Goal: Task Accomplishment & Management: Manage account settings

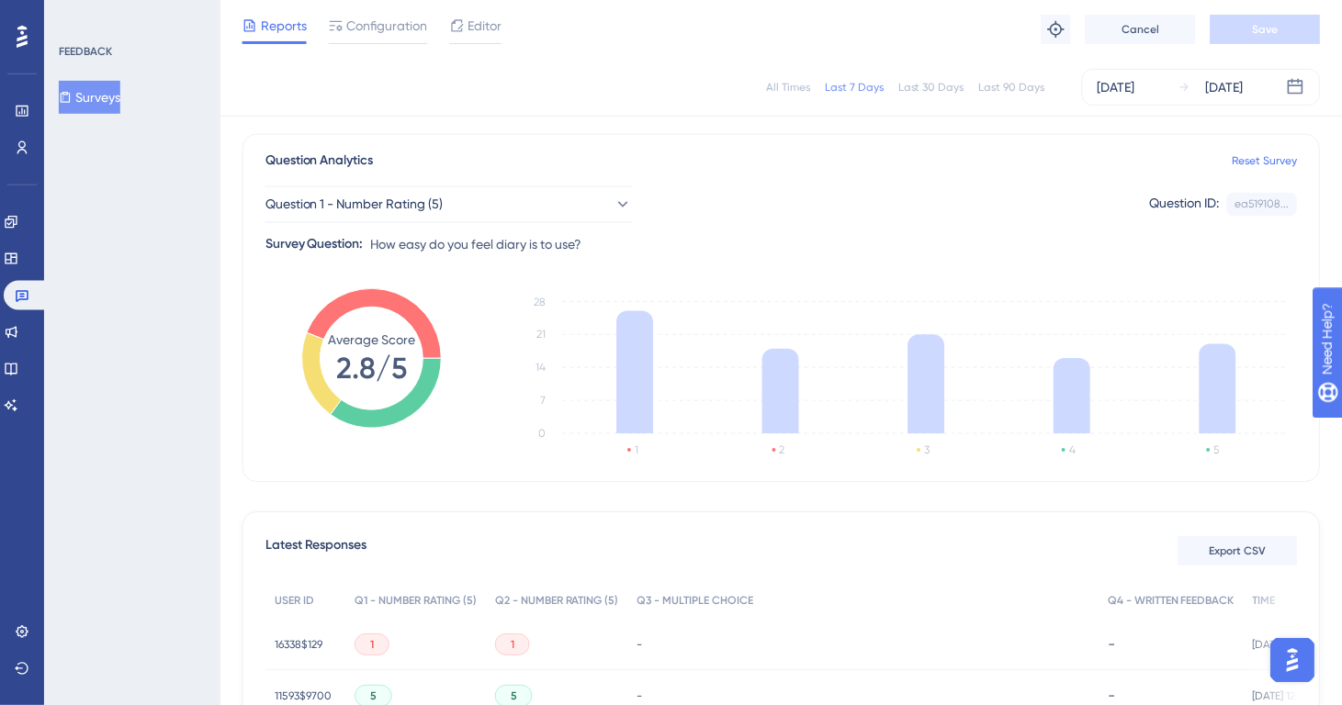
scroll to position [123, 0]
click at [112, 92] on button "Surveys" at bounding box center [90, 97] width 62 height 33
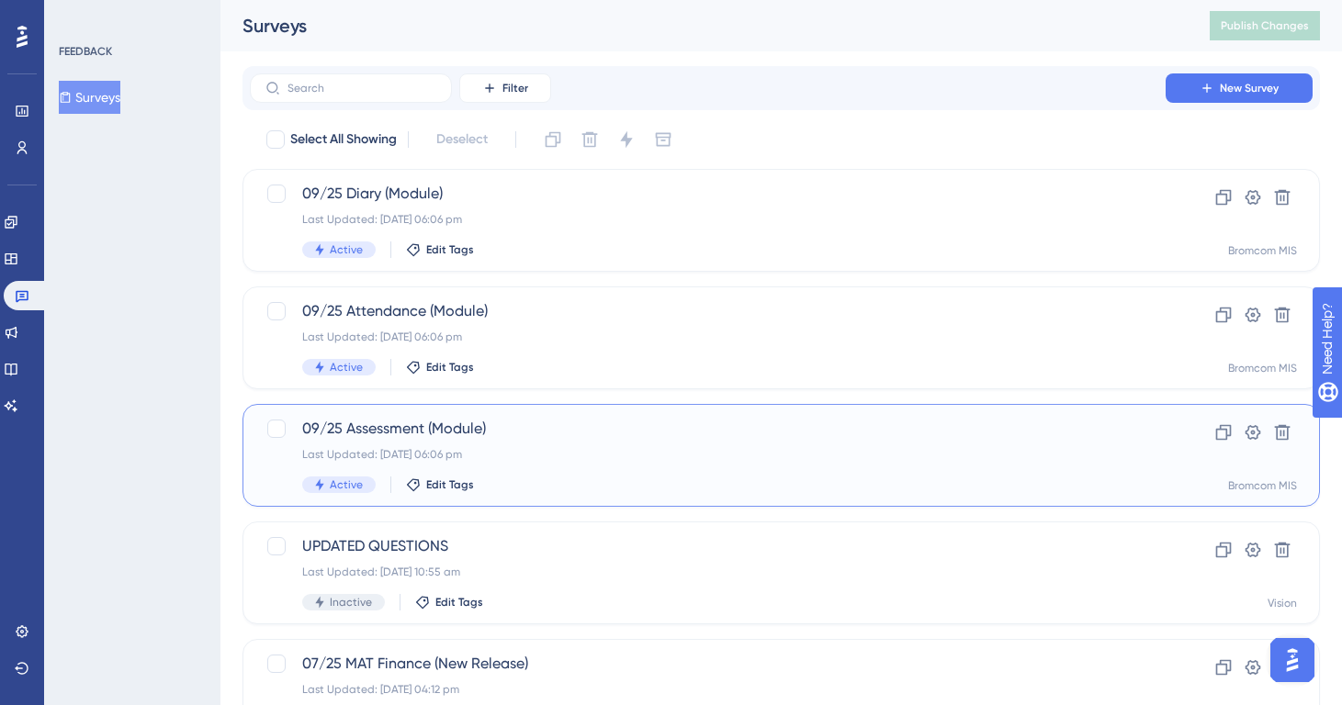
click at [604, 468] on div "09/25 Assessment (Module) Last Updated: [DATE] 06:06 pm Active Edit Tags" at bounding box center [707, 455] width 811 height 75
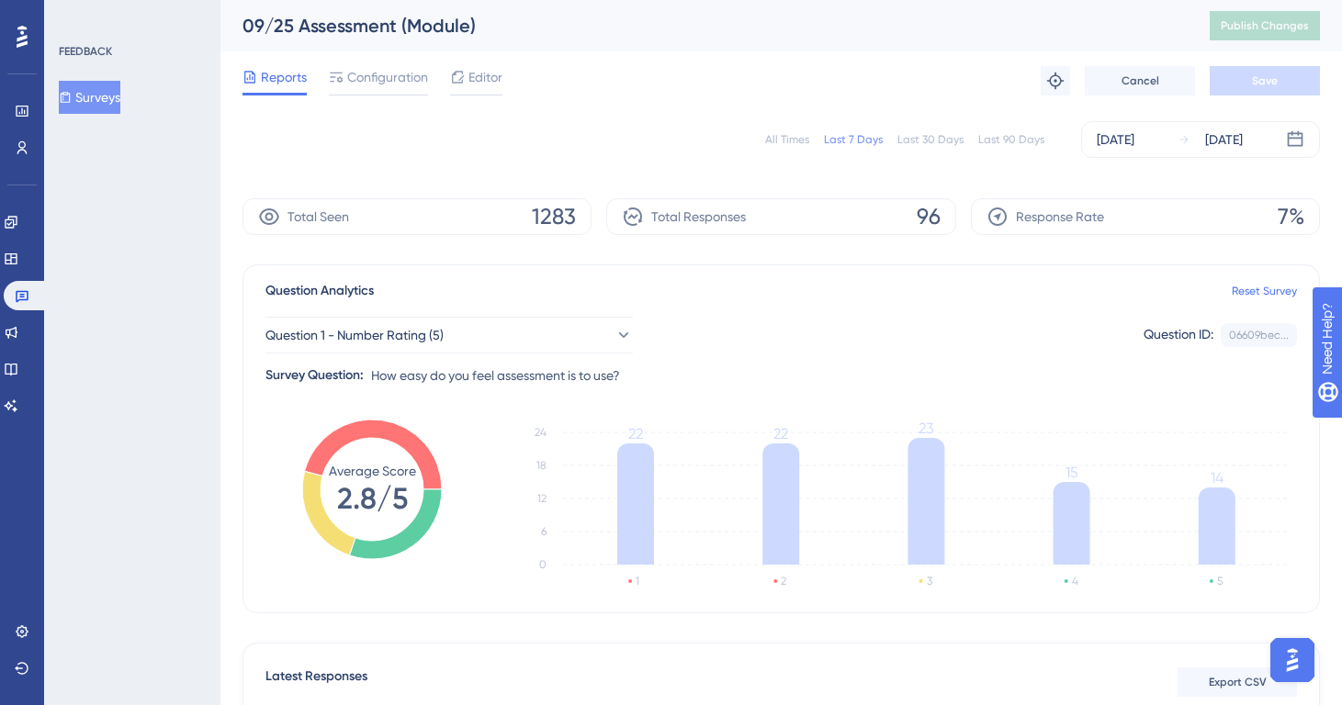
click at [799, 137] on div "All Times" at bounding box center [787, 139] width 44 height 15
click at [411, 337] on span "Question 1 - Number Rating (5)" at bounding box center [355, 335] width 178 height 22
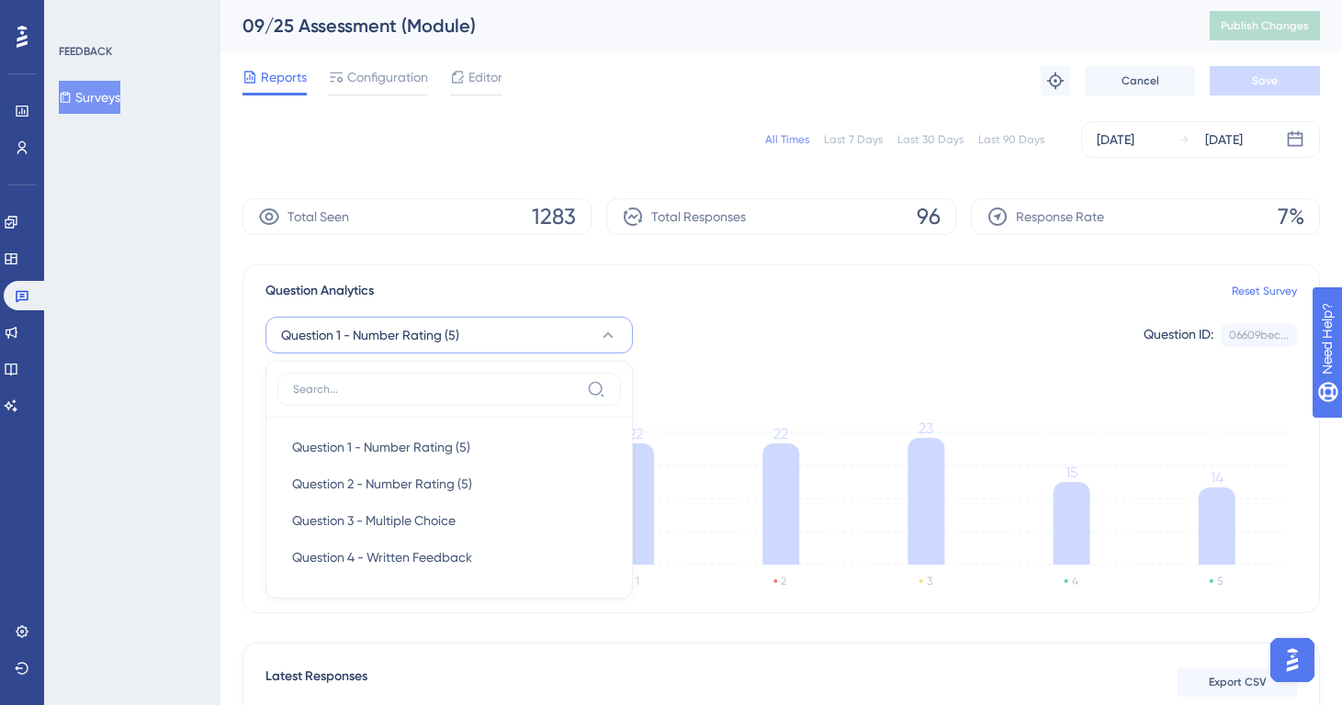
scroll to position [128, 0]
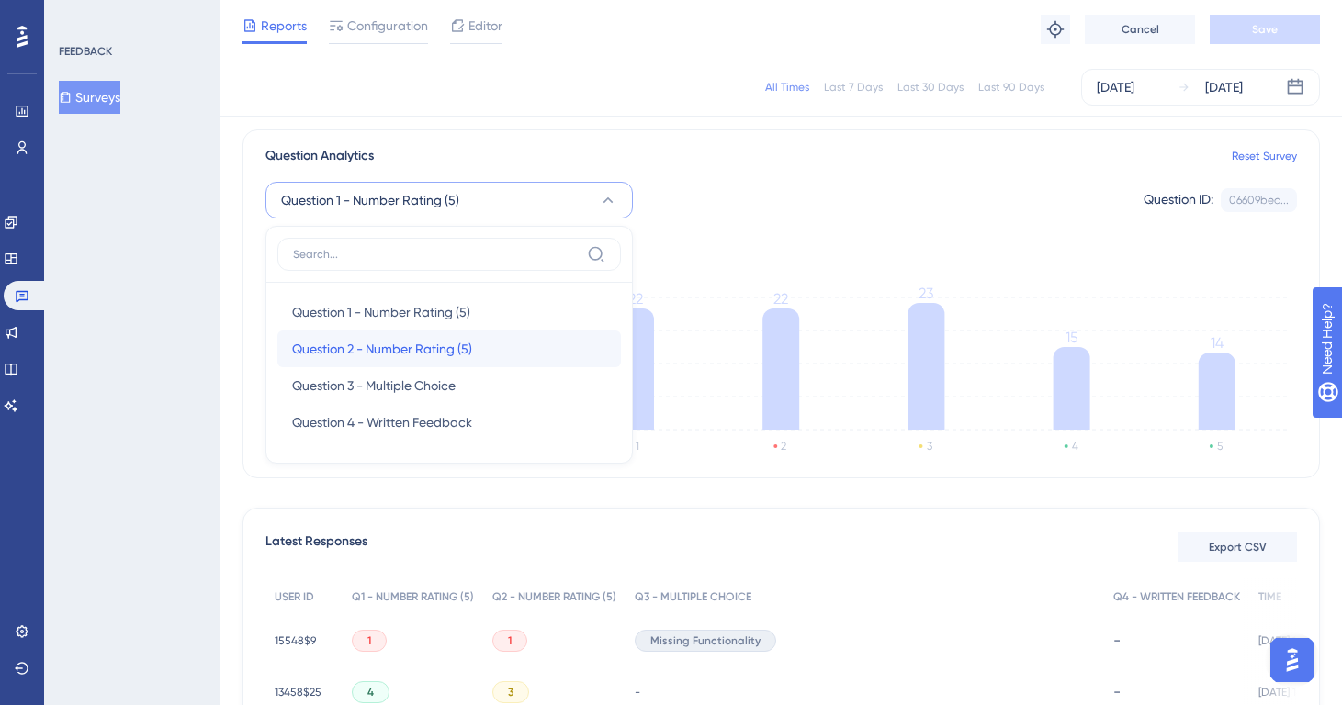
click at [409, 344] on span "Question 2 - Number Rating (5)" at bounding box center [382, 349] width 180 height 22
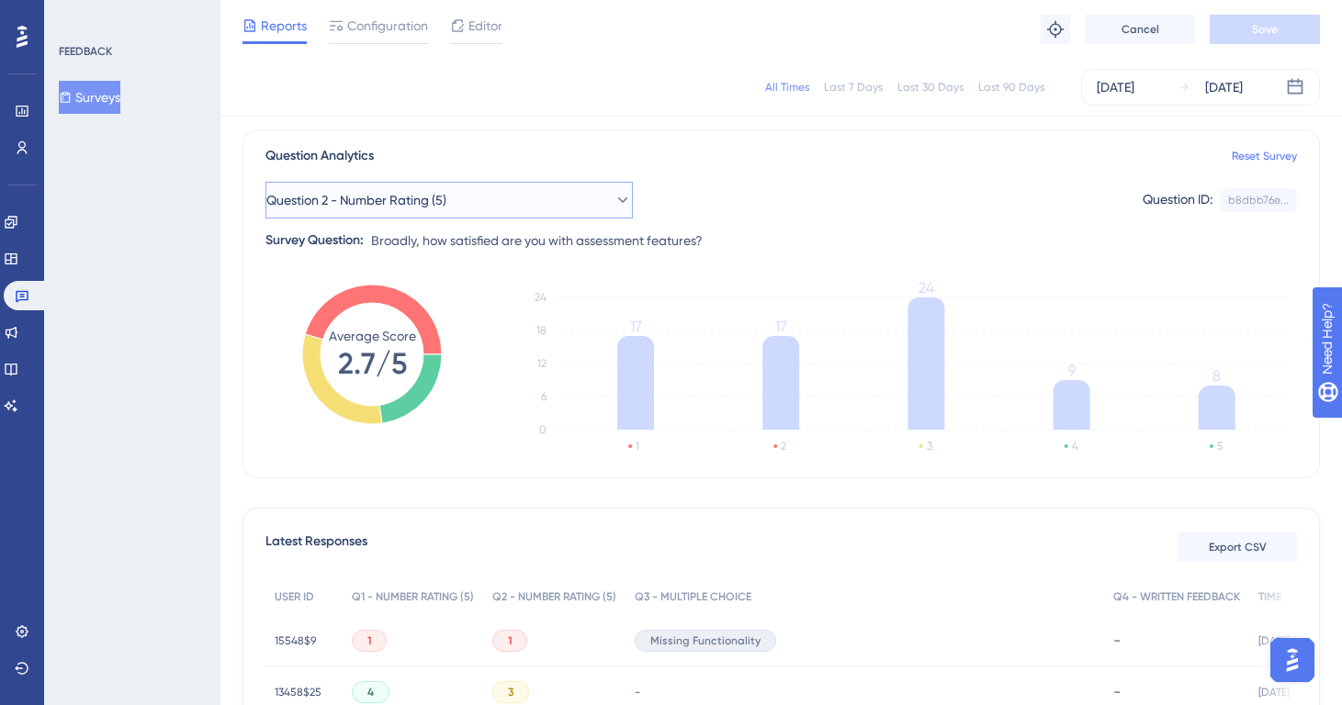
click at [394, 209] on span "Question 2 - Number Rating (5)" at bounding box center [356, 200] width 180 height 22
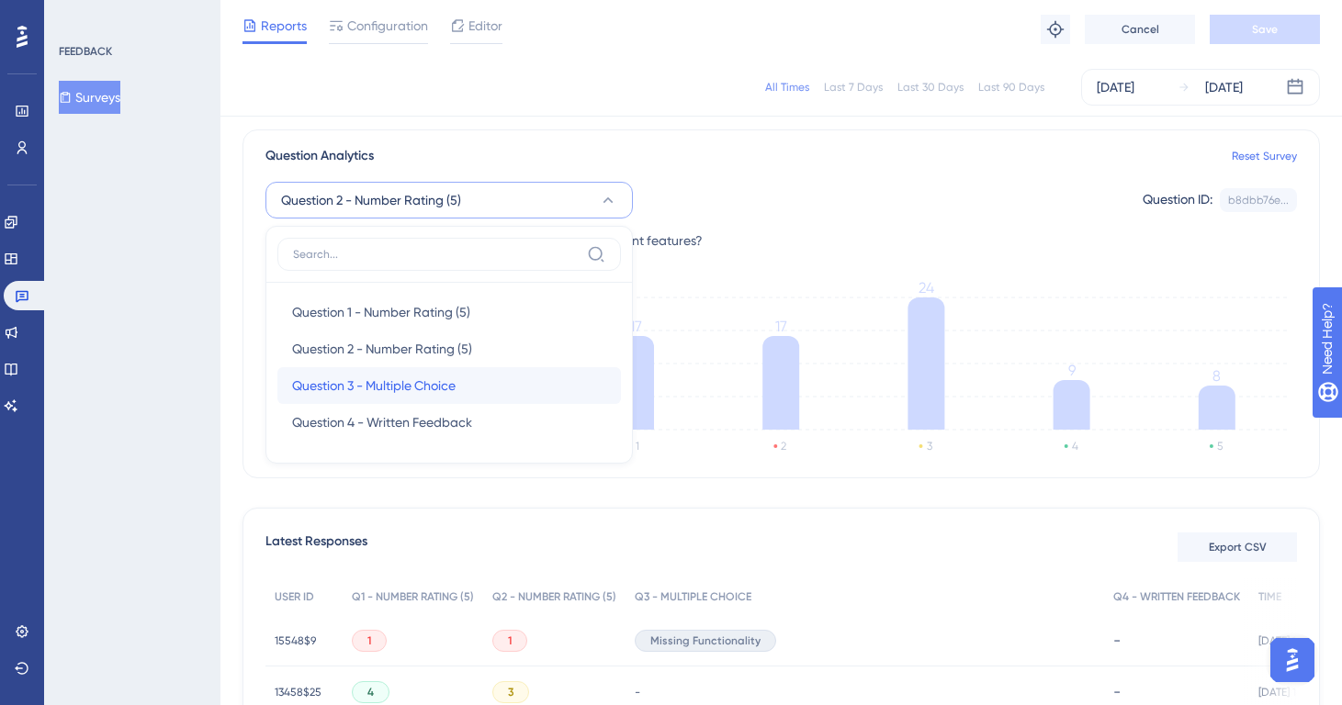
click at [391, 375] on span "Question 3 - Multiple Choice" at bounding box center [374, 386] width 164 height 22
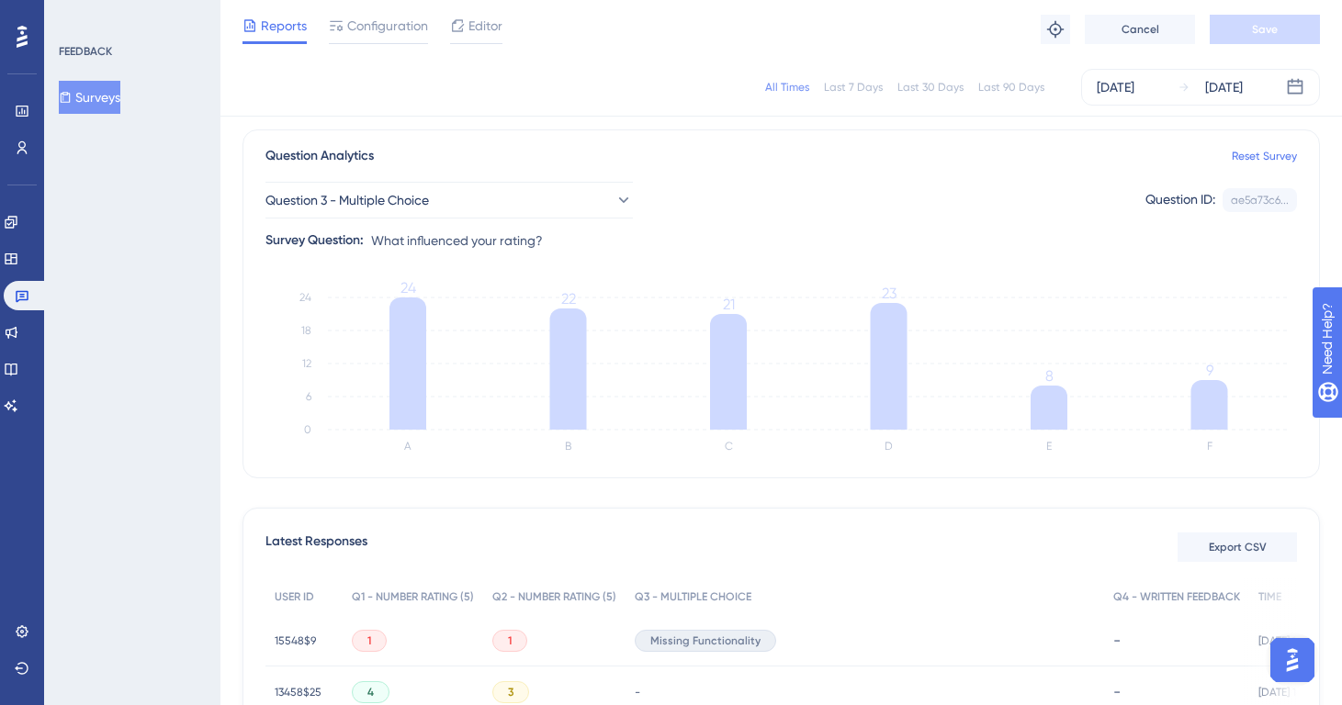
scroll to position [411, 14]
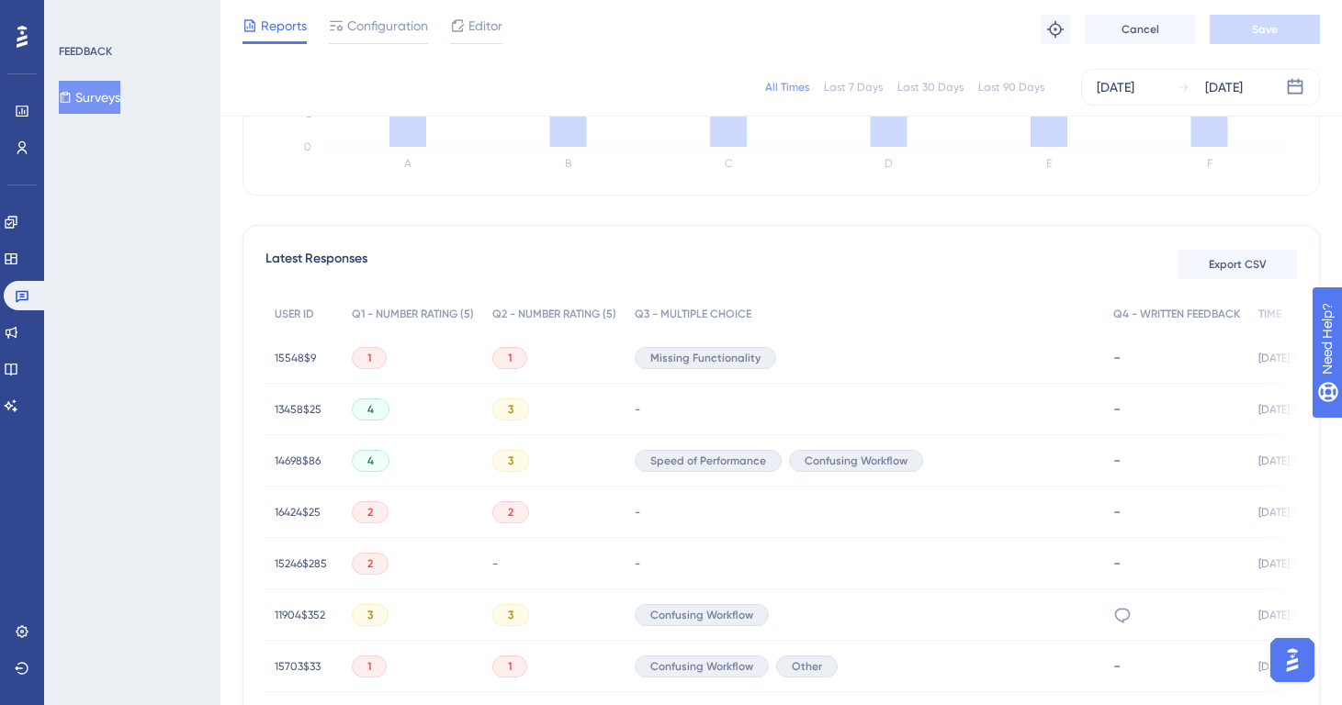
click at [1191, 148] on icon "A B C D E F 0 6 12 18 24 24 22 21 23 8 9" at bounding box center [781, 90] width 1032 height 184
click at [1191, 143] on icon at bounding box center [1209, 122] width 37 height 50
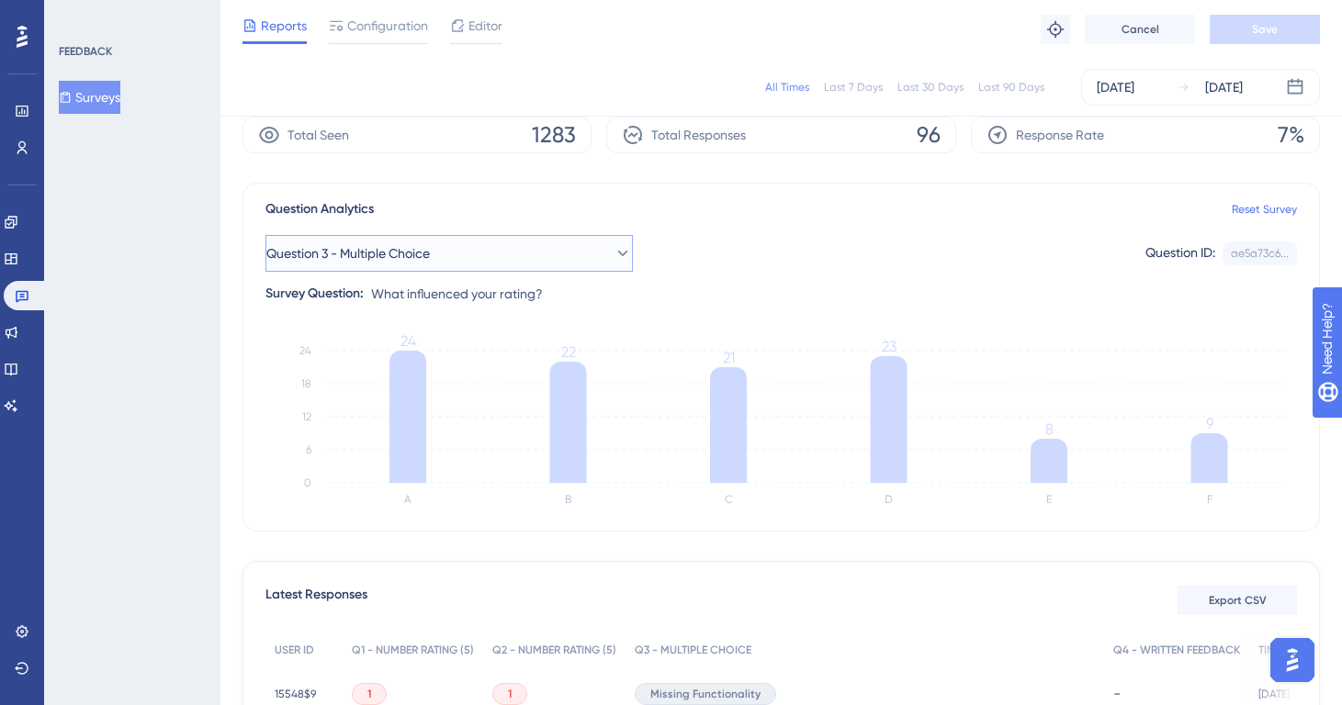
click at [439, 243] on button "Question 3 - Multiple Choice" at bounding box center [448, 253] width 367 height 37
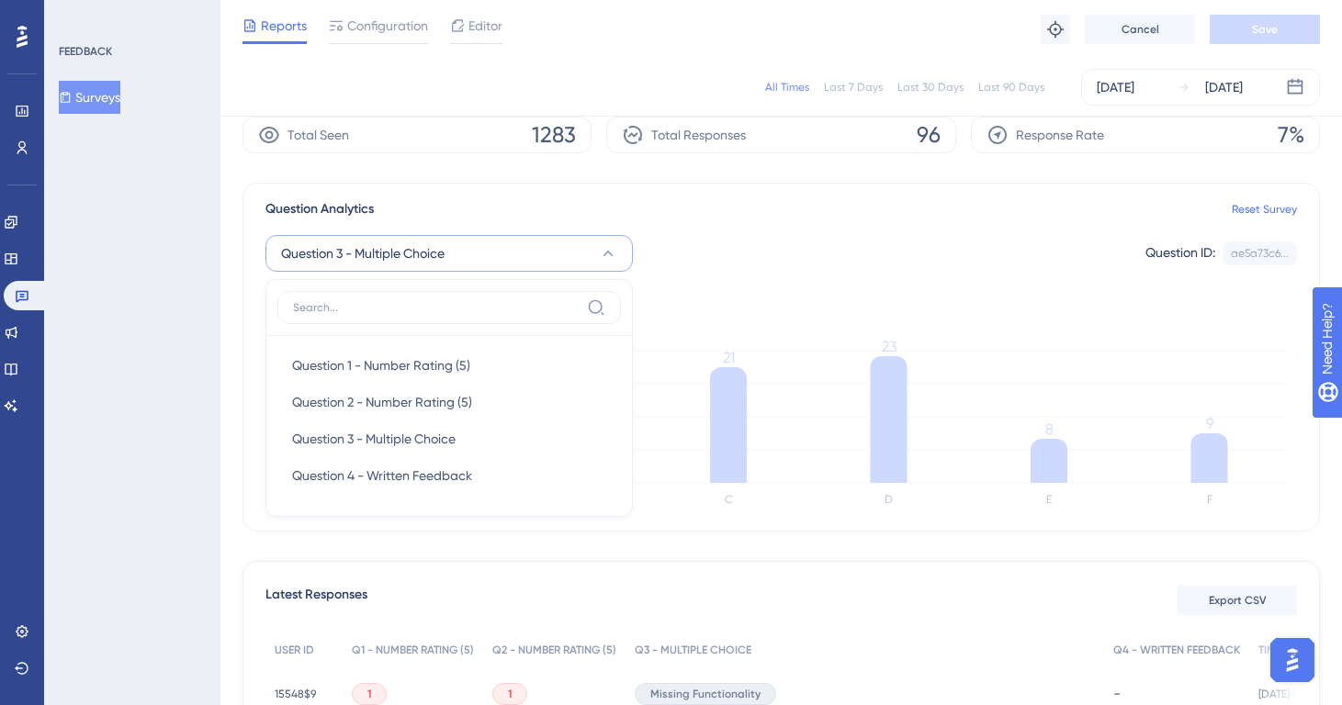
scroll to position [119, 14]
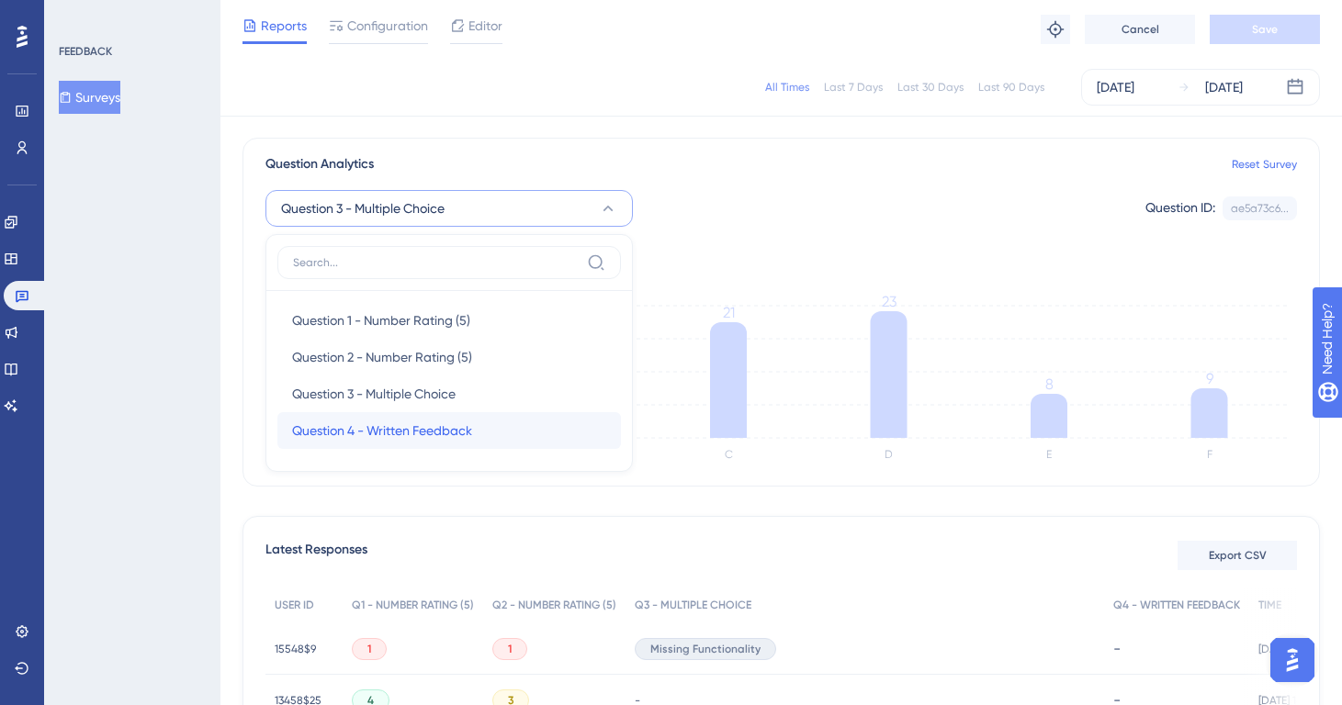
click at [404, 433] on span "Question 4 - Written Feedback" at bounding box center [382, 431] width 180 height 22
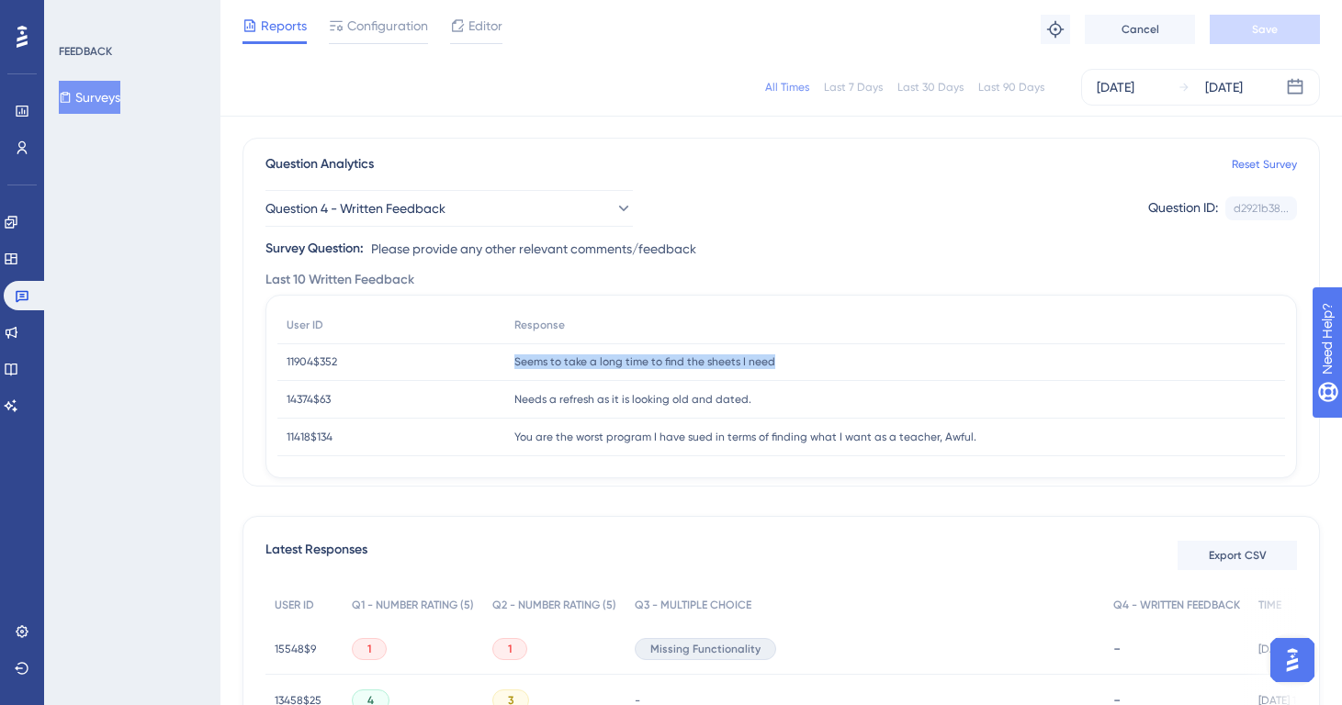
drag, startPoint x: 783, startPoint y: 362, endPoint x: 491, endPoint y: 365, distance: 291.2
click at [505, 365] on div "Seems to take a long time to find the sheets I need Seems to take a long time t…" at bounding box center [1082, 363] width 1155 height 38
copy span "Seems to take a long time to find the sheets I need"
click at [701, 395] on span "Needs a refresh as it is looking old and dated." at bounding box center [632, 399] width 237 height 15
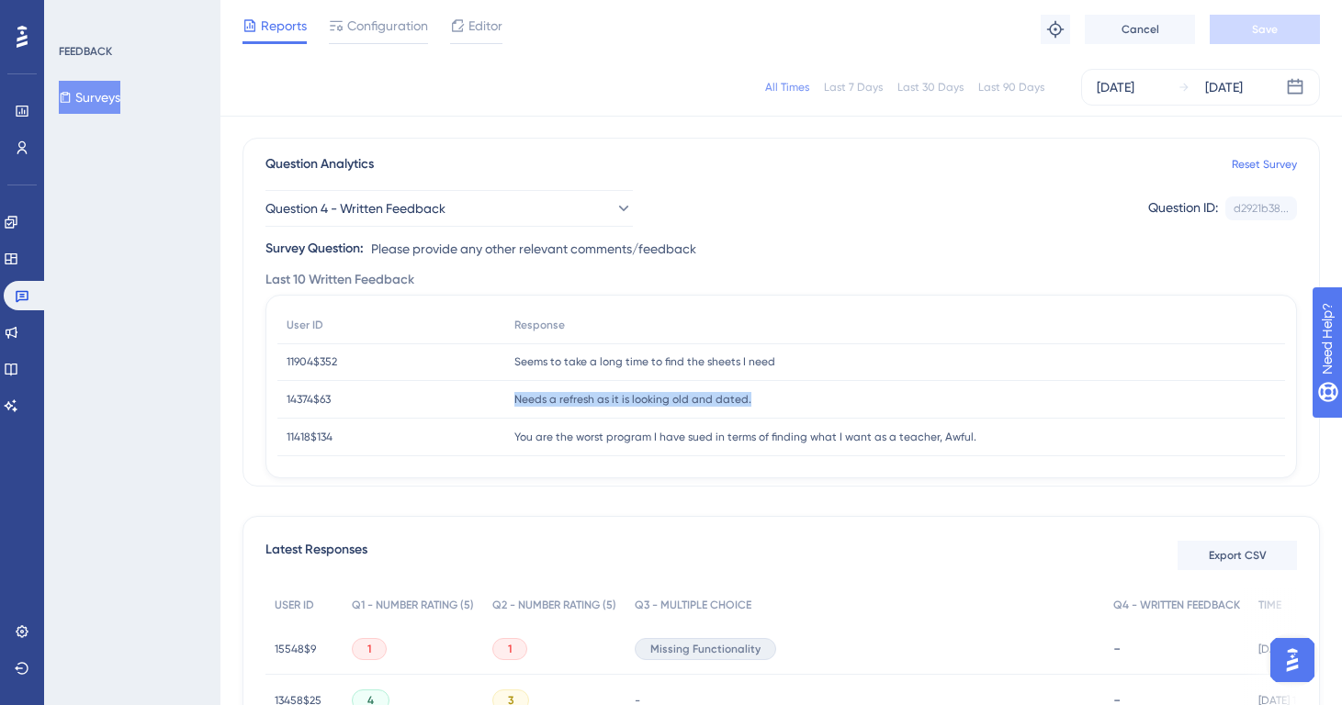
click at [701, 395] on span "Needs a refresh as it is looking old and dated." at bounding box center [632, 399] width 237 height 15
copy div "Needs a refresh as it is looking old and dated. Needs a refresh as it is lookin…"
click at [712, 433] on span "You are the worst program I have sued in terms of finding what I want as a teac…" at bounding box center [745, 437] width 462 height 15
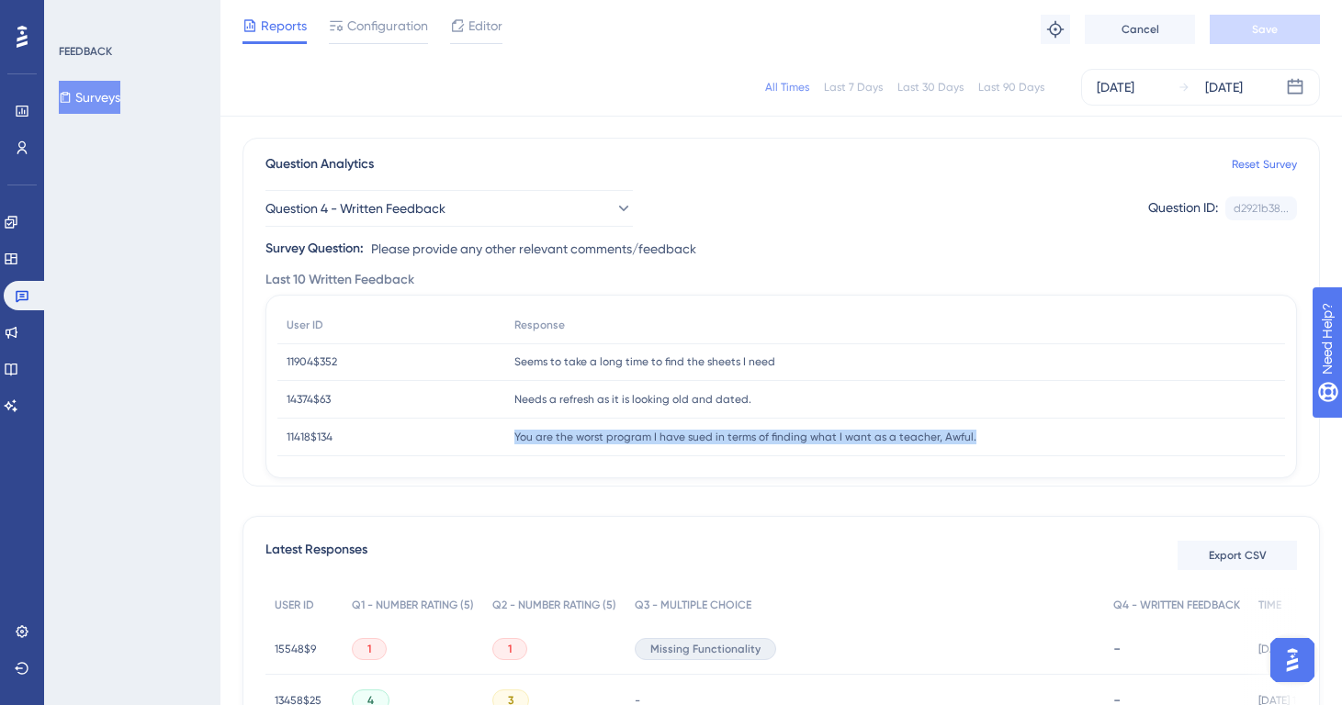
click at [712, 433] on span "You are the worst program I have sued in terms of finding what I want as a teac…" at bounding box center [745, 437] width 462 height 15
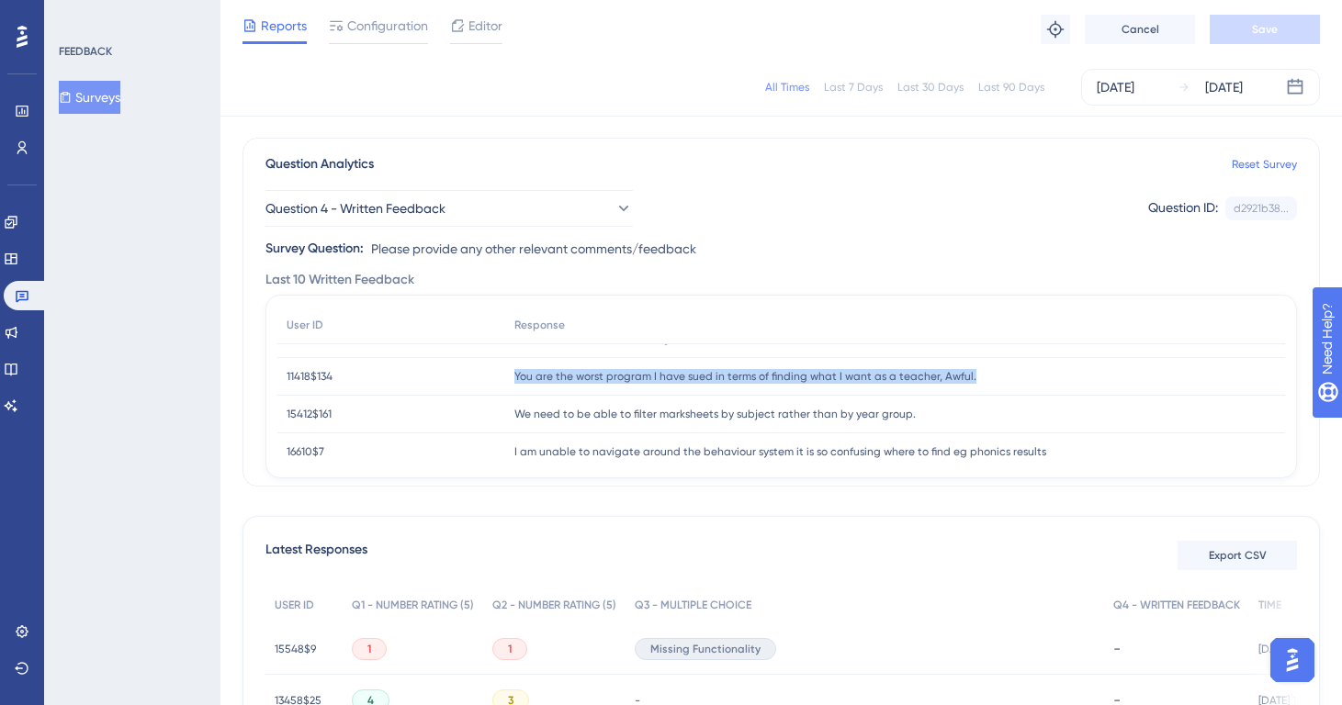
scroll to position [62, 0]
copy div "You are the worst program I have sued in terms of finding what I want as a teac…"
click at [693, 421] on div "We need to be able to filter marksheets by subject rather than by year group. W…" at bounding box center [1082, 414] width 1155 height 38
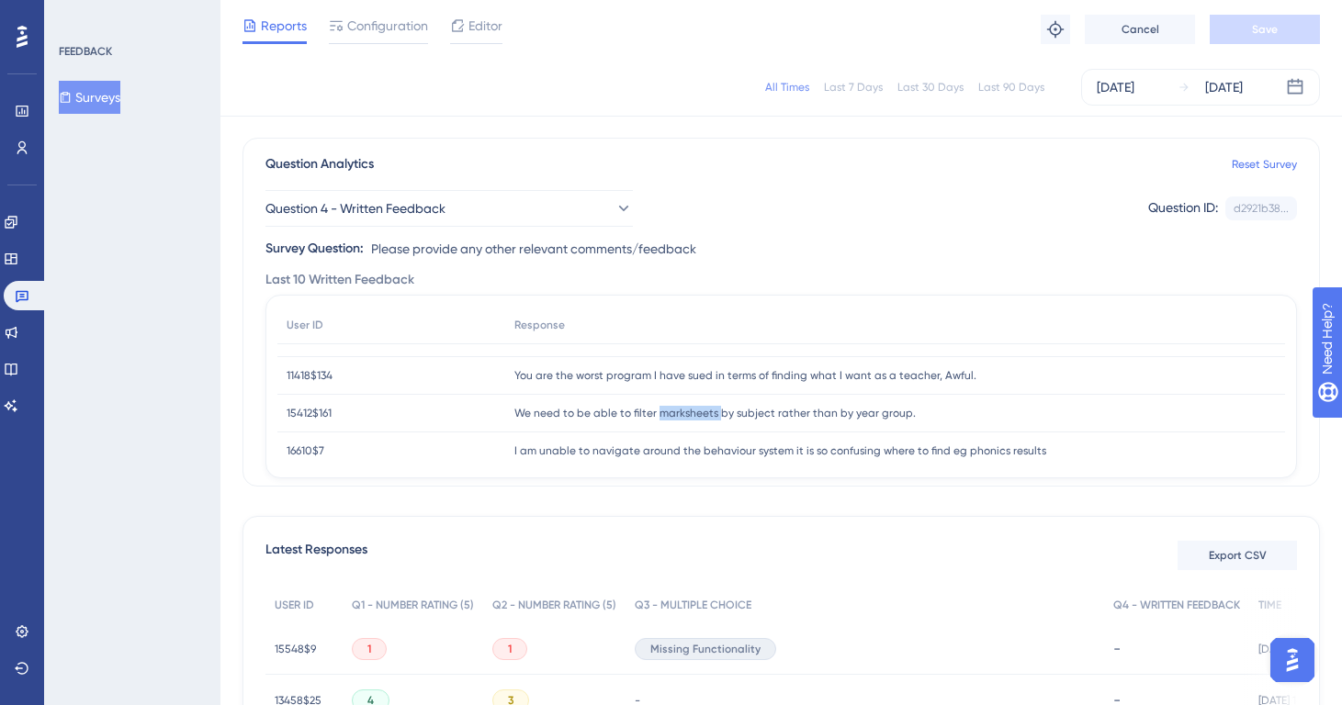
click at [693, 421] on div "We need to be able to filter marksheets by subject rather than by year group. W…" at bounding box center [1082, 414] width 1155 height 38
copy div "We need to be able to filter marksheets by subject rather than by year group. W…"
click at [592, 378] on span "I am unable to navigate around the behaviour system it is so confusing where to…" at bounding box center [780, 375] width 532 height 15
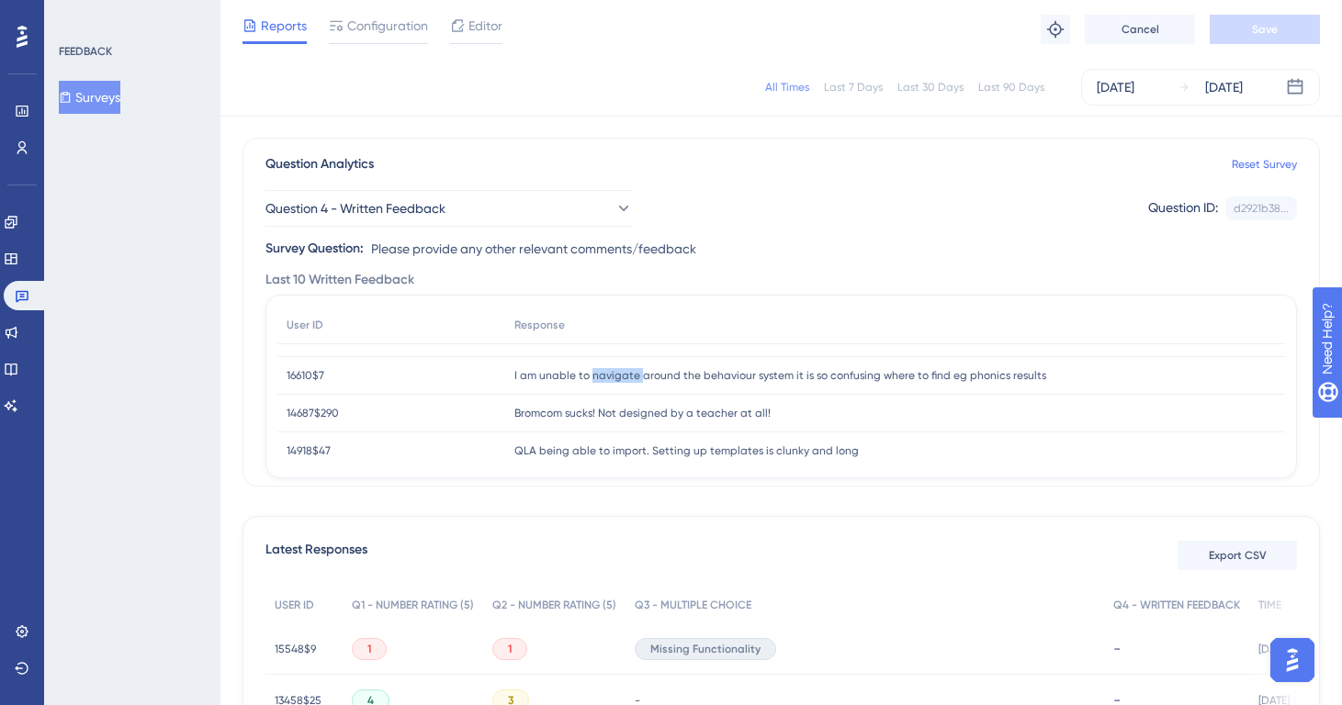
click at [592, 378] on span "I am unable to navigate around the behaviour system it is so confusing where to…" at bounding box center [780, 375] width 532 height 15
copy div "I am unable to navigate around the behaviour system it is so confusing where to…"
click at [659, 426] on div "Bromcom sucks! Not designed by a teacher at all! Bromcom sucks! Not designed by…" at bounding box center [1082, 414] width 1155 height 38
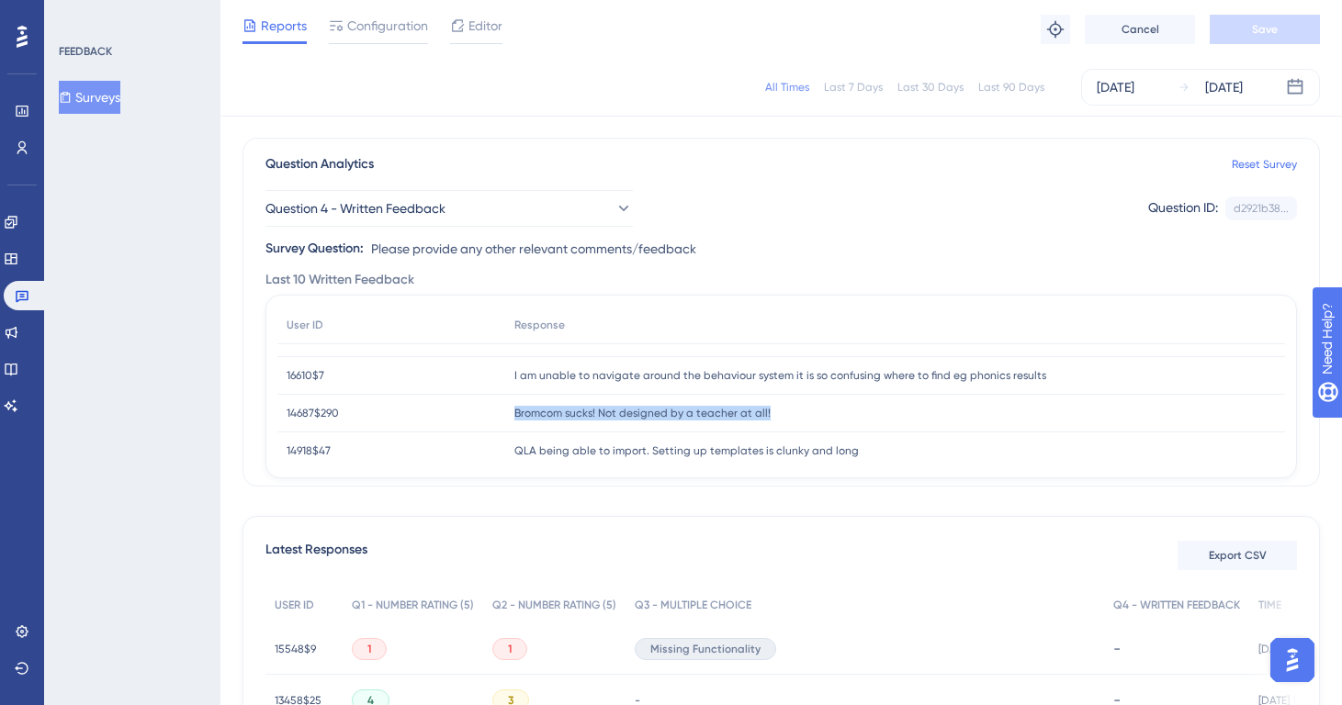
click at [659, 426] on div "Bromcom sucks! Not designed by a teacher at all! Bromcom sucks! Not designed by…" at bounding box center [1082, 414] width 1155 height 38
copy div "Bromcom sucks! Not designed by a teacher at all! Bromcom sucks! Not designed by…"
click at [756, 448] on span "QLA being able to import. Setting up templates is clunky and long" at bounding box center [686, 451] width 344 height 15
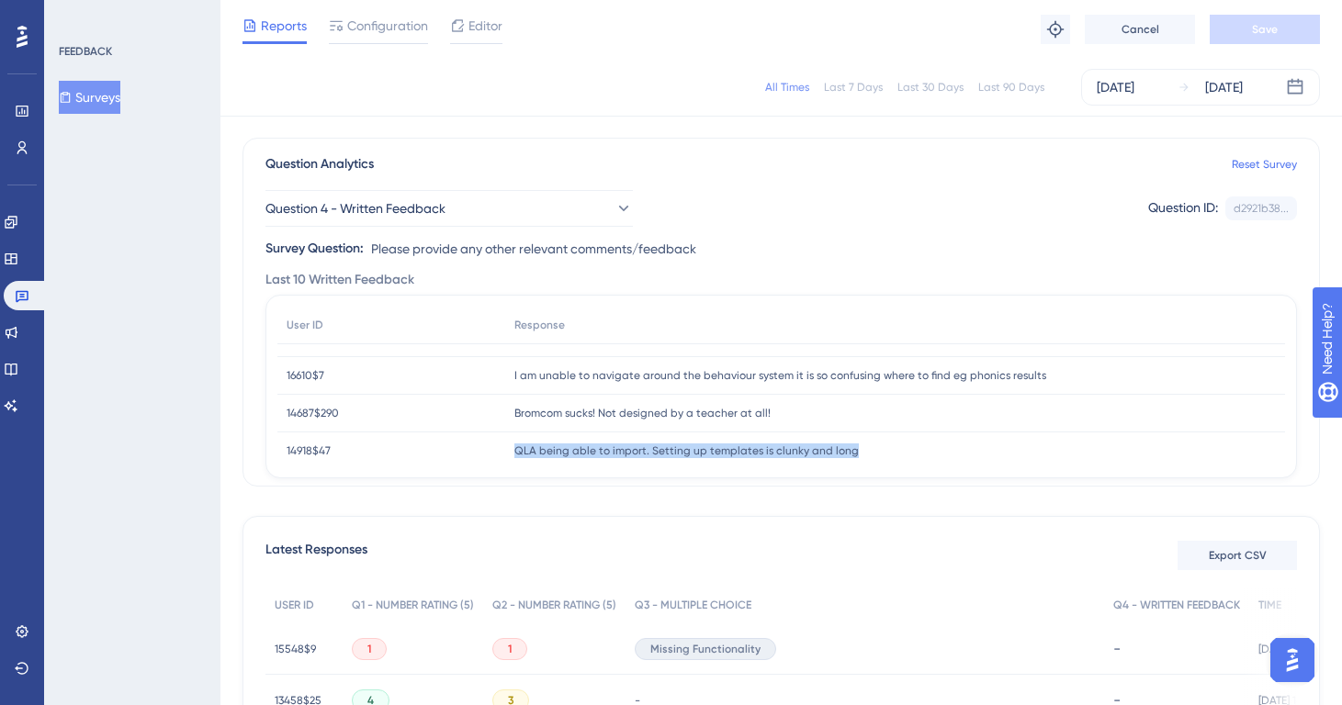
click at [756, 448] on span "QLA being able to import. Setting up templates is clunky and long" at bounding box center [686, 451] width 344 height 15
copy div "QLA being able to import. Setting up templates is clunky and long QLA being abl…"
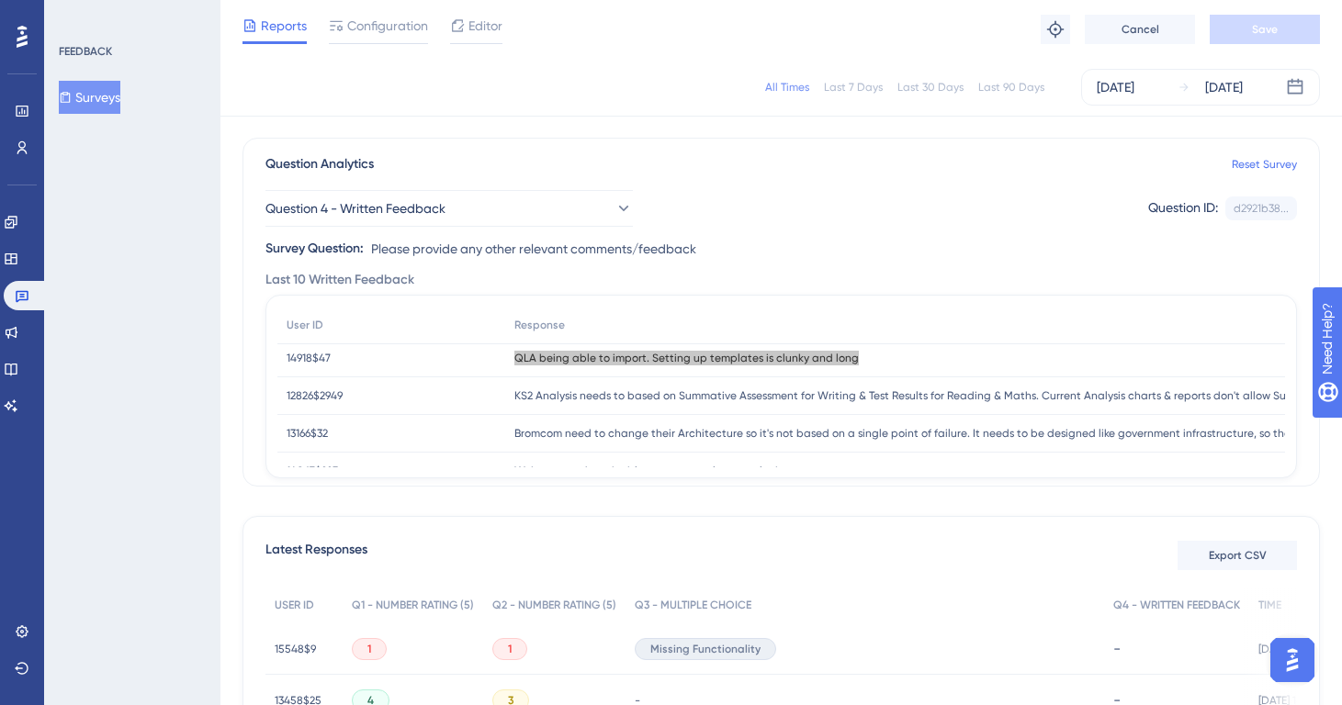
scroll to position [230, 0]
click at [770, 395] on span "KS2 Analysis needs to based on Summative Assessment for Writing & Test Results …" at bounding box center [1082, 396] width 1136 height 15
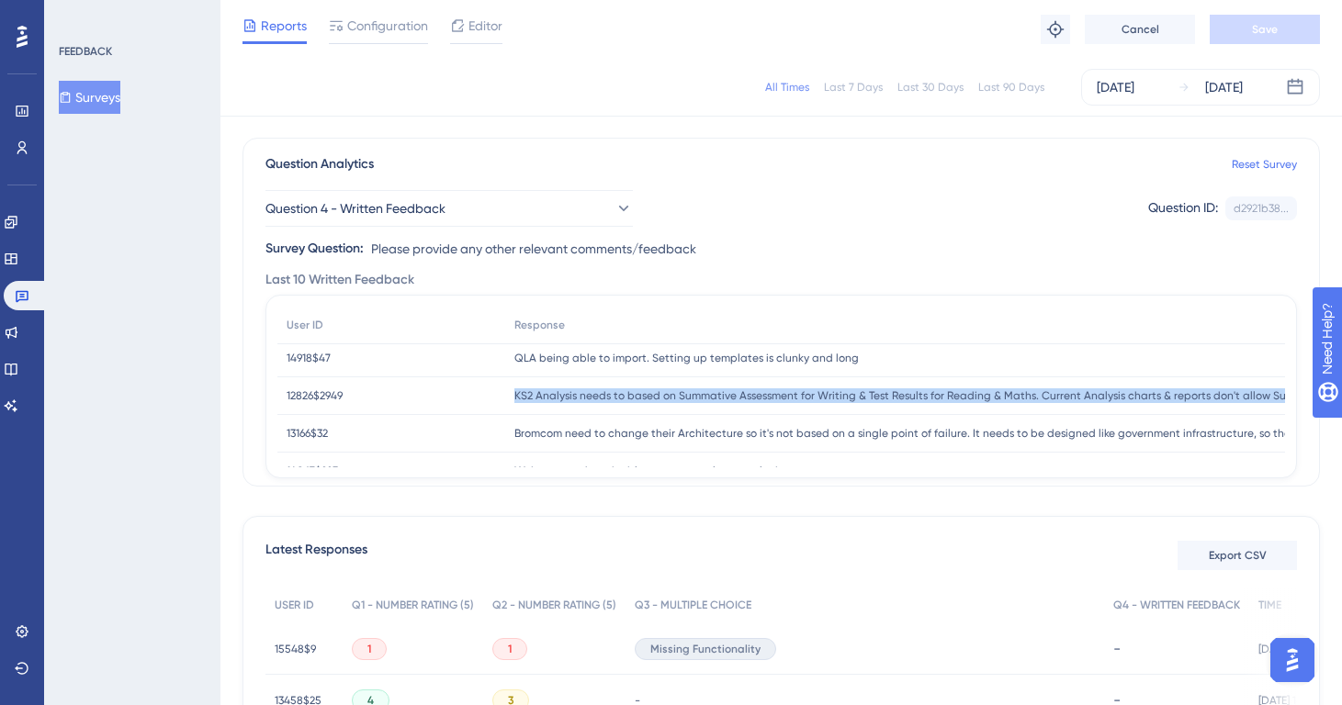
click at [770, 395] on span "KS2 Analysis needs to based on Summative Assessment for Writing & Test Results …" at bounding box center [1082, 396] width 1136 height 15
copy div "KS2 Analysis needs to based on Summative Assessment for Writing & Test Results …"
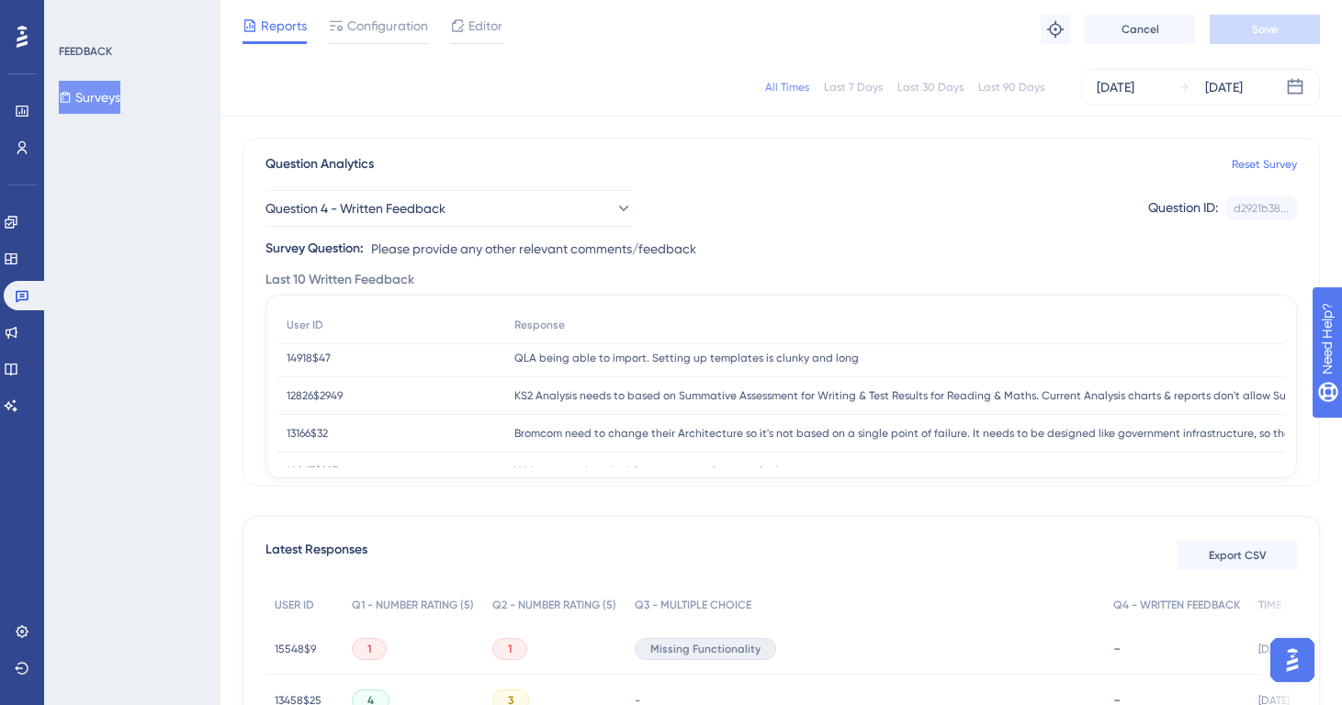
click at [599, 438] on span "Bromcom need to change their Architecture so it's not based on a single point o…" at bounding box center [979, 433] width 931 height 15
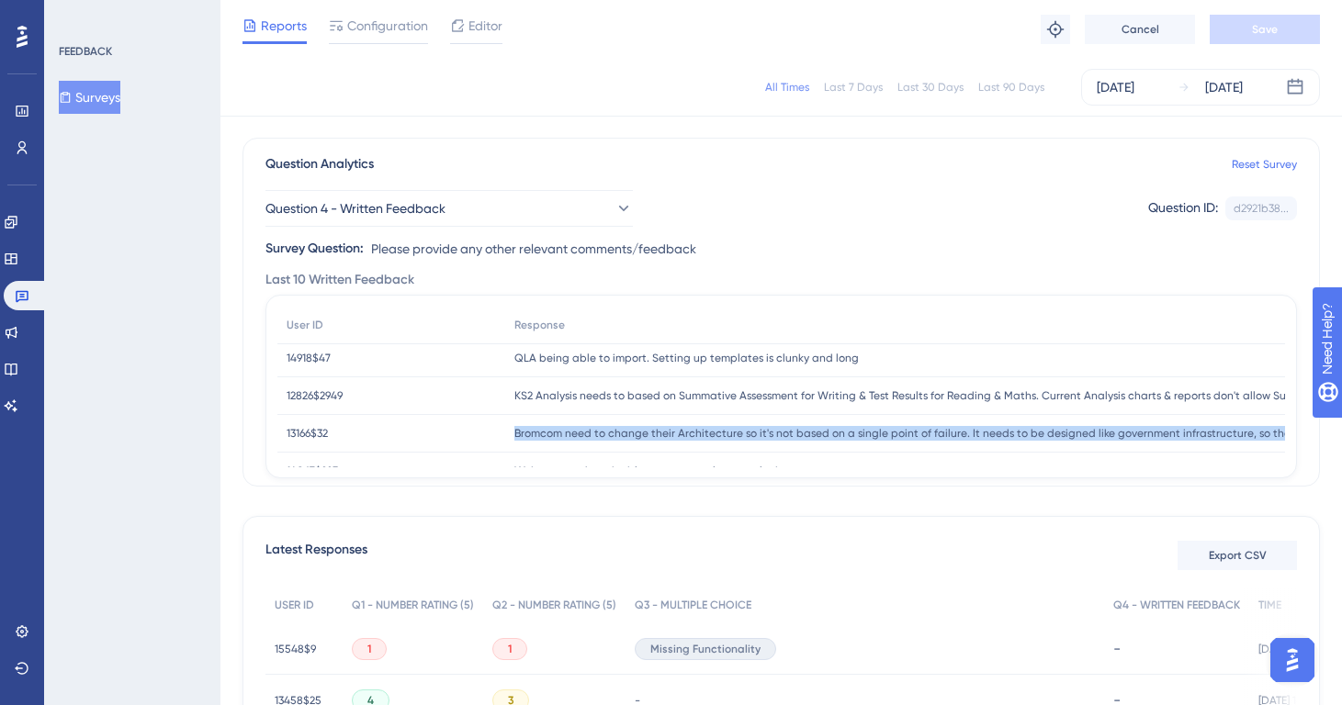
click at [599, 438] on span "Bromcom need to change their Architecture so it's not based on a single point o…" at bounding box center [979, 433] width 931 height 15
copy div "Bromcom need to change their Architecture so it's not based on a single point o…"
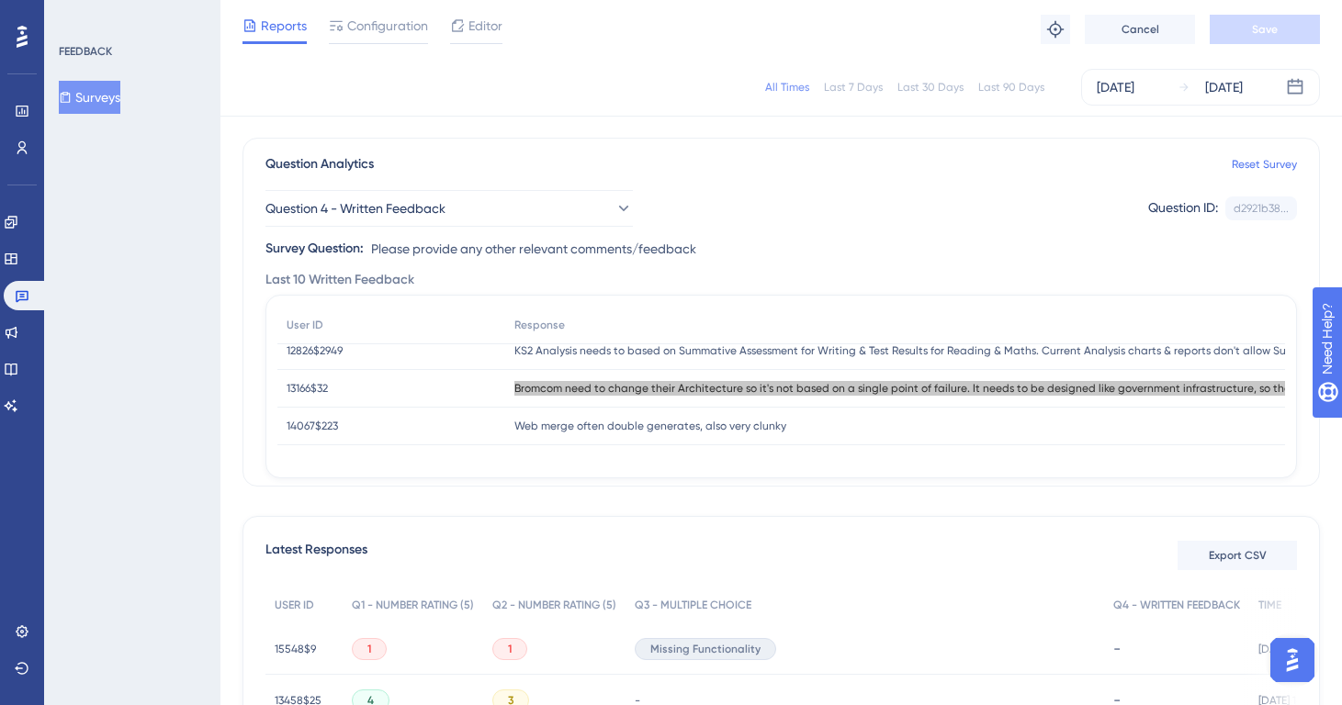
scroll to position [275, 0]
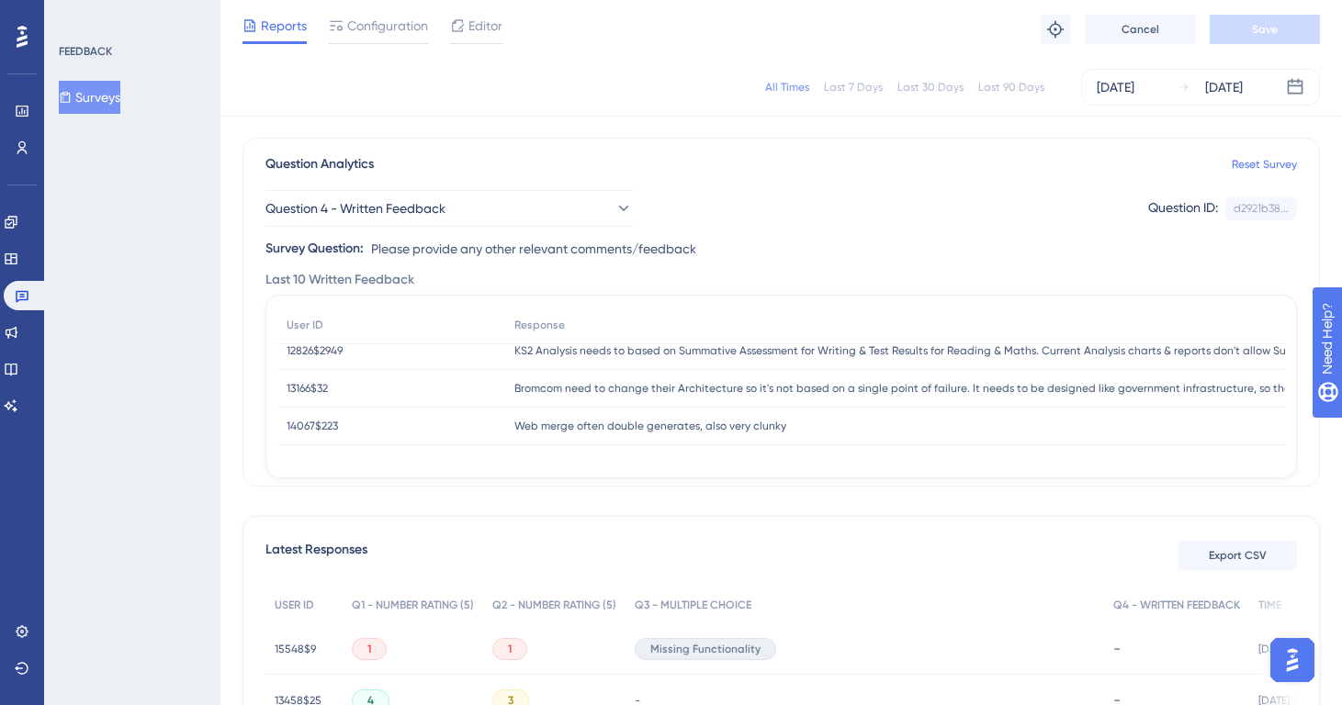
click at [698, 430] on span "Web merge often double generates, also very clunky" at bounding box center [650, 426] width 272 height 15
copy div "Web merge often double generates, also very clunky Web merge often double gener…"
click at [92, 110] on button "Surveys" at bounding box center [90, 97] width 62 height 33
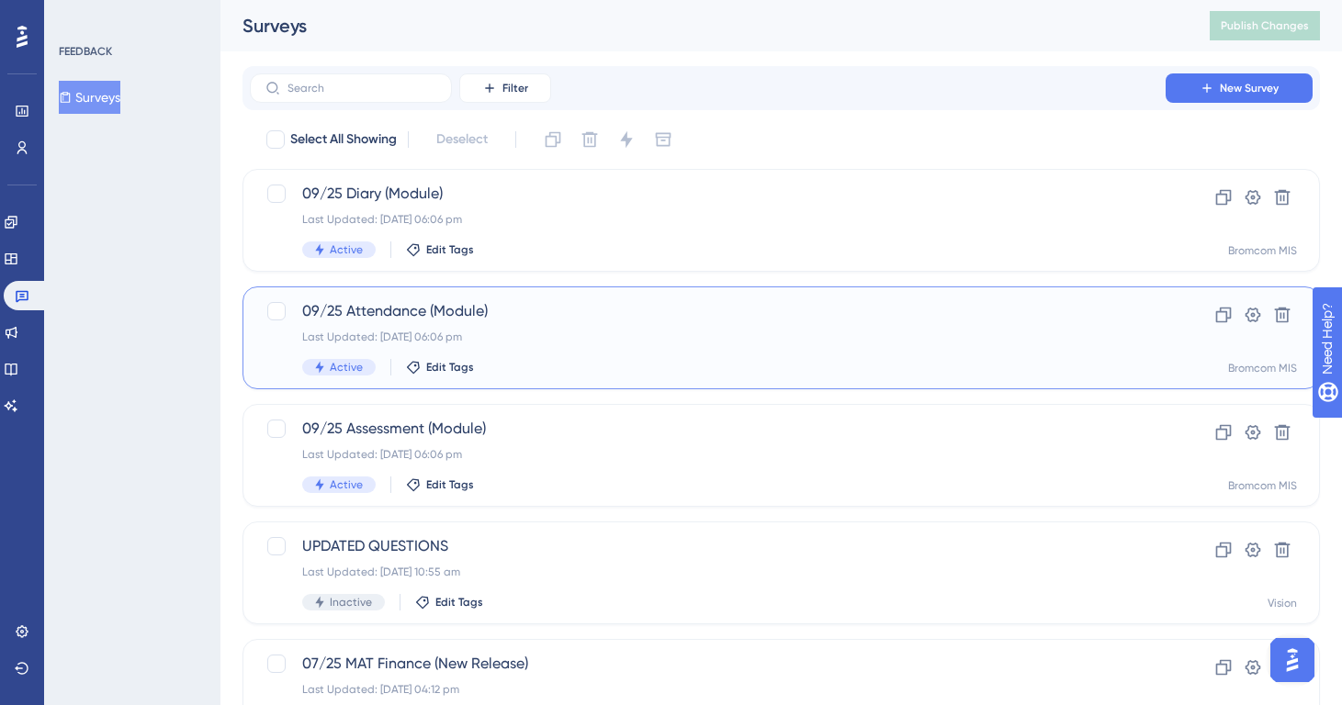
click at [497, 365] on div "Active Edit Tags" at bounding box center [707, 367] width 811 height 17
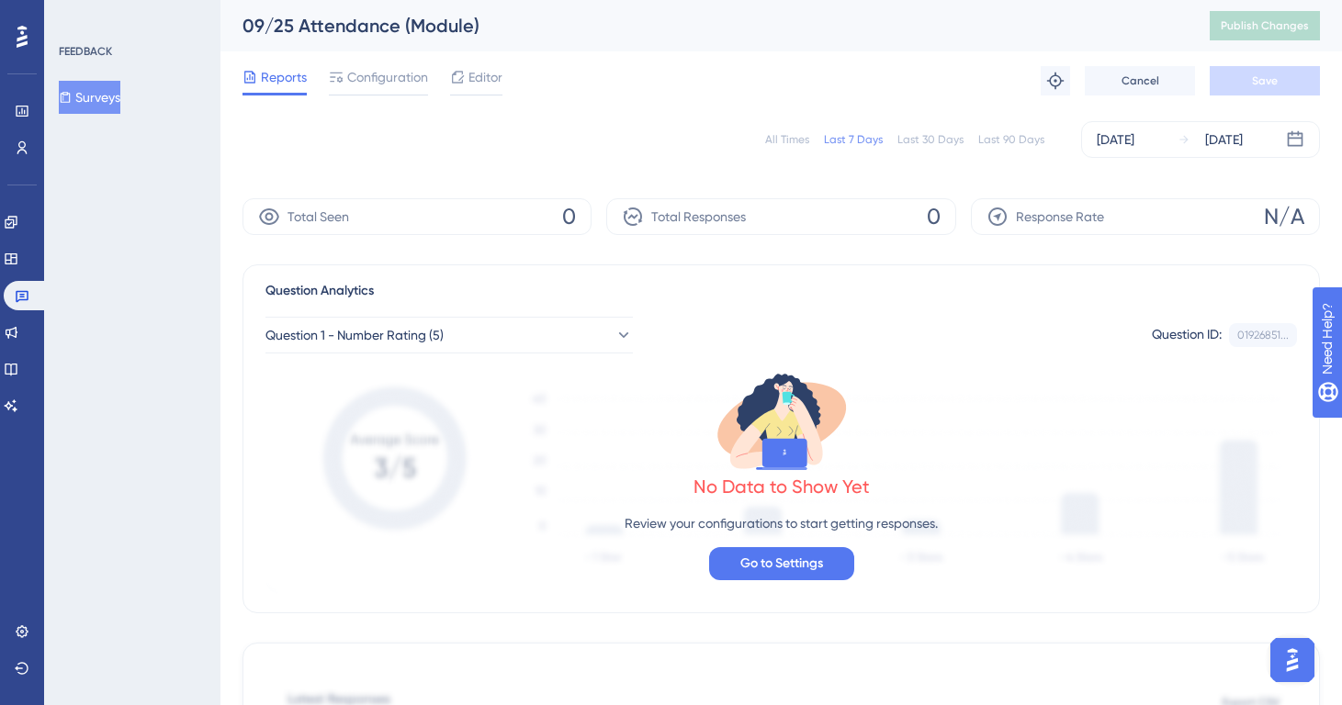
click at [778, 130] on div "All Times Last 7 Days Last 30 Days Last 90 Days [DATE] [DATE]" at bounding box center [782, 139] width 1078 height 37
click at [769, 134] on div "All Times Last 7 Days Last 30 Days Last 90 Days [DATE] [DATE]" at bounding box center [782, 139] width 1078 height 37
click at [783, 142] on div "All Times" at bounding box center [787, 139] width 44 height 15
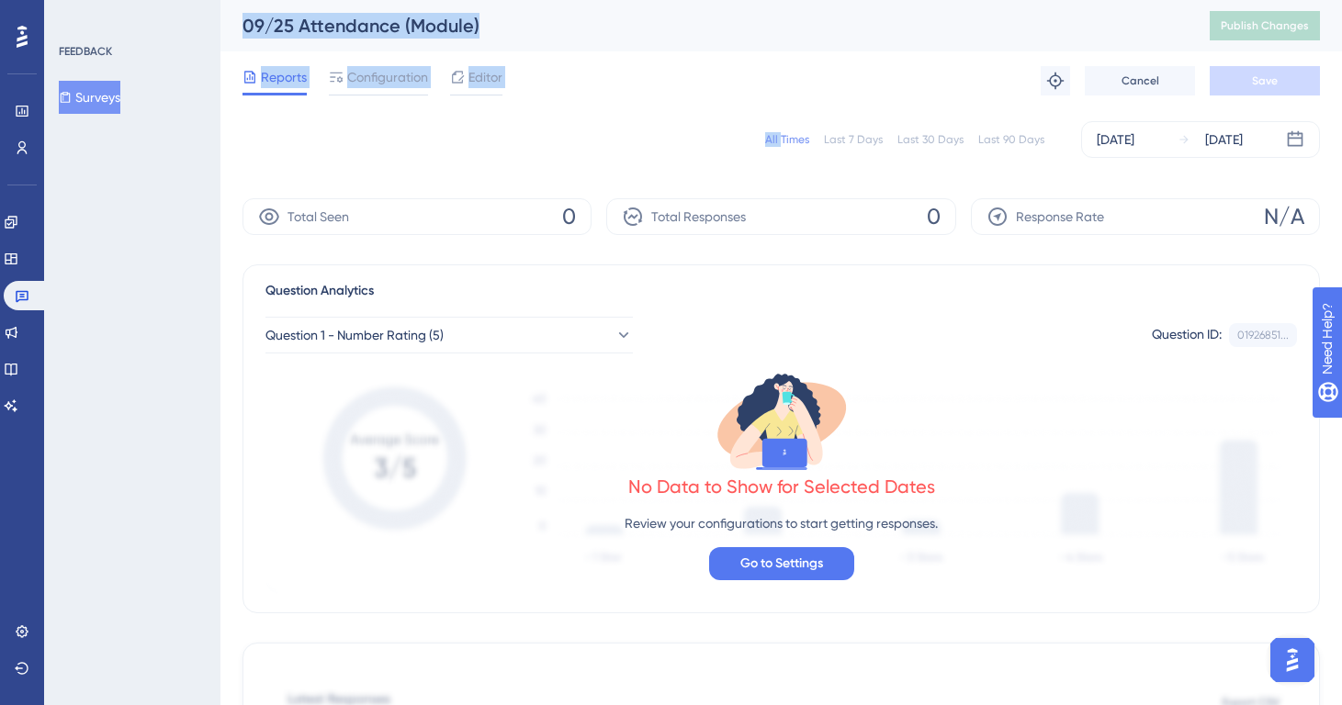
drag, startPoint x: 783, startPoint y: 142, endPoint x: 119, endPoint y: 90, distance: 665.3
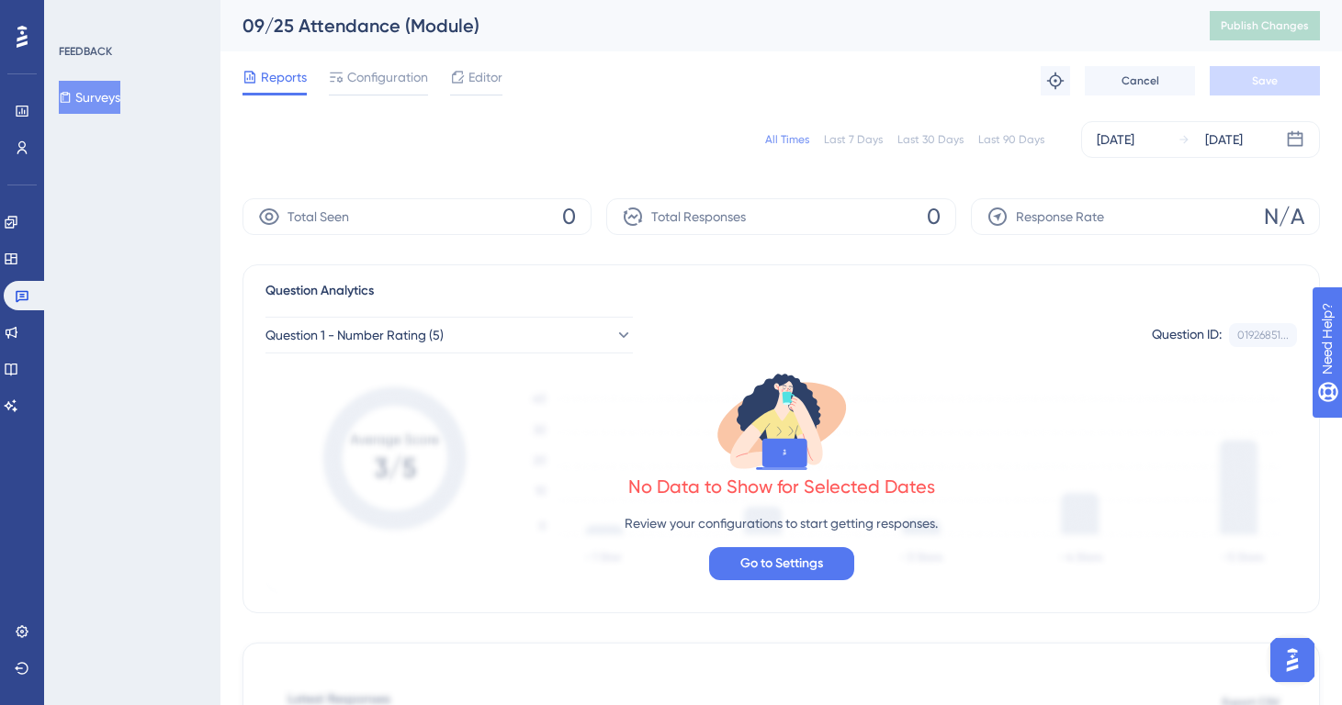
click at [98, 118] on div "FEEDBACK Surveys" at bounding box center [132, 352] width 176 height 705
click at [98, 110] on button "Surveys" at bounding box center [90, 97] width 62 height 33
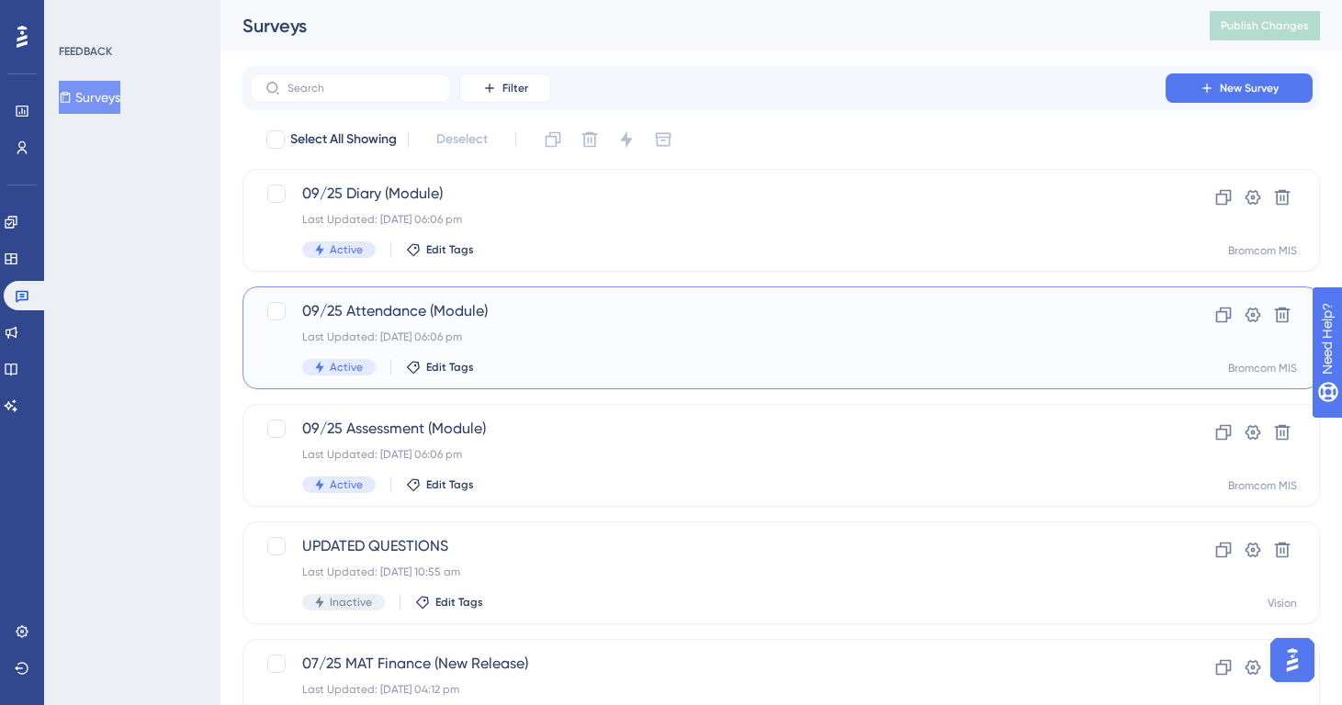
click at [524, 373] on div "Active Edit Tags" at bounding box center [707, 367] width 811 height 17
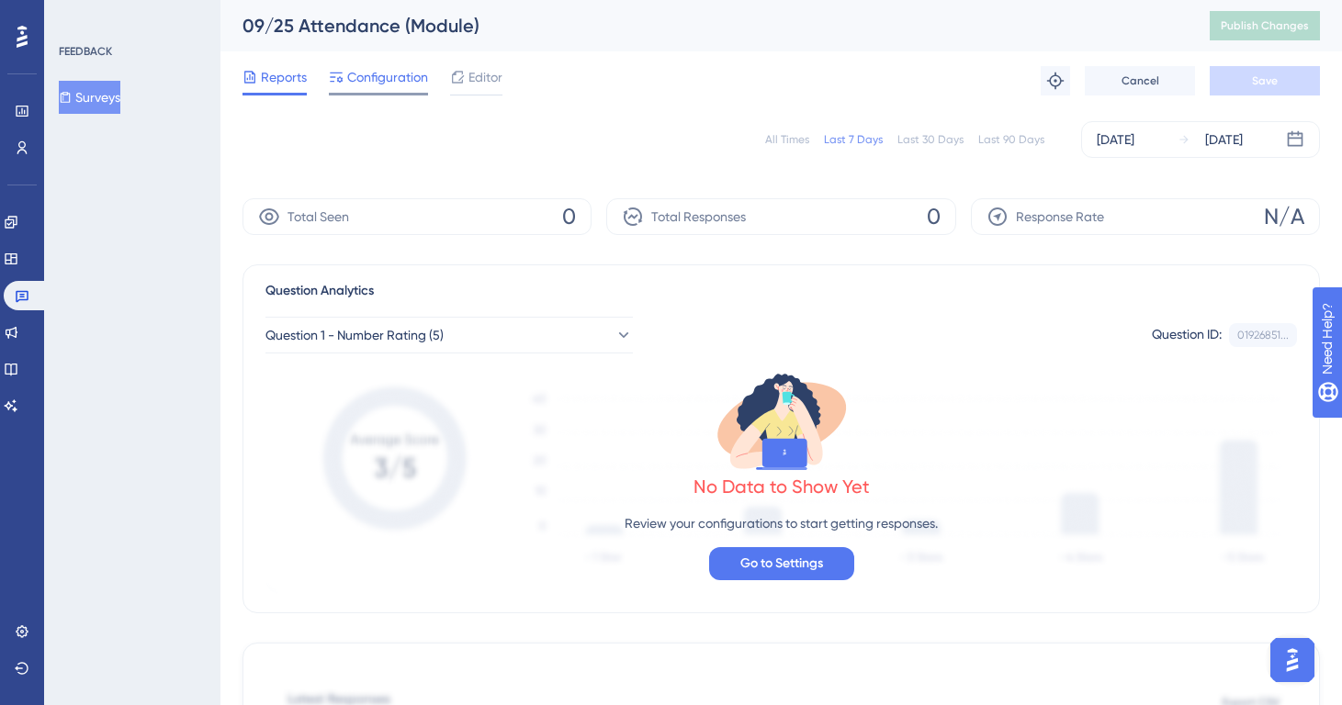
click at [381, 79] on span "Configuration" at bounding box center [387, 77] width 81 height 22
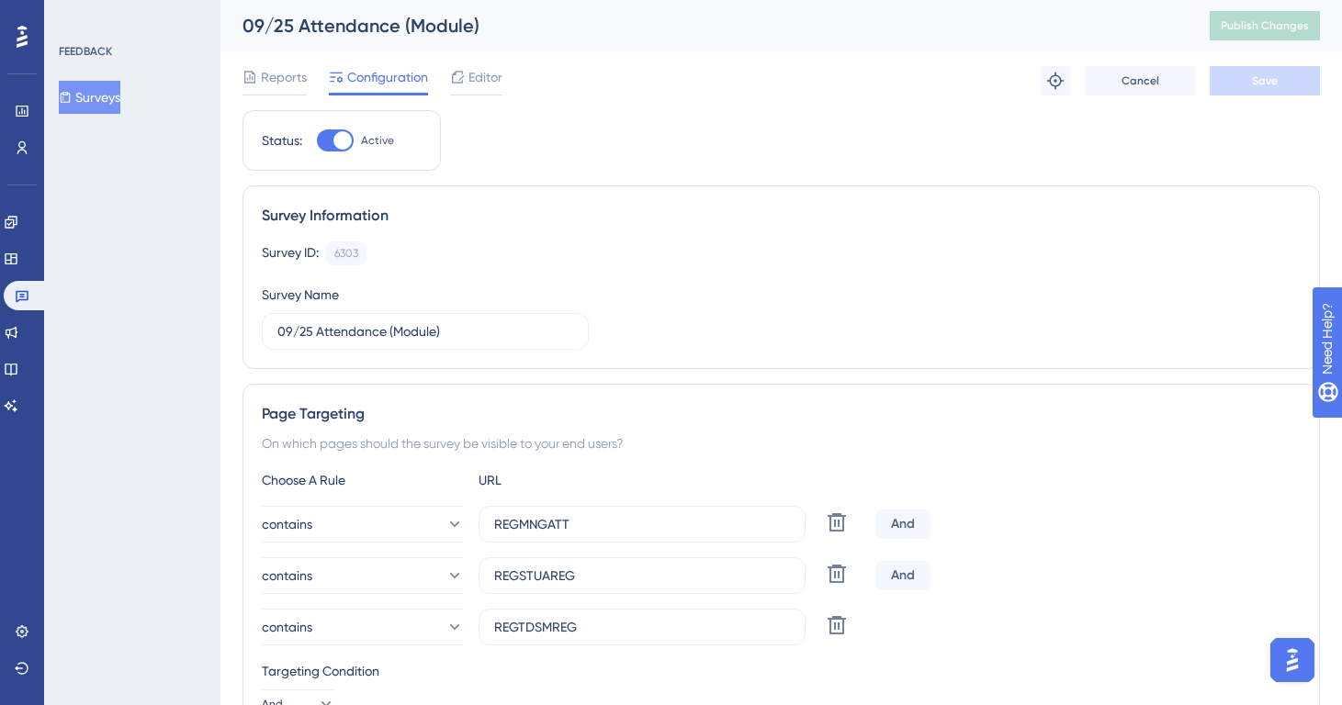
click at [336, 145] on div at bounding box center [342, 140] width 18 height 18
click at [317, 141] on input "Active" at bounding box center [316, 141] width 1 height 1
checkbox input "false"
click at [1231, 83] on button "Save" at bounding box center [1265, 80] width 110 height 29
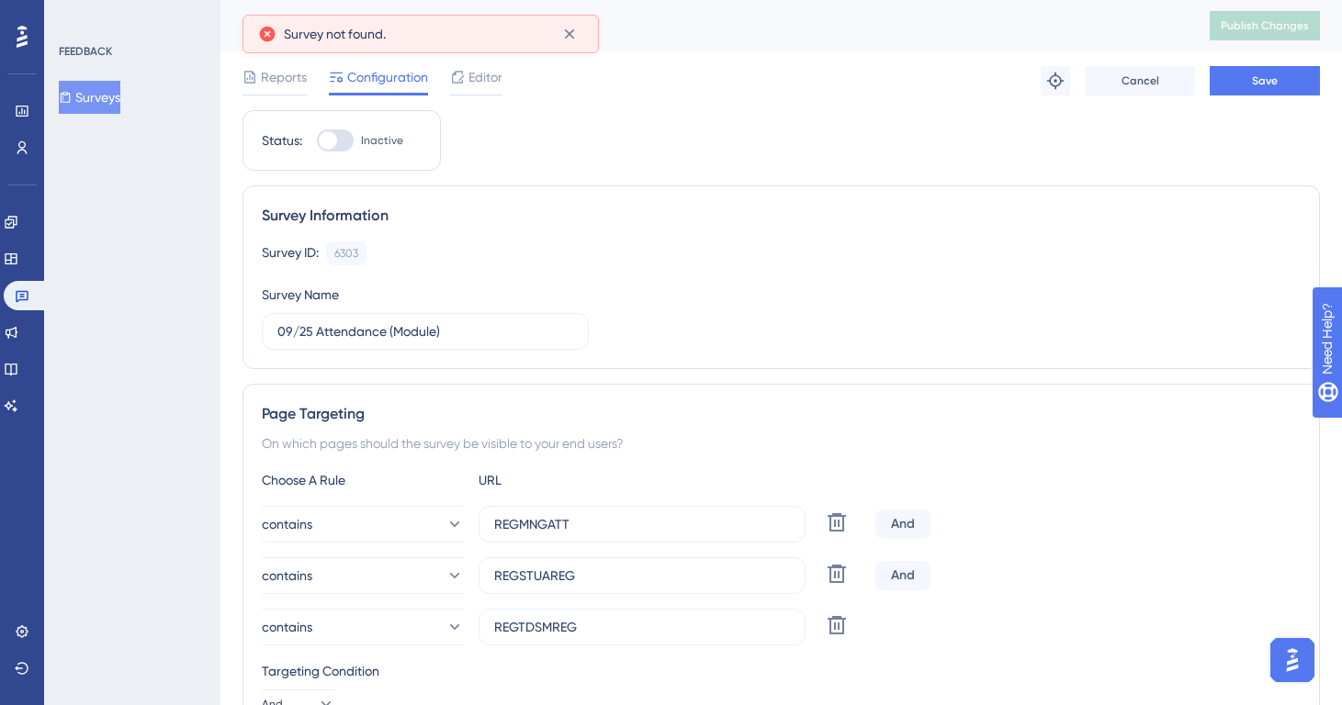
click at [111, 86] on button "Surveys" at bounding box center [90, 97] width 62 height 33
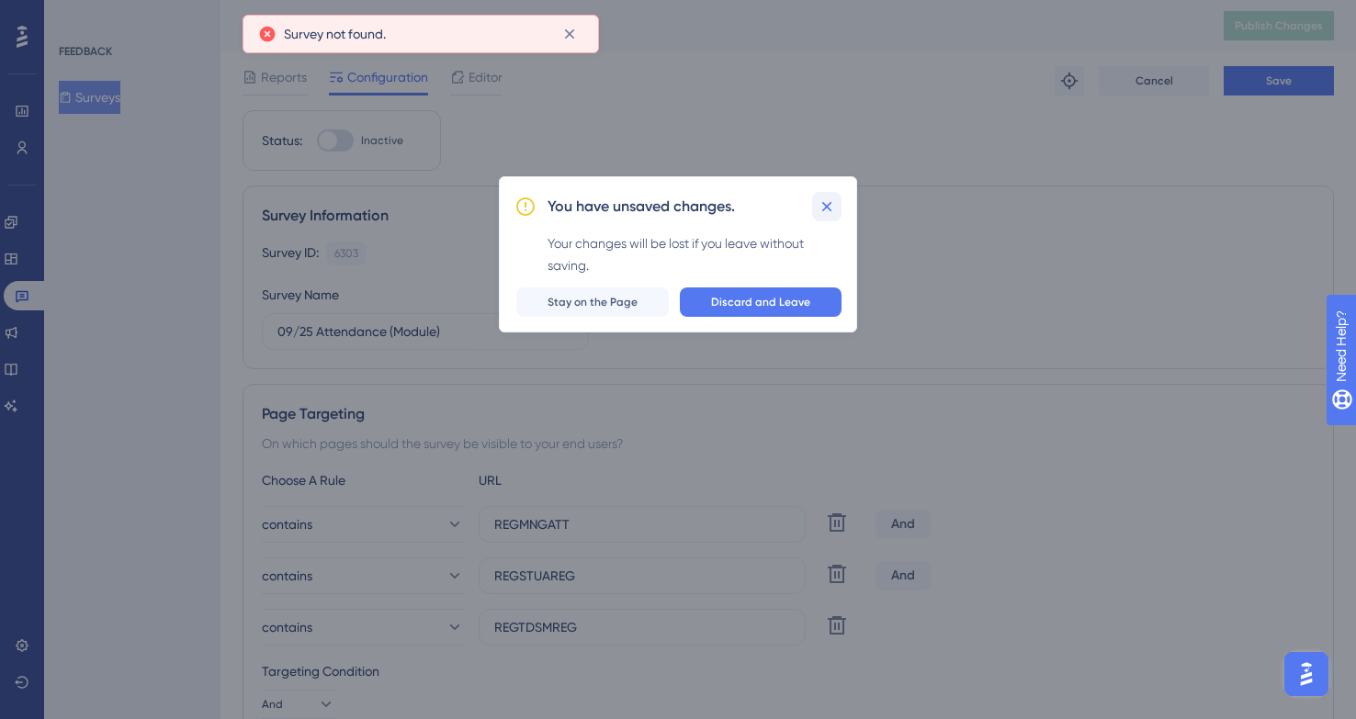
click at [819, 199] on icon at bounding box center [827, 206] width 18 height 18
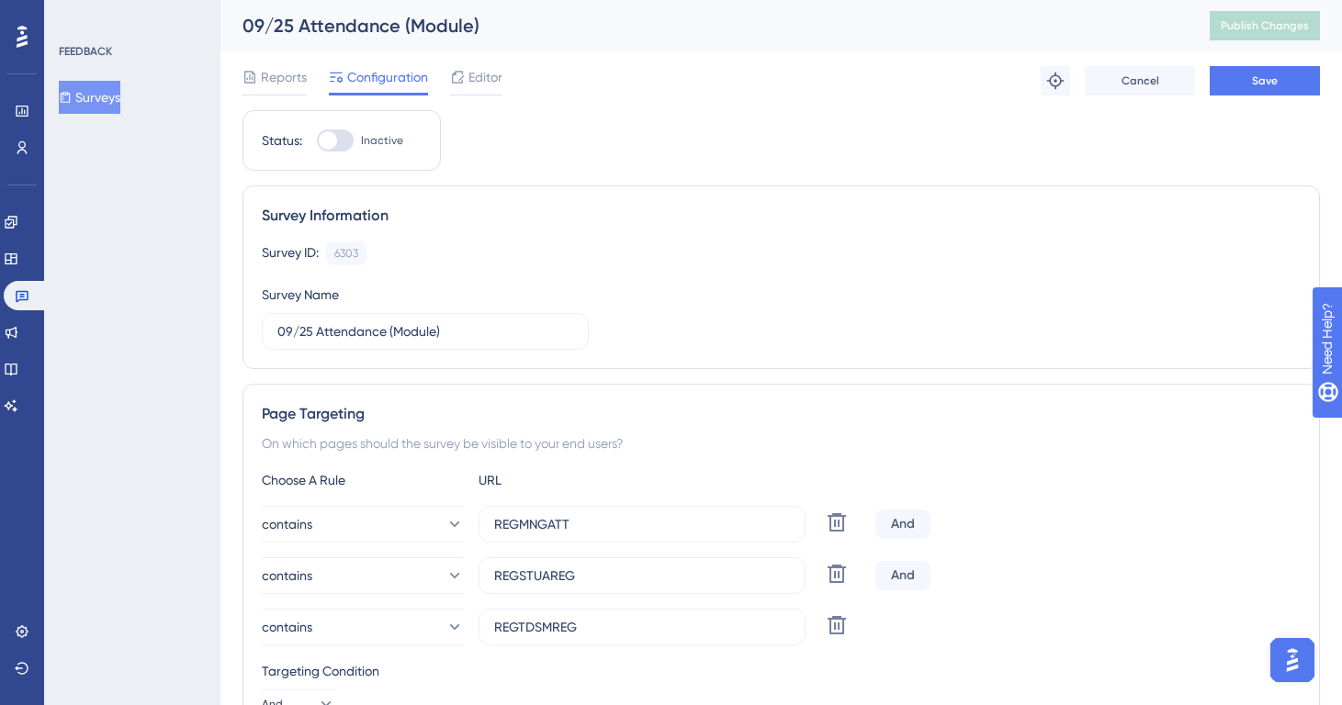
click at [565, 40] on div "09/25 Attendance (Module) Publish Changes" at bounding box center [781, 25] width 1122 height 51
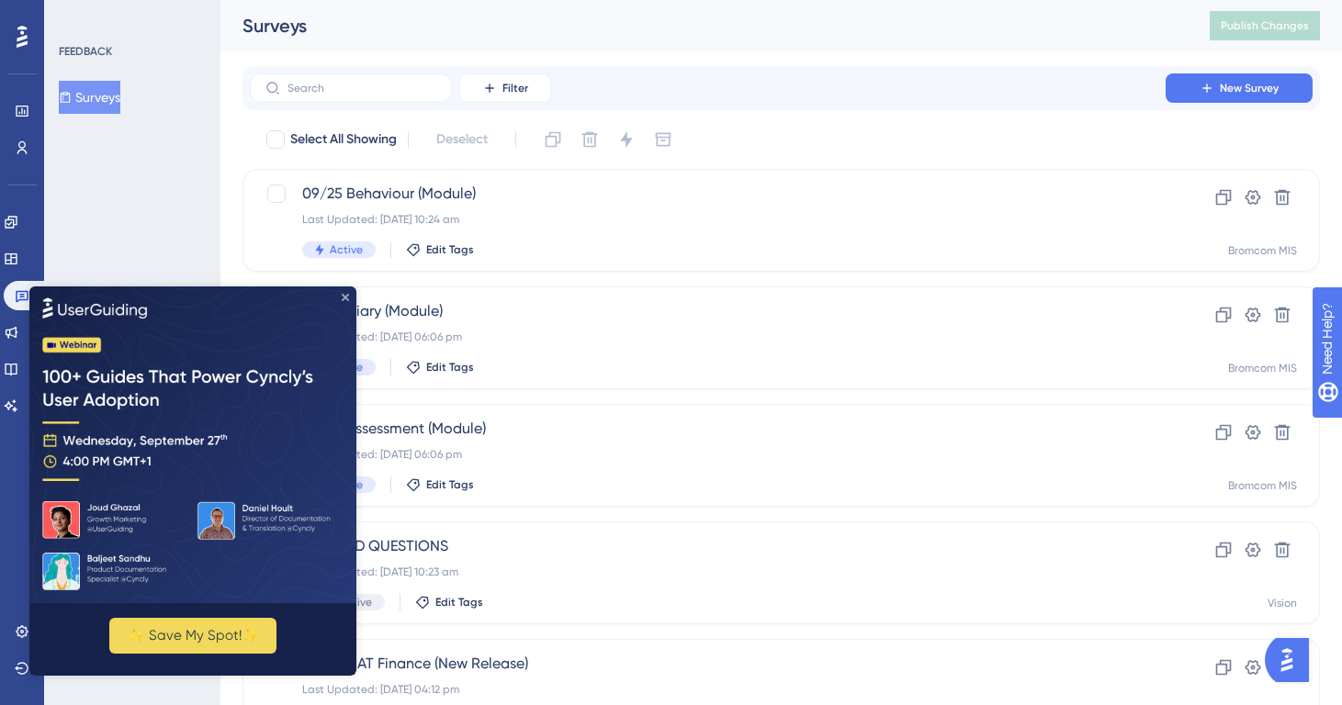
click at [342, 299] on icon "Close Preview" at bounding box center [345, 296] width 7 height 7
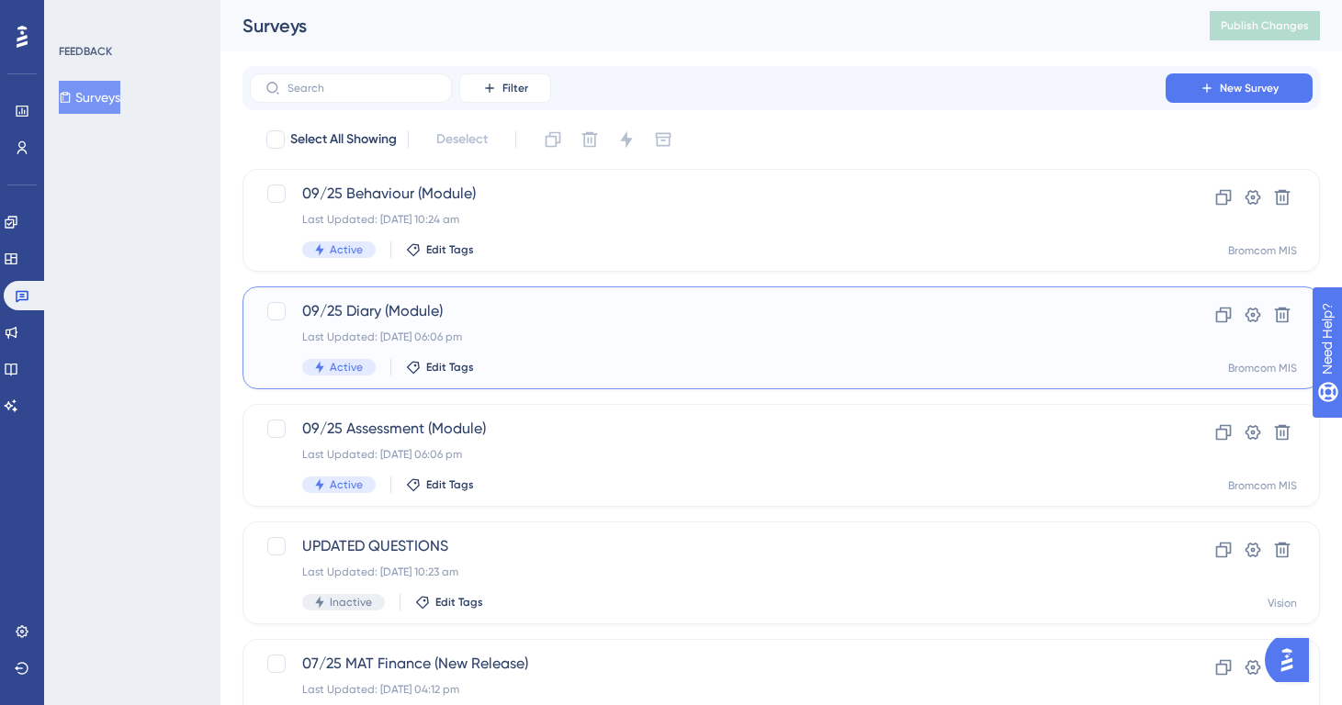
click at [627, 352] on div "09/25 Diary (Module) Last Updated: [DATE] 06:06 pm Active Edit Tags" at bounding box center [707, 337] width 811 height 75
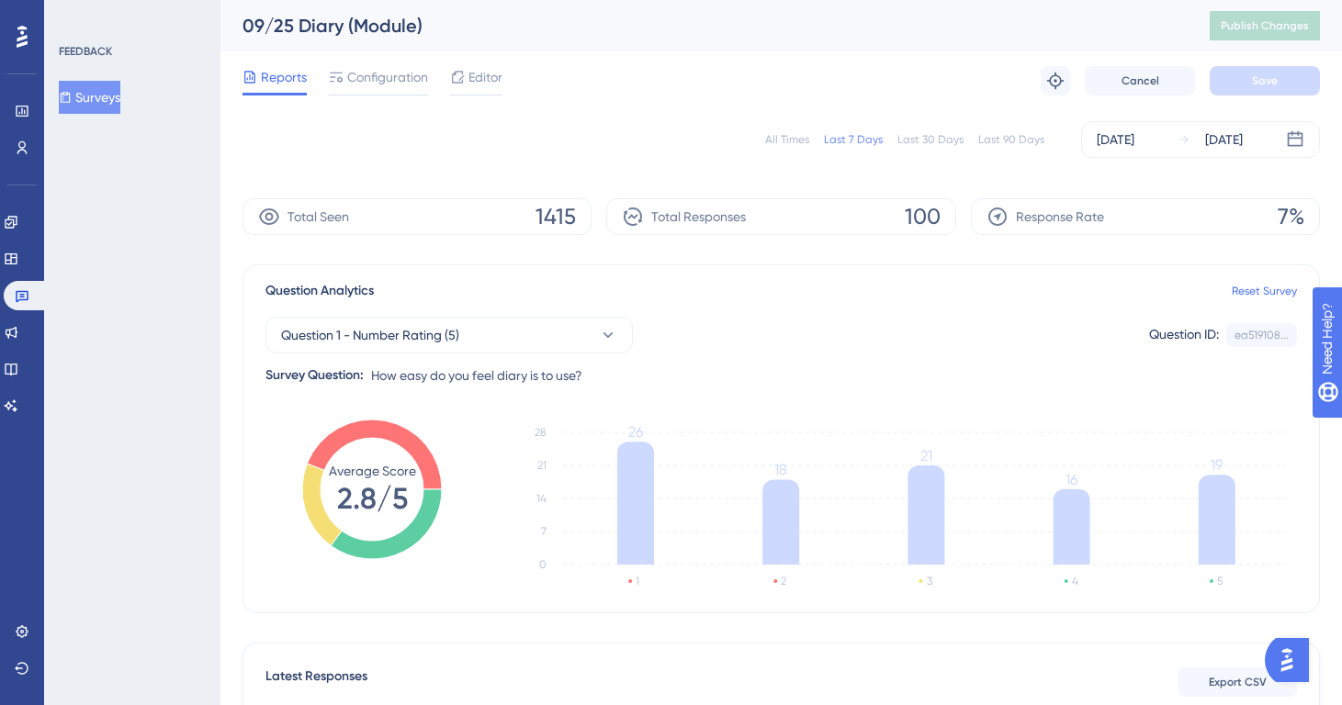
click at [777, 142] on div "All Times" at bounding box center [787, 139] width 44 height 15
click at [570, 343] on button "Question 1 - Number Rating (5)" at bounding box center [448, 335] width 367 height 37
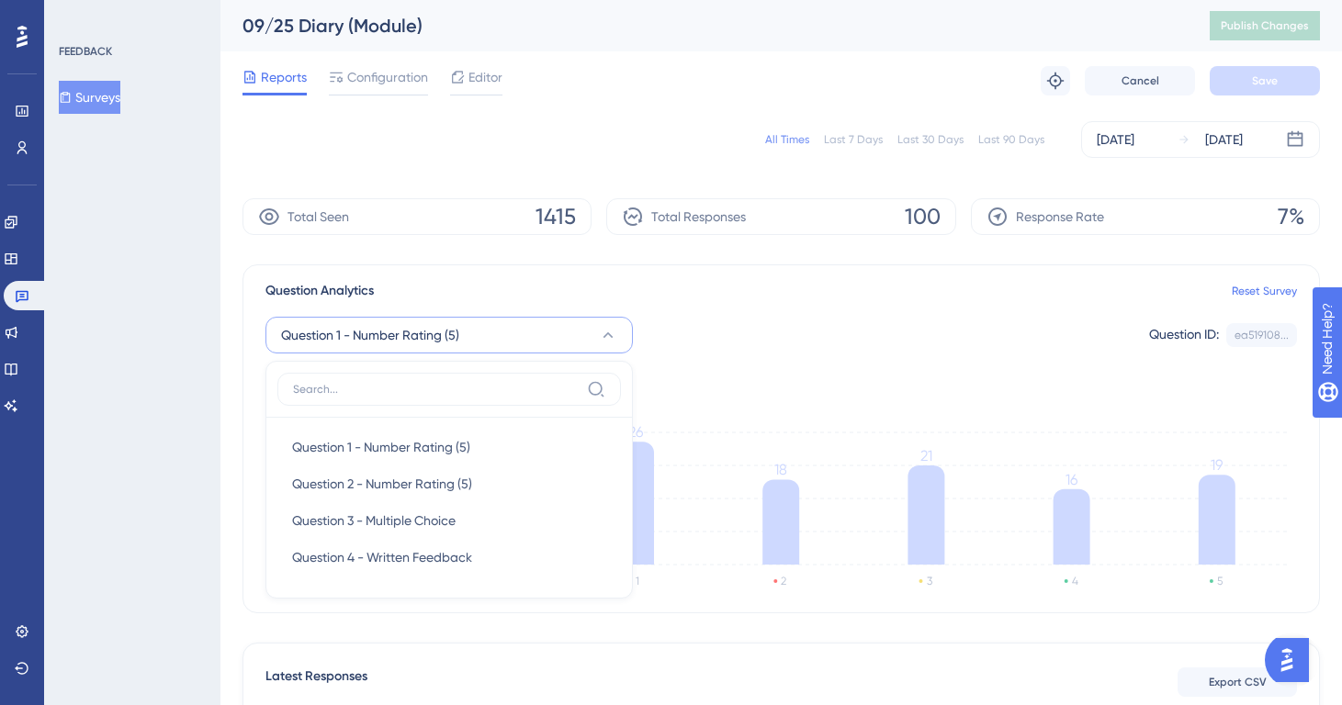
scroll to position [128, 0]
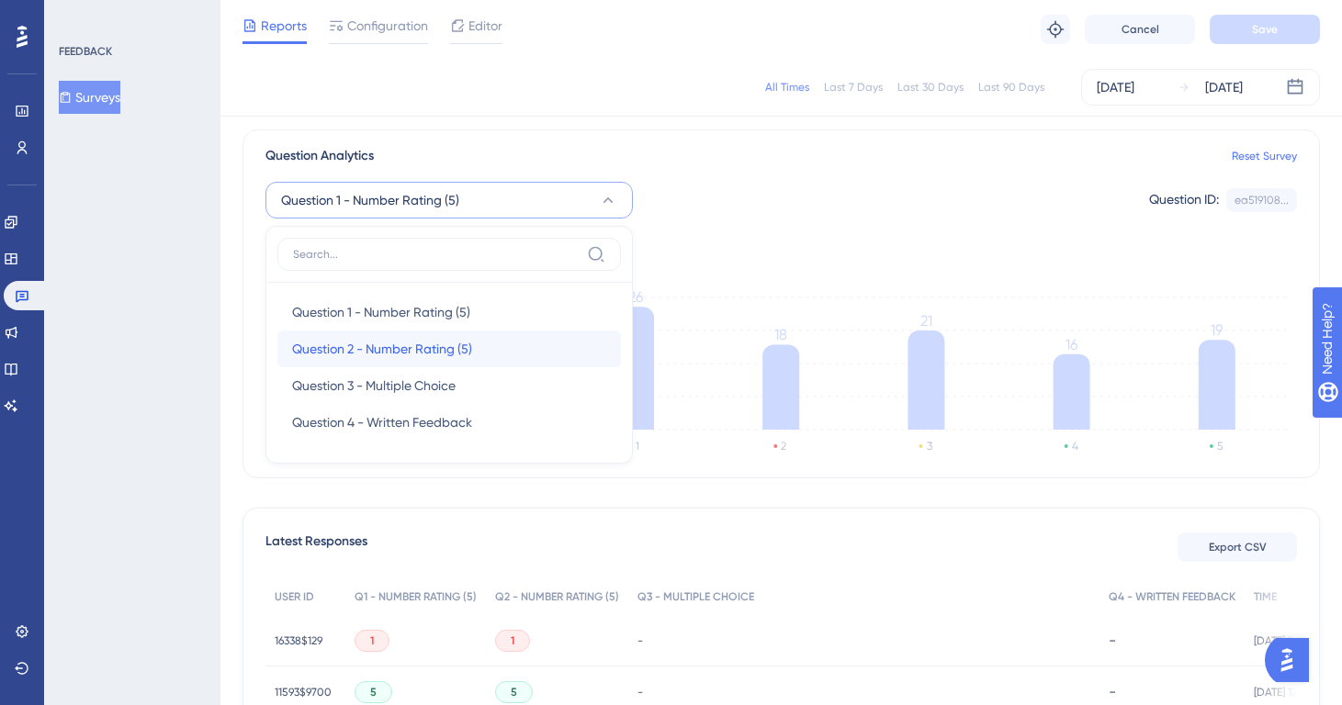
click at [489, 354] on div "Question 2 - Number Rating (5) Question 2 - Number Rating (5)" at bounding box center [449, 349] width 314 height 37
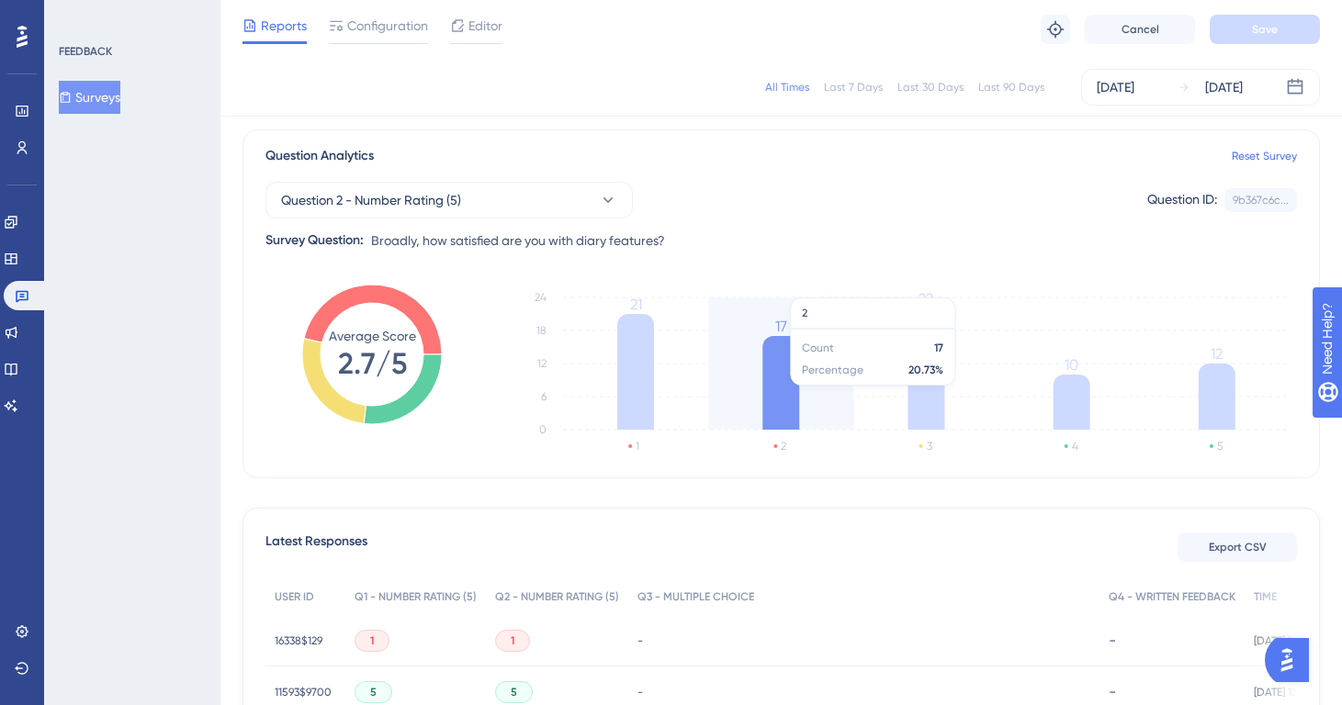
scroll to position [128, 14]
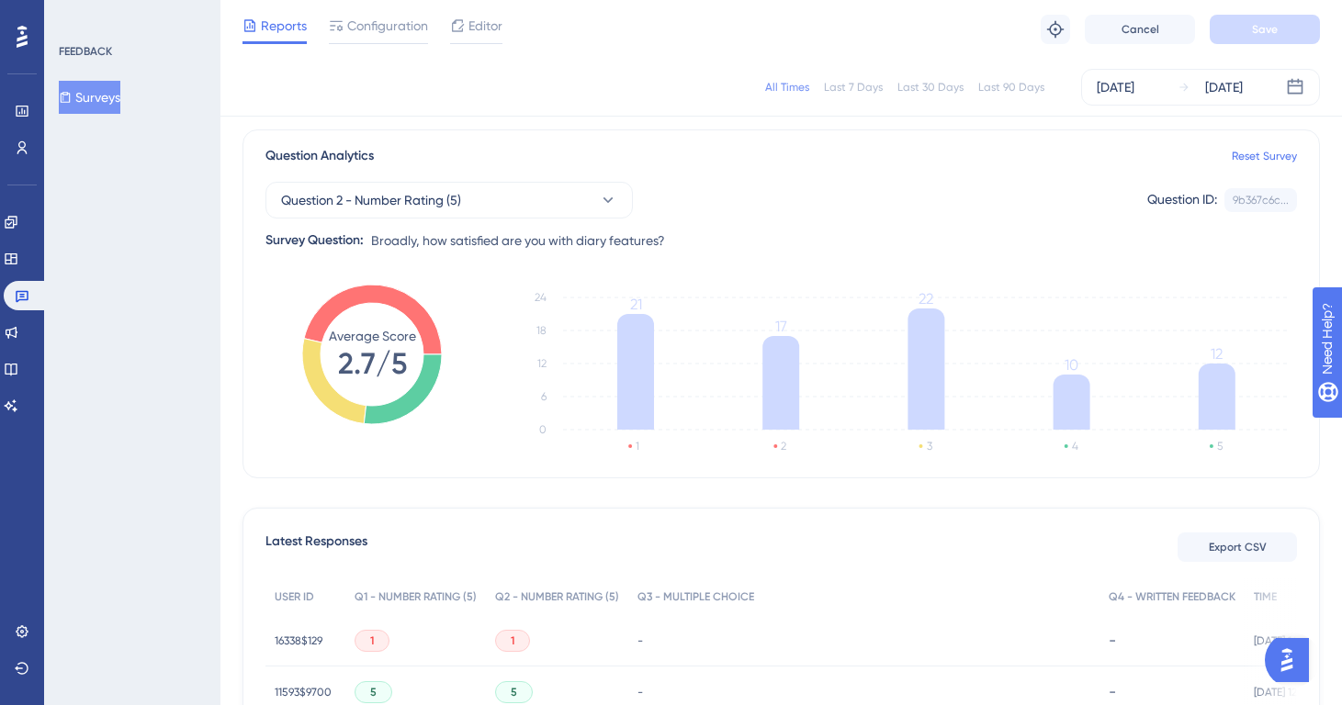
click at [1030, 536] on div "Latest Responses Export CSV" at bounding box center [781, 547] width 1032 height 33
click at [513, 197] on button "Question 2 - Number Rating (5)" at bounding box center [448, 200] width 367 height 37
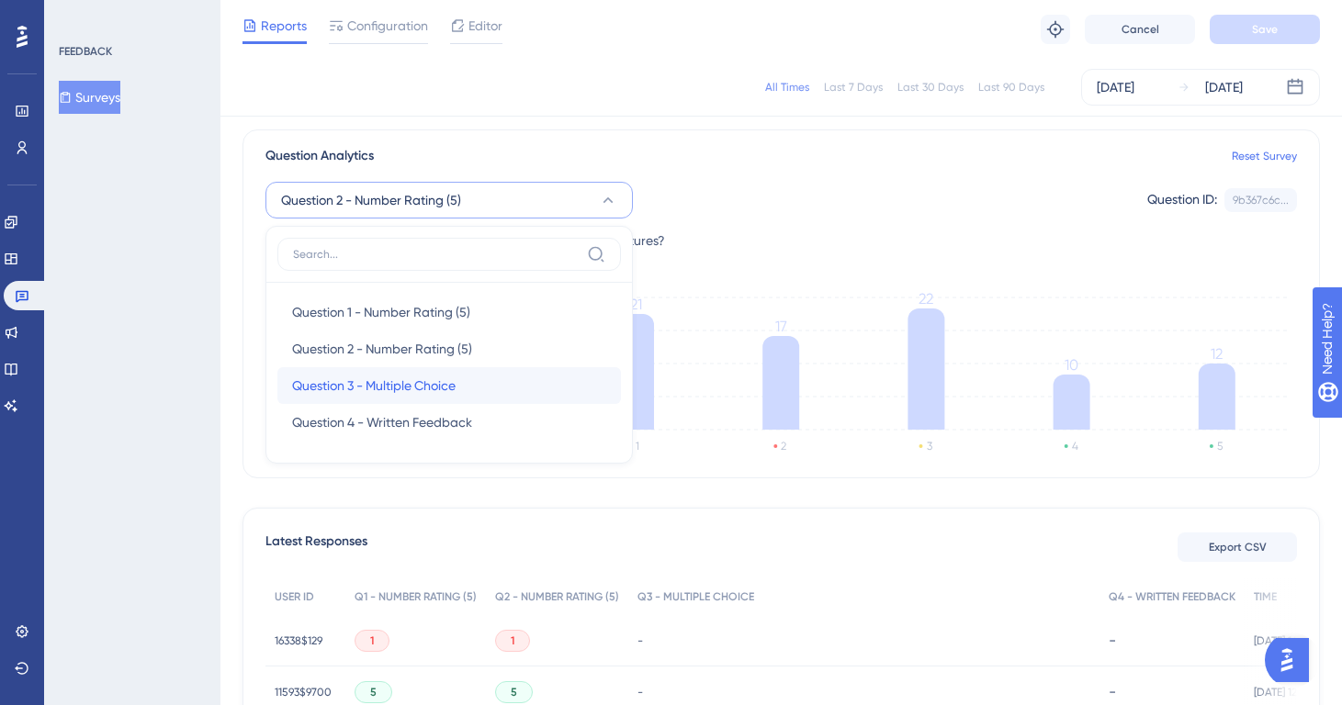
click at [469, 382] on div "Question 3 - Multiple Choice Question 3 - Multiple Choice" at bounding box center [449, 385] width 314 height 37
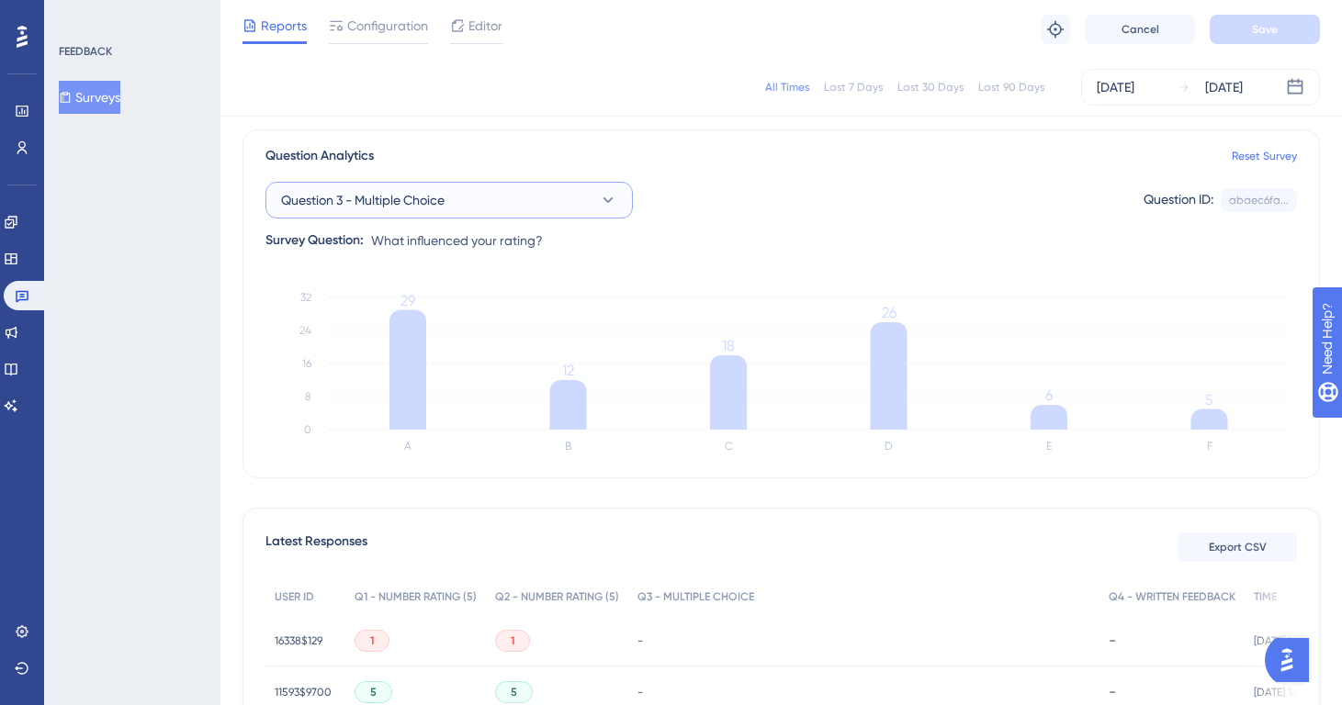
click at [444, 187] on button "Question 3 - Multiple Choice" at bounding box center [448, 200] width 367 height 37
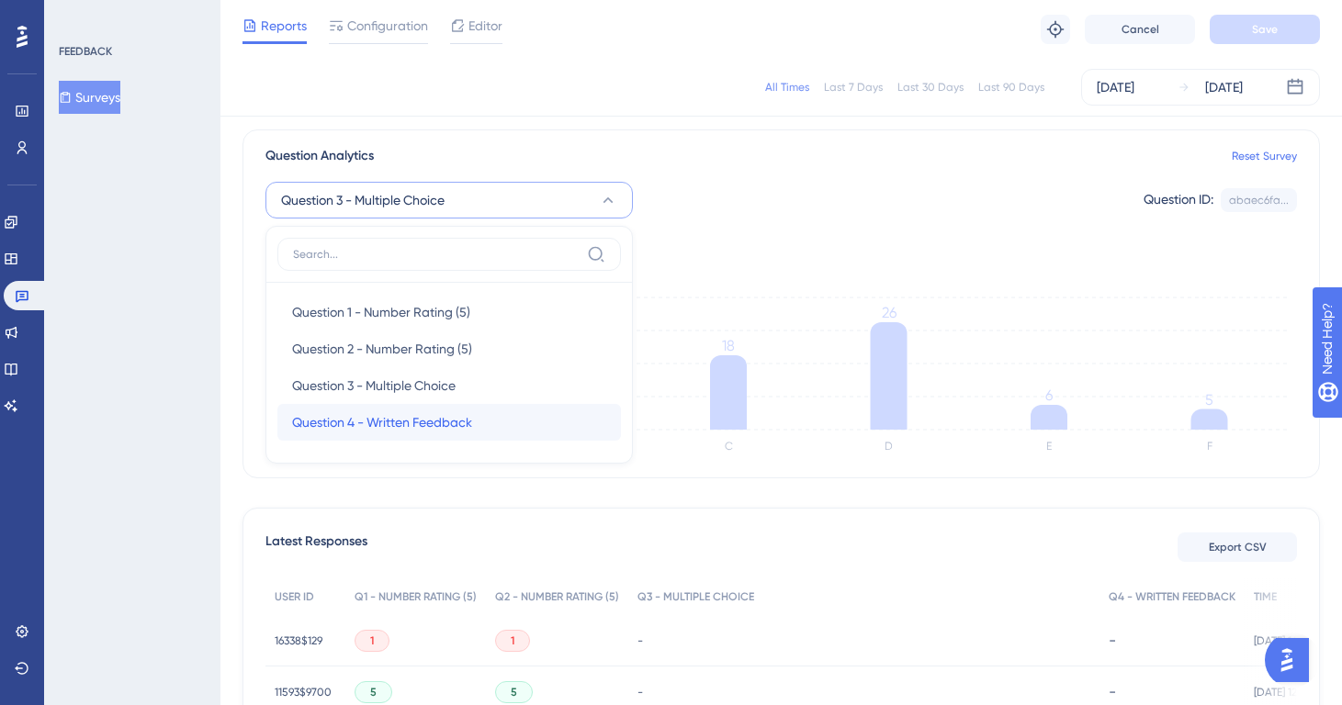
click at [468, 423] on div "Question 4 - Written Feedback Question 4 - Written Feedback" at bounding box center [449, 422] width 314 height 37
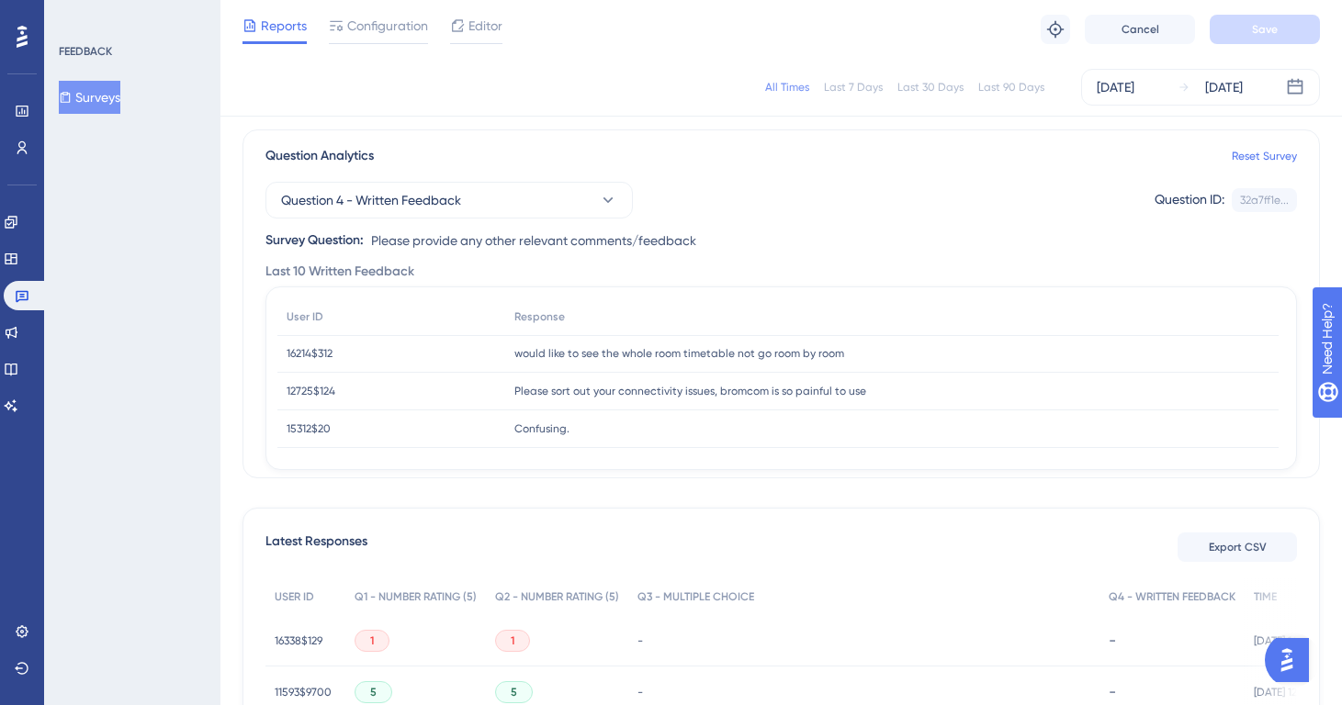
click at [660, 356] on span "would like to see the whole room timetable not go room by room" at bounding box center [679, 353] width 330 height 15
copy div "would like to see the whole room timetable not go room by room would like to se…"
click at [683, 394] on span "Please sort out your connectivity issues, bromcom is so painful to use" at bounding box center [690, 391] width 352 height 15
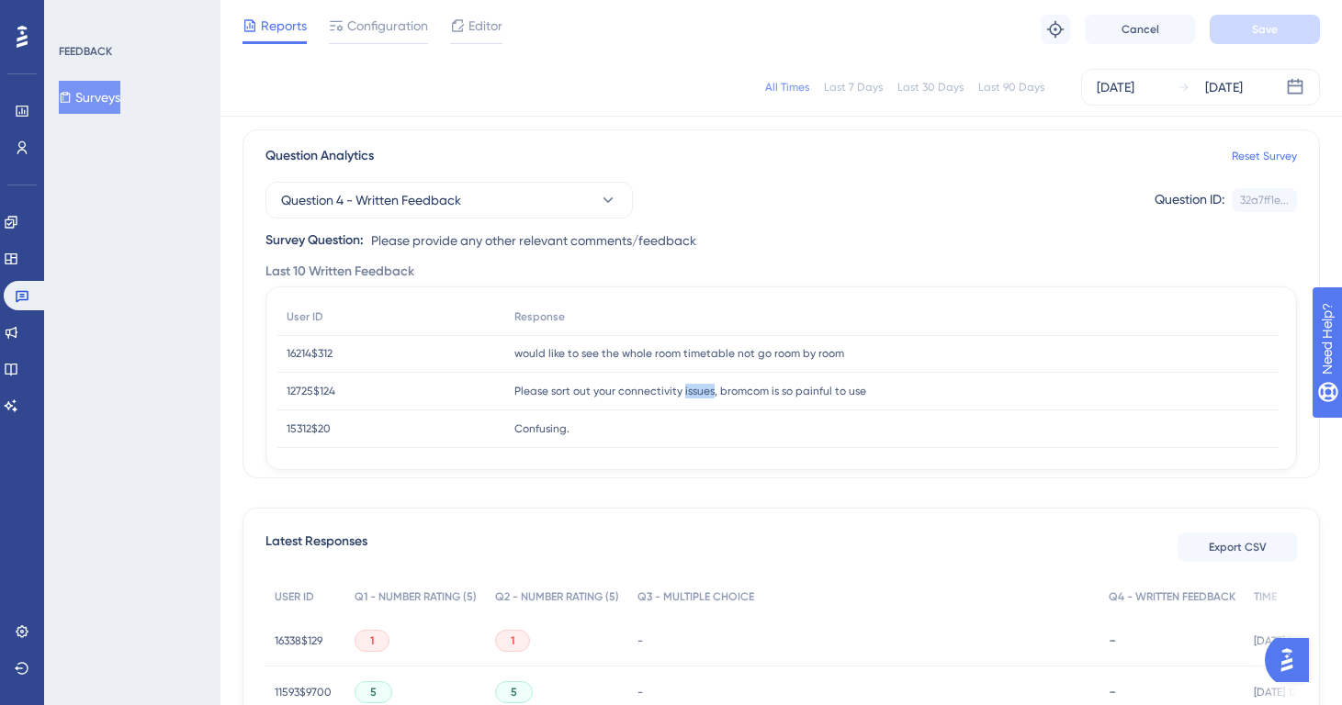
click at [683, 394] on span "Please sort out your connectivity issues, bromcom is so painful to use" at bounding box center [690, 391] width 352 height 15
copy div "Please sort out your connectivity issues, bromcom is so painful to use Please s…"
click at [536, 434] on span "Confusing." at bounding box center [541, 429] width 55 height 15
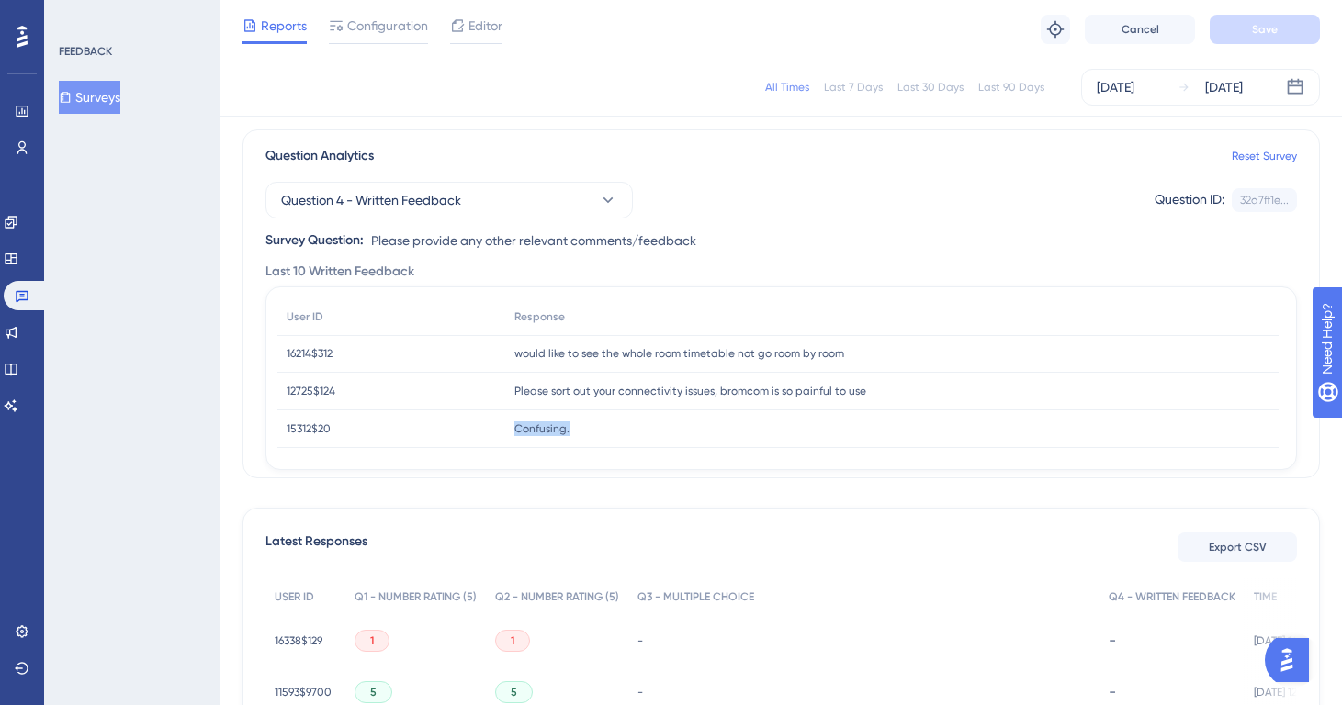
click at [536, 434] on span "Confusing." at bounding box center [541, 429] width 55 height 15
copy div "Confusing. Confusing."
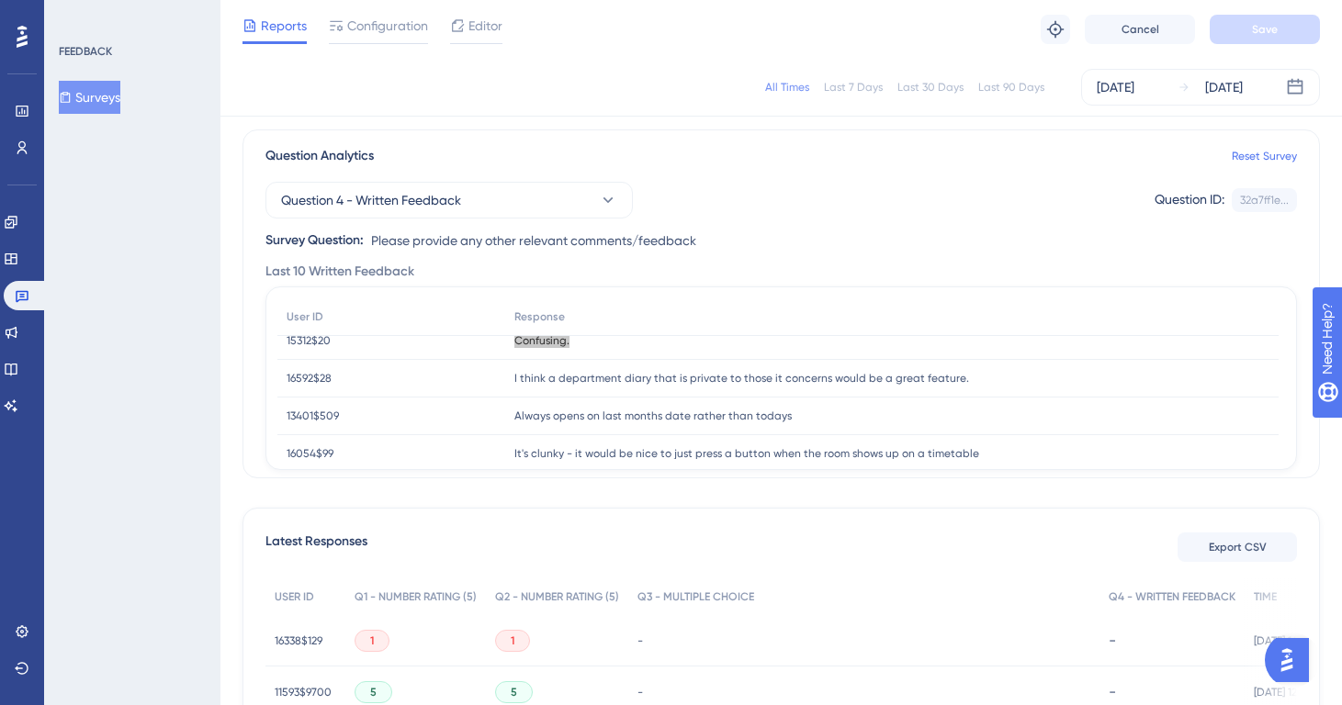
scroll to position [89, 0]
click at [569, 385] on div "I think a department diary that is private to those it concerns would be a grea…" at bounding box center [891, 378] width 773 height 38
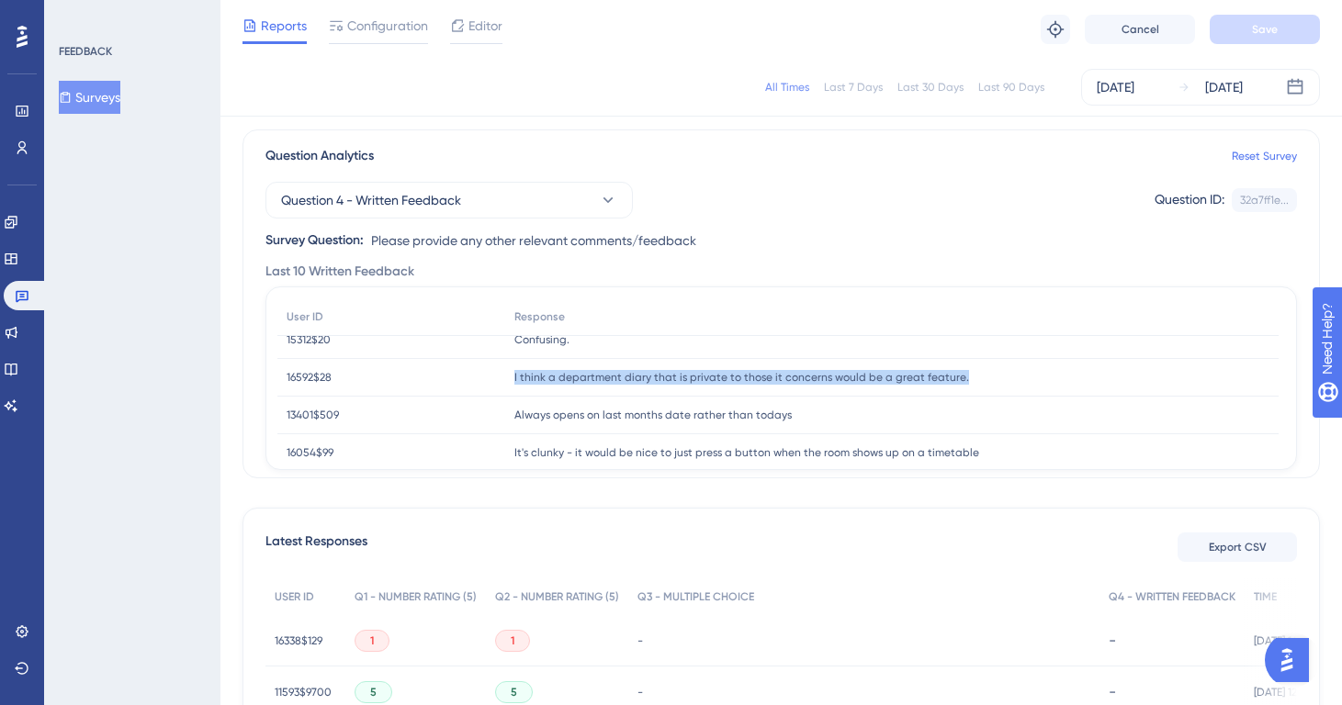
click at [569, 385] on div "I think a department diary that is private to those it concerns would be a grea…" at bounding box center [891, 378] width 773 height 38
copy div "I think a department diary that is private to those it concerns would be a grea…"
click at [594, 416] on span "Always opens on last months date rather than todays" at bounding box center [652, 415] width 277 height 15
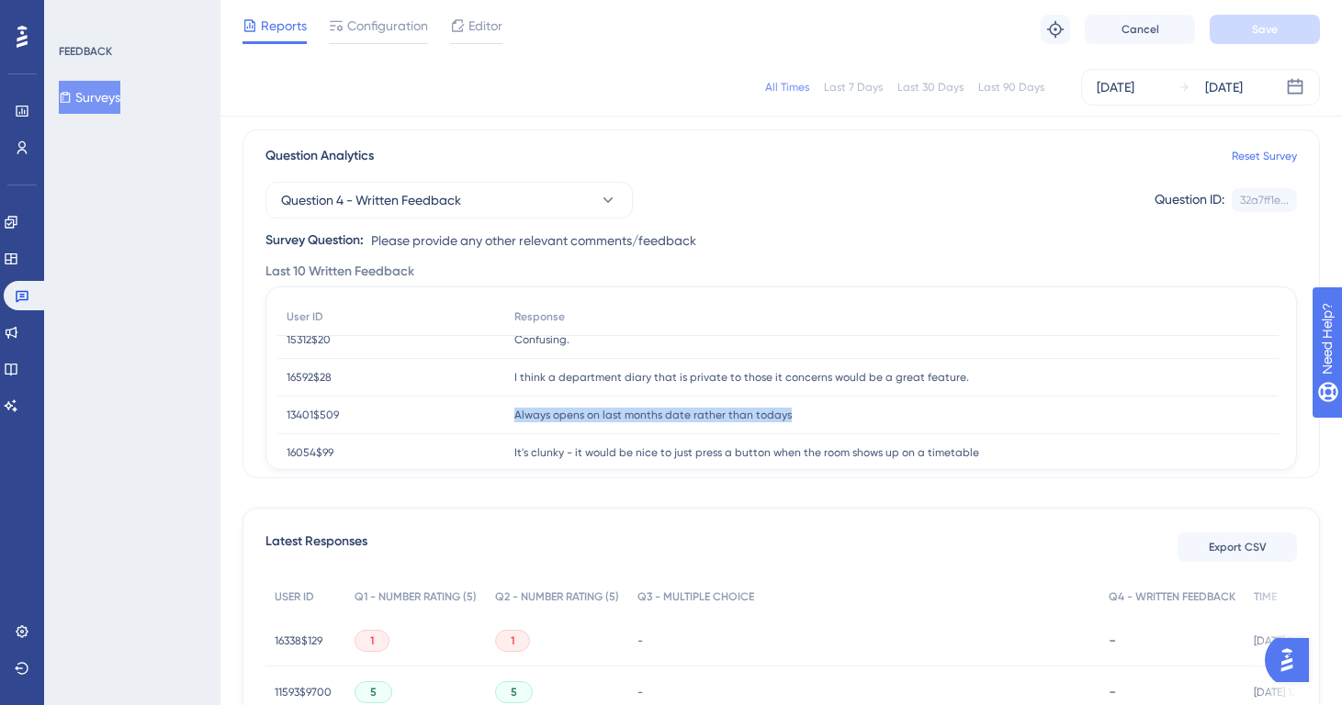
click at [594, 416] on span "Always opens on last months date rather than todays" at bounding box center [652, 415] width 277 height 15
copy div "Always opens on last months date rather than todays Always opens on last months…"
click at [546, 451] on span "It's clunky - it would be nice to just press a button when the room shows up on…" at bounding box center [746, 453] width 465 height 15
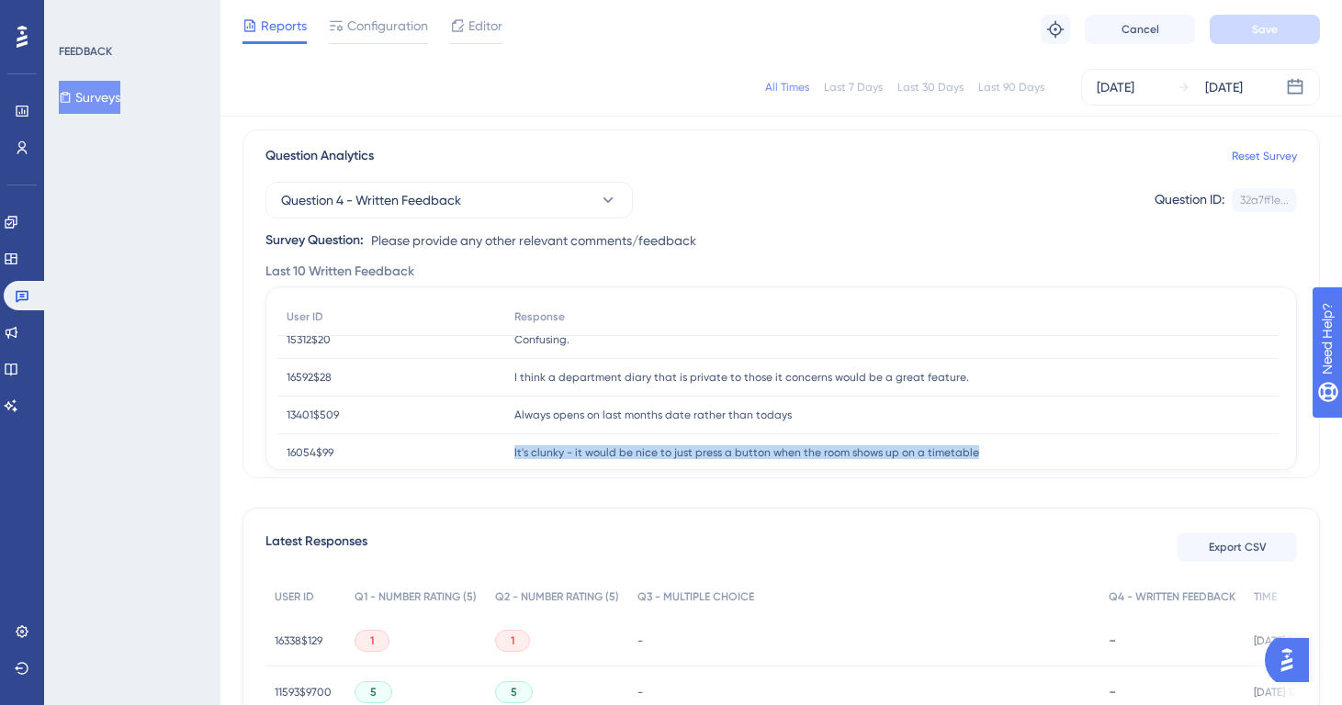
click at [546, 451] on span "It's clunky - it would be nice to just press a button when the room shows up on…" at bounding box center [746, 453] width 465 height 15
copy div "It's clunky - it would be nice to just press a button when the room shows up on…"
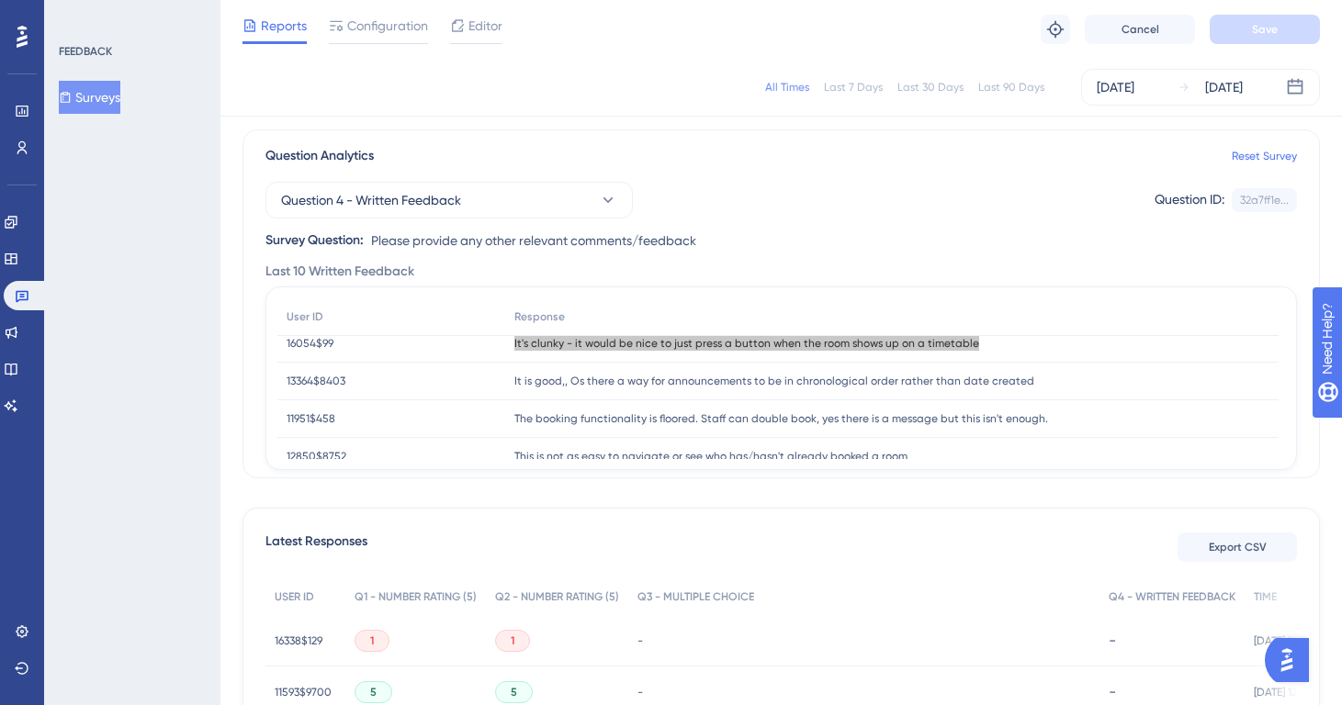
scroll to position [199, 0]
click at [656, 376] on span "It is good,, Os there a way for announcements to be in chronological order rath…" at bounding box center [774, 380] width 520 height 15
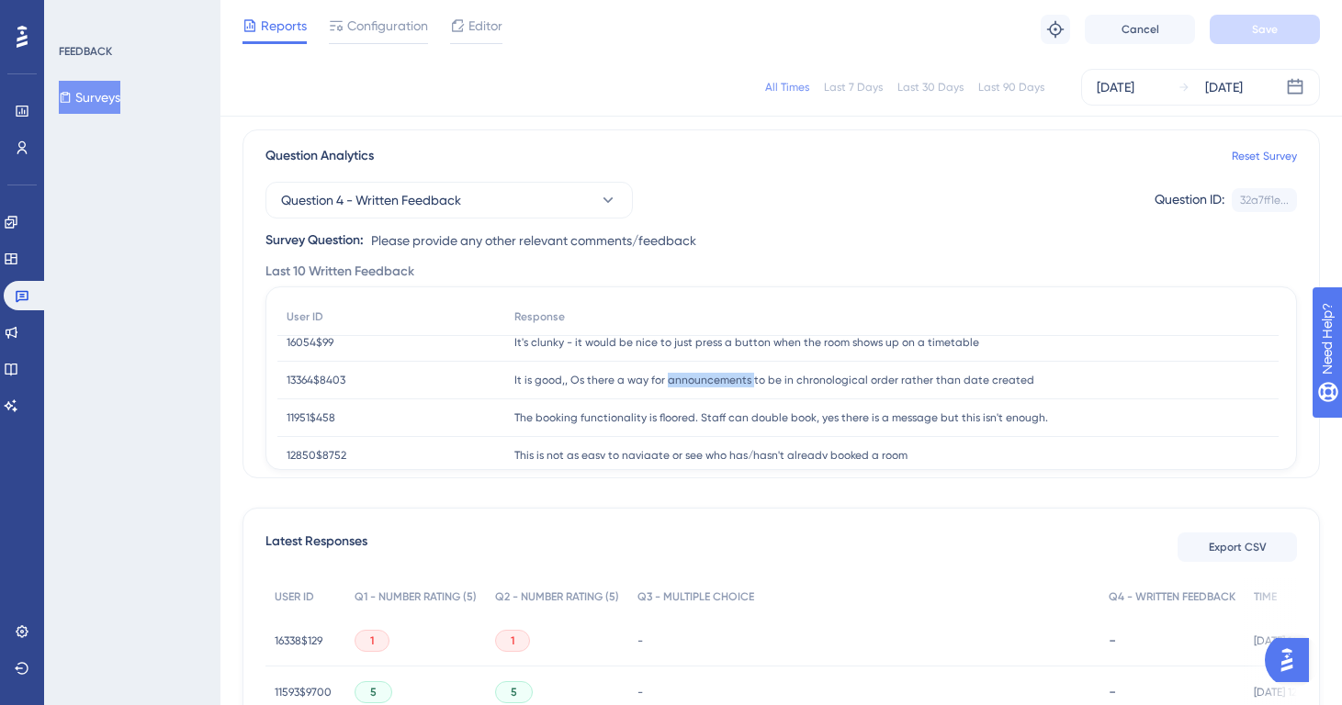
click at [656, 376] on span "It is good,, Os there a way for announcements to be in chronological order rath…" at bounding box center [774, 380] width 520 height 15
copy div "It is good,, Os there a way for announcements to be in chronological order rath…"
click at [581, 420] on span "The booking functionality is floored. Staff can double book, yes there is a mes…" at bounding box center [781, 418] width 534 height 15
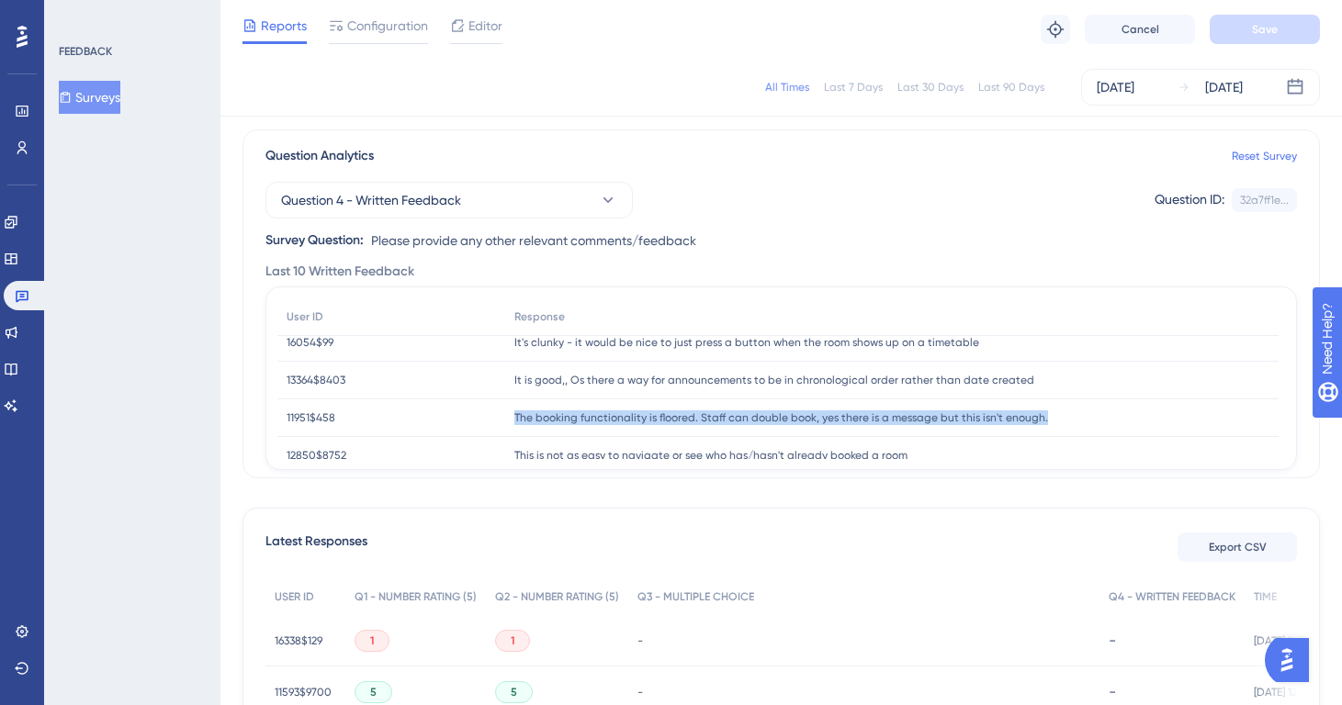
click at [581, 420] on span "The booking functionality is floored. Staff can double book, yes there is a mes…" at bounding box center [781, 418] width 534 height 15
copy div "The booking functionality is floored. Staff can double book, yes there is a mes…"
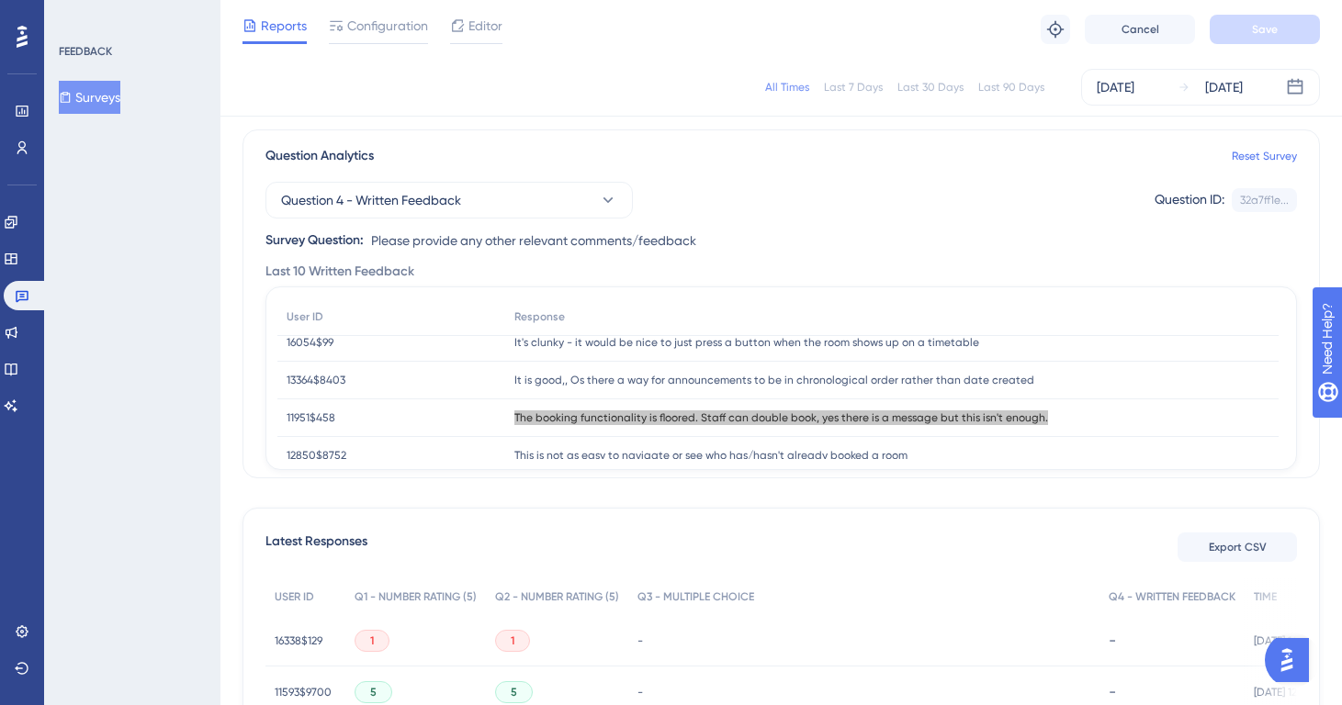
scroll to position [275, 0]
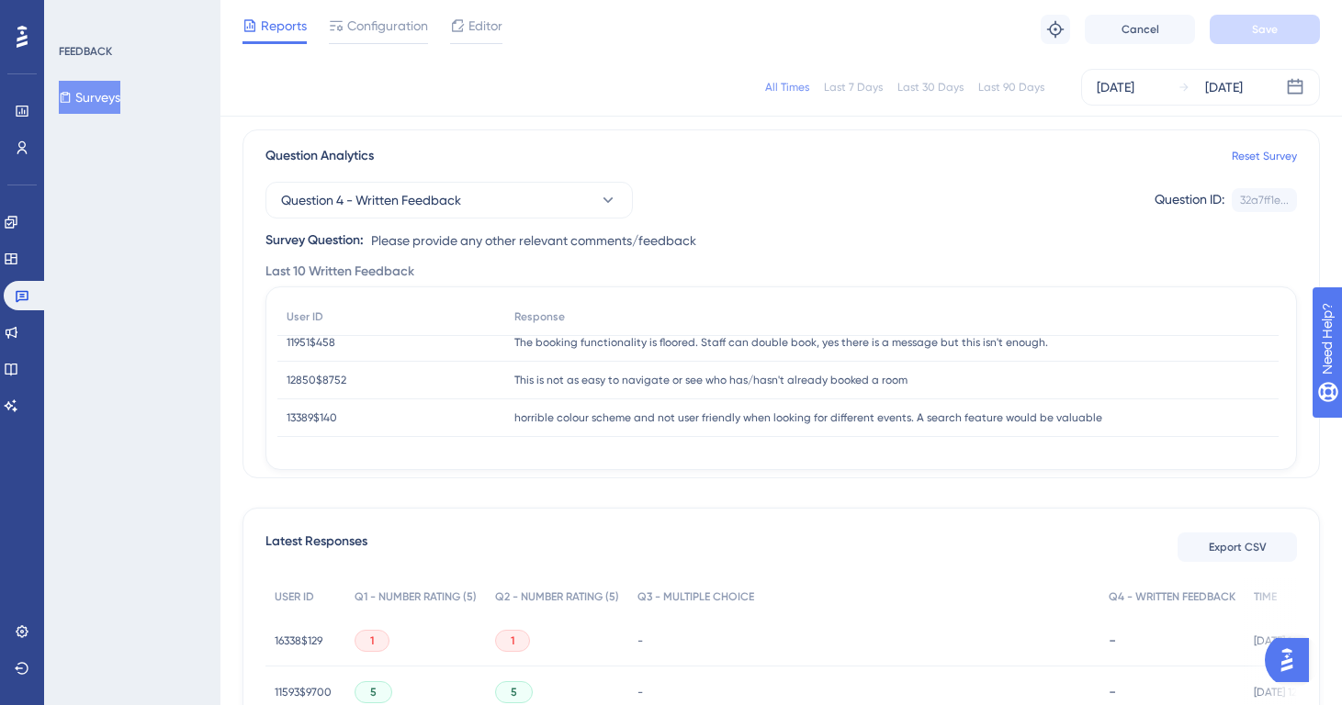
click at [557, 375] on span "This is not as easy to navigate or see who has/hasn't already booked a room" at bounding box center [710, 380] width 393 height 15
copy div "This is not as easy to navigate or see who has/hasn't already booked a room Thi…"
click at [741, 425] on div "horrible colour scheme and not user friendly when looking for different events.…" at bounding box center [891, 419] width 773 height 38
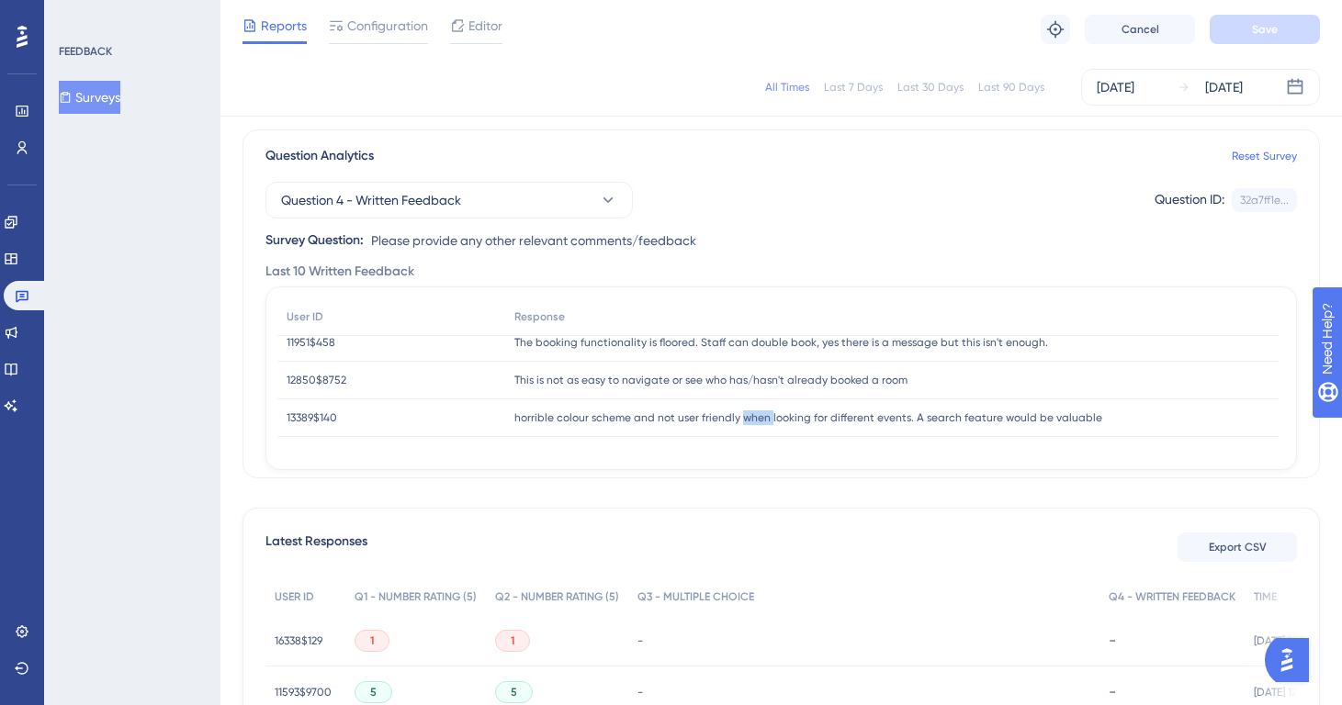
click at [741, 425] on div "horrible colour scheme and not user friendly when looking for different events.…" at bounding box center [891, 419] width 773 height 38
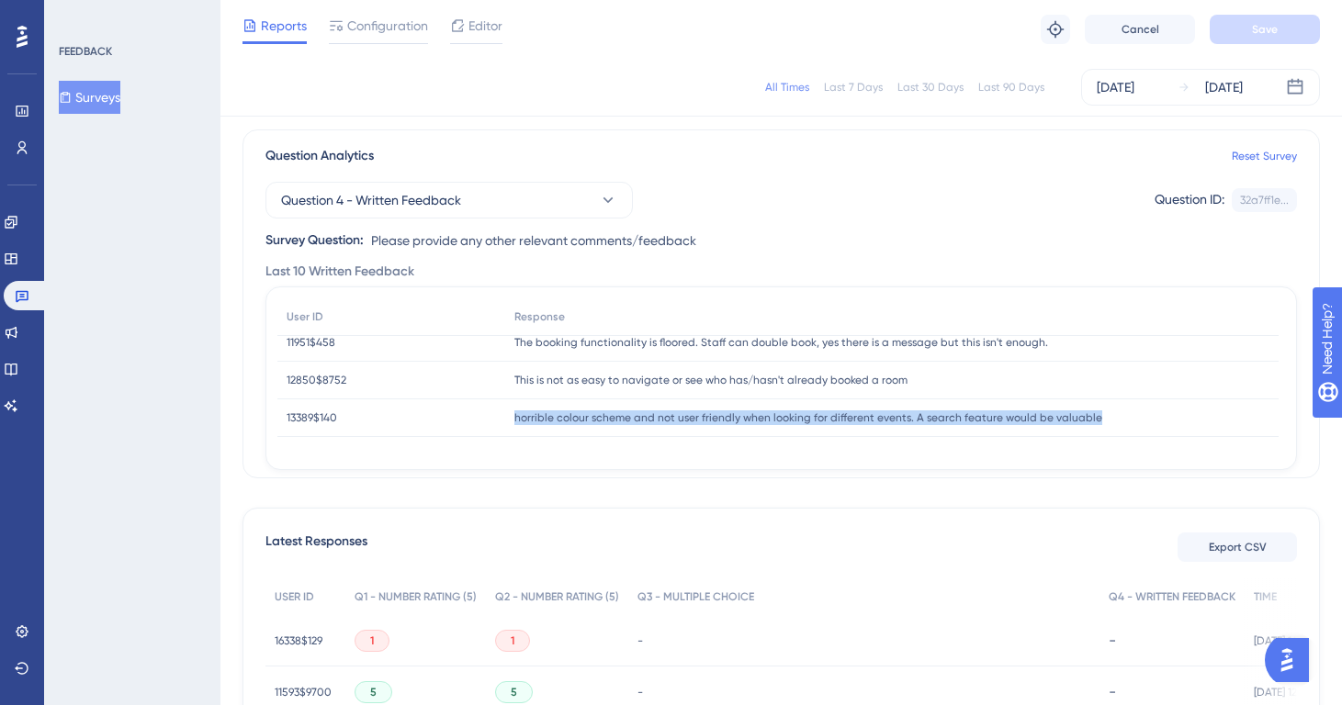
click at [741, 425] on div "horrible colour scheme and not user friendly when looking for different events.…" at bounding box center [891, 419] width 773 height 38
copy div "horrible colour scheme and not user friendly when looking for different events.…"
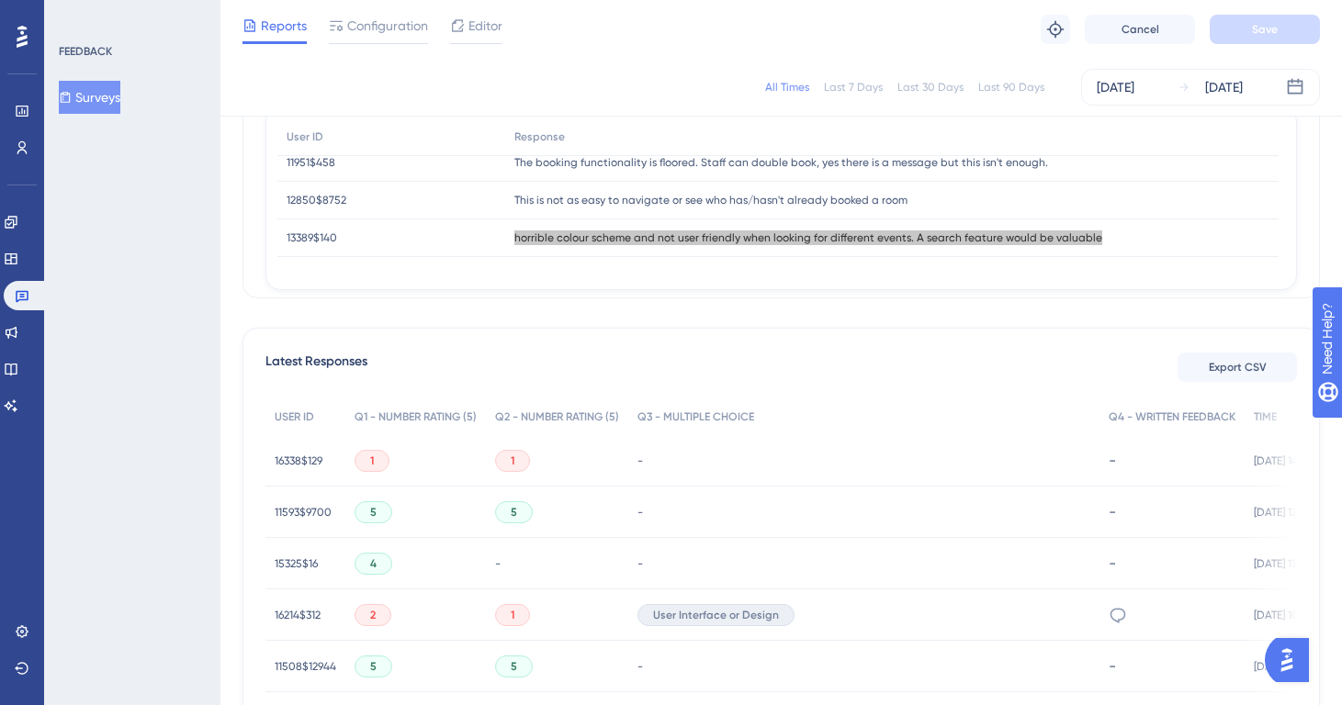
scroll to position [309, 14]
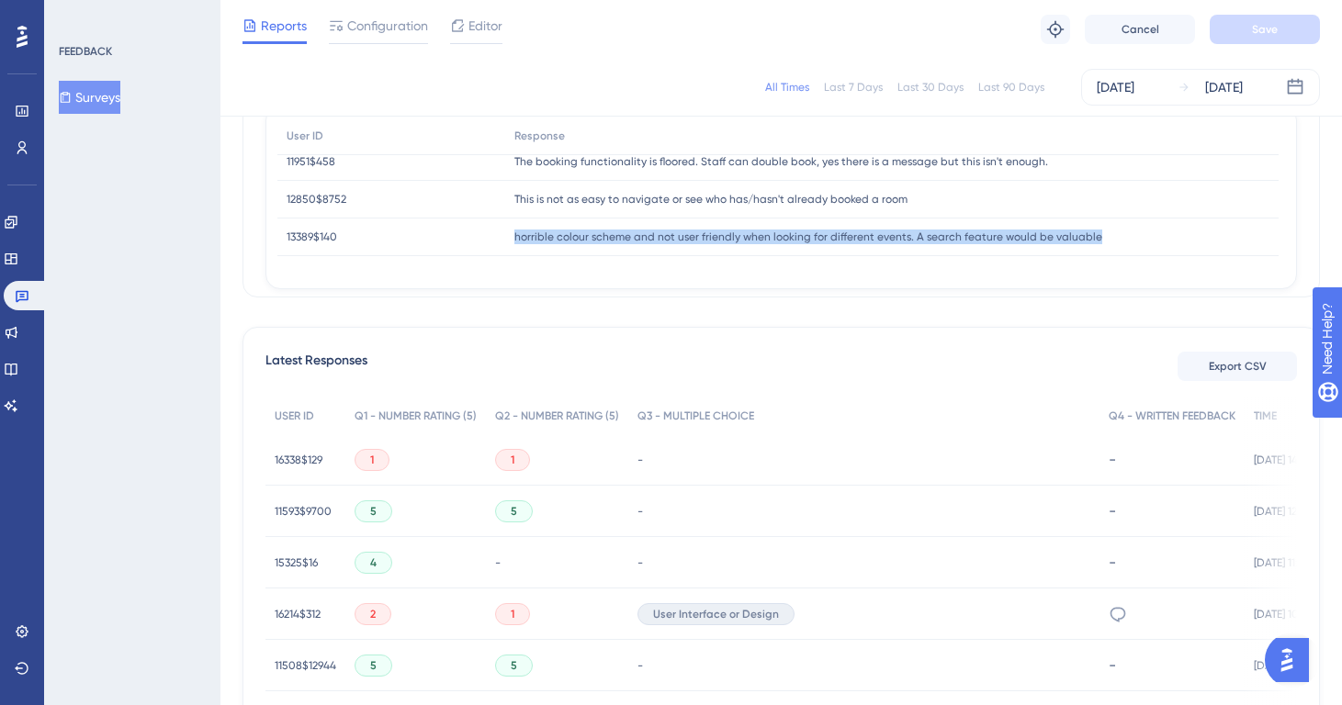
click at [116, 109] on button "Surveys" at bounding box center [90, 97] width 62 height 33
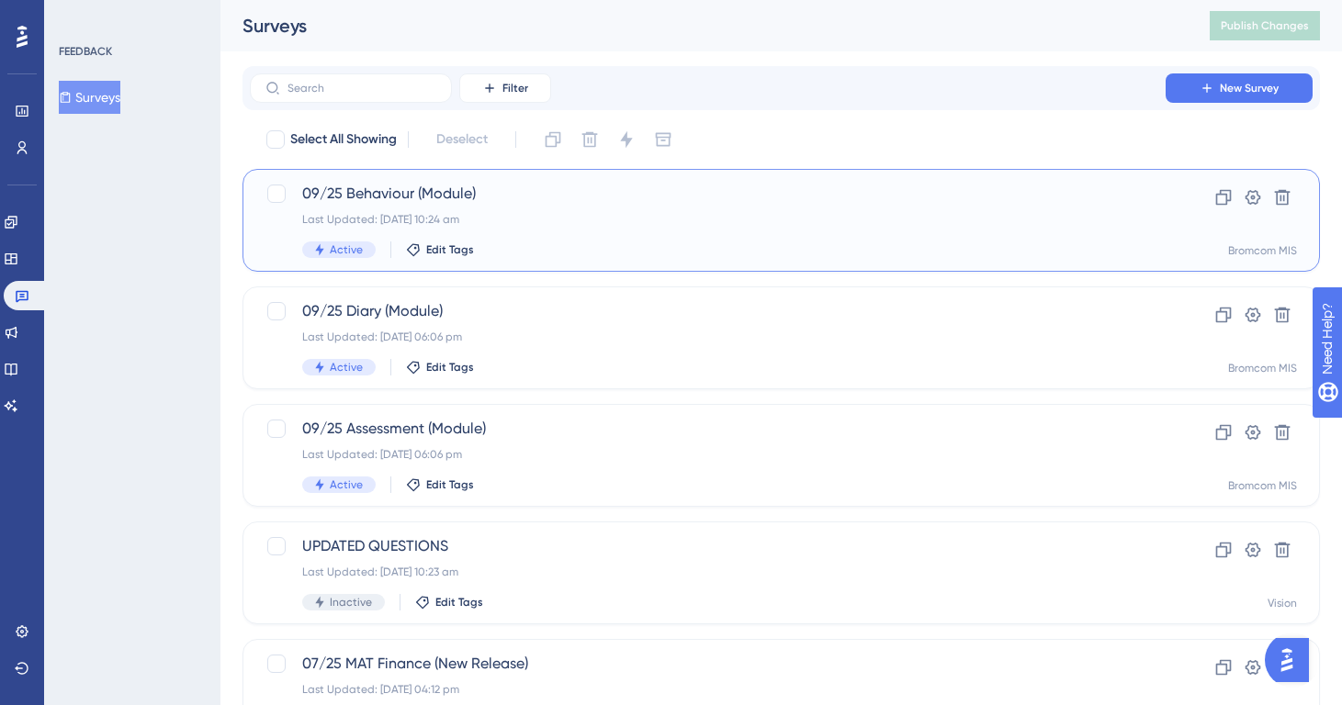
click at [476, 208] on div "09/25 Behaviour (Module) Last Updated: [DATE] 10:24 am Active Edit Tags" at bounding box center [707, 220] width 811 height 75
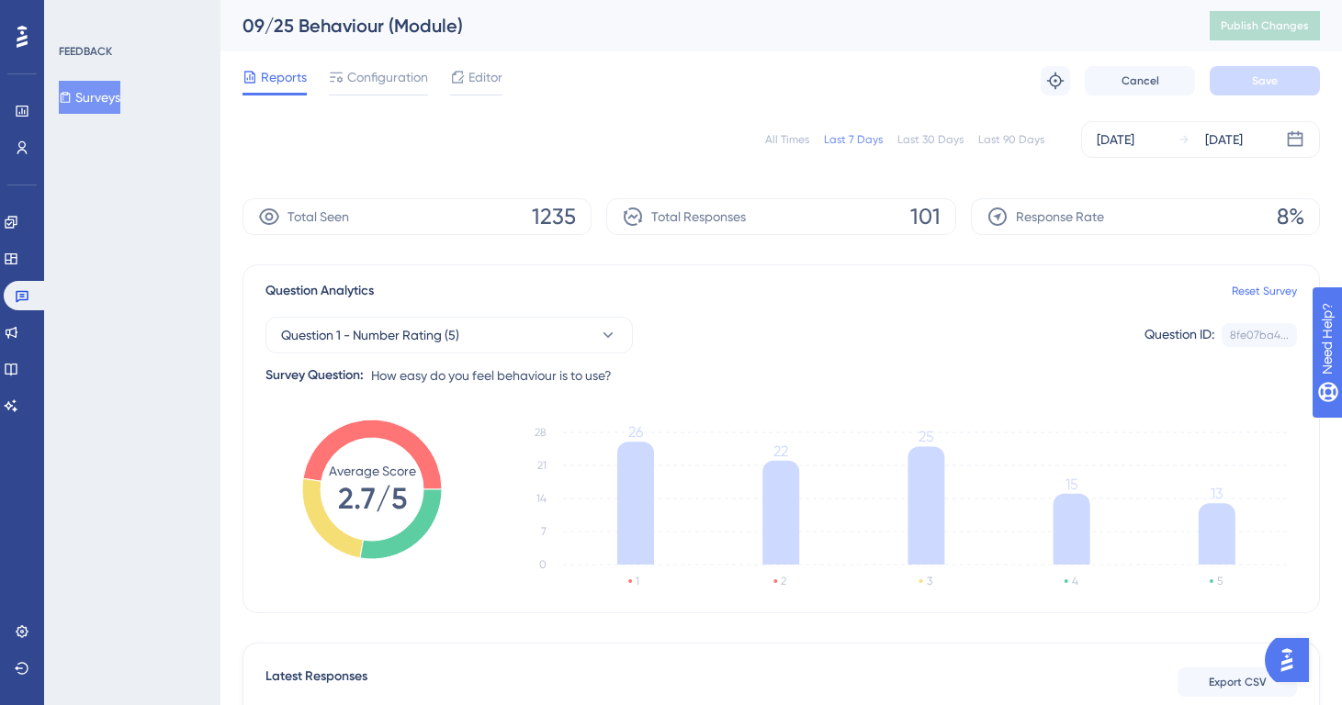
click at [799, 145] on div "All Times" at bounding box center [787, 139] width 44 height 15
click at [436, 325] on span "Question 1 - Number Rating (5)" at bounding box center [370, 335] width 178 height 22
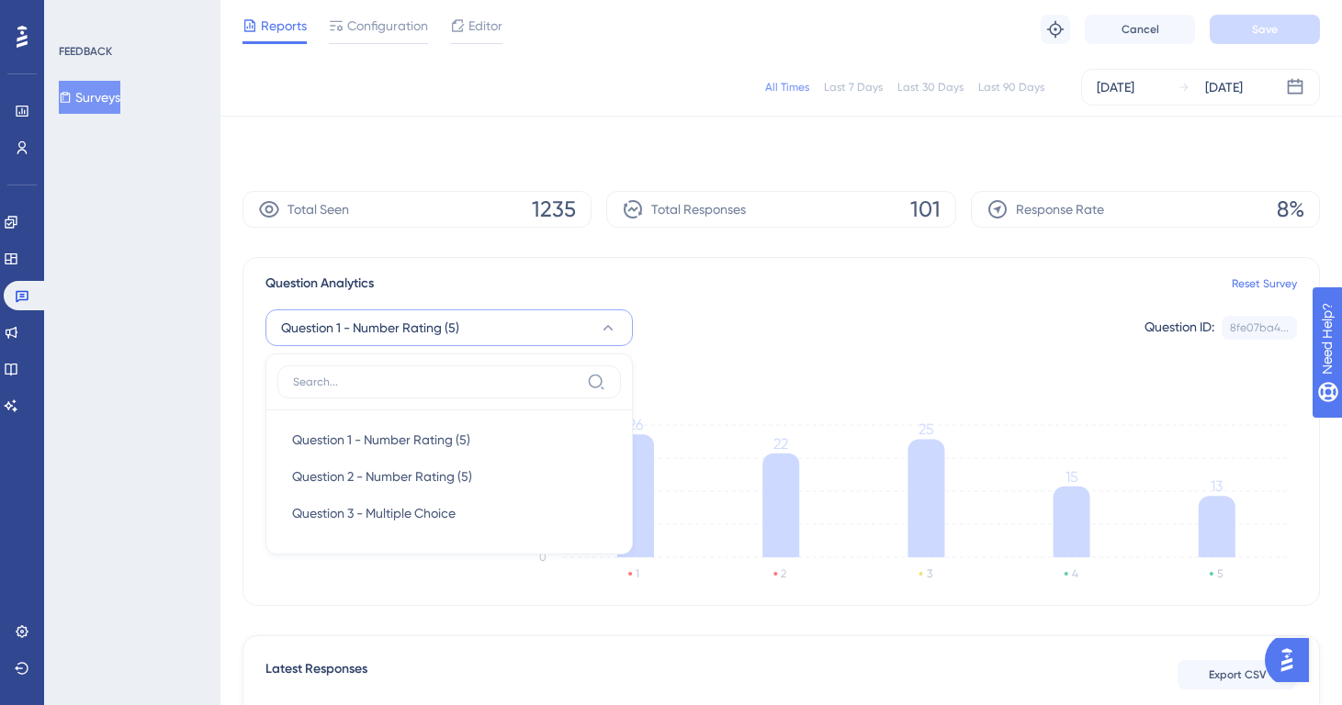
scroll to position [109, 0]
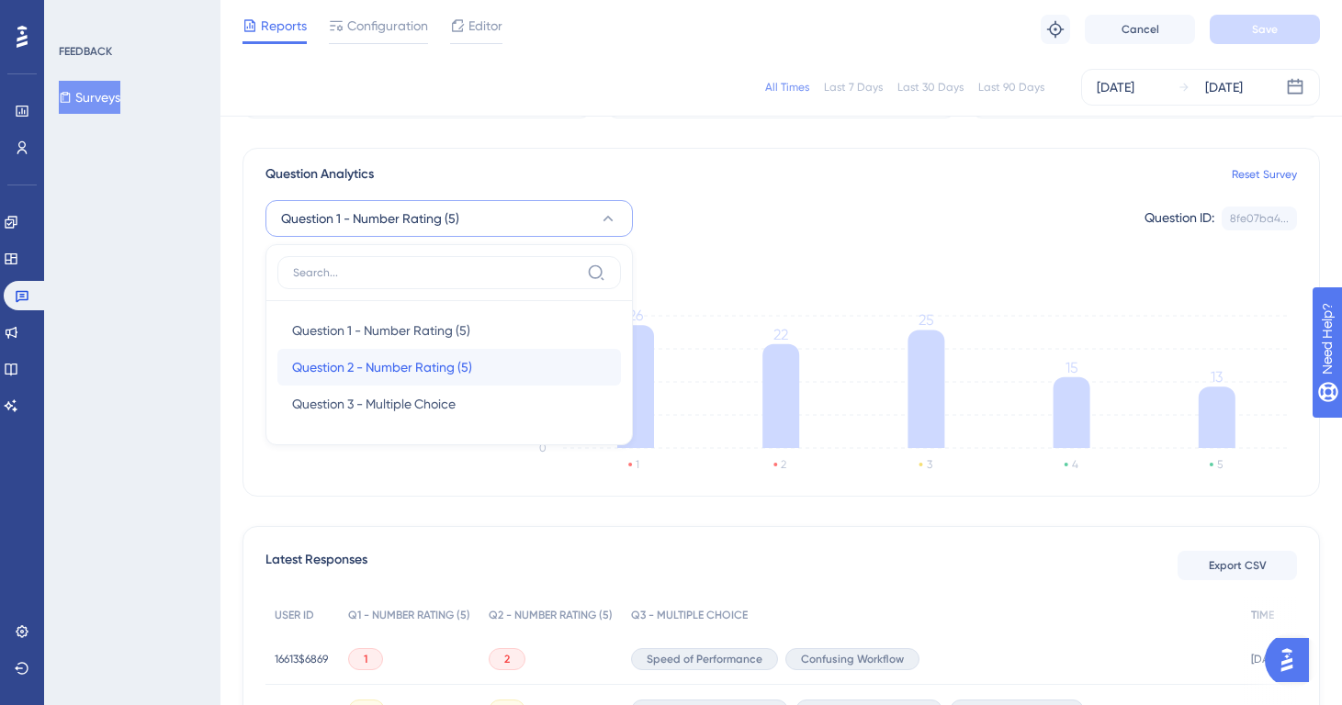
click at [418, 362] on span "Question 2 - Number Rating (5)" at bounding box center [382, 367] width 180 height 22
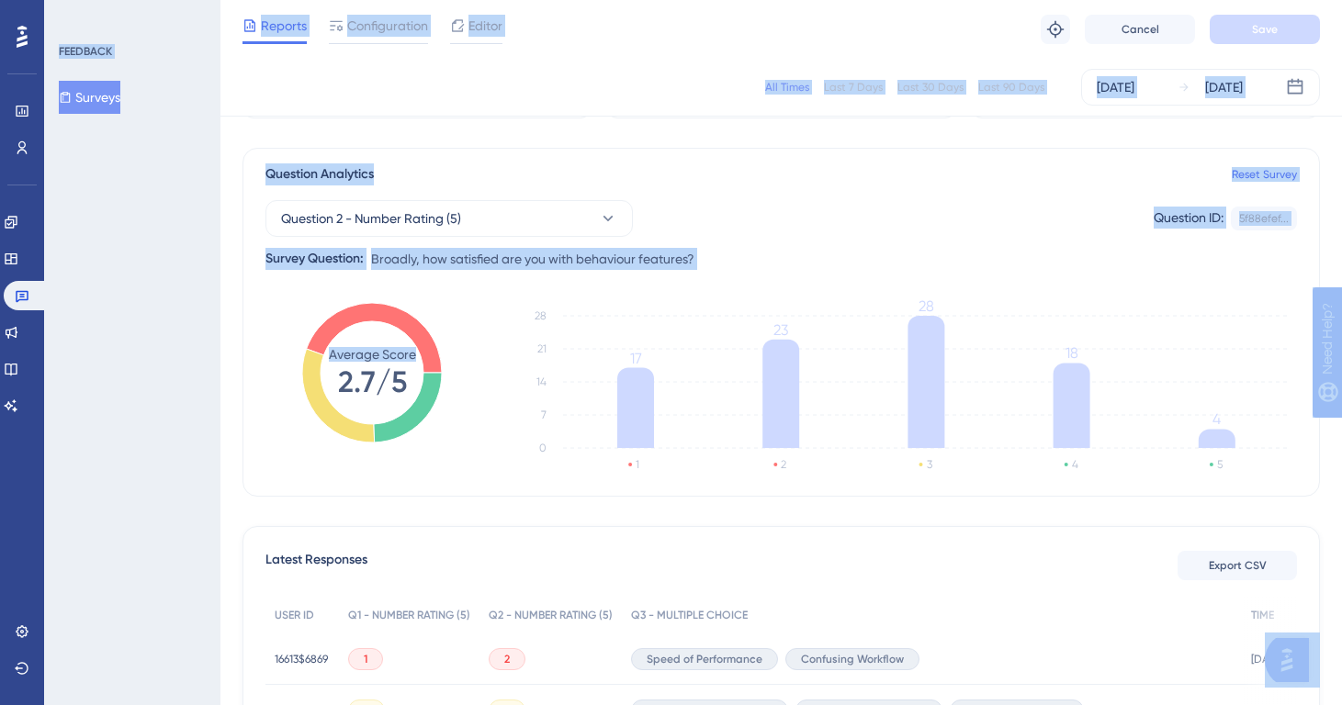
drag, startPoint x: 418, startPoint y: 362, endPoint x: -619, endPoint y: 240, distance: 1044.3
click at [547, 218] on button "Question 2 - Number Rating (5)" at bounding box center [448, 218] width 367 height 37
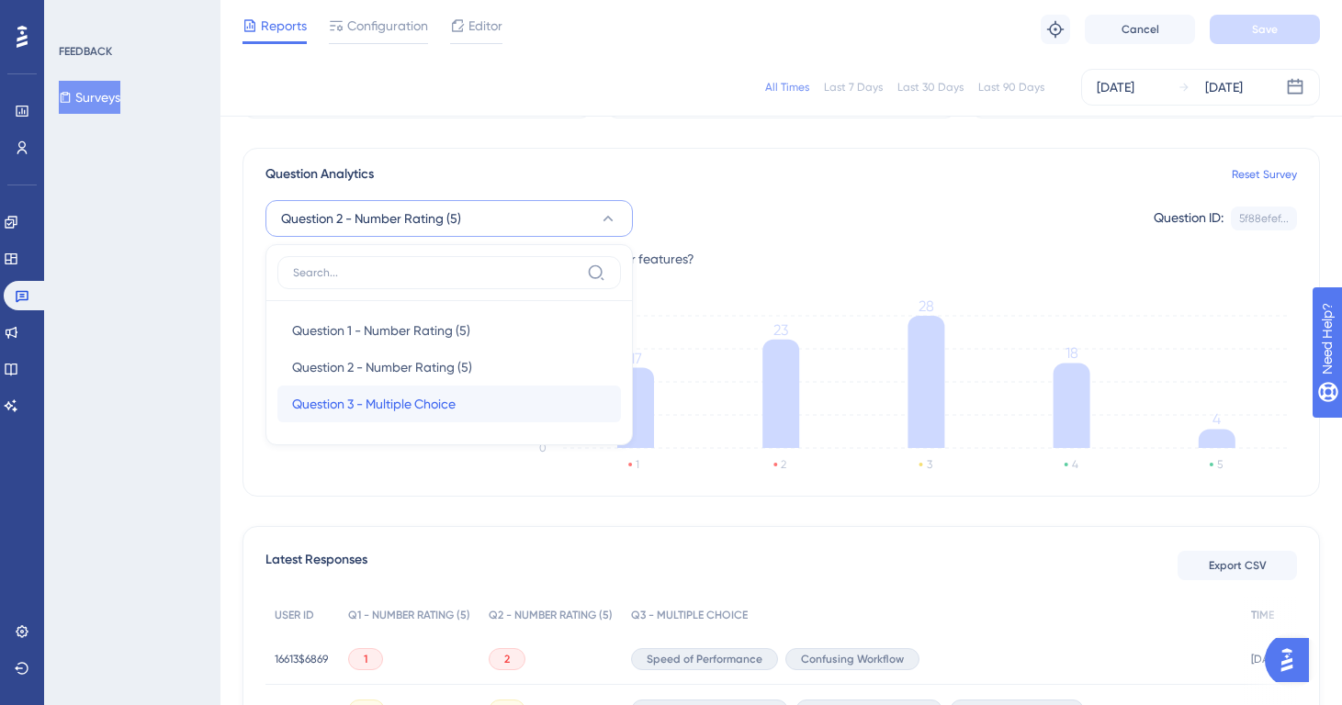
click at [455, 400] on span "Question 3 - Multiple Choice" at bounding box center [374, 404] width 164 height 22
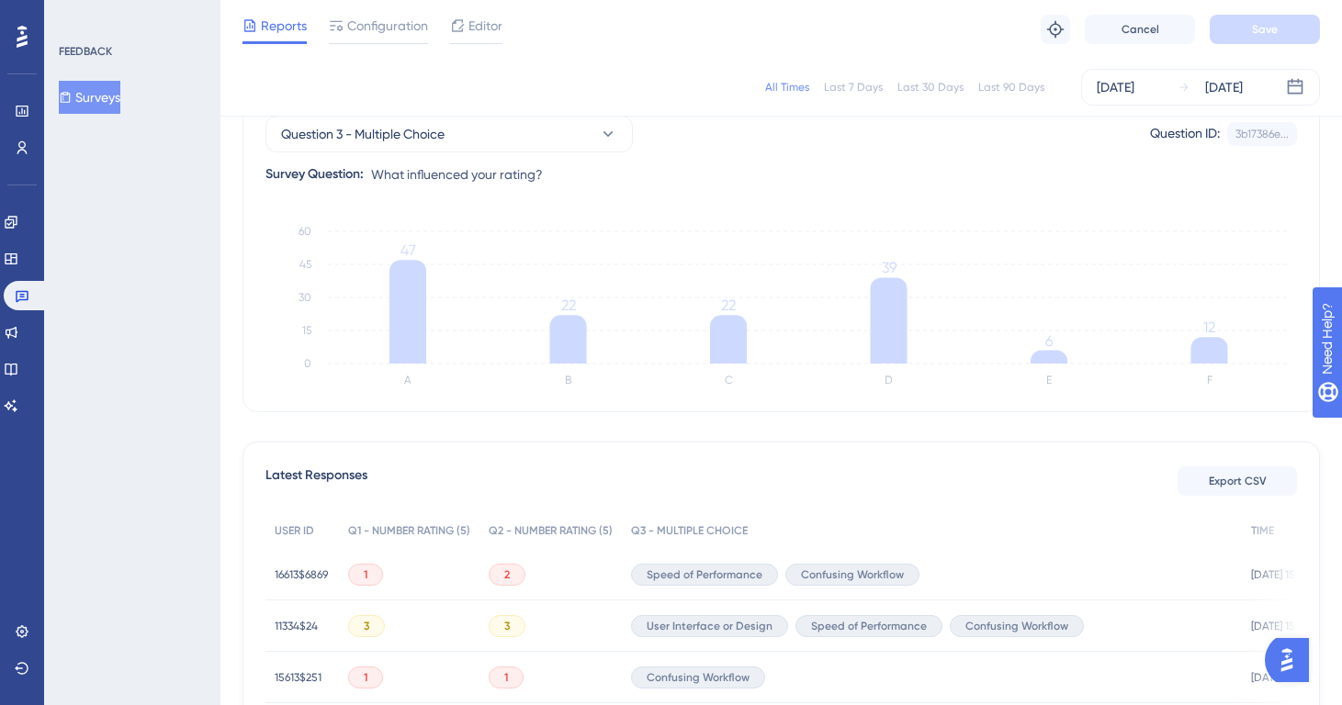
scroll to position [0, 0]
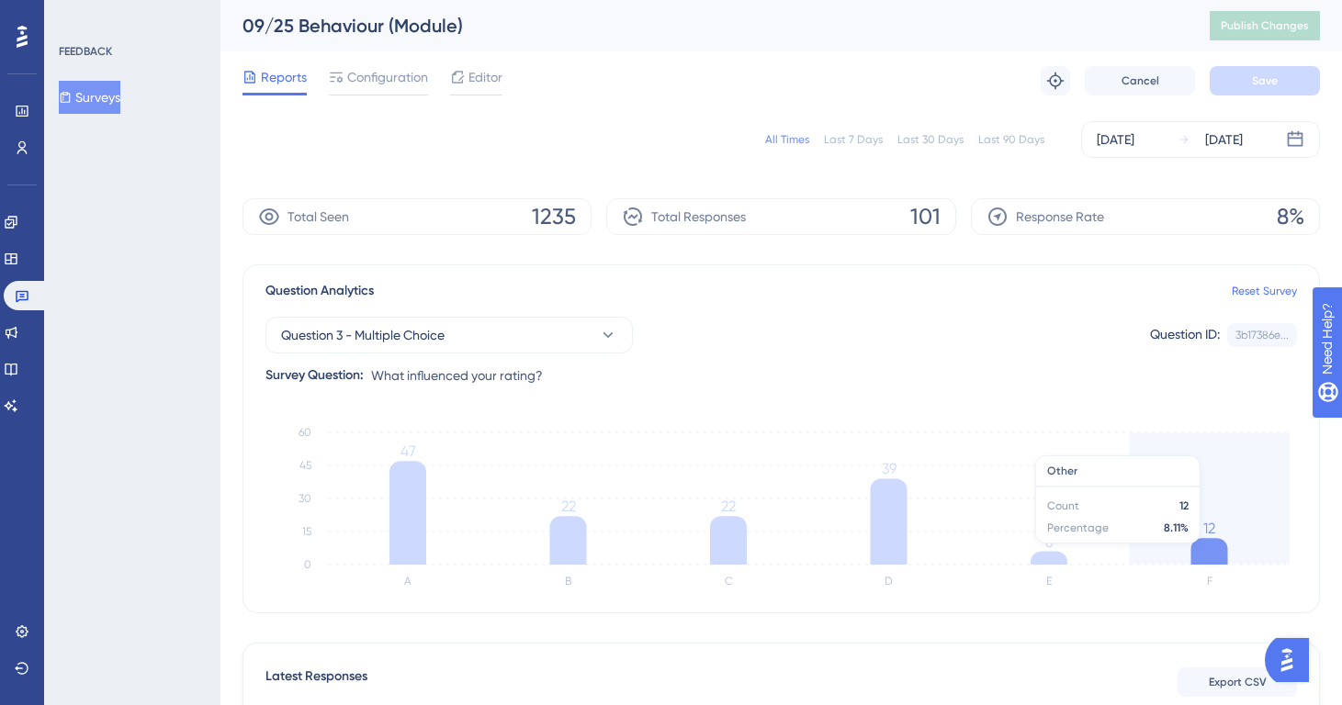
click at [1200, 553] on icon at bounding box center [1209, 551] width 37 height 27
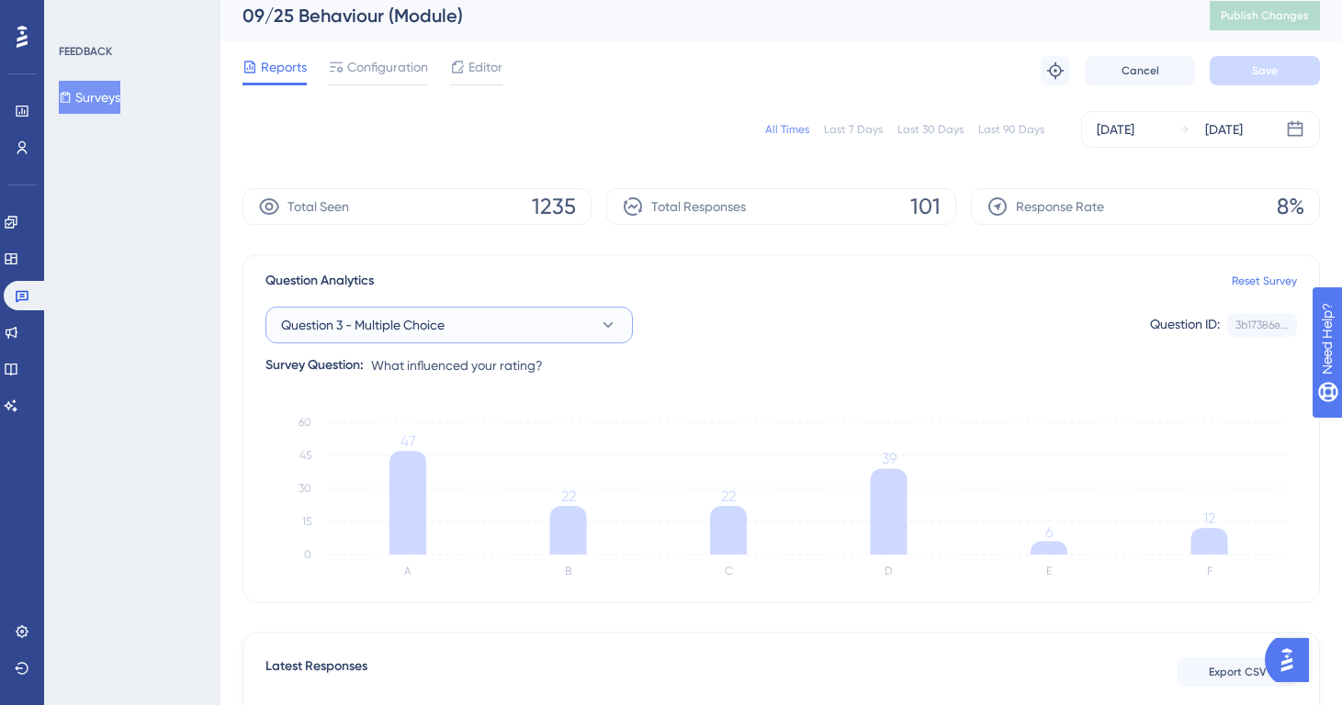
click at [394, 314] on span "Question 3 - Multiple Choice" at bounding box center [363, 325] width 164 height 22
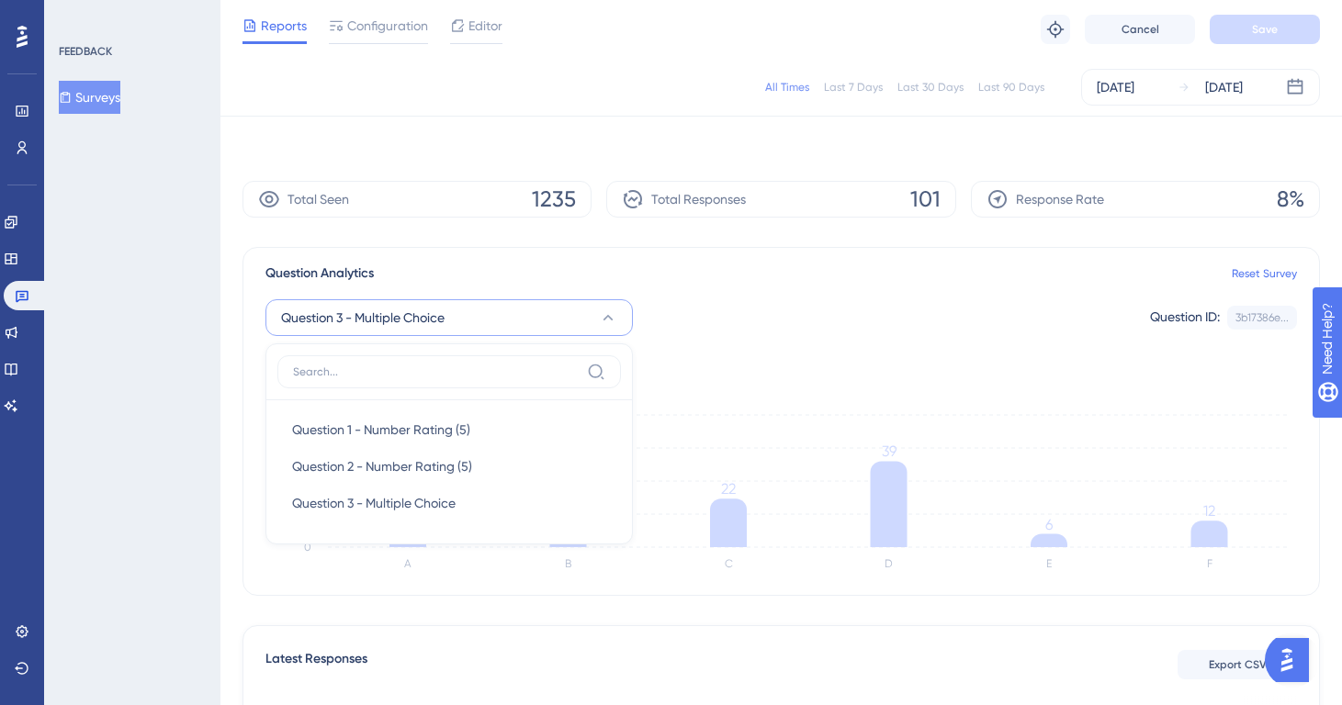
scroll to position [109, 0]
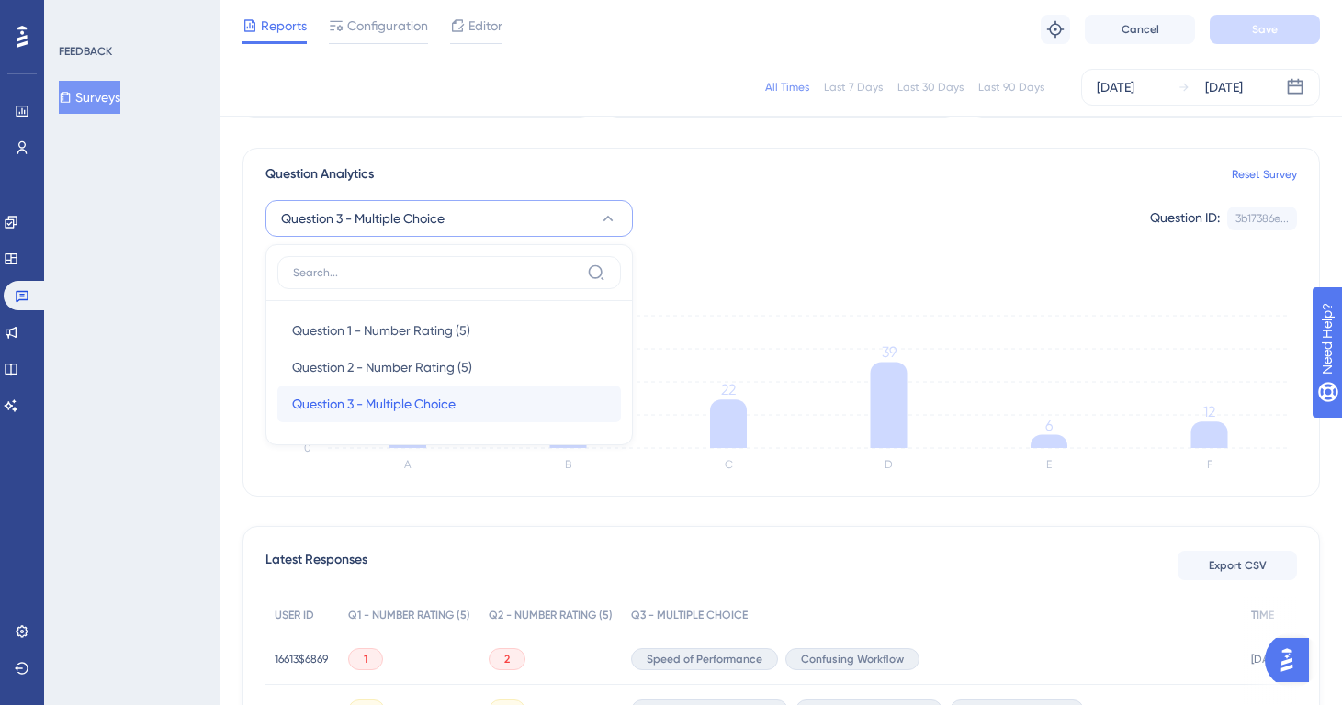
click at [384, 401] on span "Question 3 - Multiple Choice" at bounding box center [374, 404] width 164 height 22
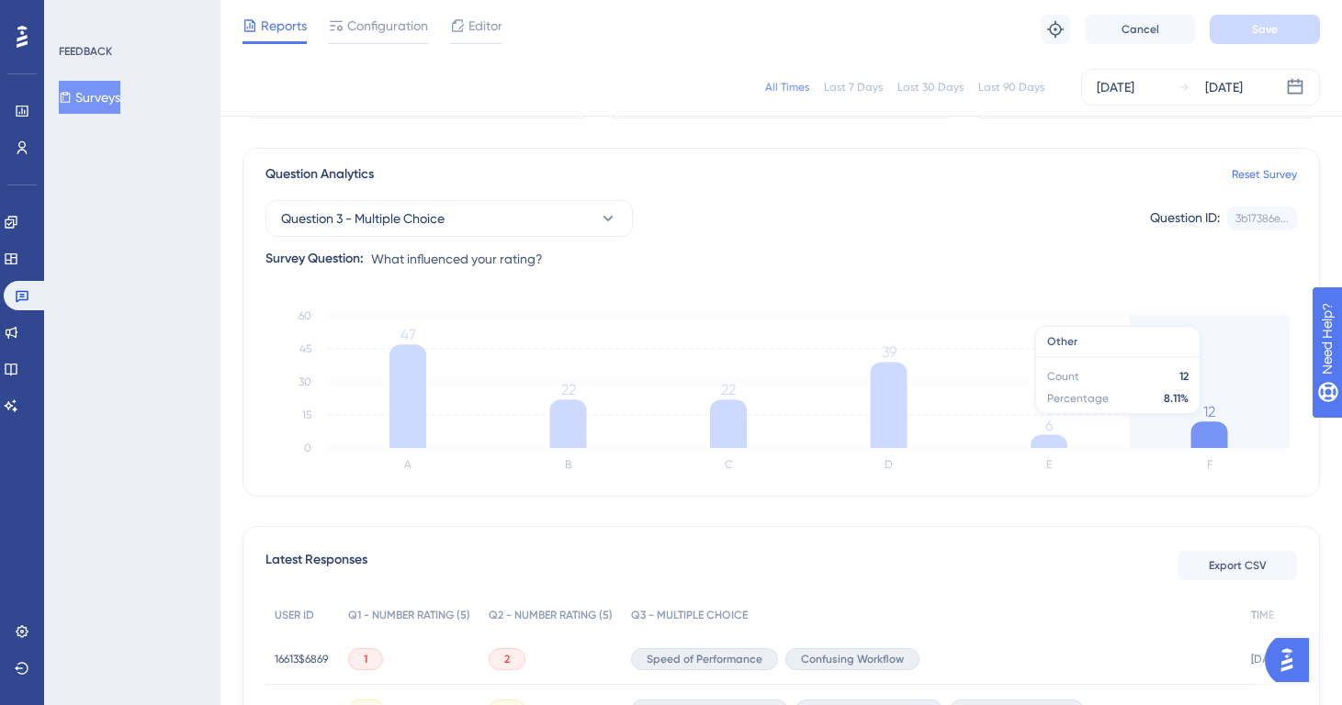
click at [1185, 423] on icon "A B C D E F 0 15 30 45 60 47 22 22 39 6 12" at bounding box center [781, 391] width 1032 height 184
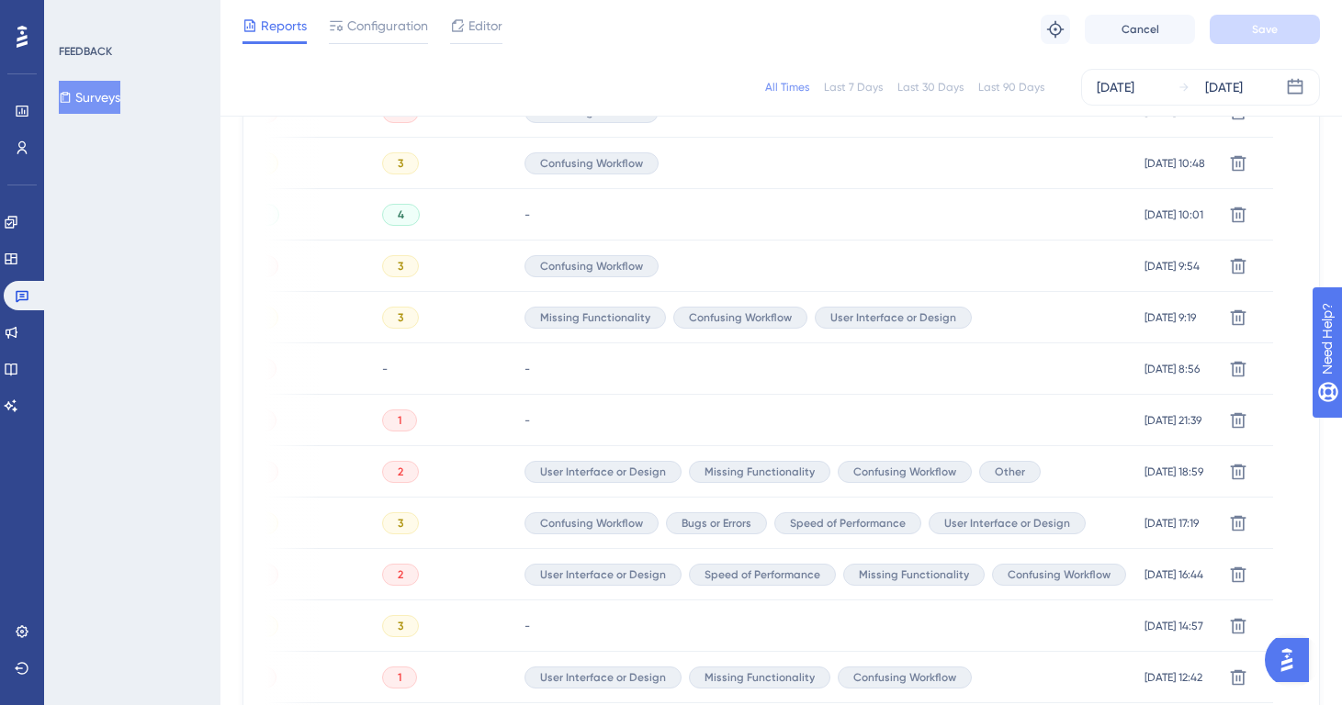
scroll to position [1104, 0]
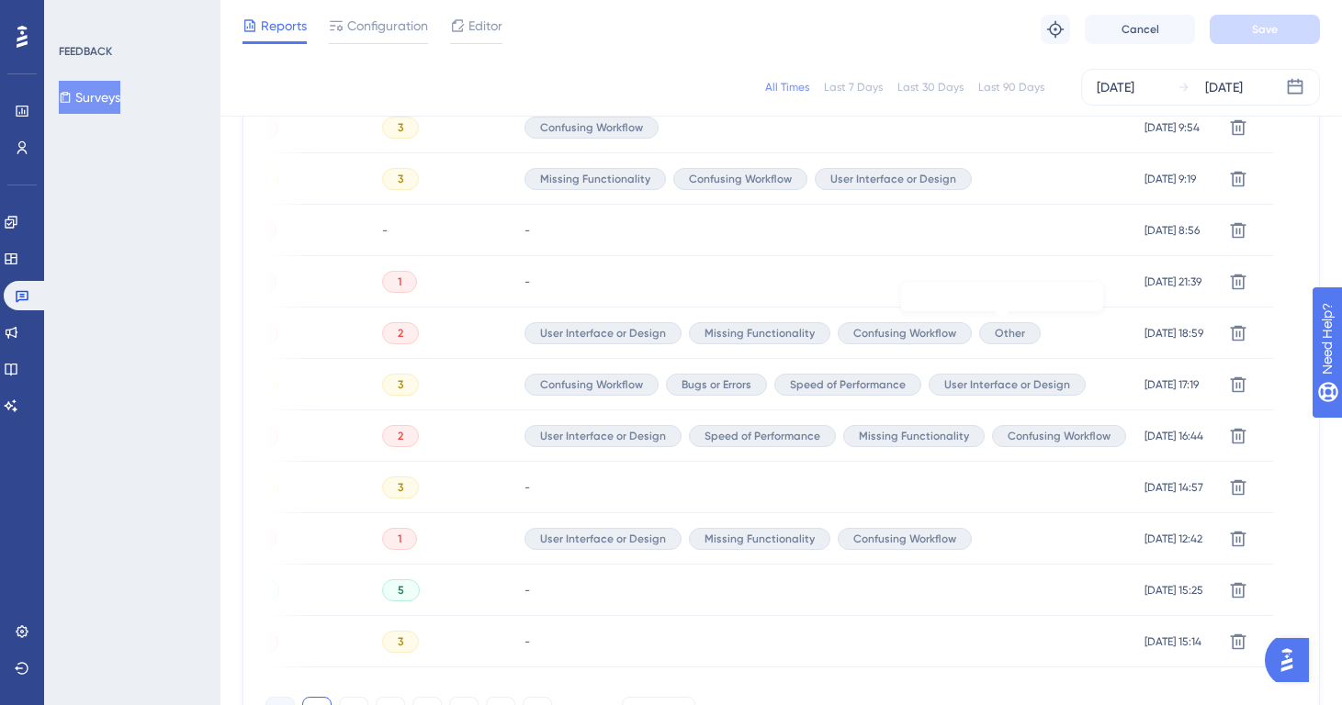
click at [985, 331] on div "Other" at bounding box center [1010, 333] width 62 height 22
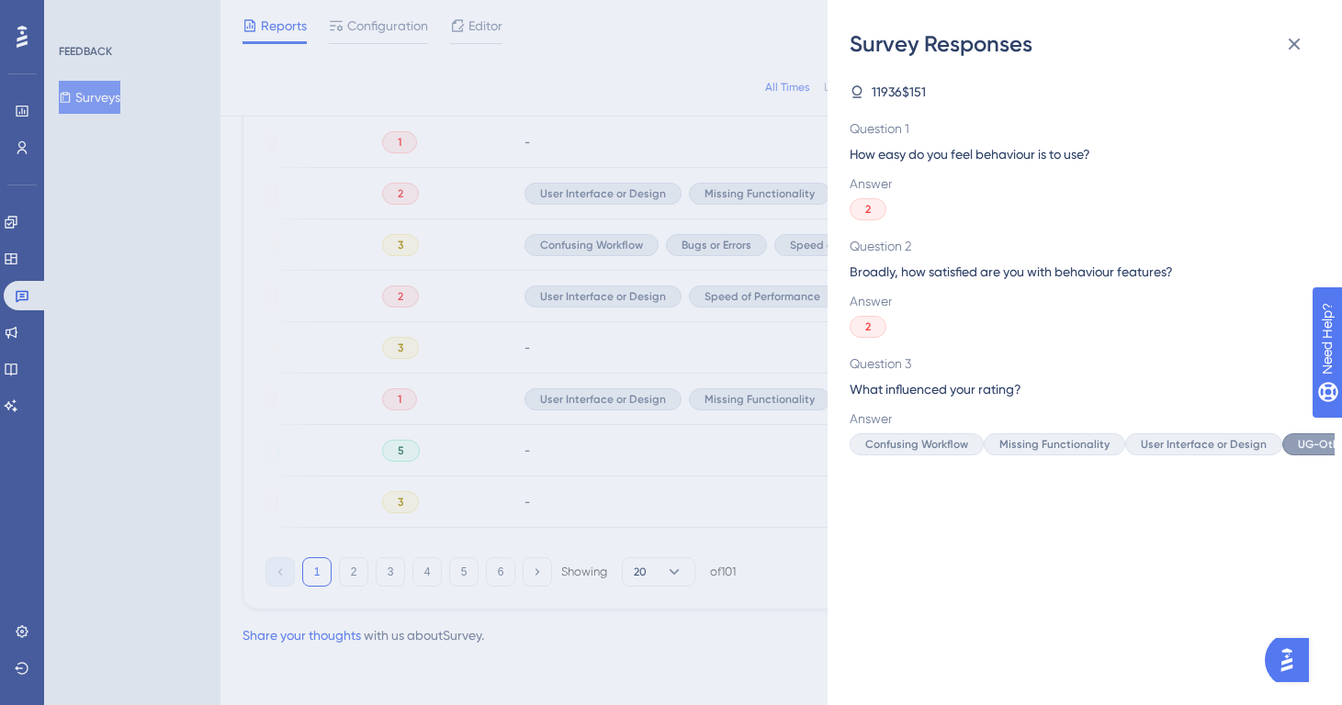
scroll to position [1250, 14]
click at [718, 466] on div "Survey Responses 11936$151 Question 1 How easy do you feel behaviour is to use?…" at bounding box center [671, 352] width 1342 height 705
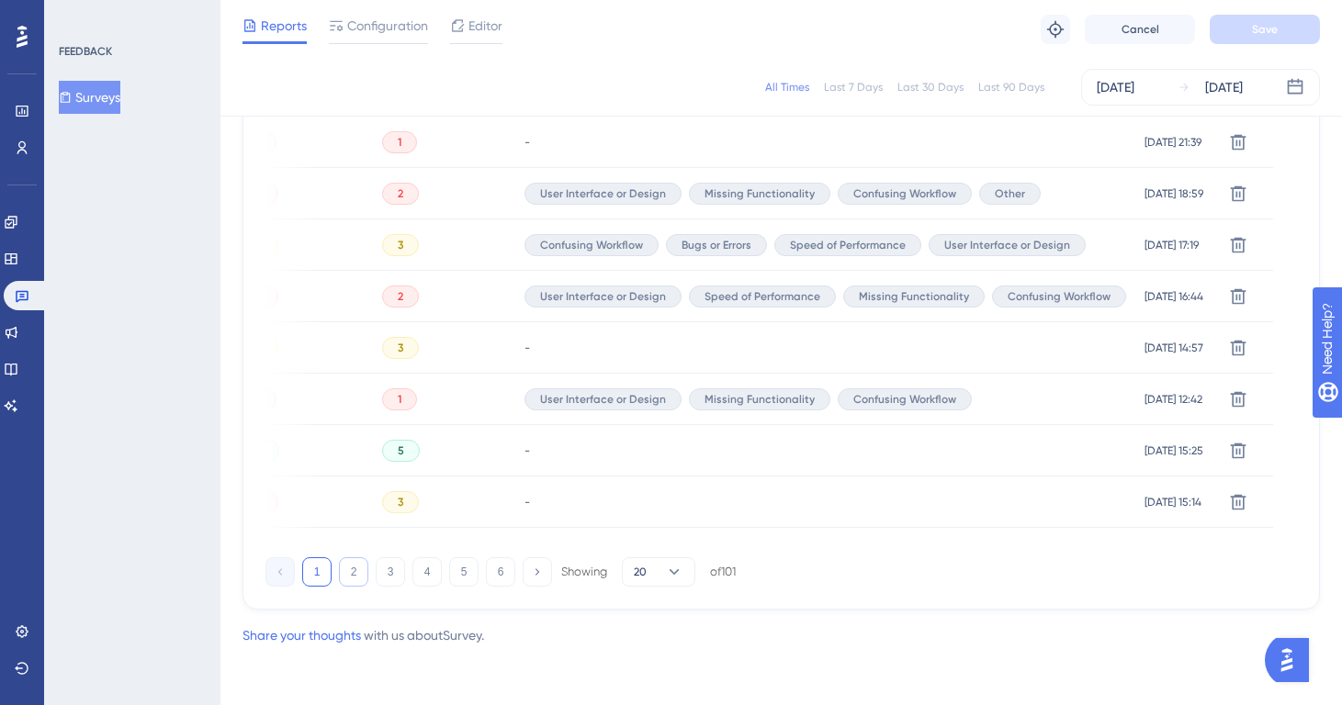
click at [348, 567] on button "2" at bounding box center [353, 572] width 29 height 29
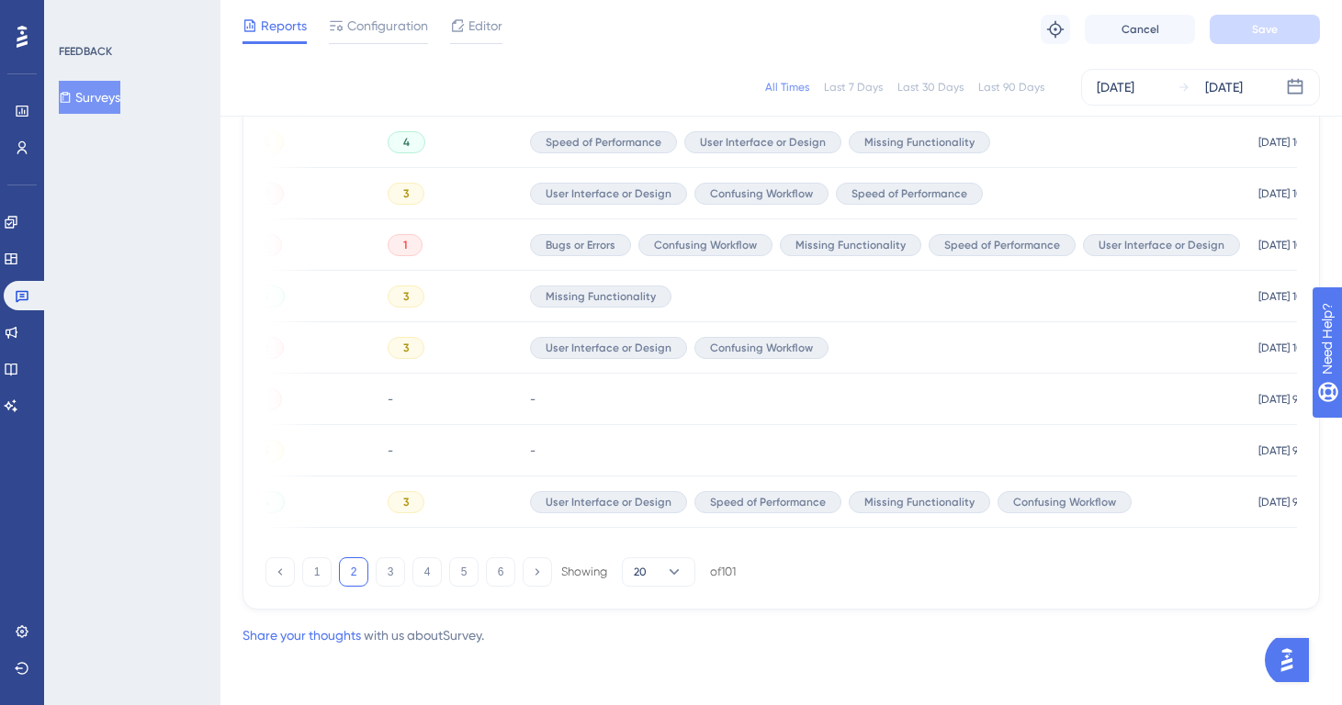
scroll to position [1007, 14]
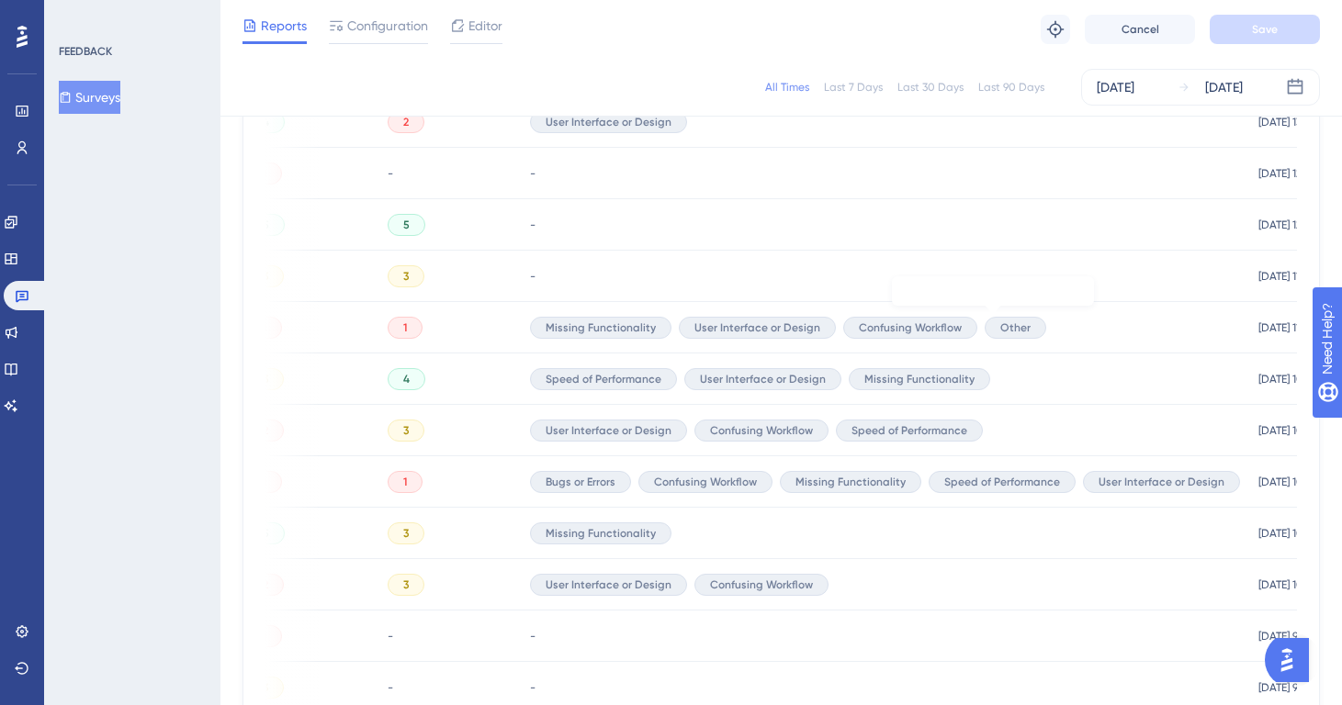
click at [985, 323] on div "Other" at bounding box center [1016, 328] width 62 height 22
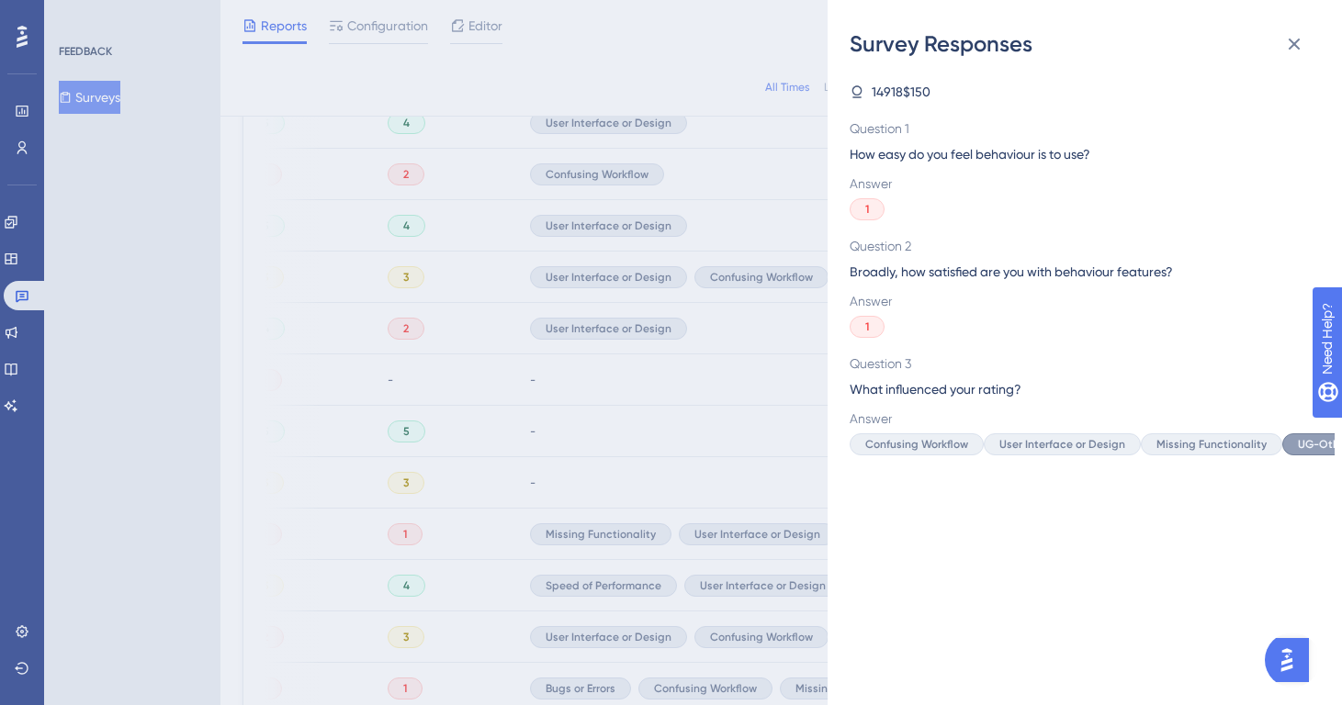
scroll to position [799, 14]
click at [679, 363] on div "Survey Responses 14918$150 Question 1 How easy do you feel behaviour is to use?…" at bounding box center [671, 352] width 1342 height 705
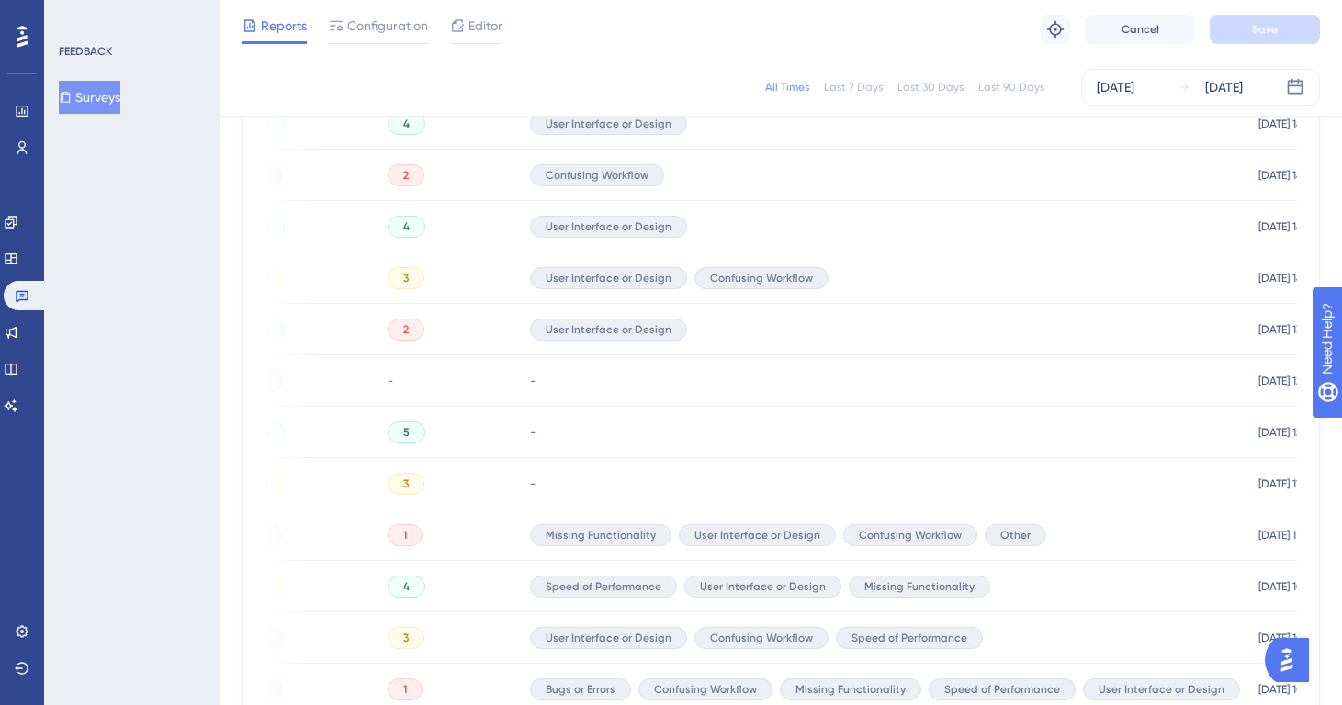
scroll to position [1250, 14]
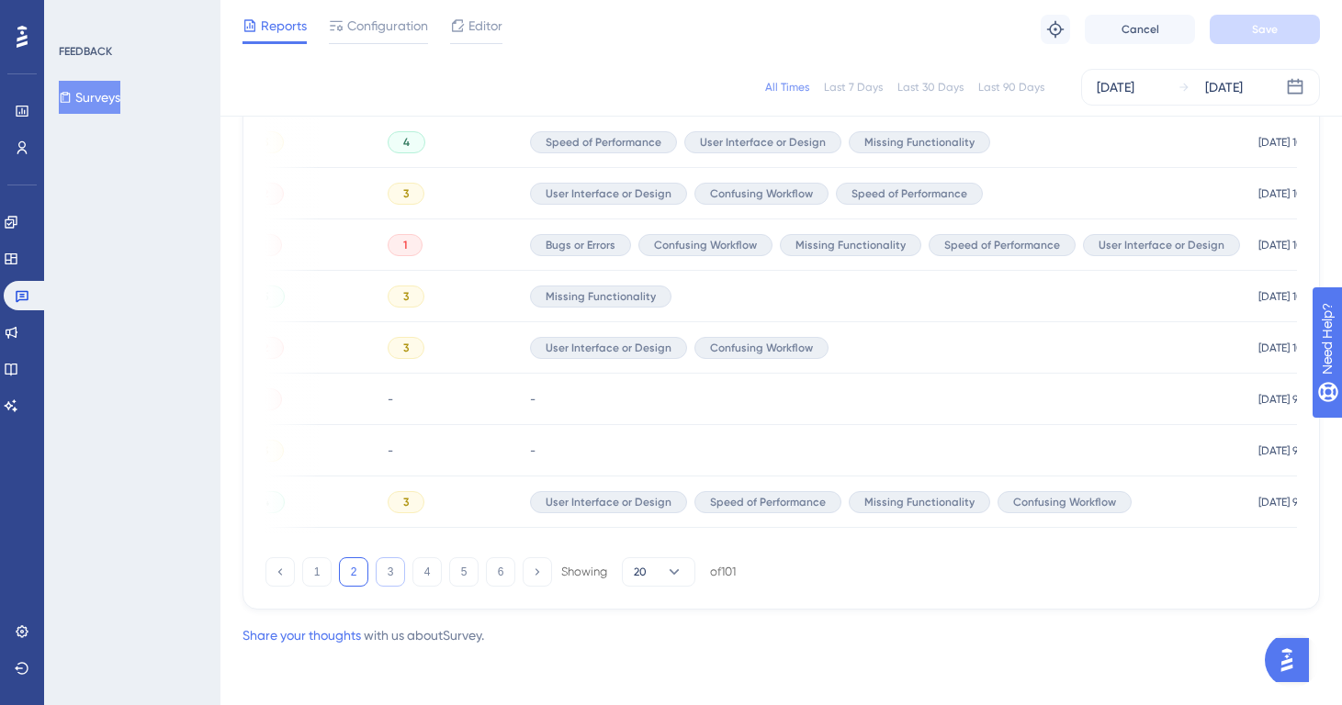
click at [384, 569] on button "3" at bounding box center [390, 572] width 29 height 29
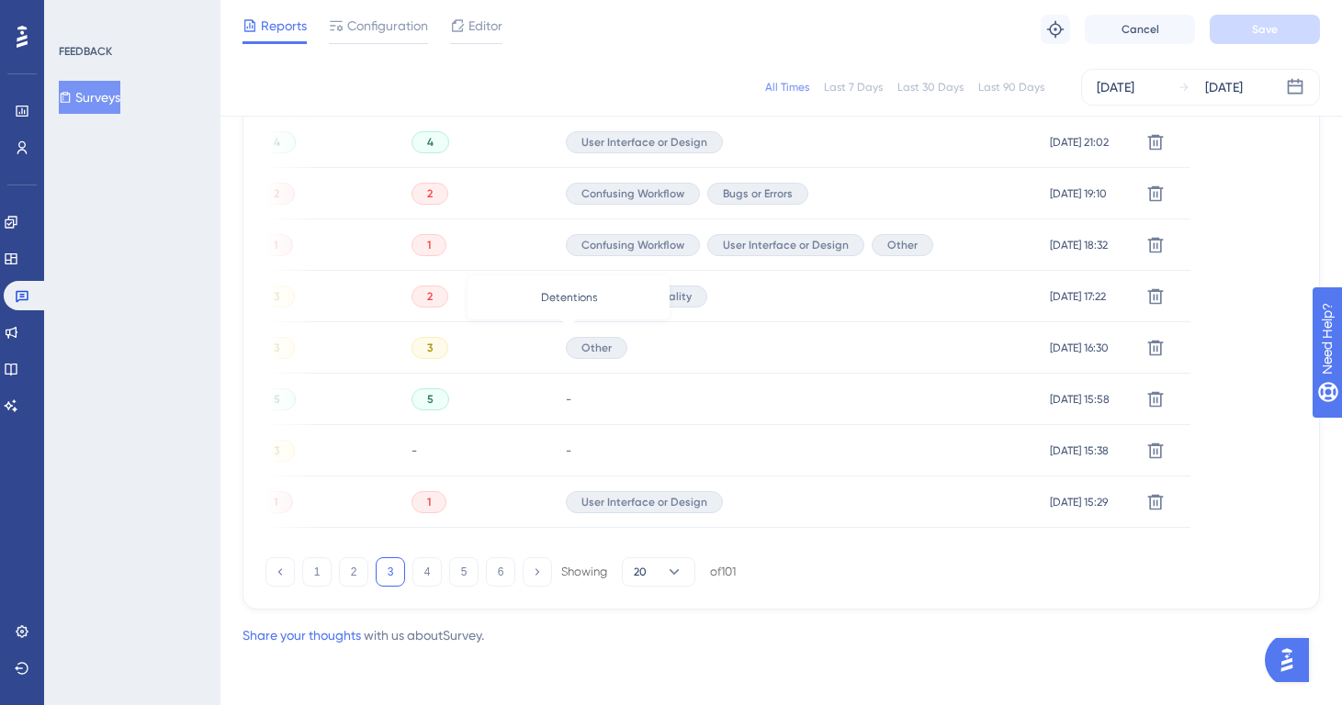
click at [581, 344] on span "Other" at bounding box center [596, 348] width 30 height 15
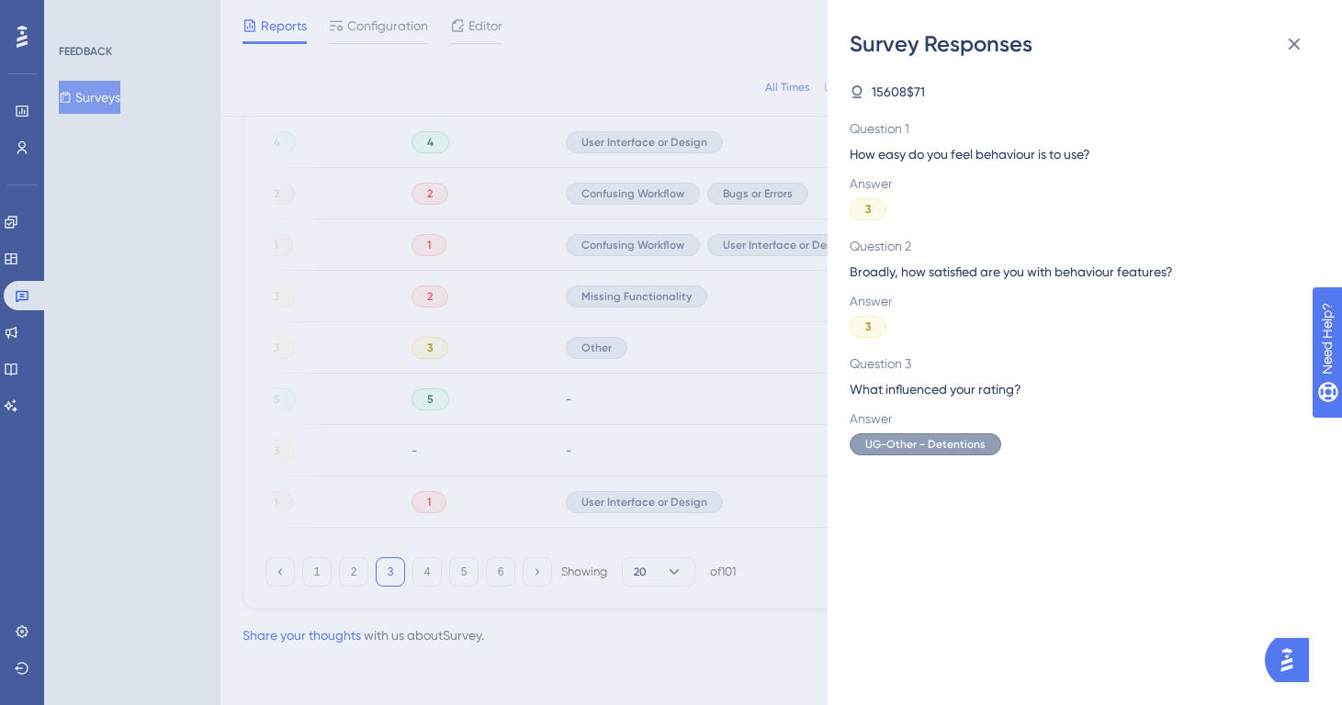
click at [942, 440] on span "UG-Other - Detentions" at bounding box center [925, 444] width 120 height 15
click at [301, 577] on div "Survey Responses 15608$71 Question 1 How easy do you feel behaviour is to use? …" at bounding box center [671, 352] width 1342 height 705
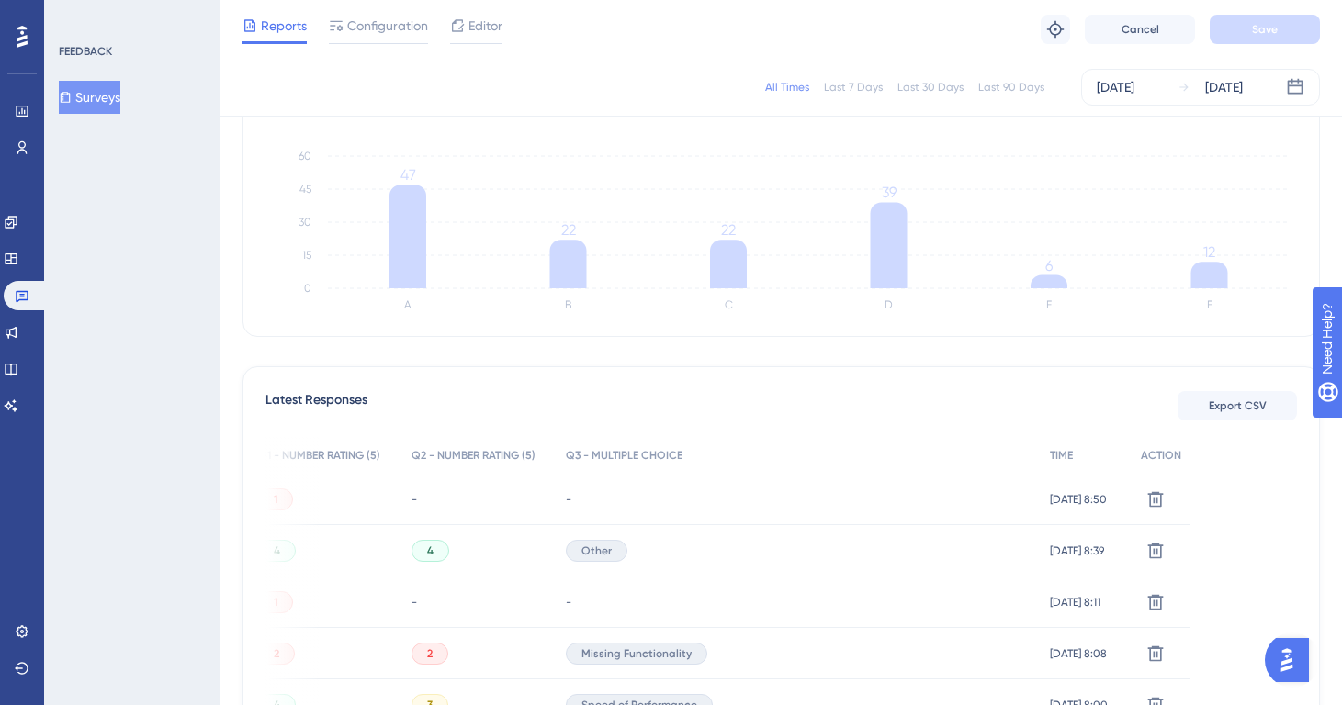
scroll to position [263, 14]
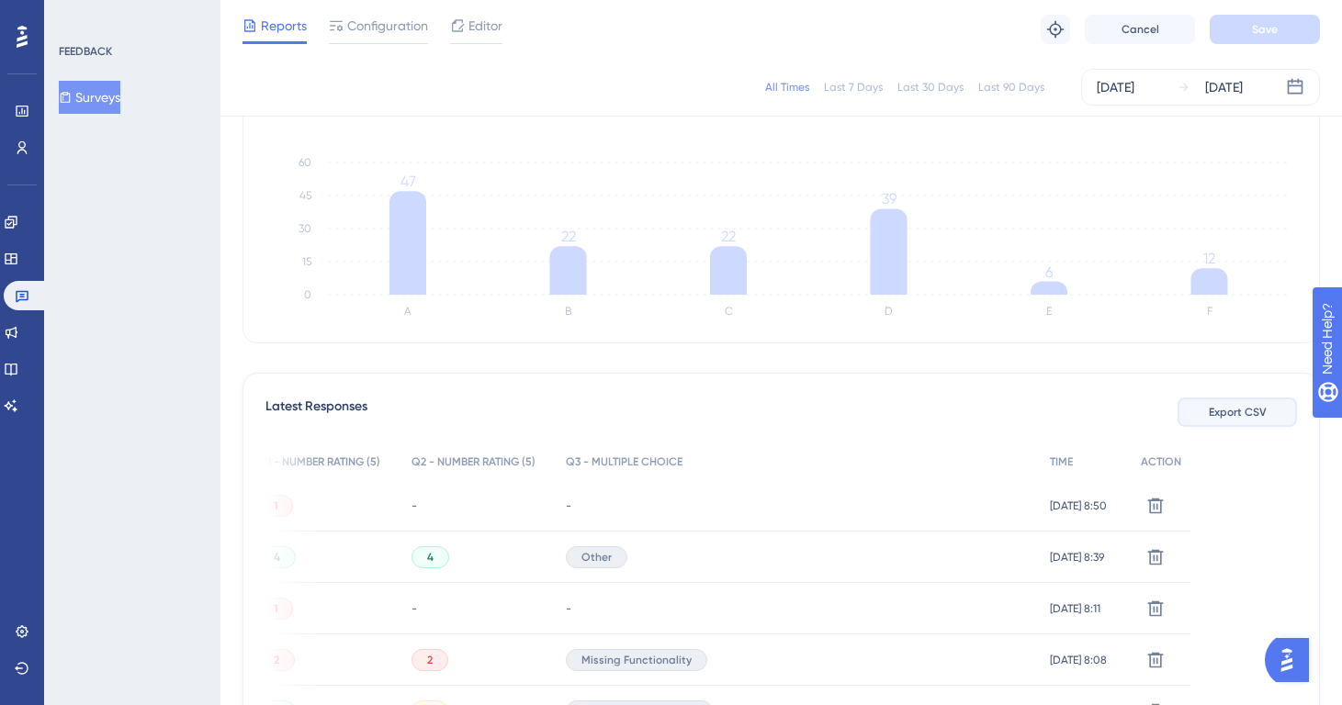
click at [1233, 406] on span "Export CSV" at bounding box center [1238, 412] width 58 height 15
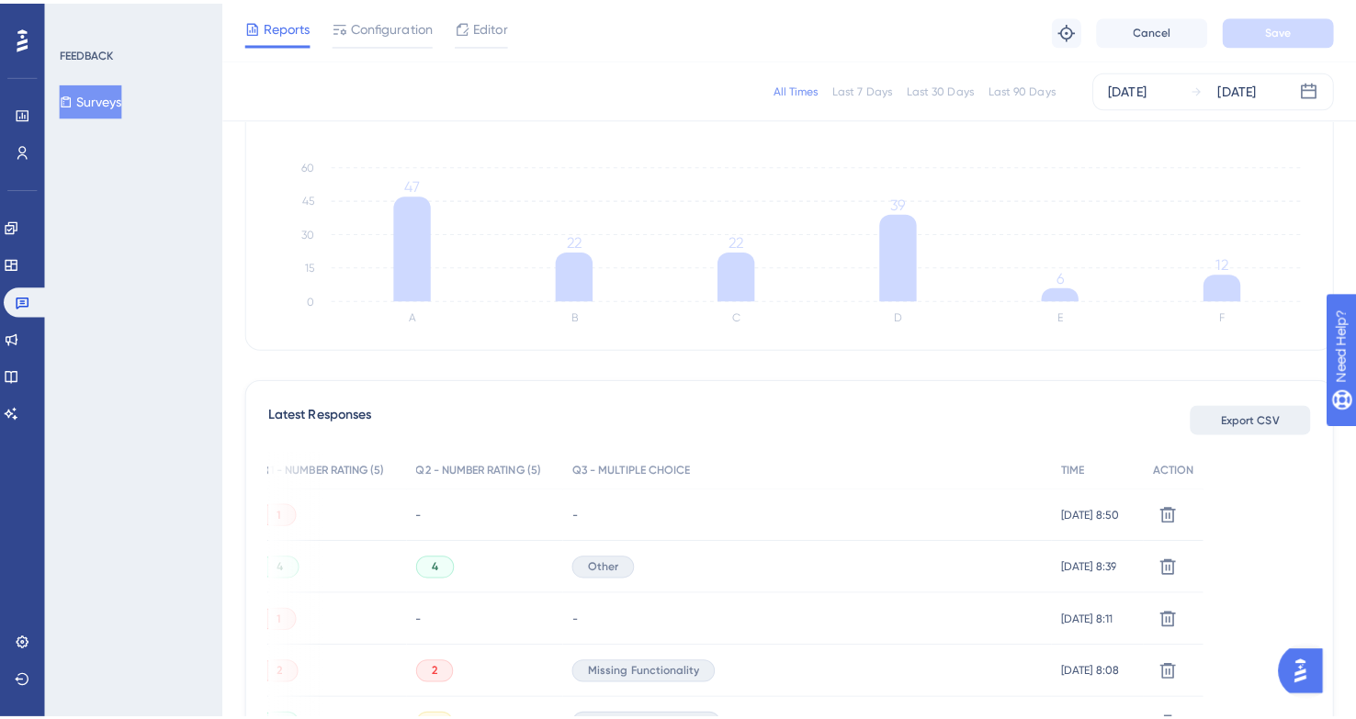
scroll to position [263, 0]
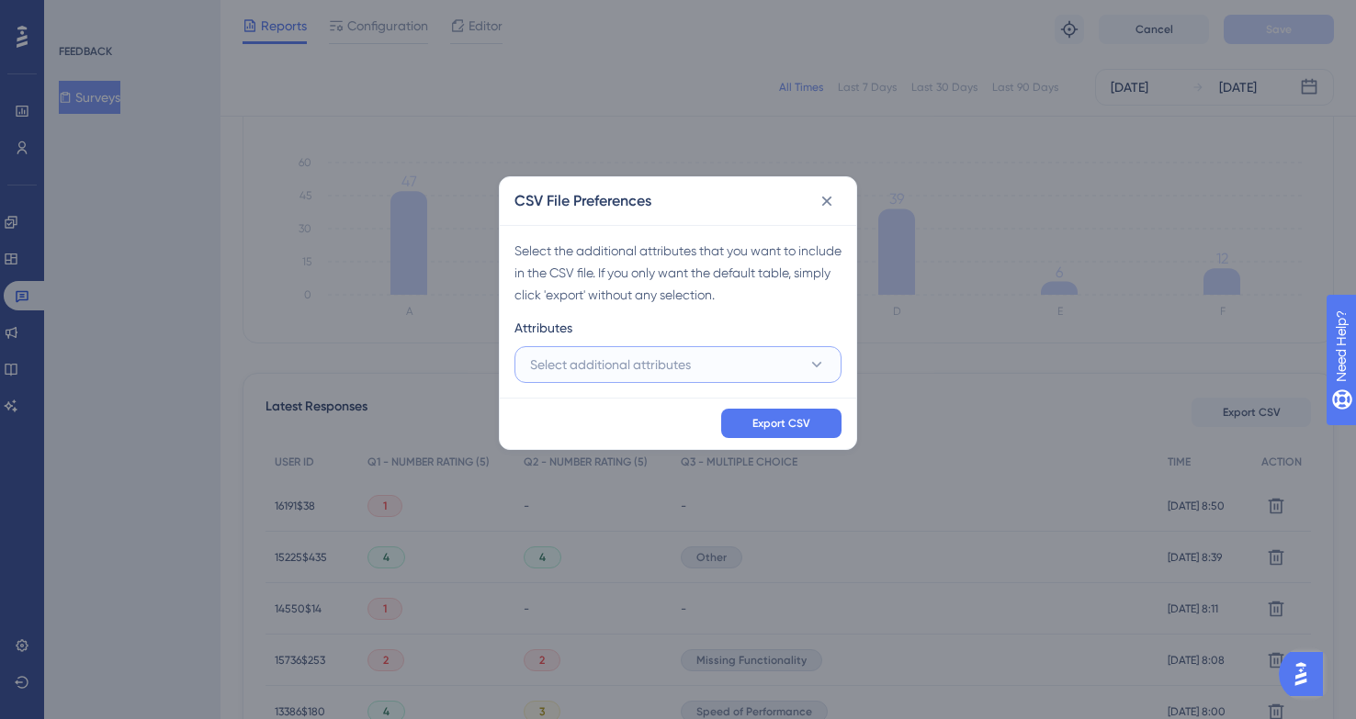
click at [779, 360] on button "Select additional attributes" at bounding box center [677, 364] width 327 height 37
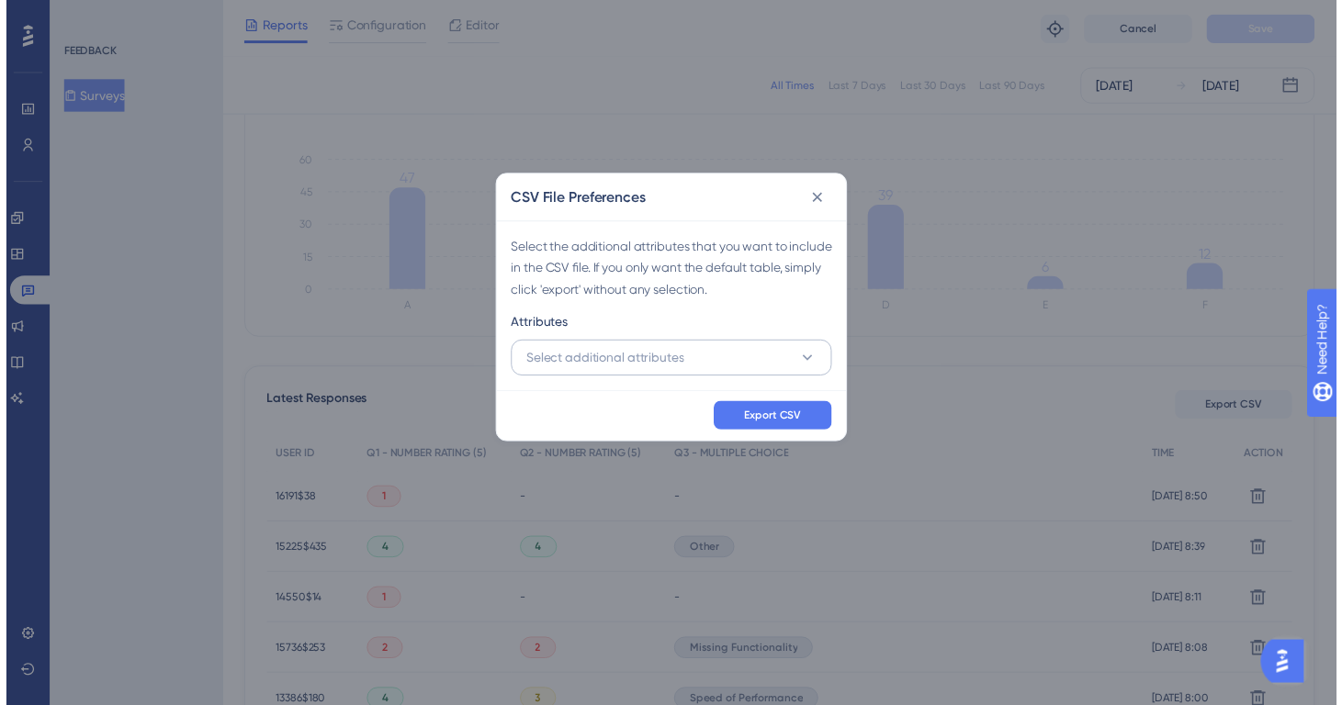
scroll to position [316, 0]
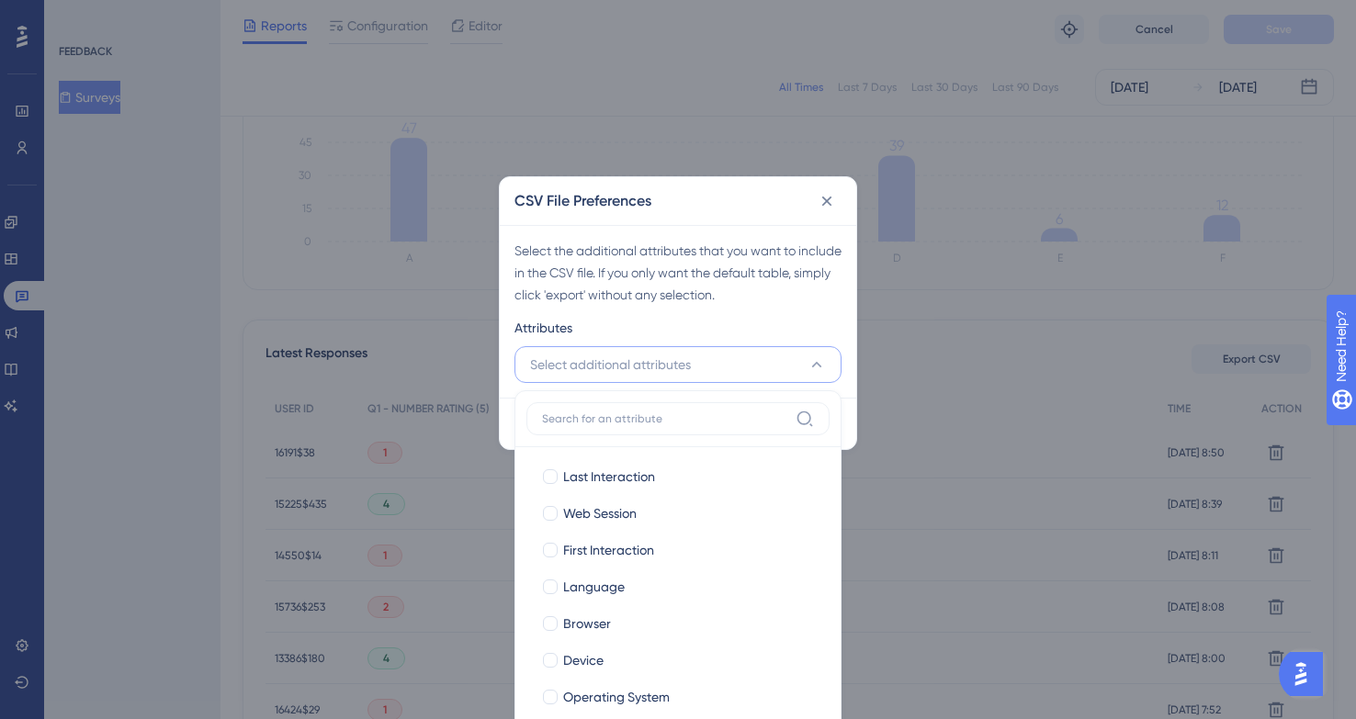
click at [776, 325] on div "Attributes" at bounding box center [677, 331] width 327 height 29
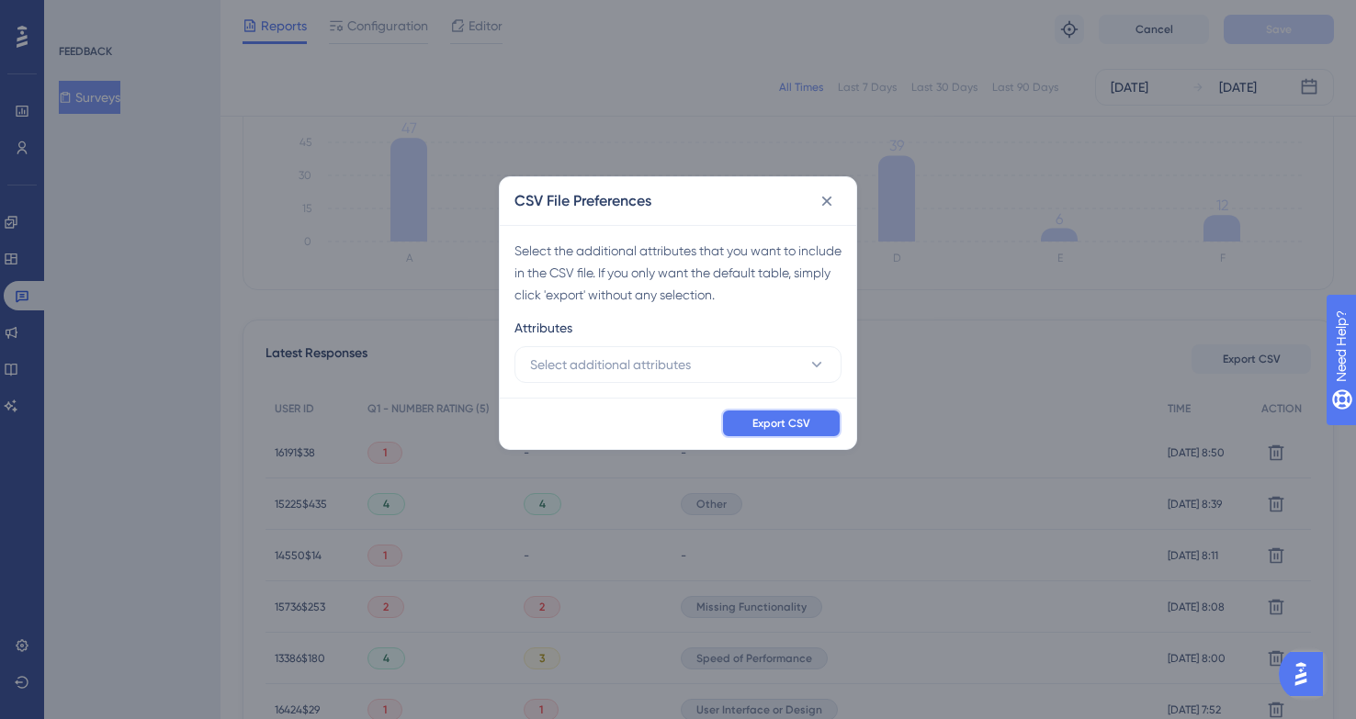
click at [771, 418] on span "Export CSV" at bounding box center [781, 423] width 58 height 15
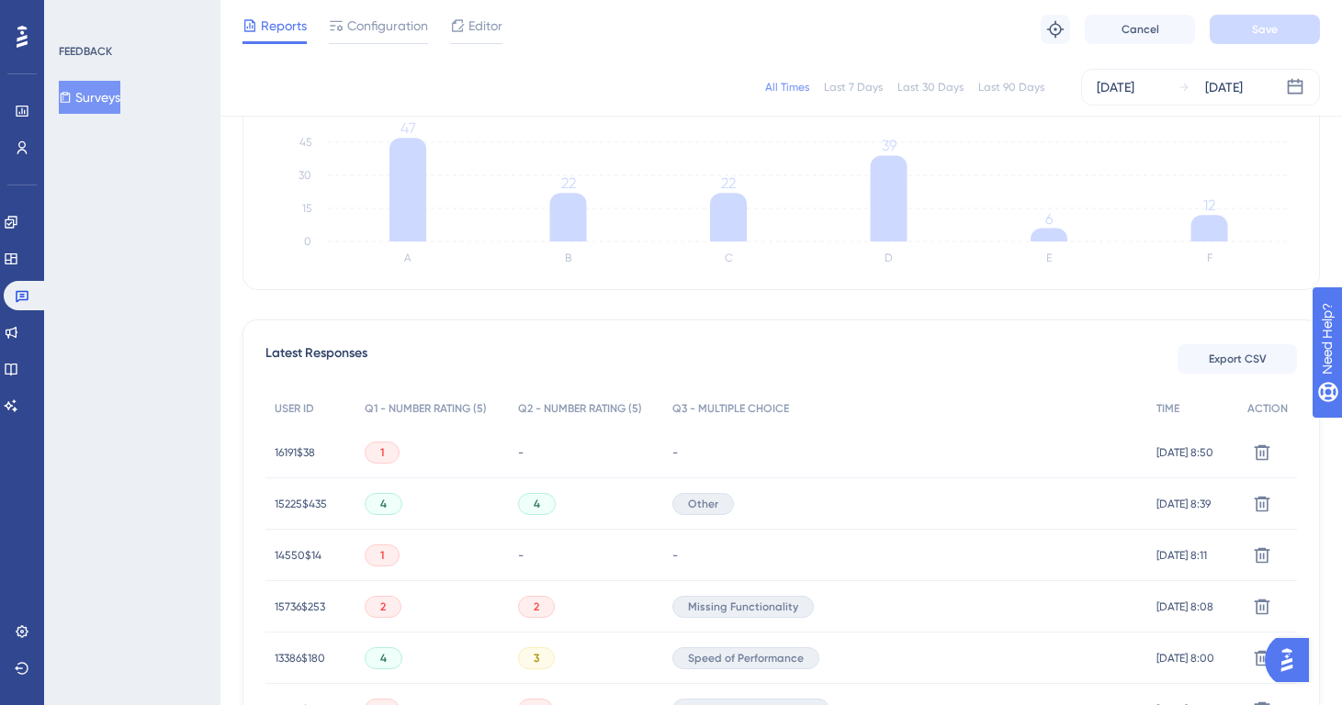
drag, startPoint x: 367, startPoint y: 246, endPoint x: 75, endPoint y: 86, distance: 333.0
click at [75, 86] on button "Surveys" at bounding box center [90, 97] width 62 height 33
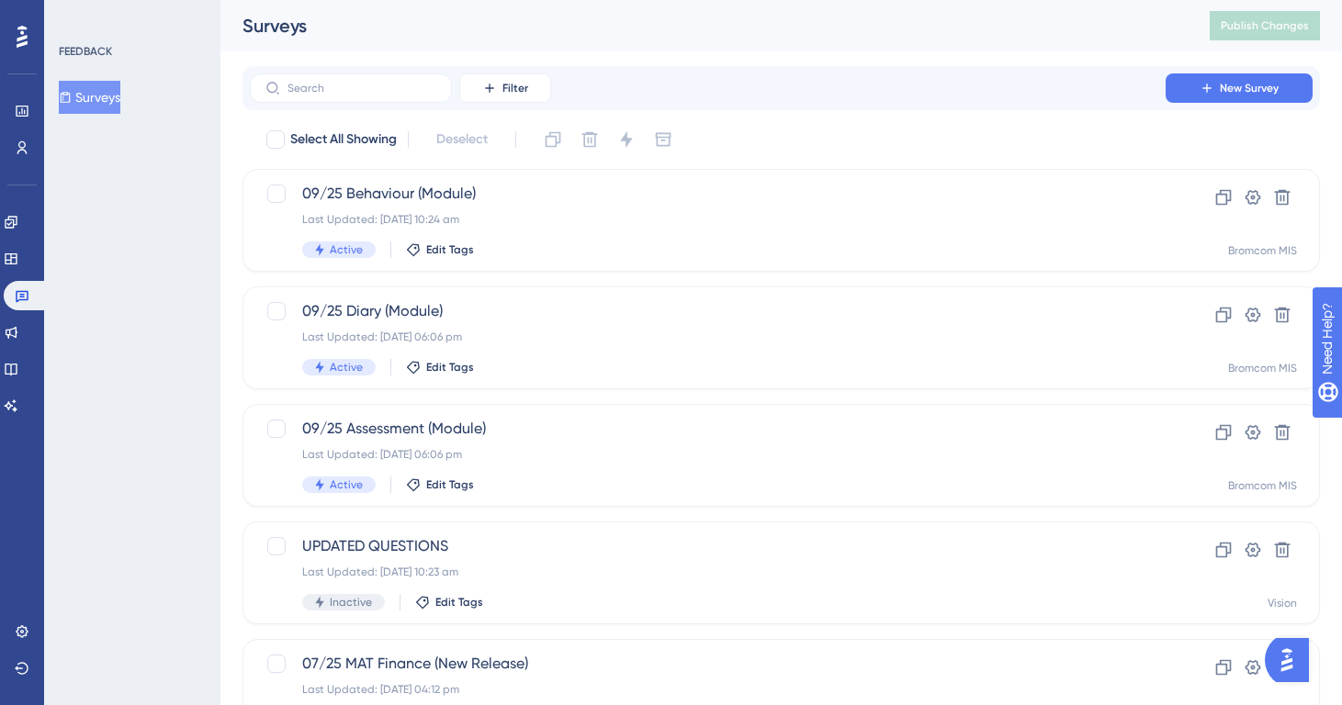
click at [75, 86] on button "Surveys" at bounding box center [90, 97] width 62 height 33
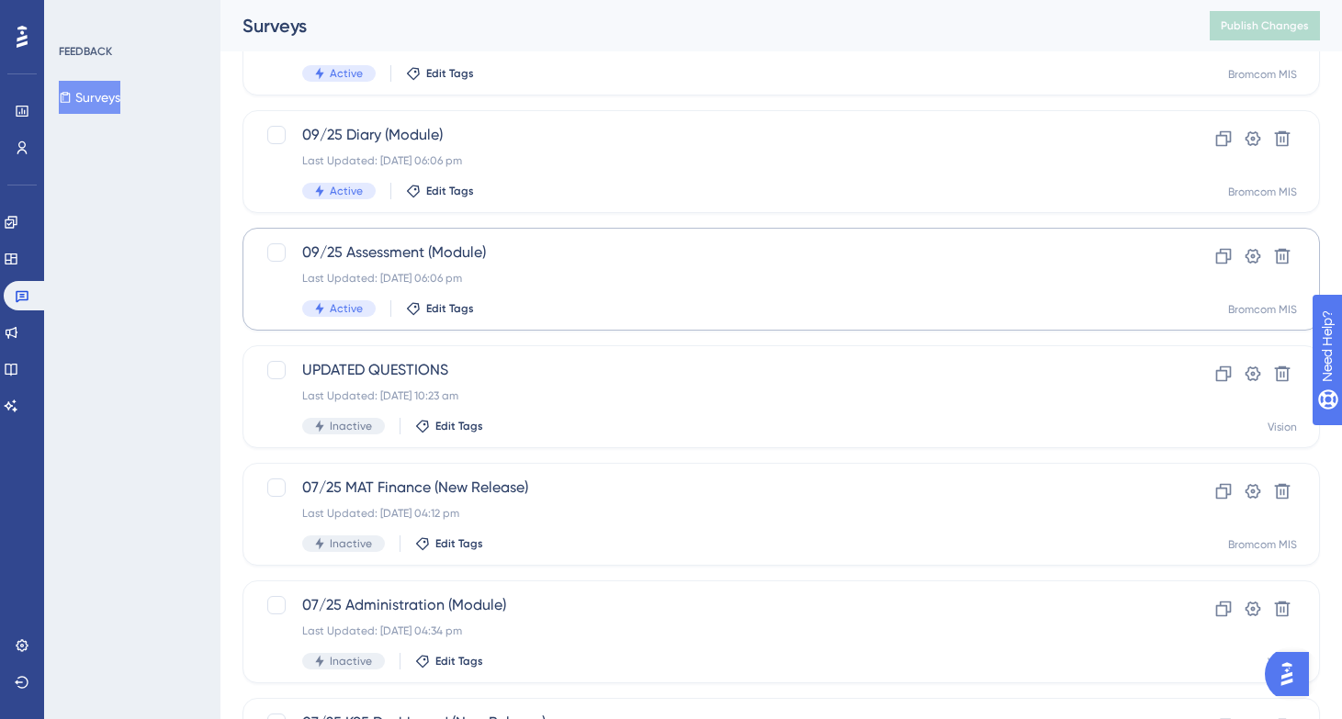
scroll to position [375, 0]
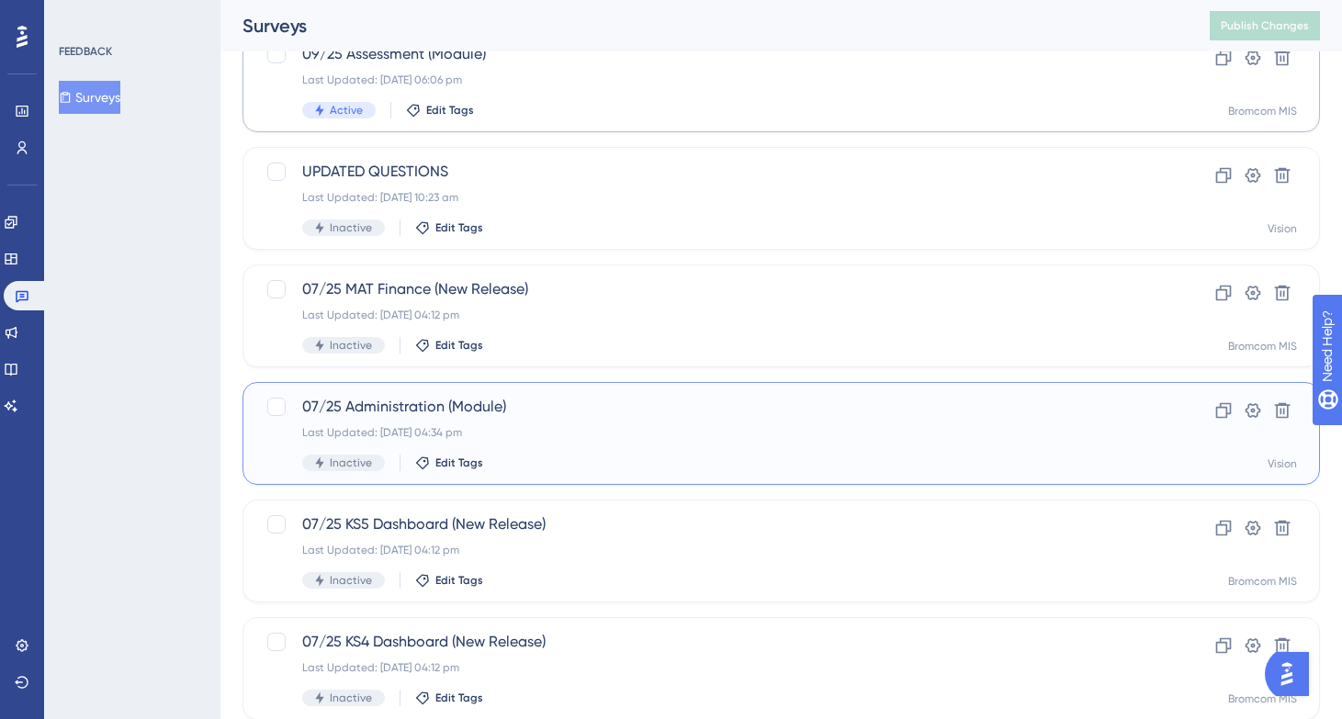
click at [711, 413] on span "07/25 Administration (Module)" at bounding box center [707, 407] width 811 height 22
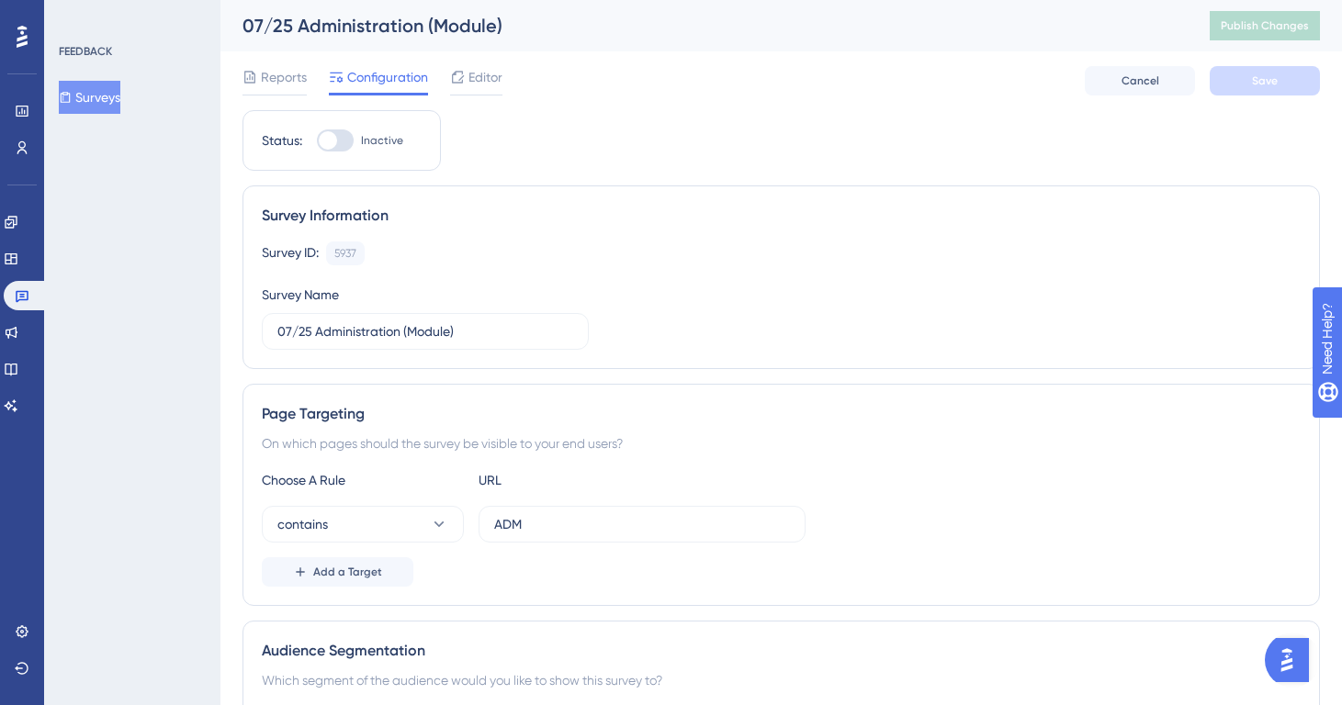
click at [120, 91] on button "Surveys" at bounding box center [90, 97] width 62 height 33
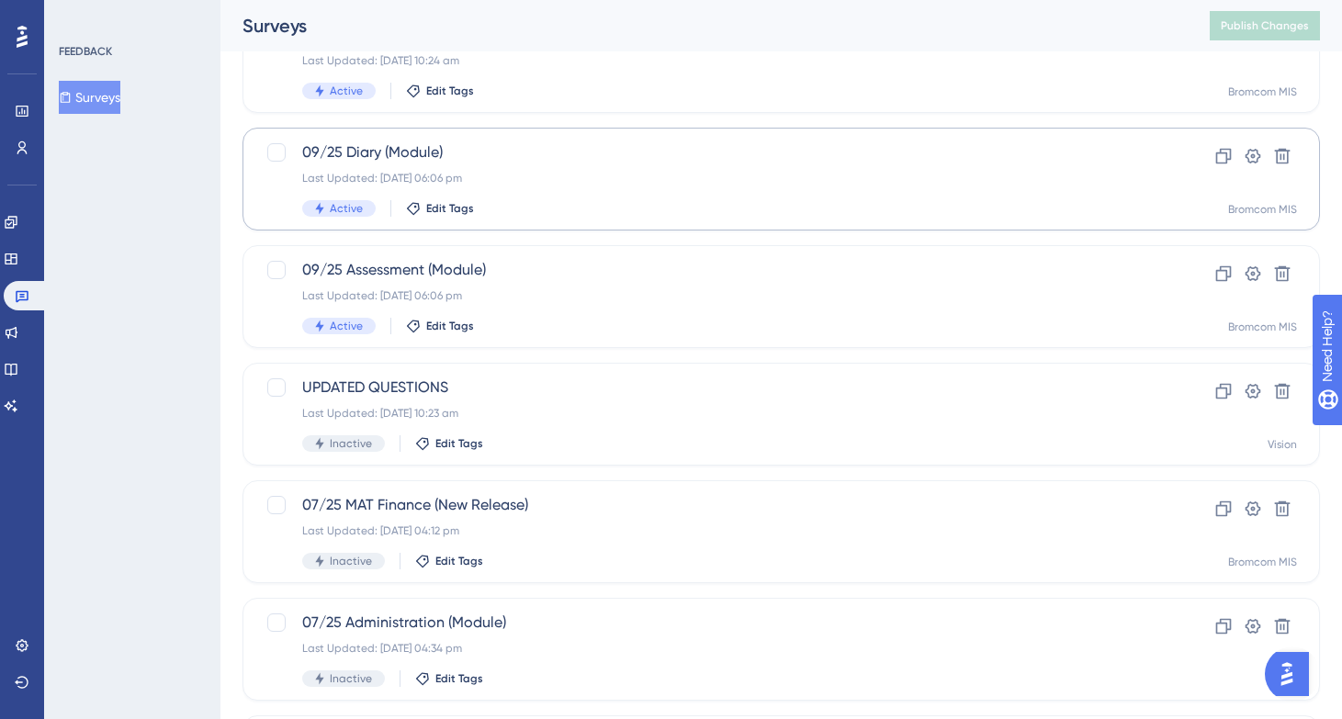
scroll to position [196, 0]
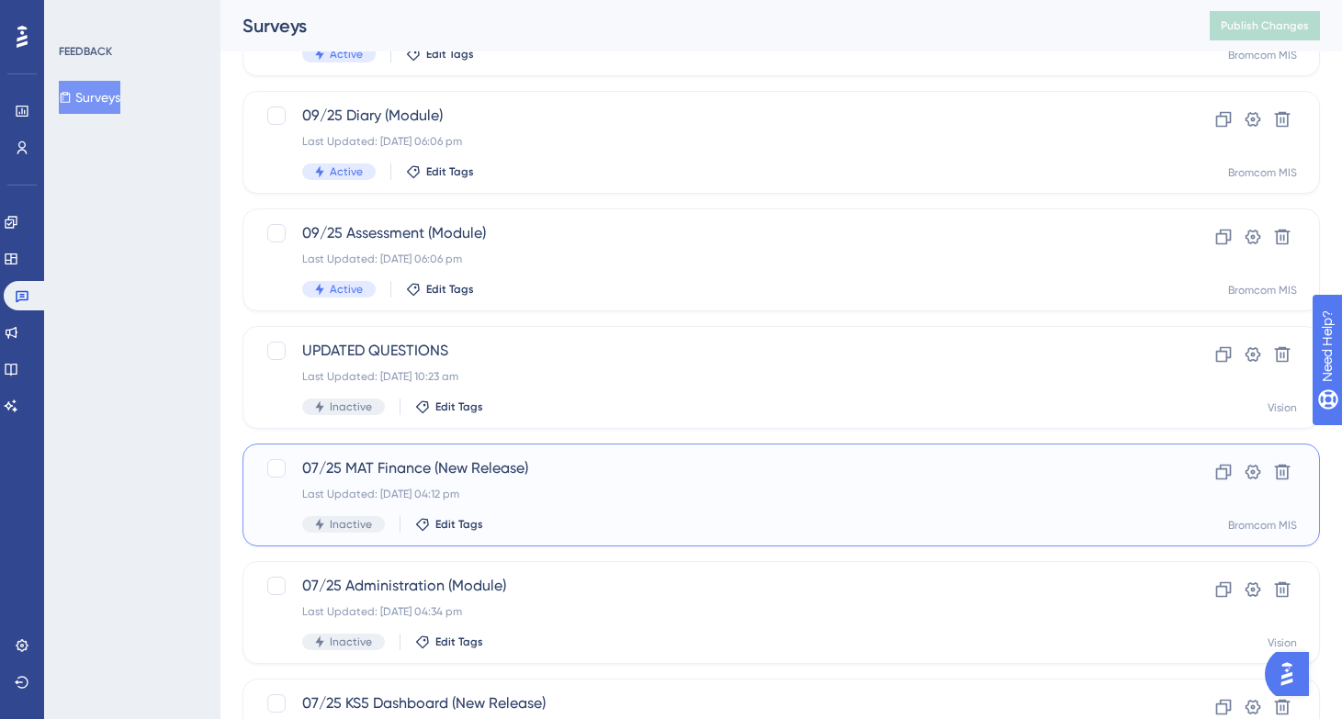
click at [462, 480] on div "07/25 MAT Finance (New Release) Last Updated: [DATE] 04:12 pm Inactive Edit Tags" at bounding box center [707, 494] width 811 height 75
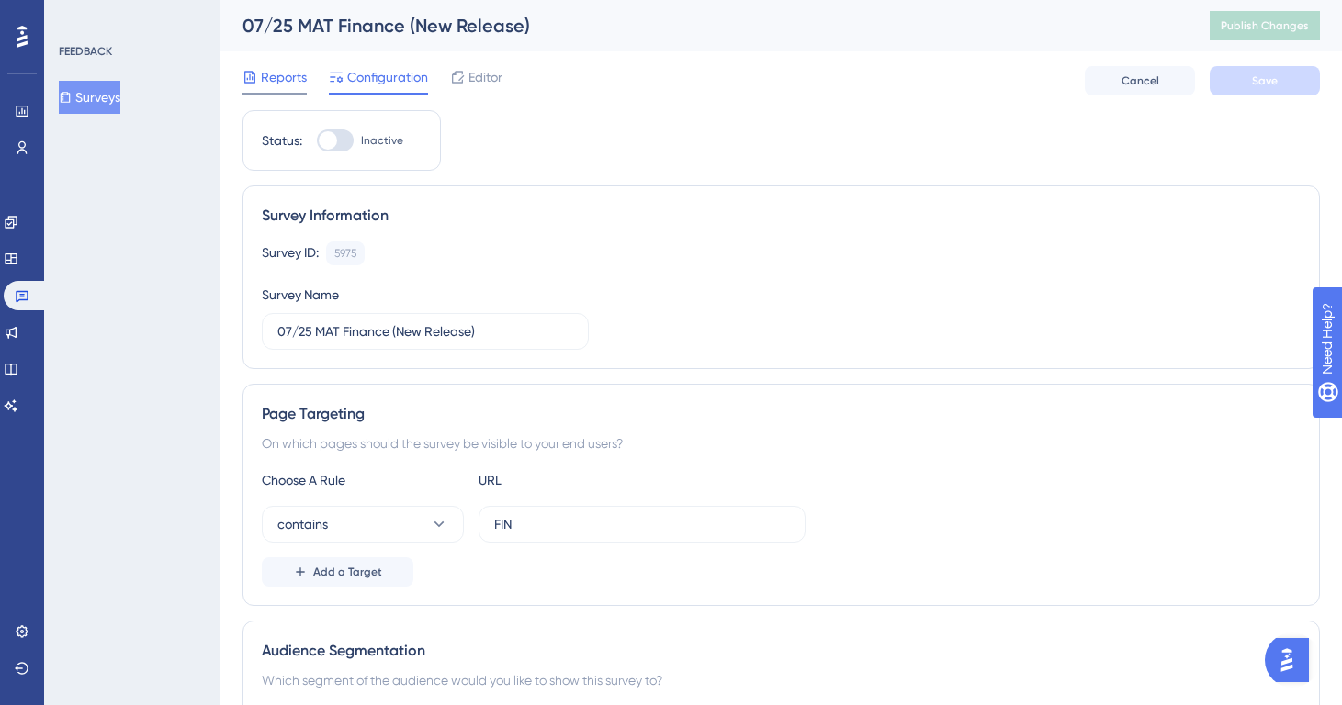
click at [268, 84] on span "Reports" at bounding box center [284, 77] width 46 height 22
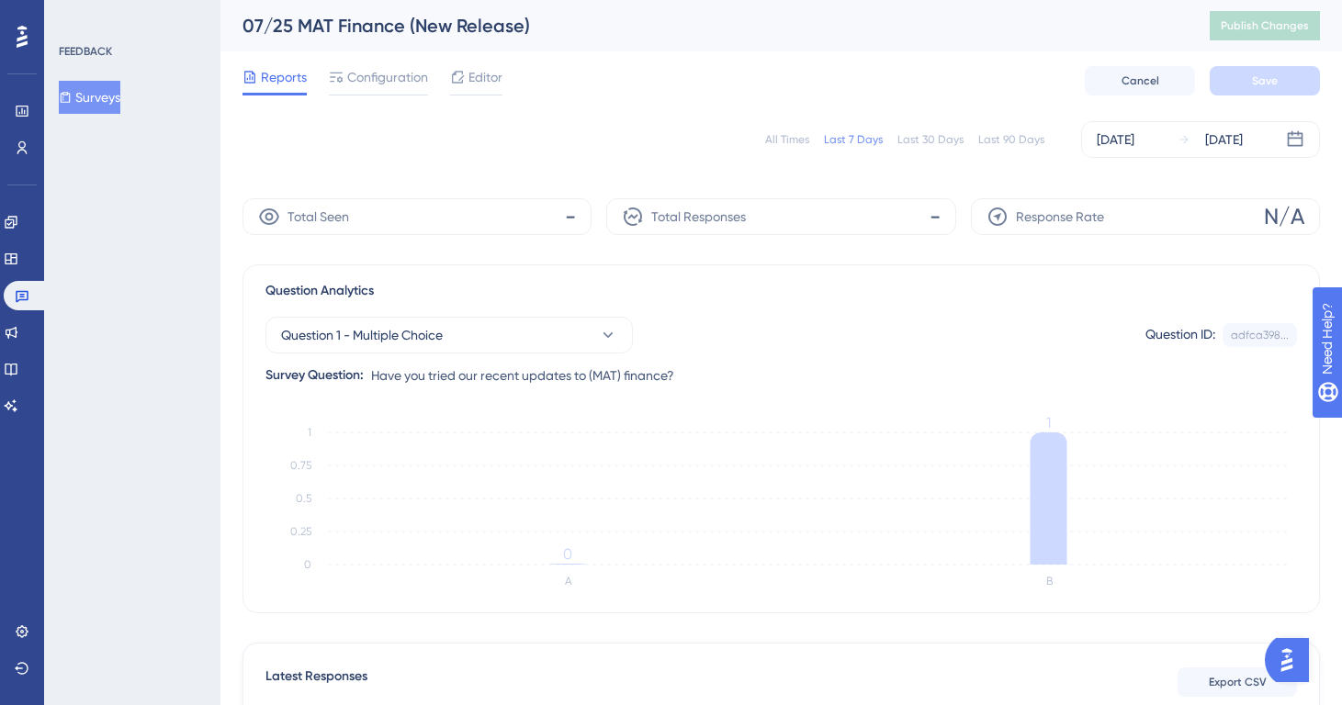
click at [792, 130] on div "All Times Last 7 Days Last 30 Days Last 90 Days [DATE] [DATE]" at bounding box center [782, 139] width 1078 height 37
click at [789, 135] on div "All Times" at bounding box center [787, 139] width 44 height 15
click at [491, 347] on button "Question 1 - Multiple Choice" at bounding box center [448, 335] width 367 height 37
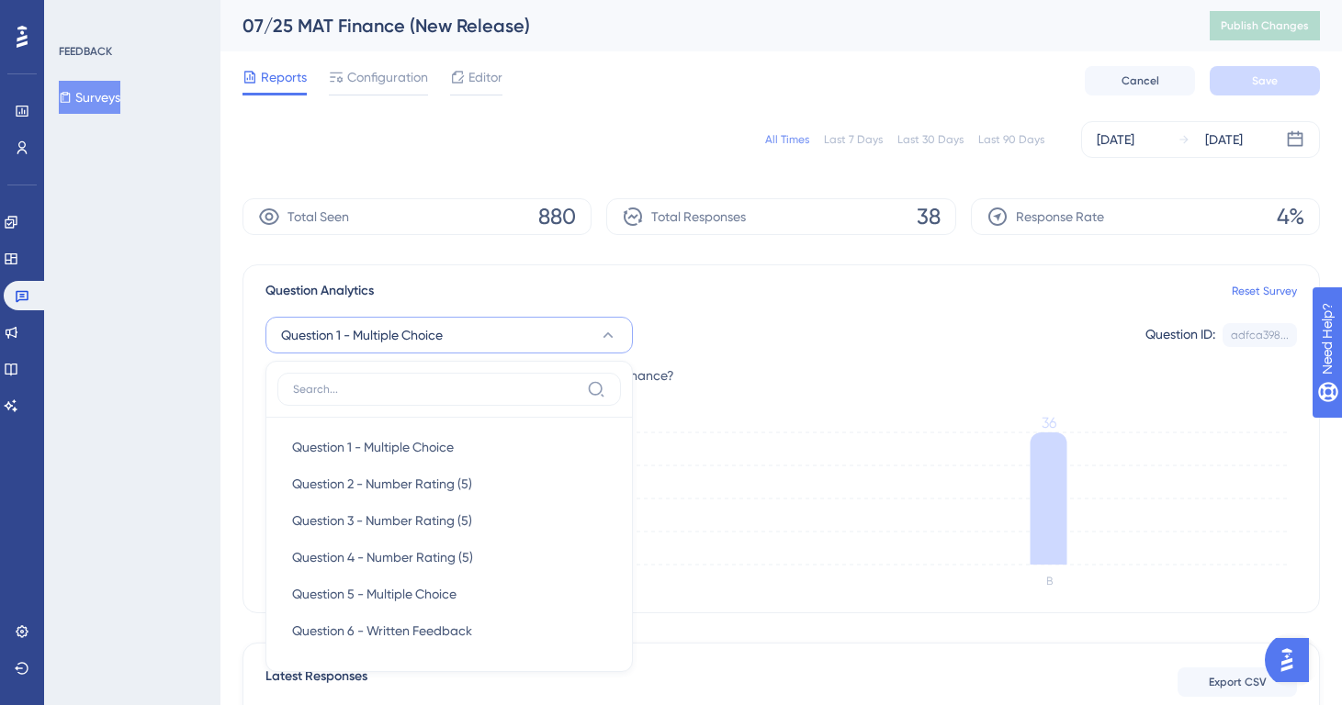
scroll to position [164, 0]
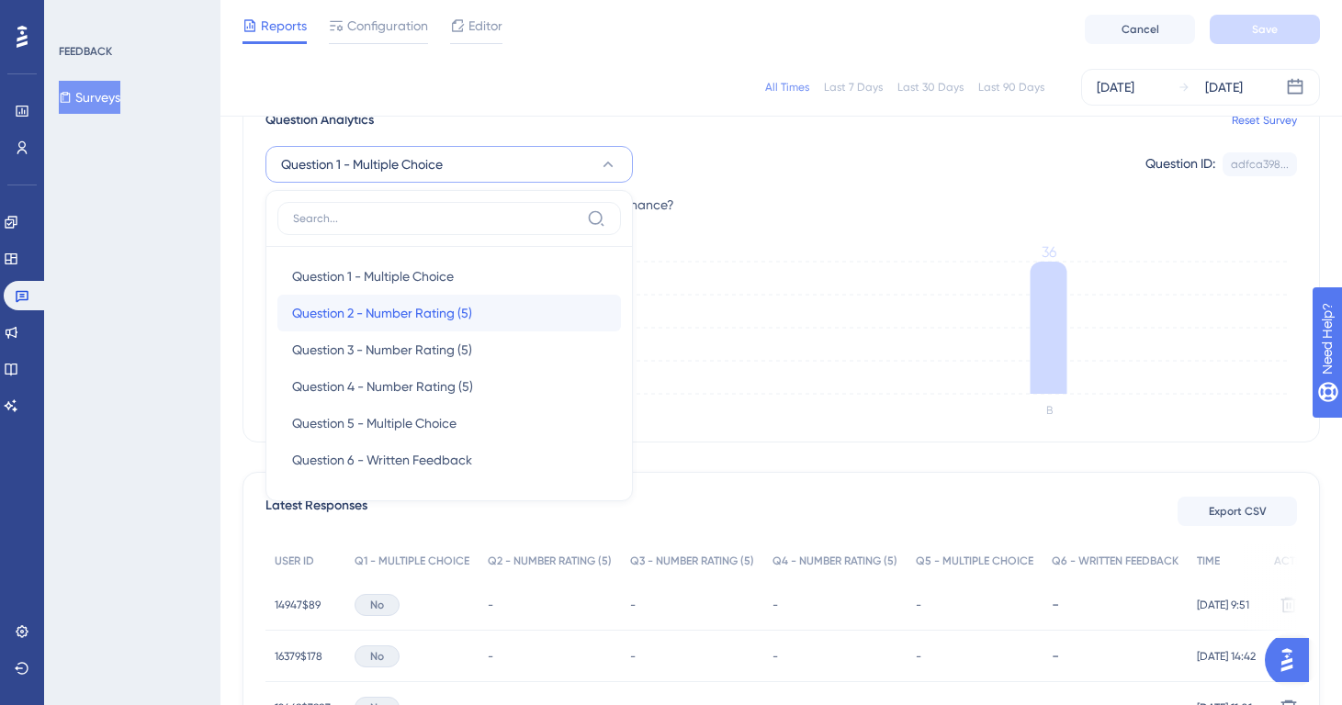
click at [470, 308] on span "Question 2 - Number Rating (5)" at bounding box center [382, 313] width 180 height 22
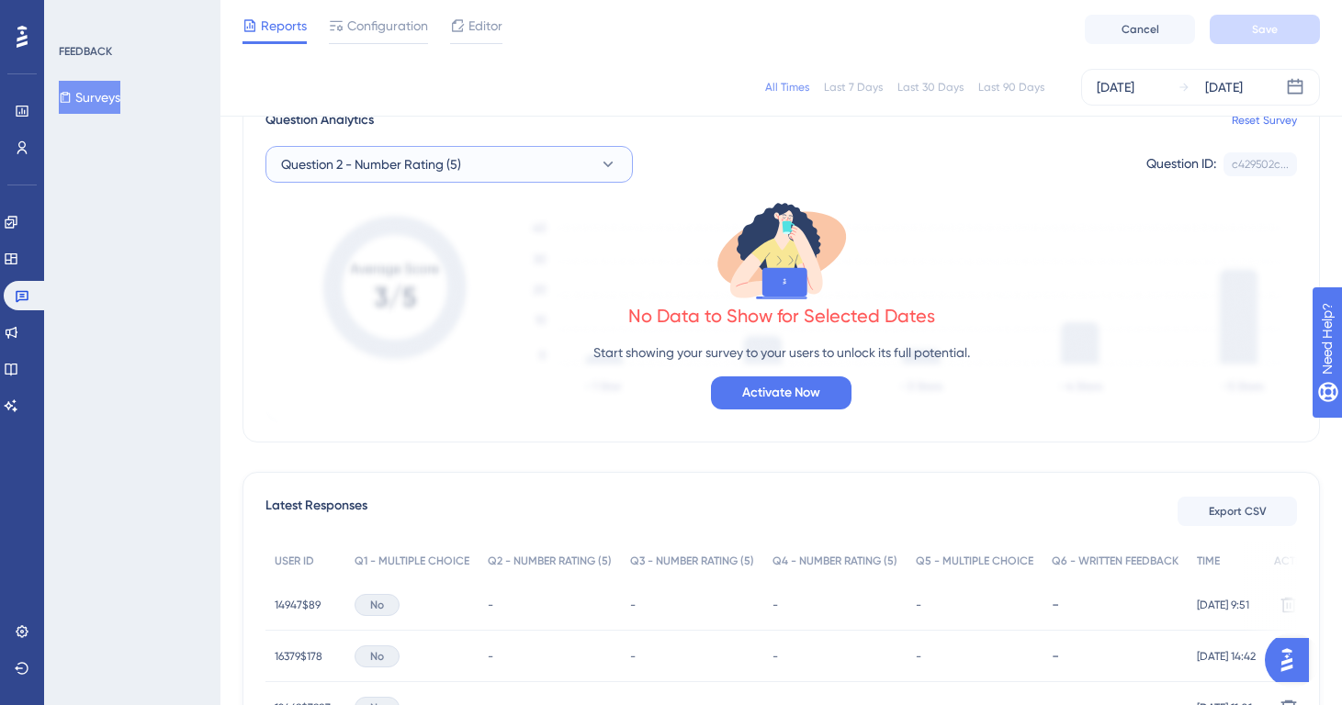
click at [450, 173] on span "Question 2 - Number Rating (5)" at bounding box center [371, 164] width 180 height 22
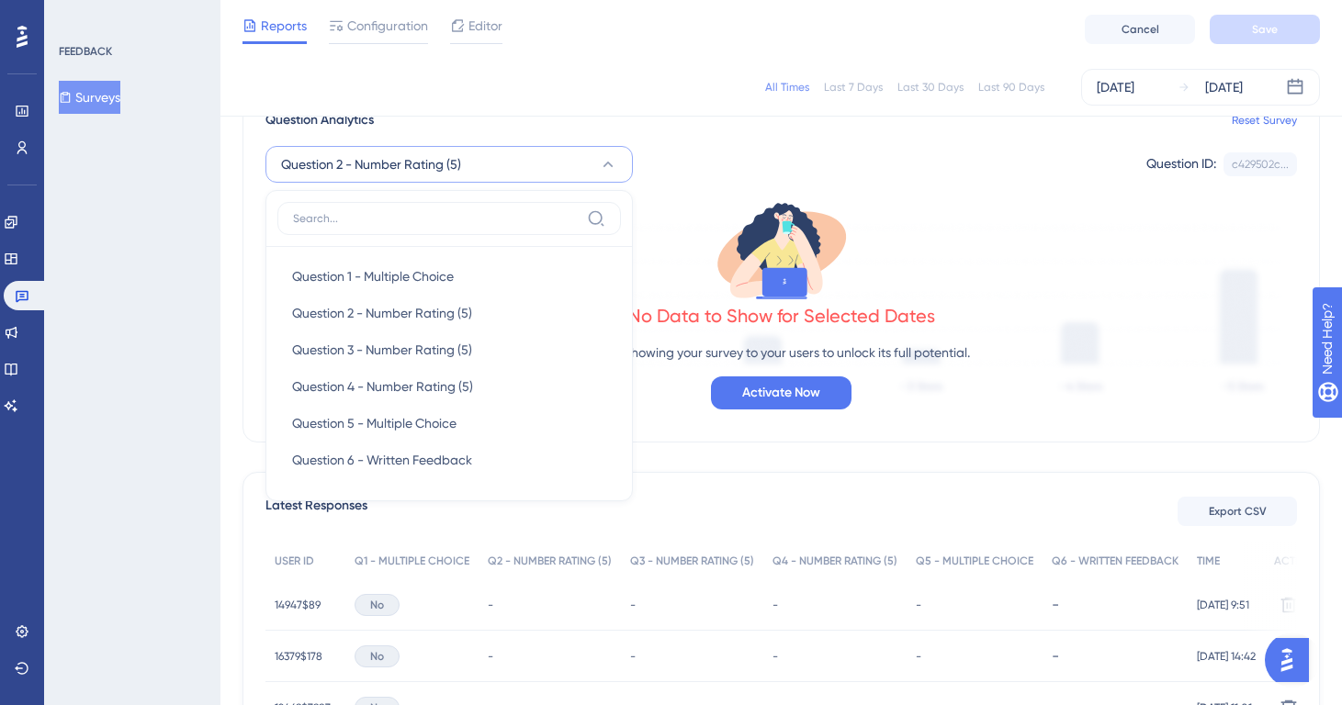
scroll to position [157, 0]
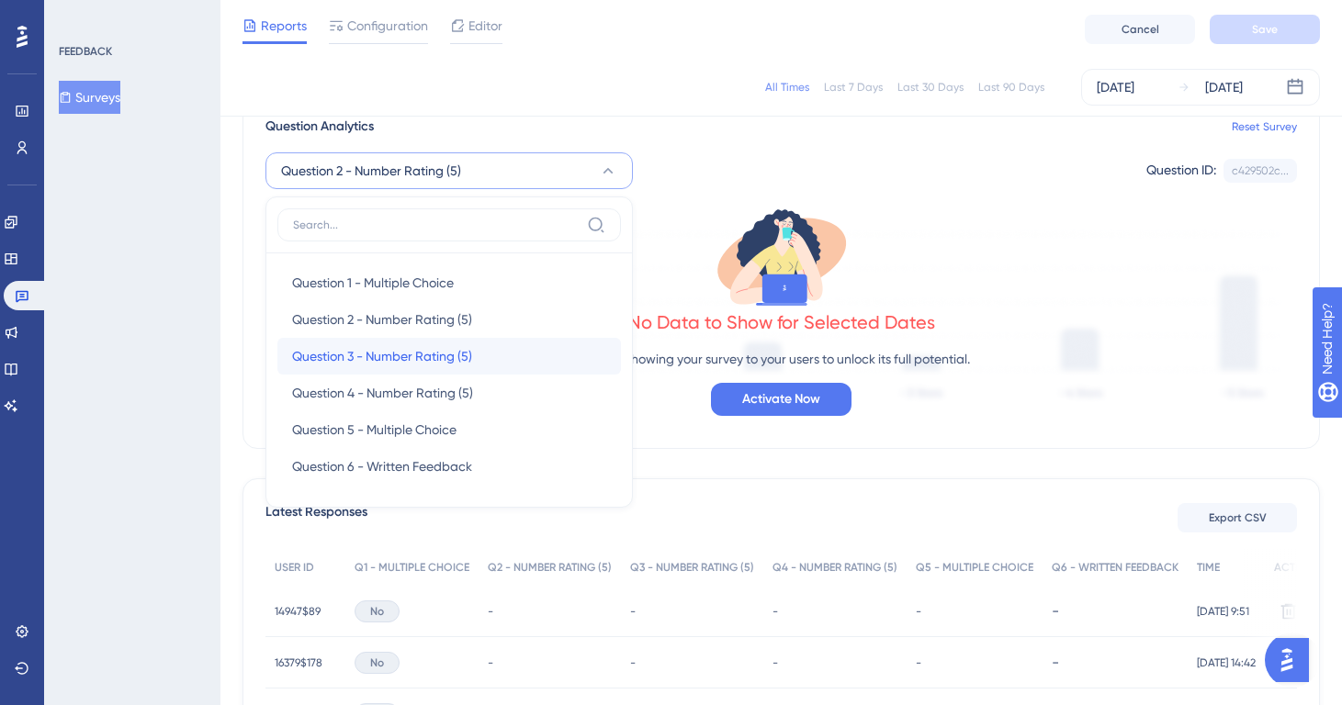
click at [409, 369] on div "Question 3 - Number Rating (5) Question 3 - Number Rating (5)" at bounding box center [449, 356] width 314 height 37
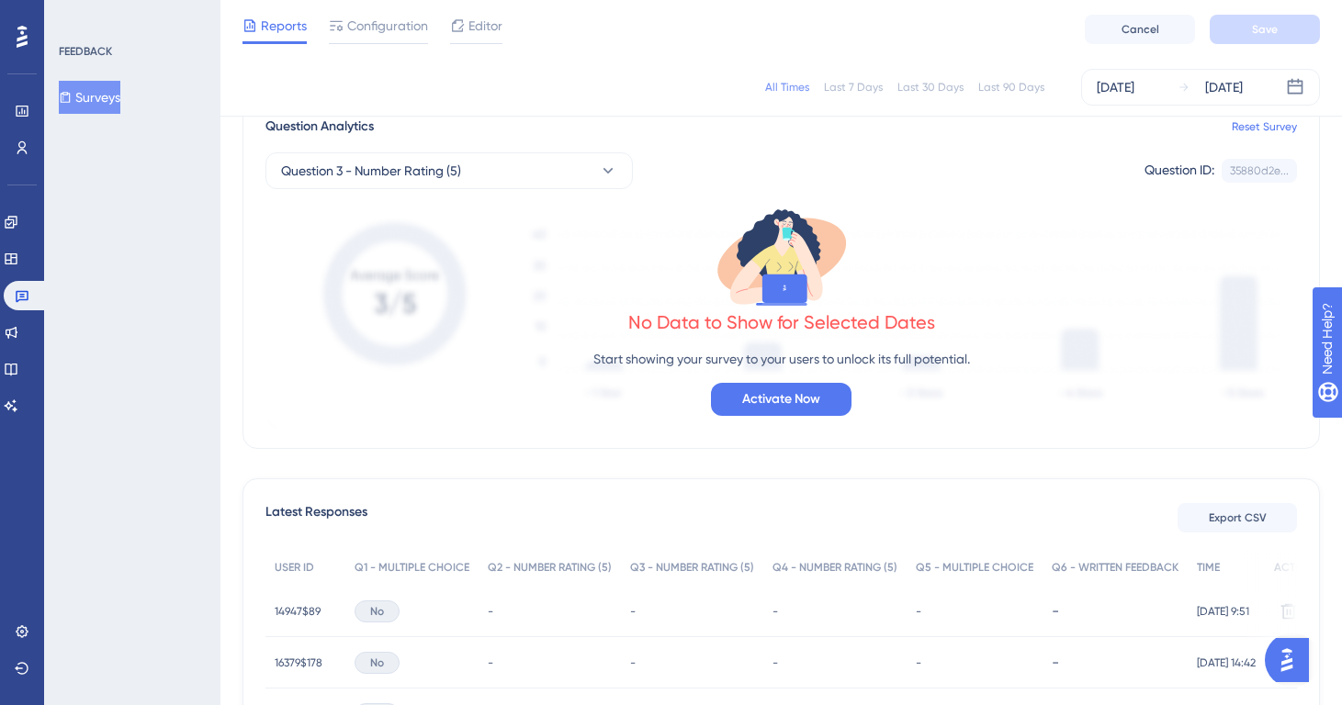
click at [111, 105] on button "Surveys" at bounding box center [90, 97] width 62 height 33
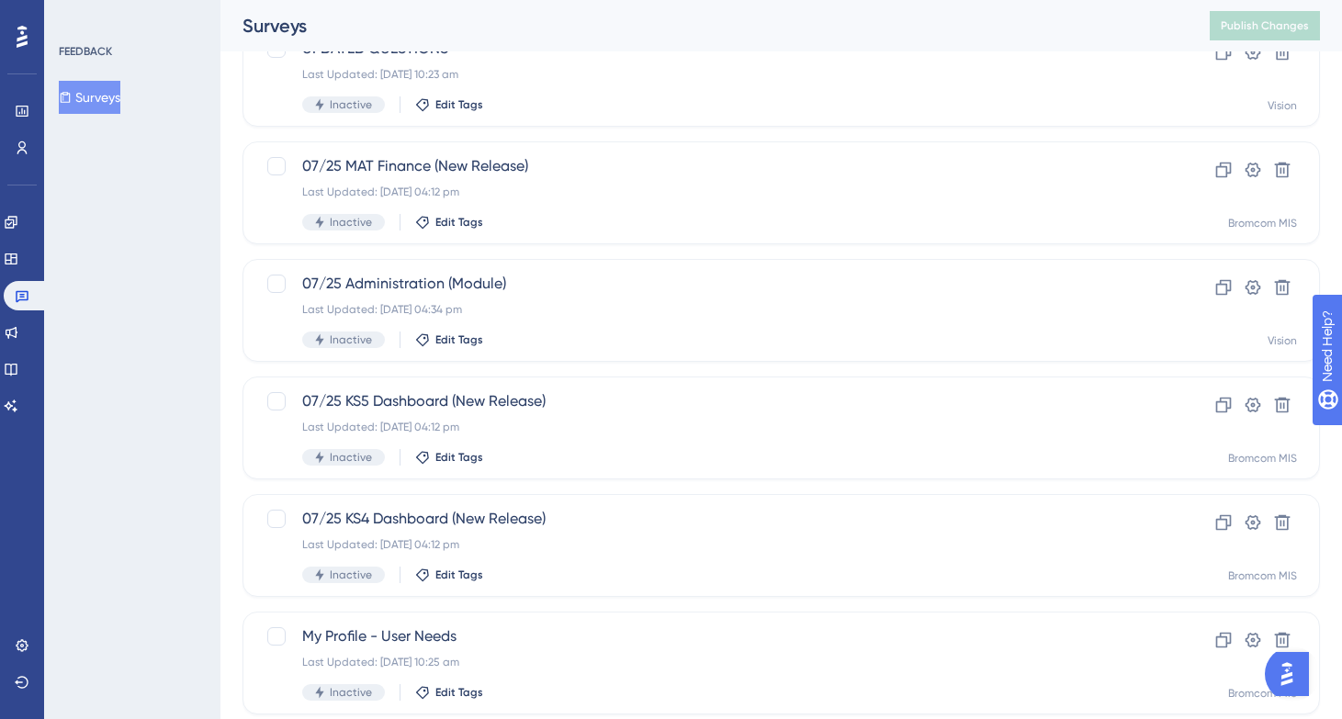
scroll to position [499, 0]
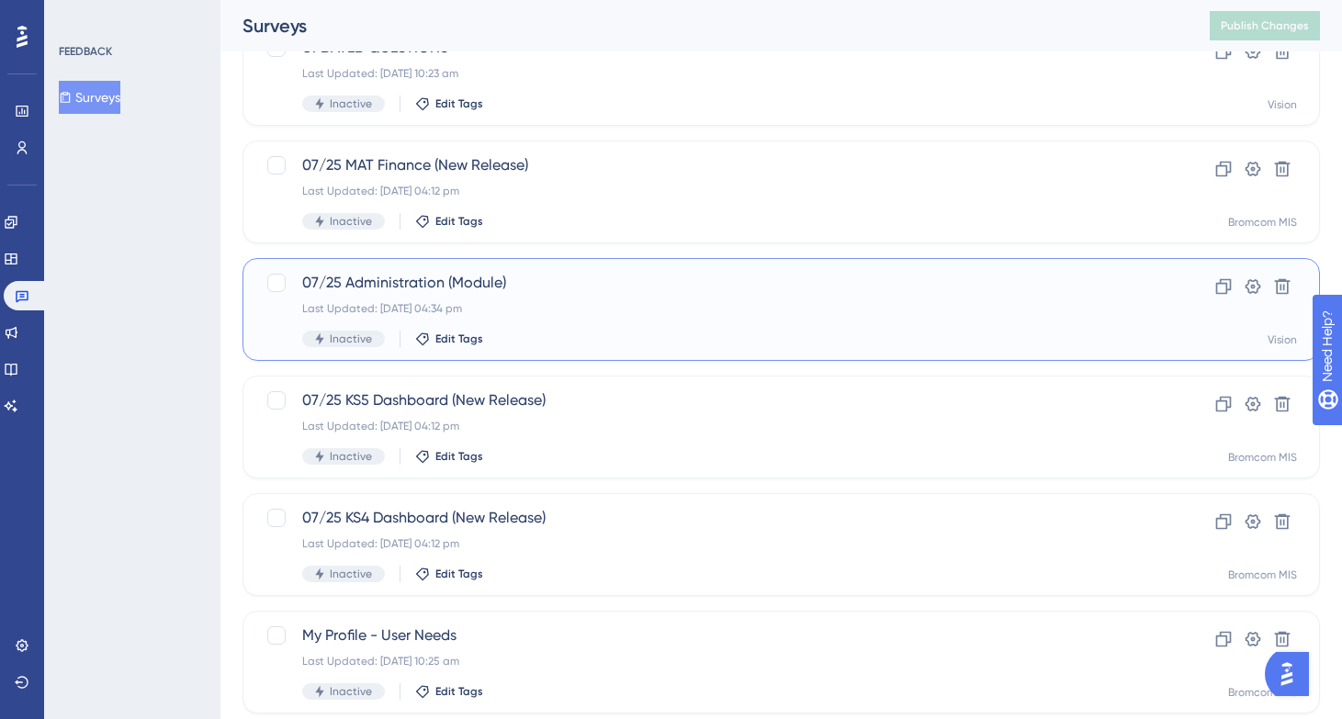
click at [594, 282] on span "07/25 Administration (Module)" at bounding box center [707, 283] width 811 height 22
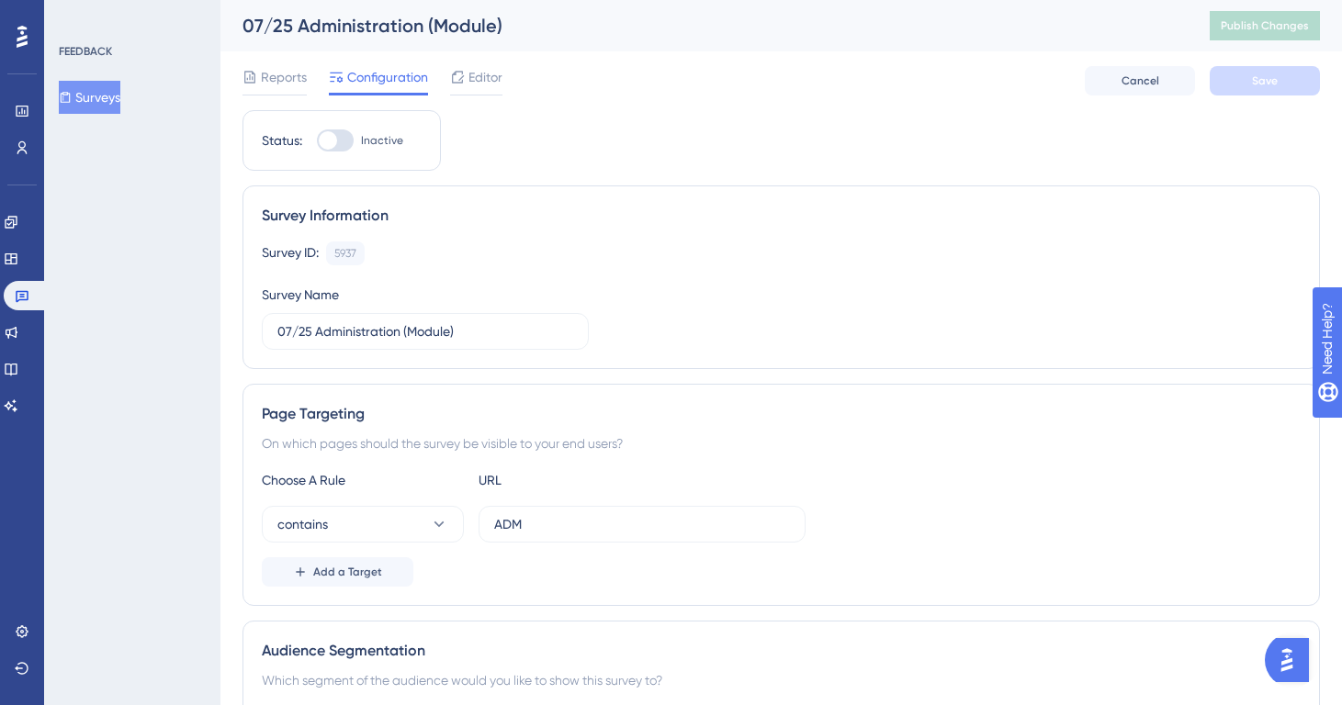
click at [307, 82] on div "Reports Configuration Editor" at bounding box center [373, 80] width 260 height 29
click at [292, 82] on span "Reports" at bounding box center [284, 77] width 46 height 22
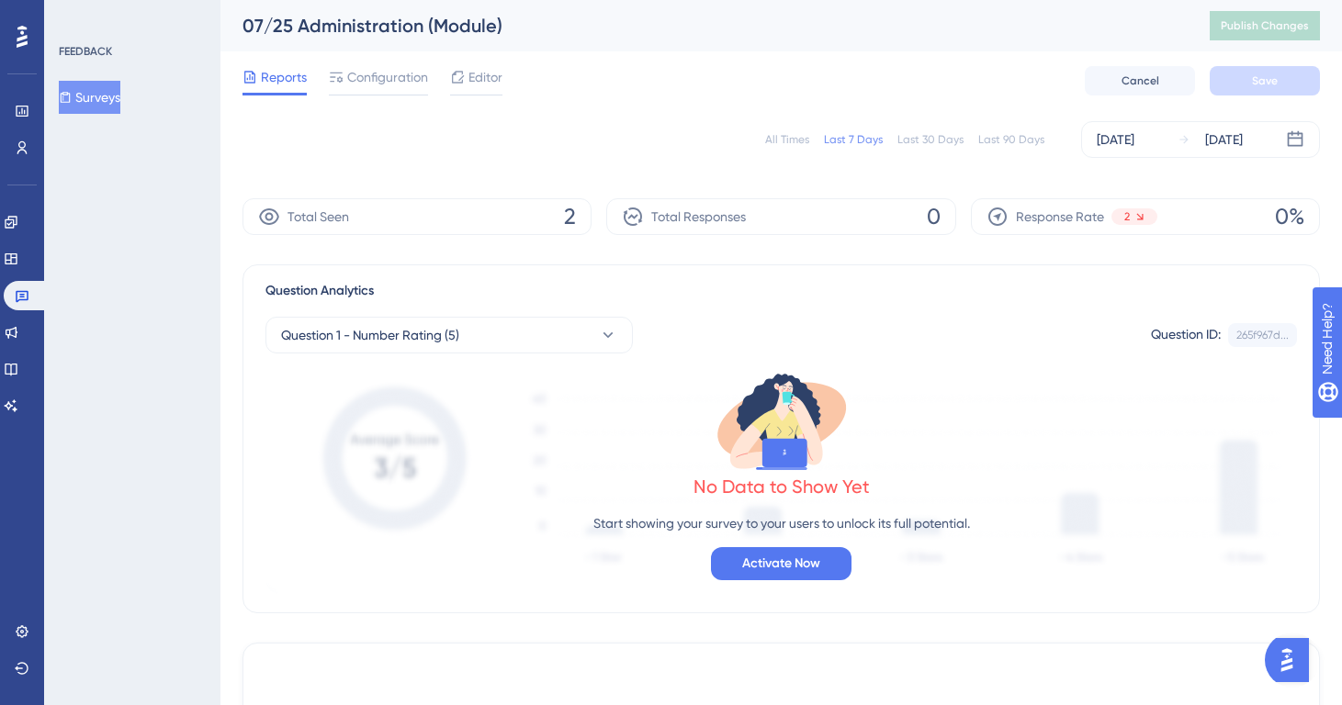
click at [792, 141] on div "All Times" at bounding box center [787, 139] width 44 height 15
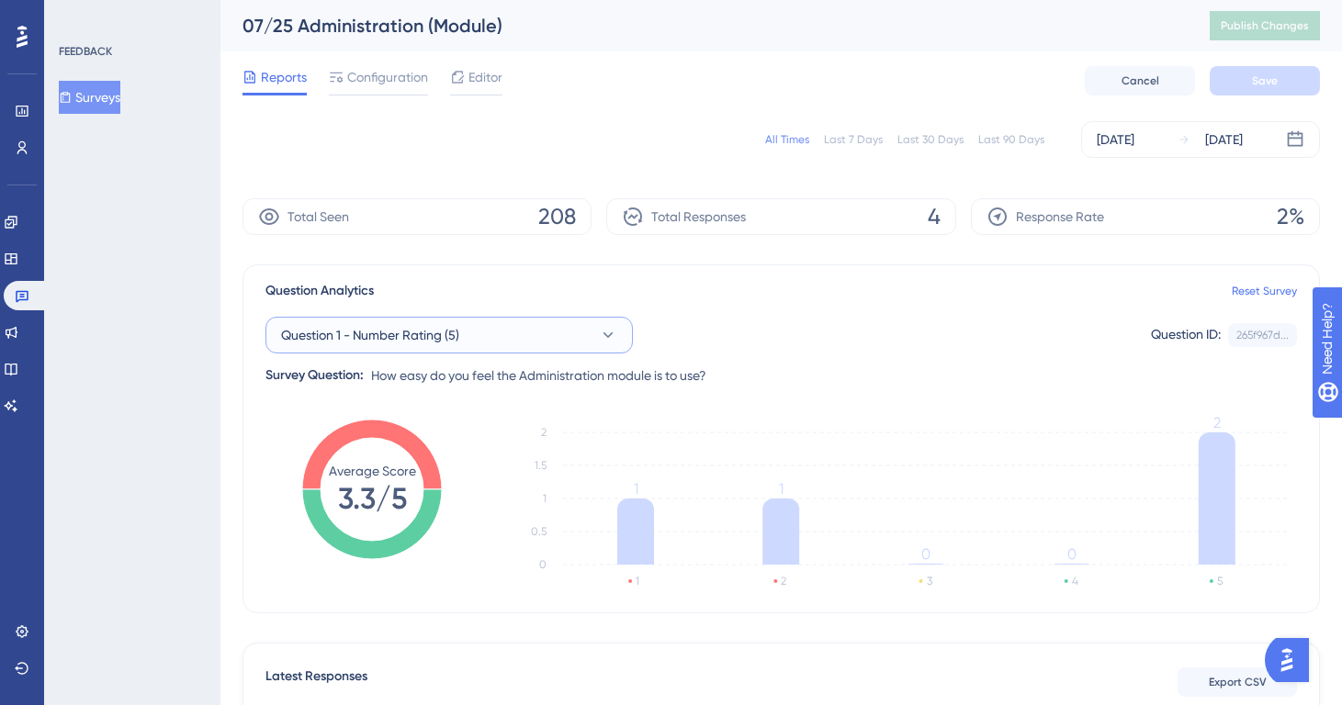
click at [519, 342] on button "Question 1 - Number Rating (5)" at bounding box center [448, 335] width 367 height 37
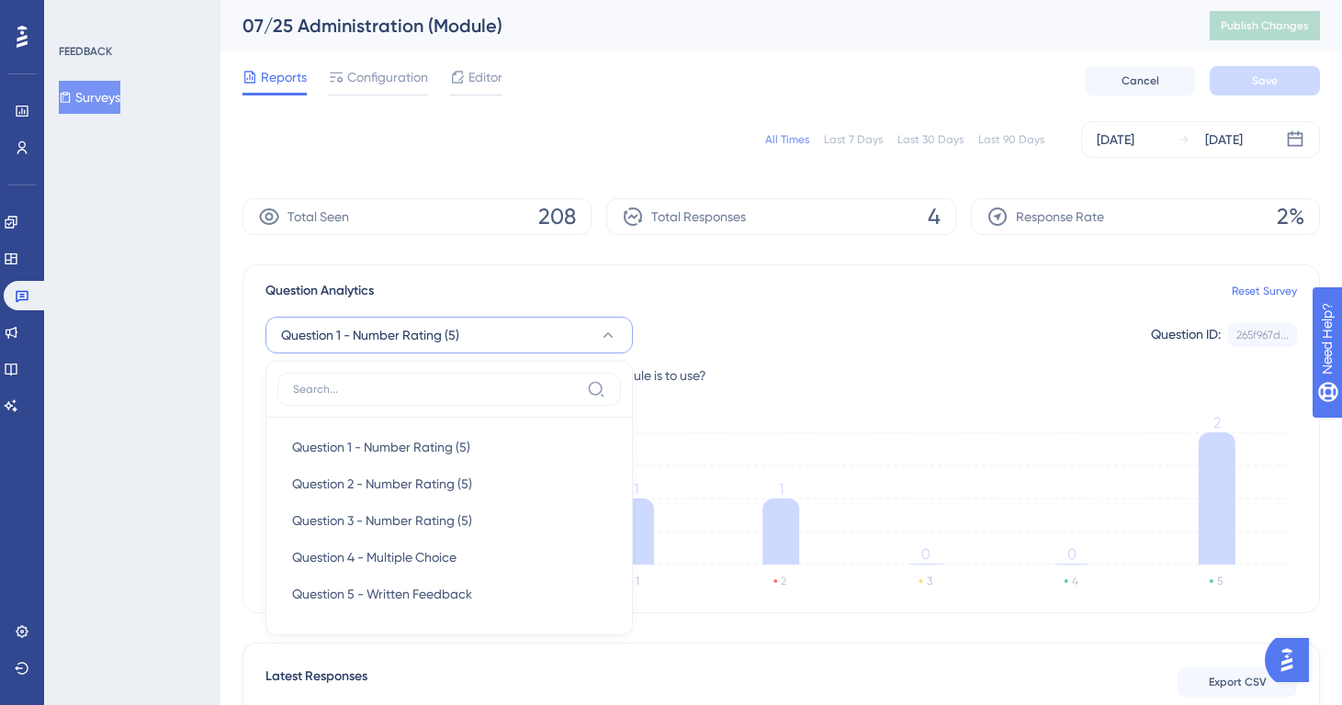
scroll to position [146, 0]
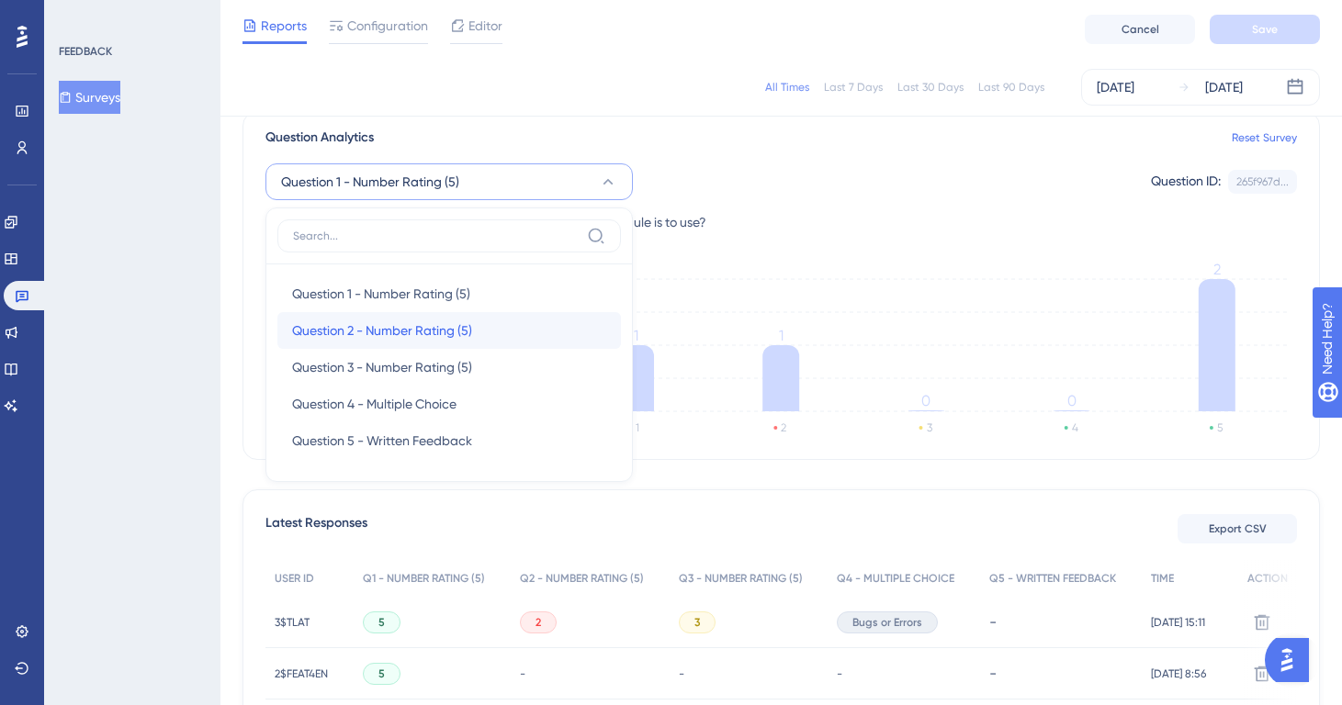
click at [480, 333] on div "Question 2 - Number Rating (5) Question 2 - Number Rating (5)" at bounding box center [449, 330] width 314 height 37
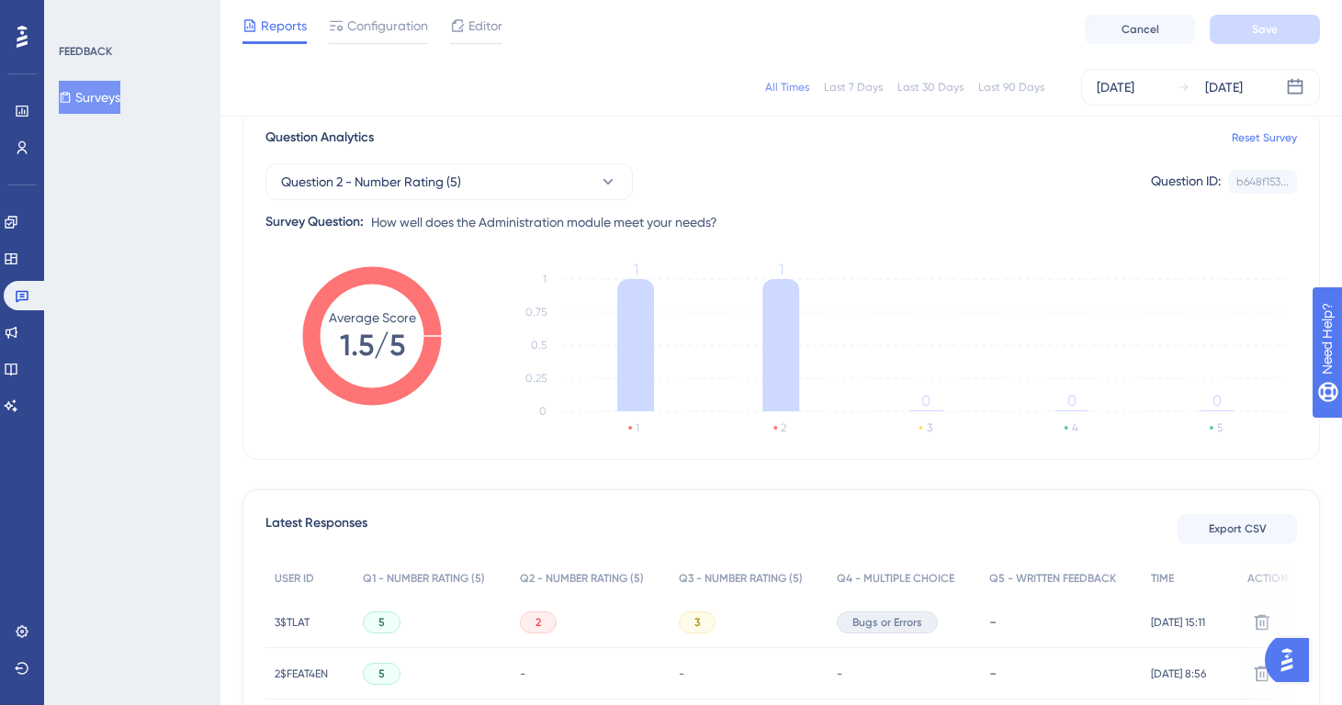
click at [529, 156] on div "Question 2 - Number Rating (5) Question ID: b648f153... Copy Survey Question: H…" at bounding box center [781, 191] width 1032 height 85
click at [513, 178] on button "Question 2 - Number Rating (5)" at bounding box center [448, 182] width 367 height 37
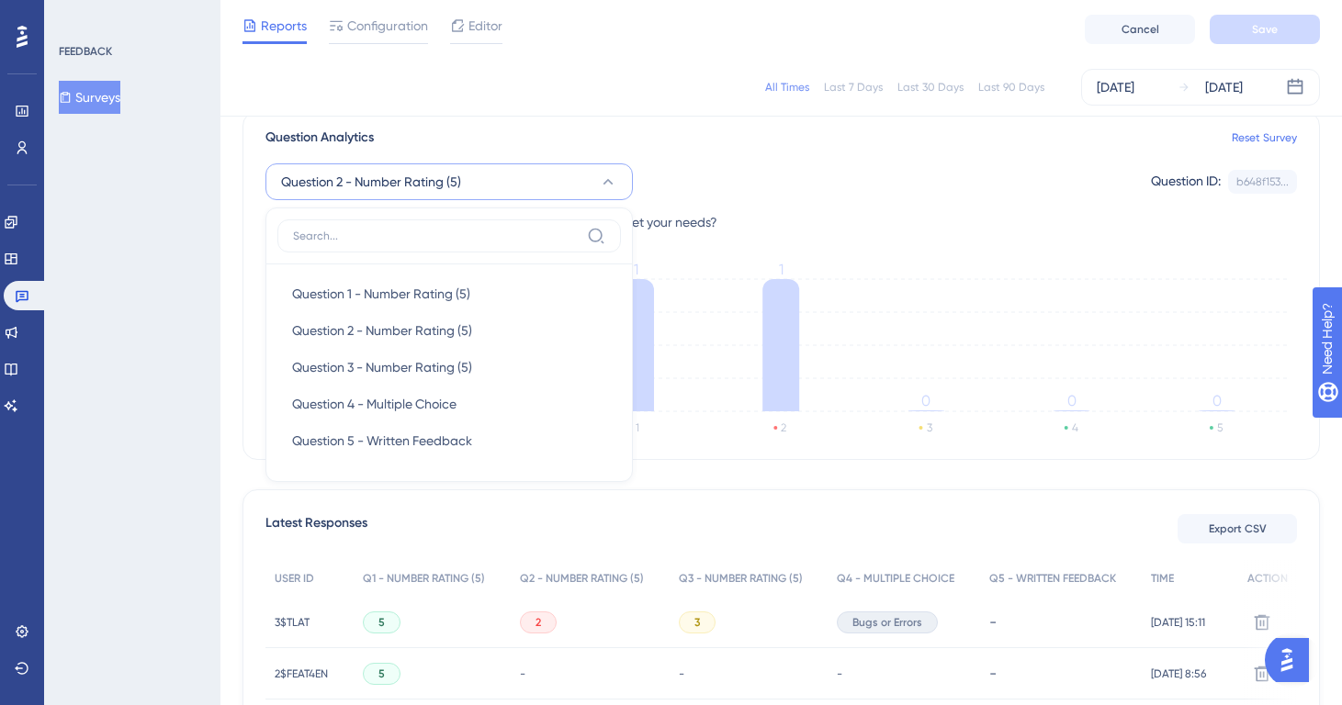
scroll to position [139, 0]
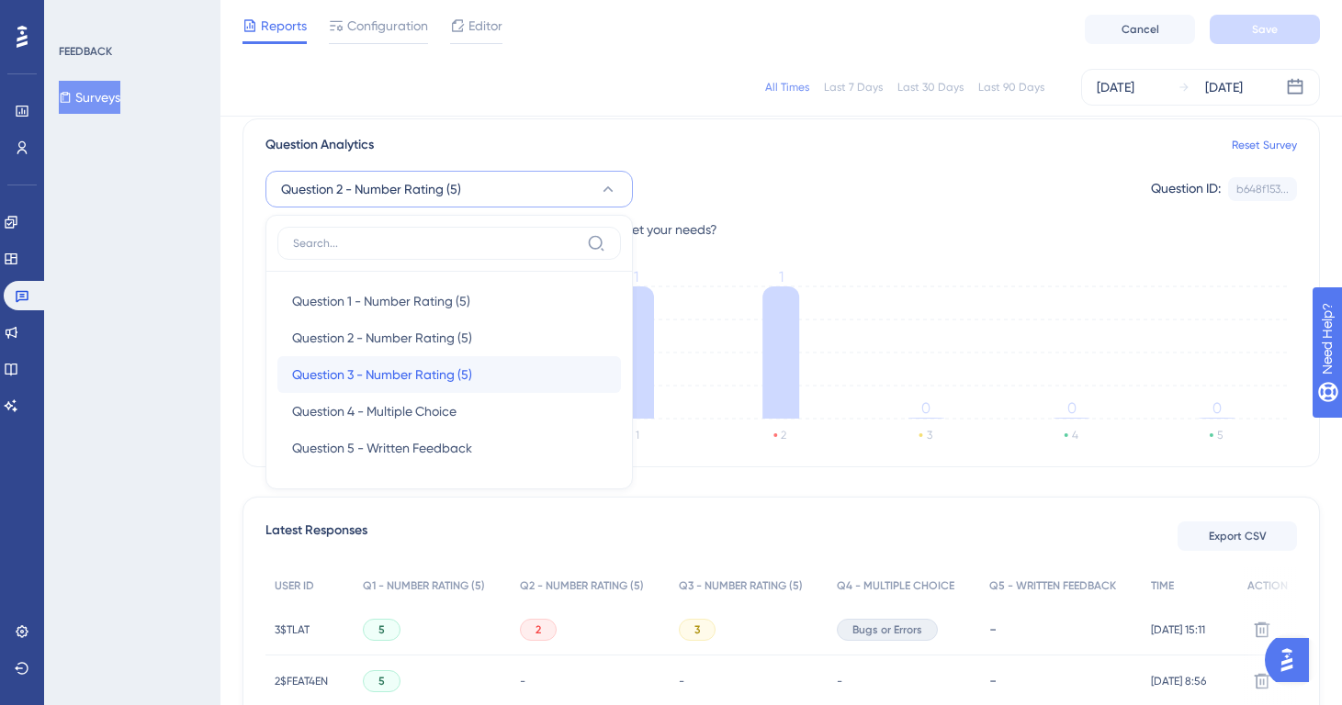
click at [455, 385] on span "Question 3 - Number Rating (5)" at bounding box center [382, 375] width 180 height 22
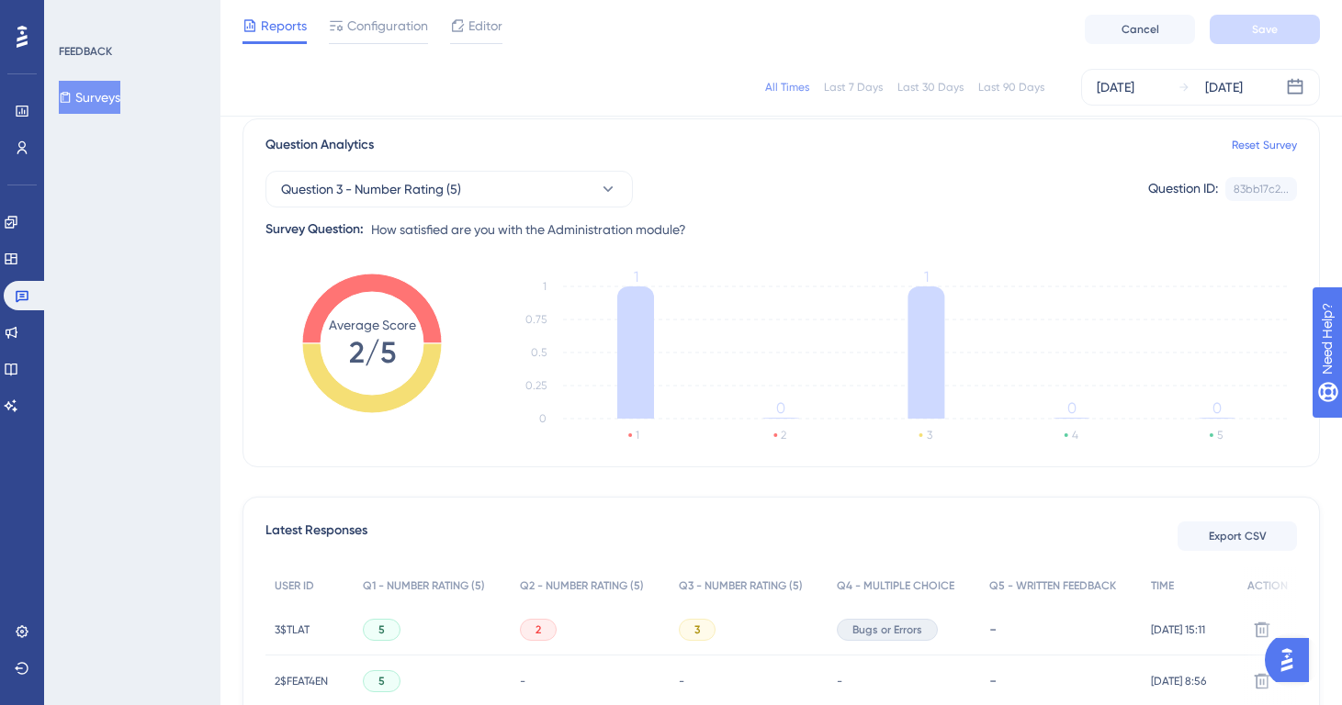
drag, startPoint x: 120, startPoint y: 109, endPoint x: 137, endPoint y: 156, distance: 49.7
click at [137, 156] on div "FEEDBACK Surveys" at bounding box center [132, 352] width 176 height 705
click at [95, 90] on button "Surveys" at bounding box center [90, 97] width 62 height 33
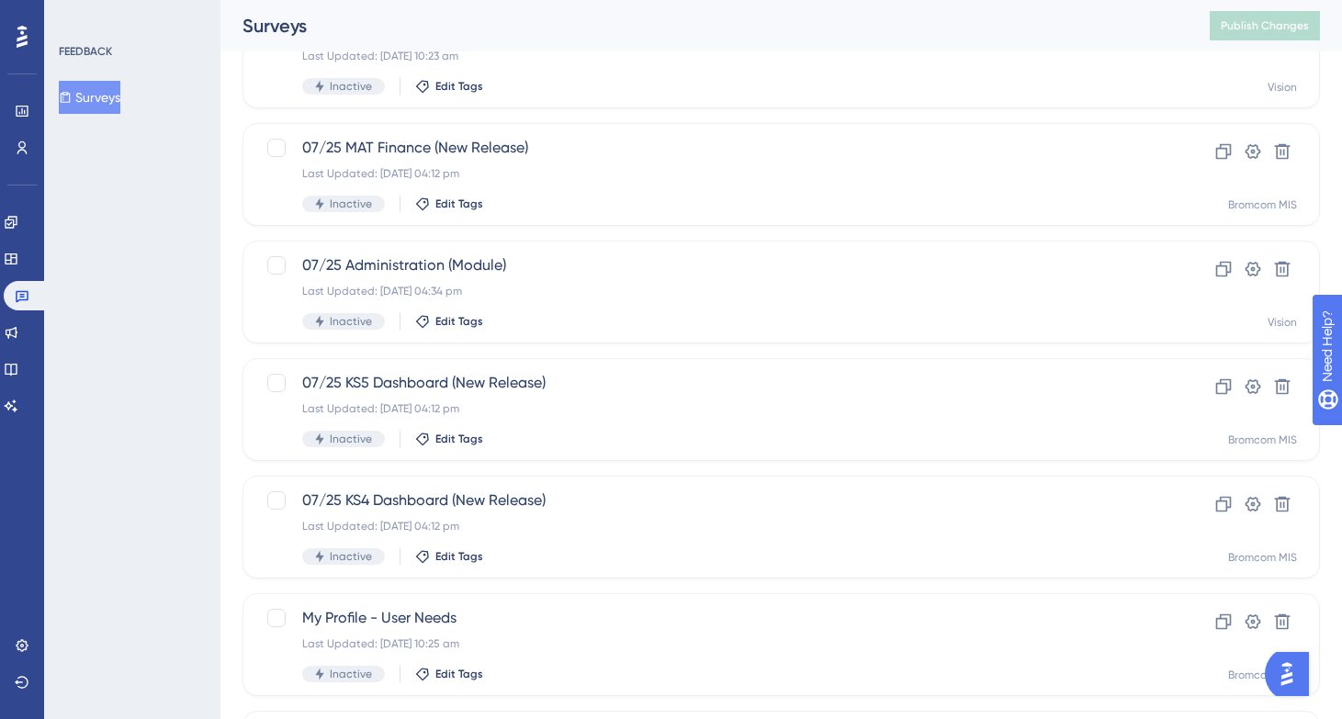
scroll to position [517, 0]
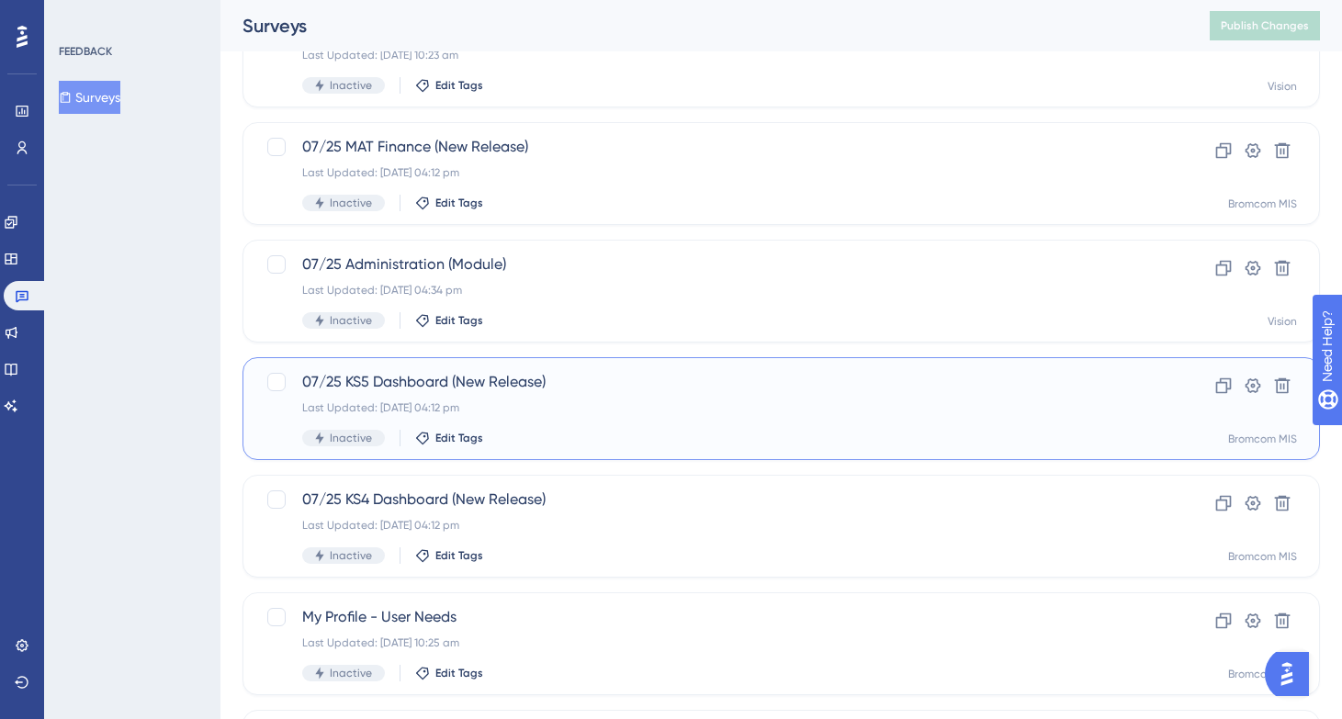
click at [628, 372] on span "07/25 KS5 Dashboard (New Release)" at bounding box center [707, 382] width 811 height 22
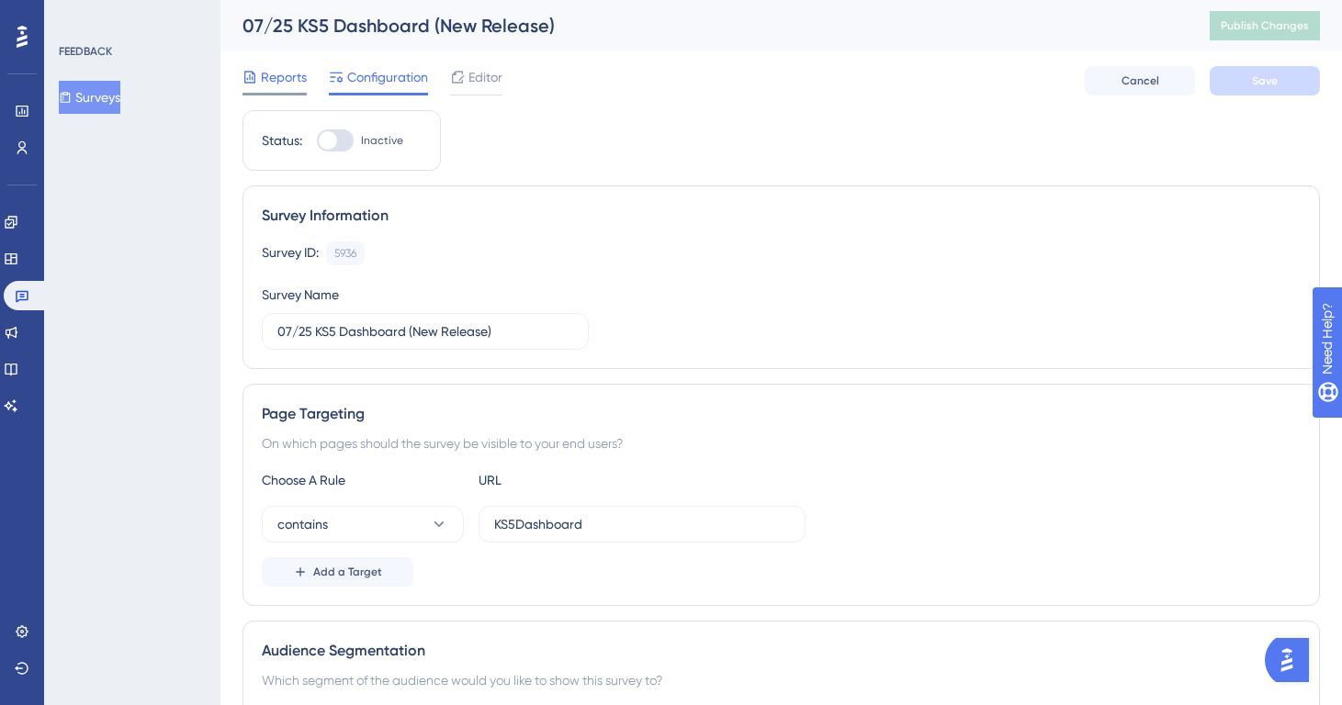
click at [288, 76] on span "Reports" at bounding box center [284, 77] width 46 height 22
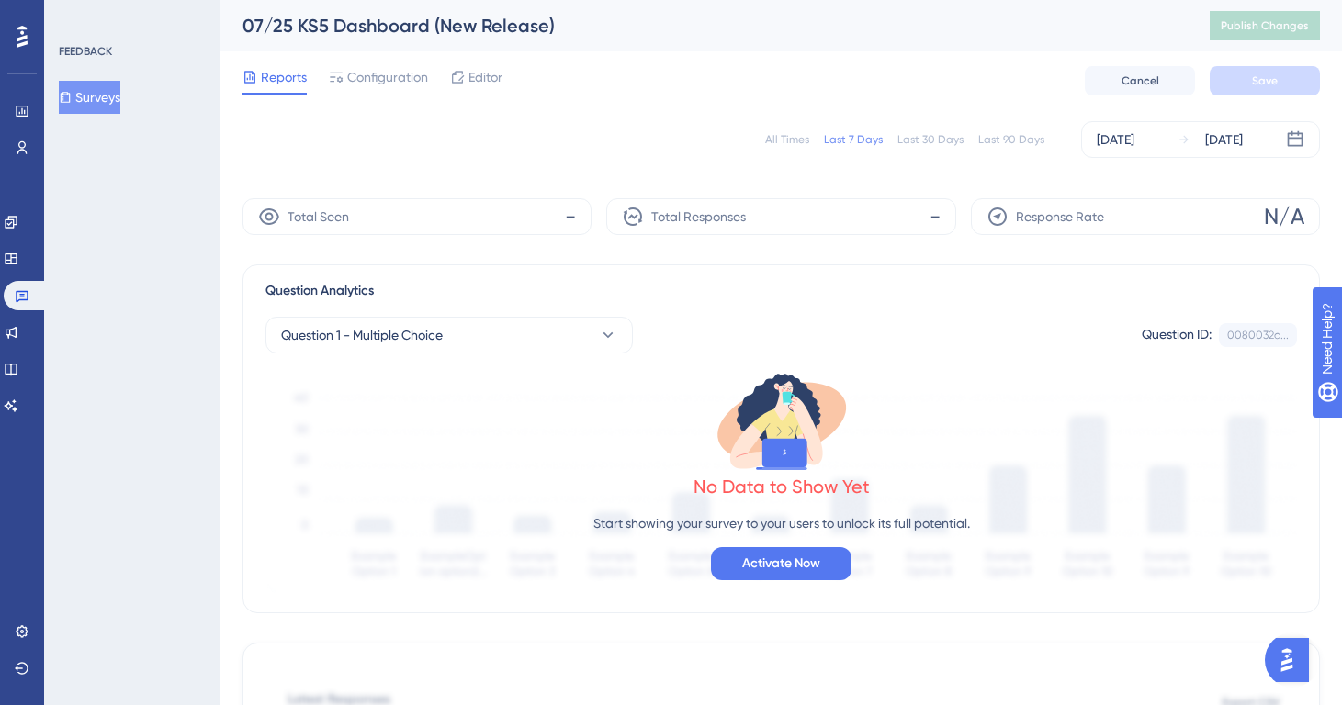
click at [789, 134] on div "All Times" at bounding box center [787, 139] width 44 height 15
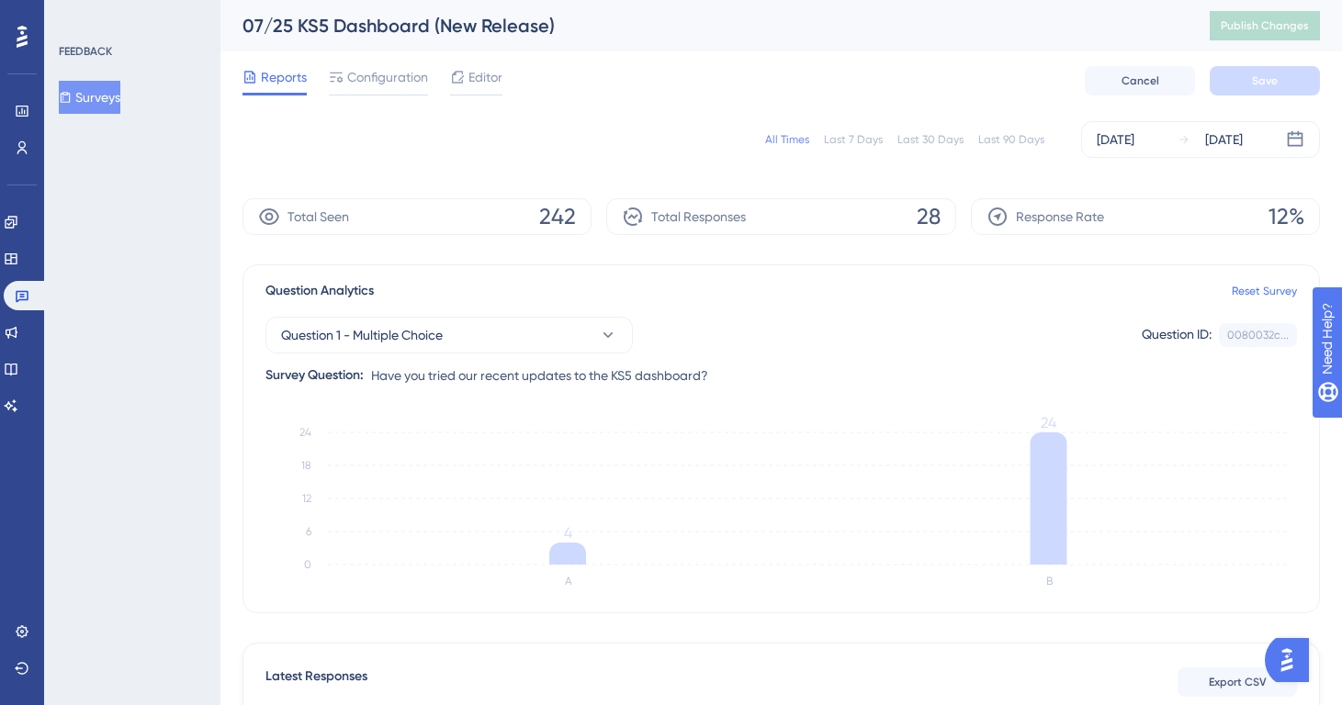
click at [120, 99] on button "Surveys" at bounding box center [90, 97] width 62 height 33
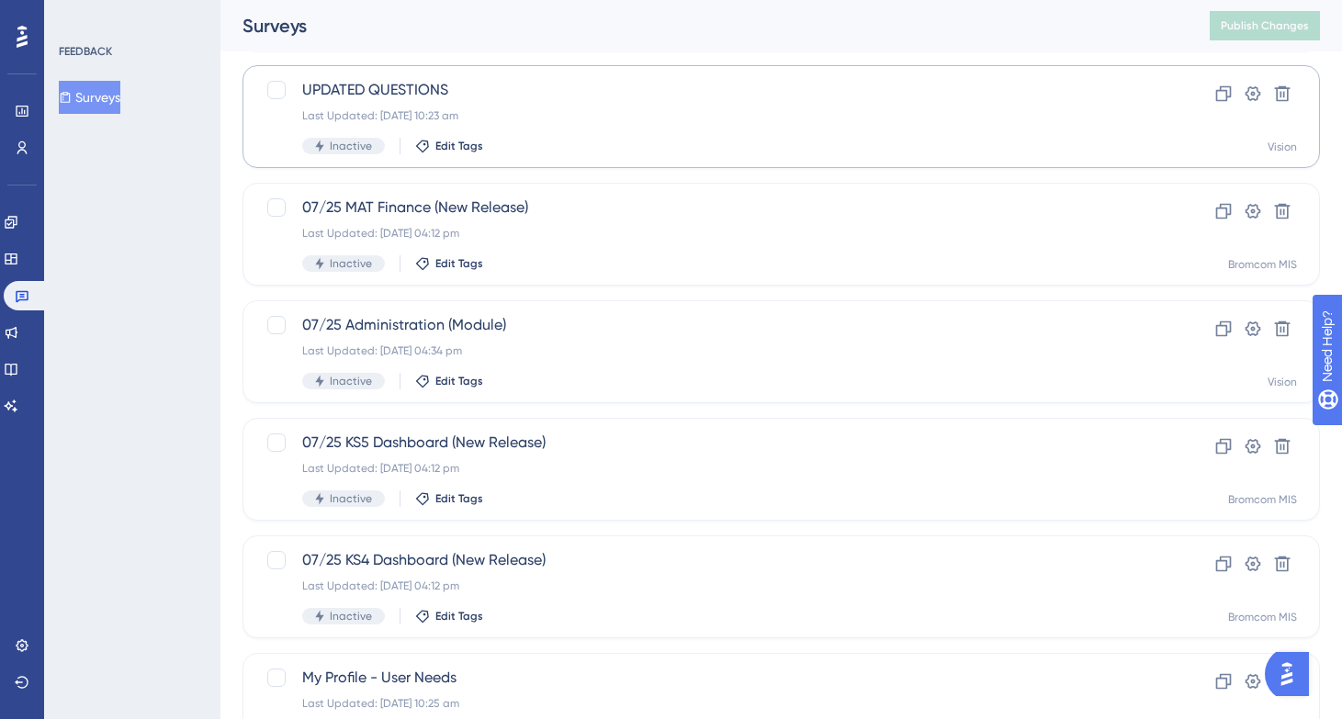
scroll to position [457, 0]
click at [517, 572] on div "07/25 KS4 Dashboard (New Release) Last Updated: [DATE] 04:12 pm Inactive Edit T…" at bounding box center [707, 586] width 811 height 75
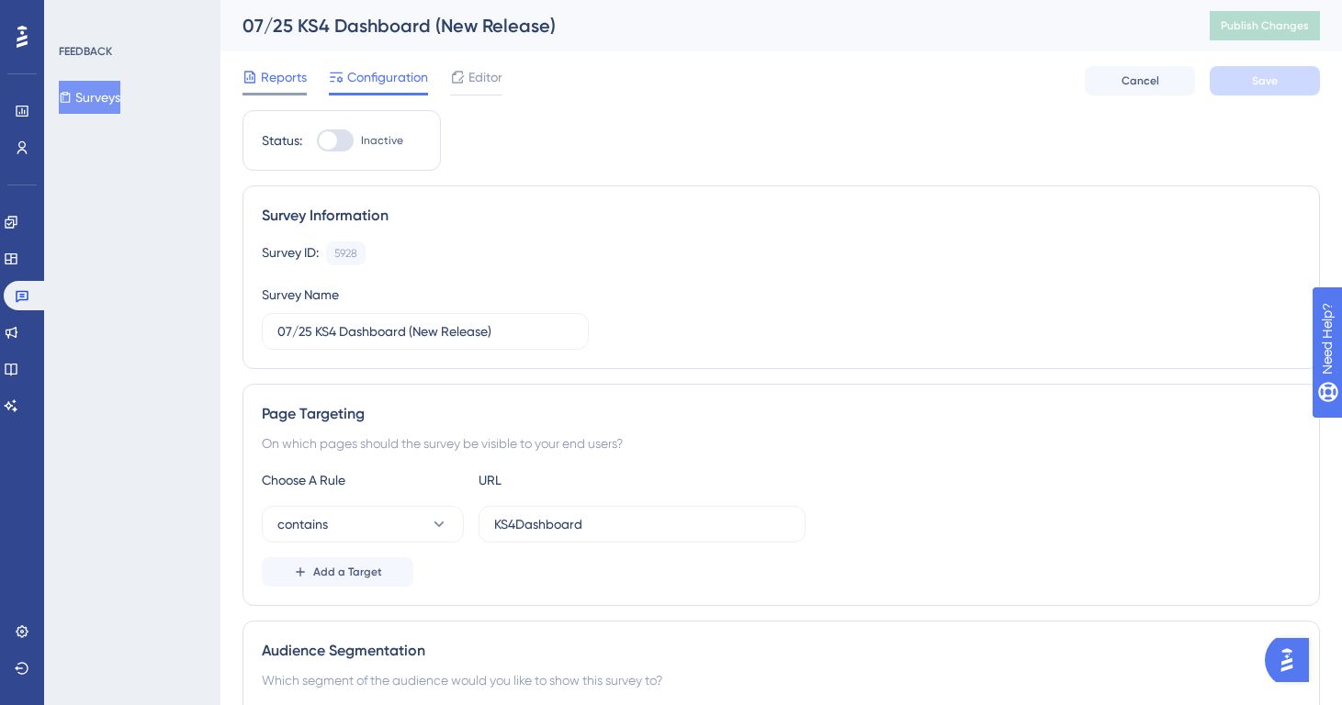
click at [282, 83] on span "Reports" at bounding box center [284, 77] width 46 height 22
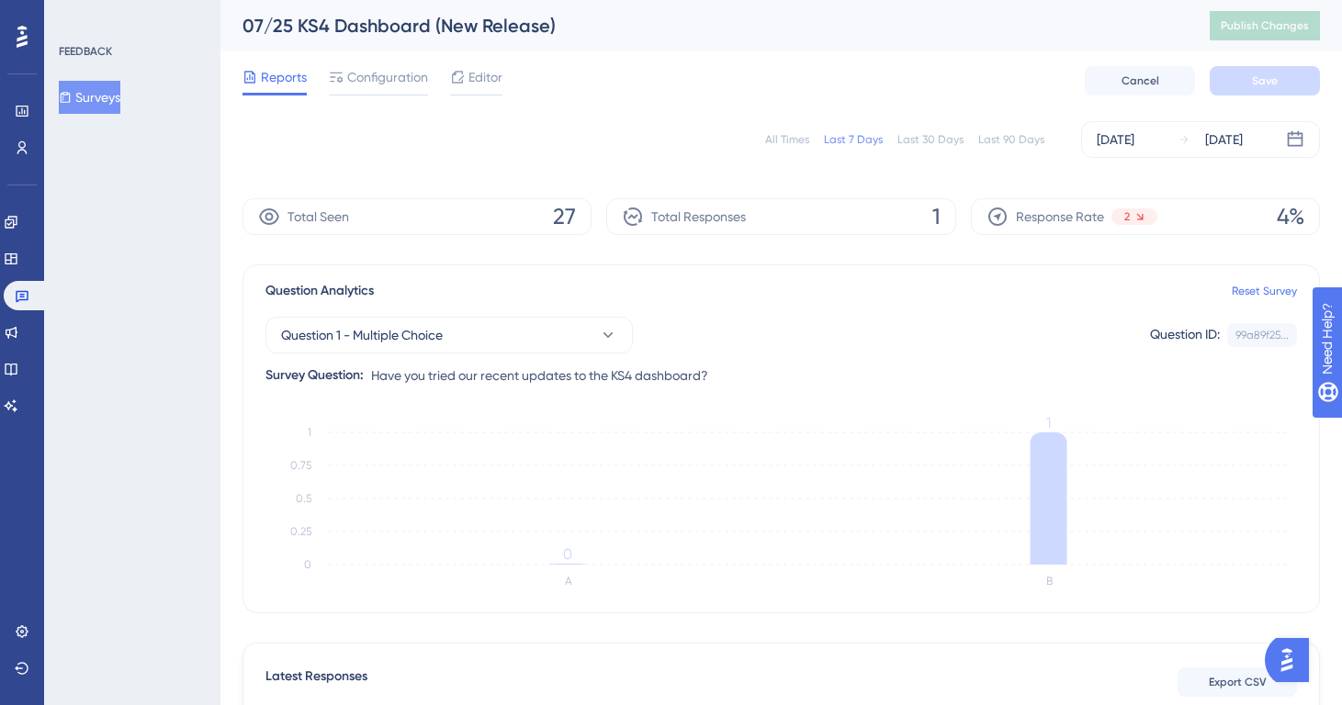
click at [791, 128] on div "All Times Last 7 Days Last 30 Days Last 90 Days [DATE] [DATE]" at bounding box center [782, 139] width 1078 height 37
click at [788, 131] on div "All Times Last 7 Days Last 30 Days Last 90 Days [DATE] [DATE]" at bounding box center [782, 139] width 1078 height 37
click at [776, 143] on div "All Times" at bounding box center [787, 139] width 44 height 15
click at [480, 319] on button "Question 1 - Multiple Choice" at bounding box center [448, 335] width 367 height 37
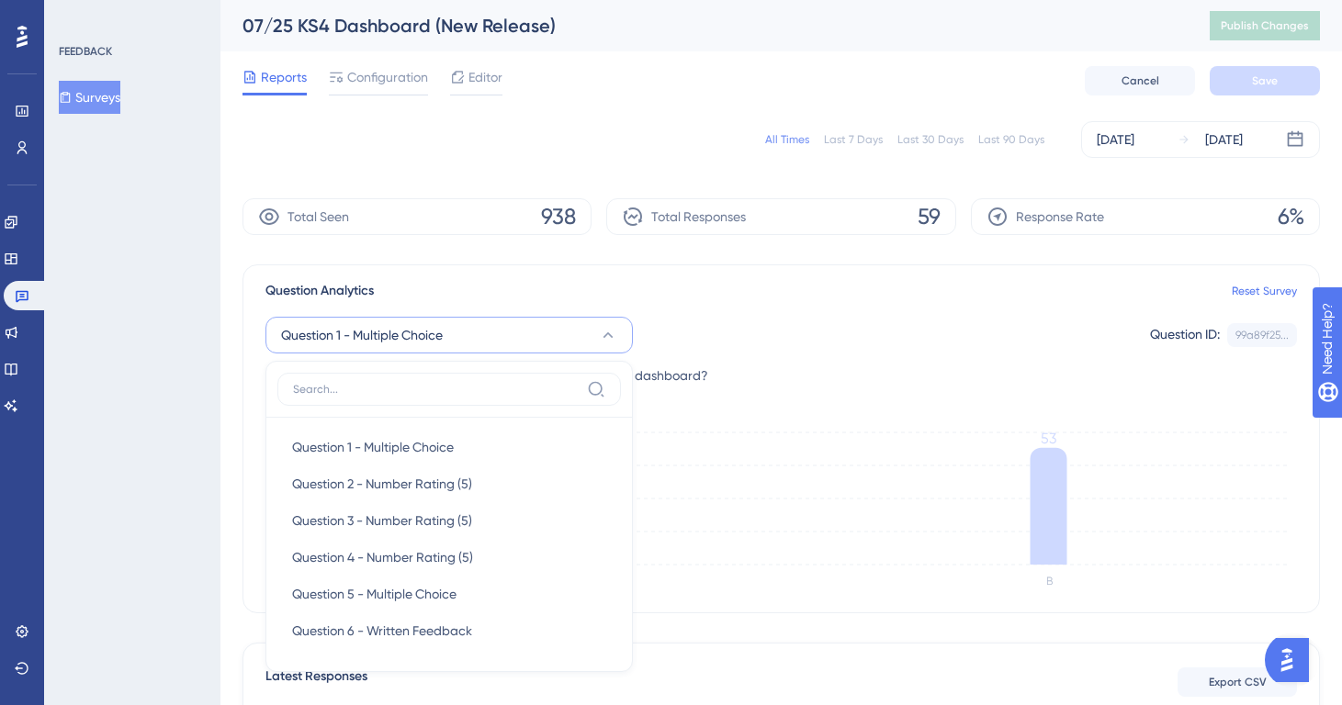
scroll to position [164, 0]
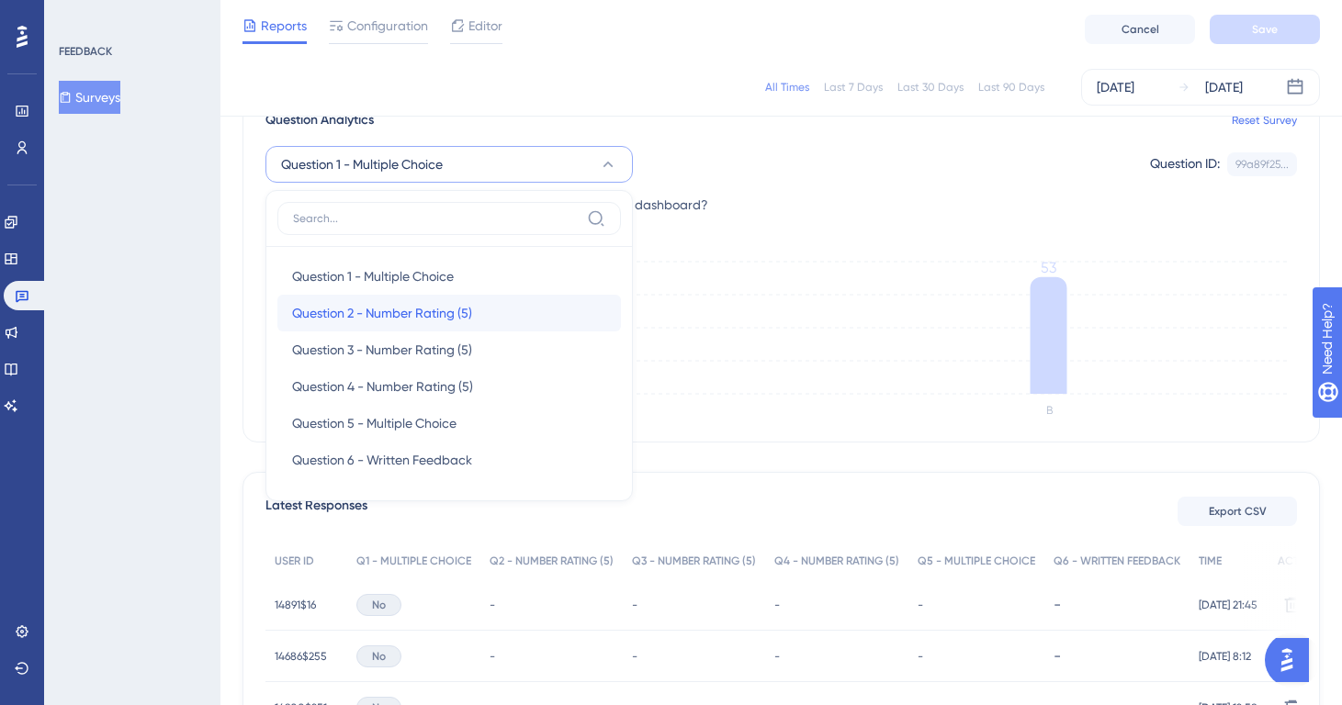
click at [478, 319] on div "Question 2 - Number Rating (5) Question 2 - Number Rating (5)" at bounding box center [449, 313] width 314 height 37
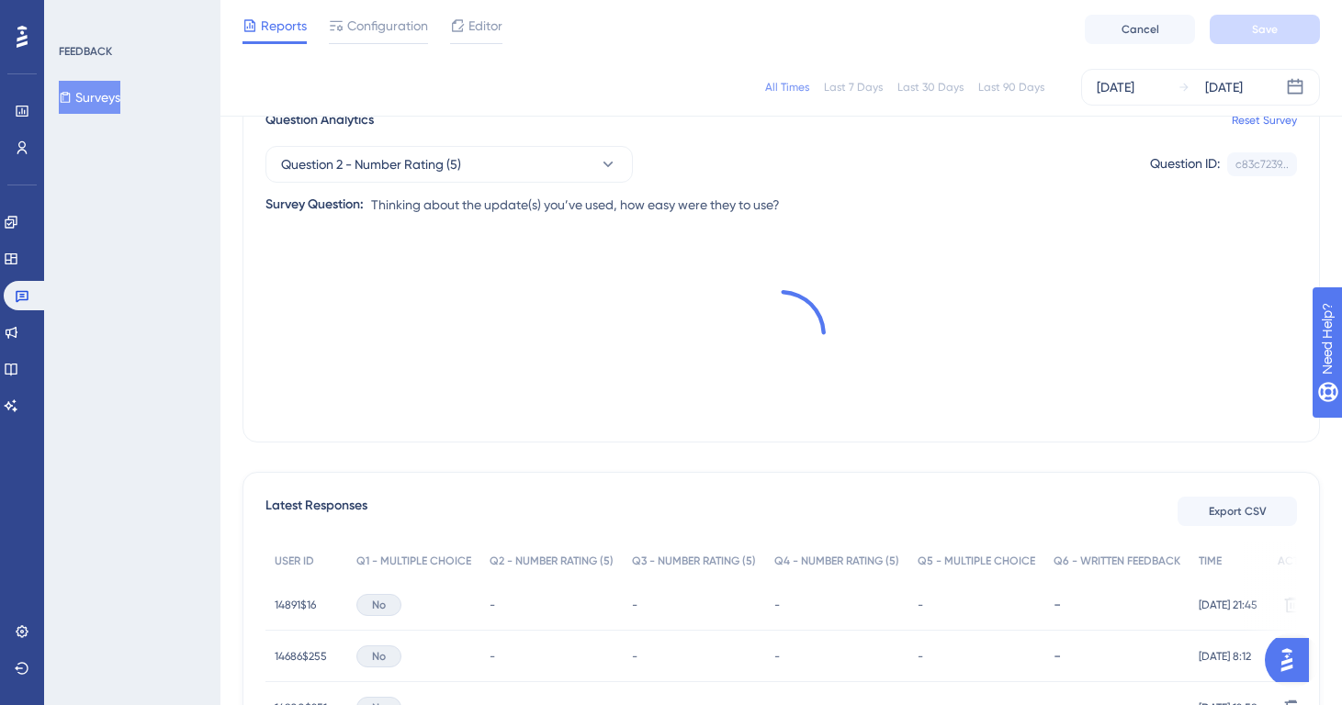
click at [472, 322] on div at bounding box center [781, 334] width 1032 height 178
click at [302, 160] on span "Question 2 - Number Rating (5)" at bounding box center [371, 164] width 180 height 22
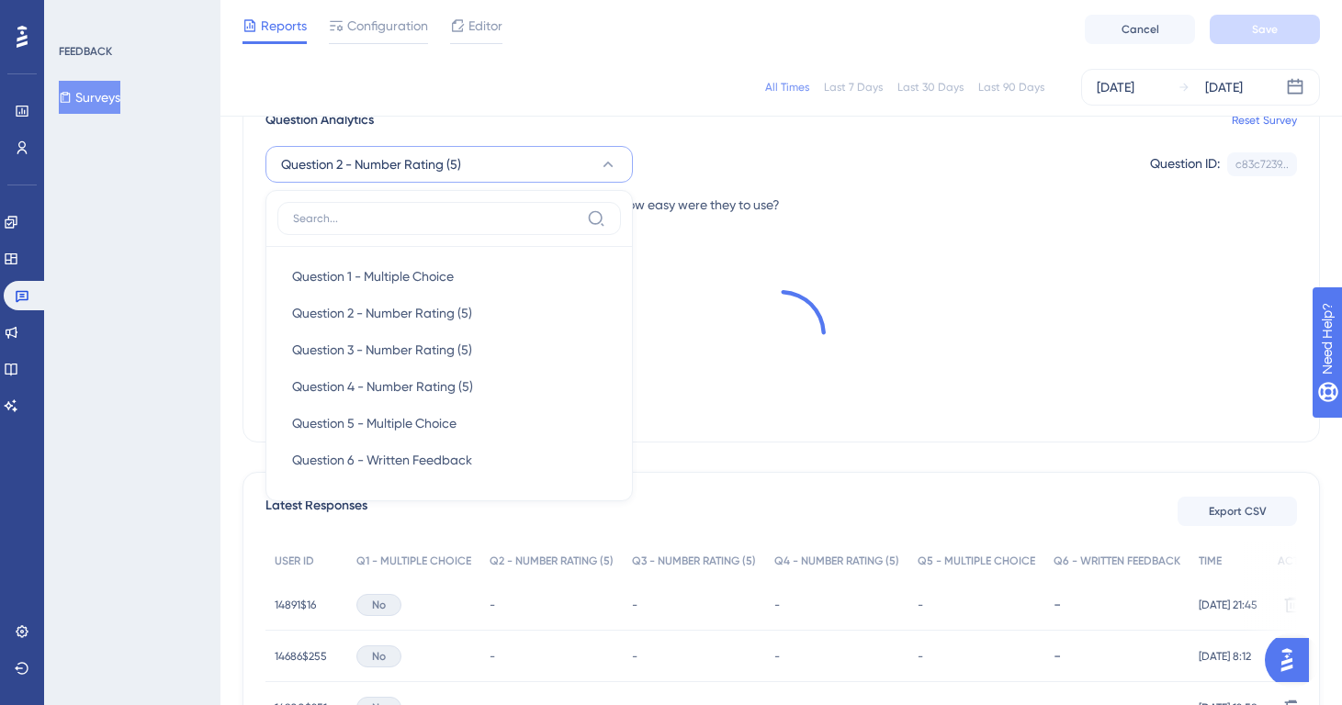
scroll to position [157, 0]
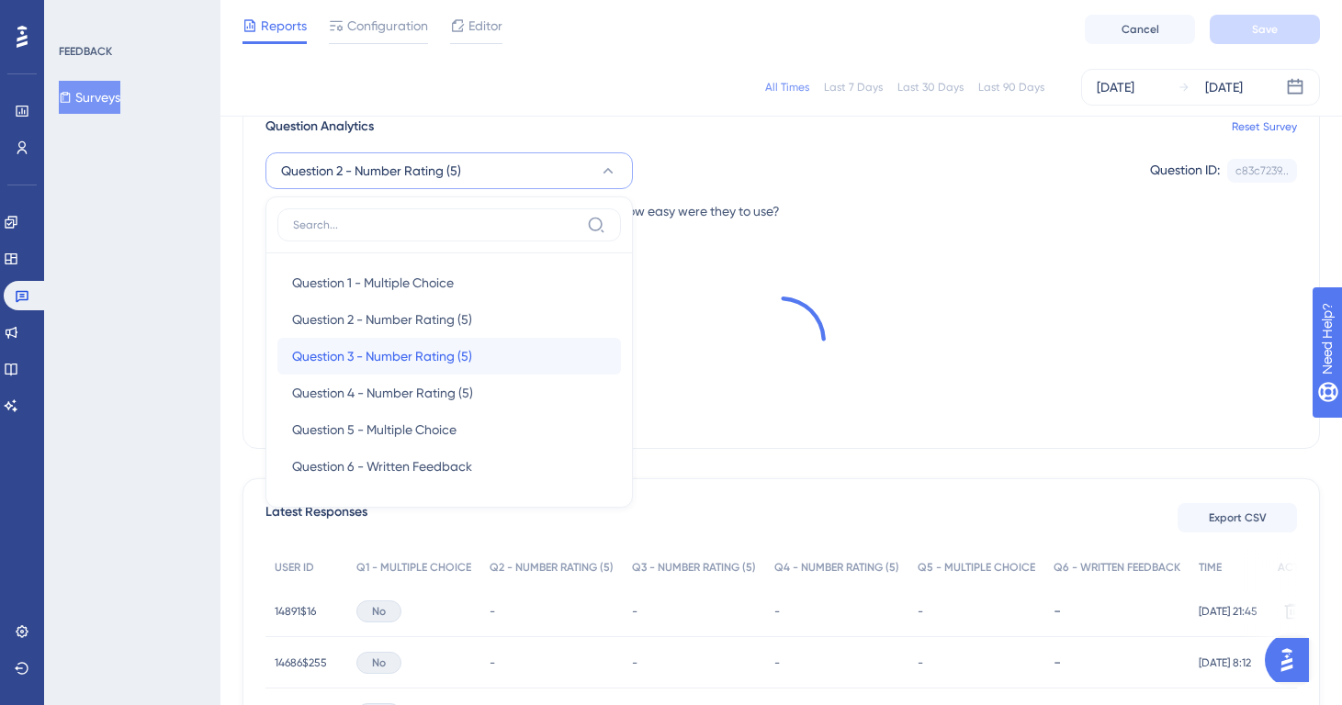
click at [366, 366] on span "Question 3 - Number Rating (5)" at bounding box center [382, 356] width 180 height 22
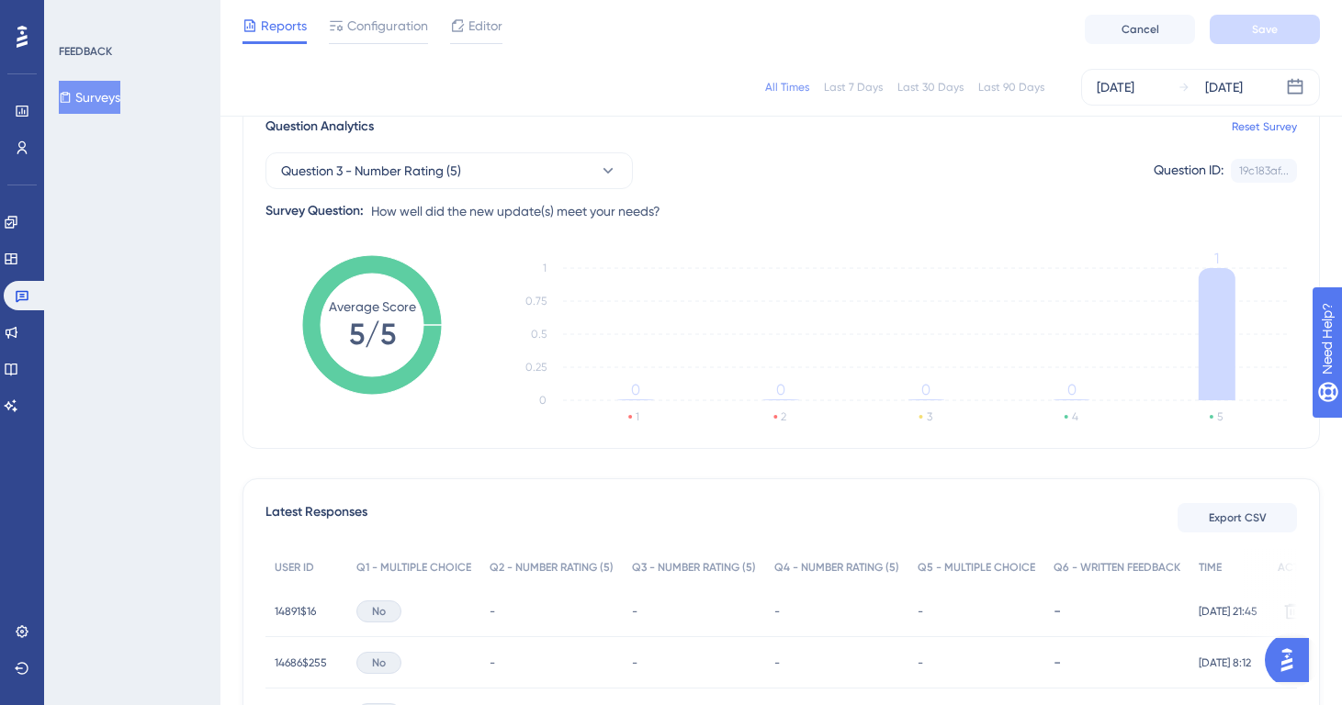
click at [105, 104] on button "Surveys" at bounding box center [90, 97] width 62 height 33
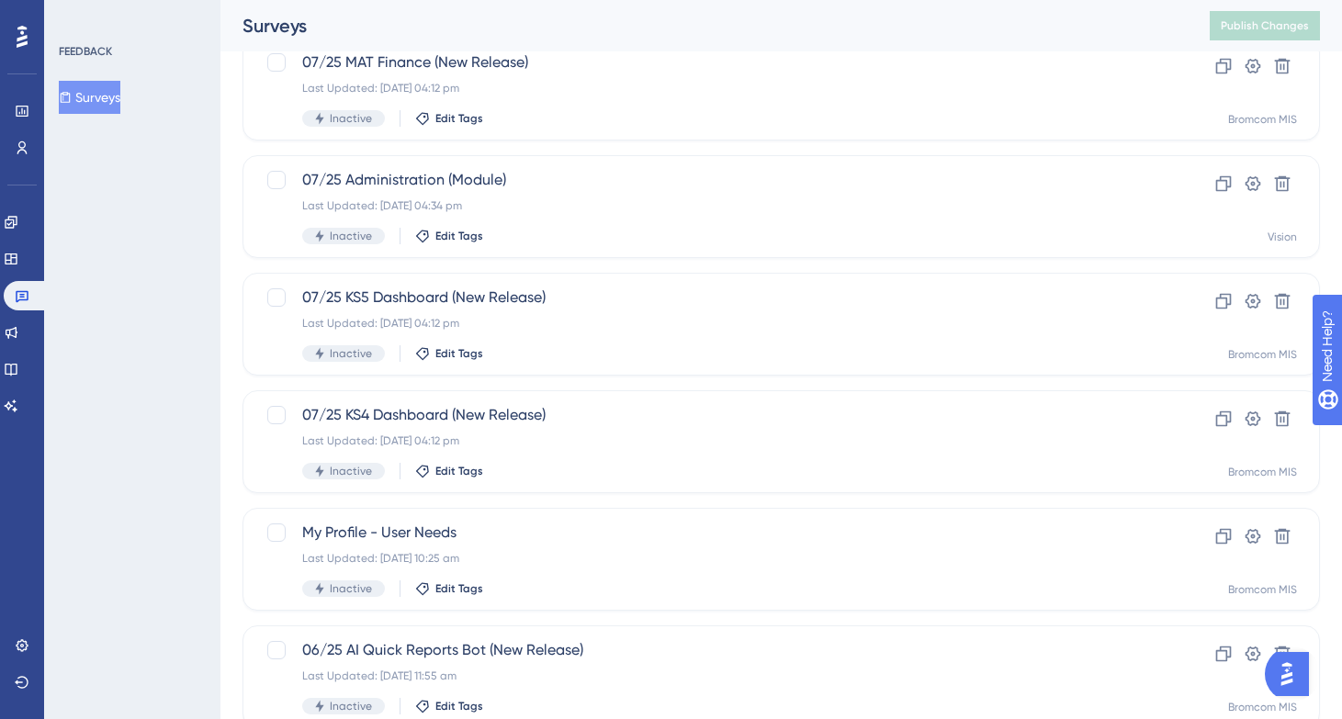
scroll to position [706, 0]
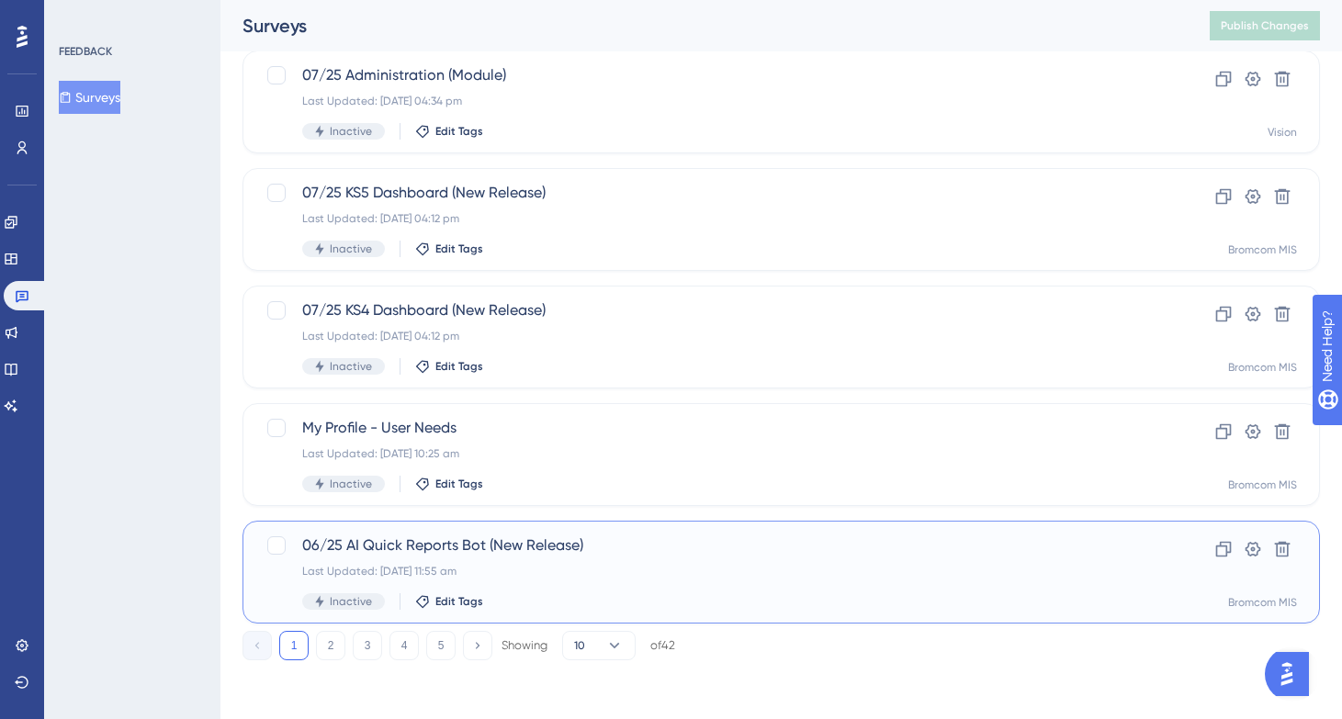
click at [616, 570] on div "Last Updated: [DATE] 11:55 am" at bounding box center [707, 571] width 811 height 15
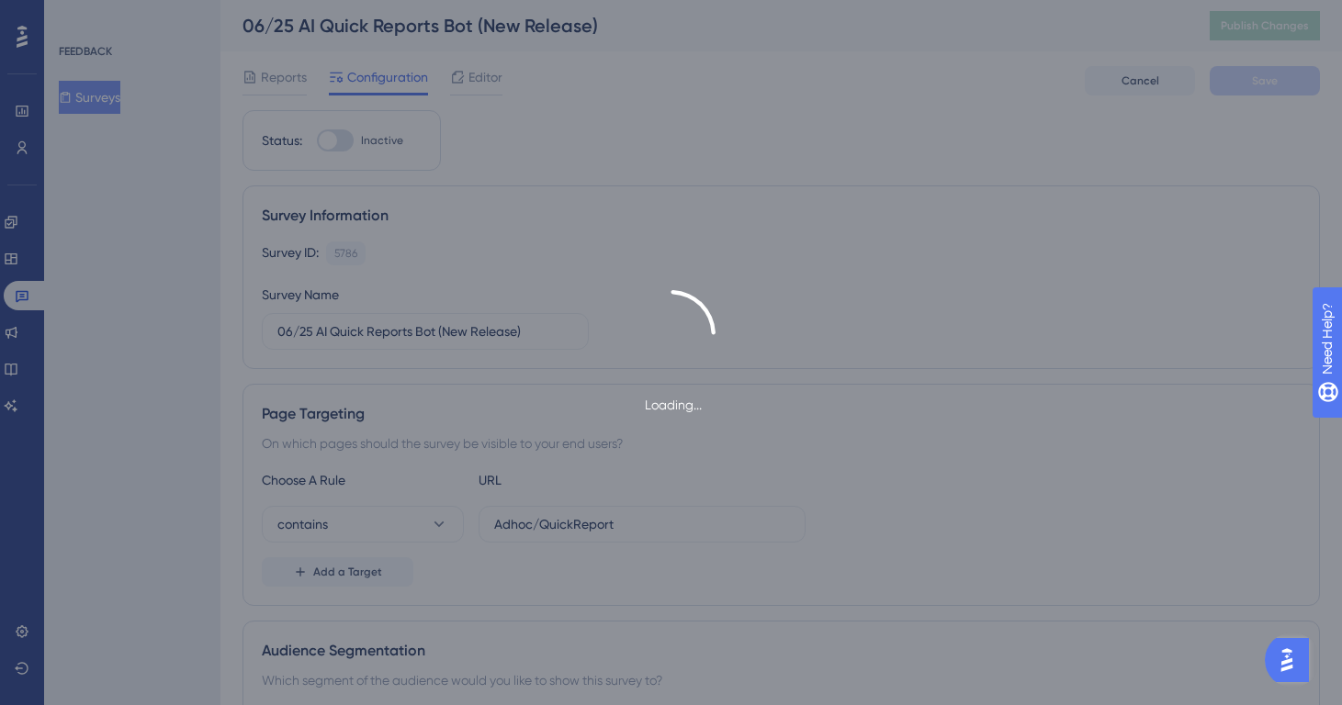
click at [271, 73] on div "Loading..." at bounding box center [671, 352] width 1342 height 705
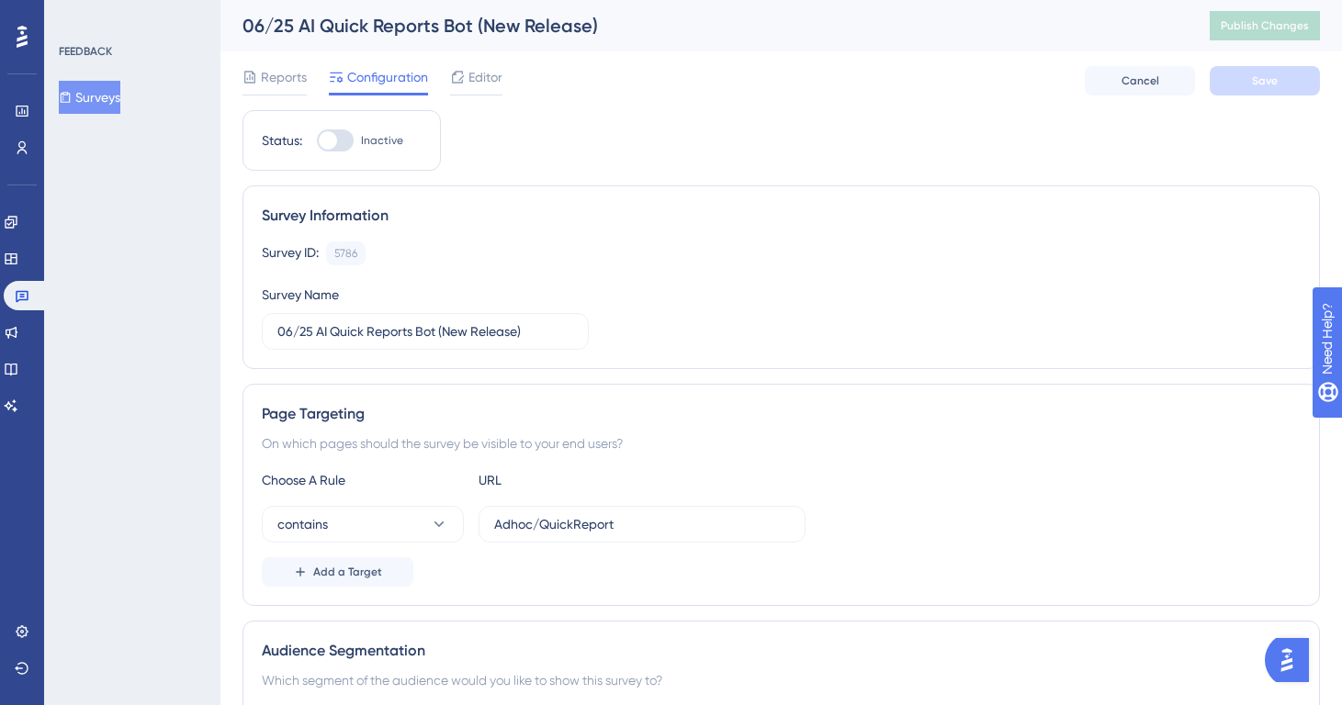
click at [271, 73] on span "Reports" at bounding box center [284, 77] width 46 height 22
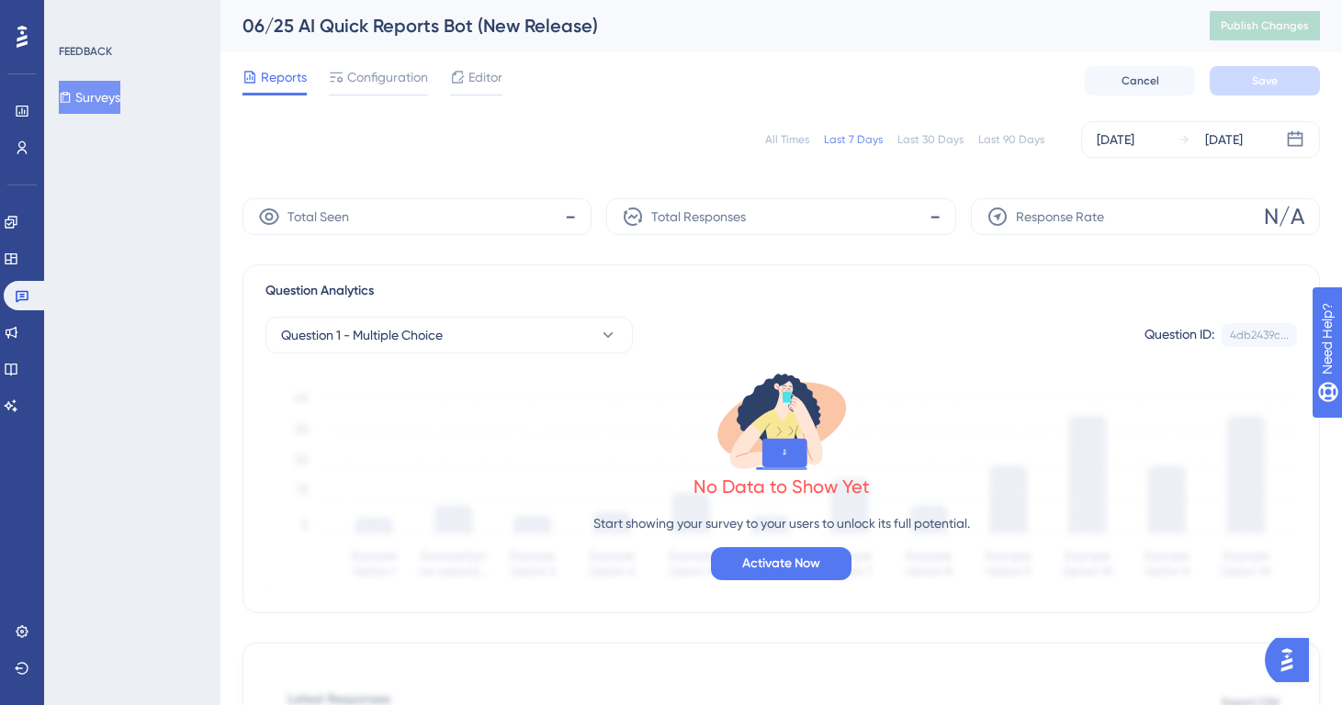
click at [780, 130] on div "All Times Last 7 Days Last 30 Days Last 90 Days [DATE] [DATE]" at bounding box center [782, 139] width 1078 height 37
click at [777, 132] on div "All Times" at bounding box center [787, 139] width 44 height 15
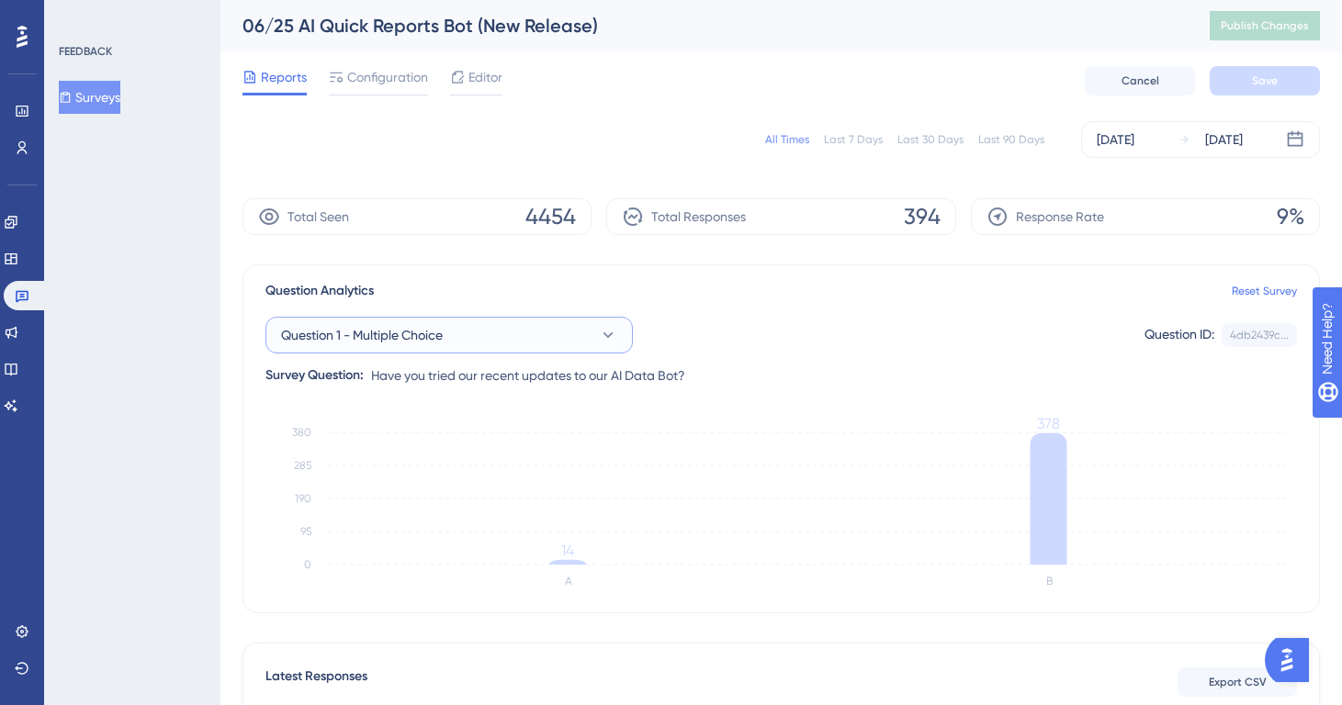
click at [492, 334] on button "Question 1 - Multiple Choice" at bounding box center [448, 335] width 367 height 37
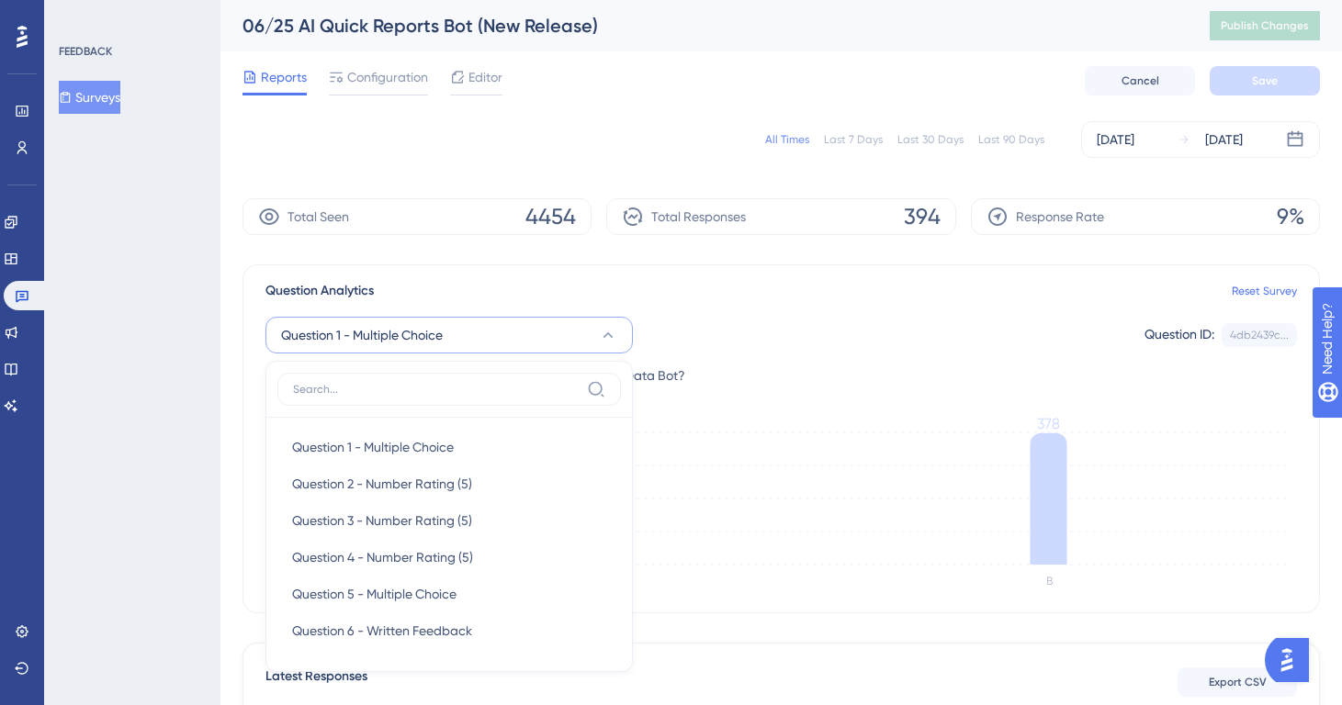
scroll to position [164, 0]
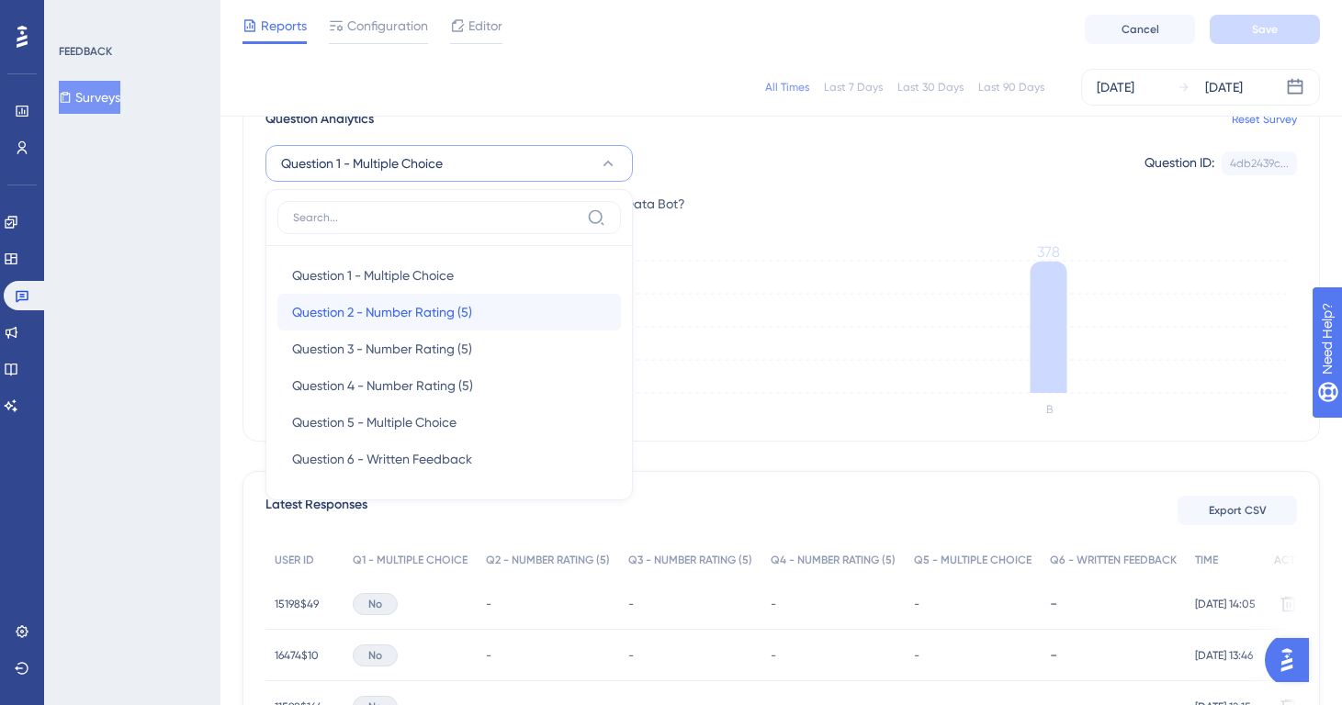
click at [479, 316] on div "Question 2 - Number Rating (5) Question 2 - Number Rating (5)" at bounding box center [449, 312] width 314 height 37
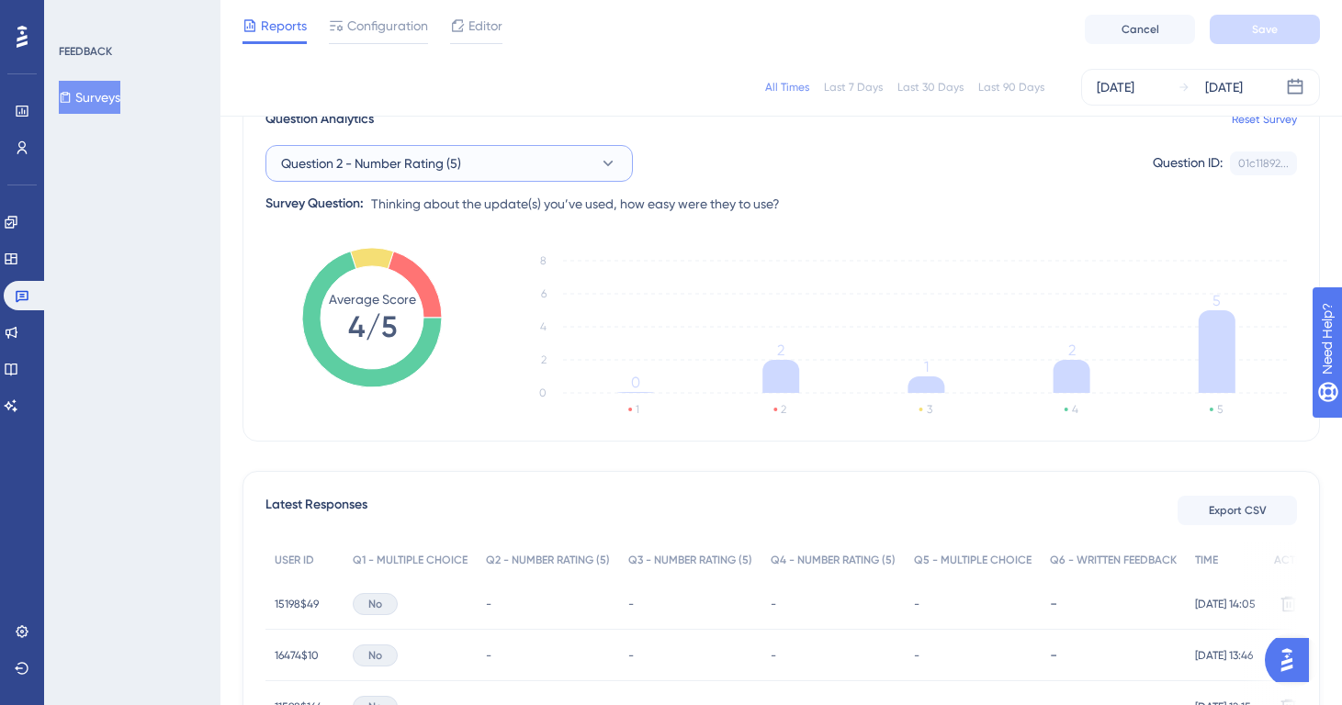
click at [536, 174] on button "Question 2 - Number Rating (5)" at bounding box center [448, 163] width 367 height 37
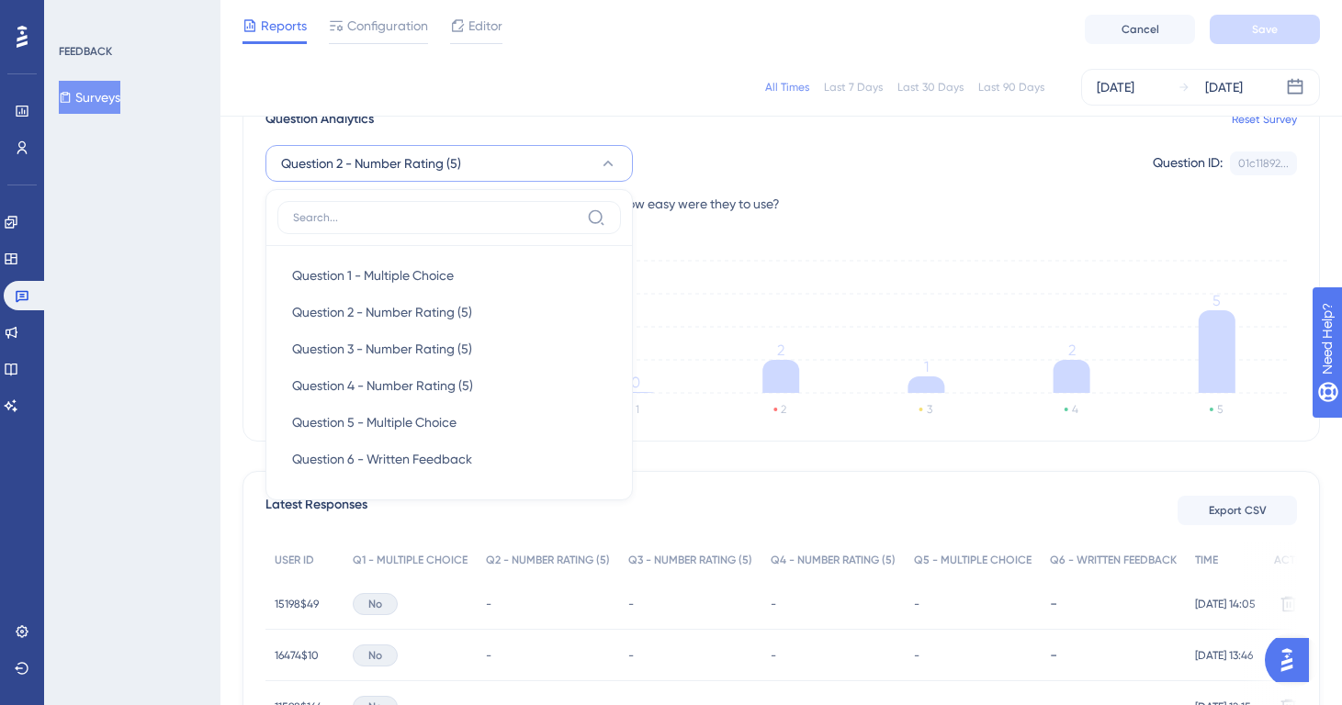
scroll to position [157, 0]
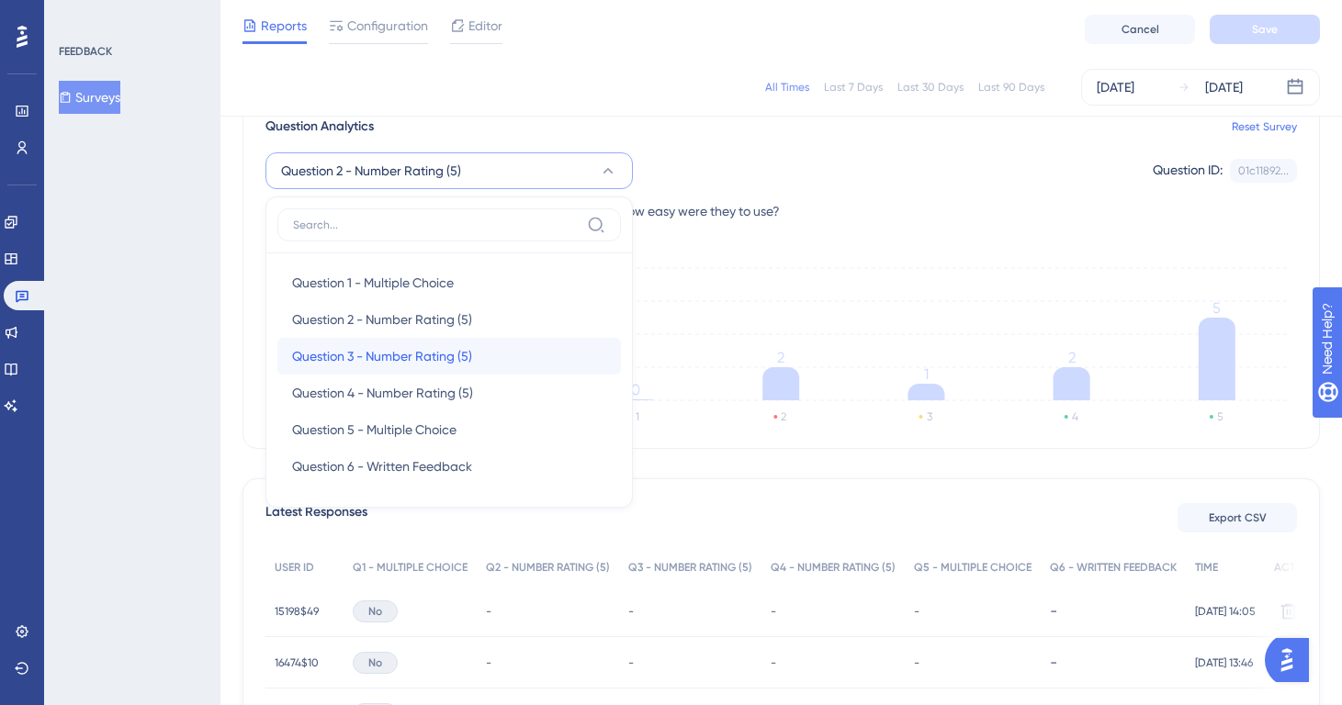
click at [459, 360] on span "Question 3 - Number Rating (5)" at bounding box center [382, 356] width 180 height 22
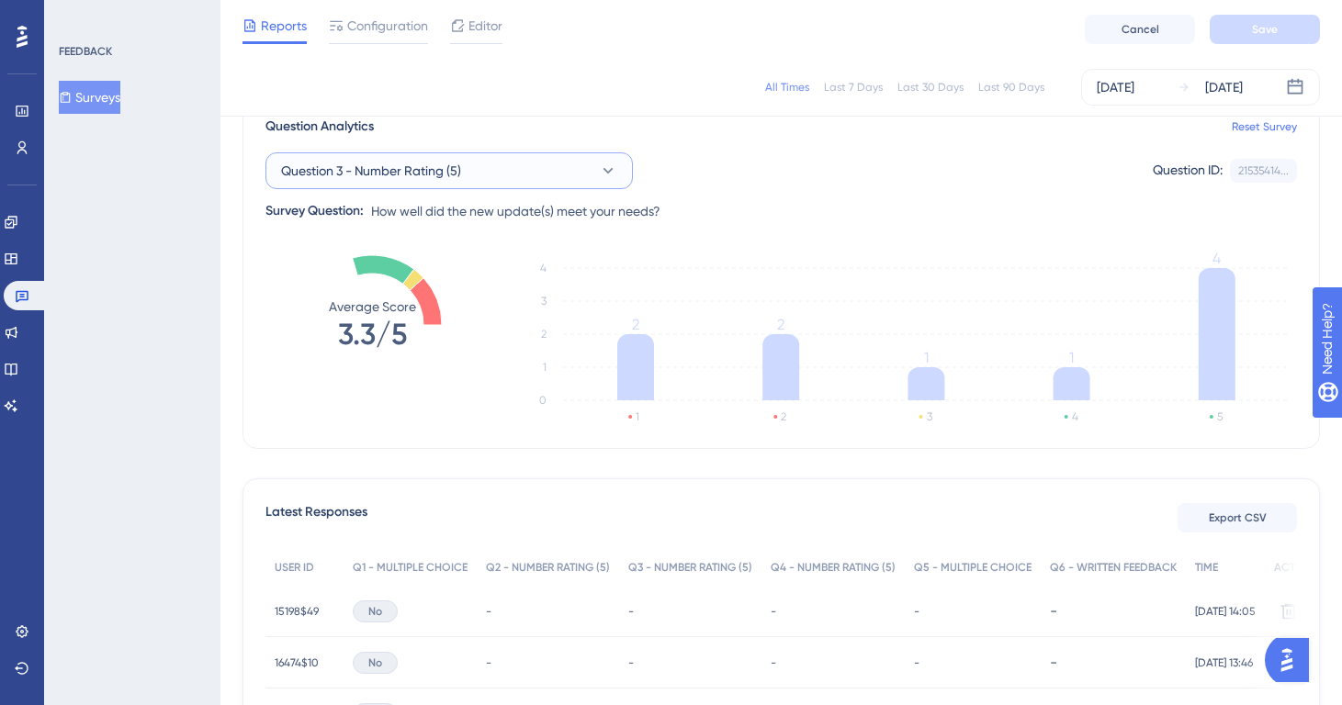
click at [487, 168] on button "Question 3 - Number Rating (5)" at bounding box center [448, 170] width 367 height 37
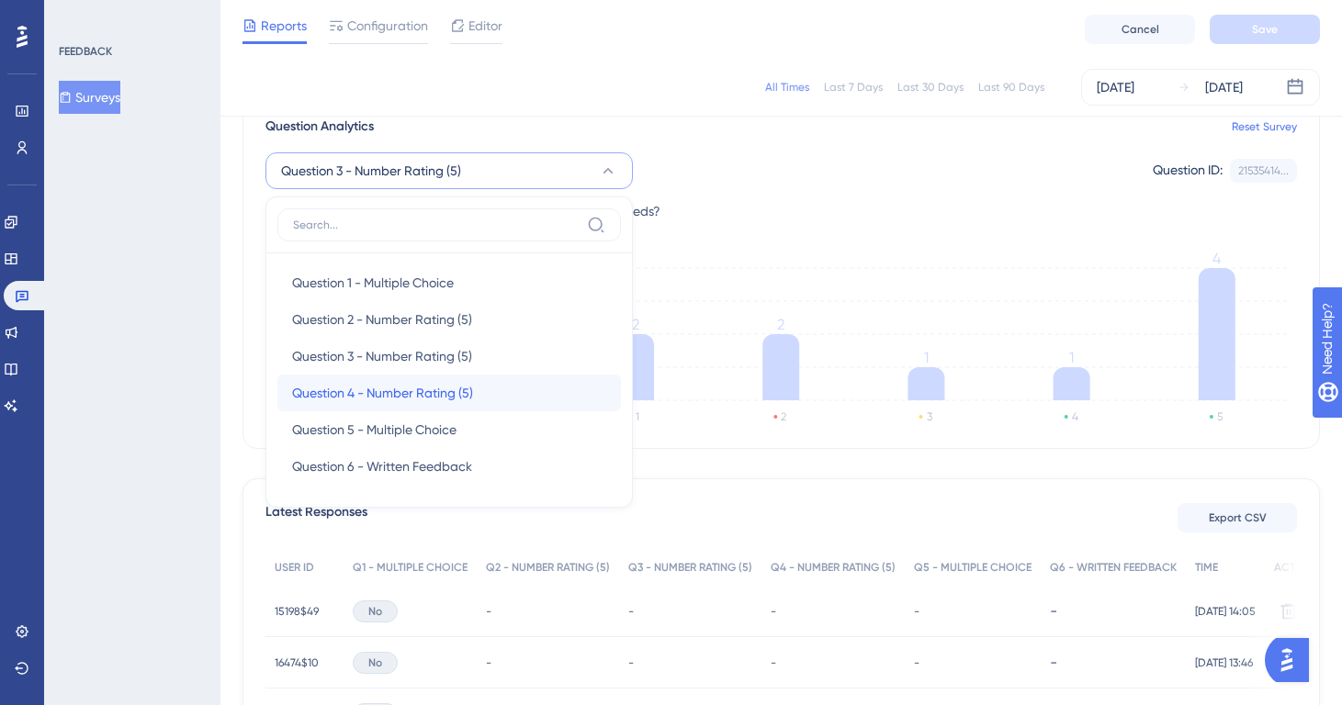
click at [439, 385] on span "Question 4 - Number Rating (5)" at bounding box center [382, 393] width 181 height 22
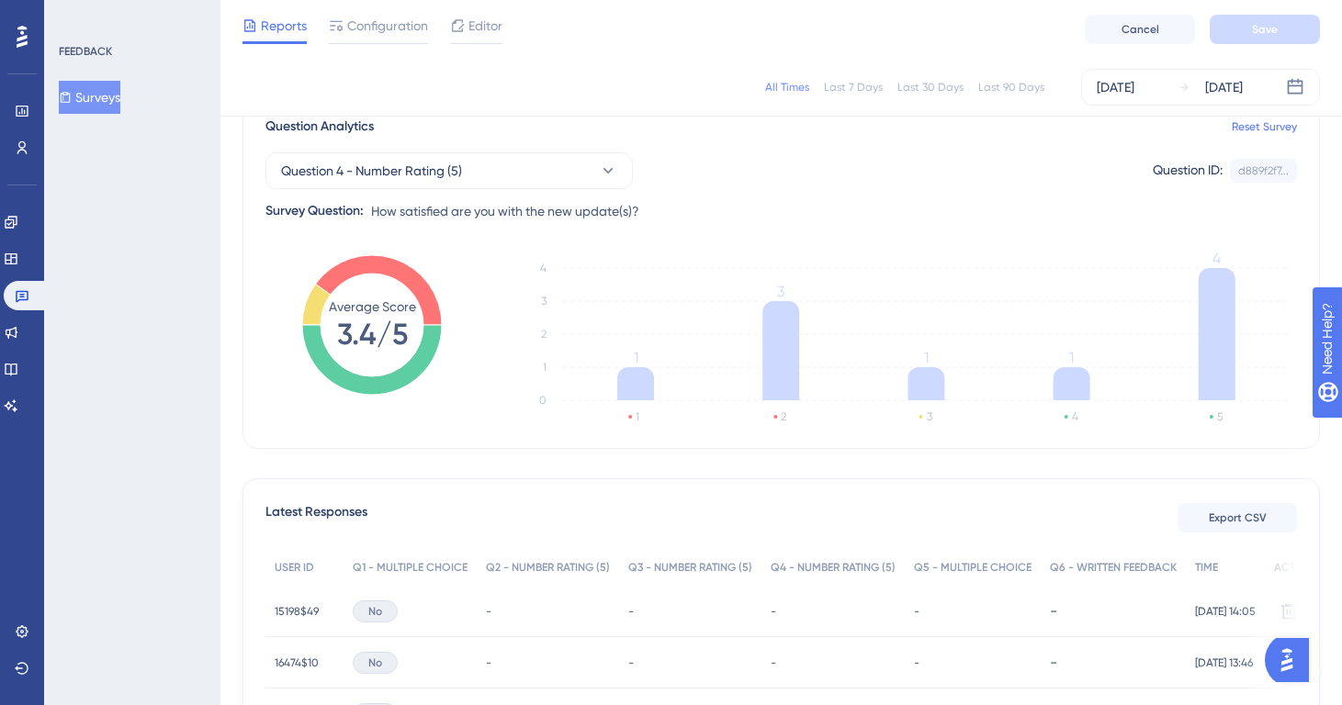
click at [114, 102] on button "Surveys" at bounding box center [90, 97] width 62 height 33
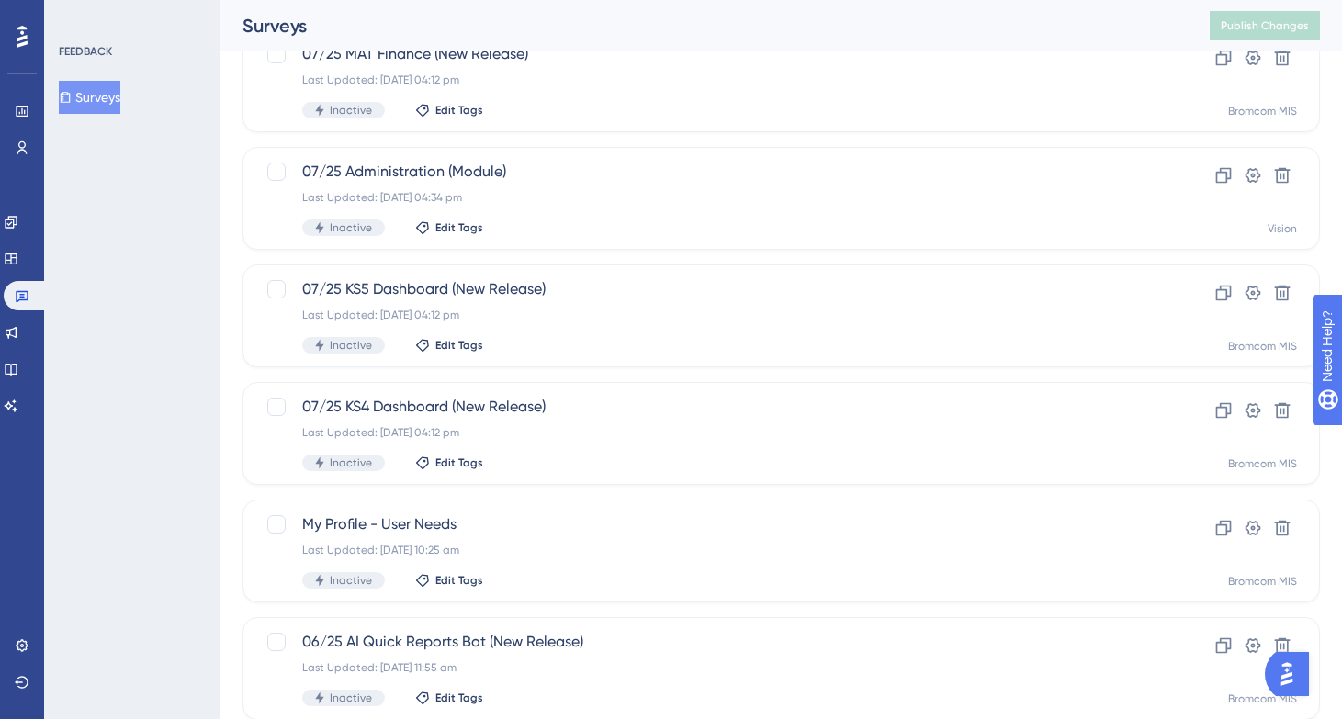
scroll to position [706, 0]
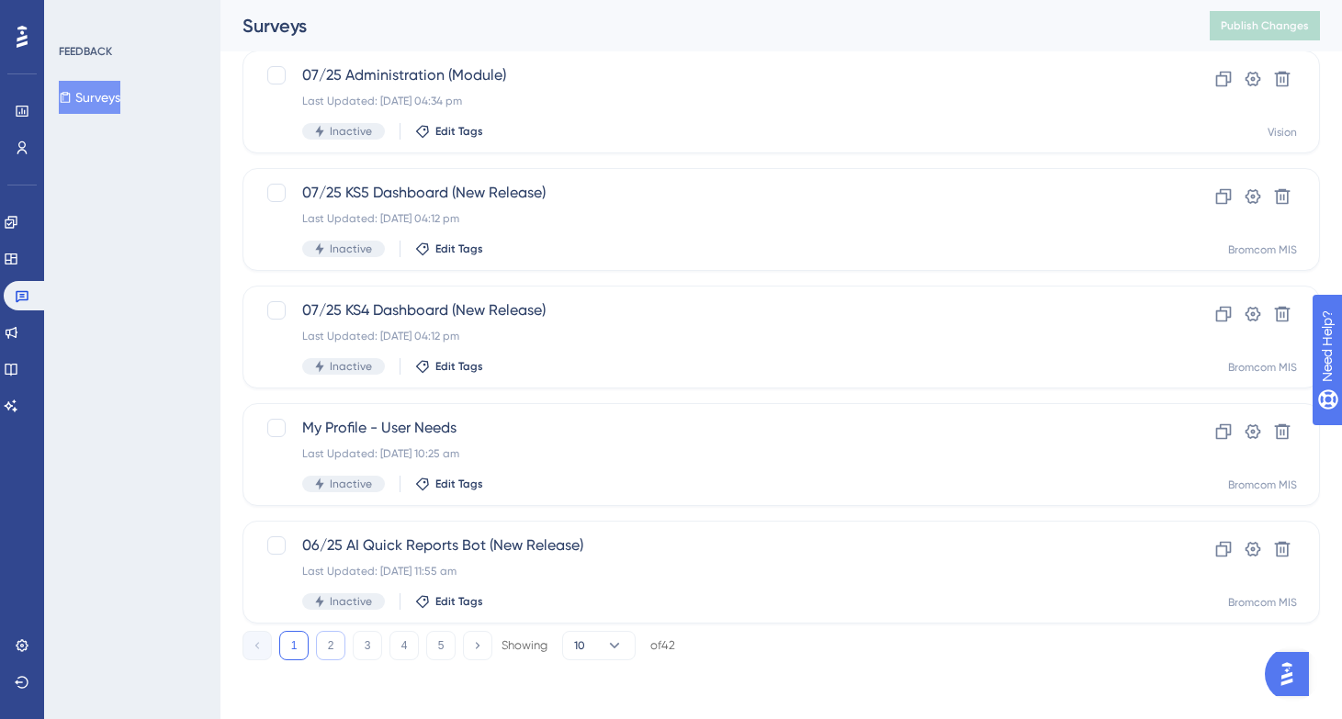
click at [333, 645] on button "2" at bounding box center [330, 645] width 29 height 29
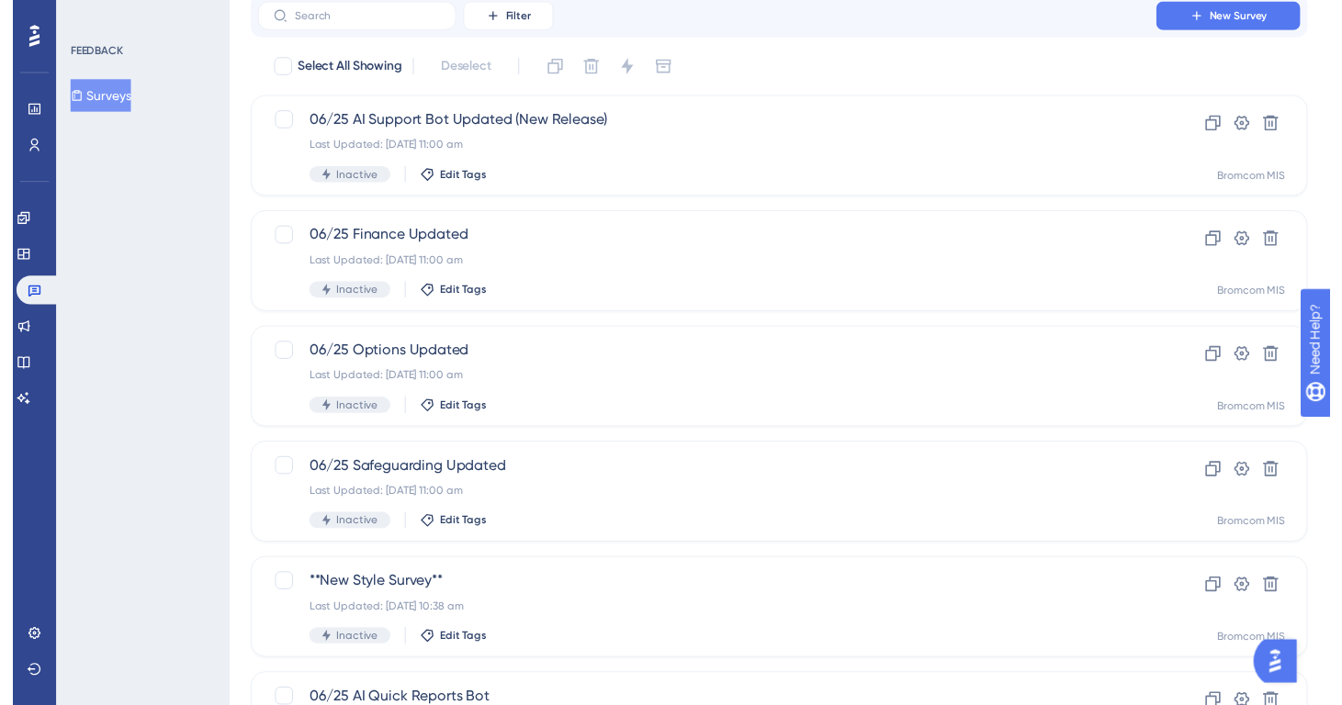
scroll to position [0, 0]
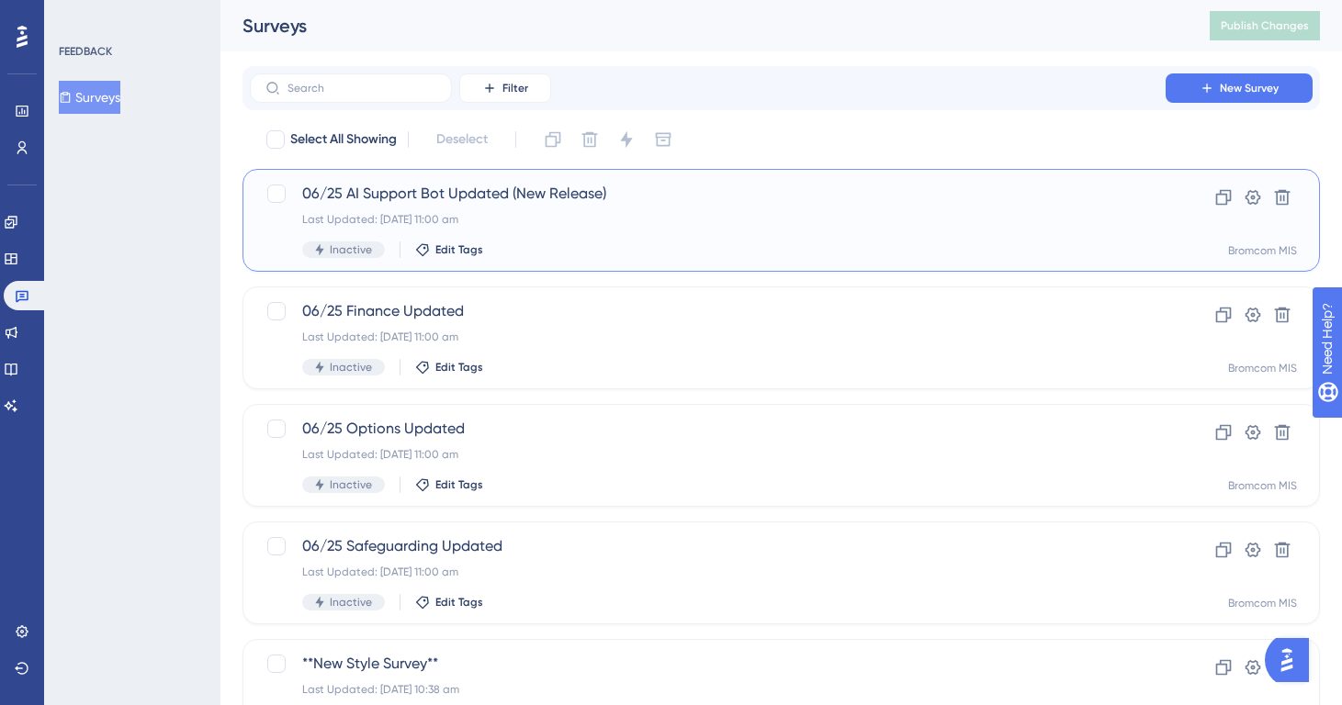
click at [567, 220] on div "Last Updated: [DATE] 11:00 am" at bounding box center [707, 219] width 811 height 15
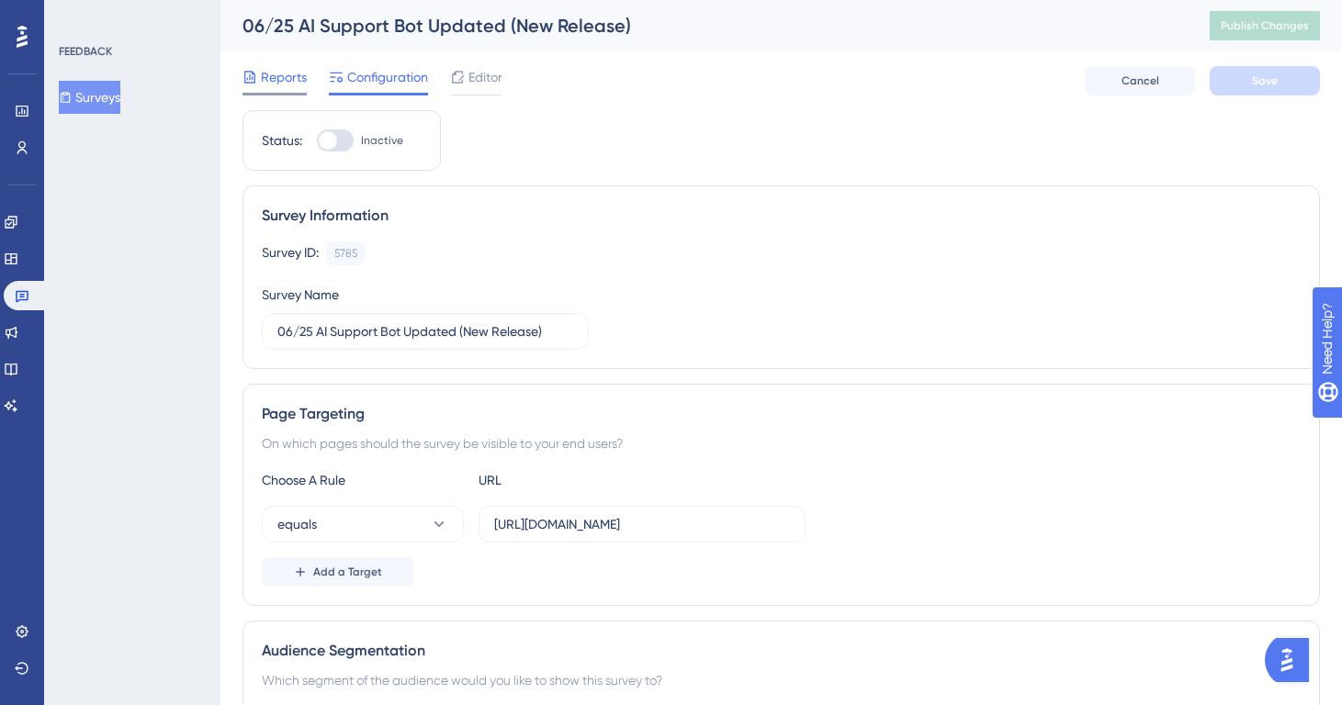
click at [276, 84] on span "Reports" at bounding box center [284, 77] width 46 height 22
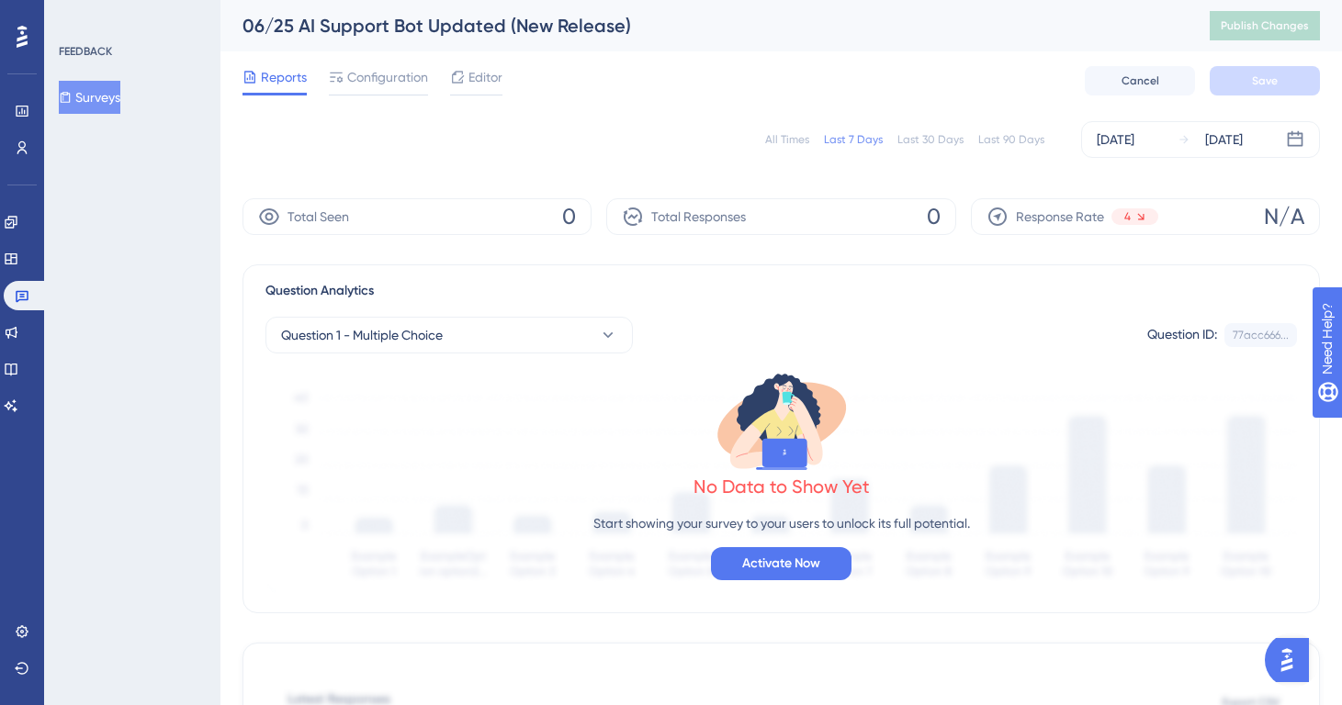
click at [777, 141] on div "All Times" at bounding box center [787, 139] width 44 height 15
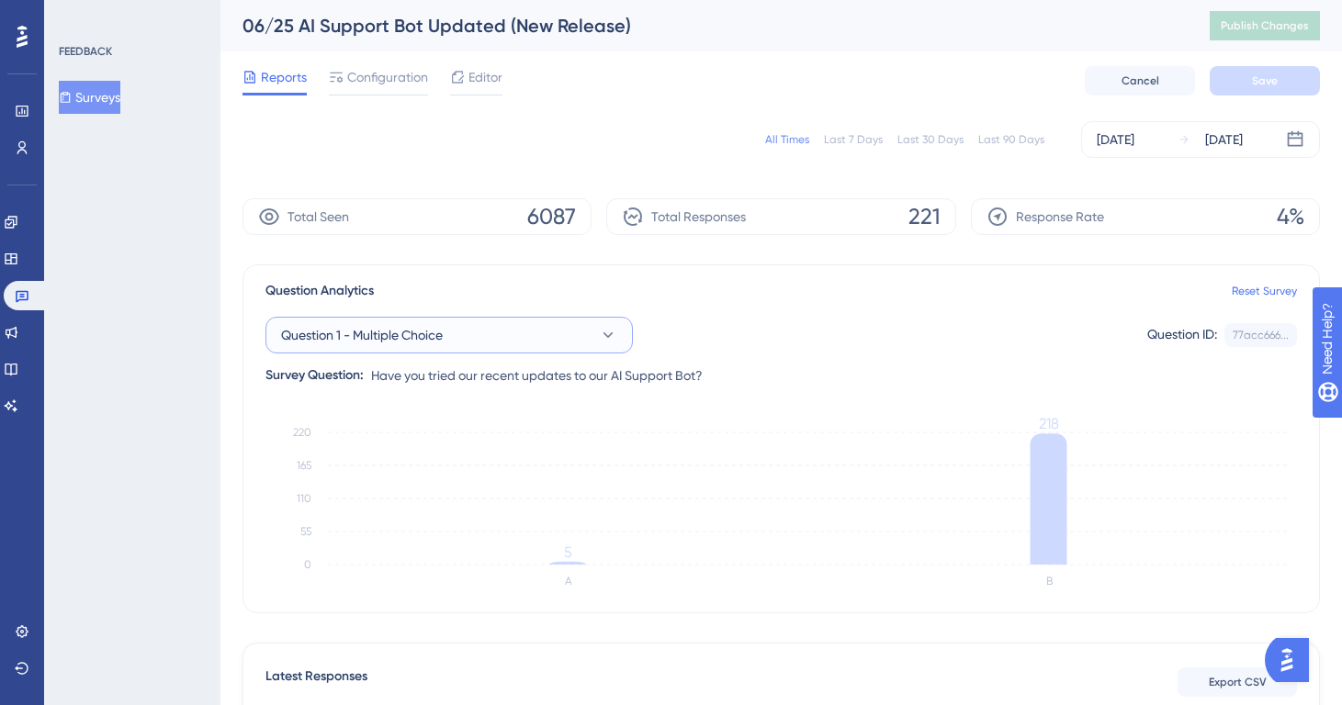
click at [462, 342] on button "Question 1 - Multiple Choice" at bounding box center [448, 335] width 367 height 37
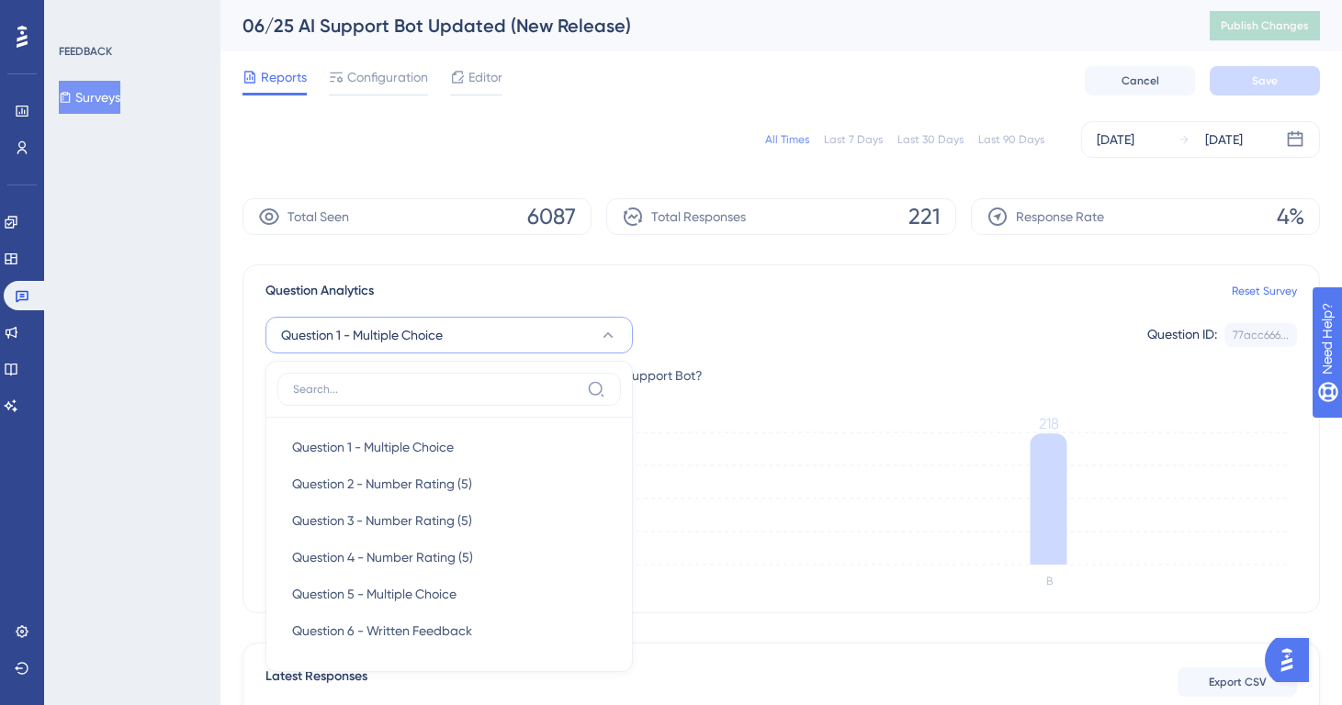
scroll to position [164, 0]
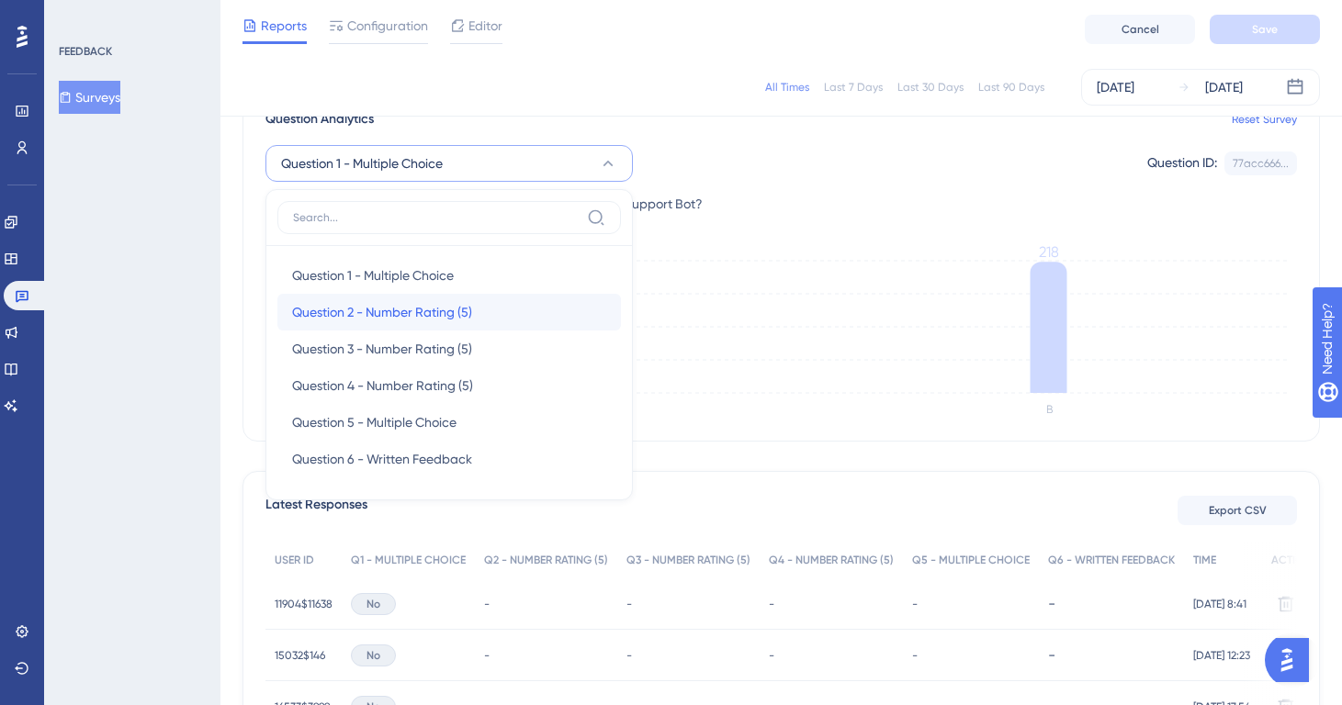
click at [451, 318] on span "Question 2 - Number Rating (5)" at bounding box center [382, 312] width 180 height 22
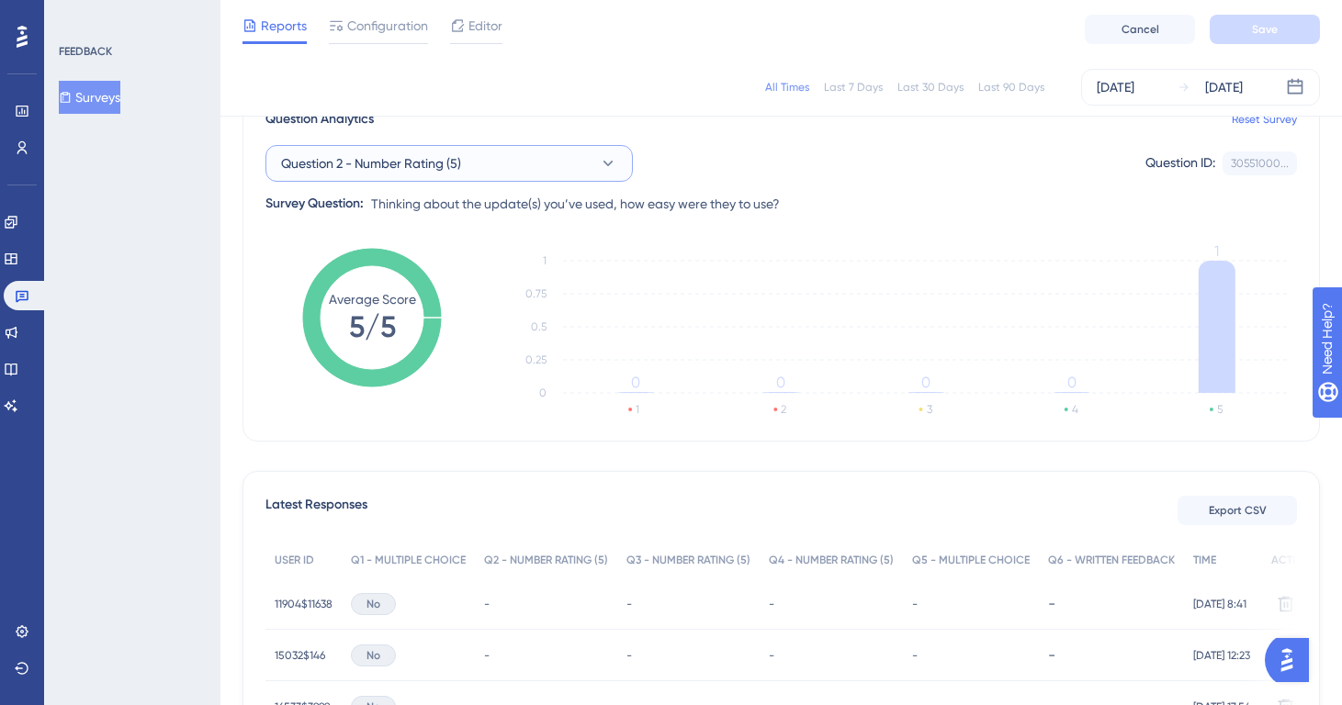
click at [448, 166] on span "Question 2 - Number Rating (5)" at bounding box center [371, 163] width 180 height 22
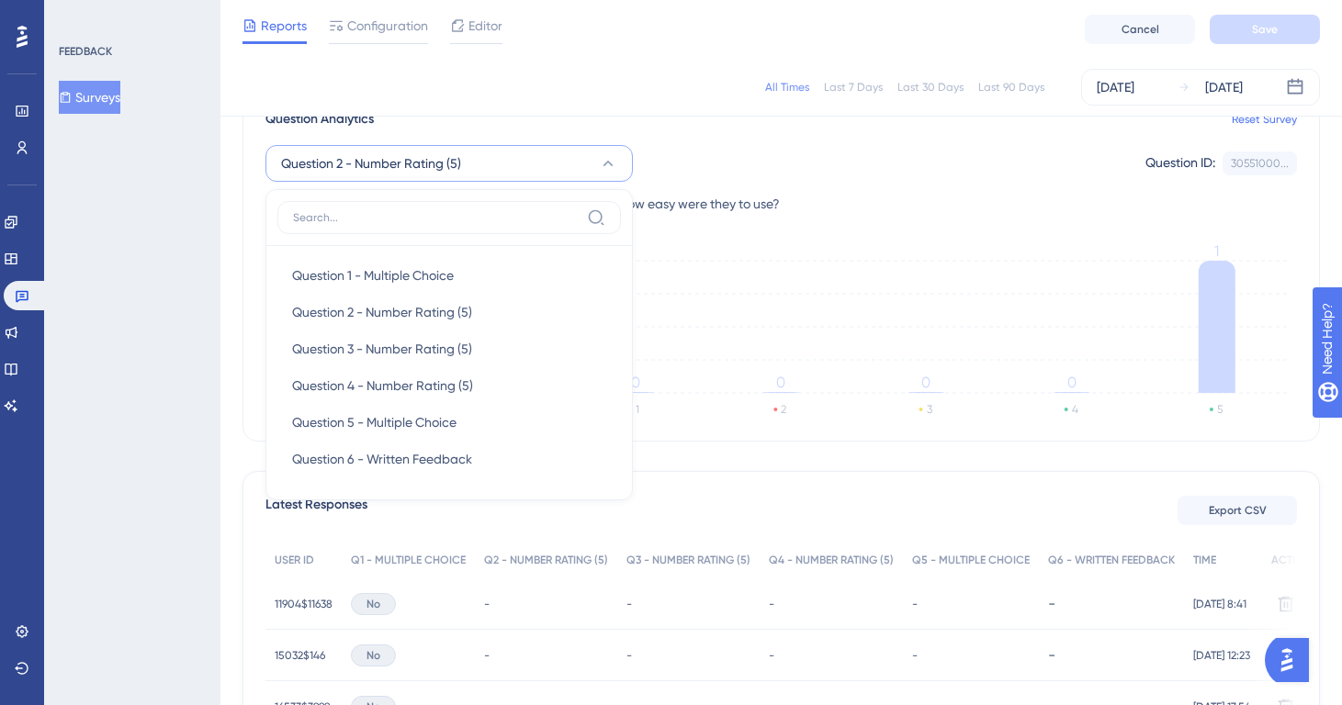
scroll to position [157, 0]
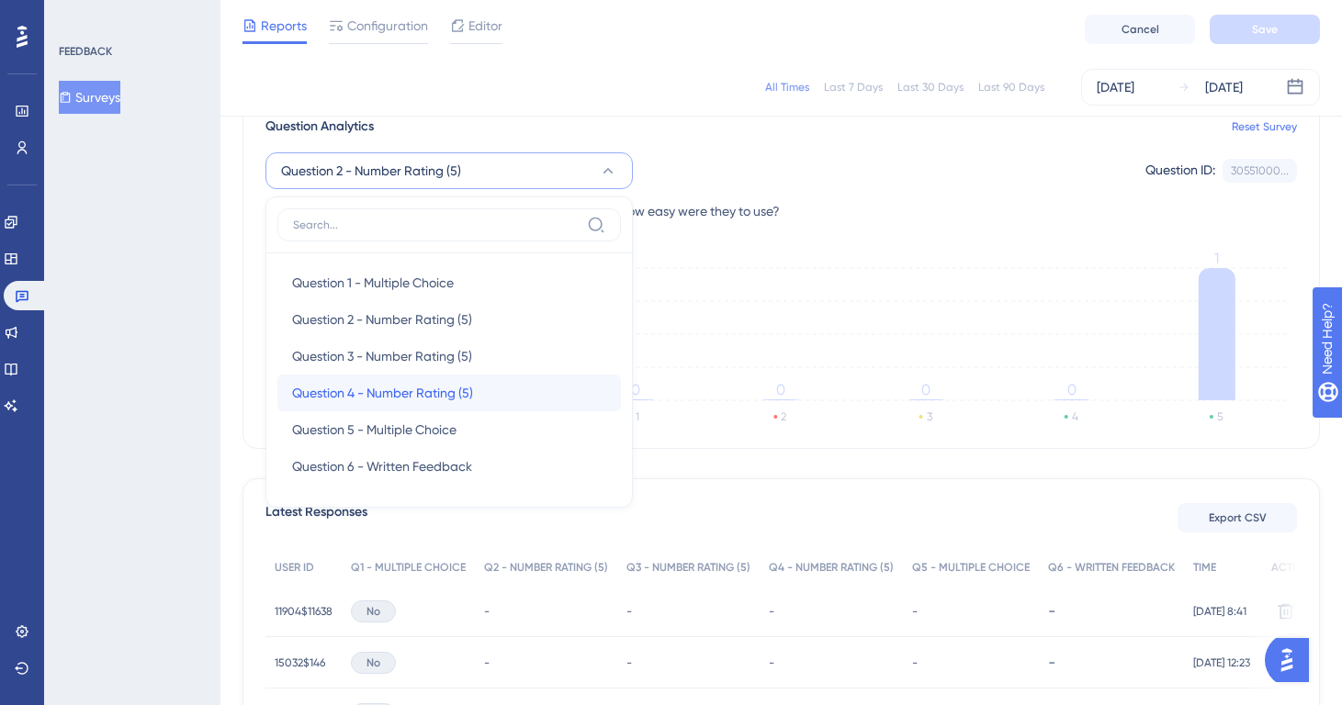
click at [437, 382] on span "Question 4 - Number Rating (5)" at bounding box center [382, 393] width 181 height 22
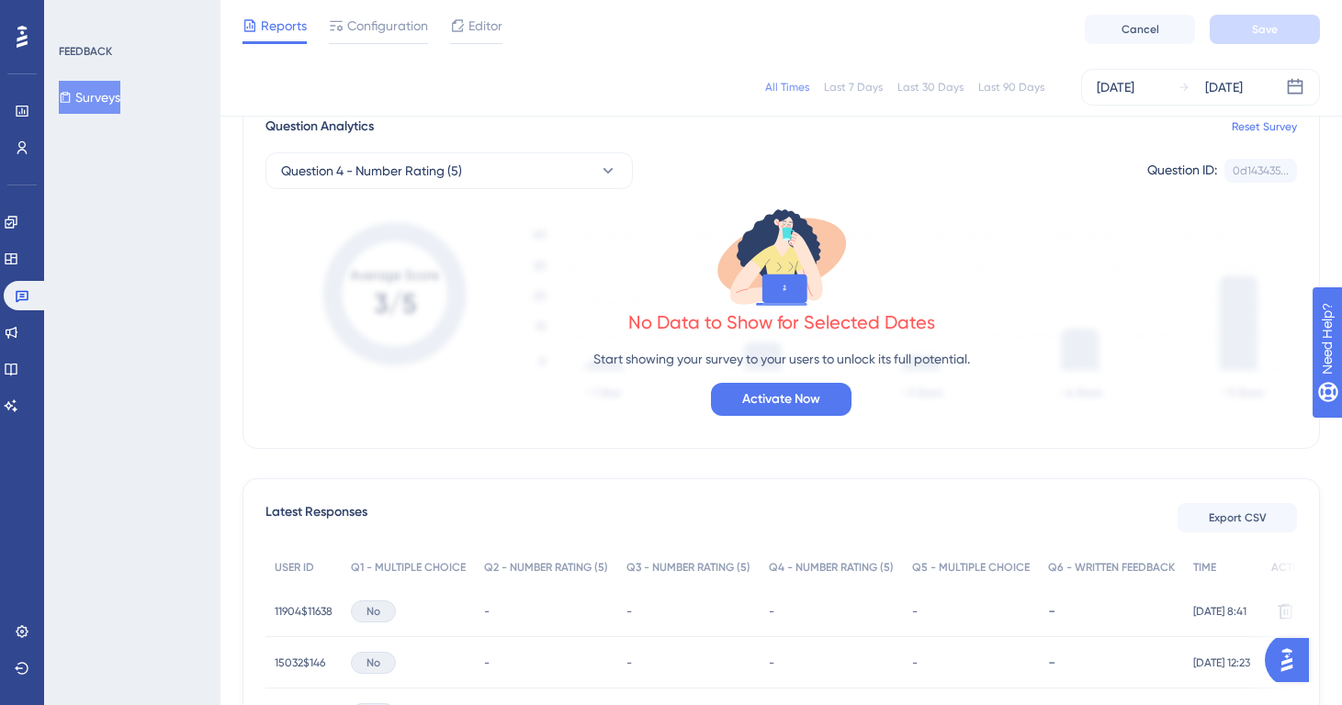
click at [92, 78] on div "FEEDBACK Surveys" at bounding box center [133, 79] width 149 height 70
click at [89, 105] on button "Surveys" at bounding box center [90, 97] width 62 height 33
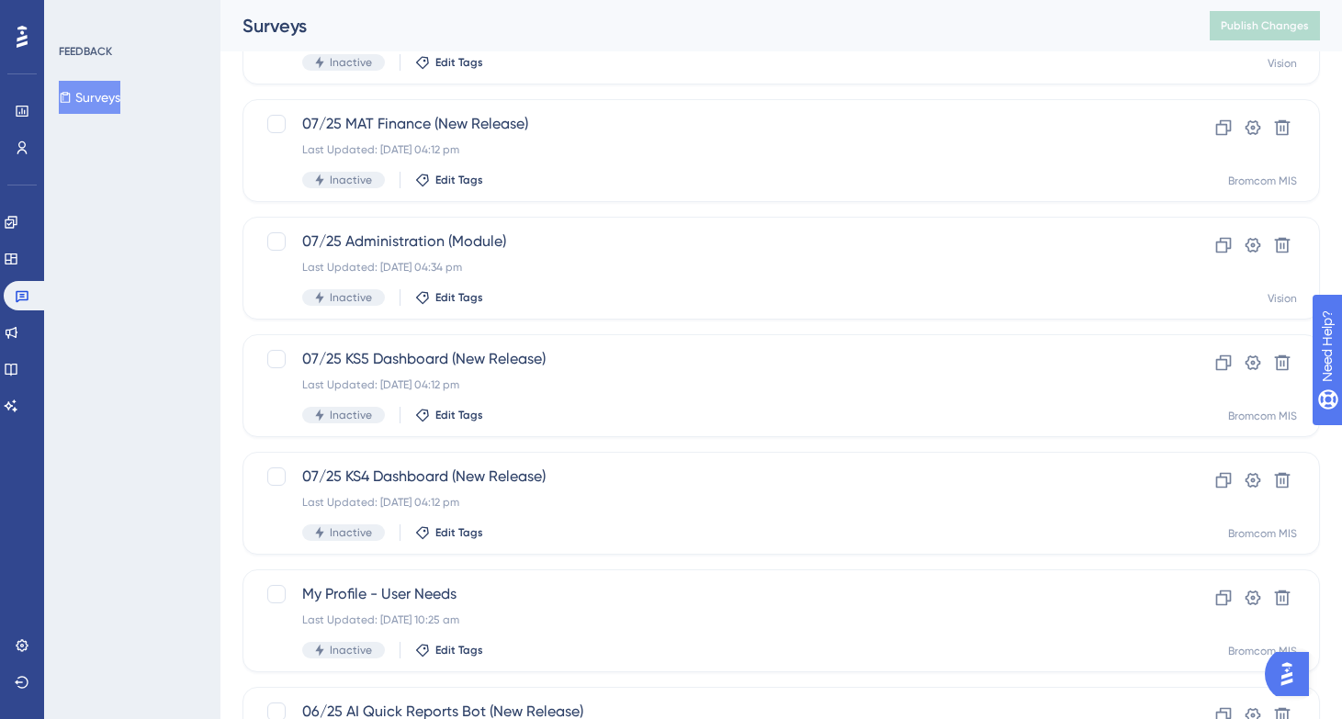
scroll to position [706, 0]
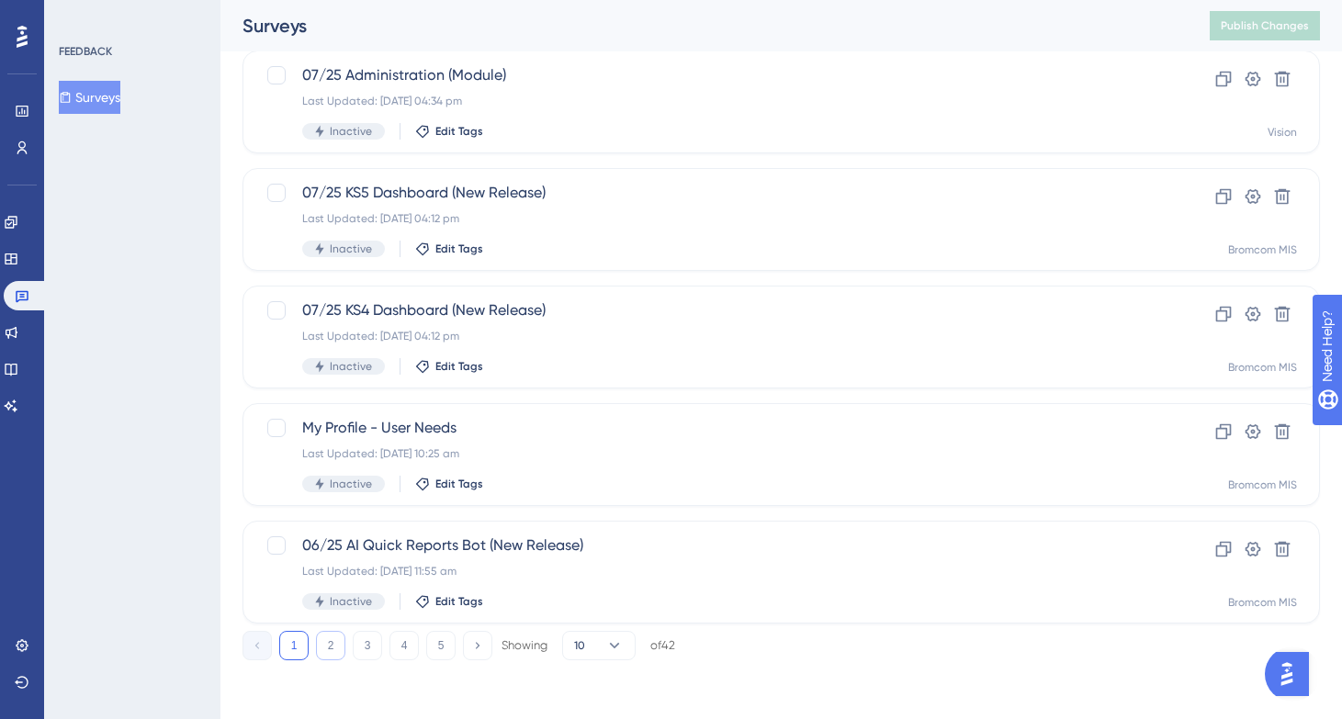
click at [340, 636] on button "2" at bounding box center [330, 645] width 29 height 29
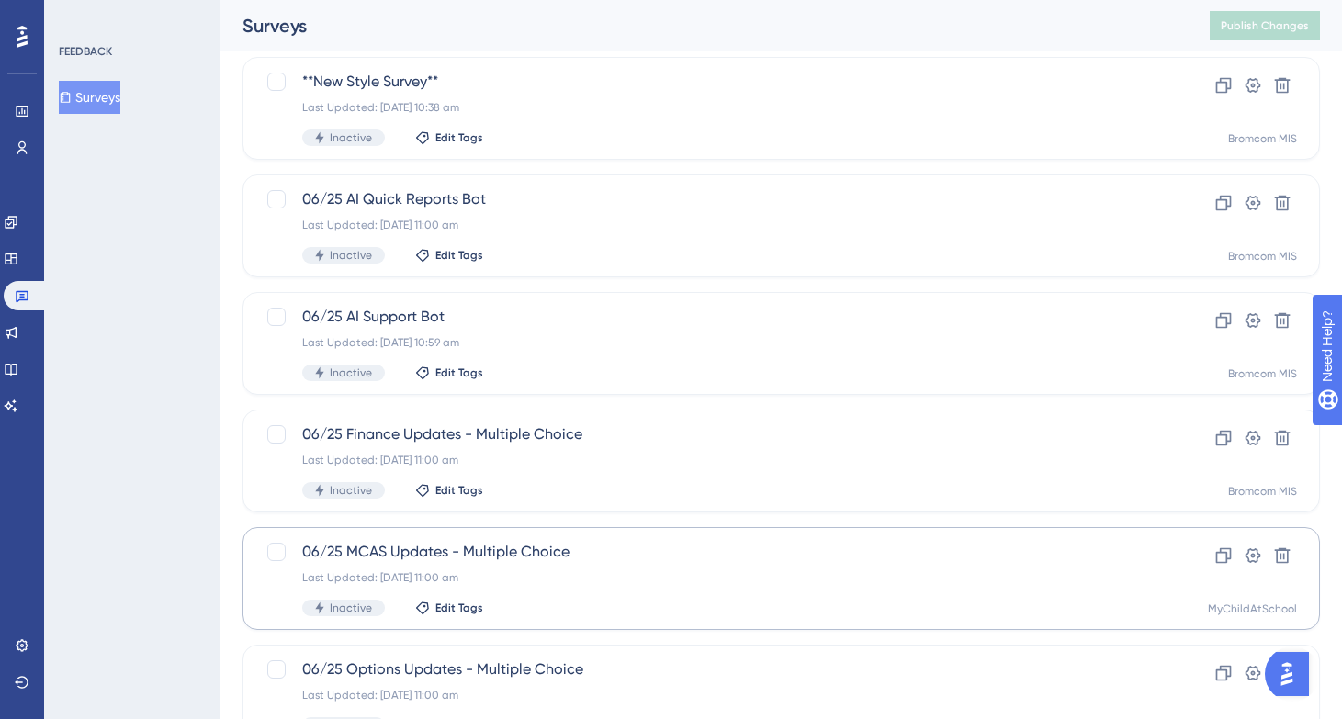
scroll to position [583, 0]
click at [603, 453] on div "Last Updated: [DATE] 11:00 am" at bounding box center [707, 459] width 811 height 15
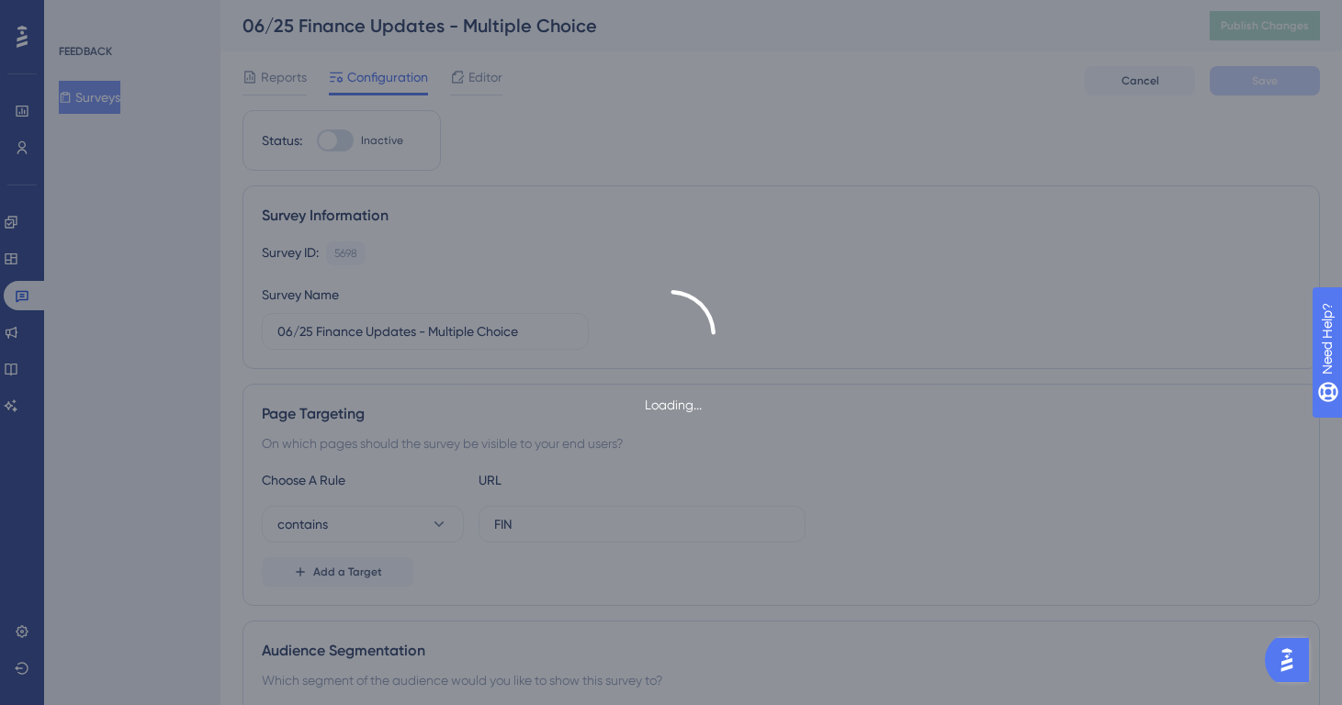
click at [274, 74] on div "Loading..." at bounding box center [671, 352] width 1342 height 705
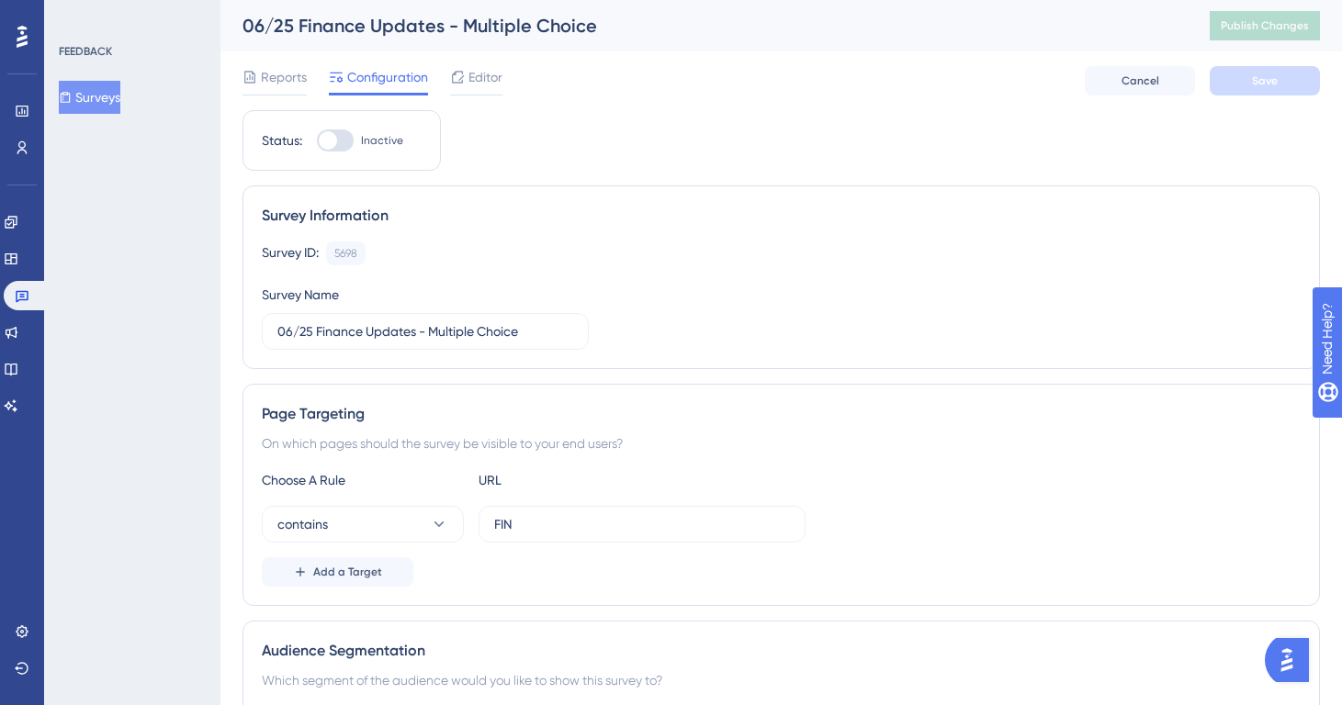
click at [274, 74] on span "Reports" at bounding box center [284, 77] width 46 height 22
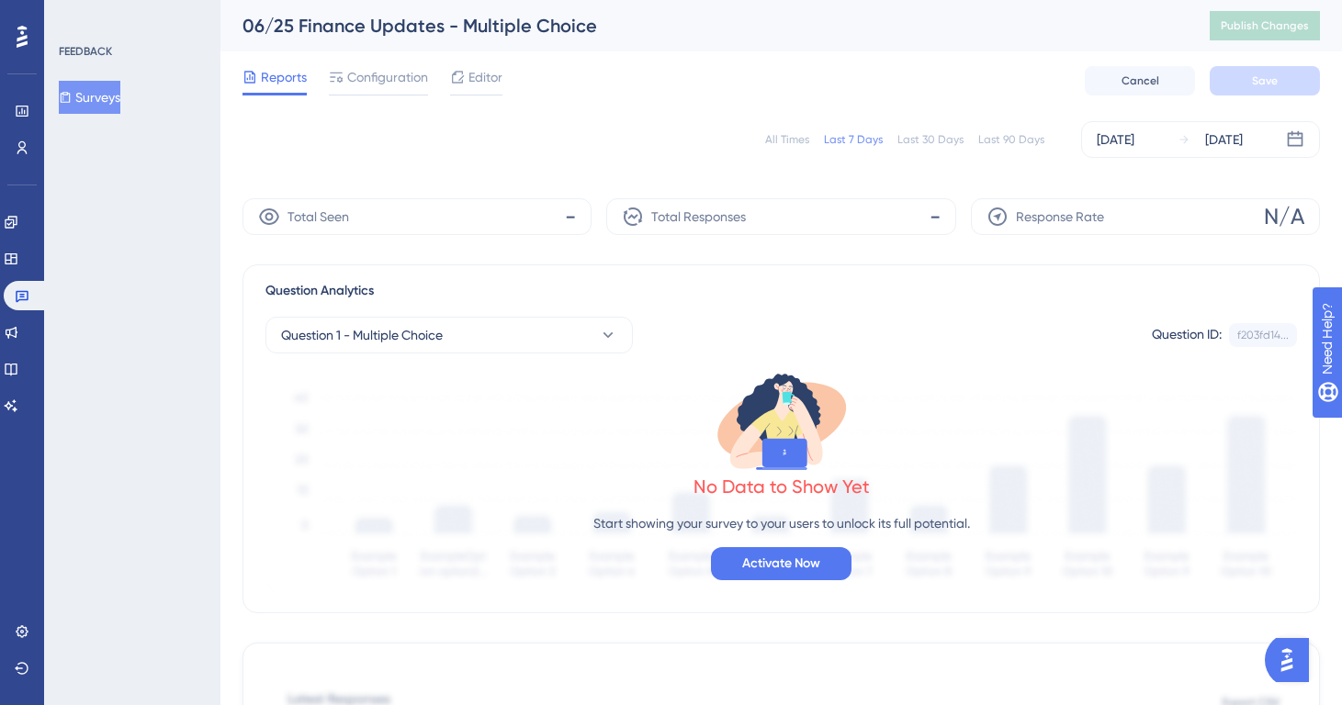
click at [792, 132] on div "All Times" at bounding box center [787, 139] width 44 height 15
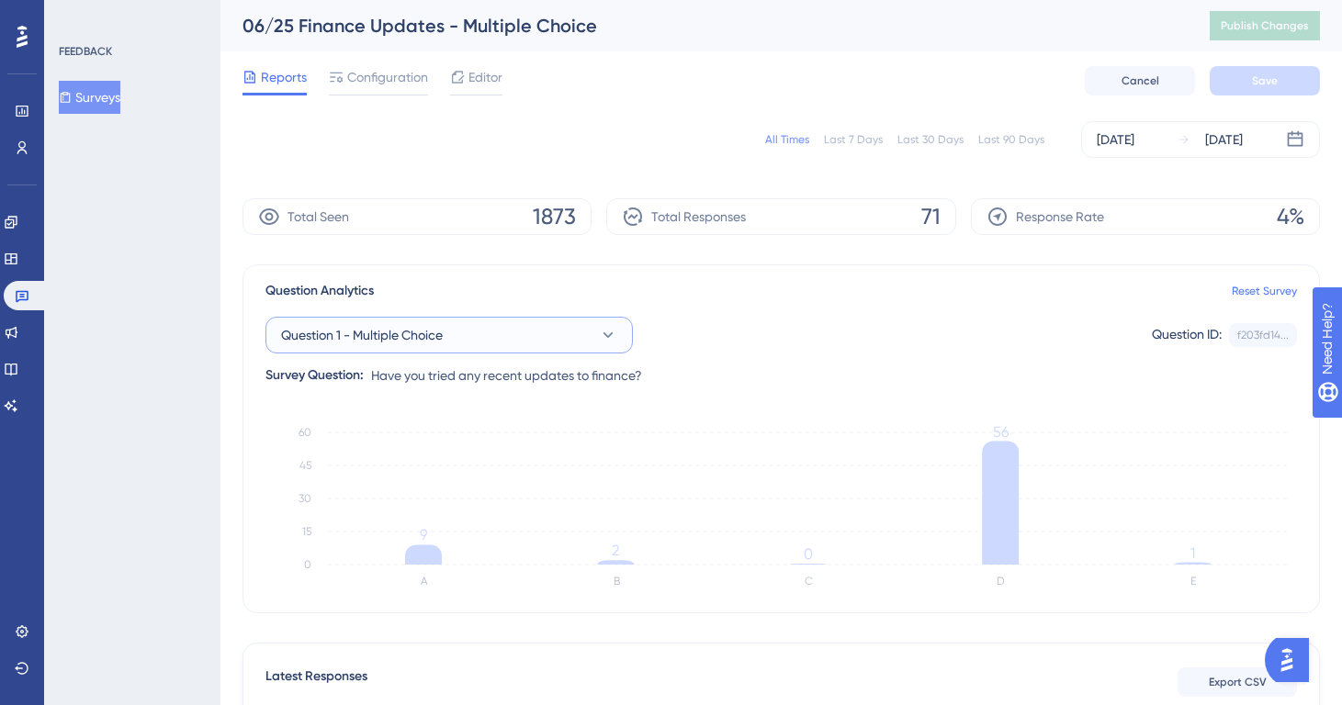
click at [570, 329] on button "Question 1 - Multiple Choice" at bounding box center [448, 335] width 367 height 37
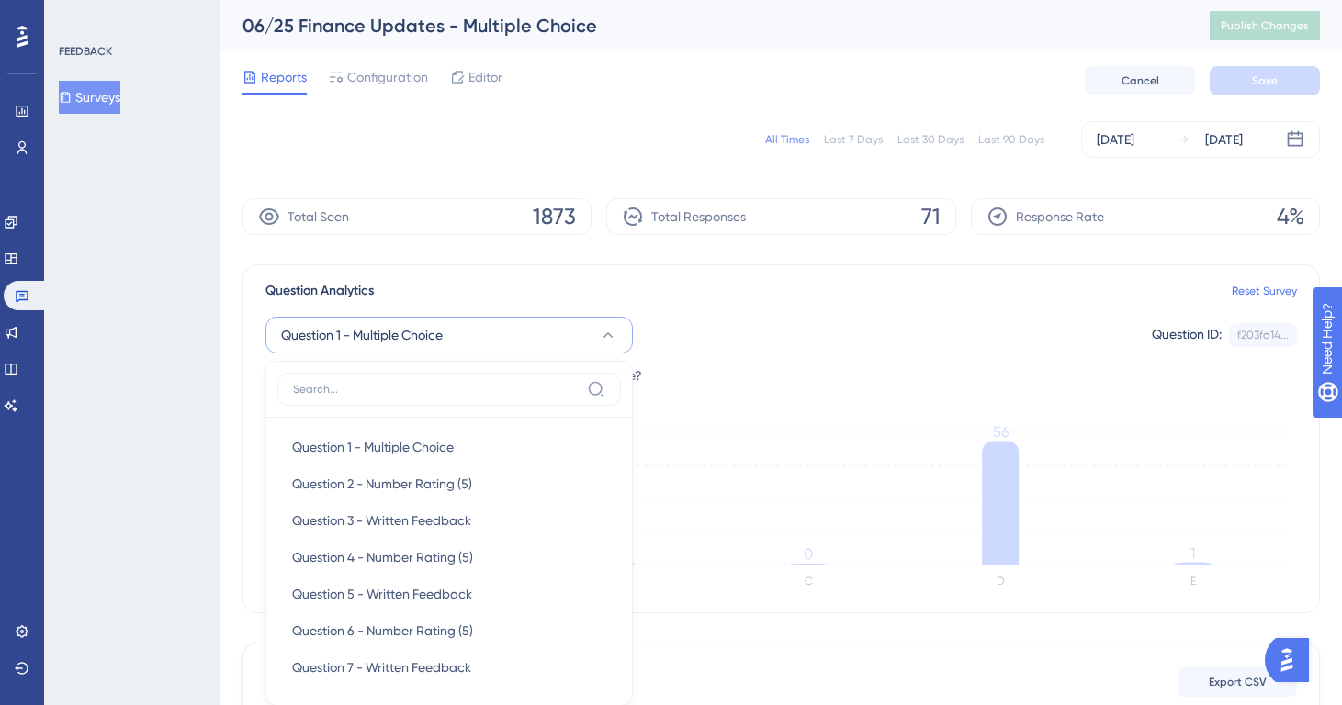
scroll to position [181, 0]
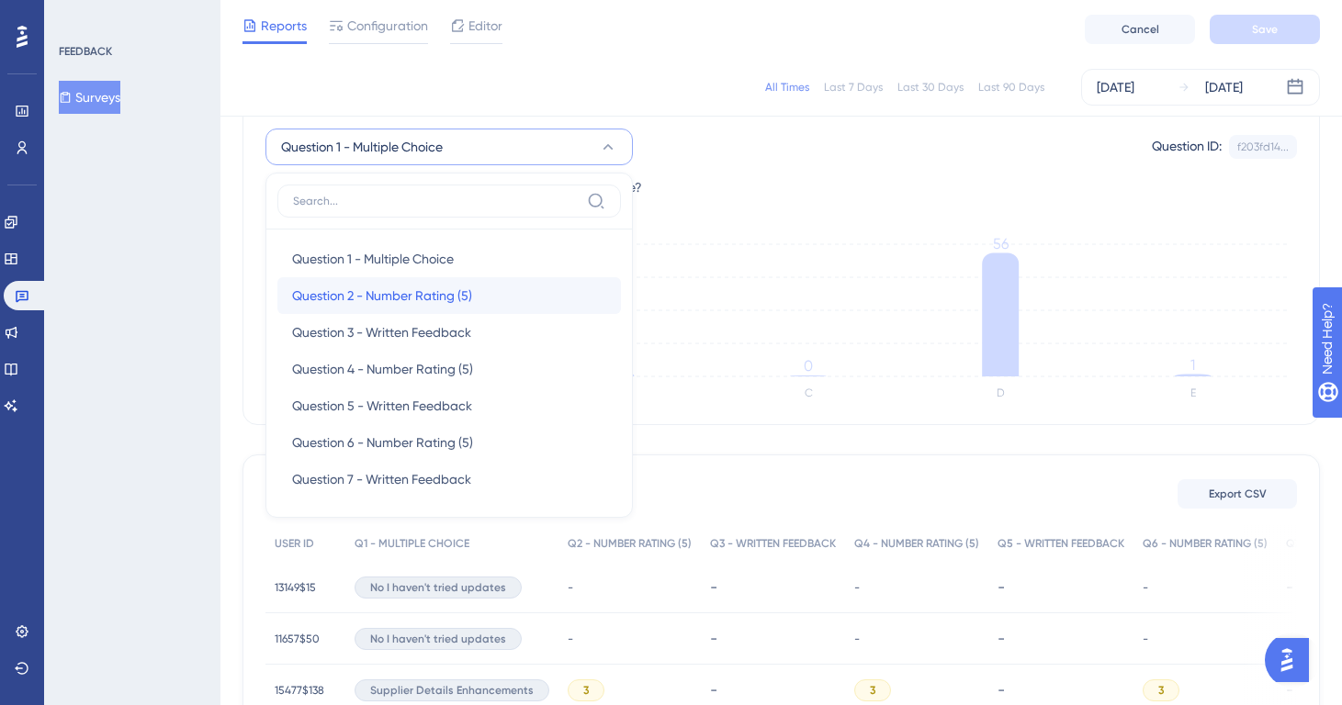
click at [502, 290] on div "Question 2 - Number Rating (5) Question 2 - Number Rating (5)" at bounding box center [449, 295] width 314 height 37
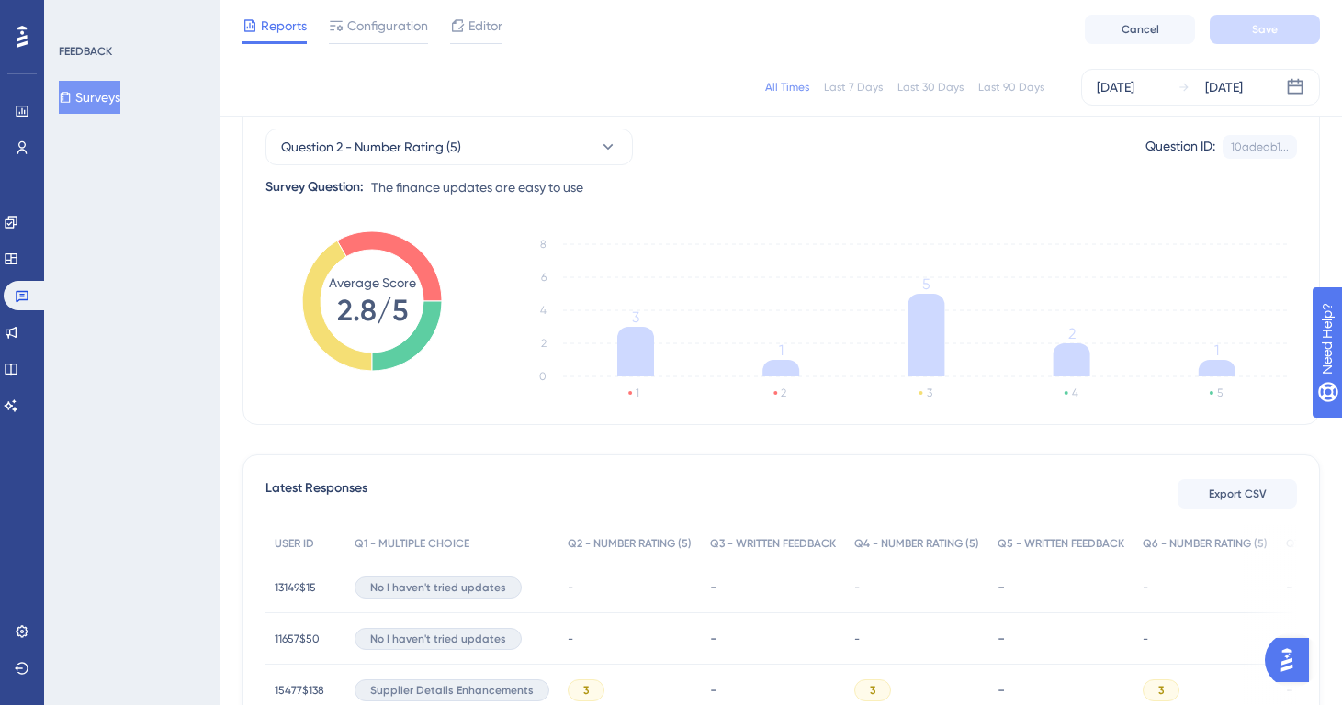
click at [446, 165] on div "Question 2 - Number Rating (5) Question ID: 10adedb1... Copy Survey Question: T…" at bounding box center [781, 156] width 1032 height 85
click at [447, 137] on span "Question 2 - Number Rating (5)" at bounding box center [371, 147] width 180 height 22
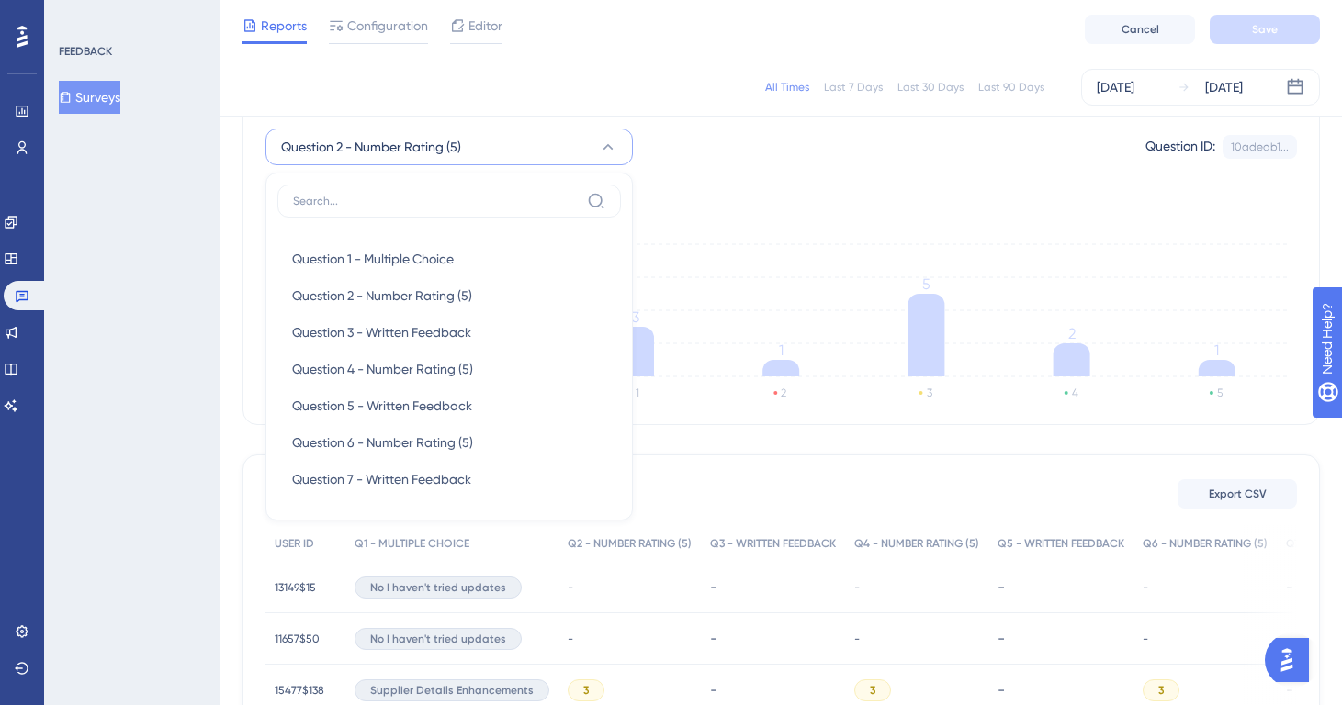
scroll to position [175, 0]
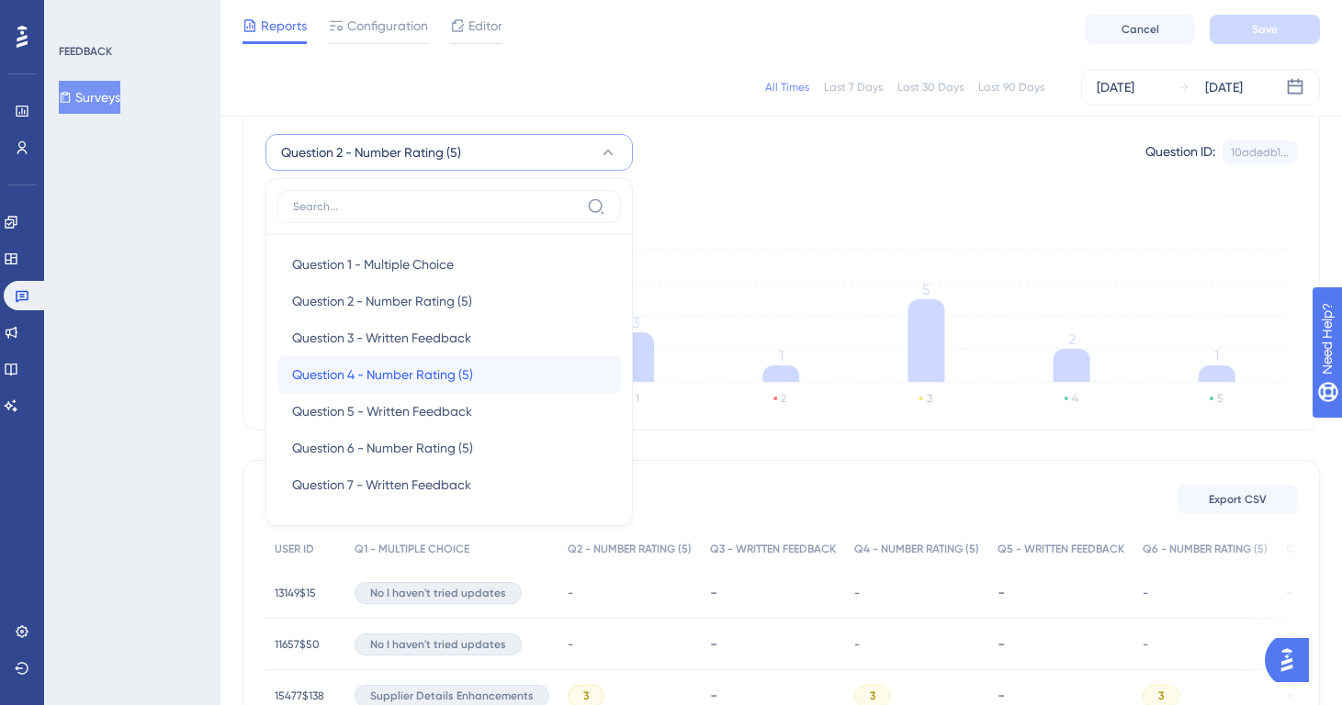
click at [418, 383] on span "Question 4 - Number Rating (5)" at bounding box center [382, 375] width 181 height 22
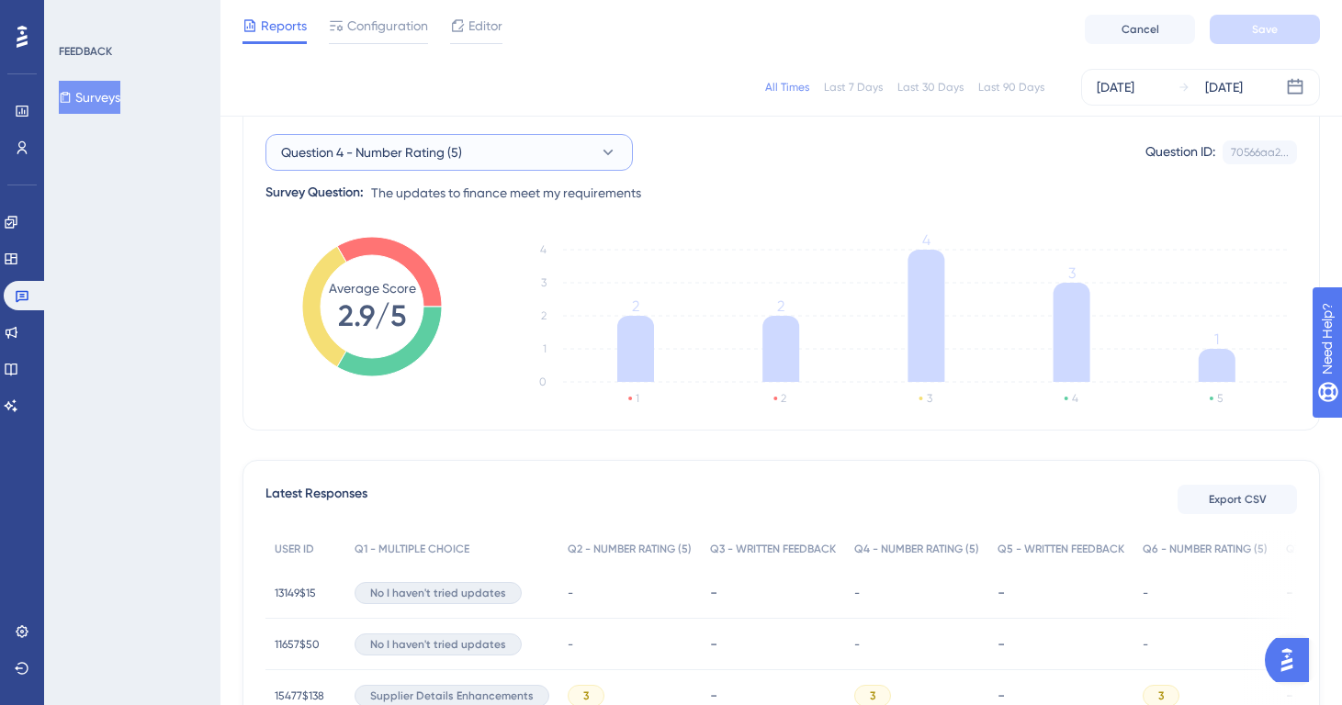
click at [446, 150] on span "Question 4 - Number Rating (5)" at bounding box center [371, 152] width 181 height 22
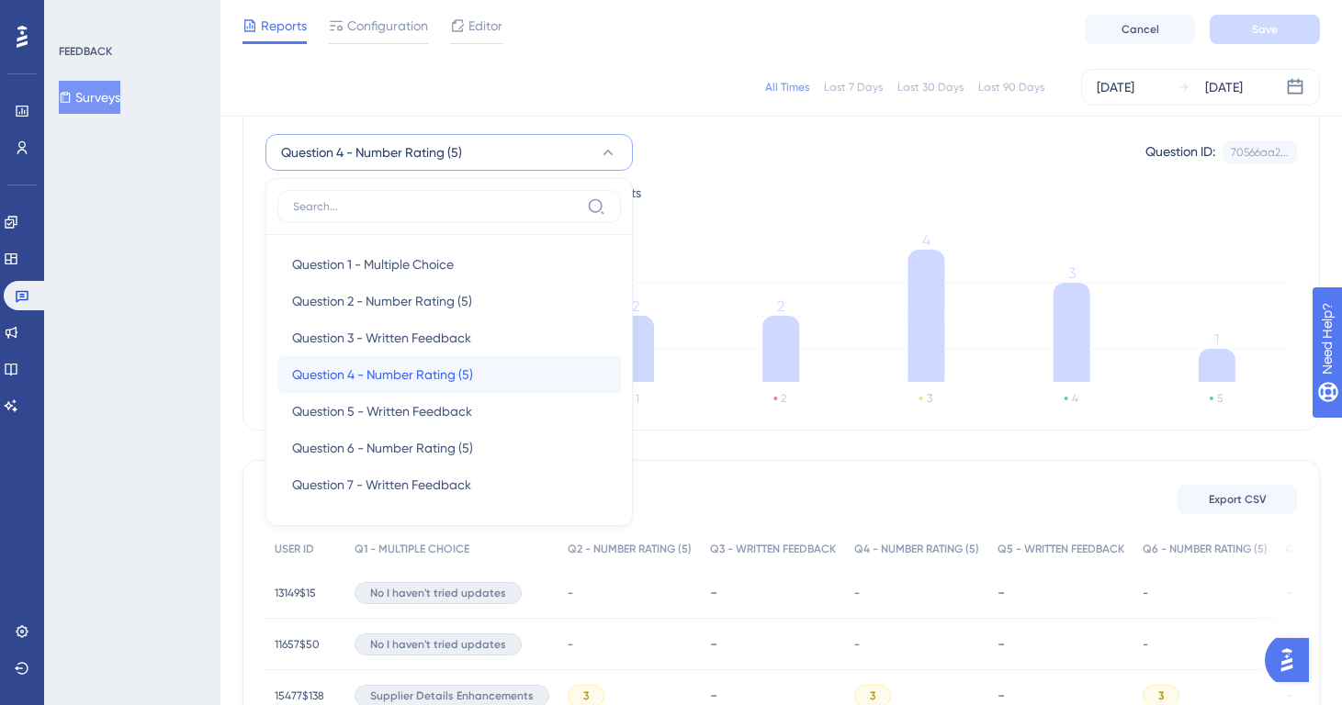
click at [405, 382] on span "Question 4 - Number Rating (5)" at bounding box center [382, 375] width 181 height 22
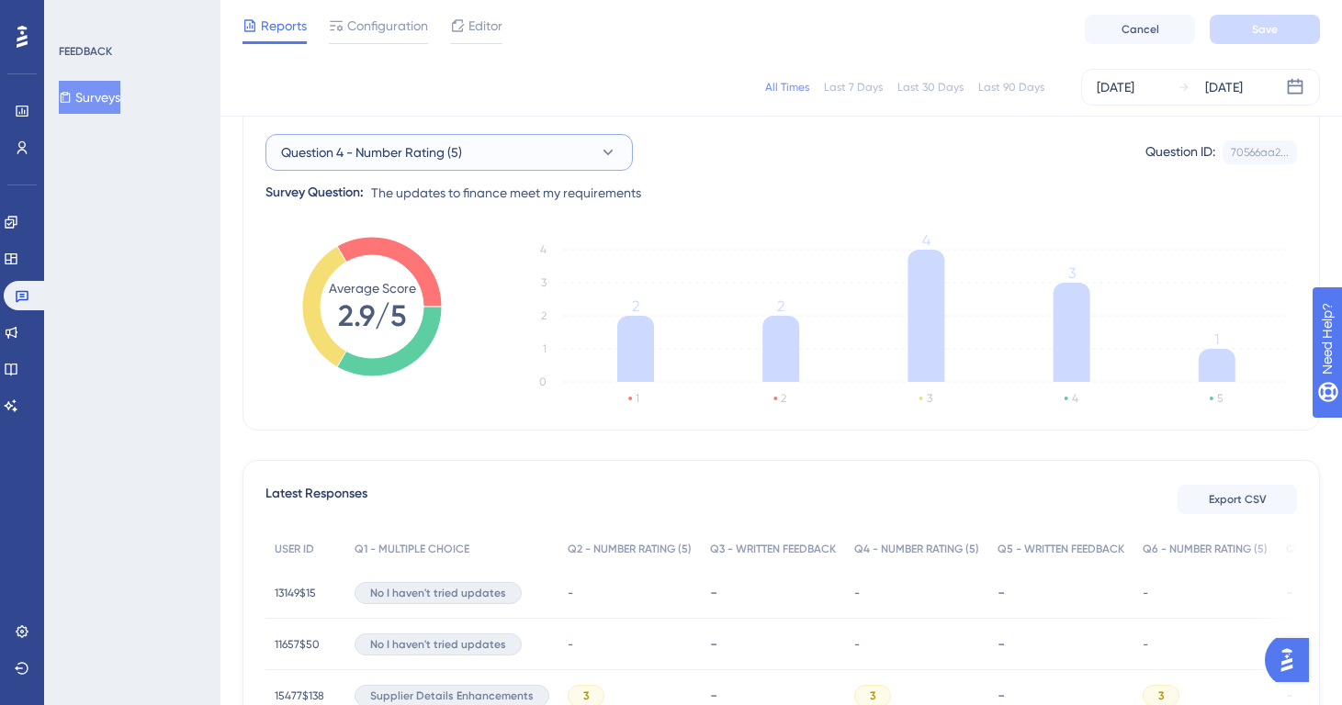
click at [430, 162] on span "Question 4 - Number Rating (5)" at bounding box center [371, 152] width 181 height 22
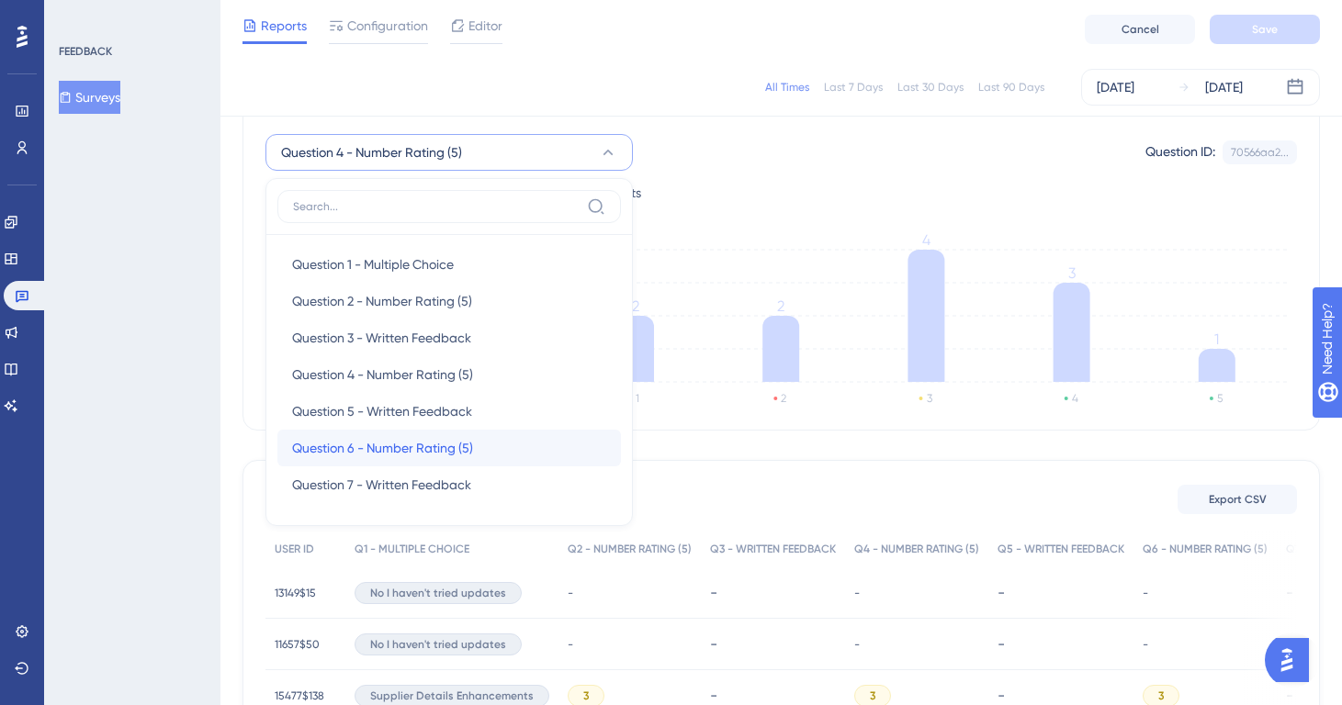
click at [399, 447] on span "Question 6 - Number Rating (5)" at bounding box center [382, 448] width 181 height 22
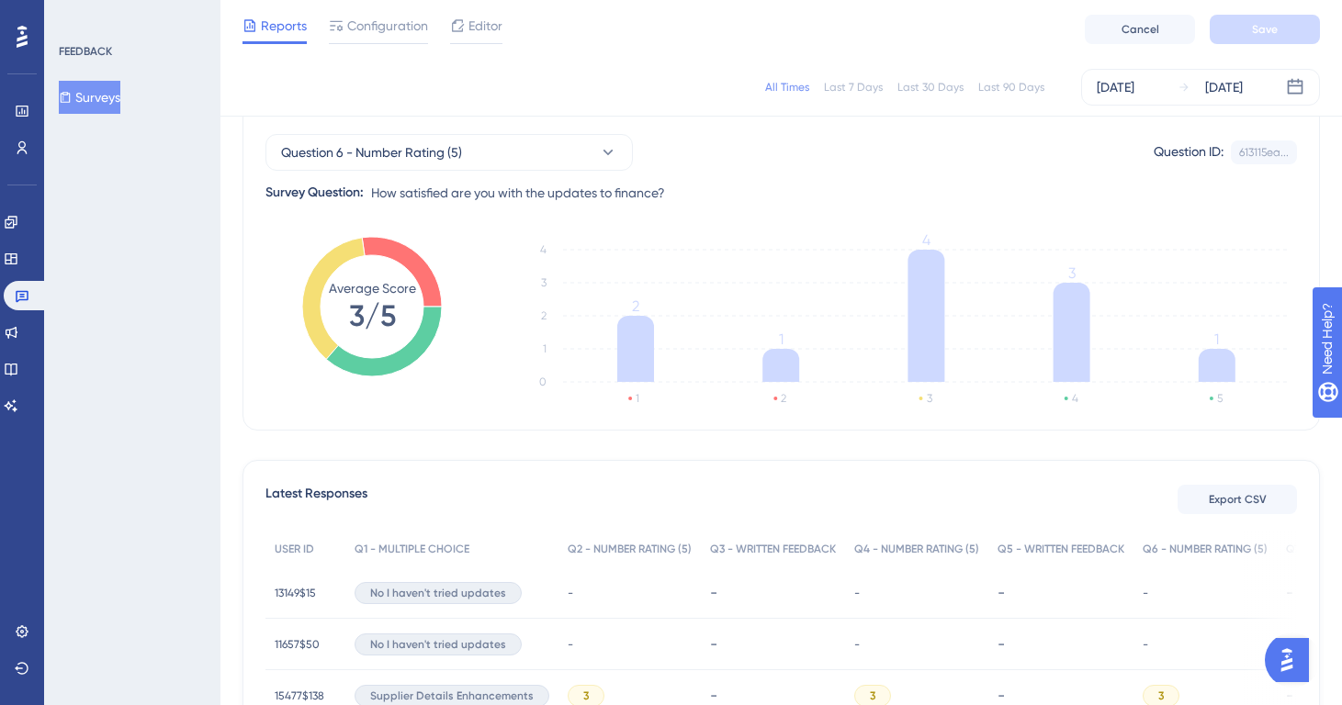
click at [120, 109] on button "Surveys" at bounding box center [90, 97] width 62 height 33
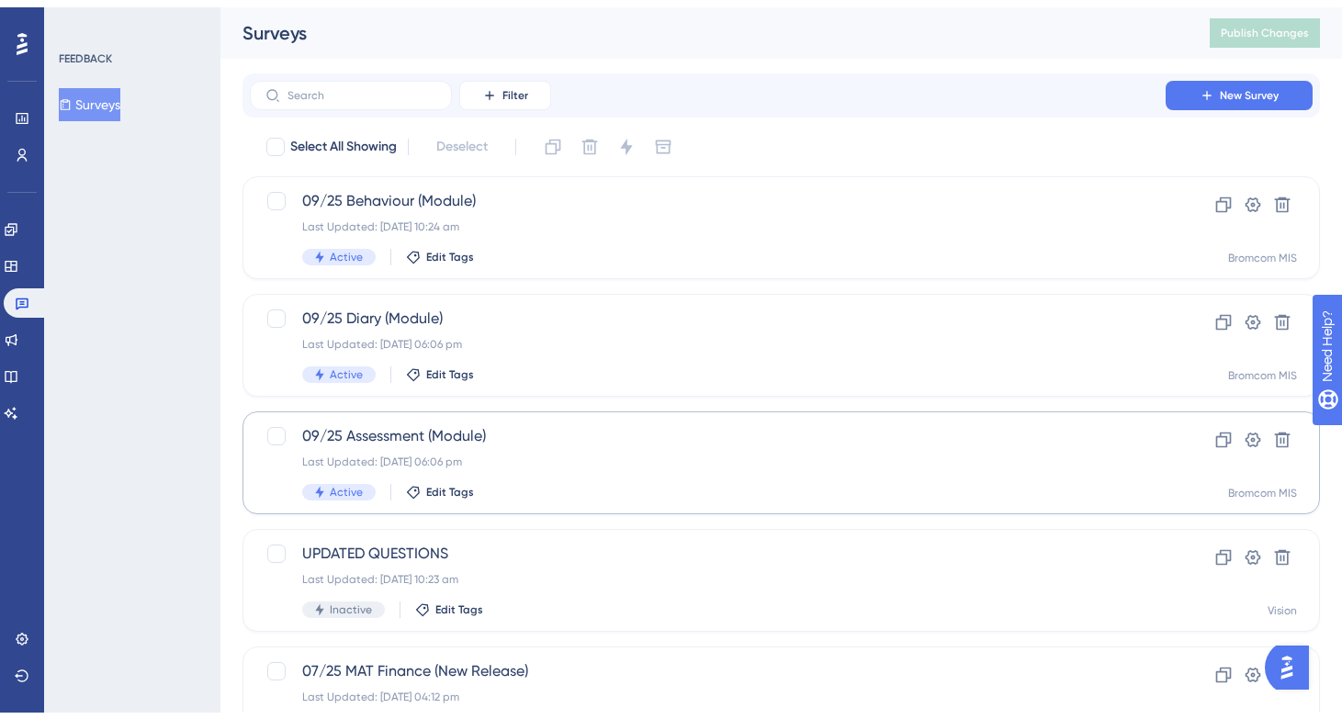
scroll to position [706, 0]
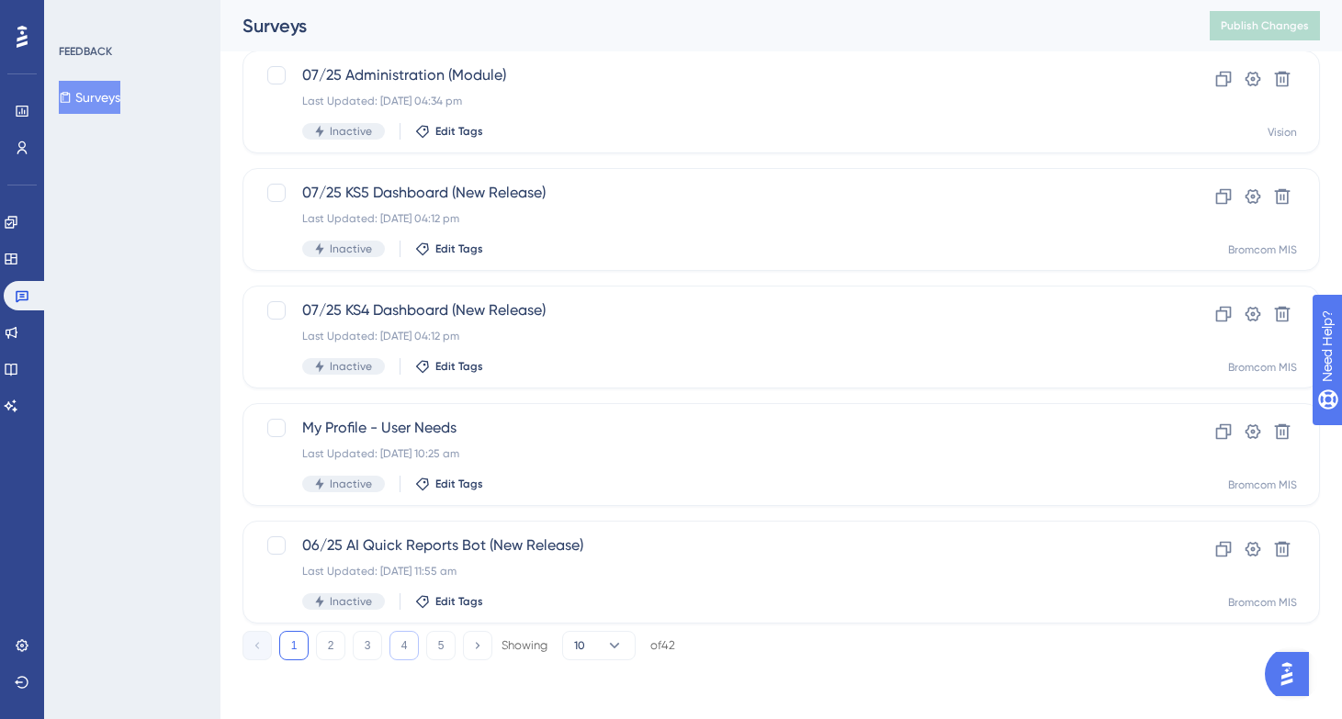
click at [404, 650] on button "4" at bounding box center [403, 645] width 29 height 29
click at [353, 642] on button "3" at bounding box center [367, 645] width 29 height 29
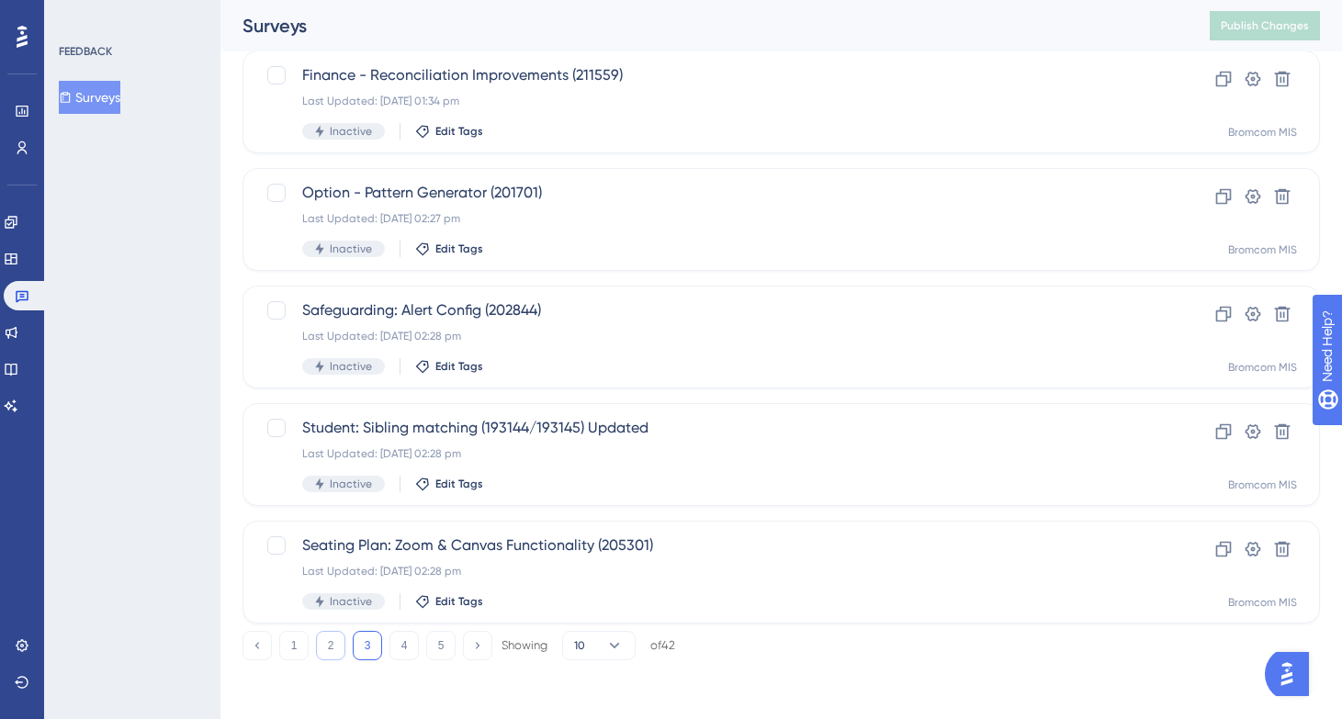
click at [331, 647] on button "2" at bounding box center [330, 645] width 29 height 29
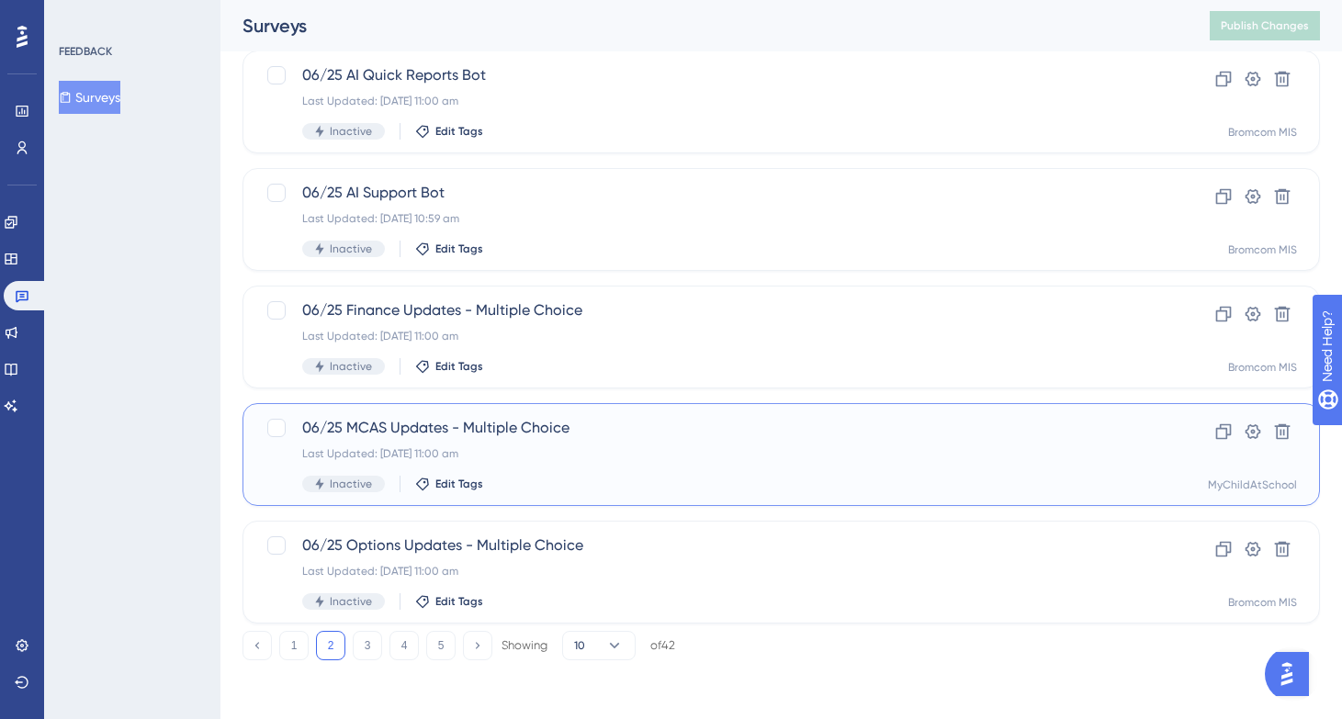
click at [527, 456] on div "Last Updated: [DATE] 11:00 am" at bounding box center [707, 453] width 811 height 15
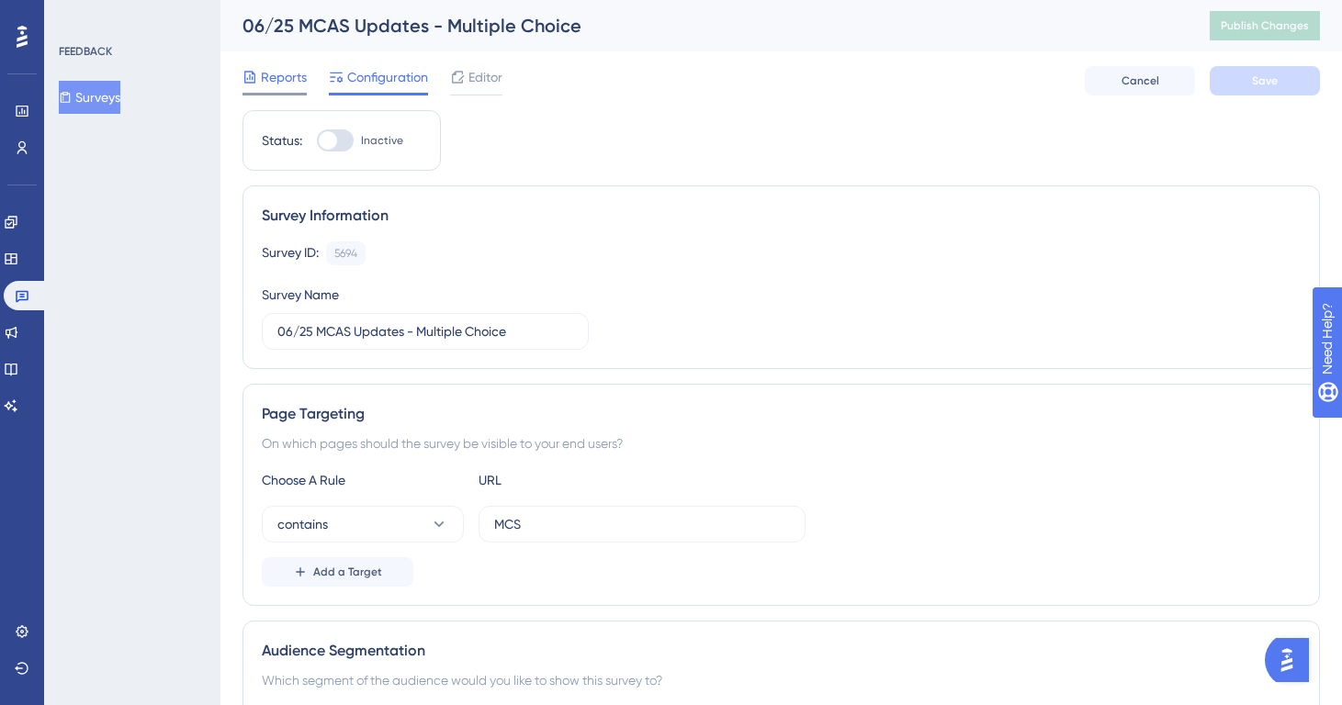
click at [299, 82] on span "Reports" at bounding box center [284, 77] width 46 height 22
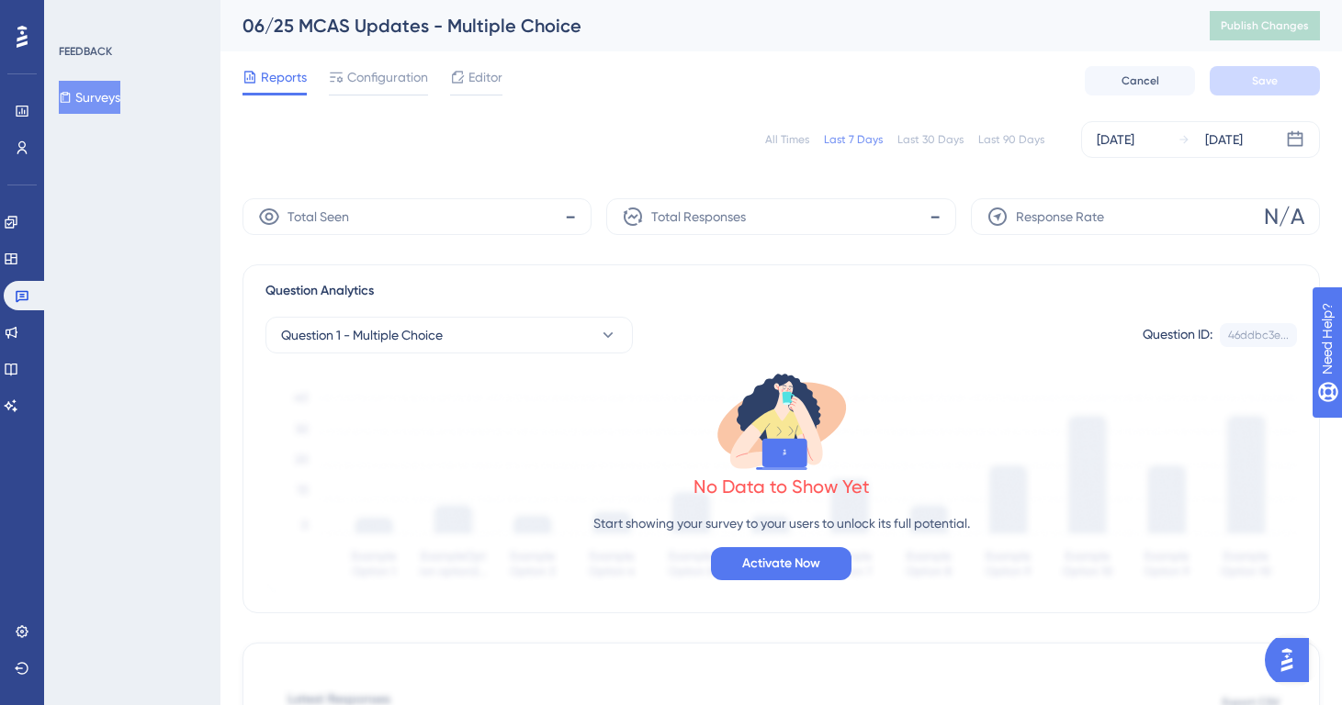
click at [783, 138] on div "All Times" at bounding box center [787, 139] width 44 height 15
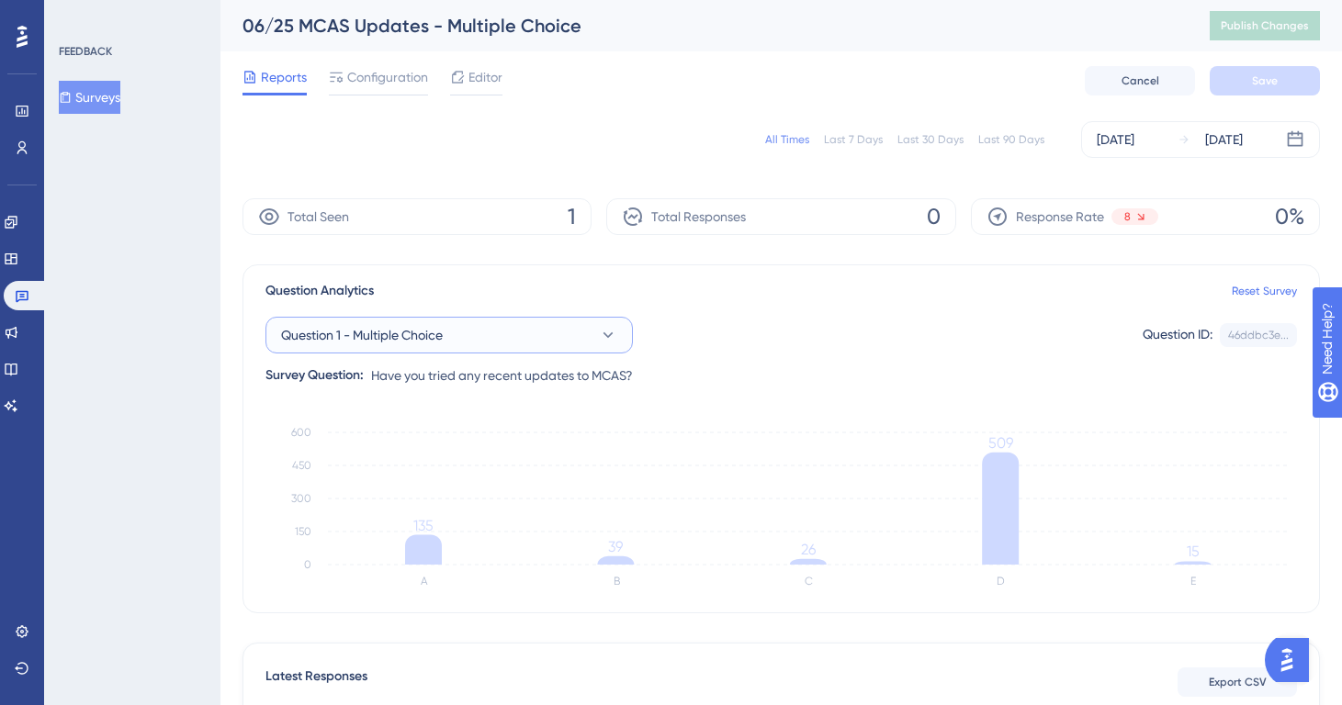
click at [473, 327] on button "Question 1 - Multiple Choice" at bounding box center [448, 335] width 367 height 37
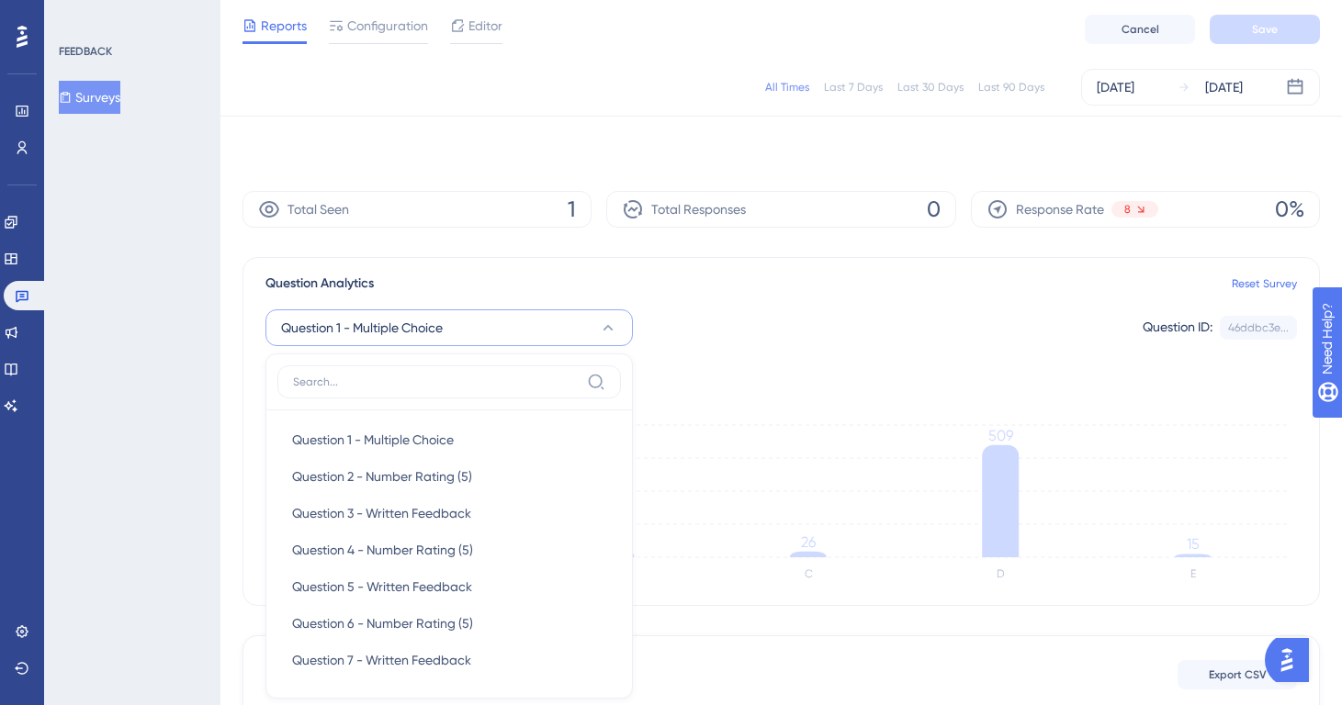
scroll to position [181, 0]
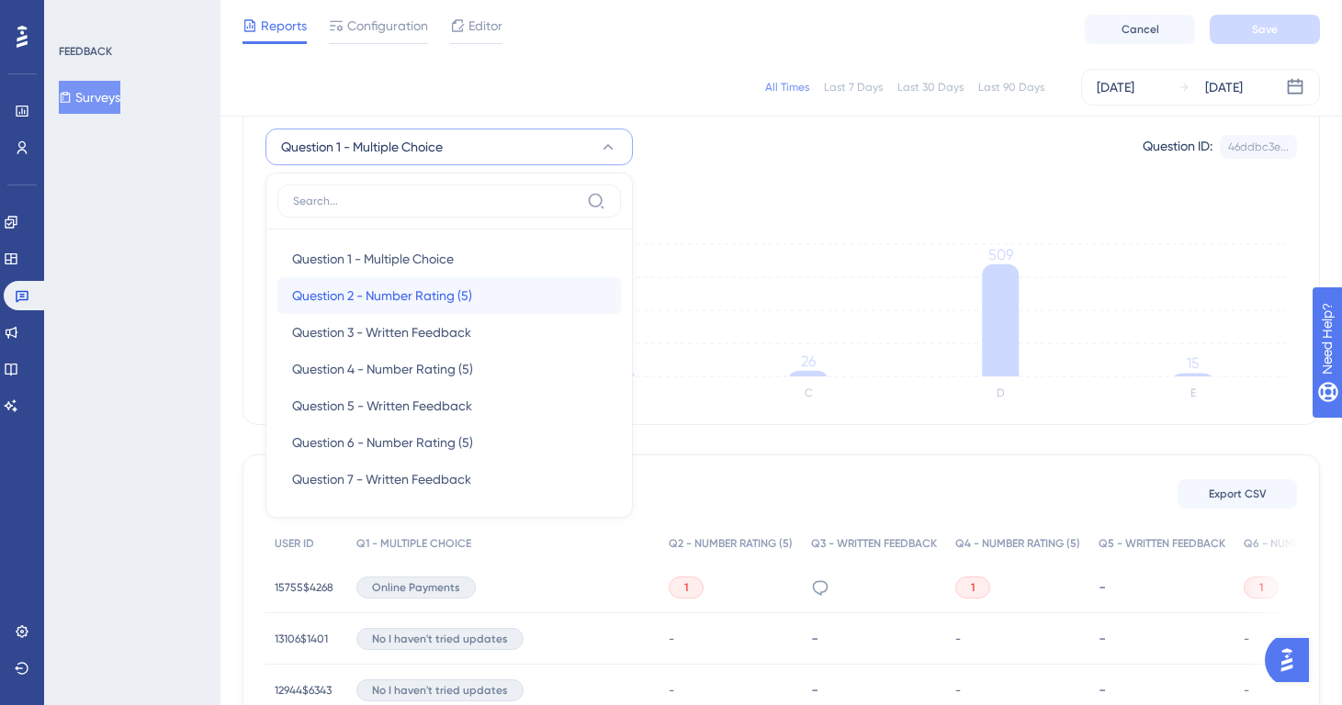
click at [436, 297] on span "Question 2 - Number Rating (5)" at bounding box center [382, 296] width 180 height 22
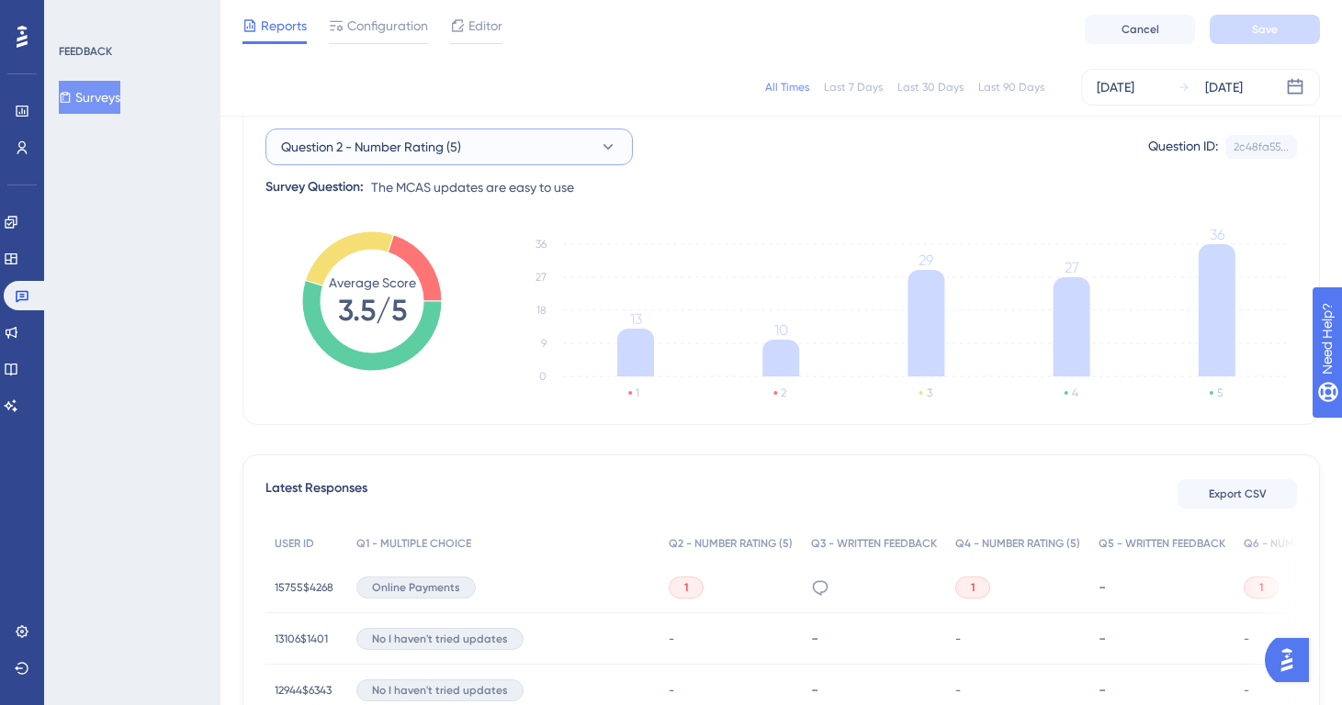
click at [497, 145] on button "Question 2 - Number Rating (5)" at bounding box center [448, 147] width 367 height 37
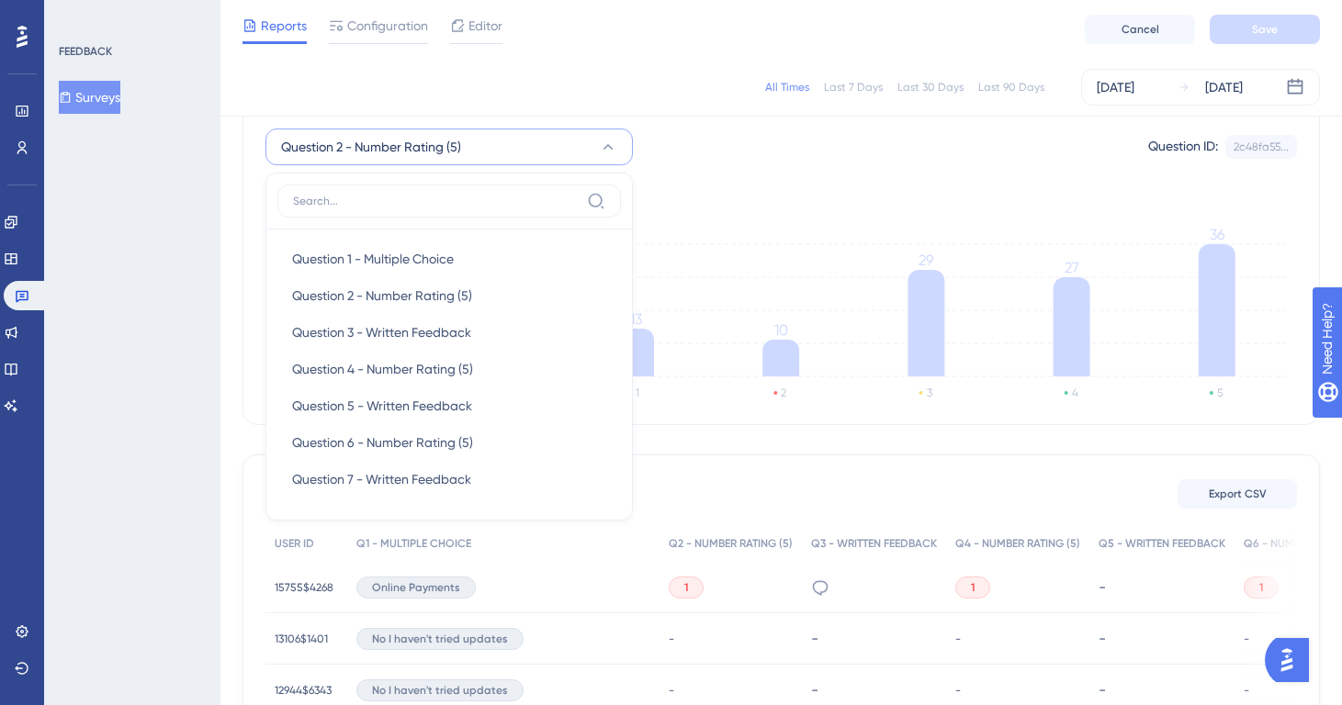
scroll to position [175, 0]
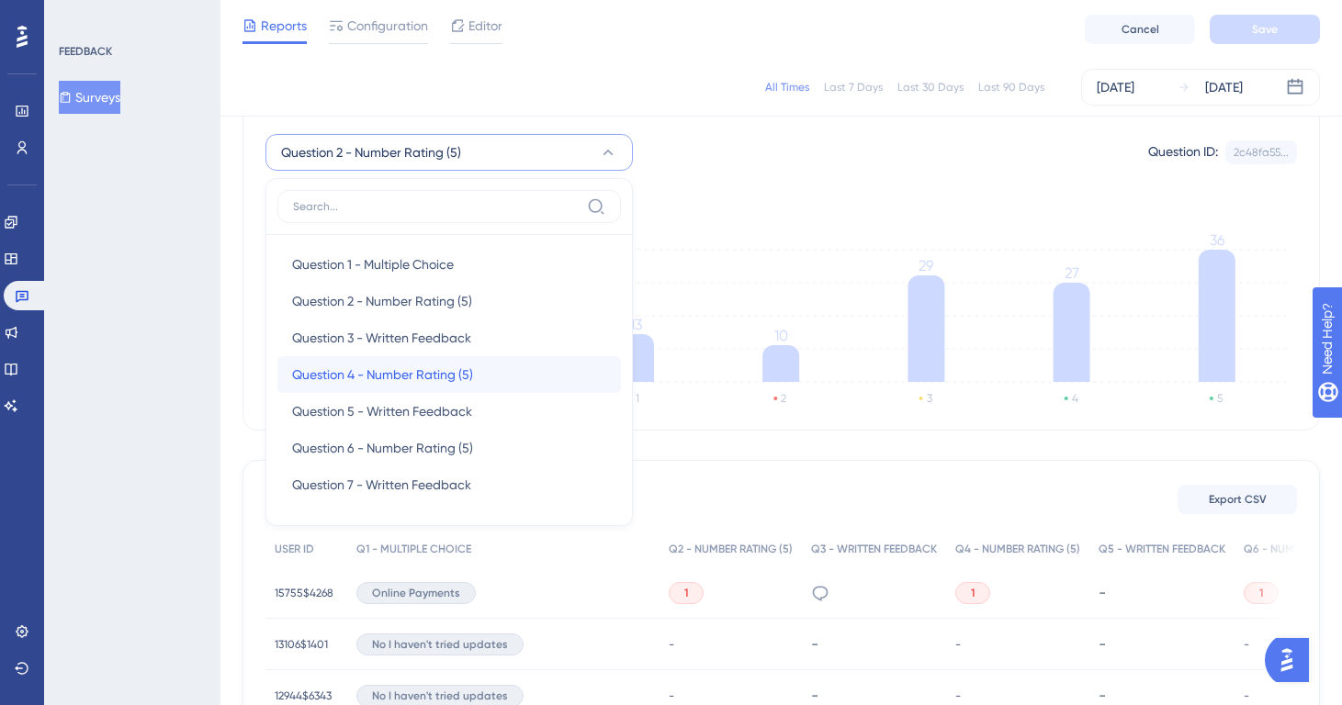
click at [450, 368] on span "Question 4 - Number Rating (5)" at bounding box center [382, 375] width 181 height 22
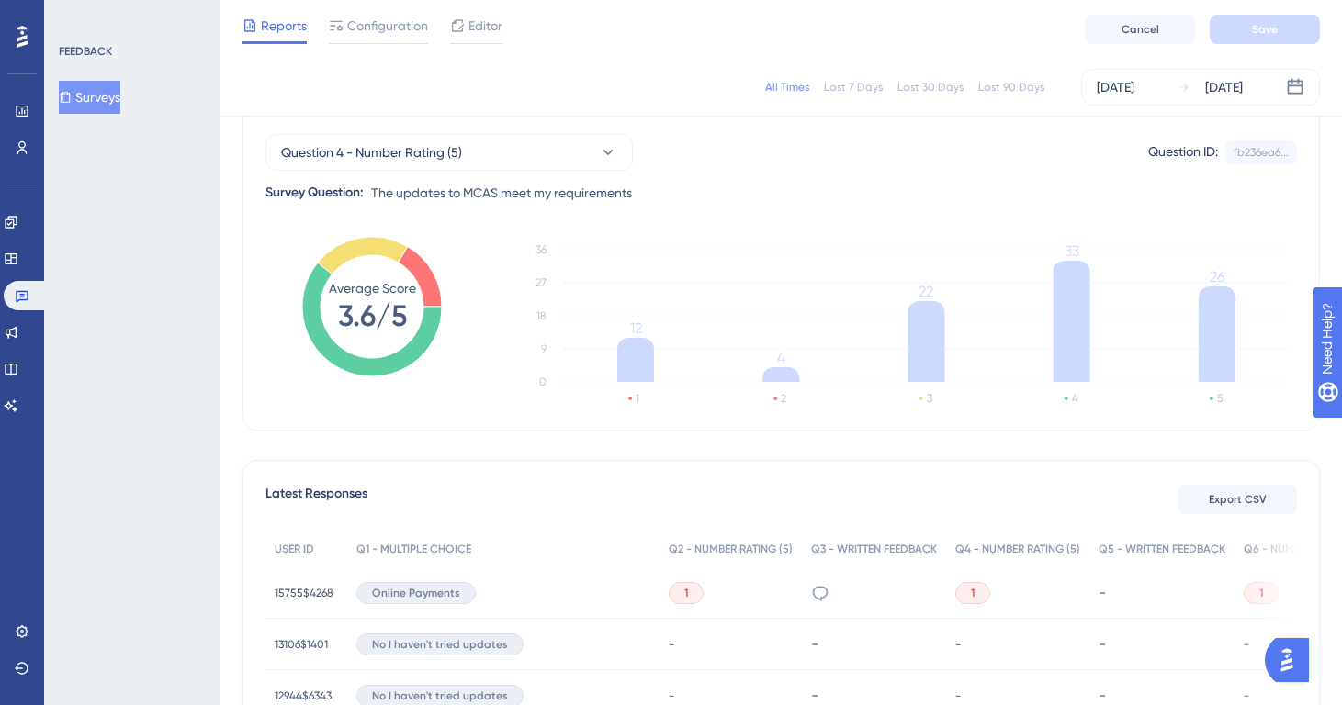
click at [450, 366] on div "Average Score 3.6/5" at bounding box center [371, 306] width 213 height 147
click at [541, 157] on button "Question 4 - Number Rating (5)" at bounding box center [448, 152] width 367 height 37
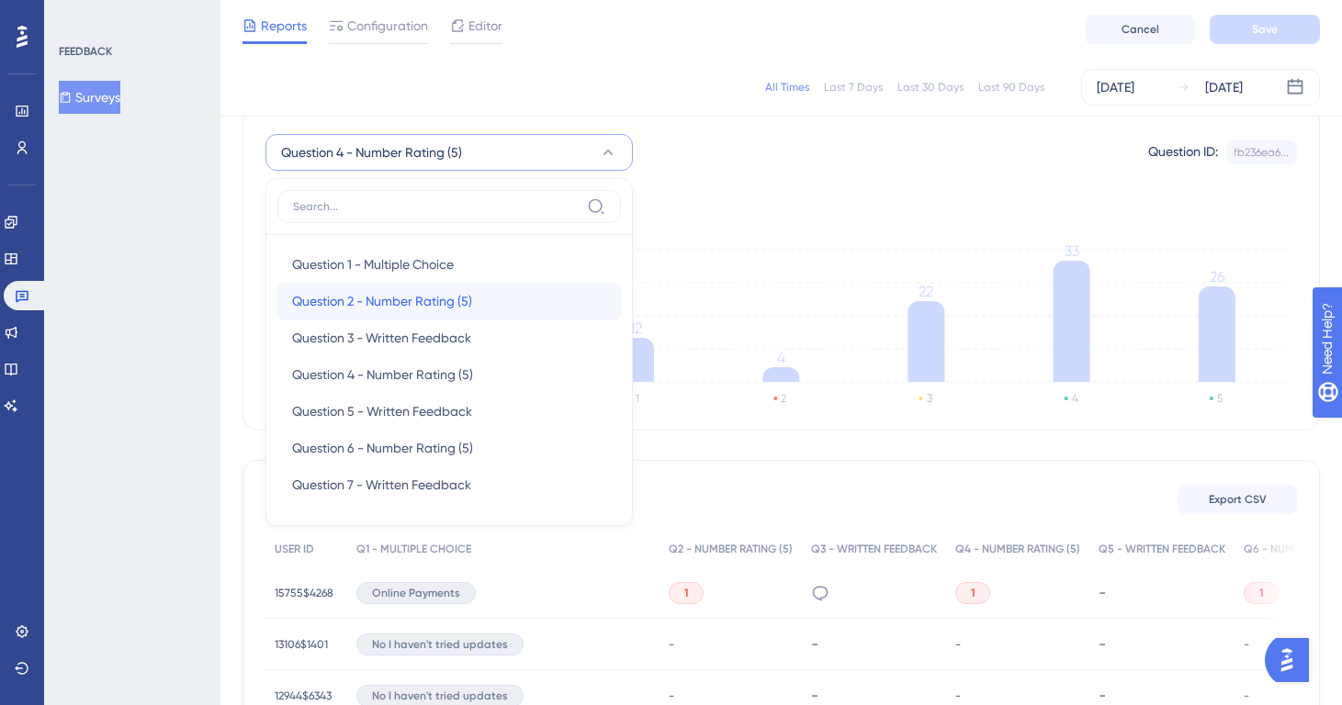
click at [437, 299] on span "Question 2 - Number Rating (5)" at bounding box center [382, 301] width 180 height 22
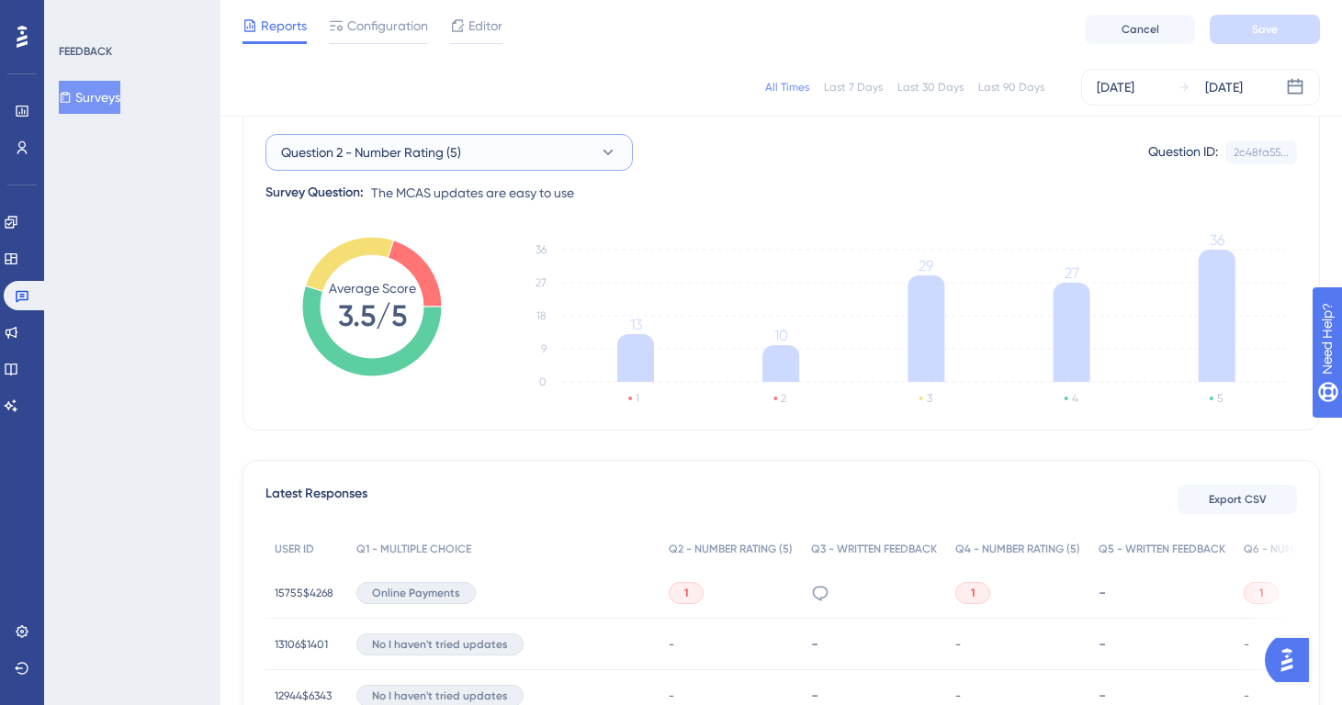
click at [547, 147] on button "Question 2 - Number Rating (5)" at bounding box center [448, 152] width 367 height 37
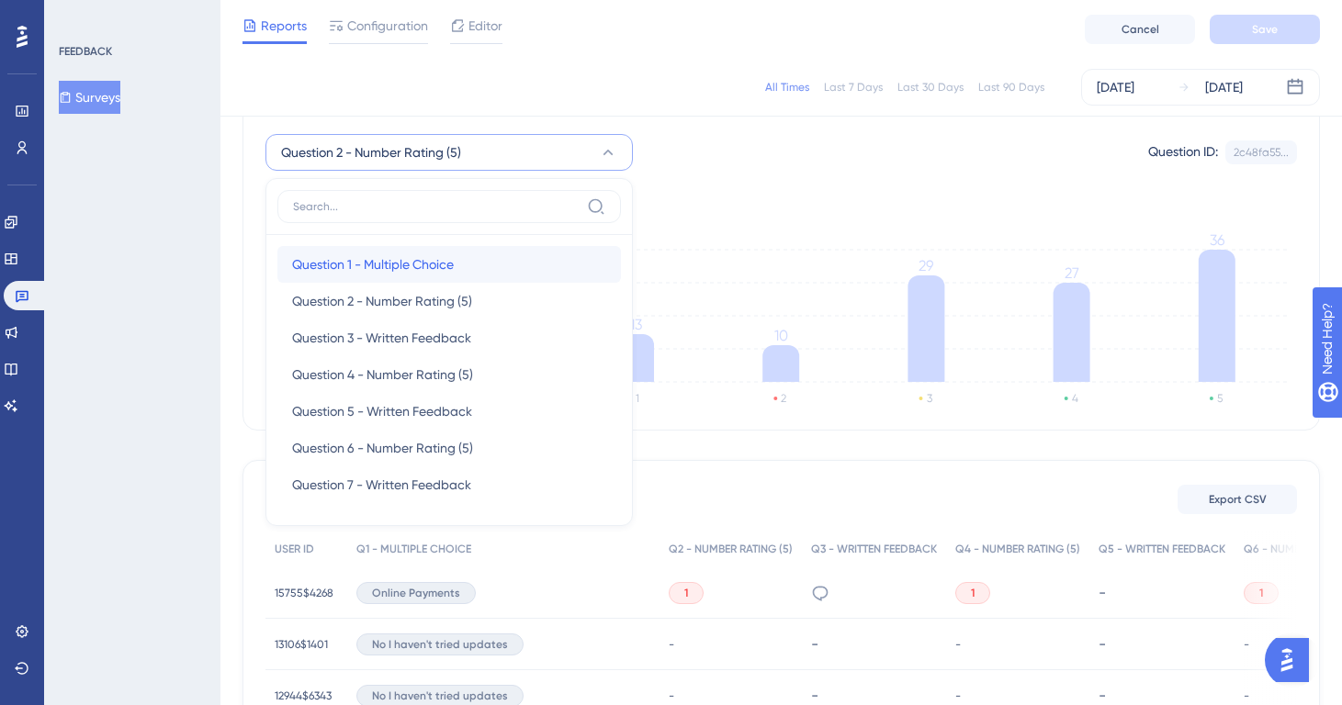
click at [455, 250] on div "Question 1 - Multiple Choice Question 1 - Multiple Choice" at bounding box center [449, 264] width 314 height 37
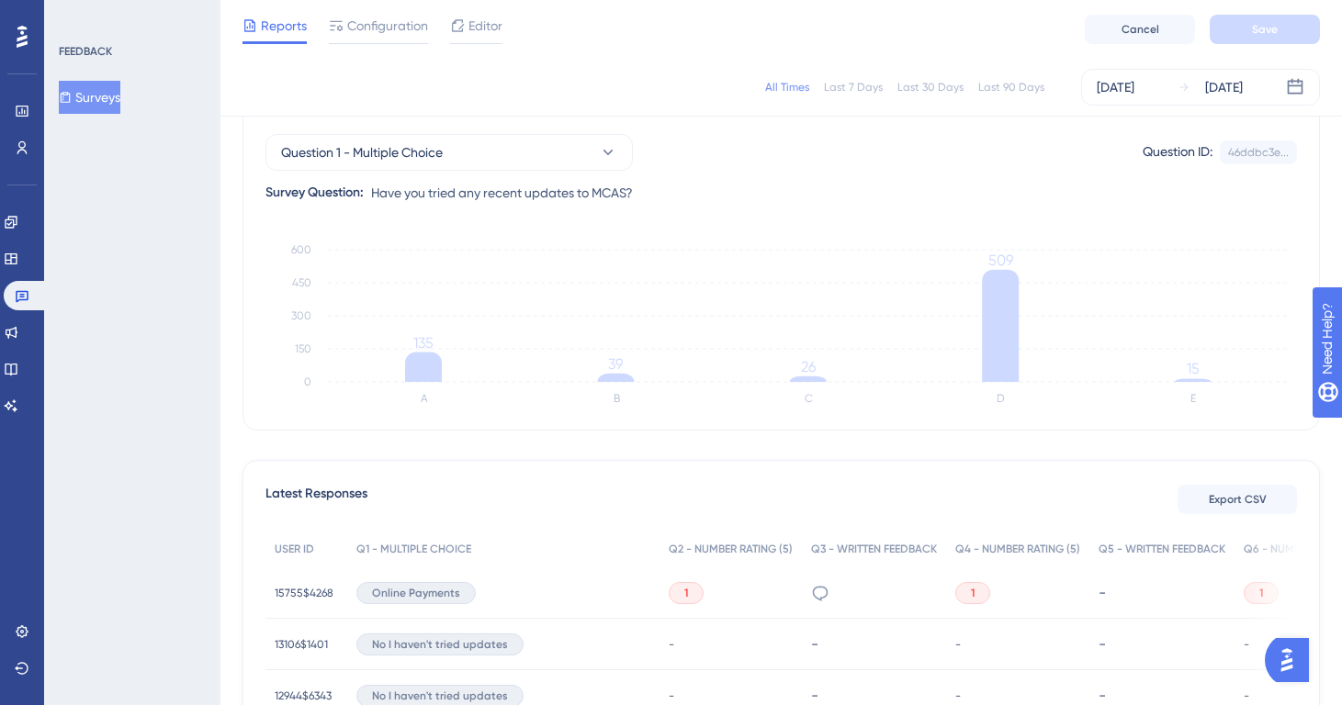
click at [104, 87] on button "Surveys" at bounding box center [90, 97] width 62 height 33
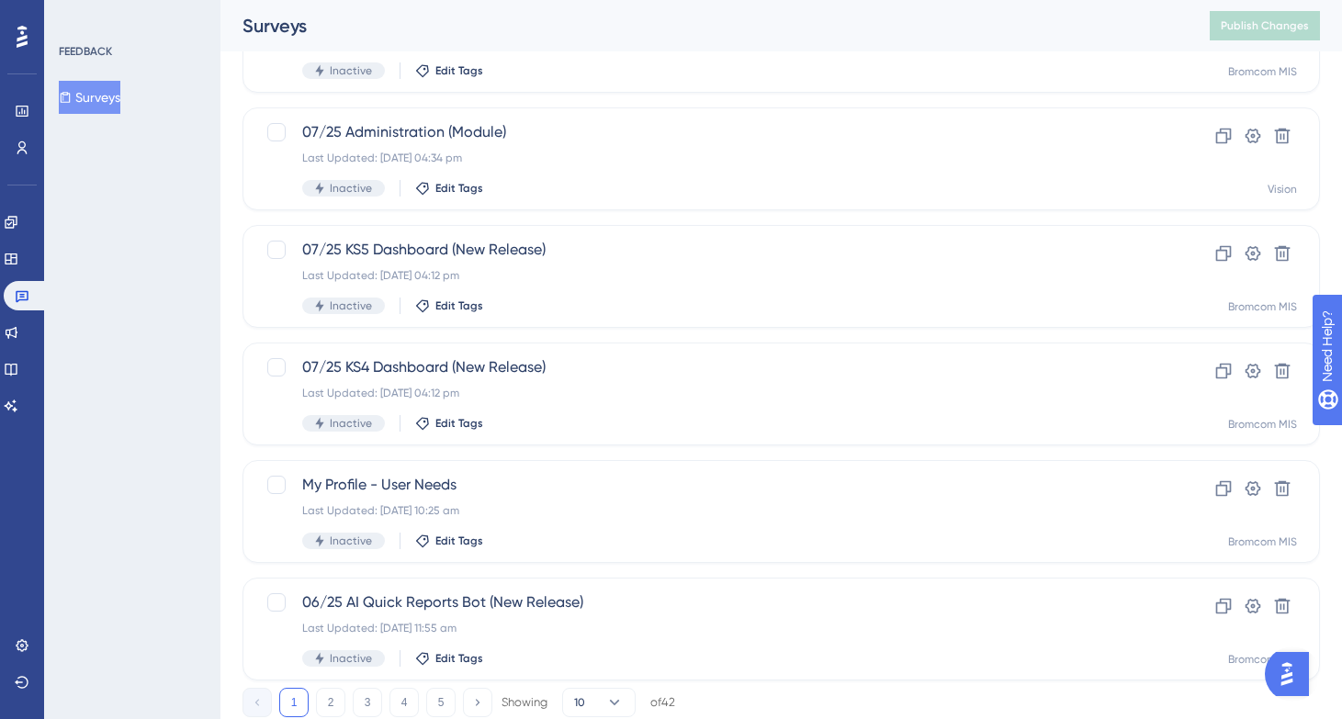
scroll to position [706, 0]
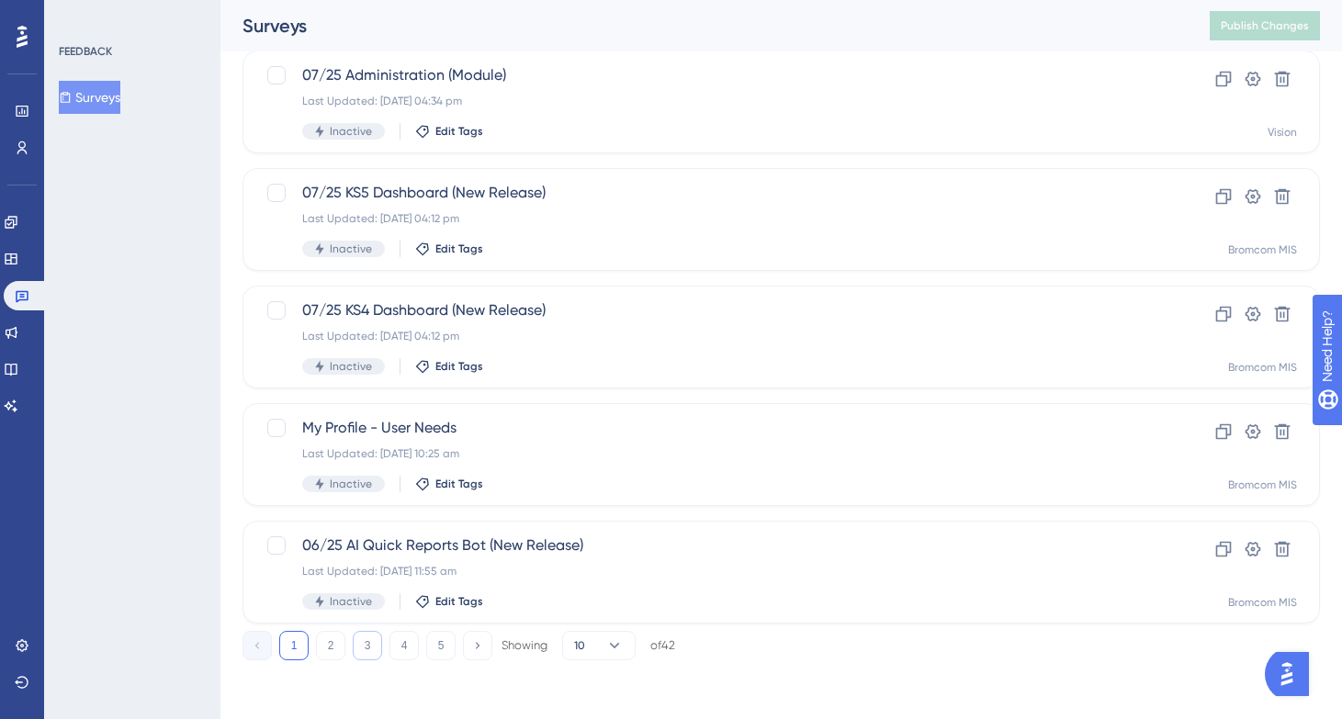
click at [376, 642] on button "3" at bounding box center [367, 645] width 29 height 29
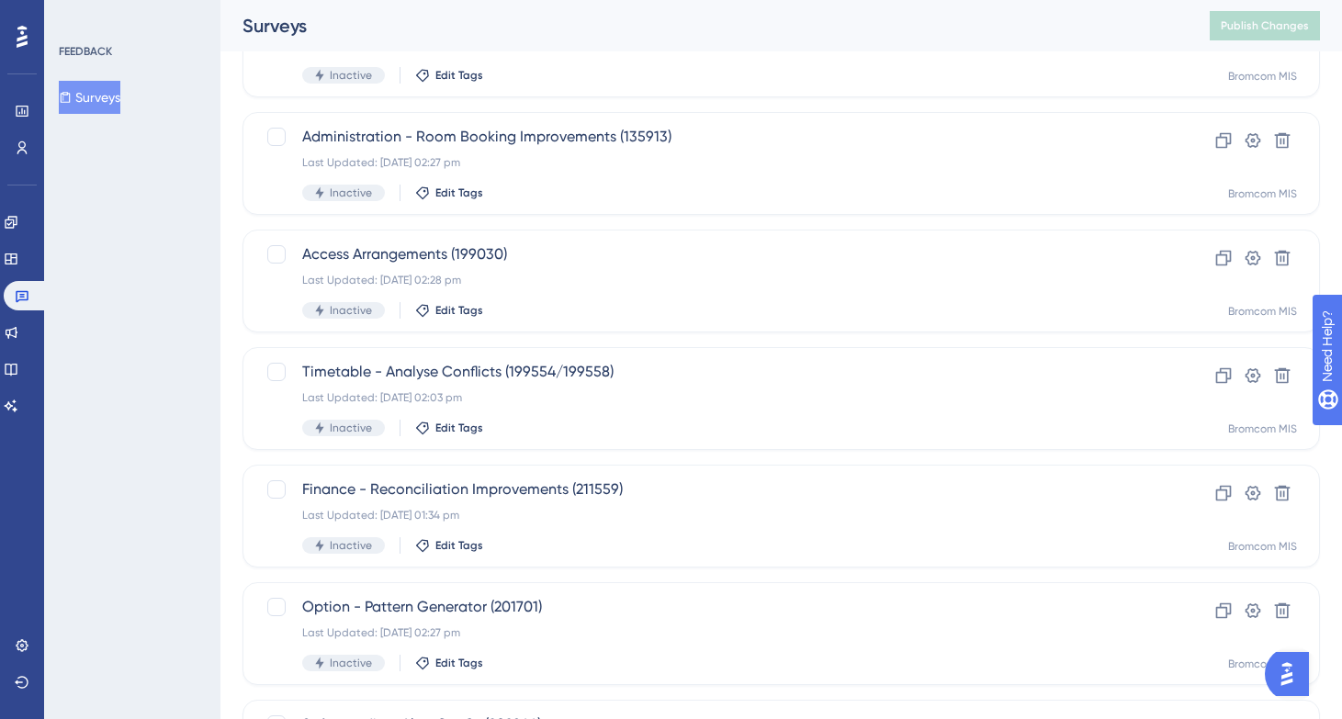
scroll to position [304, 0]
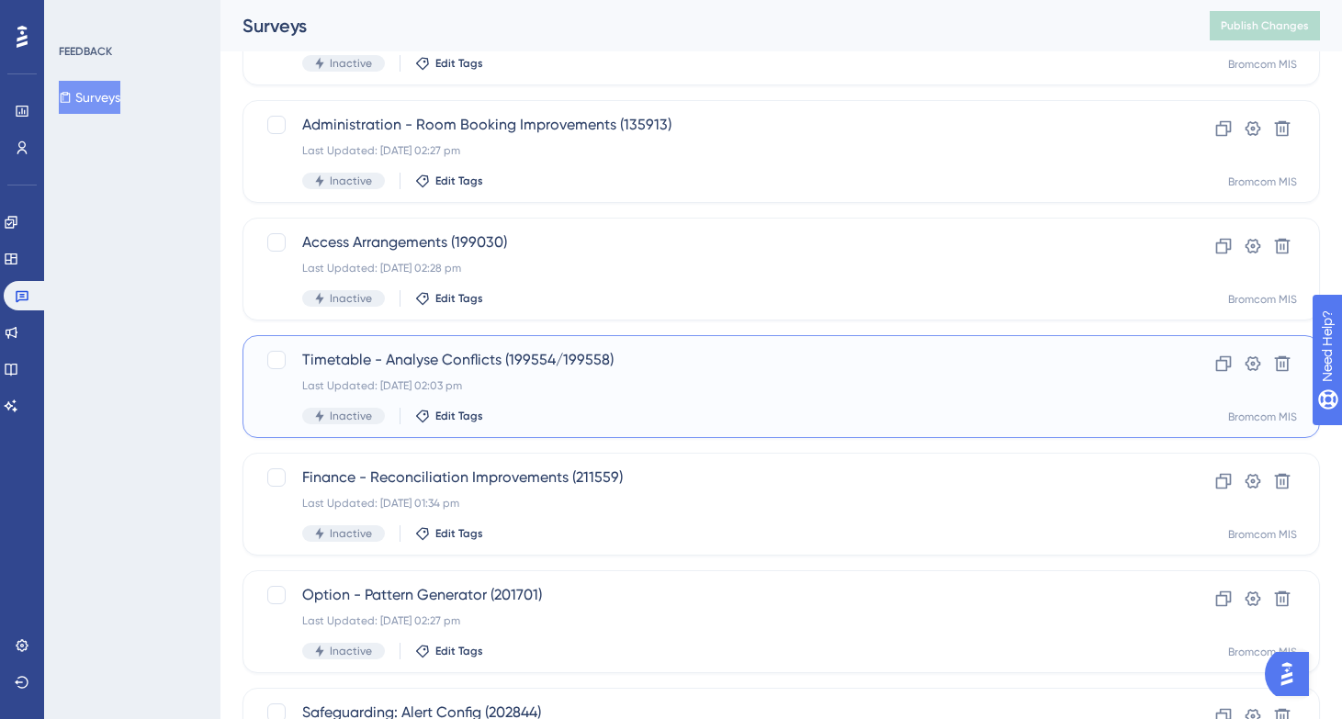
click at [505, 345] on div "Timetable - Analyse Conflicts (199554/199558) Last Updated: [DATE] 02:03 pm Ina…" at bounding box center [782, 386] width 1078 height 103
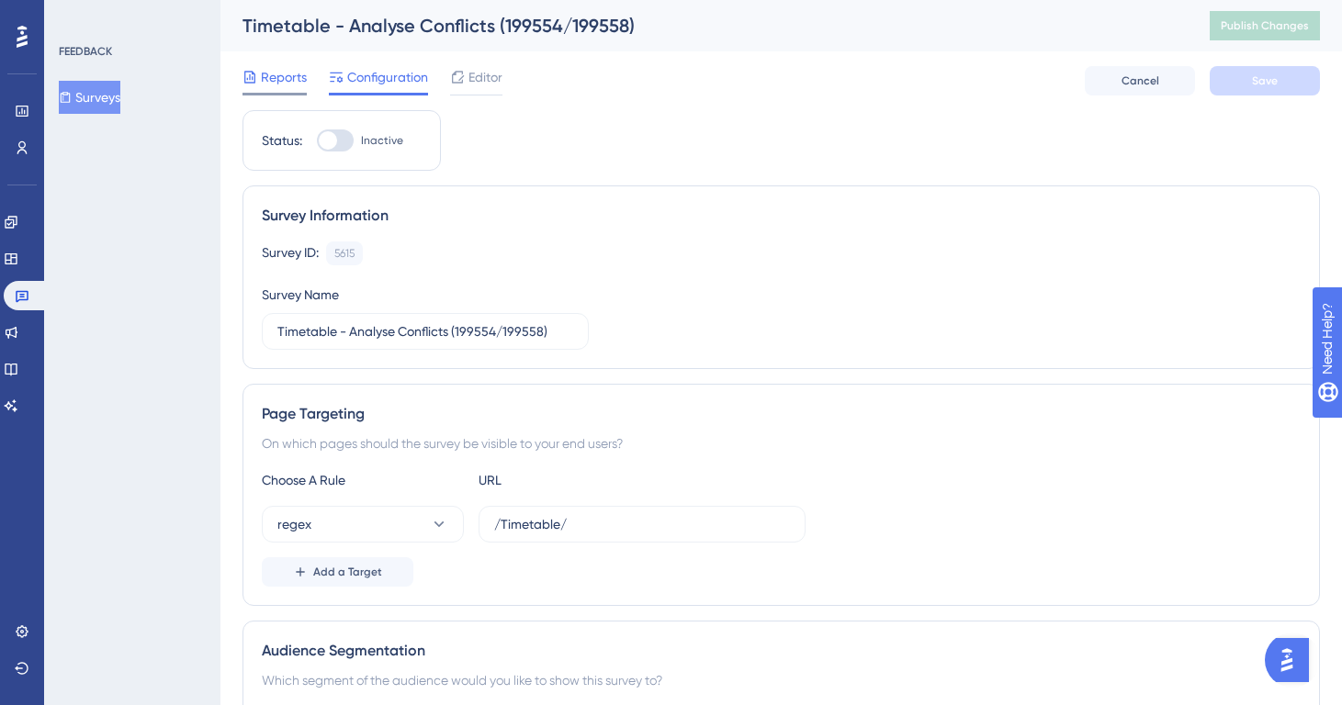
click at [291, 69] on span "Reports" at bounding box center [284, 77] width 46 height 22
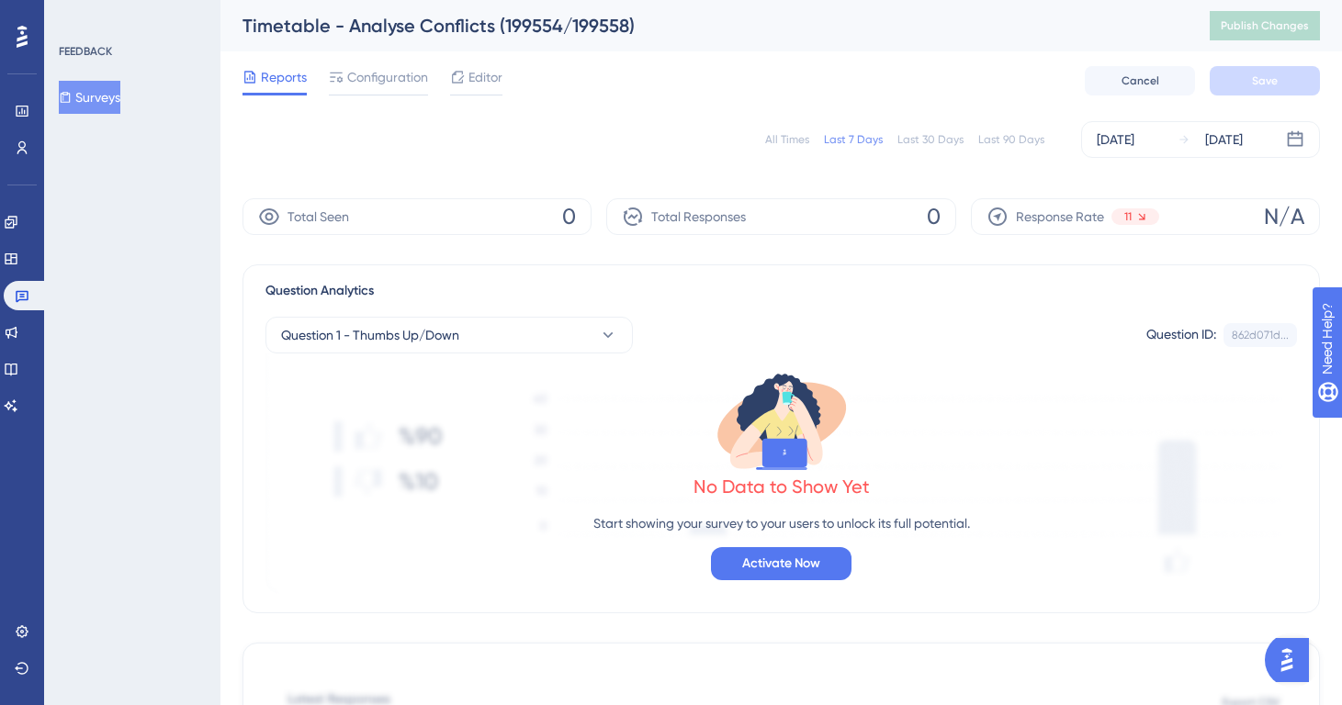
click at [798, 141] on div "All Times" at bounding box center [787, 139] width 44 height 15
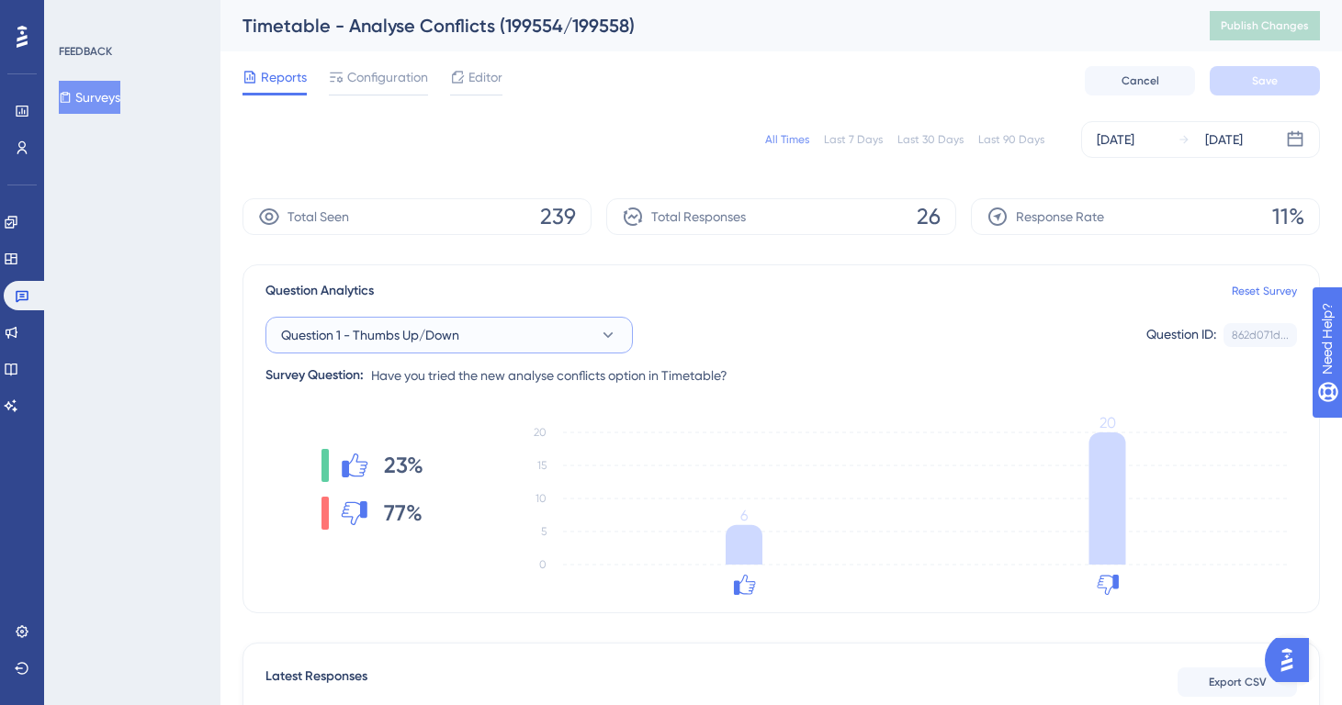
click at [553, 337] on button "Question 1 - Thumbs Up/Down" at bounding box center [448, 335] width 367 height 37
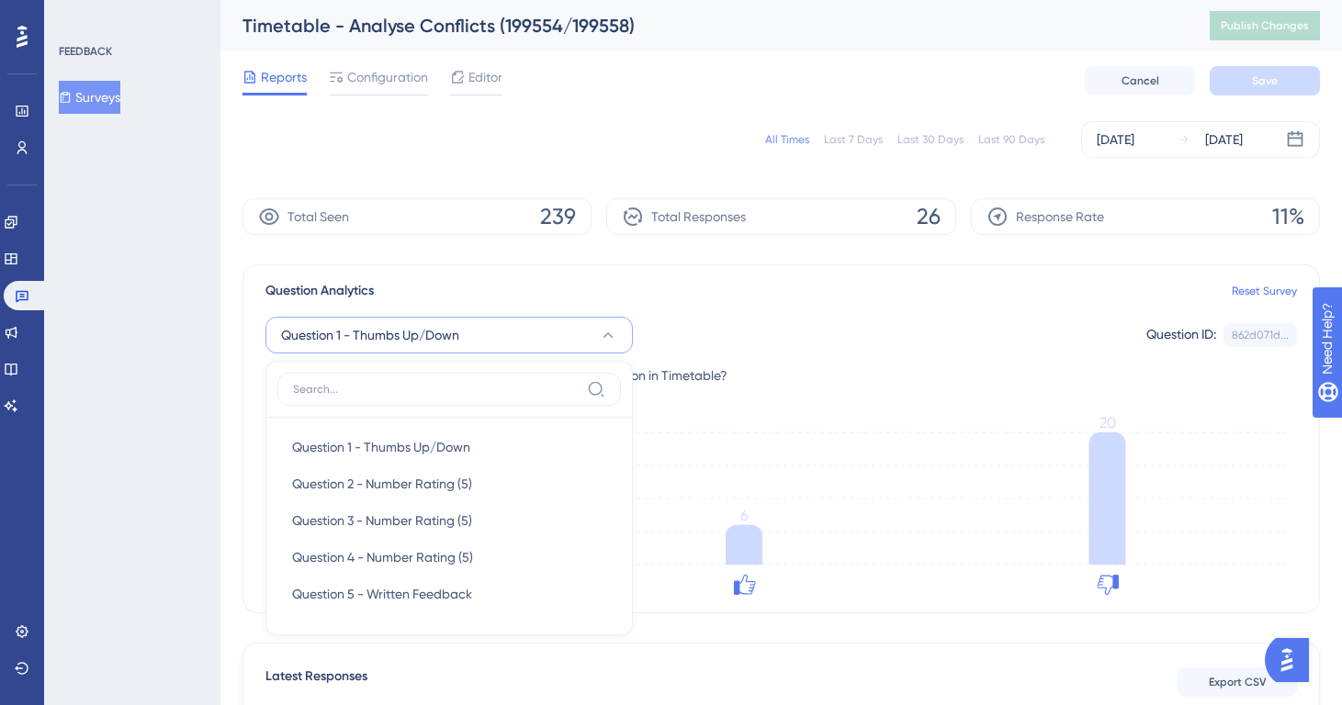
scroll to position [146, 0]
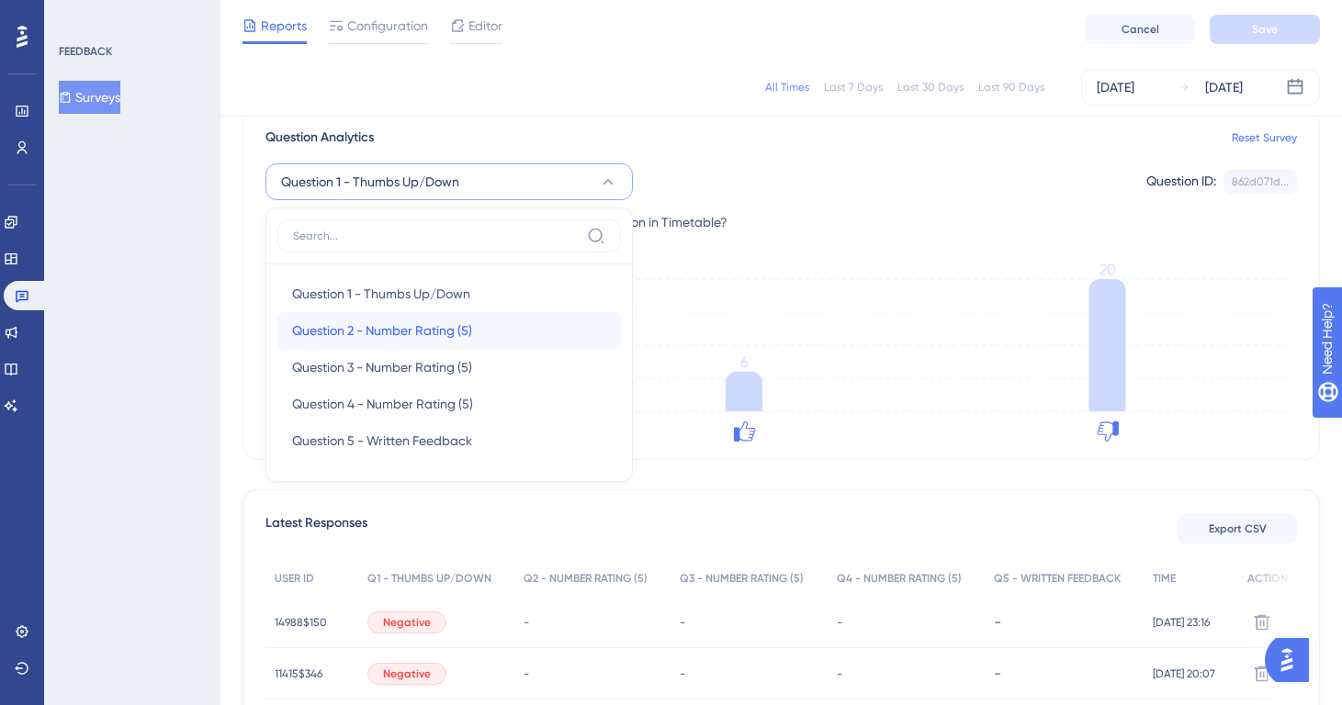
click at [493, 333] on div "Question 2 - Number Rating (5) Question 2 - Number Rating (5)" at bounding box center [449, 330] width 314 height 37
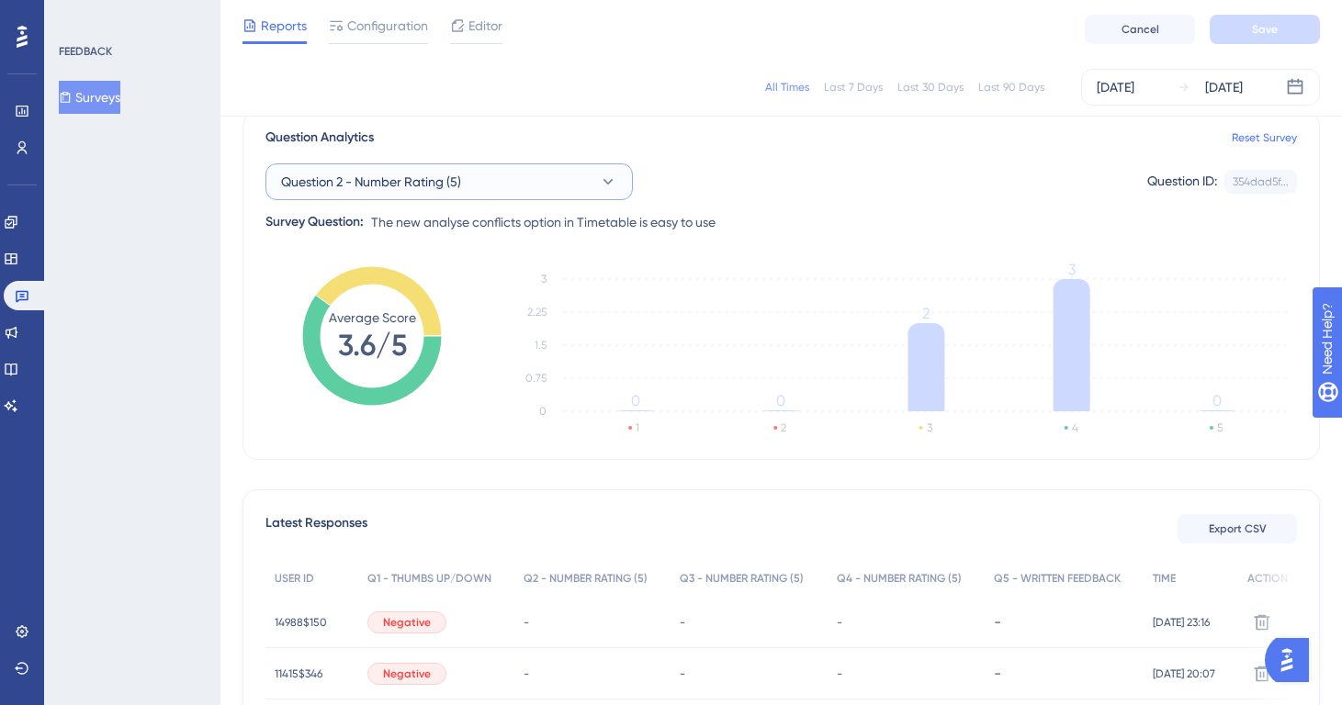
click at [497, 197] on button "Question 2 - Number Rating (5)" at bounding box center [448, 182] width 367 height 37
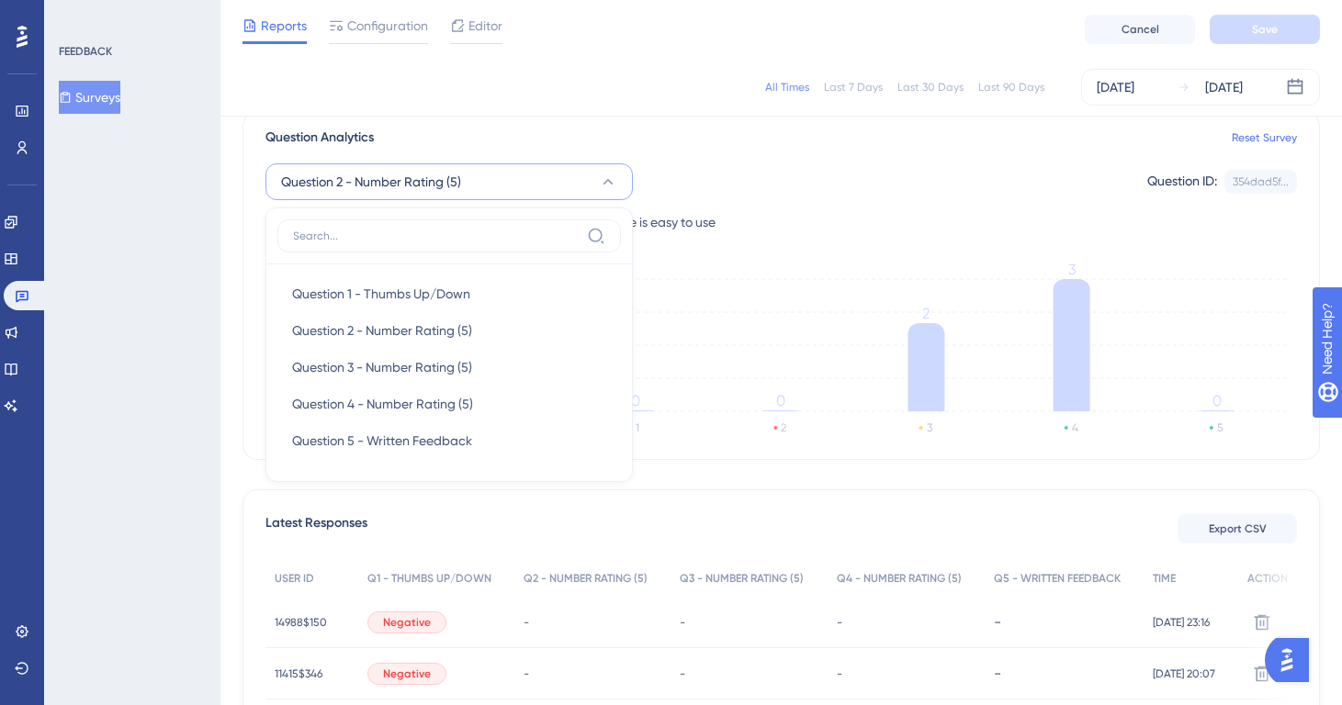
scroll to position [139, 0]
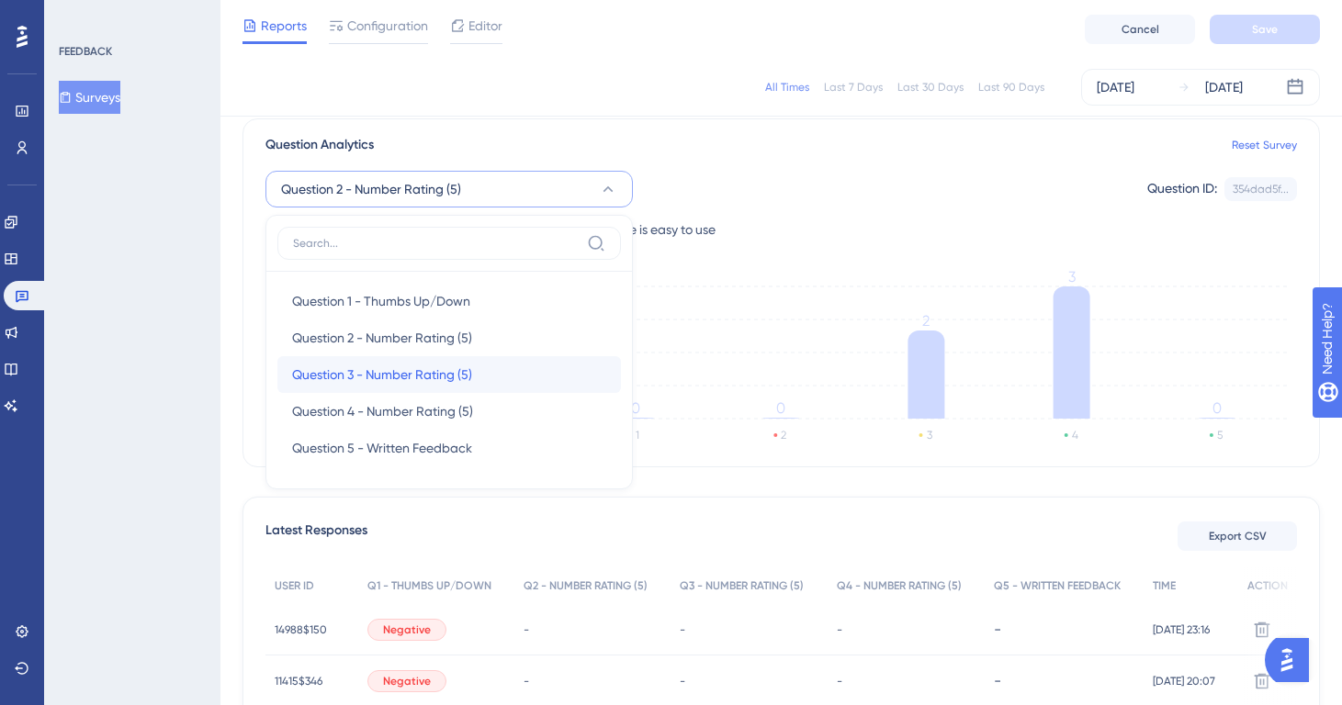
click at [457, 372] on span "Question 3 - Number Rating (5)" at bounding box center [382, 375] width 180 height 22
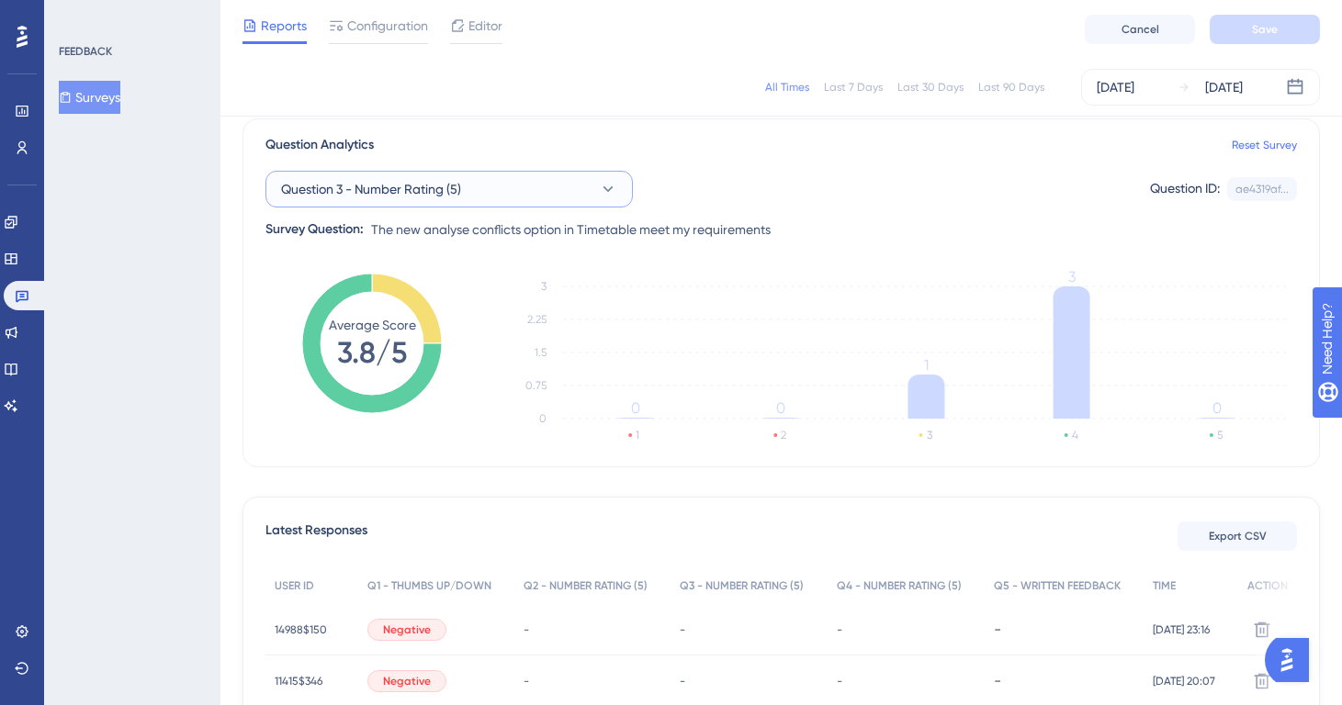
click at [459, 187] on span "Question 3 - Number Rating (5)" at bounding box center [371, 189] width 180 height 22
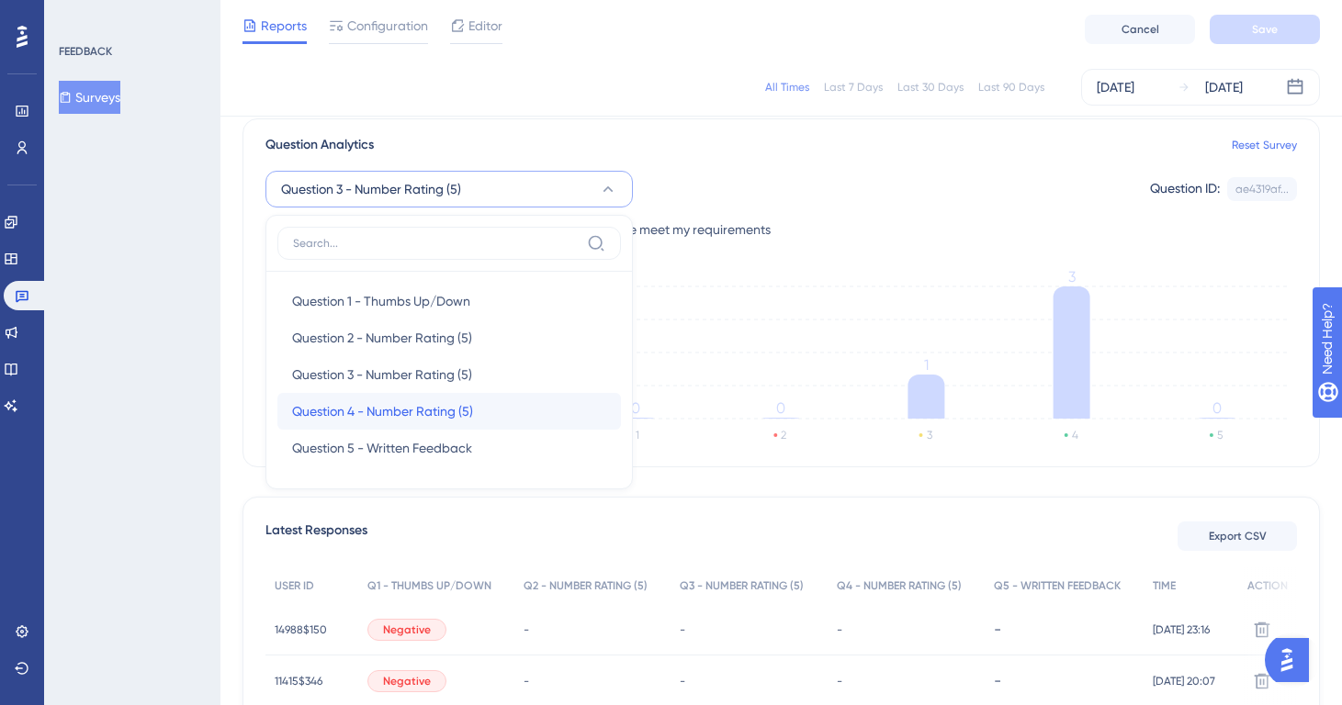
click at [420, 409] on span "Question 4 - Number Rating (5)" at bounding box center [382, 412] width 181 height 22
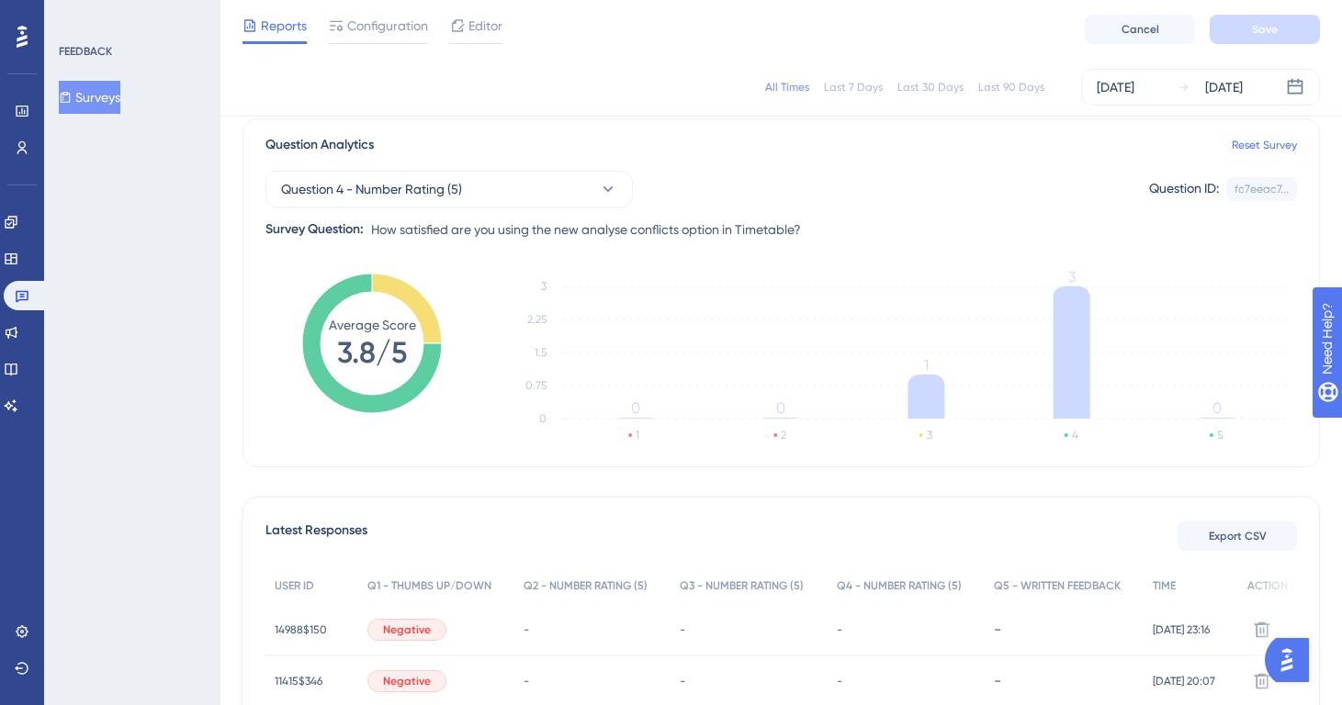
click at [118, 110] on button "Surveys" at bounding box center [90, 97] width 62 height 33
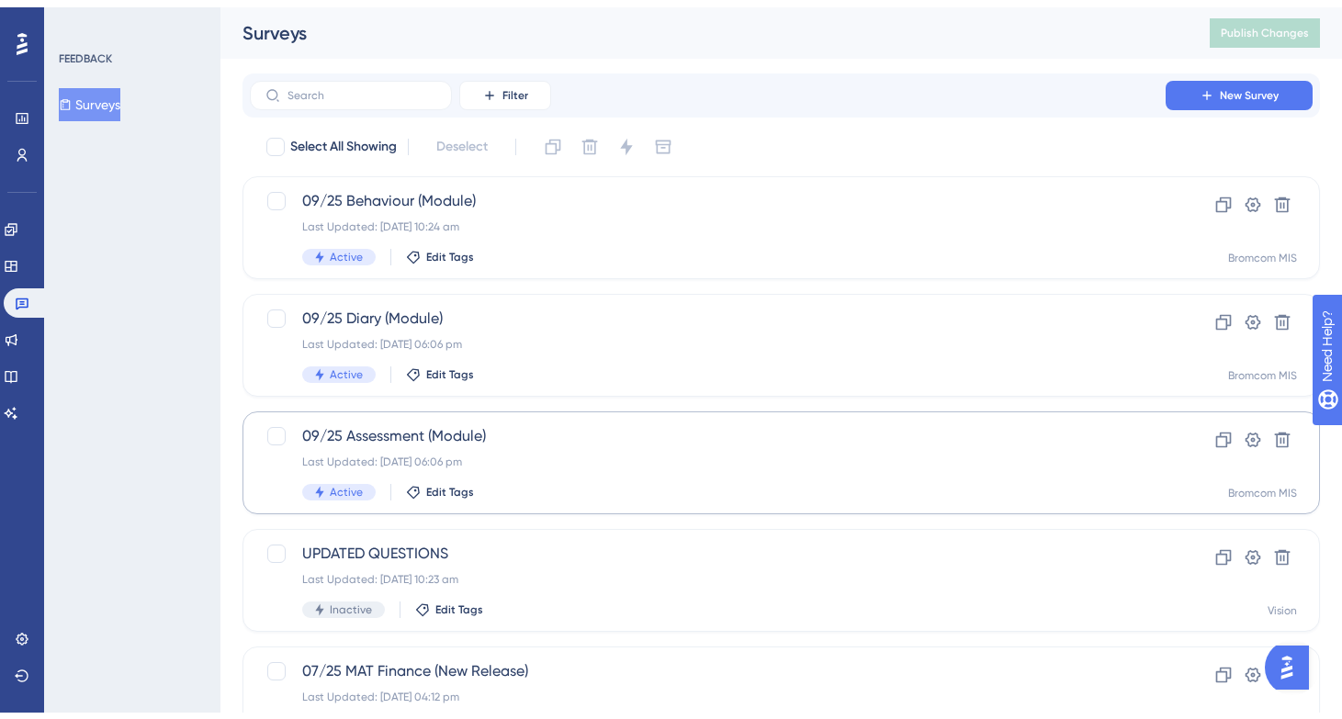
scroll to position [706, 0]
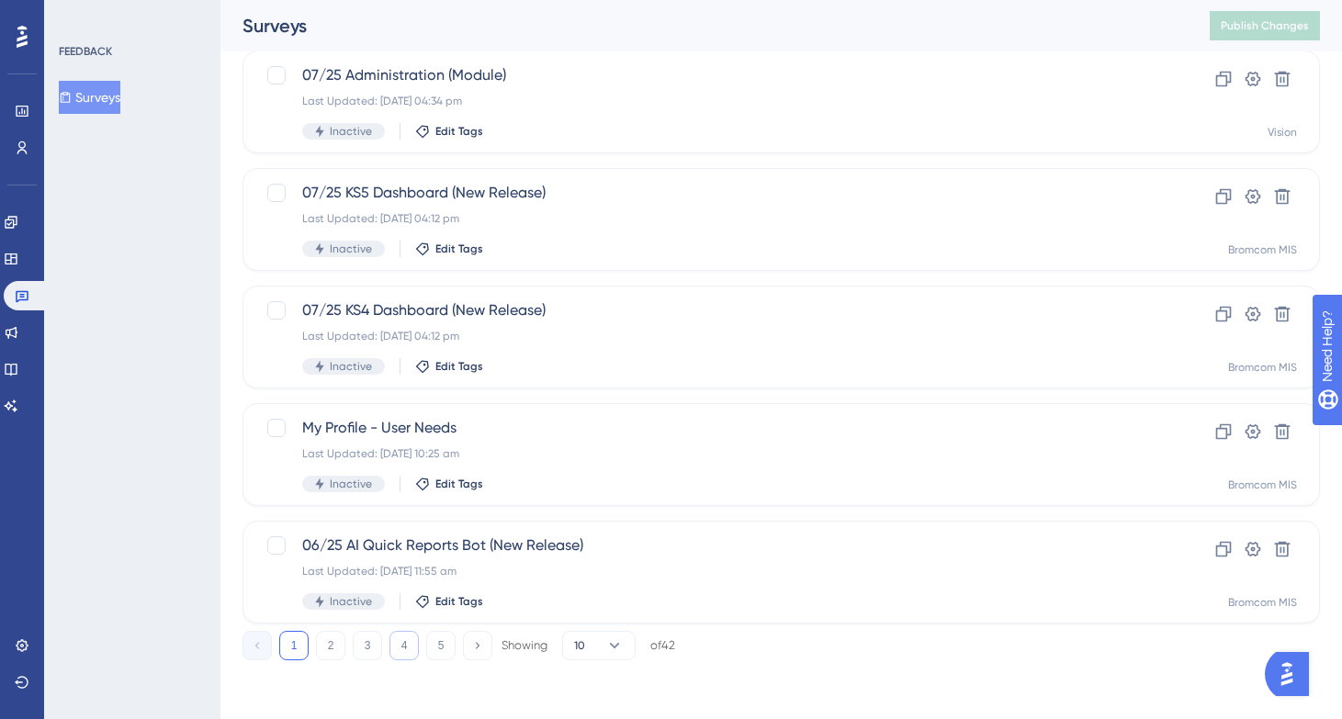
click at [404, 639] on button "4" at bounding box center [403, 645] width 29 height 29
click at [371, 637] on button "3" at bounding box center [367, 645] width 29 height 29
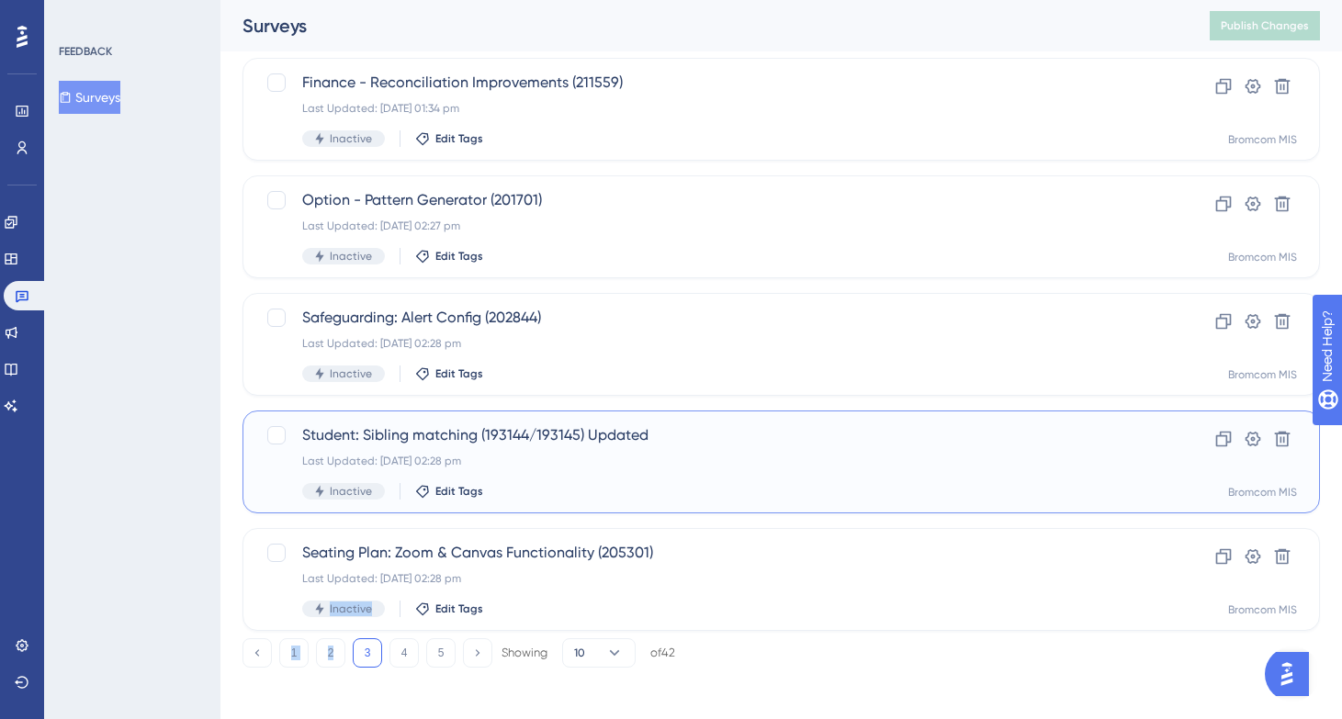
scroll to position [704, 0]
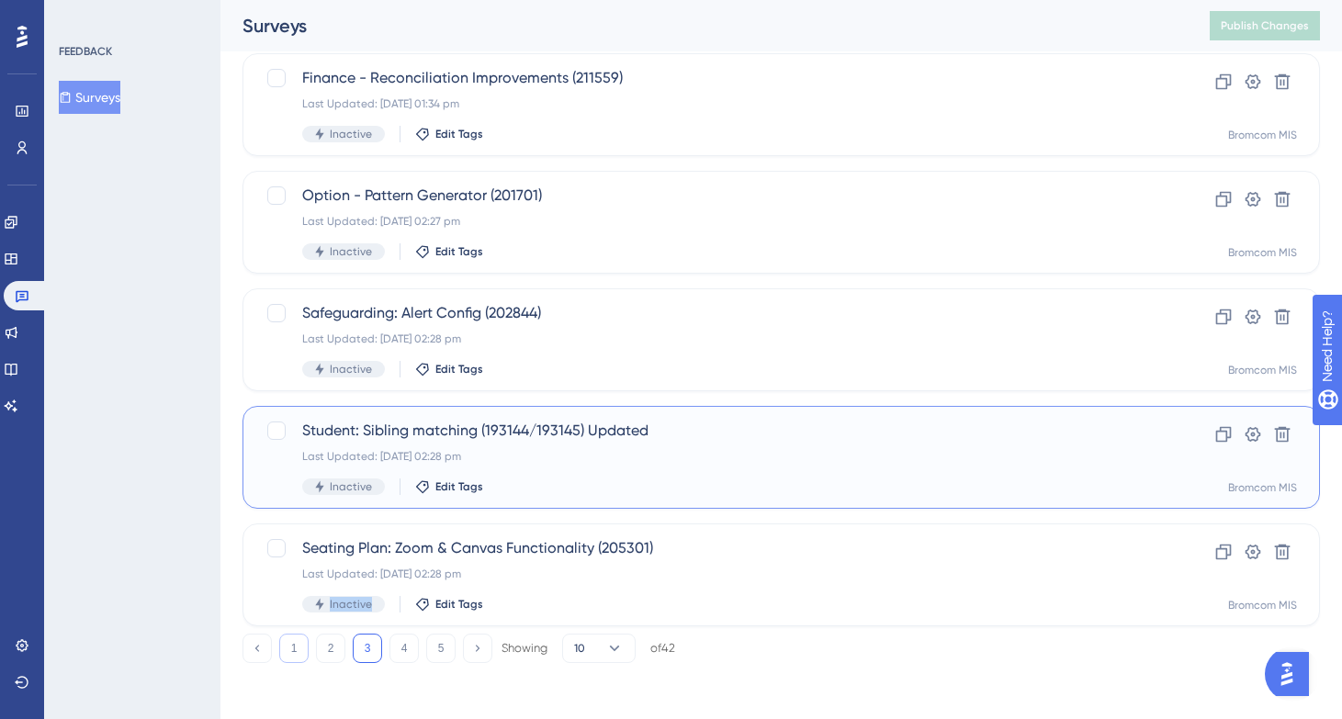
drag, startPoint x: 384, startPoint y: 513, endPoint x: 287, endPoint y: 645, distance: 163.5
click at [287, 645] on div "Filter New Survey Select All Showing Deselect 06/25 Safeguarding Releases & Upd…" at bounding box center [782, 12] width 1078 height 1301
click at [300, 646] on button "1" at bounding box center [293, 648] width 29 height 29
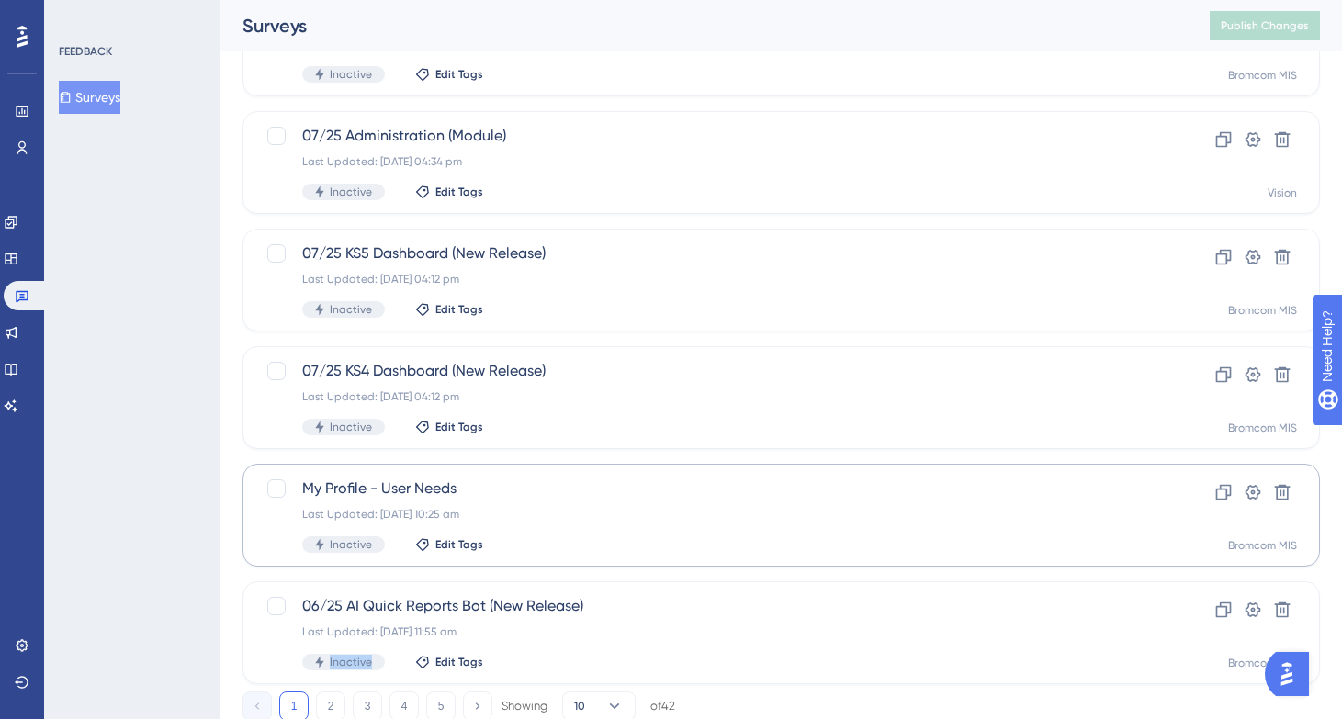
scroll to position [706, 0]
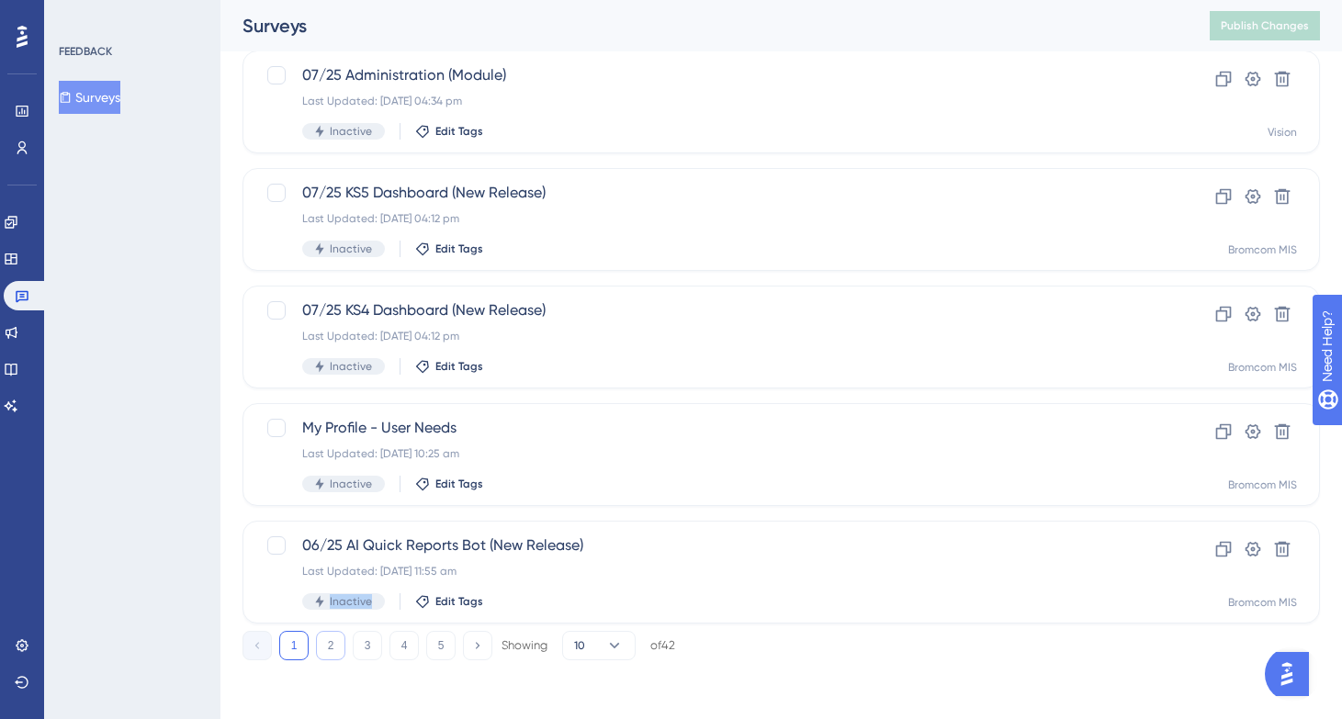
click at [320, 654] on button "2" at bounding box center [330, 645] width 29 height 29
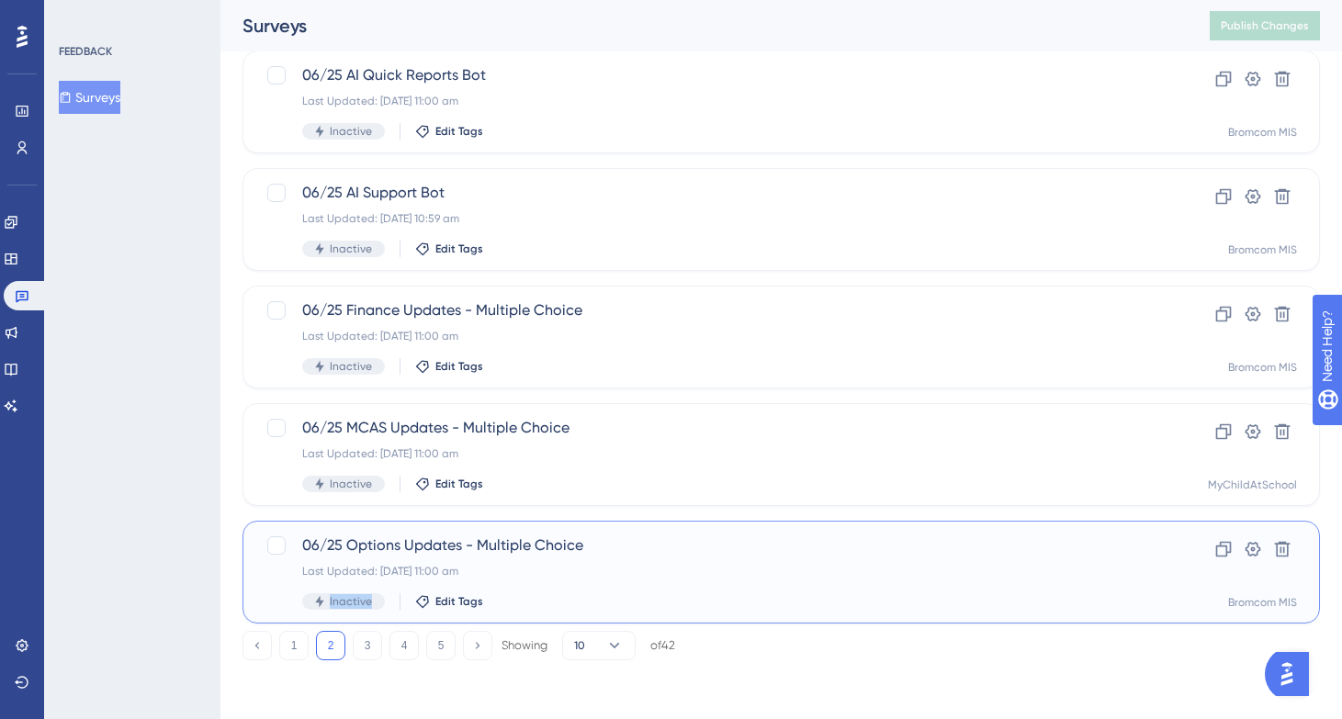
click at [604, 560] on div "06/25 Options Updates - Multiple Choice Last Updated: [DATE] 11:00 am Inactive …" at bounding box center [707, 572] width 811 height 75
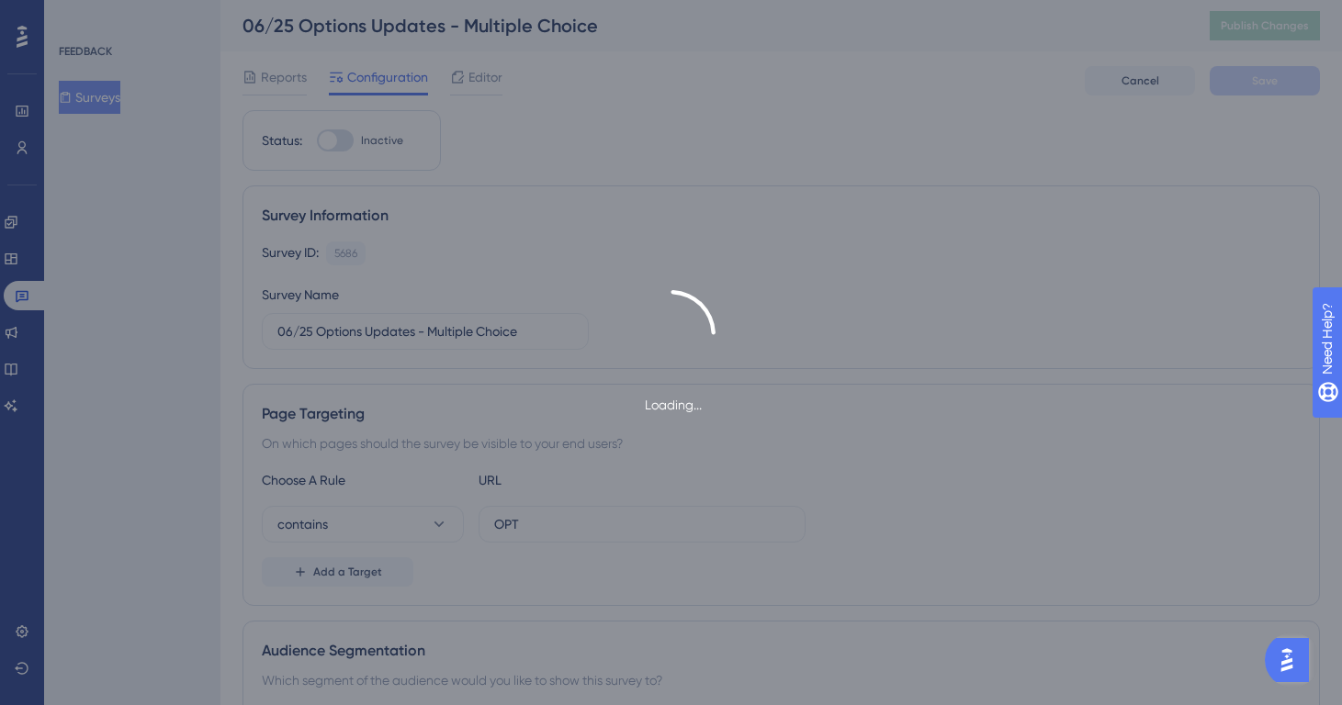
click at [282, 79] on div "Loading..." at bounding box center [671, 352] width 1342 height 705
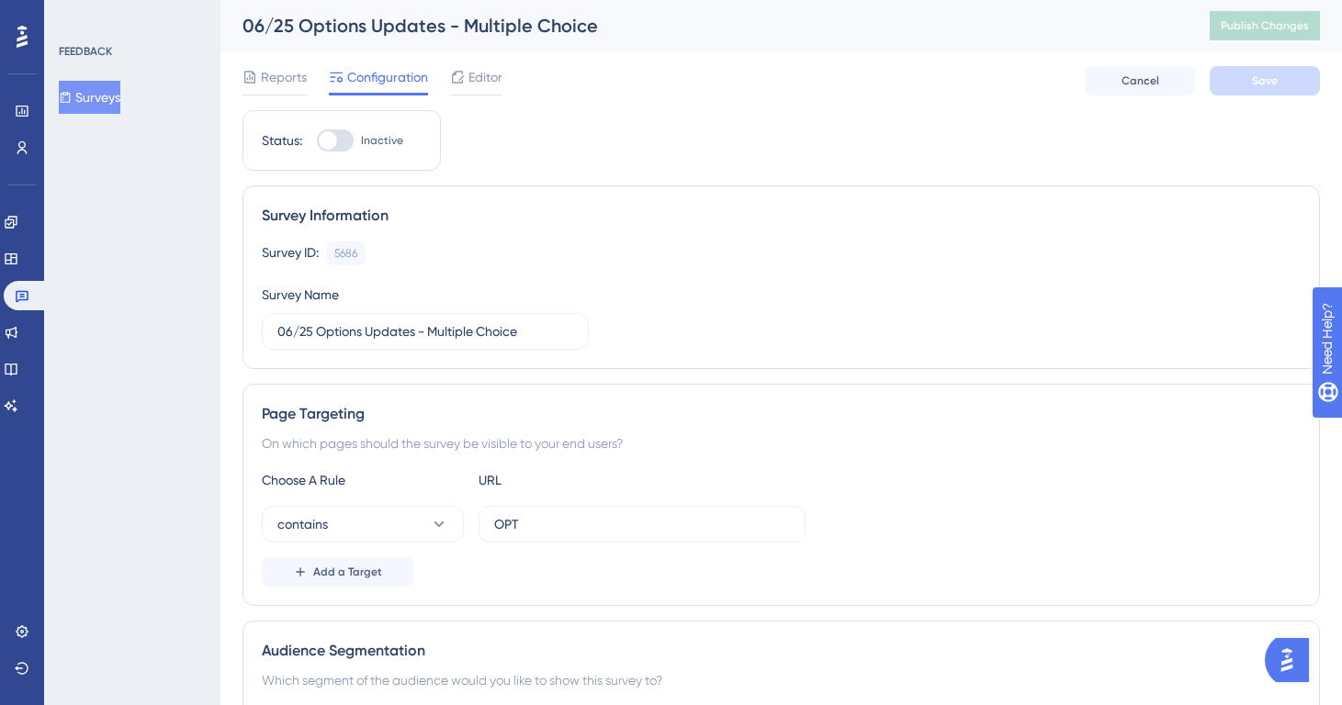
click at [282, 79] on span "Reports" at bounding box center [284, 77] width 46 height 22
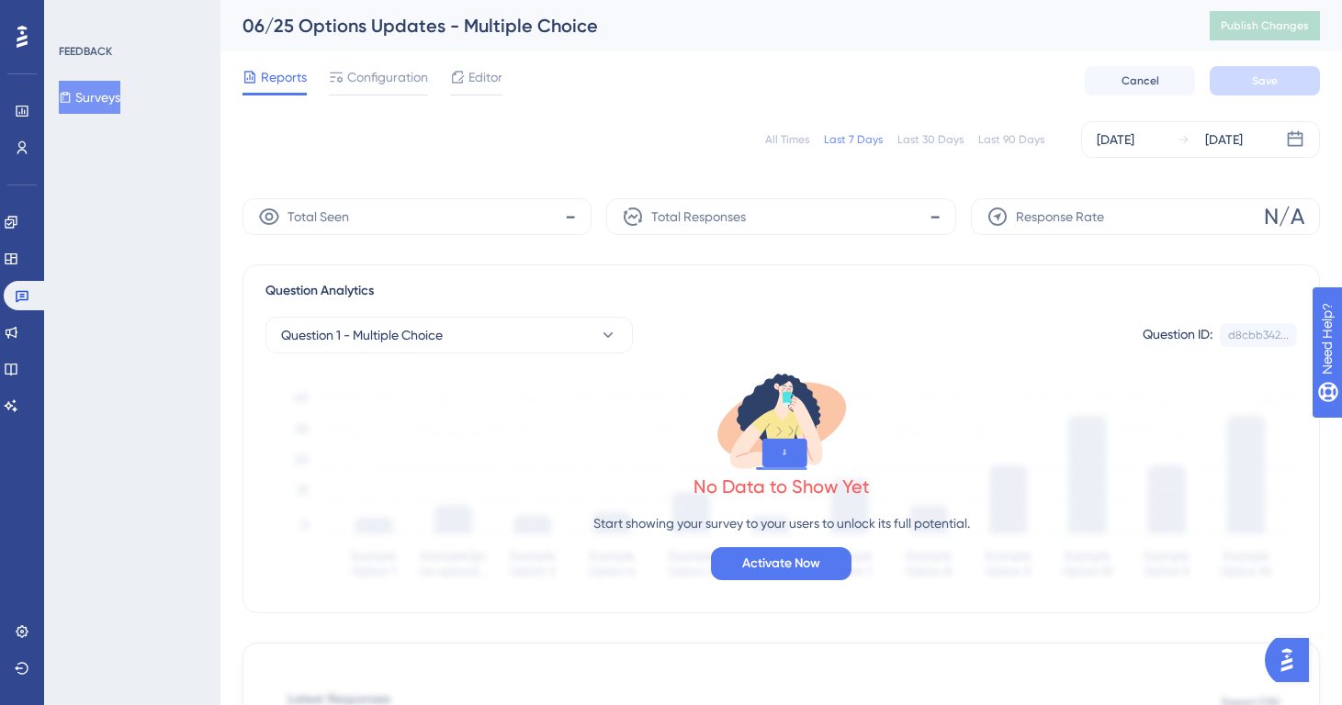
click at [777, 142] on div "All Times" at bounding box center [787, 139] width 44 height 15
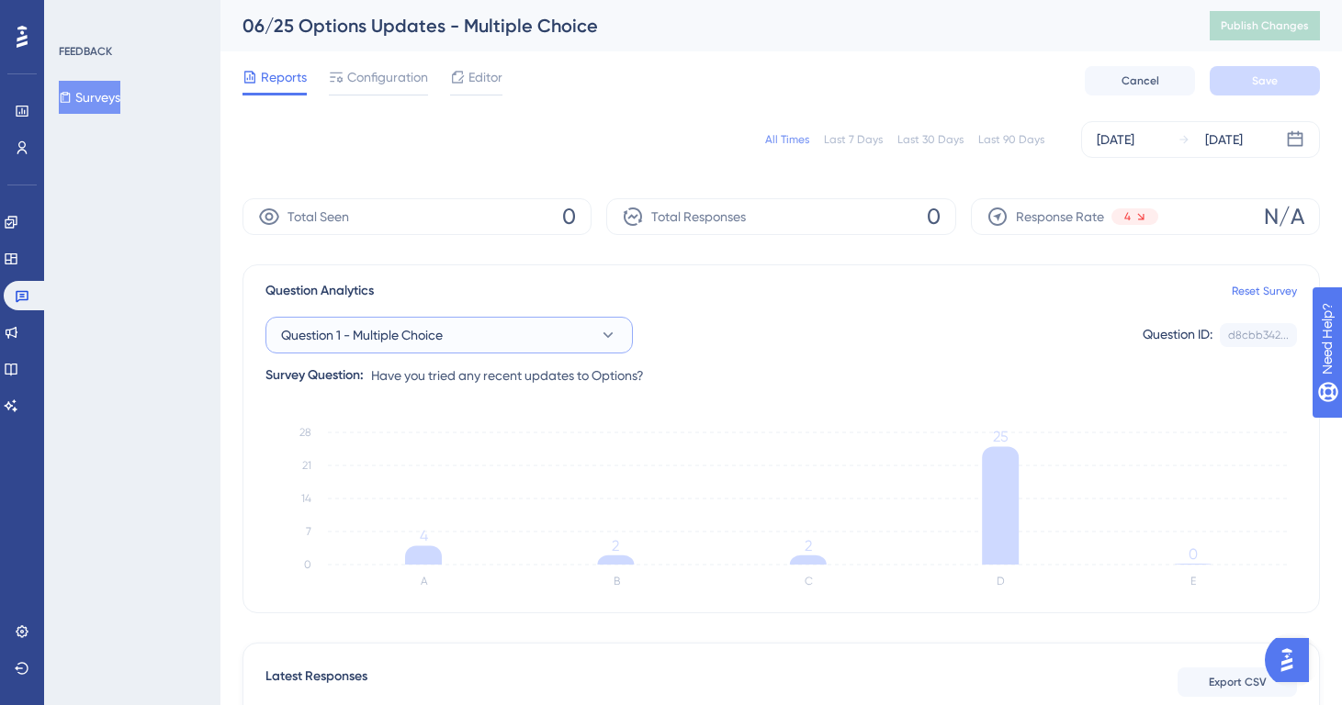
click at [468, 337] on button "Question 1 - Multiple Choice" at bounding box center [448, 335] width 367 height 37
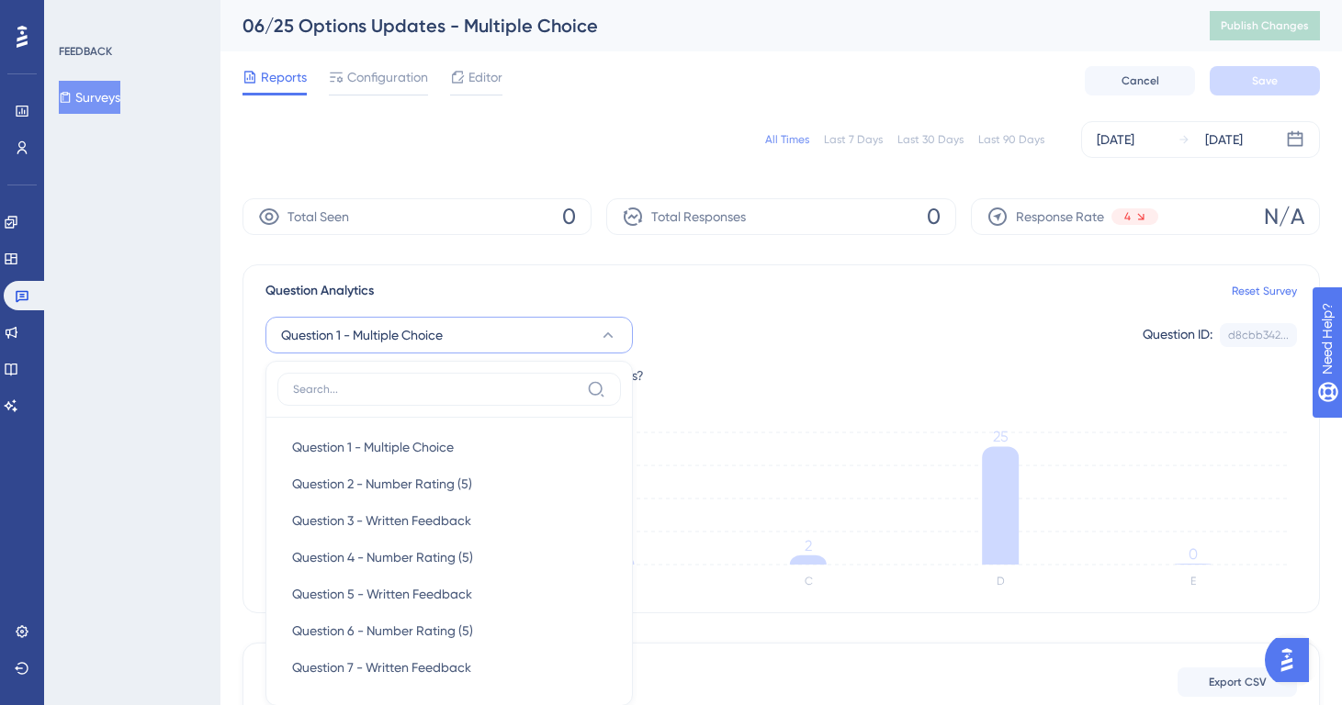
scroll to position [181, 0]
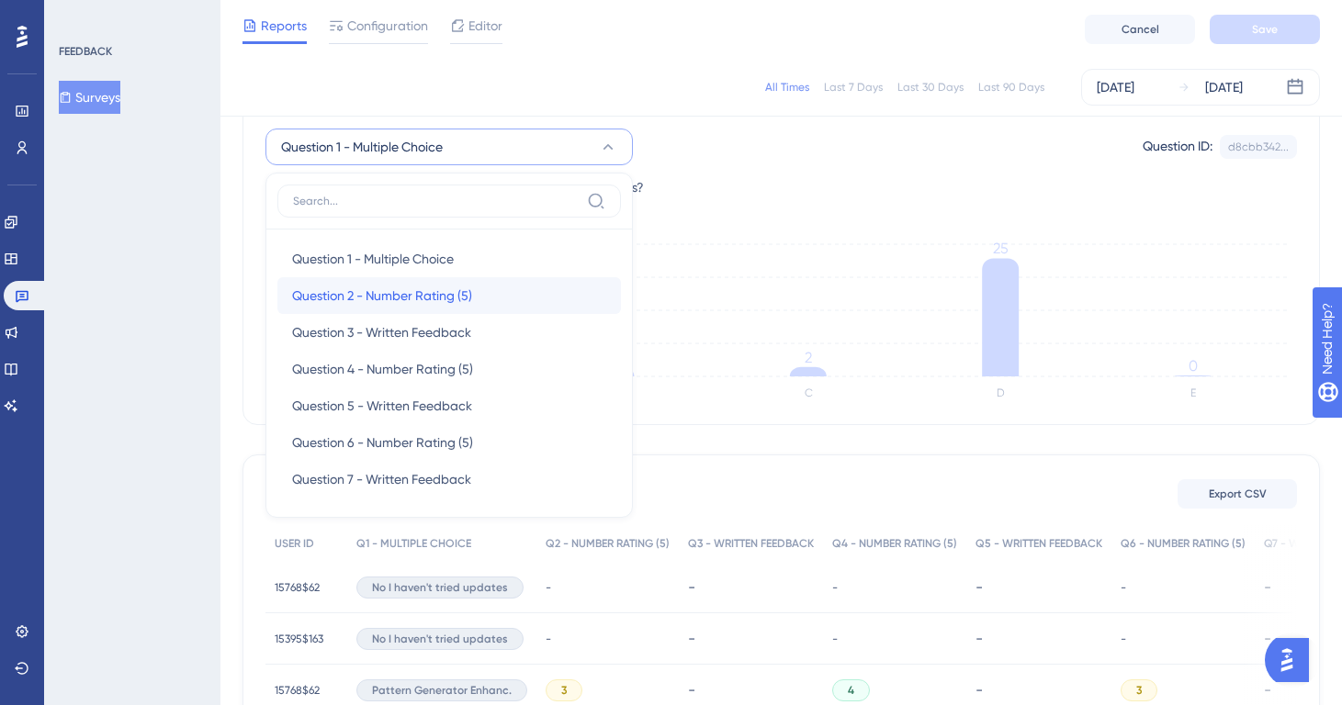
click at [458, 287] on span "Question 2 - Number Rating (5)" at bounding box center [382, 296] width 180 height 22
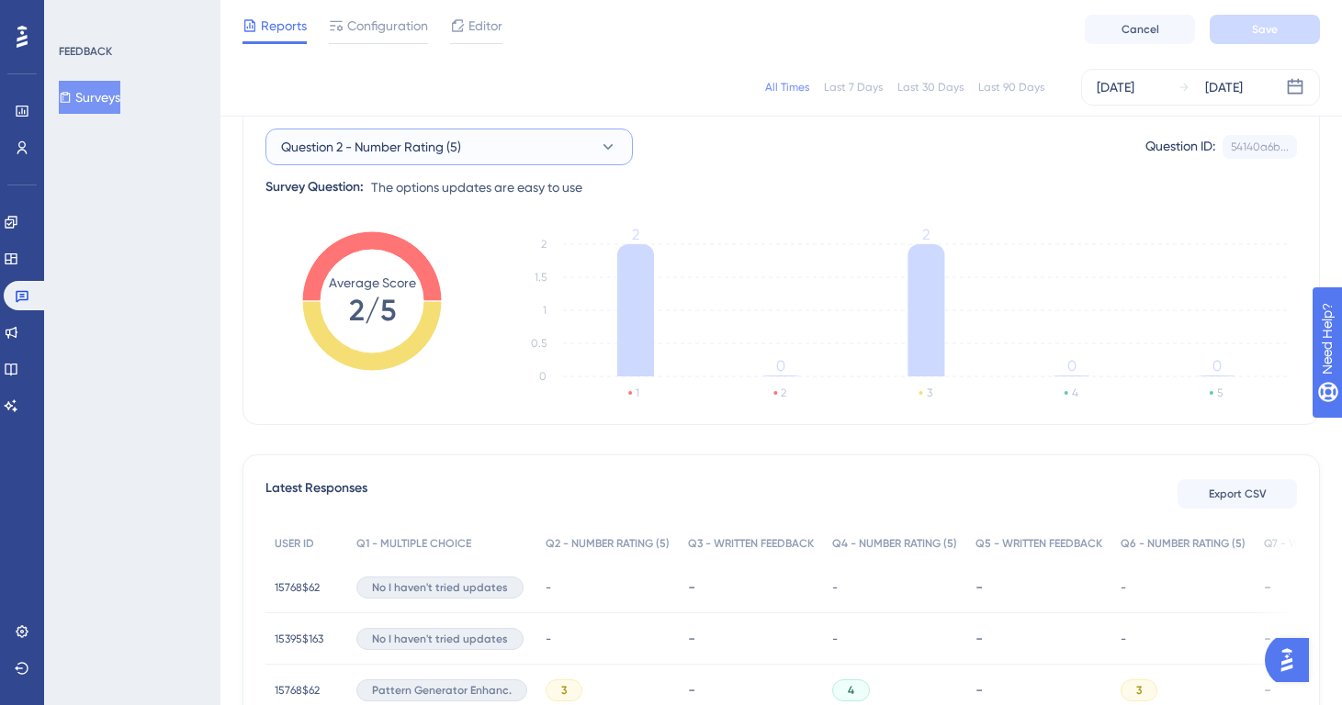
click at [437, 151] on span "Question 2 - Number Rating (5)" at bounding box center [371, 147] width 180 height 22
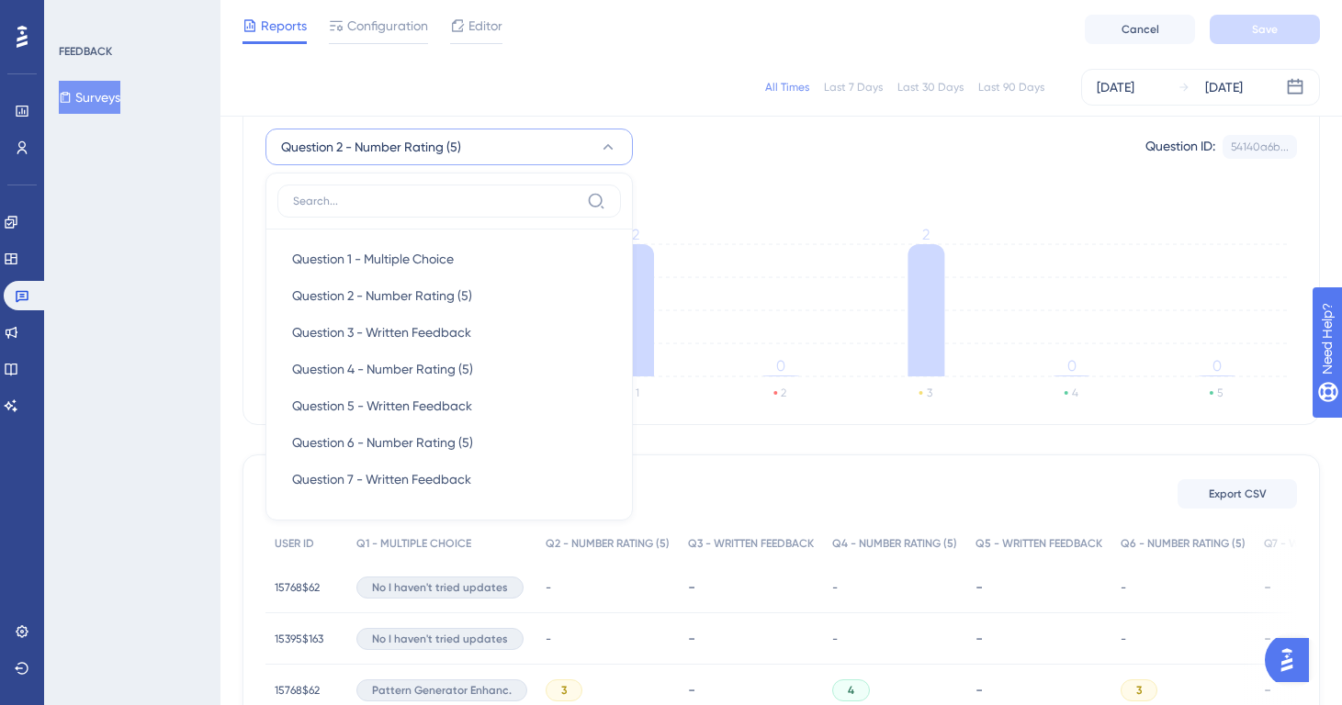
scroll to position [175, 0]
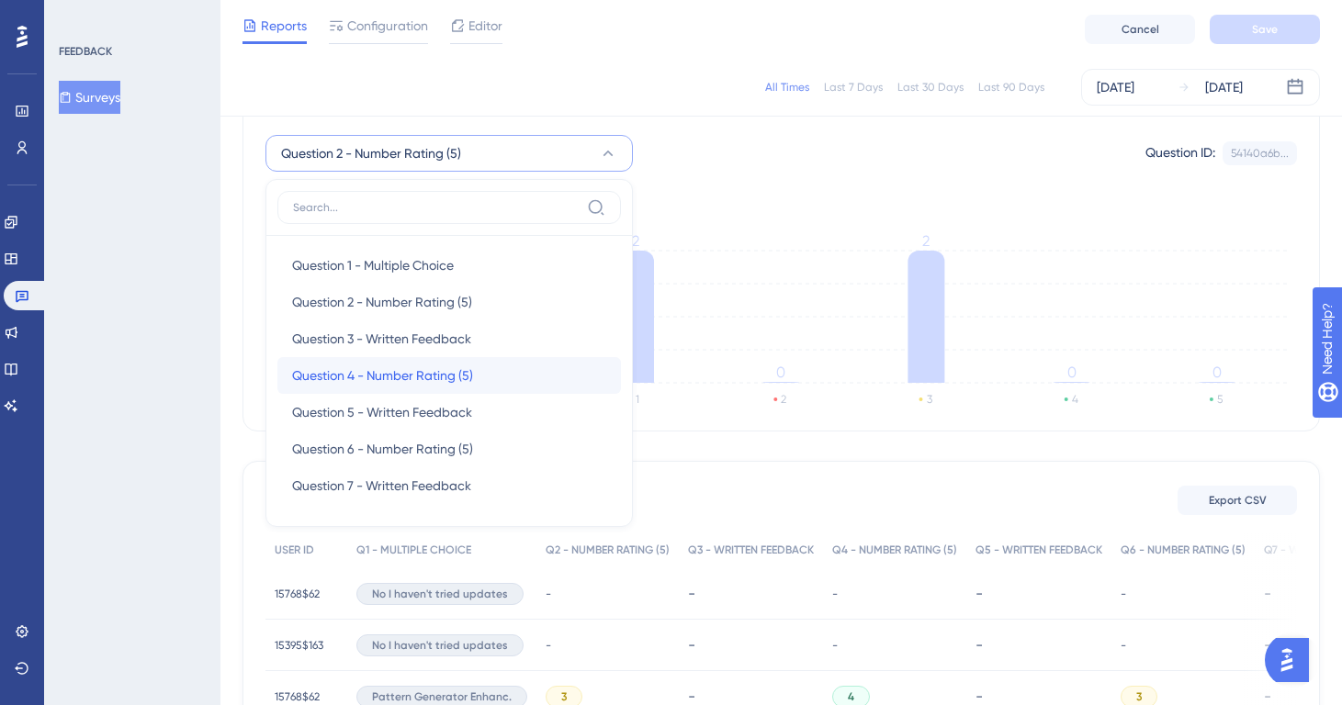
click at [415, 374] on span "Question 4 - Number Rating (5)" at bounding box center [382, 376] width 181 height 22
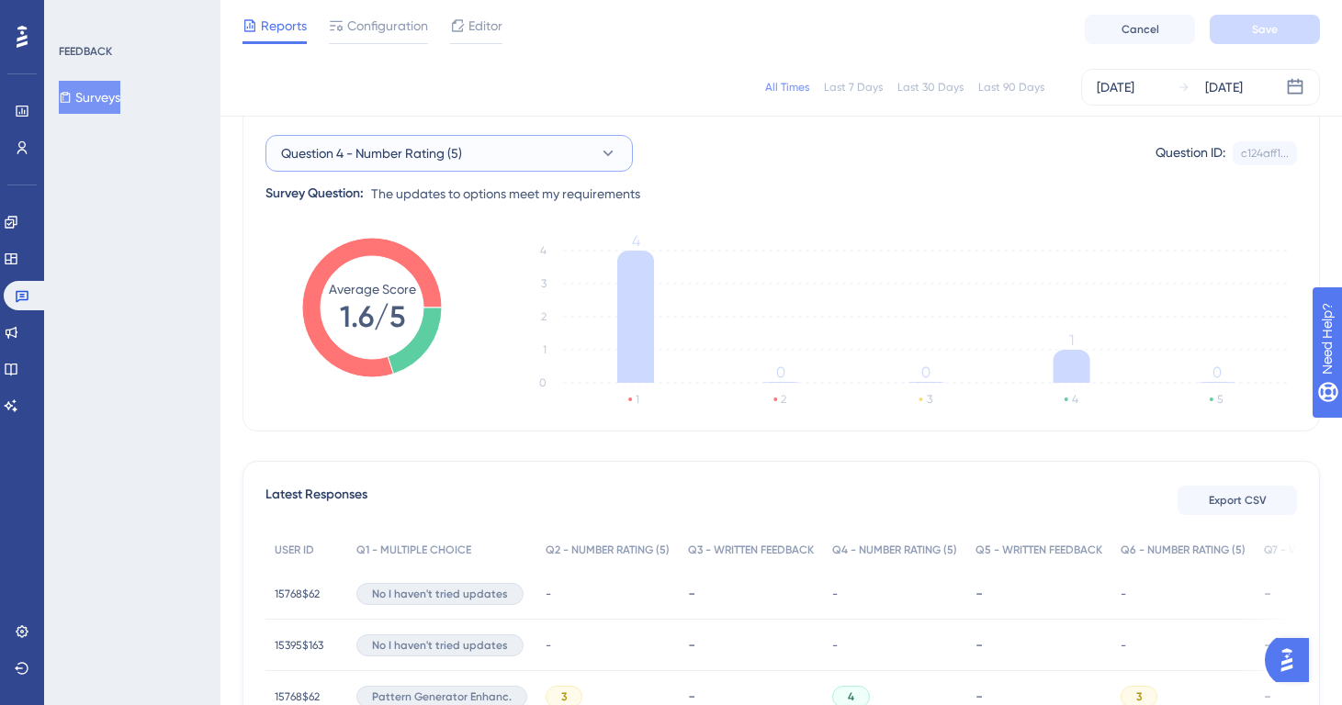
click at [426, 154] on span "Question 4 - Number Rating (5)" at bounding box center [371, 153] width 181 height 22
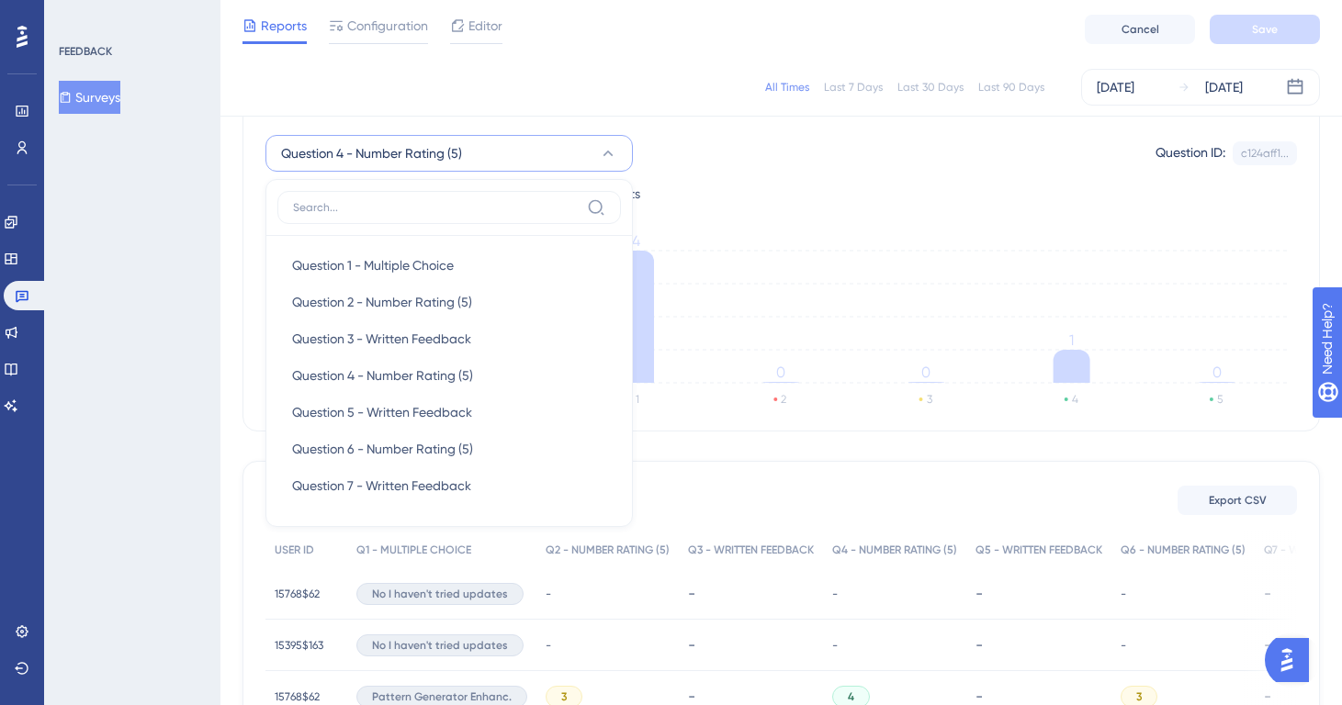
scroll to position [175, 0]
click at [408, 441] on span "Question 6 - Number Rating (5)" at bounding box center [382, 448] width 181 height 22
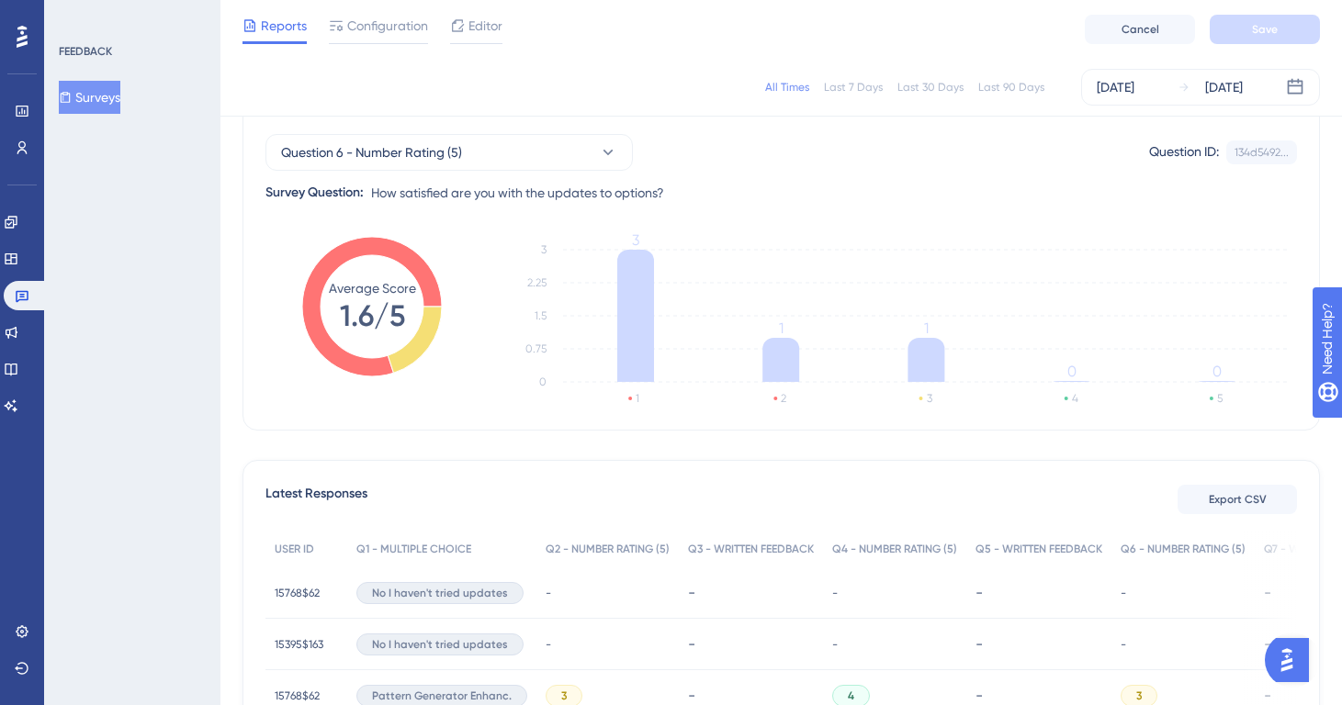
click at [112, 93] on button "Surveys" at bounding box center [90, 97] width 62 height 33
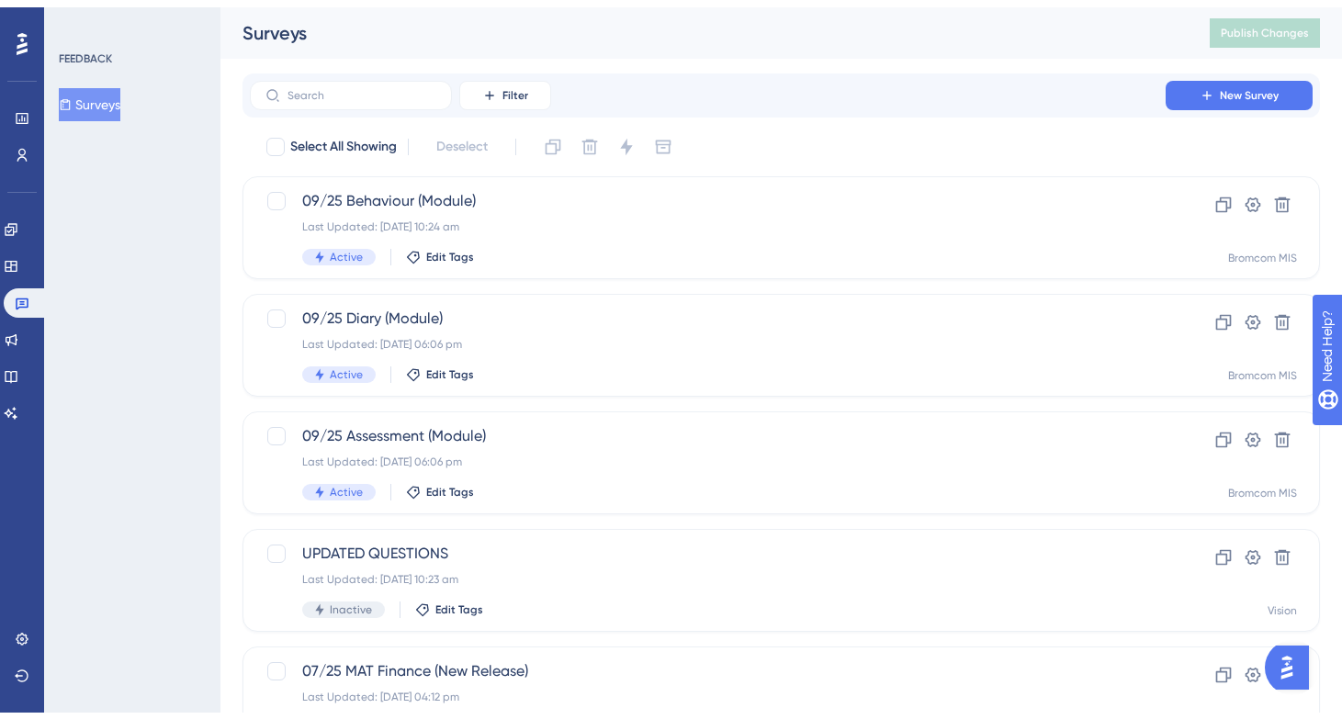
scroll to position [706, 0]
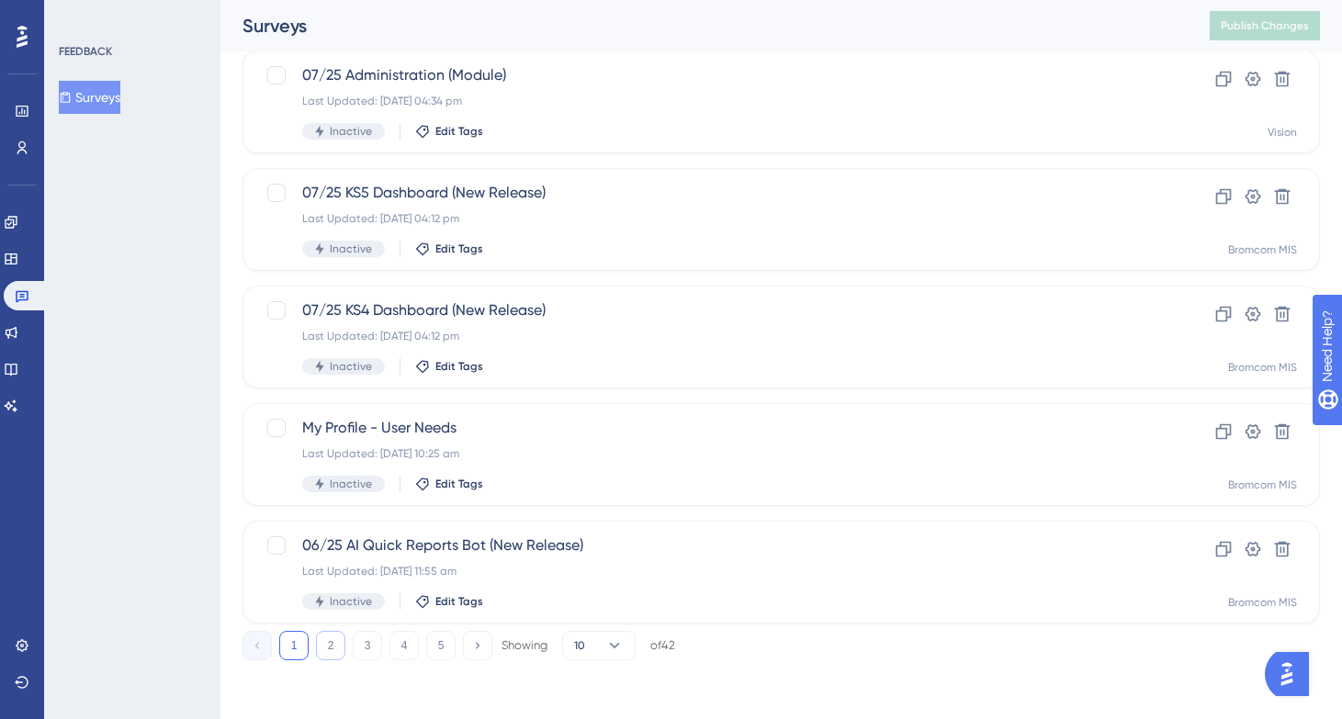
click at [333, 651] on button "2" at bounding box center [330, 645] width 29 height 29
click at [367, 656] on button "3" at bounding box center [367, 645] width 29 height 29
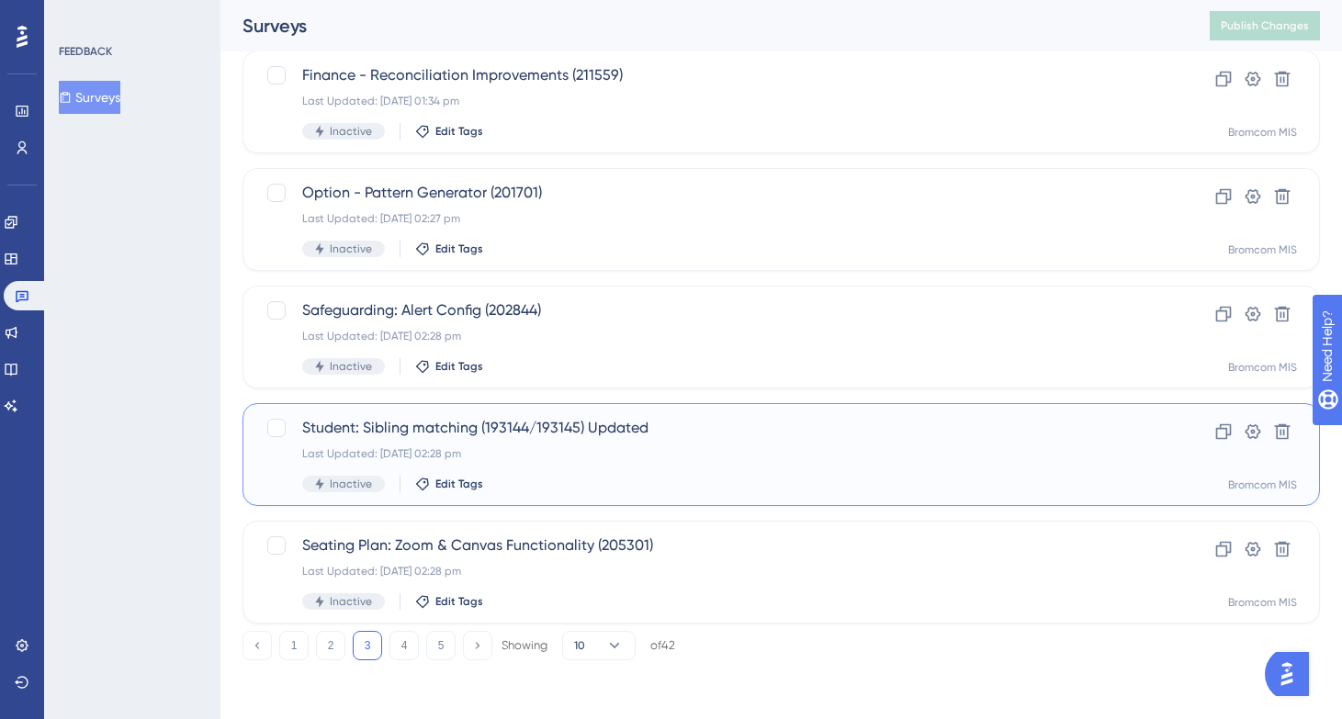
click at [448, 436] on span "Student: Sibling matching (193144/193145) Updated" at bounding box center [707, 428] width 811 height 22
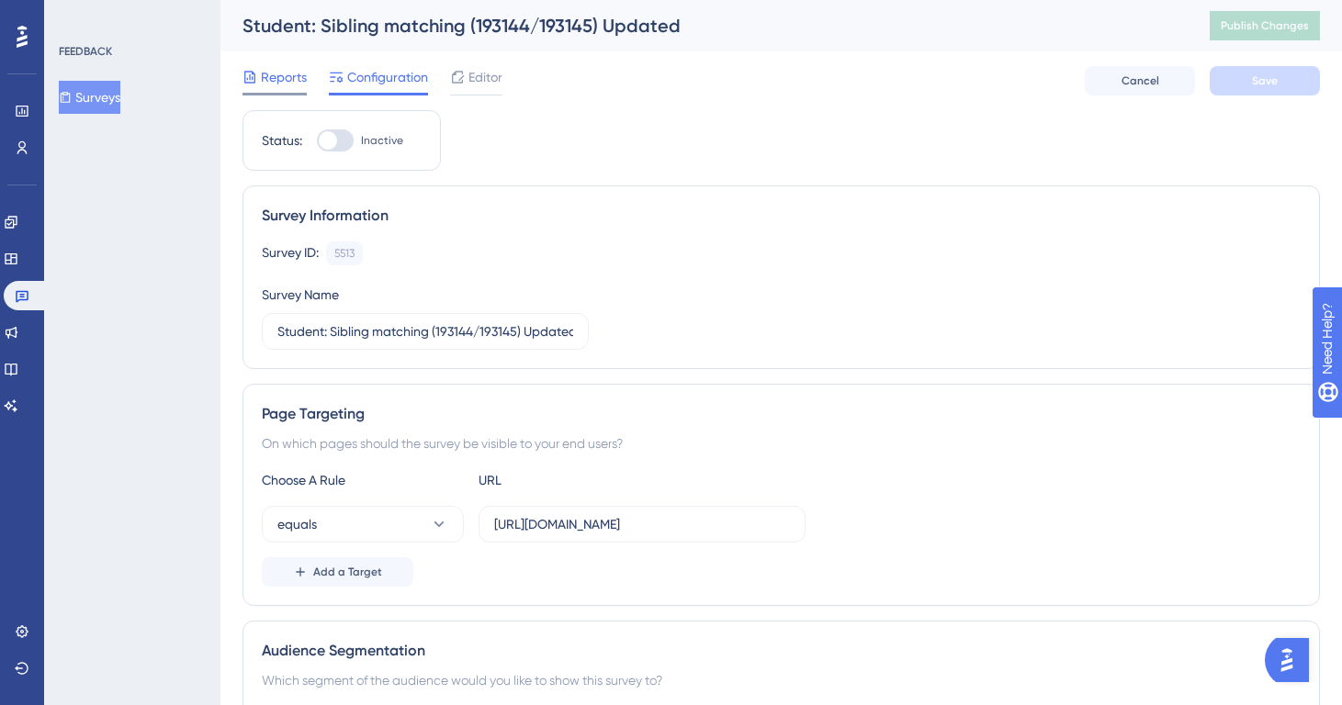
click at [288, 80] on span "Reports" at bounding box center [284, 77] width 46 height 22
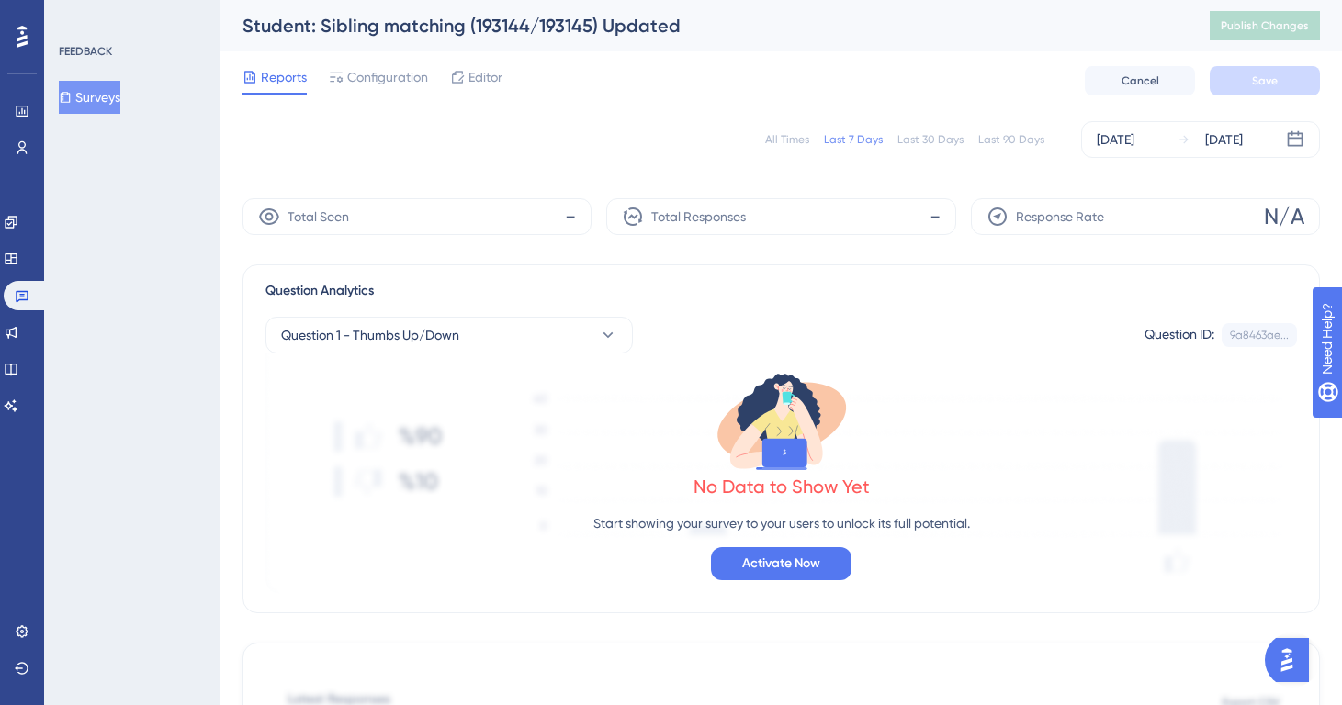
click at [790, 129] on div "All Times Last 7 Days Last 30 Days Last 90 Days [DATE] [DATE]" at bounding box center [782, 139] width 1078 height 37
click at [788, 138] on div "All Times" at bounding box center [787, 139] width 44 height 15
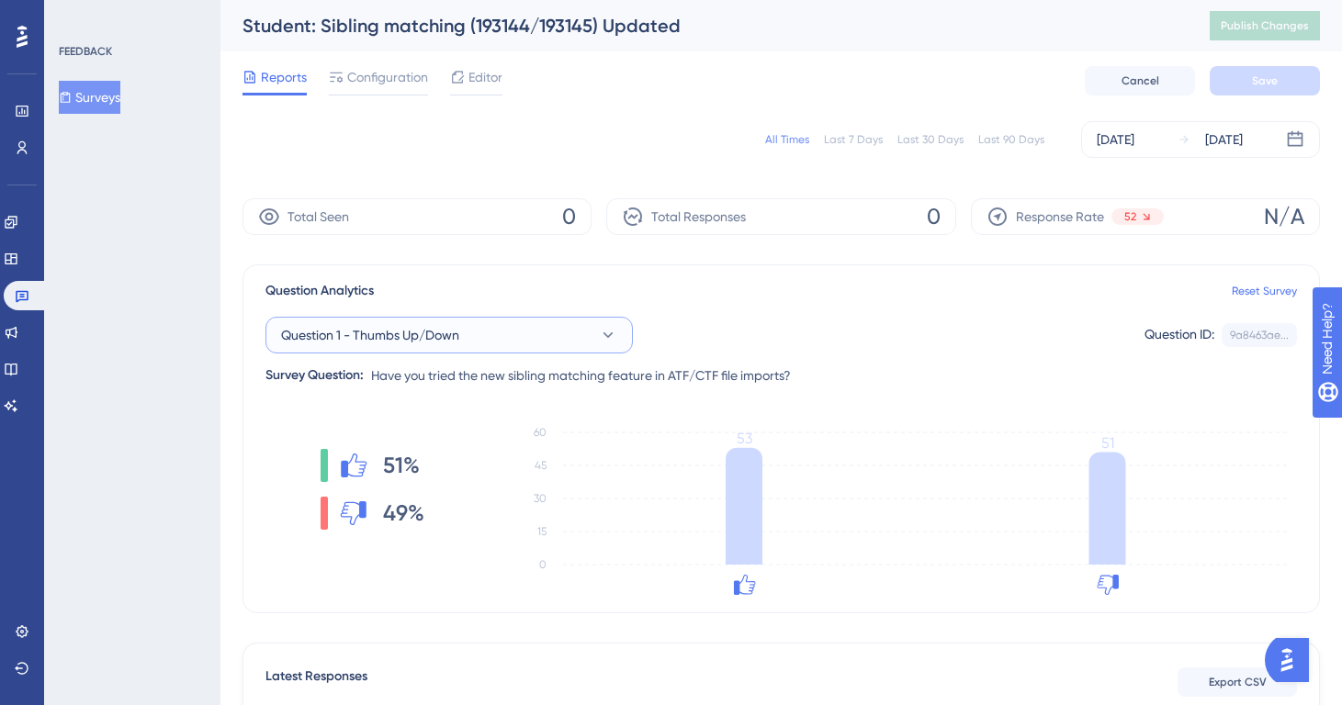
click at [465, 332] on button "Question 1 - Thumbs Up/Down" at bounding box center [448, 335] width 367 height 37
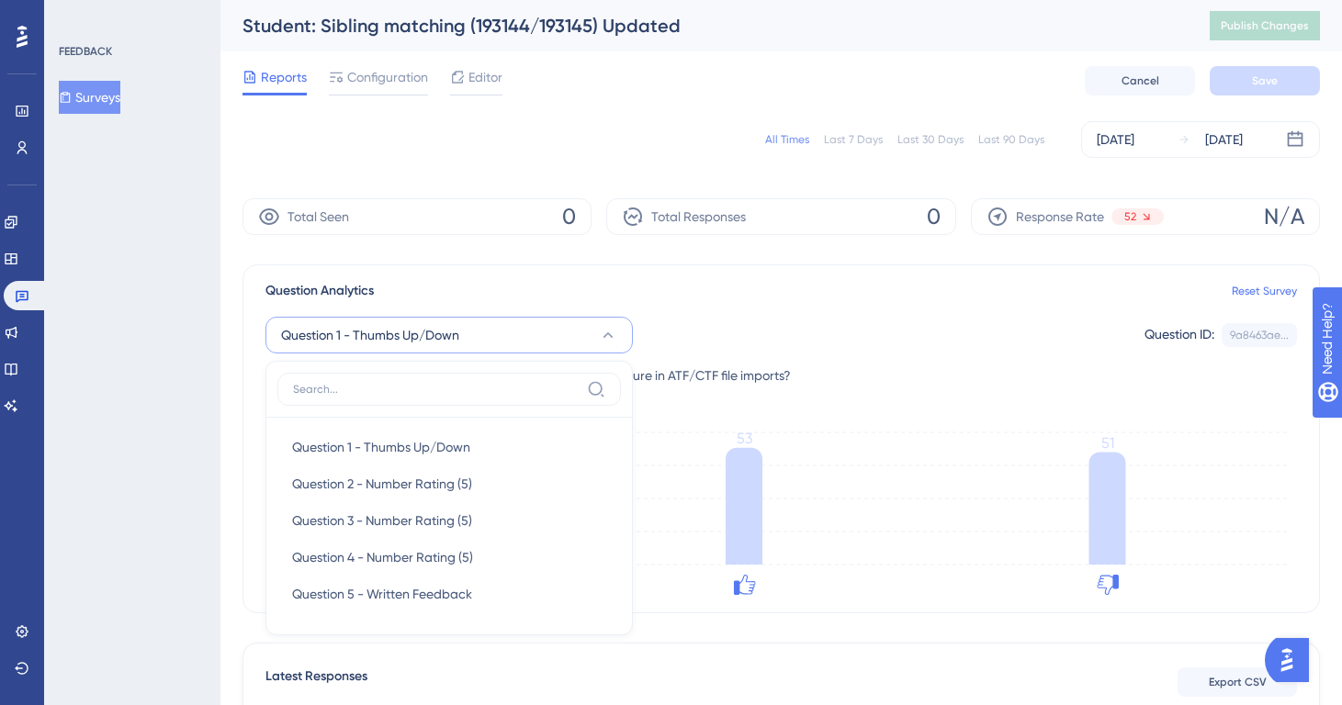
scroll to position [146, 0]
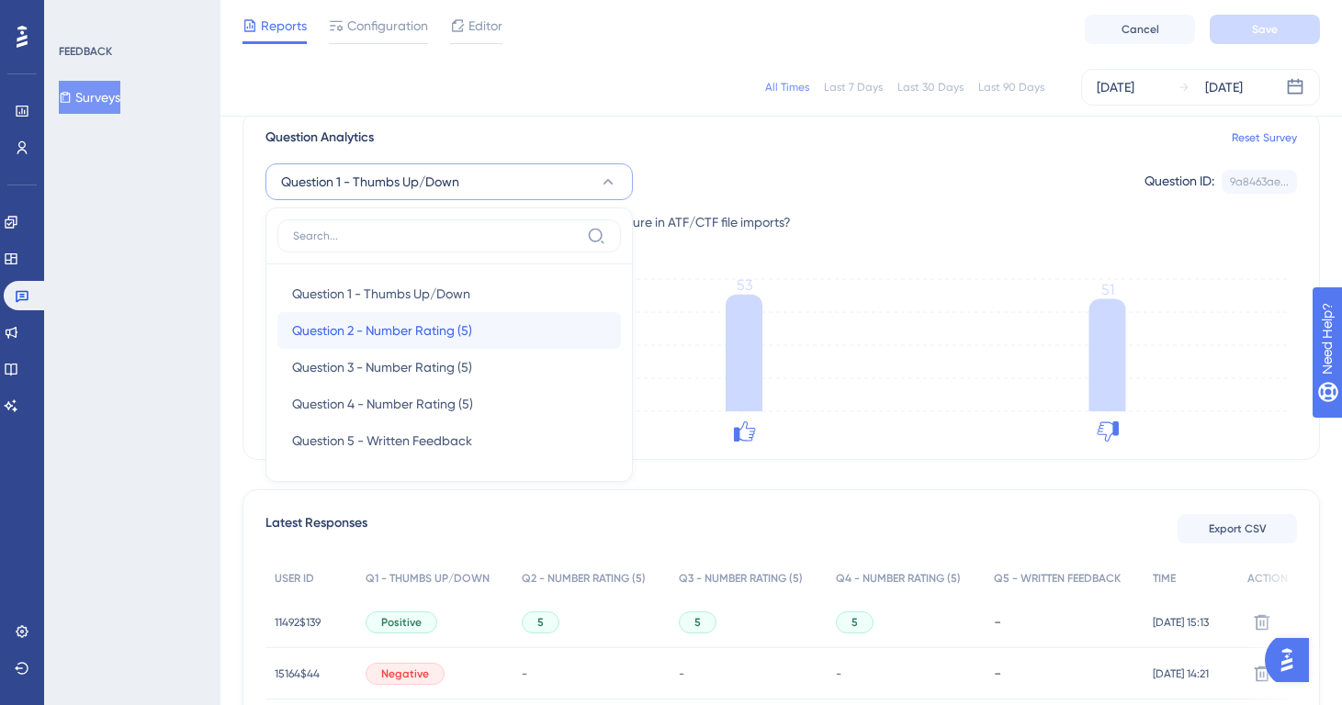
click at [450, 333] on span "Question 2 - Number Rating (5)" at bounding box center [382, 331] width 180 height 22
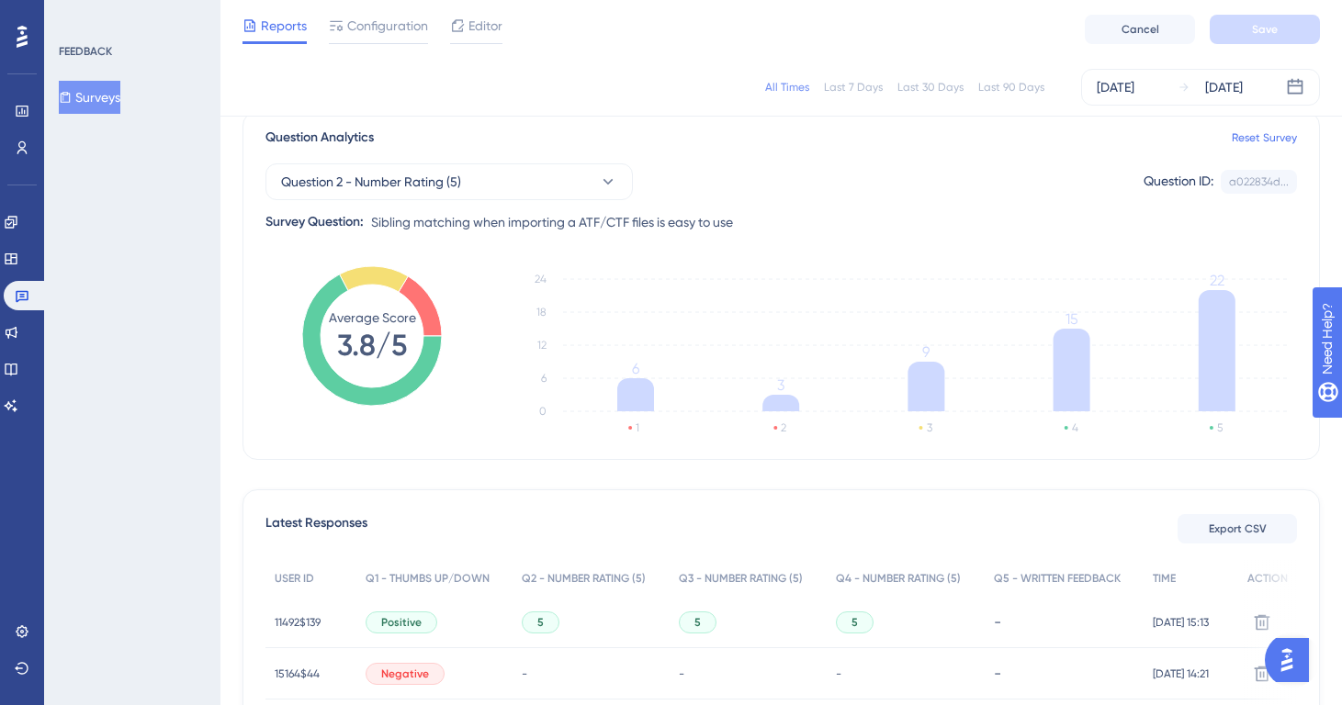
click at [102, 109] on button "Surveys" at bounding box center [90, 97] width 62 height 33
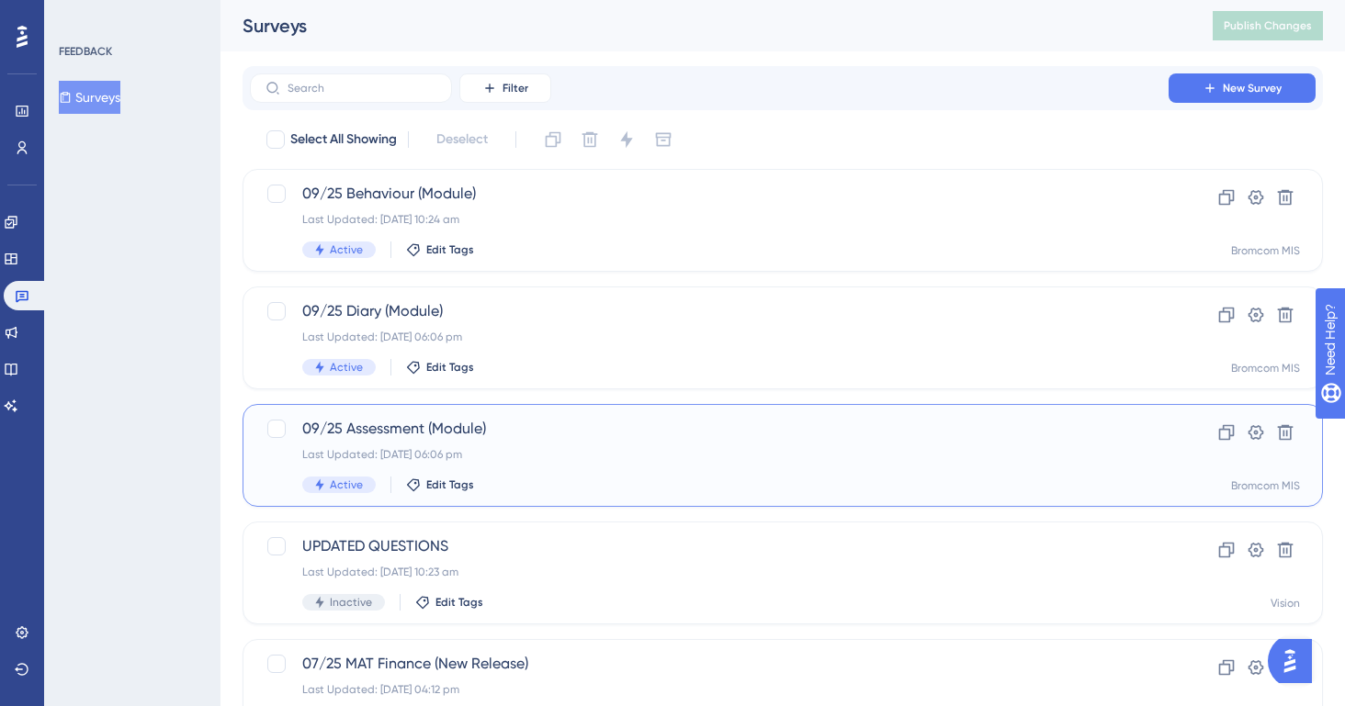
click at [529, 443] on div "09/25 Assessment (Module) Last Updated: [DATE] 06:06 pm Active Edit Tags" at bounding box center [709, 455] width 814 height 75
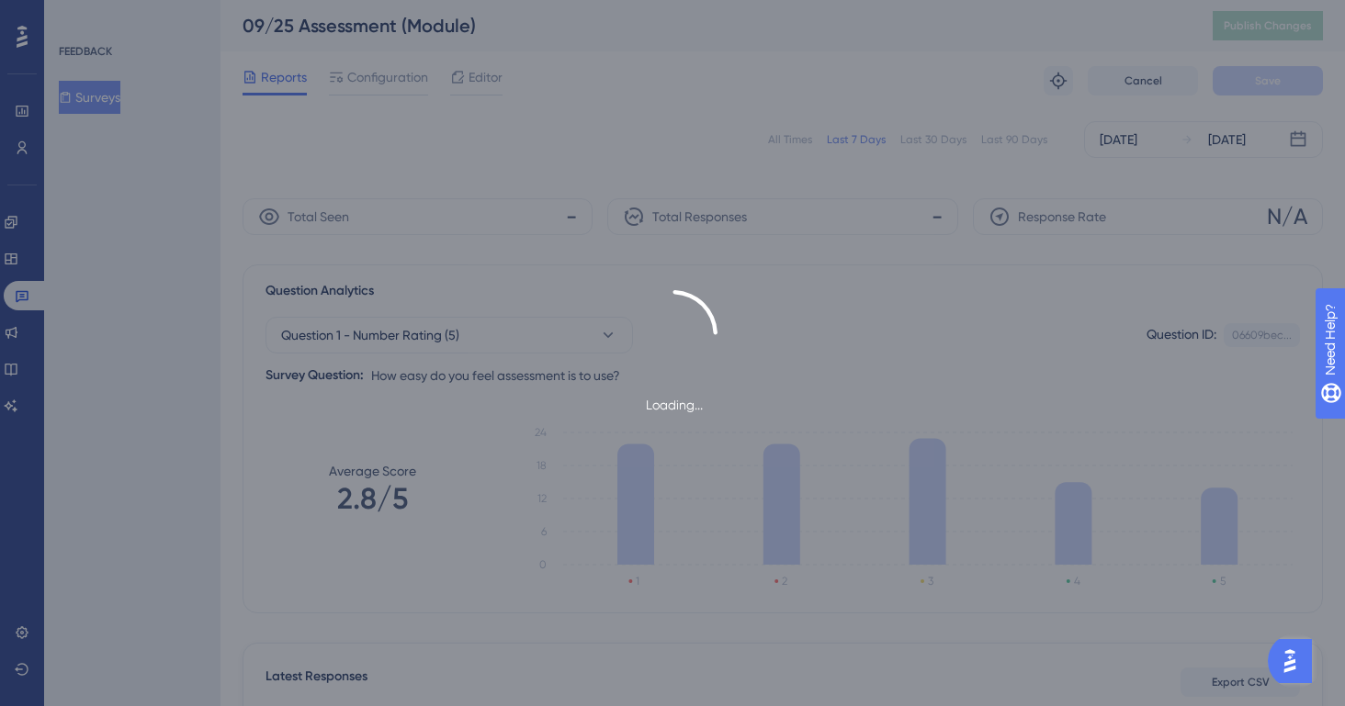
click at [389, 79] on div "Loading..." at bounding box center [672, 353] width 1345 height 706
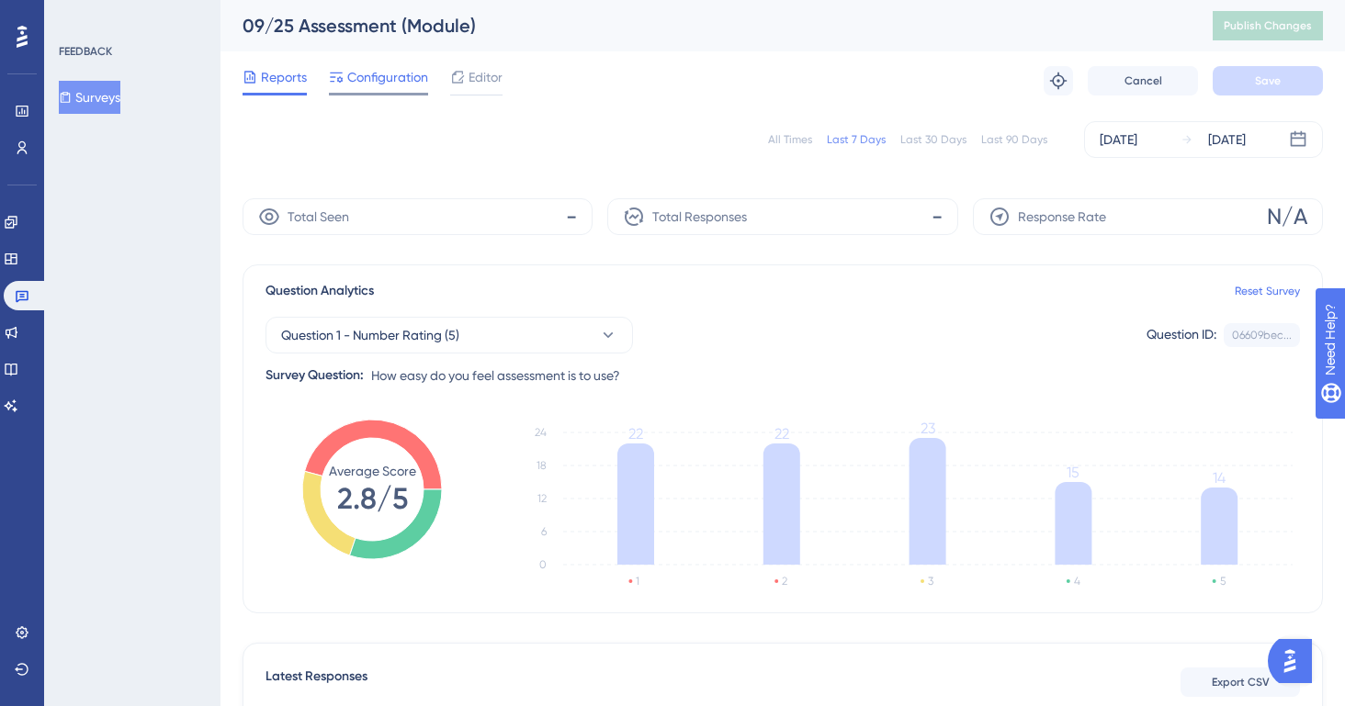
click at [378, 82] on span "Configuration" at bounding box center [387, 77] width 81 height 22
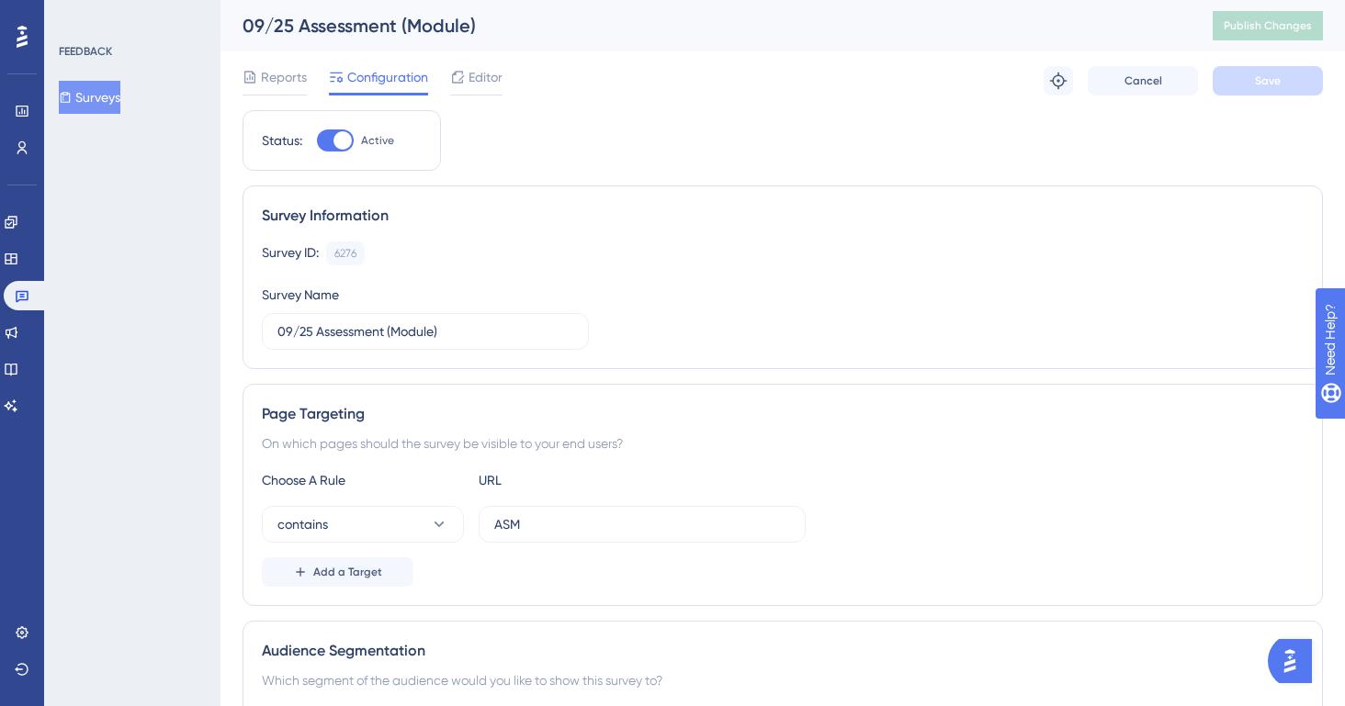
click at [349, 141] on div at bounding box center [342, 140] width 18 height 18
click at [317, 141] on input "Active" at bounding box center [316, 141] width 1 height 1
checkbox input "false"
click at [1227, 78] on button "Save" at bounding box center [1268, 80] width 110 height 29
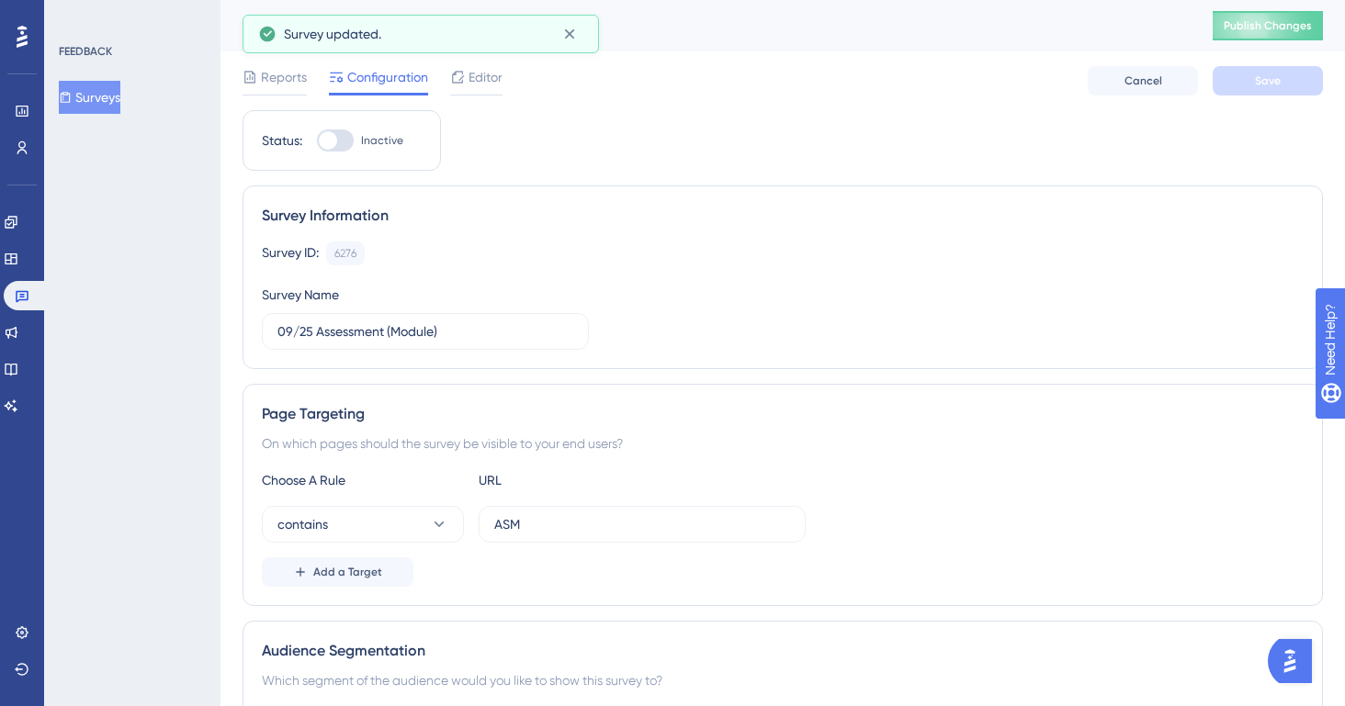
click at [73, 108] on button "Surveys" at bounding box center [90, 97] width 62 height 33
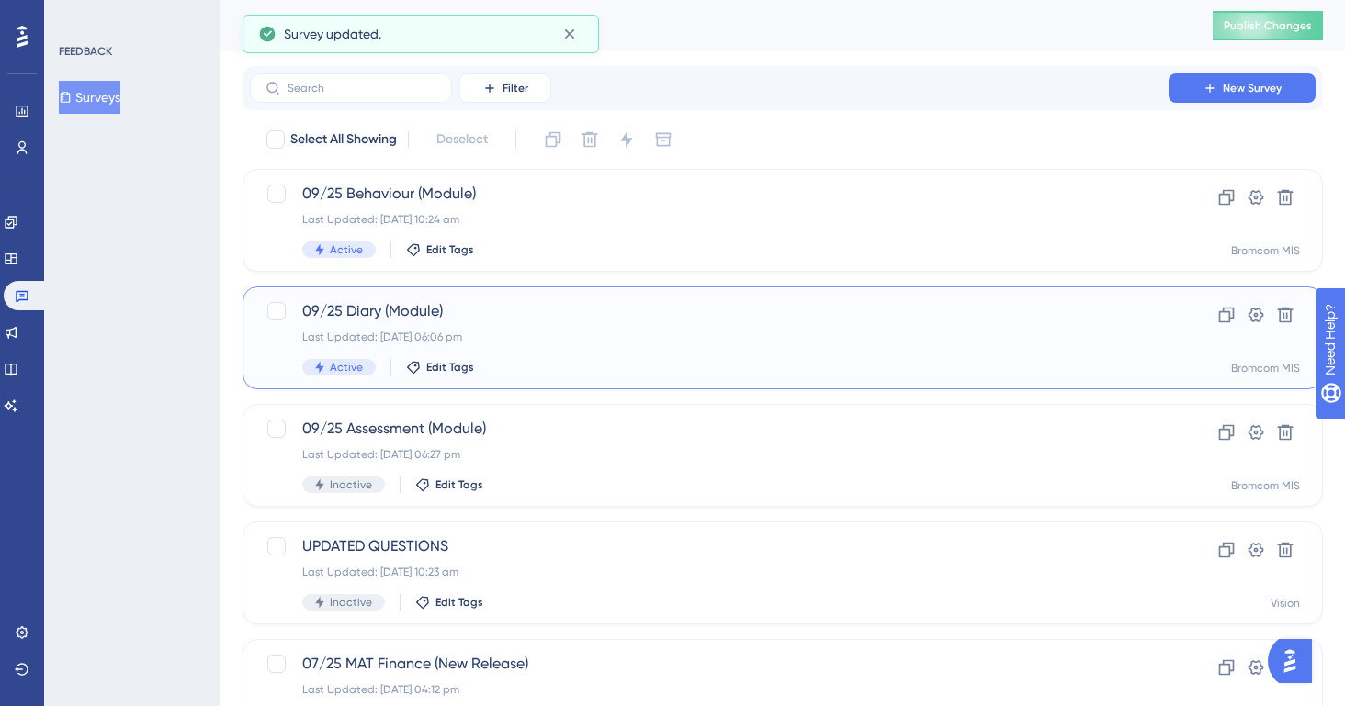
click at [603, 336] on div "Last Updated: [DATE] 06:06 pm" at bounding box center [709, 337] width 814 height 15
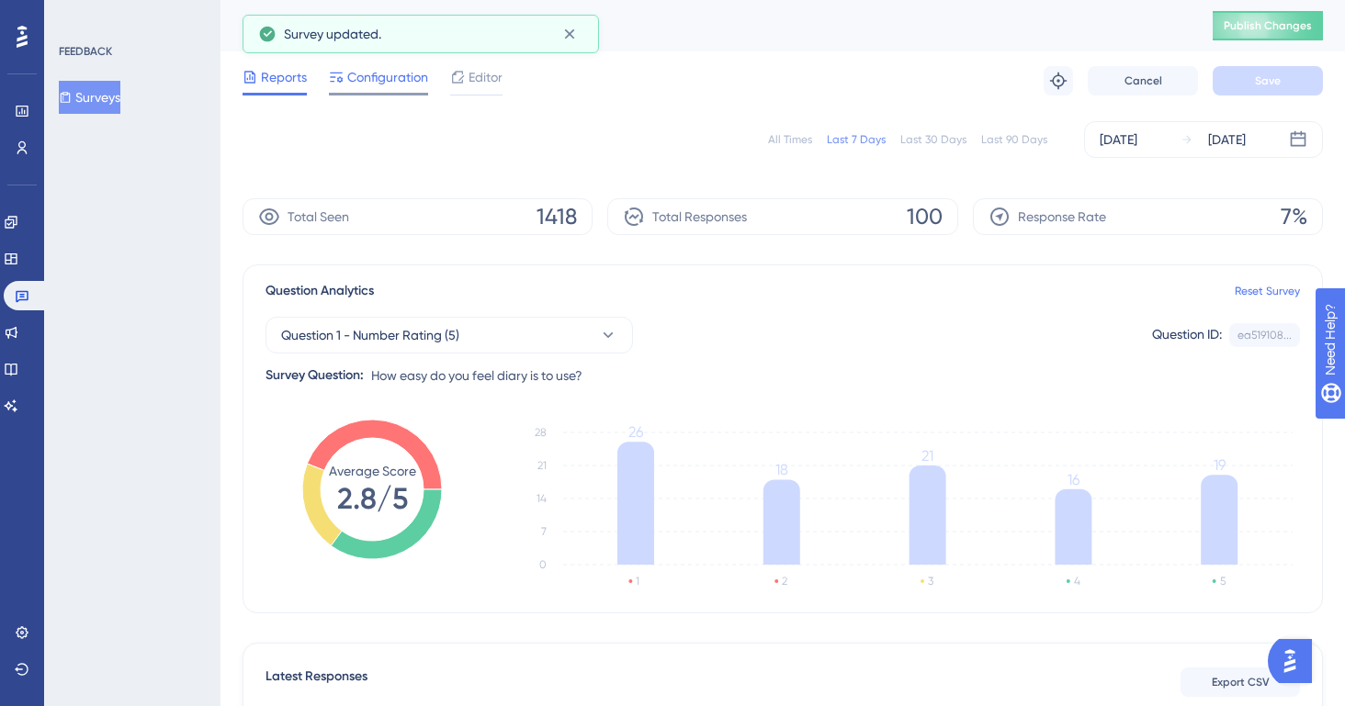
click at [404, 79] on span "Configuration" at bounding box center [387, 77] width 81 height 22
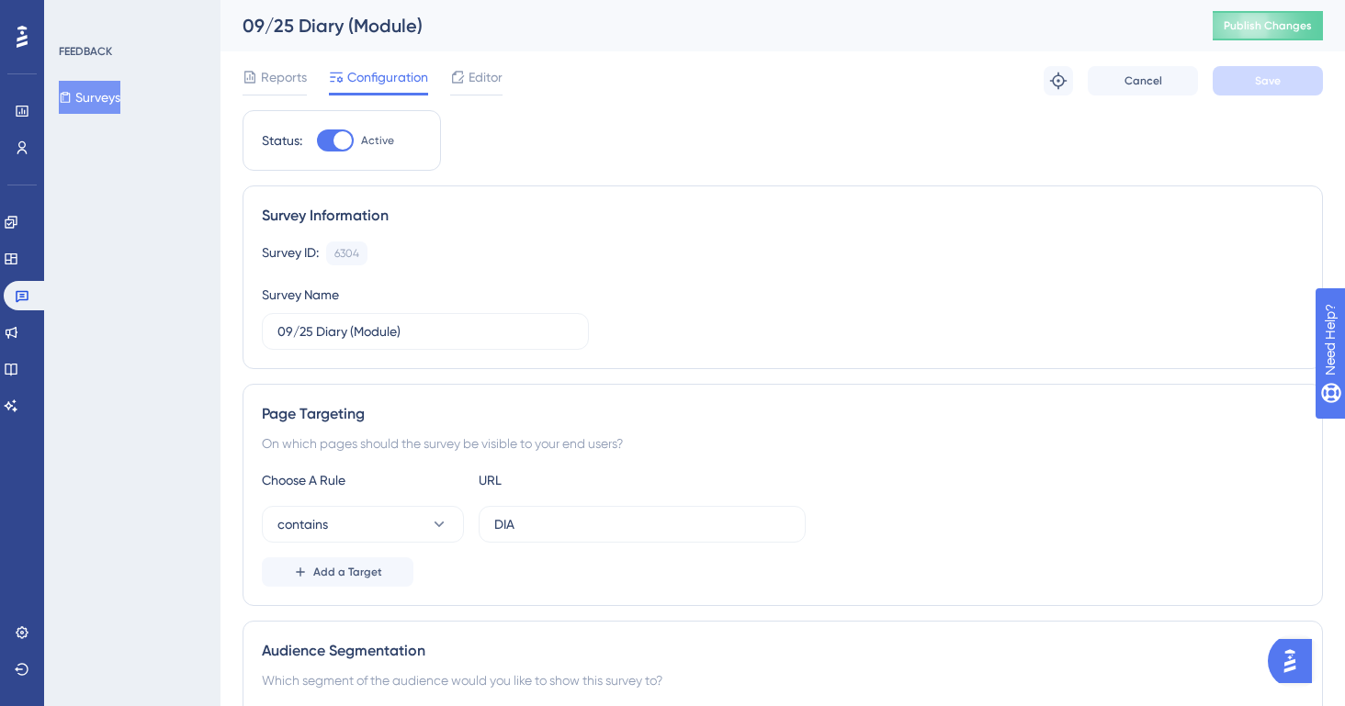
click at [338, 143] on div at bounding box center [342, 140] width 18 height 18
click at [317, 141] on input "Active" at bounding box center [316, 141] width 1 height 1
checkbox input "false"
click at [1235, 95] on button "Save" at bounding box center [1268, 80] width 110 height 29
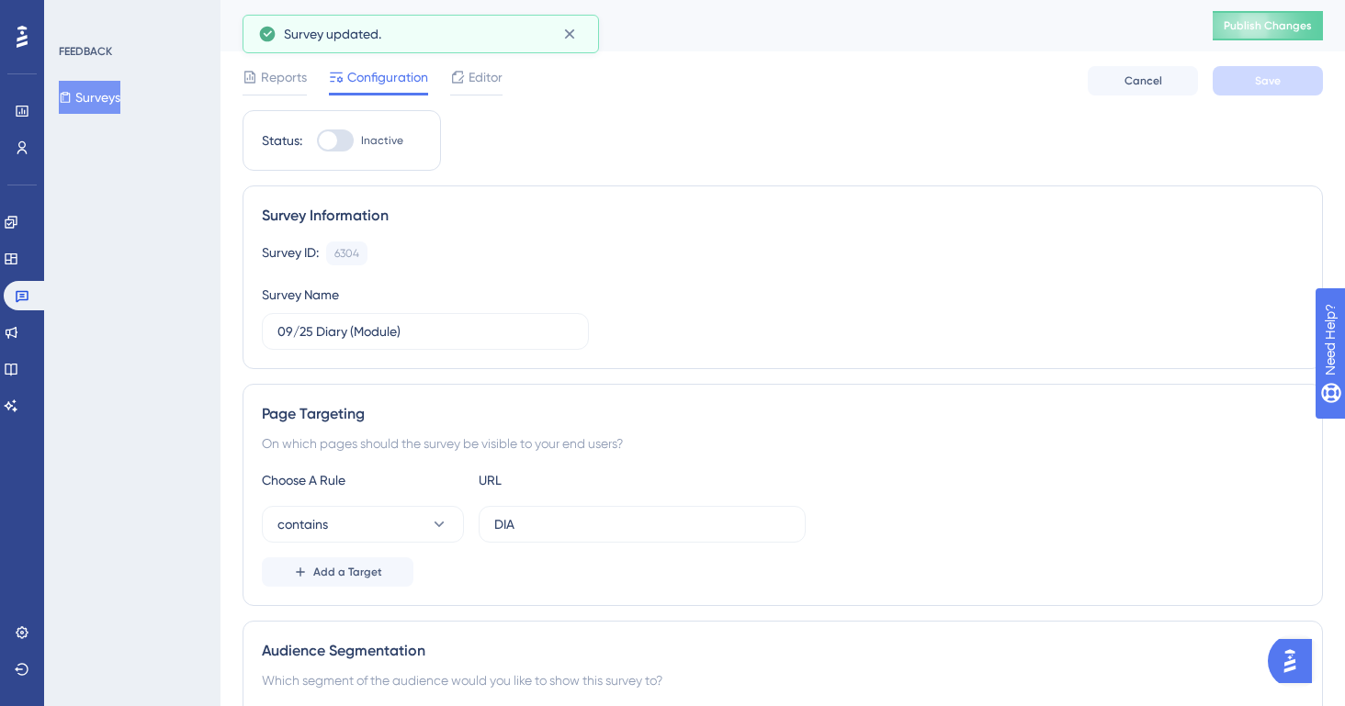
click at [140, 89] on div "Surveys" at bounding box center [133, 97] width 149 height 33
click at [120, 94] on button "Surveys" at bounding box center [90, 97] width 62 height 33
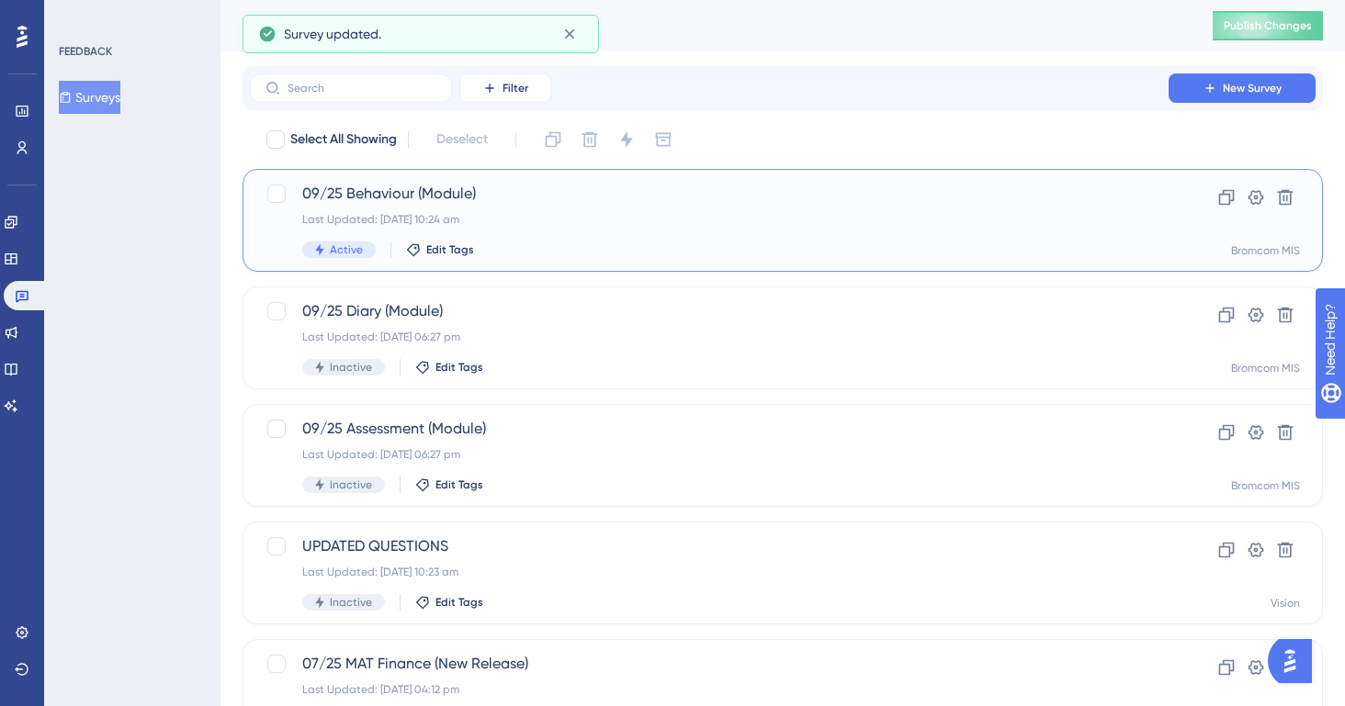
click at [467, 212] on div "Last Updated: [DATE] 10:24 am" at bounding box center [709, 219] width 814 height 15
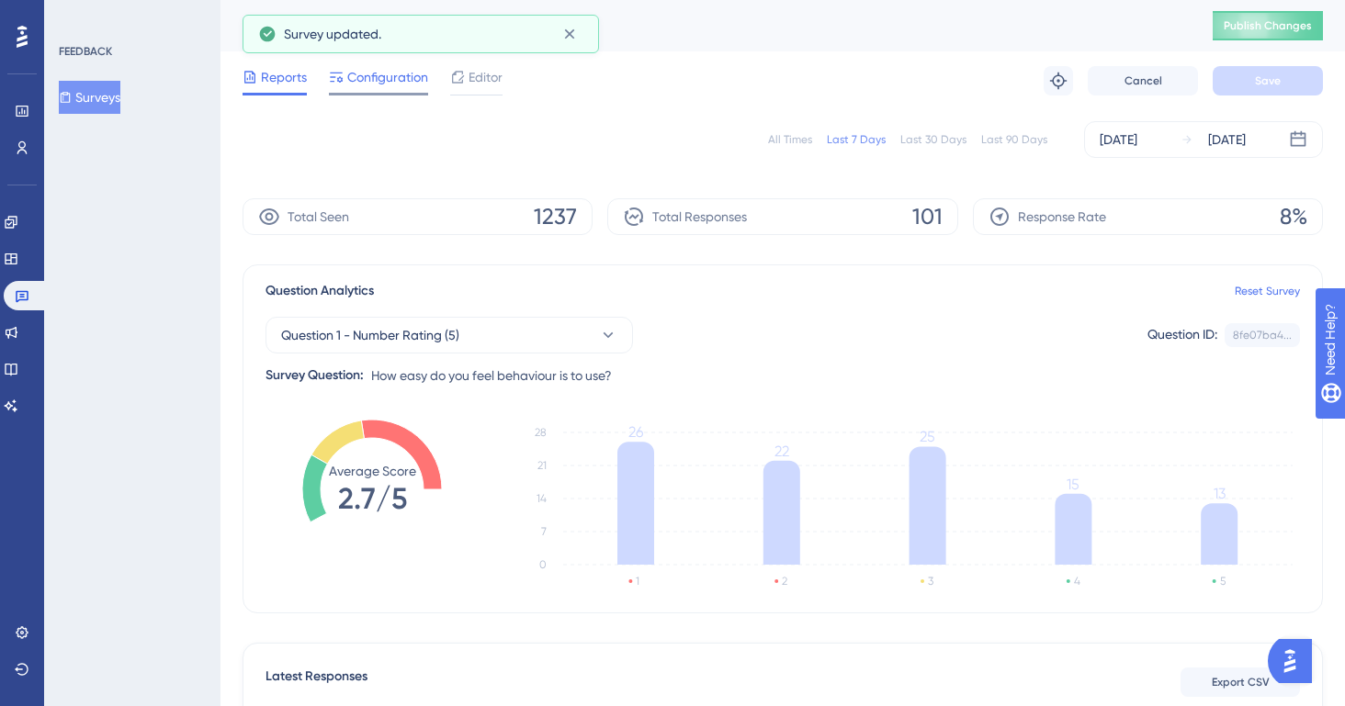
click at [403, 84] on span "Configuration" at bounding box center [387, 77] width 81 height 22
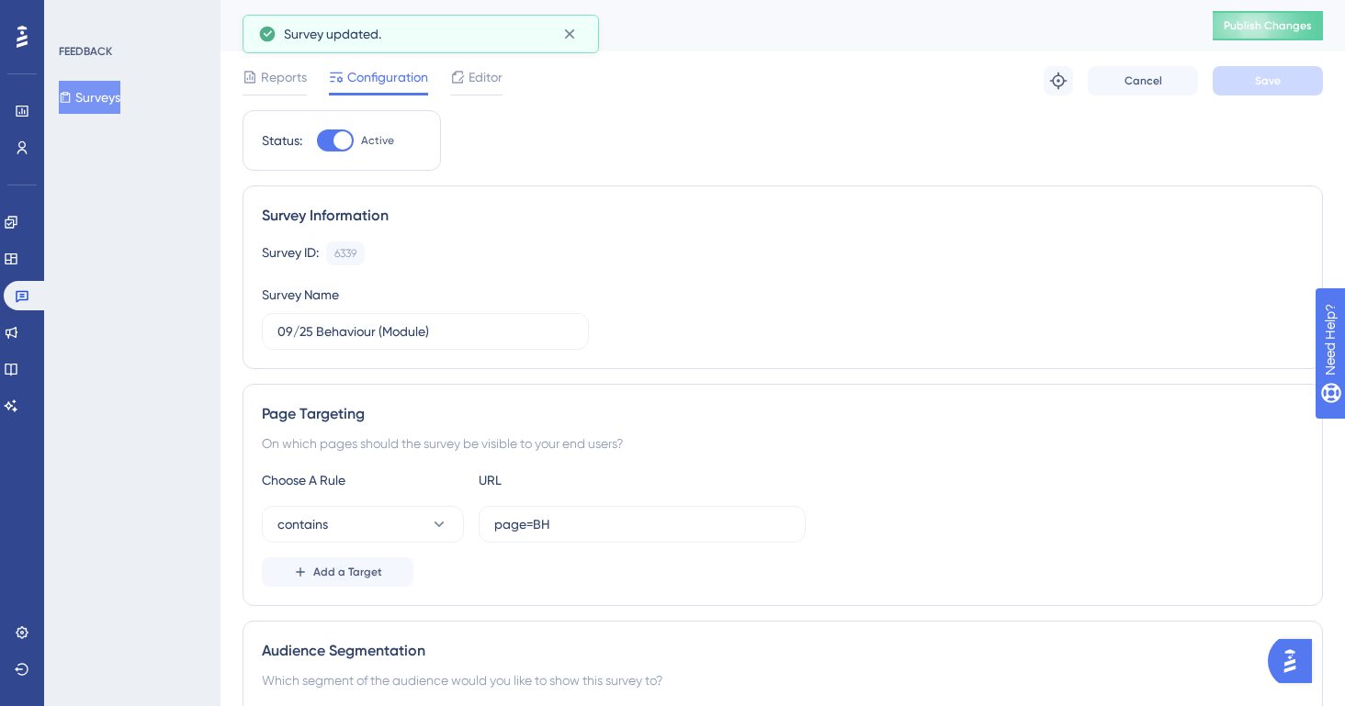
click at [322, 148] on div at bounding box center [335, 141] width 37 height 22
click at [317, 141] on input "Active" at bounding box center [316, 141] width 1 height 1
checkbox input "false"
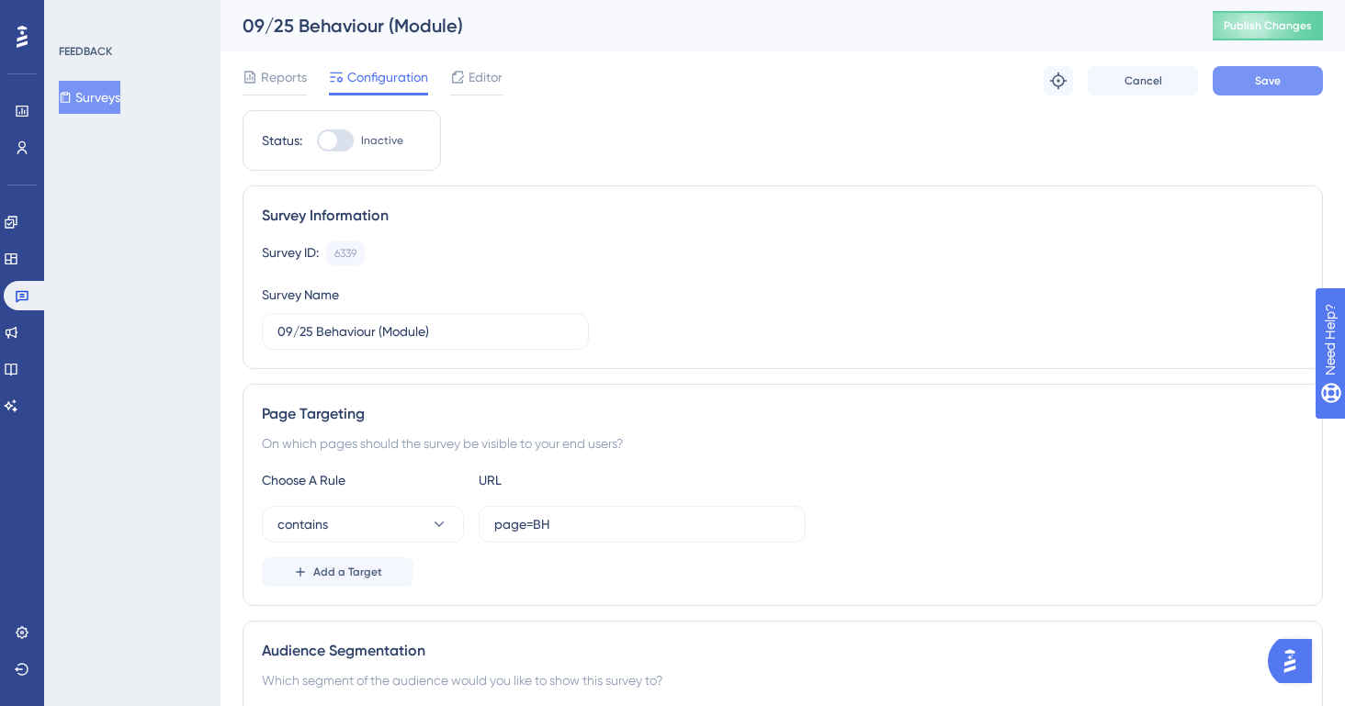
click at [1248, 85] on button "Save" at bounding box center [1268, 80] width 110 height 29
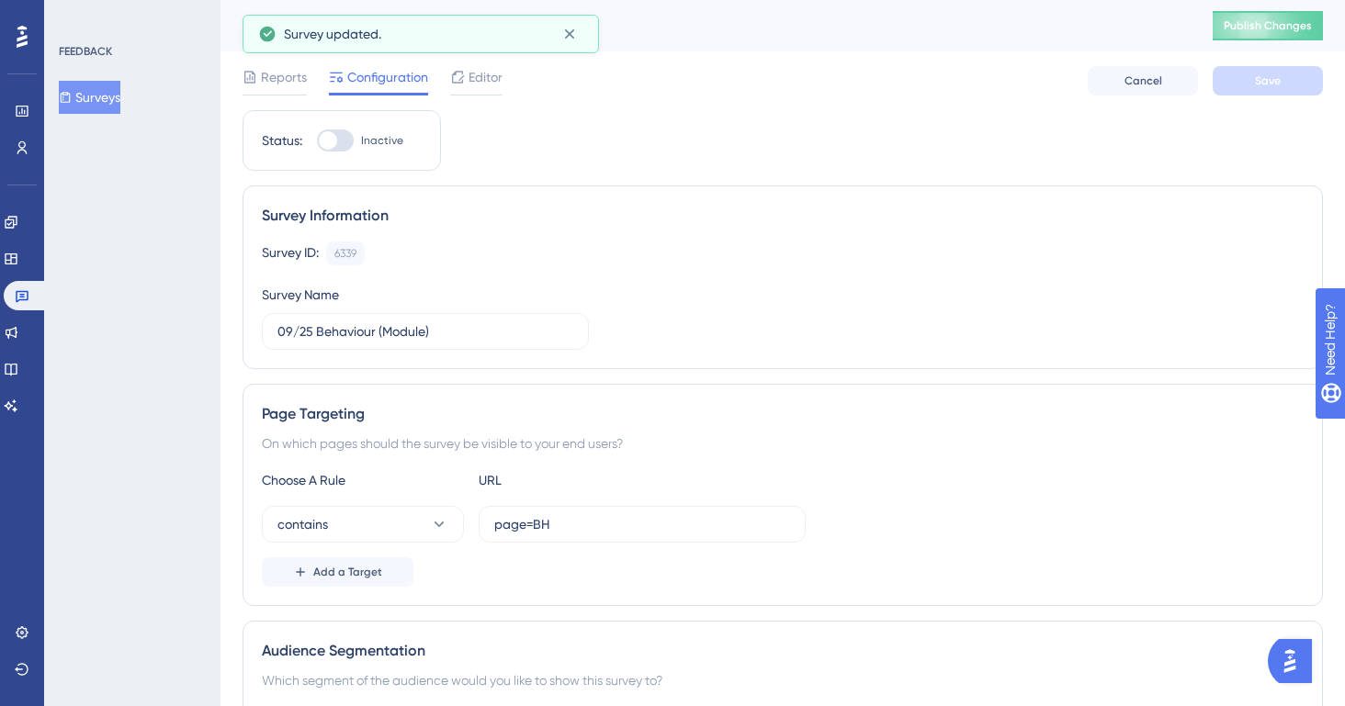
click at [99, 95] on button "Surveys" at bounding box center [90, 97] width 62 height 33
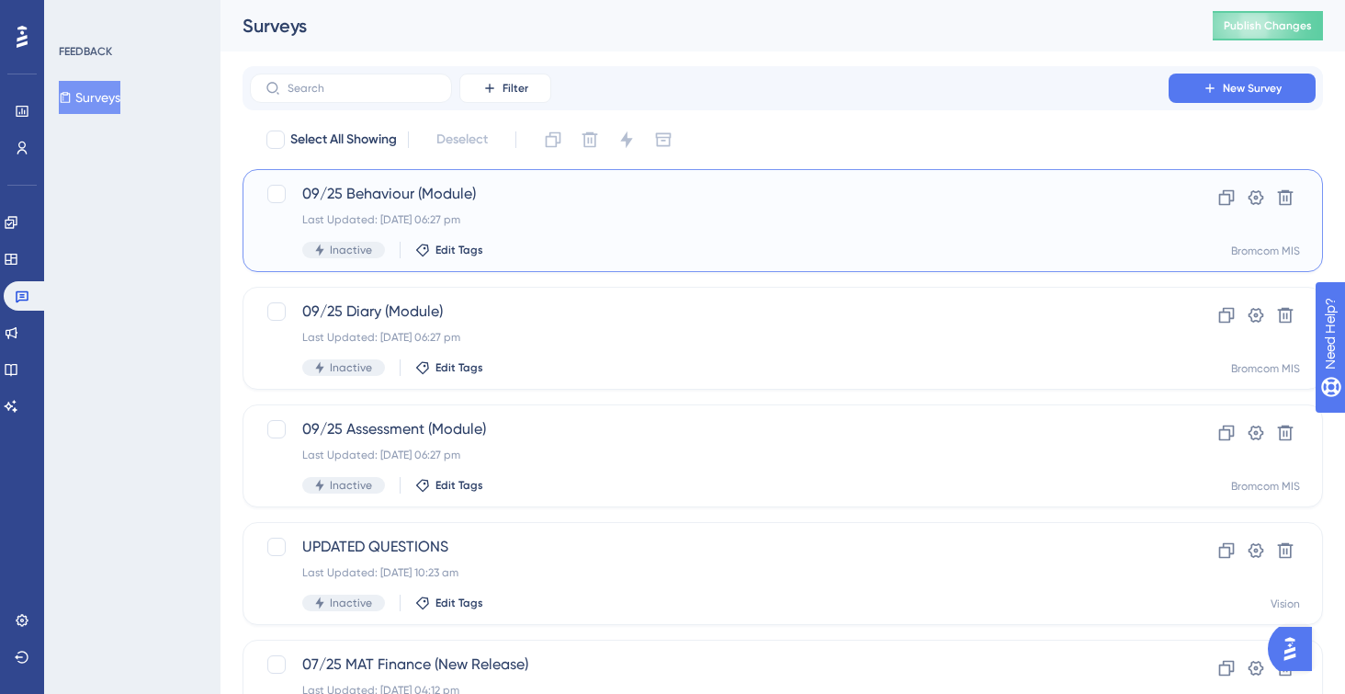
click at [527, 209] on div "09/25 Behaviour (Module) Last Updated: [DATE] 06:27 pm Inactive Edit Tags" at bounding box center [709, 220] width 814 height 75
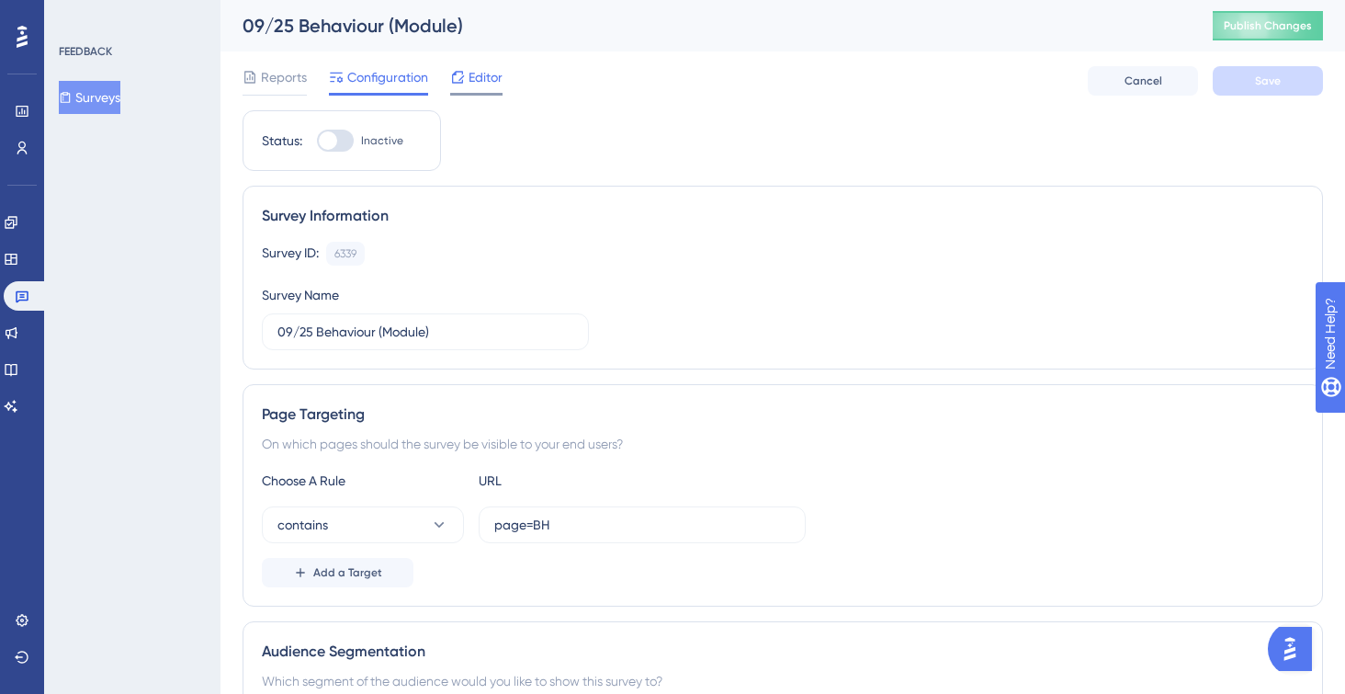
click at [468, 80] on span "Editor" at bounding box center [485, 77] width 34 height 22
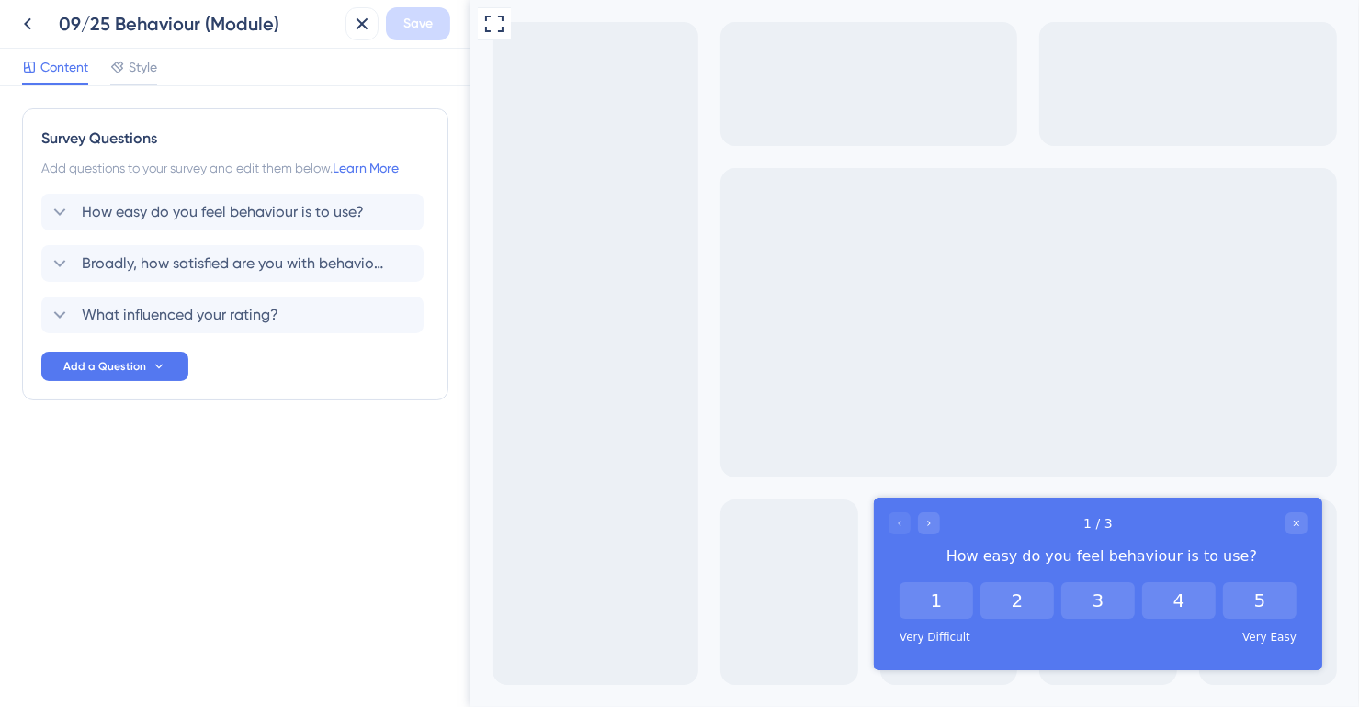
click at [164, 352] on div "Add a Question" at bounding box center [114, 366] width 147 height 29
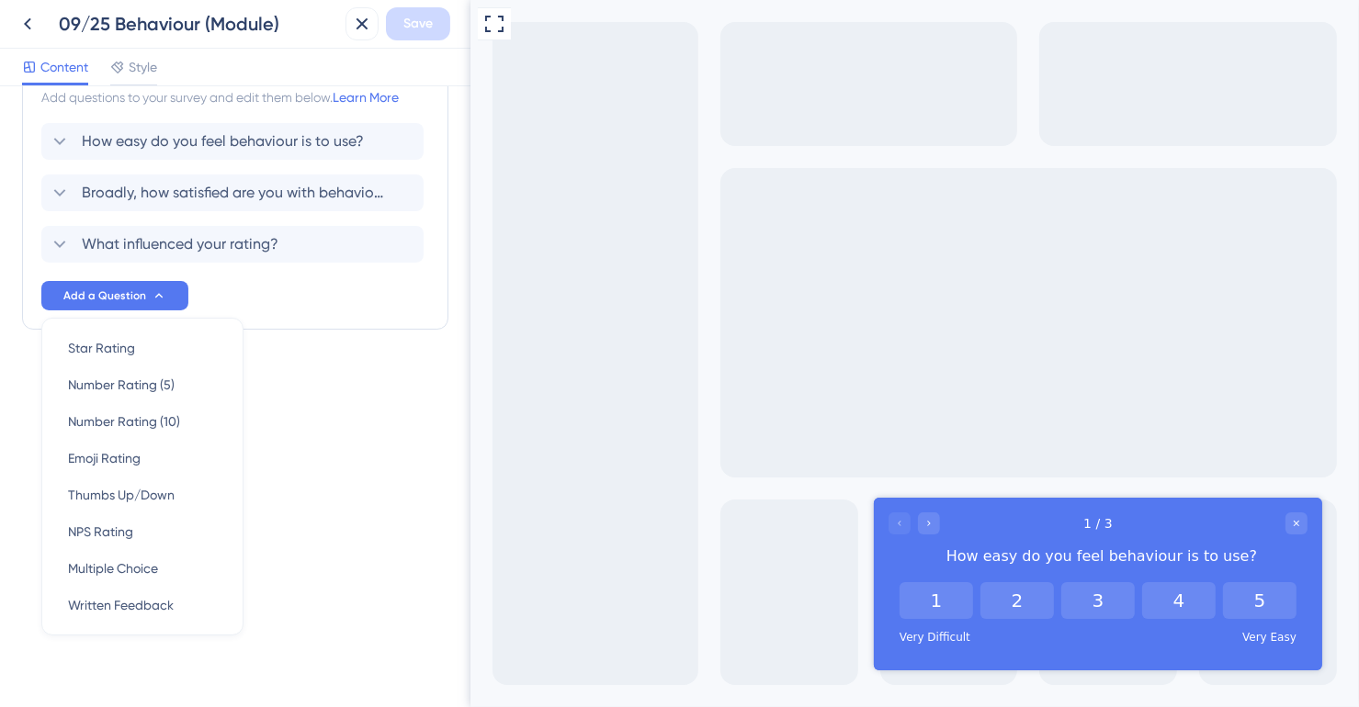
click at [327, 493] on div "Survey Questions Add questions to your survey and edit them below. Learn More H…" at bounding box center [235, 396] width 470 height 621
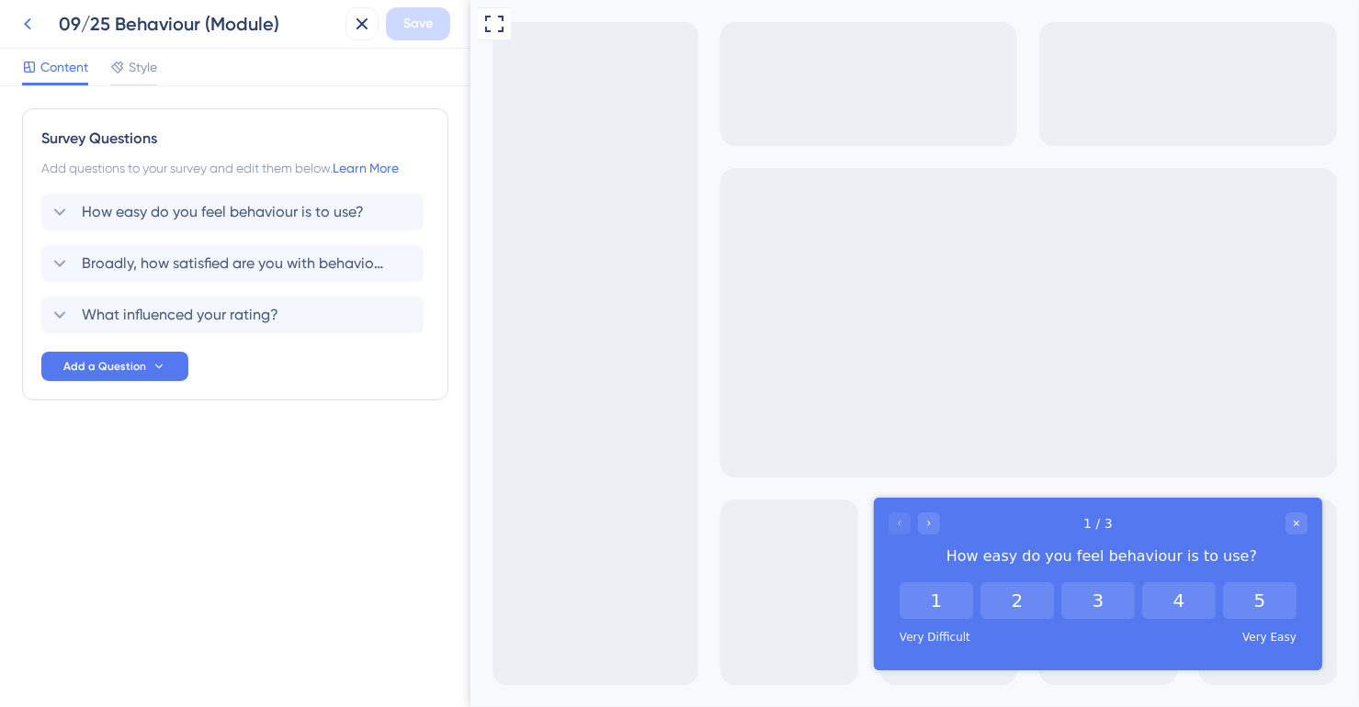
click at [26, 21] on icon at bounding box center [27, 24] width 7 height 12
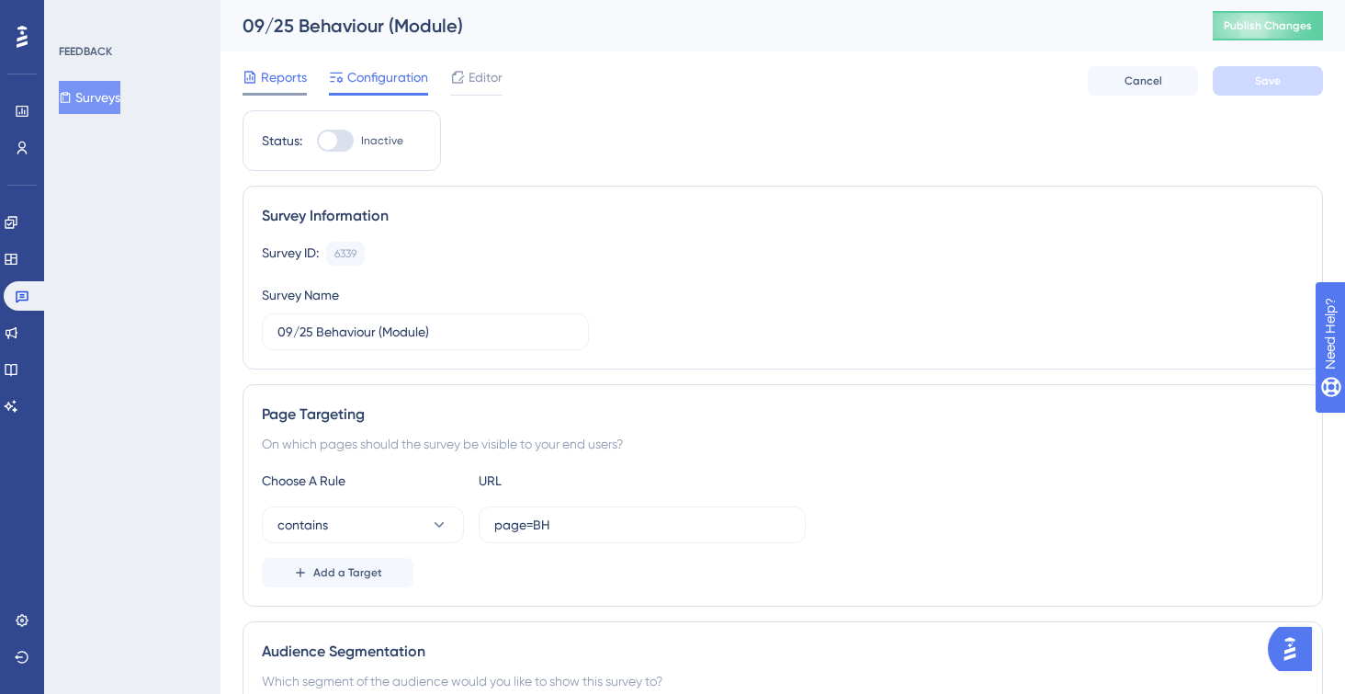
click at [288, 75] on span "Reports" at bounding box center [284, 77] width 46 height 22
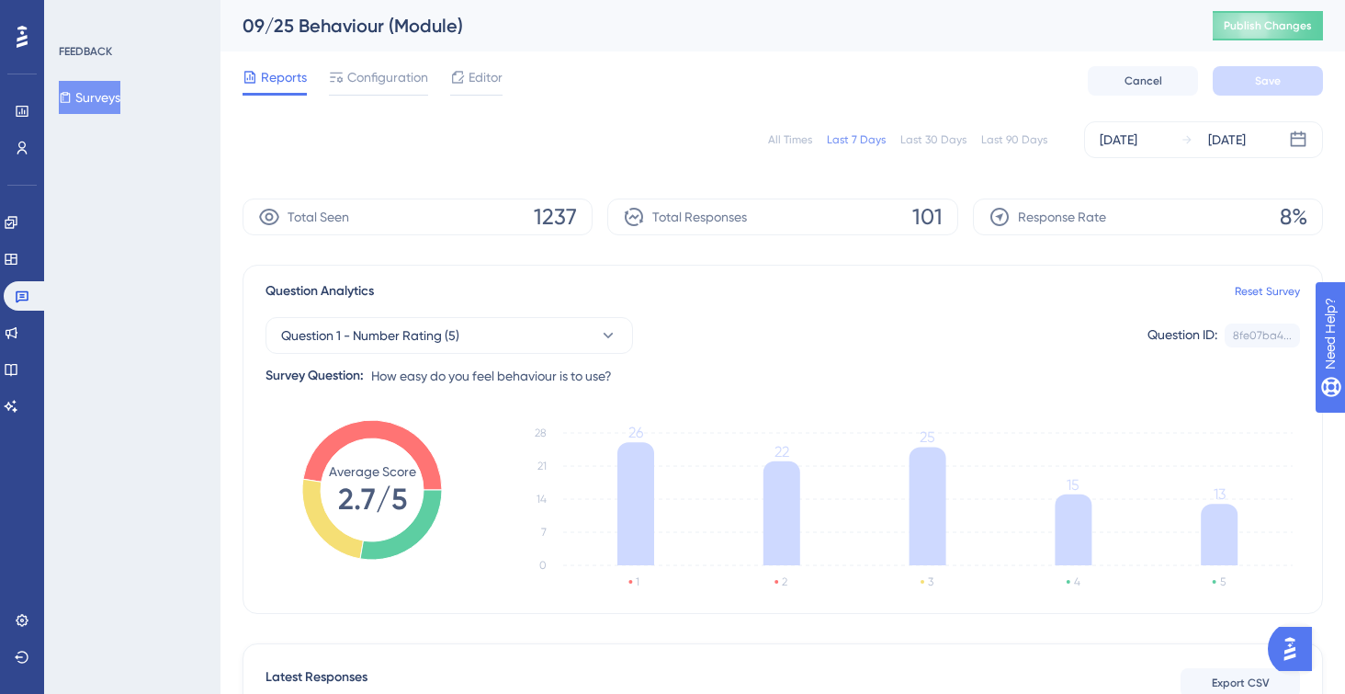
click at [96, 105] on button "Surveys" at bounding box center [90, 97] width 62 height 33
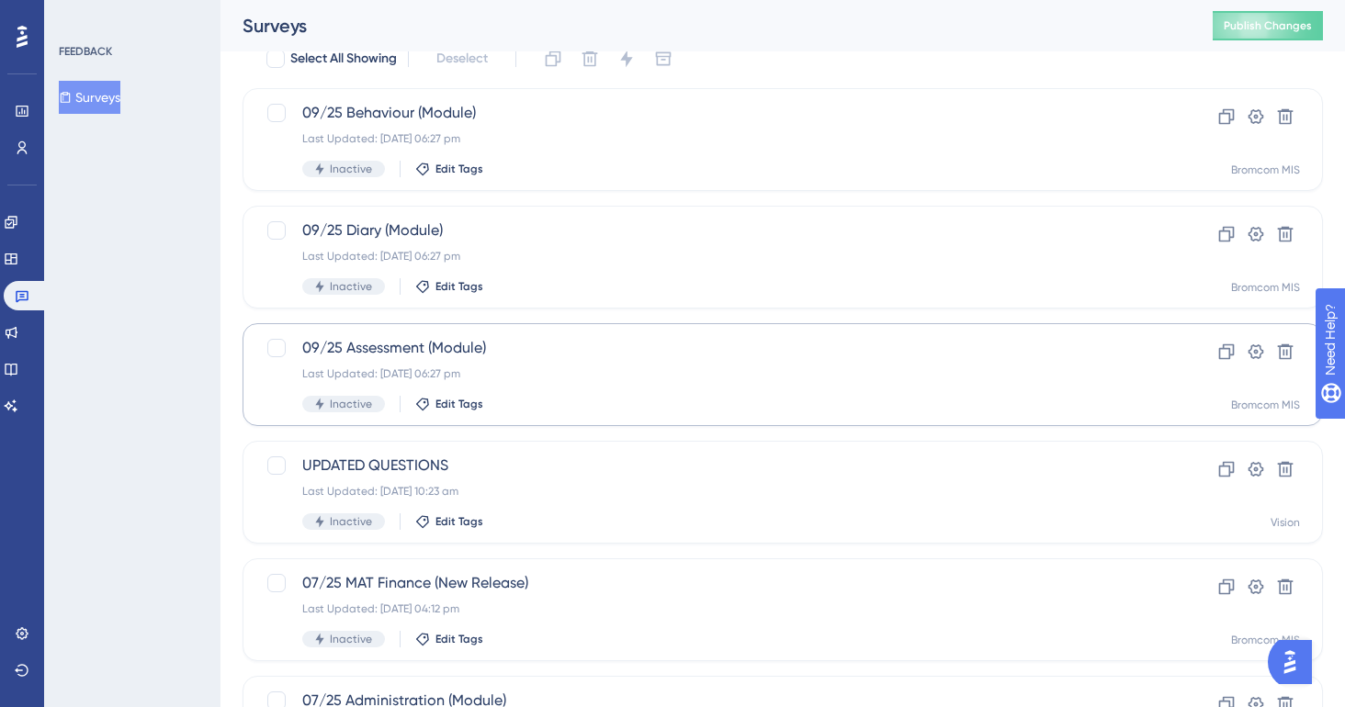
scroll to position [81, 0]
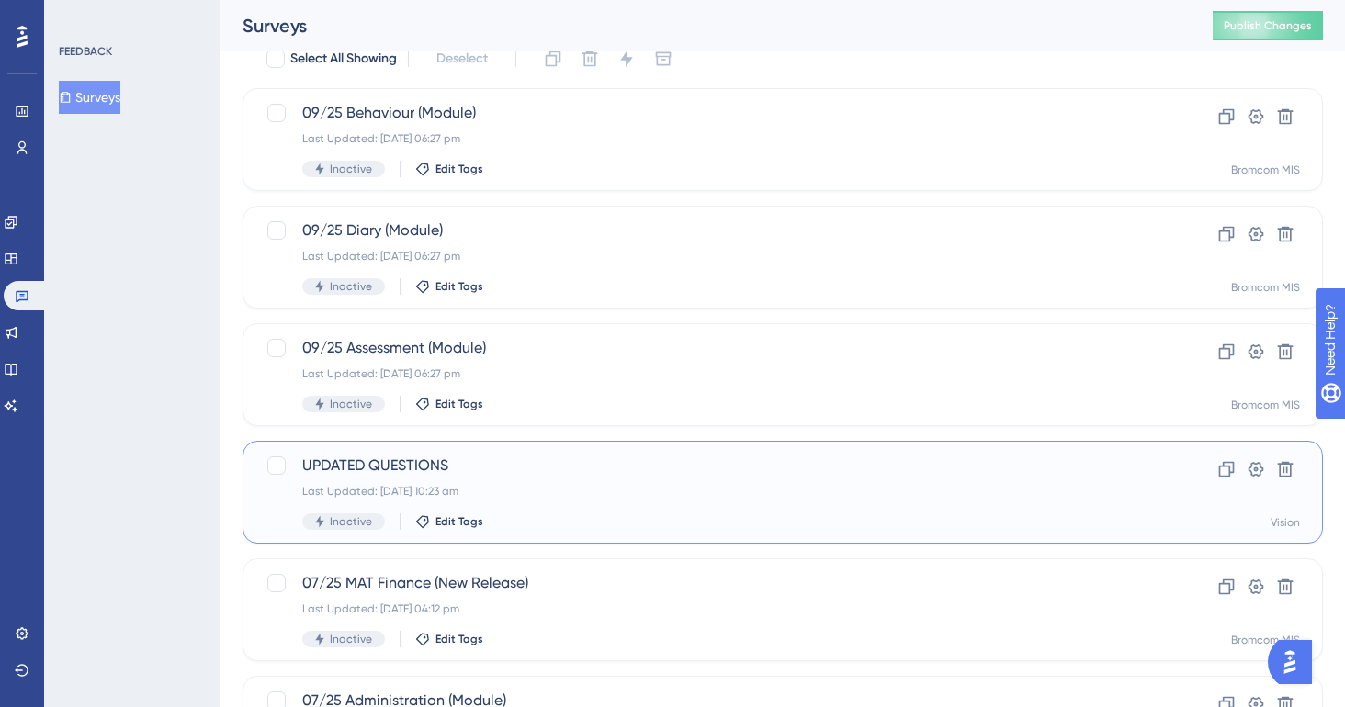
click at [508, 452] on div "UPDATED QUESTIONS Last Updated: [DATE] 10:23 am Inactive Edit Tags Clone Settin…" at bounding box center [783, 492] width 1080 height 103
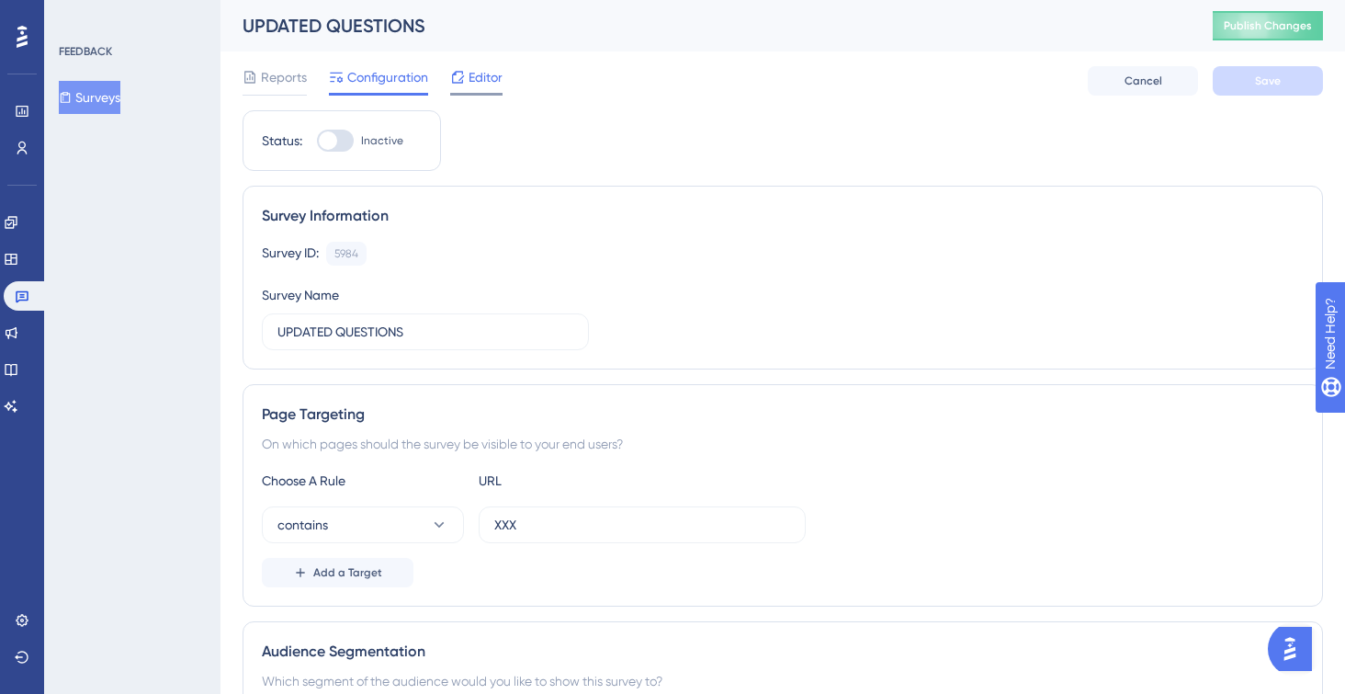
click at [489, 86] on span "Editor" at bounding box center [485, 77] width 34 height 22
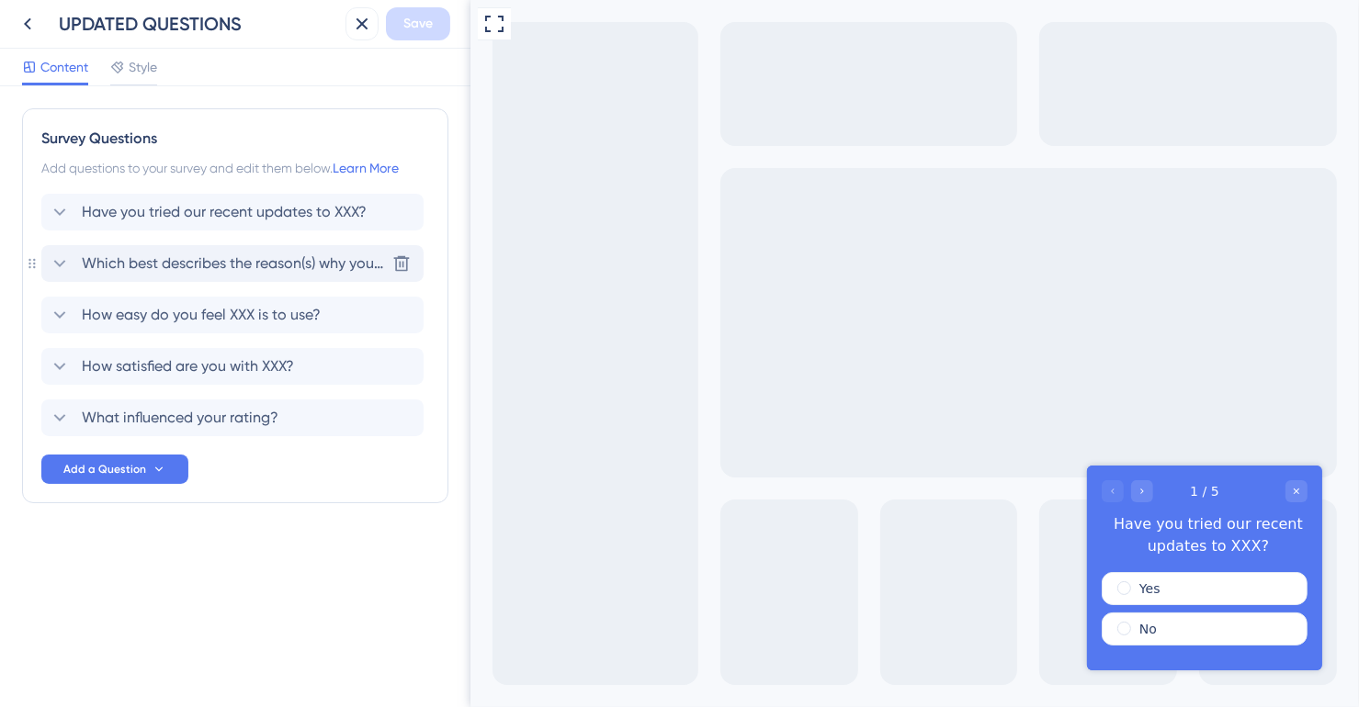
click at [355, 268] on span "Which best describes the reason(s) why you haven't used the updates?" at bounding box center [233, 264] width 303 height 22
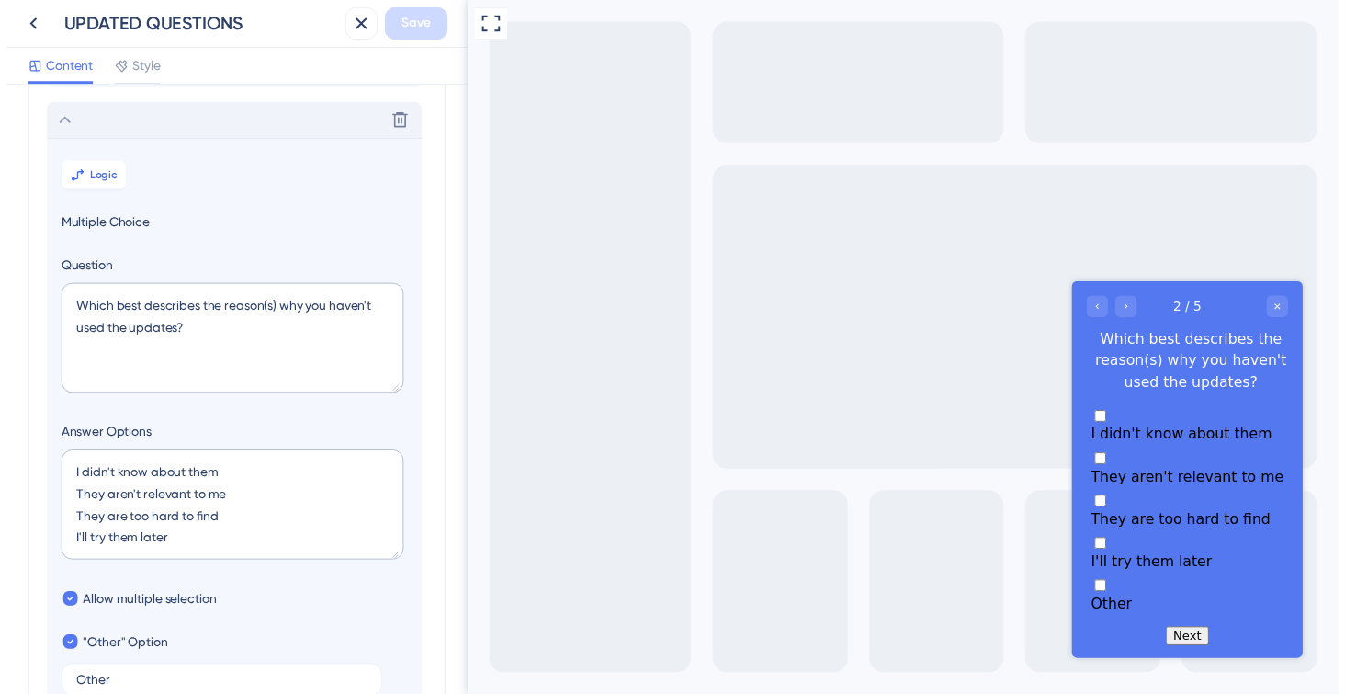
scroll to position [158, 0]
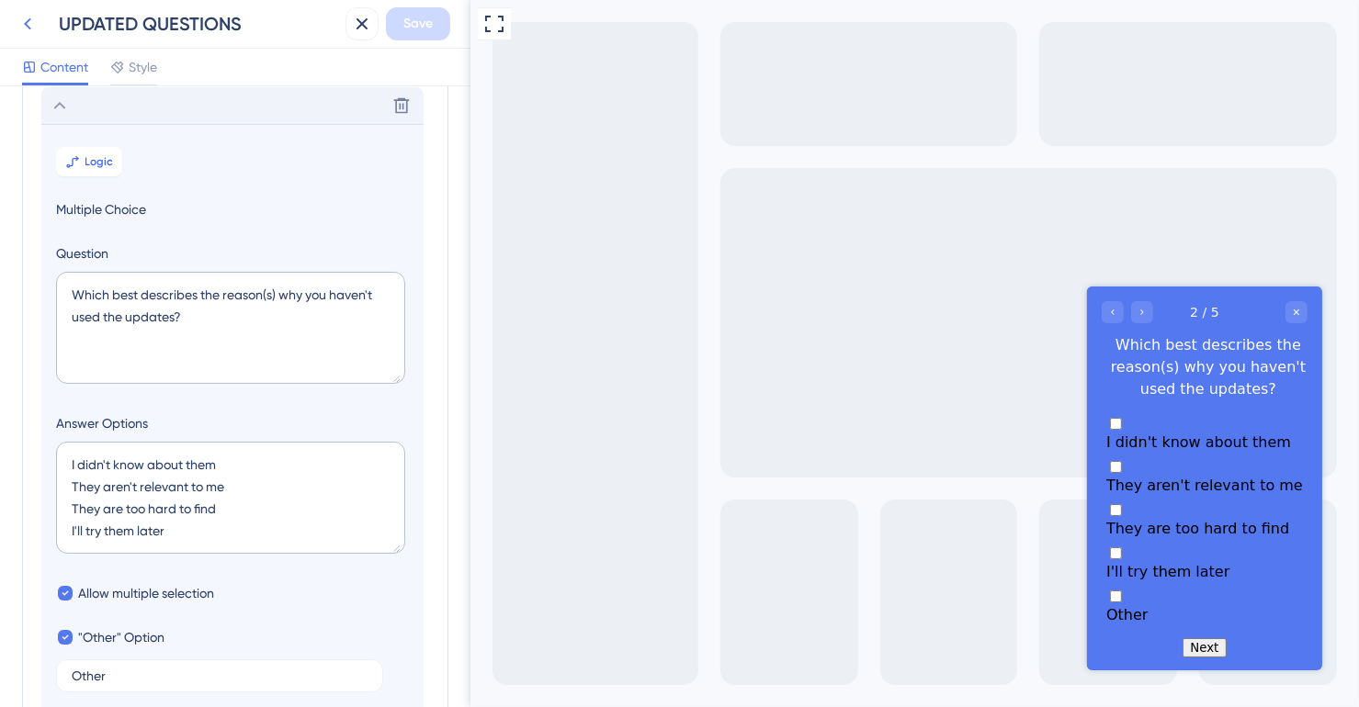
click at [17, 29] on icon at bounding box center [28, 24] width 22 height 22
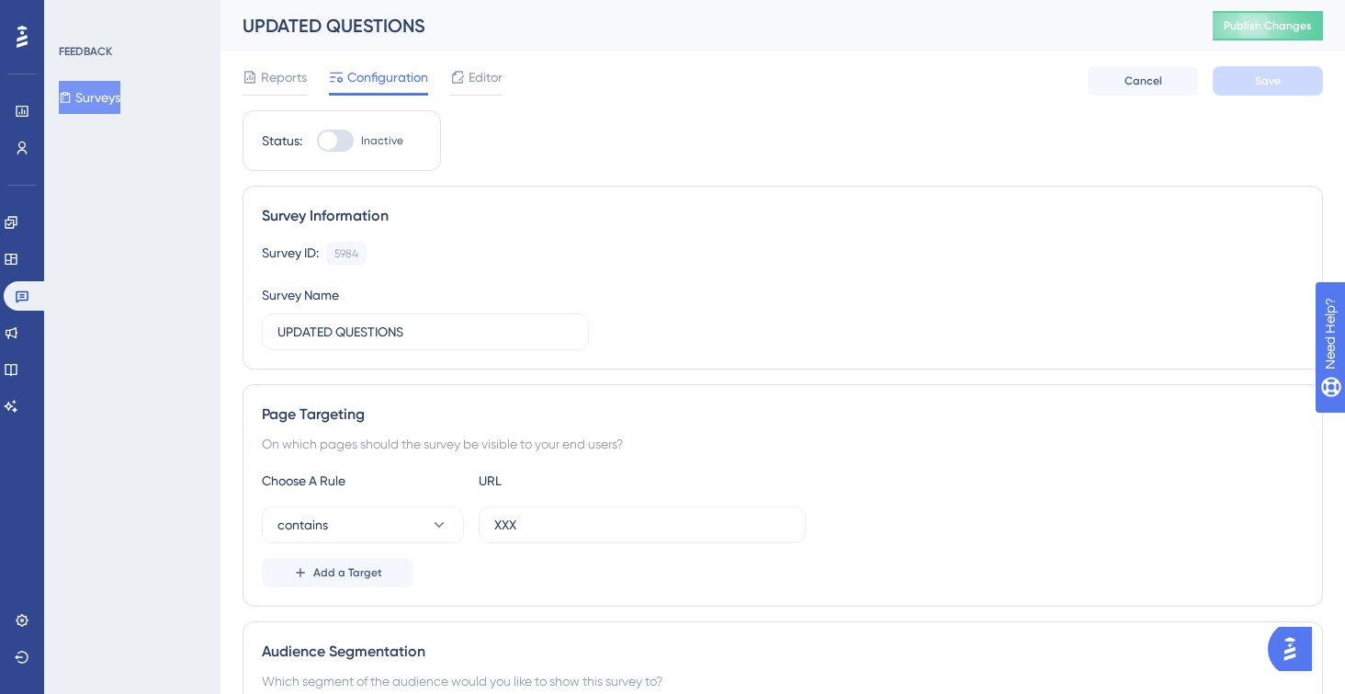
click at [71, 100] on icon at bounding box center [66, 97] width 10 height 11
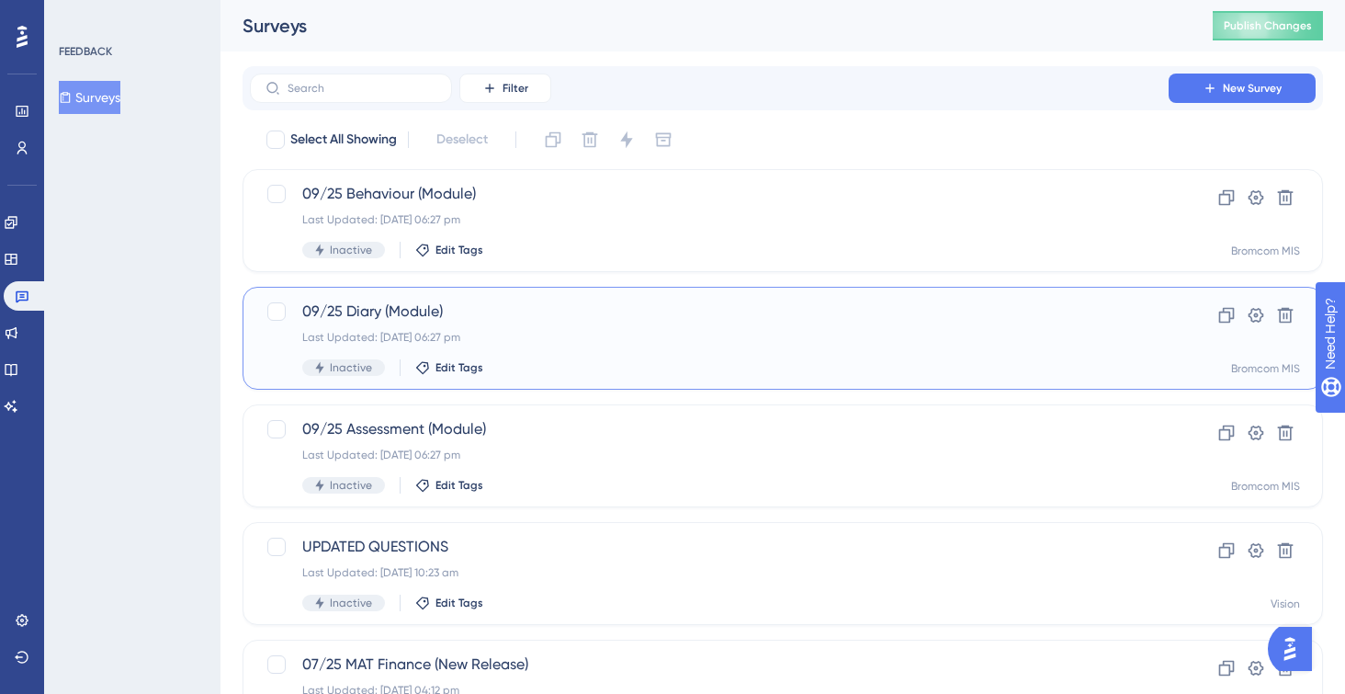
click at [580, 344] on div "09/25 Diary (Module) Last Updated: [DATE] 06:27 pm Inactive Edit Tags" at bounding box center [709, 337] width 814 height 75
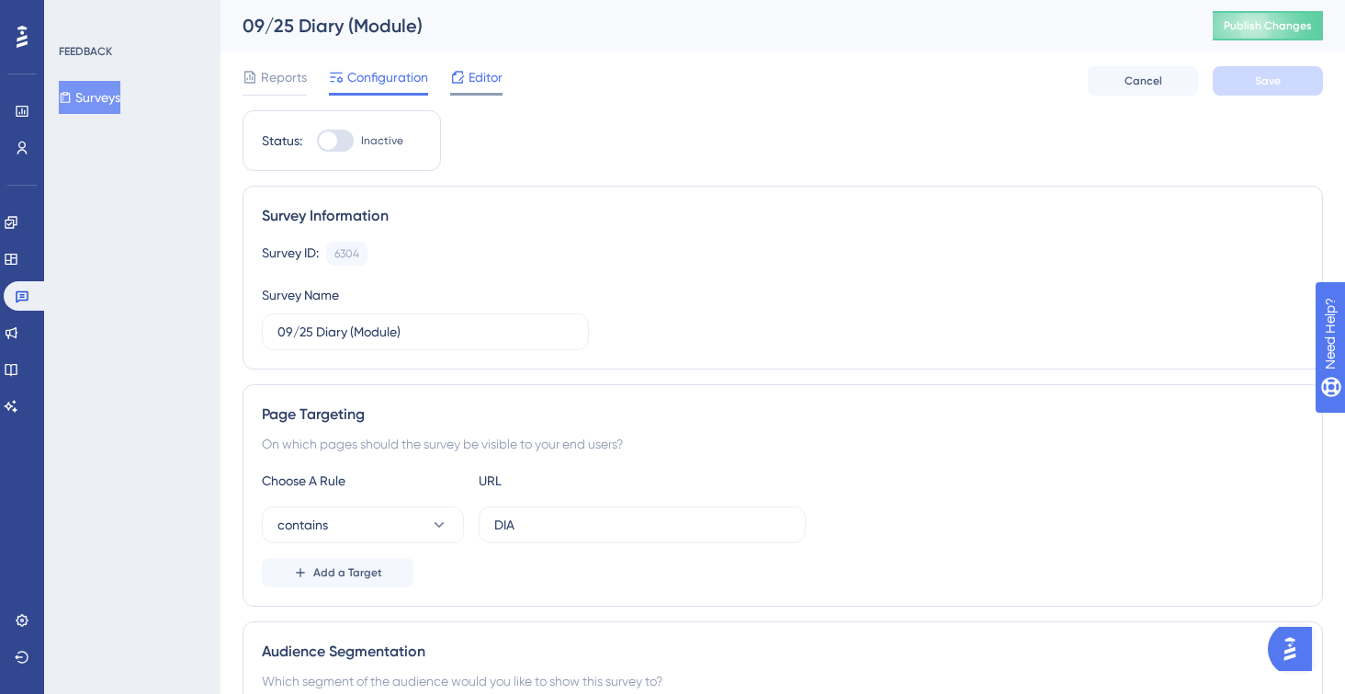
click at [481, 76] on span "Editor" at bounding box center [485, 77] width 34 height 22
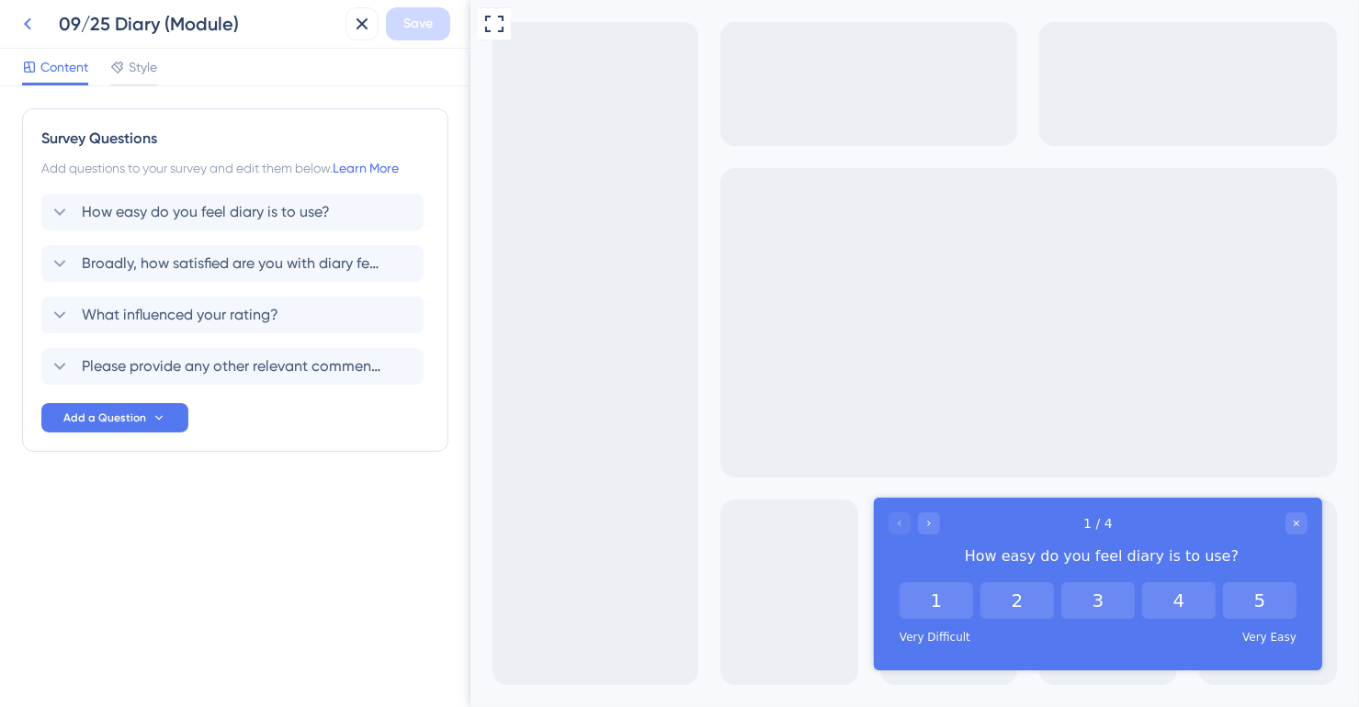
click at [24, 18] on icon at bounding box center [28, 24] width 22 height 22
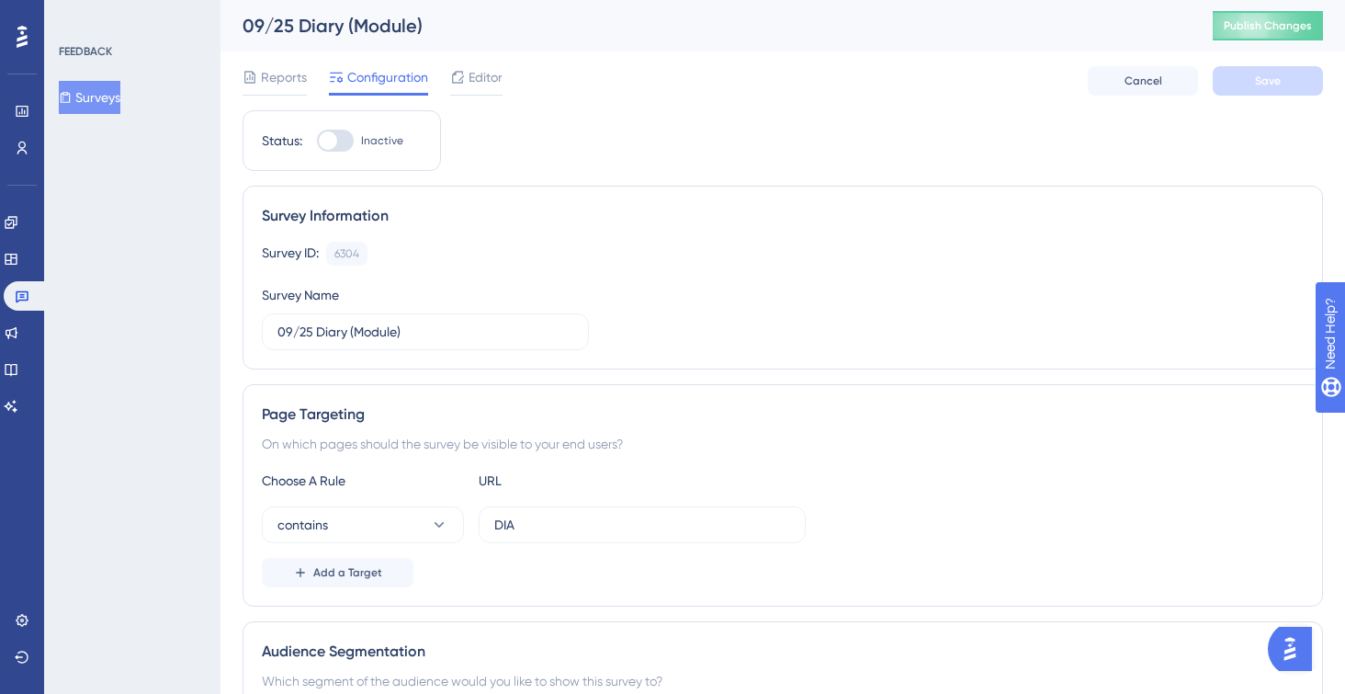
click at [120, 95] on button "Surveys" at bounding box center [90, 97] width 62 height 33
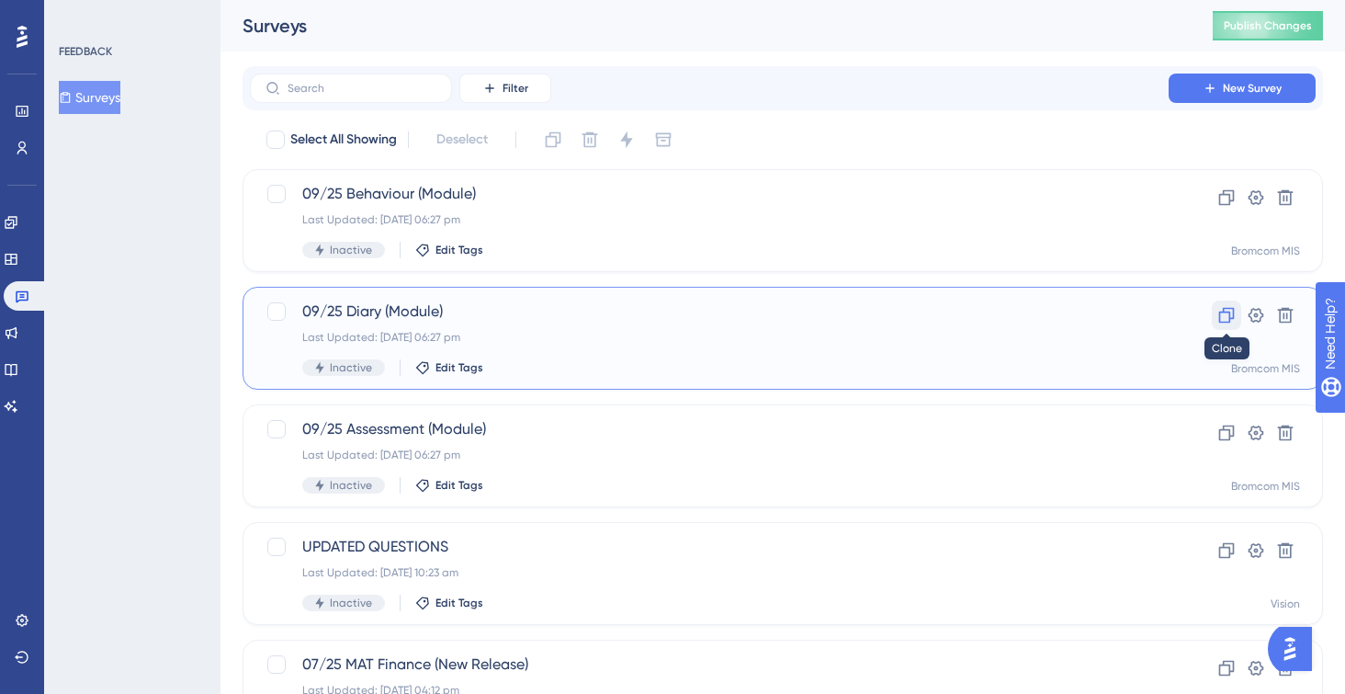
click at [1220, 309] on icon at bounding box center [1226, 315] width 18 height 18
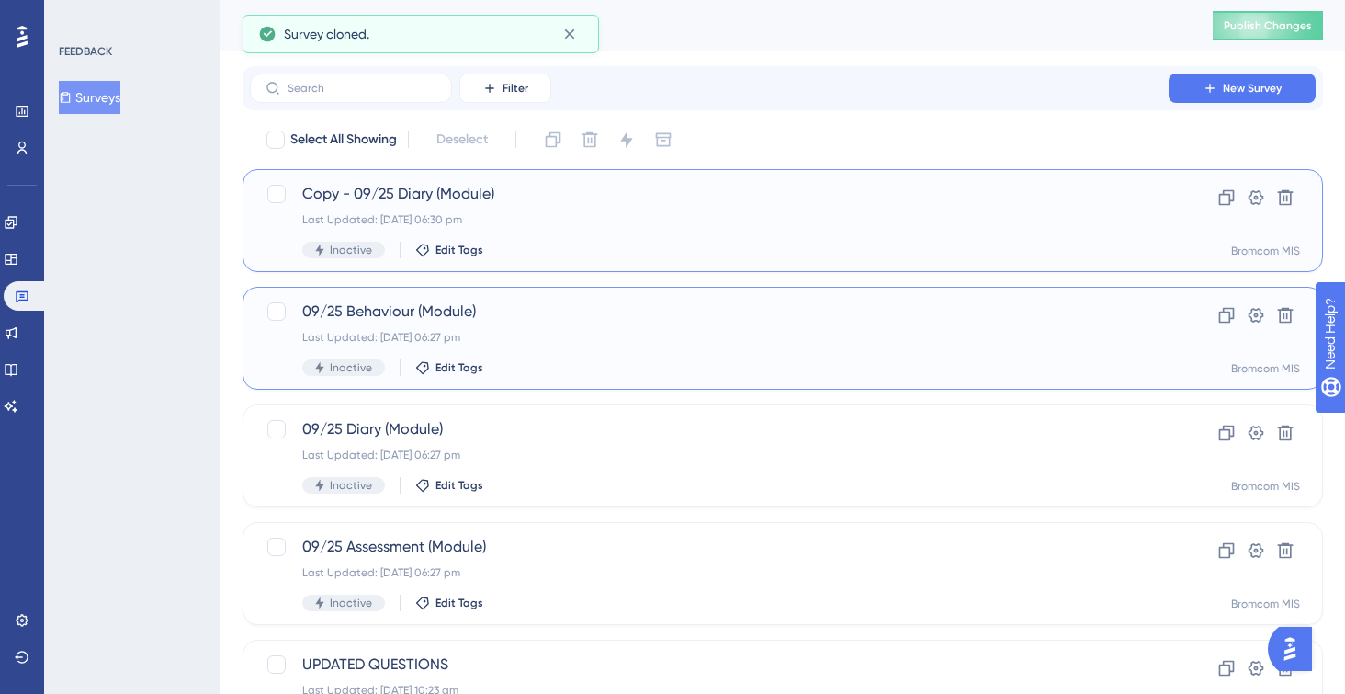
click at [544, 197] on span "Copy - 09/25 Diary (Module)" at bounding box center [709, 194] width 814 height 22
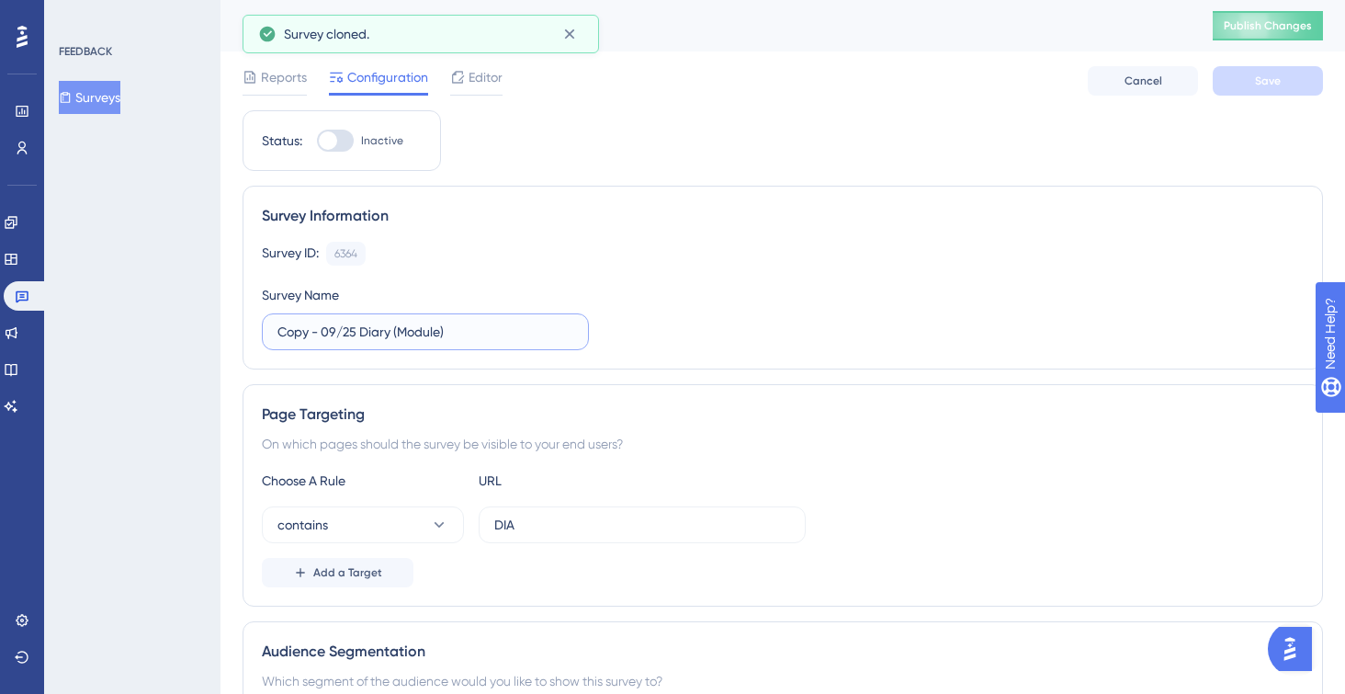
click at [437, 333] on input "Copy - 09/25 Diary (Module)" at bounding box center [425, 332] width 296 height 20
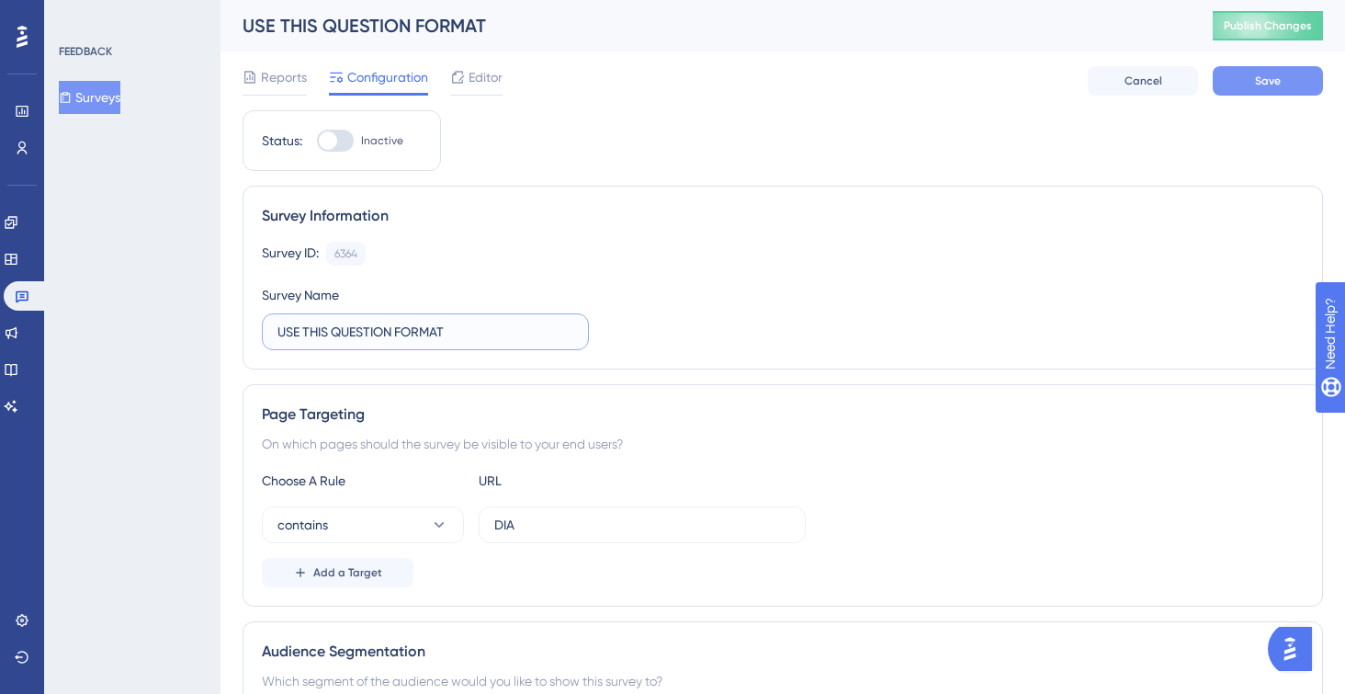
type input "USE THIS QUESTION FORMAT"
click at [1225, 95] on button "Save" at bounding box center [1268, 80] width 110 height 29
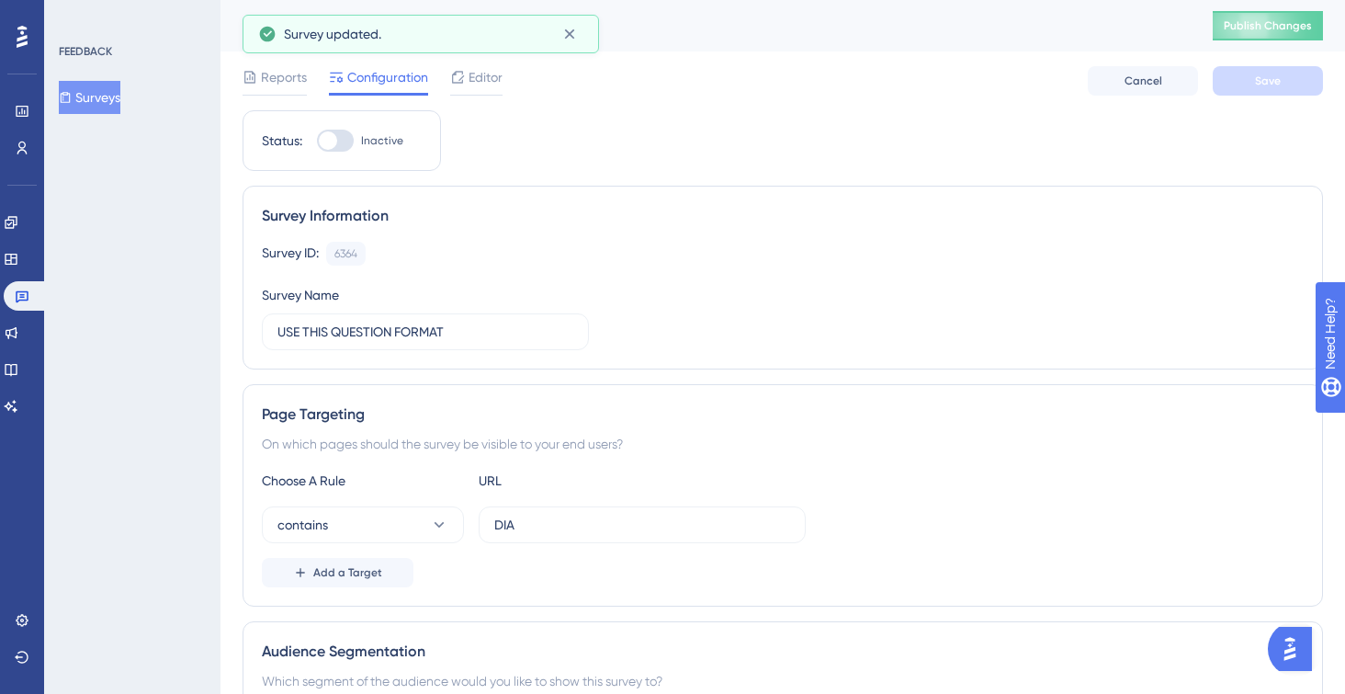
click at [114, 102] on button "Surveys" at bounding box center [90, 97] width 62 height 33
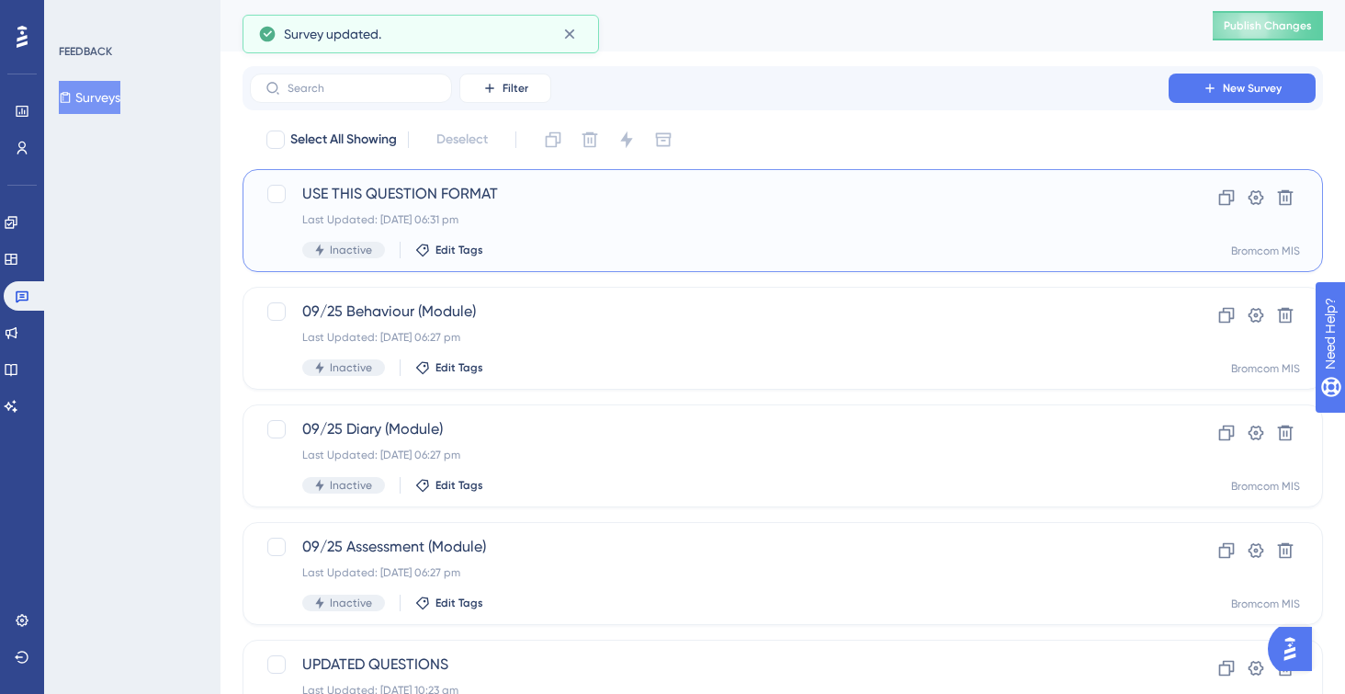
click at [606, 219] on div "Last Updated: [DATE] 06:31 pm" at bounding box center [709, 219] width 814 height 15
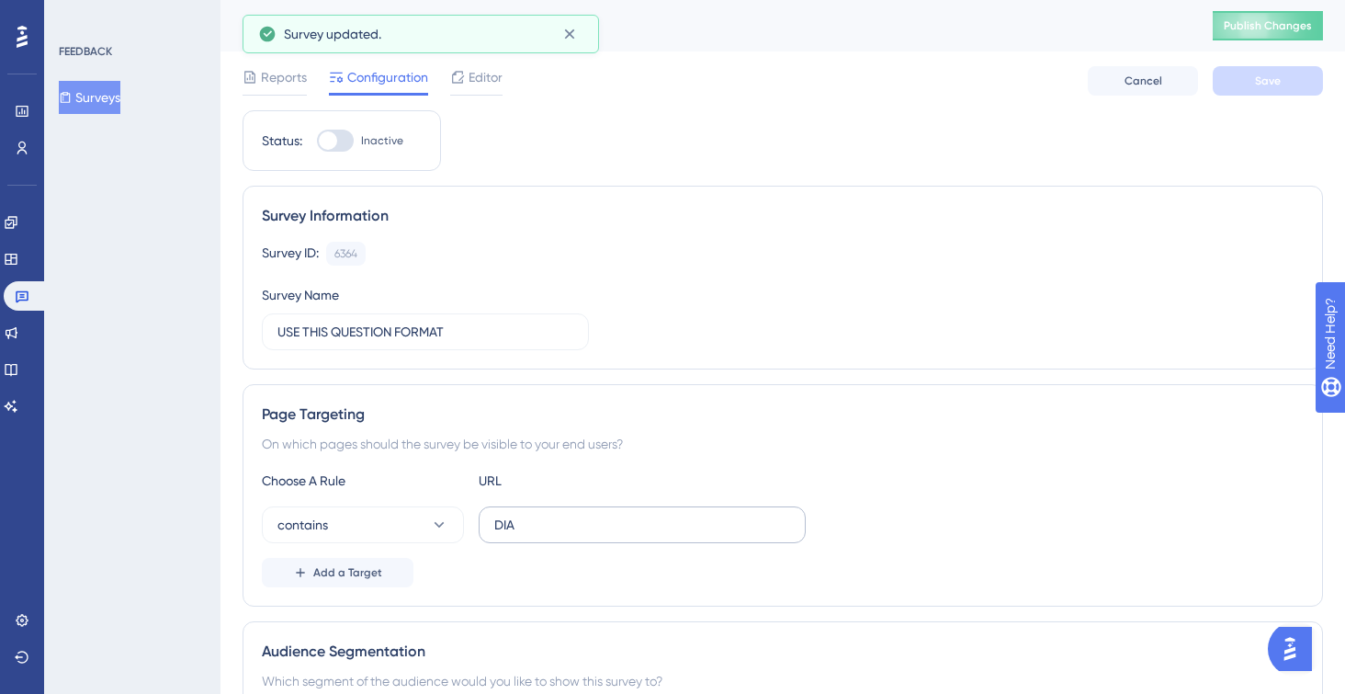
click at [537, 509] on label "DIA" at bounding box center [642, 524] width 327 height 37
click at [537, 514] on input "DIA" at bounding box center [642, 524] width 296 height 20
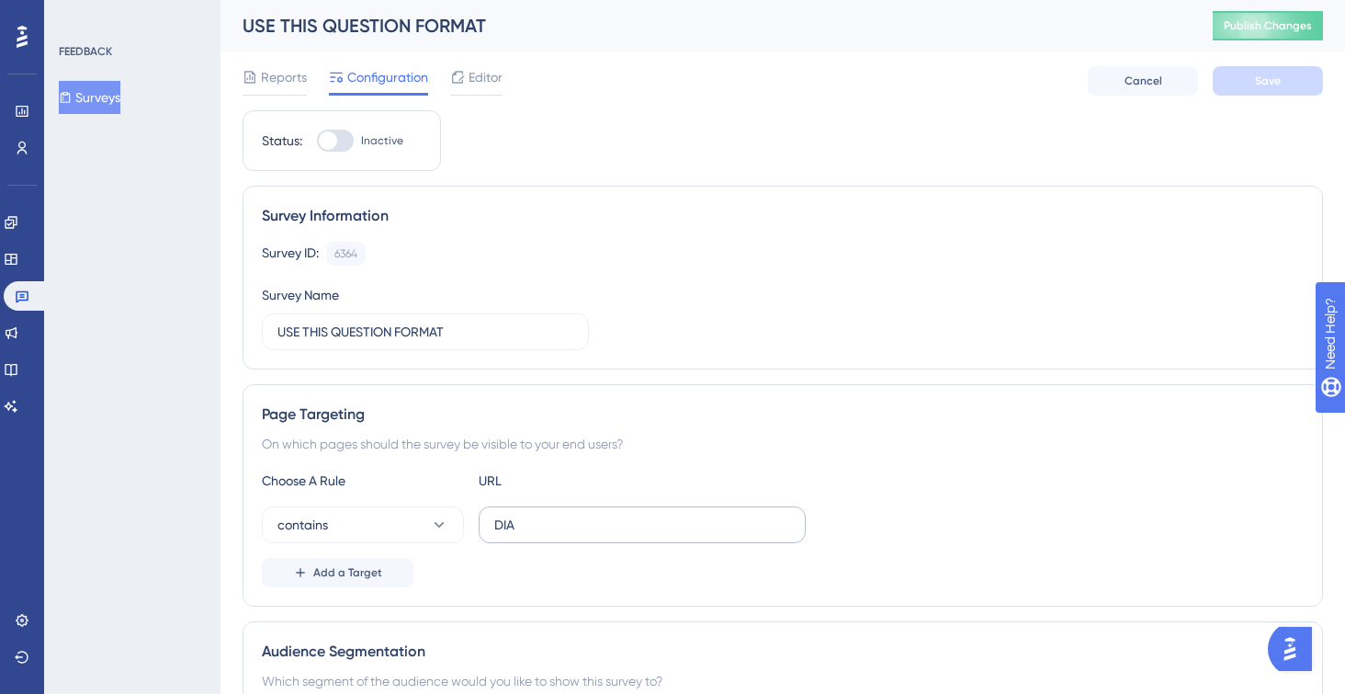
click at [537, 509] on label "DIA" at bounding box center [642, 524] width 327 height 37
click at [537, 514] on input "DIA" at bounding box center [642, 524] width 296 height 20
click at [537, 509] on label "DIA" at bounding box center [642, 524] width 327 height 37
click at [537, 514] on input "DIA" at bounding box center [642, 524] width 296 height 20
click at [515, 523] on input "DIA" at bounding box center [642, 524] width 296 height 20
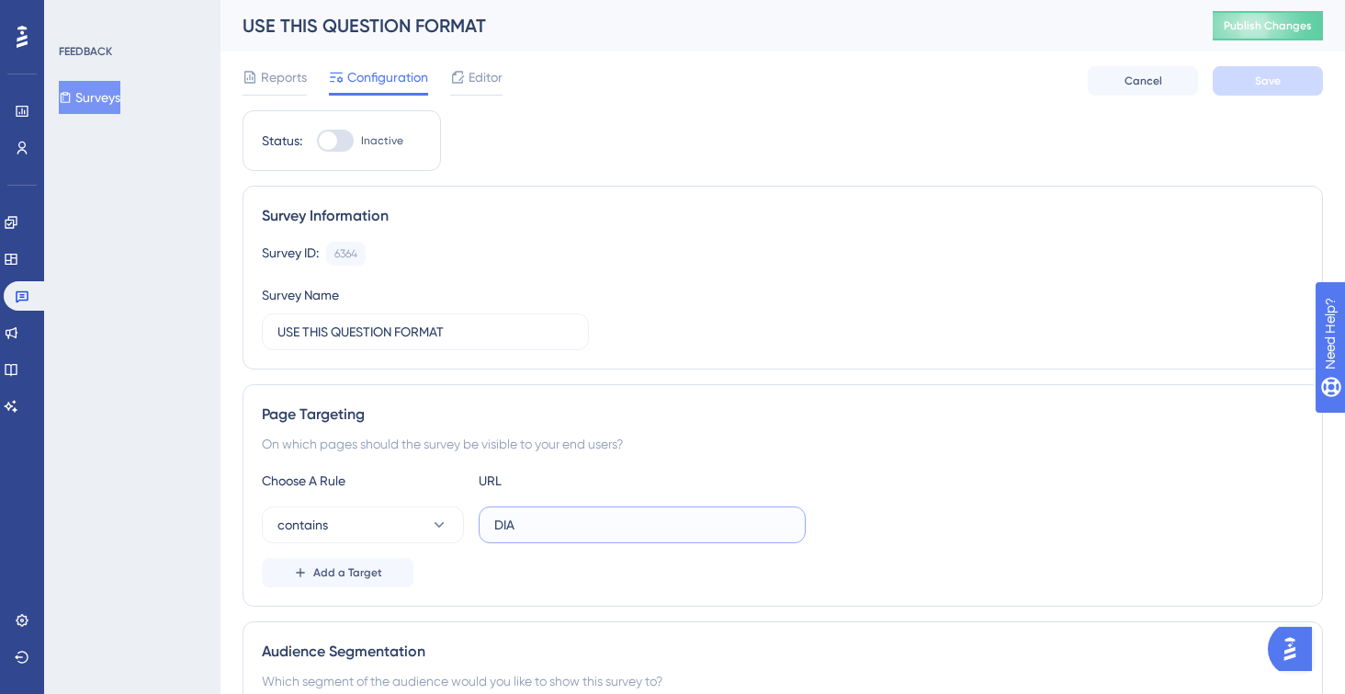
click at [515, 523] on input "DIA" at bounding box center [642, 524] width 296 height 20
click at [1246, 80] on button "Save" at bounding box center [1268, 80] width 110 height 29
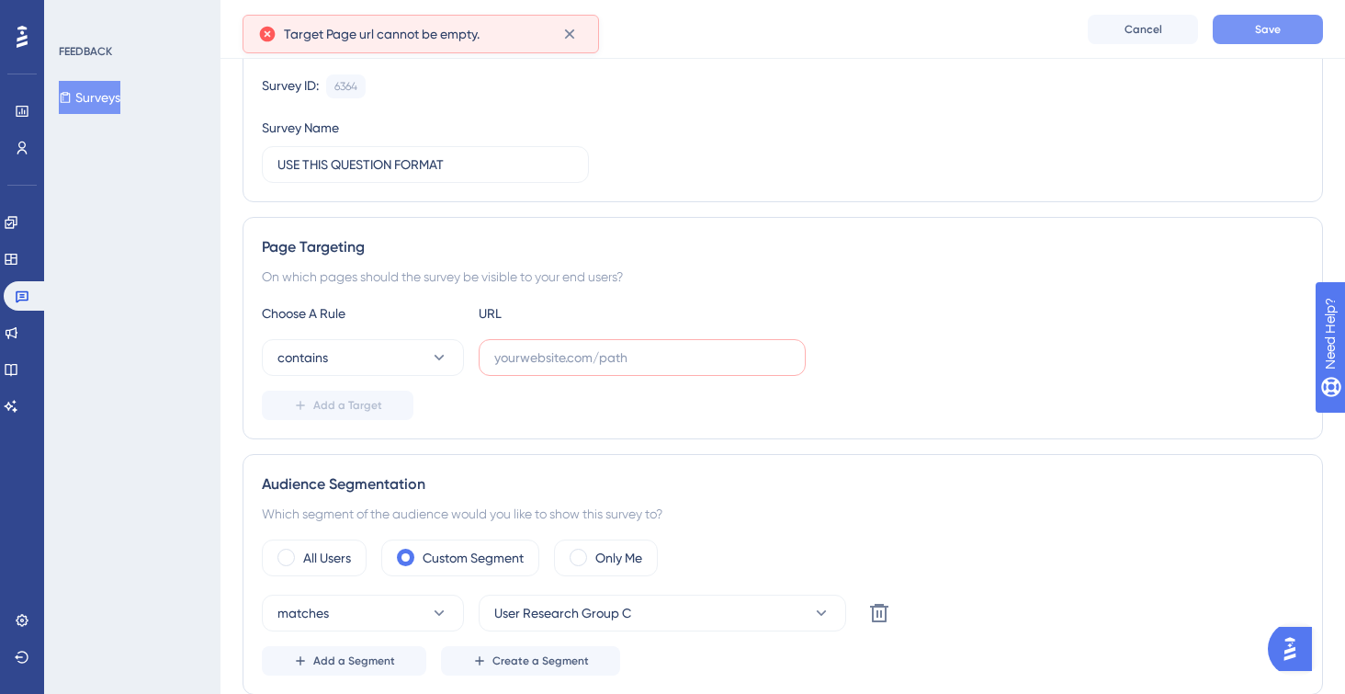
scroll to position [176, 0]
click at [679, 337] on label at bounding box center [642, 355] width 327 height 37
click at [679, 345] on input "text" at bounding box center [642, 355] width 296 height 20
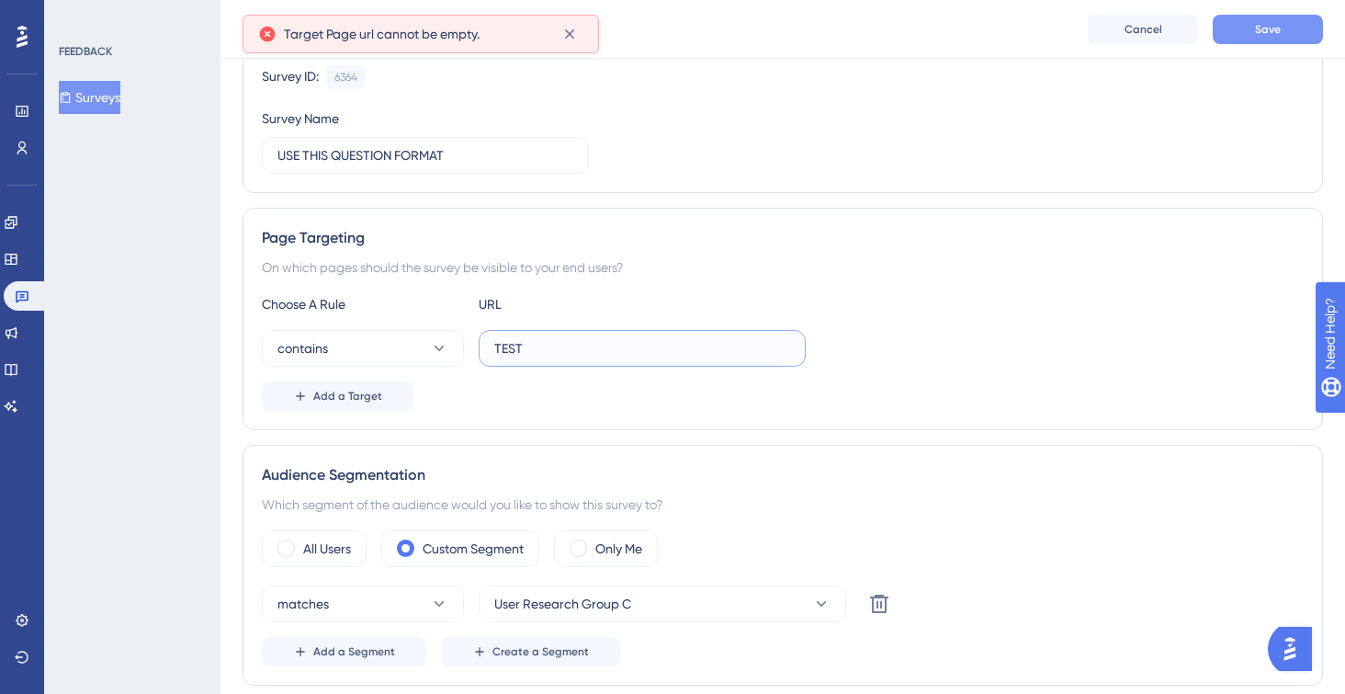
type input "TEST"
click at [1298, 43] on button "Save" at bounding box center [1268, 29] width 110 height 29
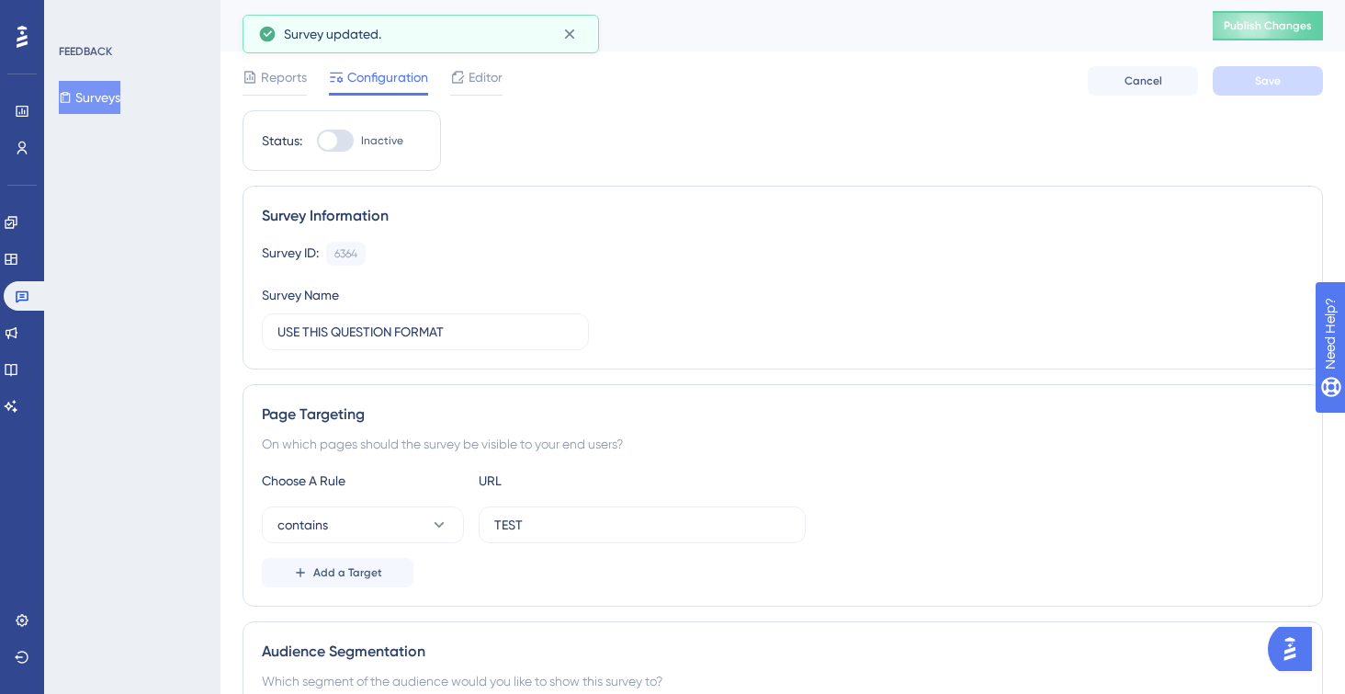
scroll to position [0, 0]
click at [471, 96] on div "Reports Configuration Editor Cancel Save" at bounding box center [783, 80] width 1080 height 59
click at [475, 80] on span "Editor" at bounding box center [485, 77] width 34 height 22
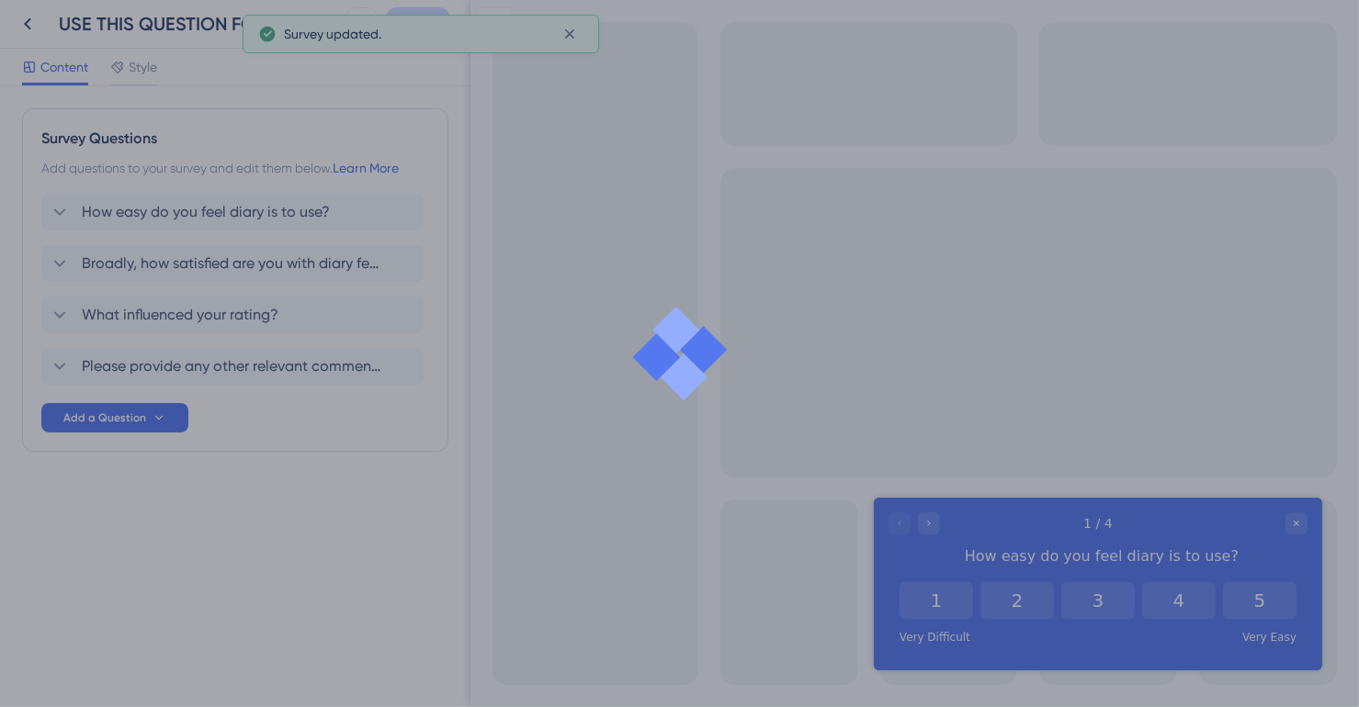
click at [265, 209] on div at bounding box center [679, 353] width 1359 height 707
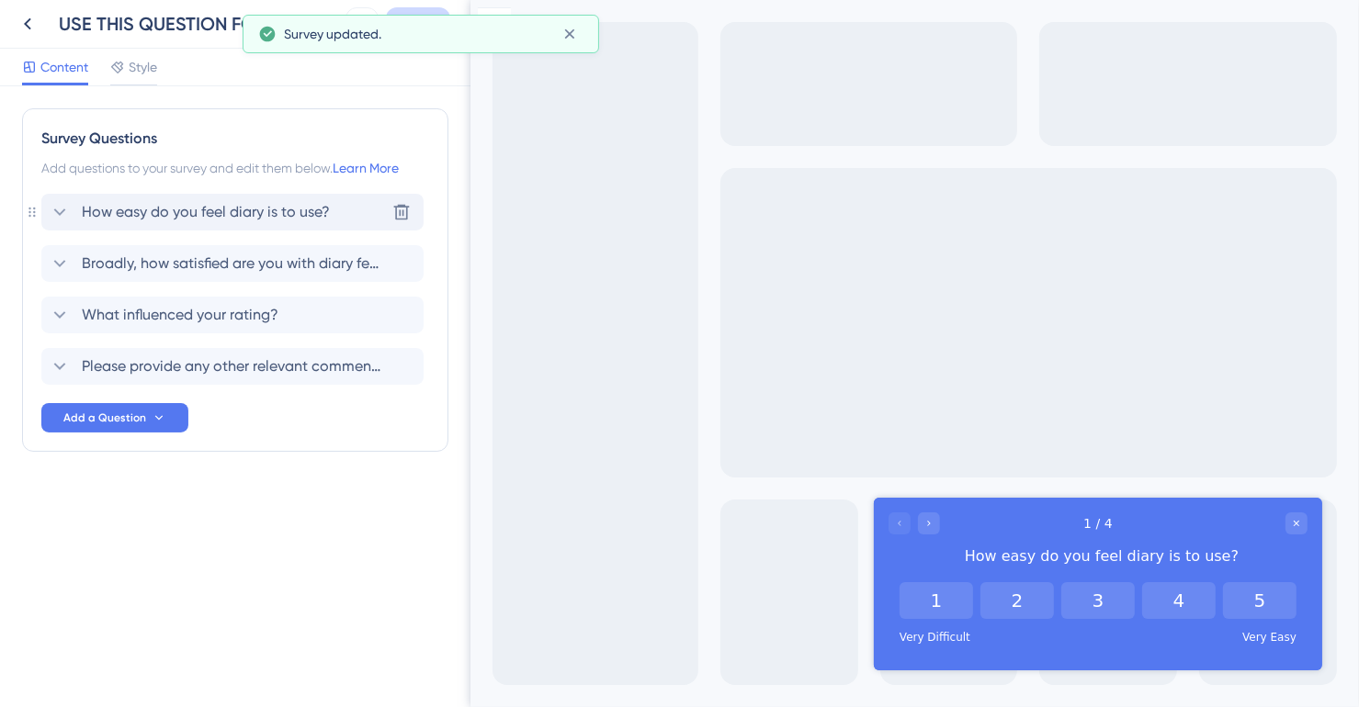
click at [249, 212] on span "How easy do you feel diary is to use?" at bounding box center [206, 212] width 248 height 22
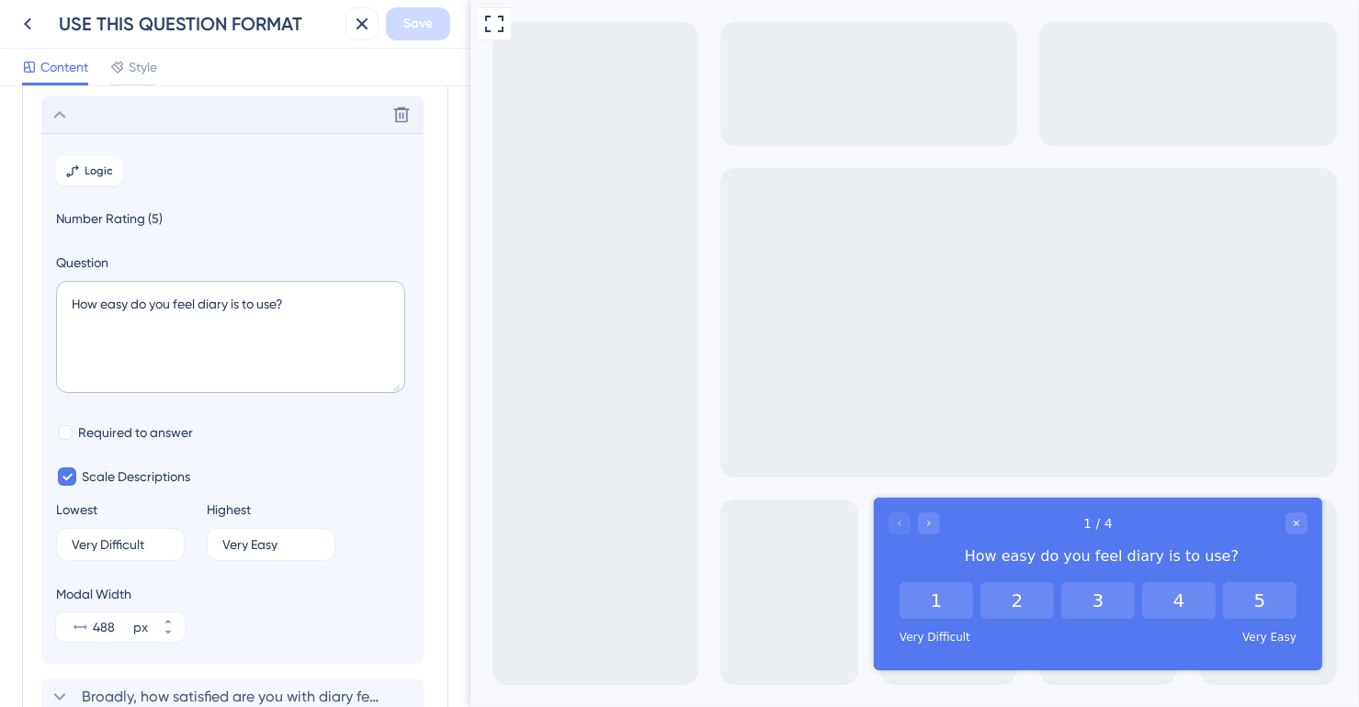
scroll to position [107, 0]
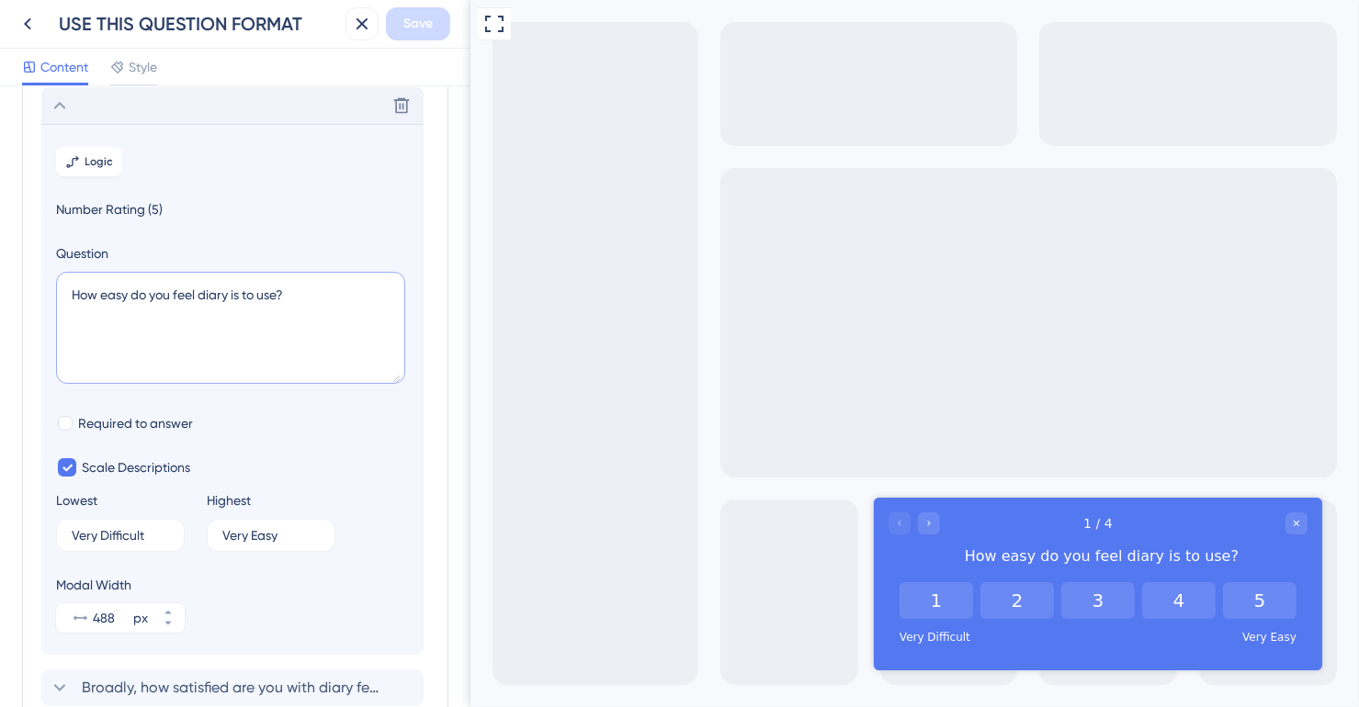
click at [221, 299] on textarea "How easy do you feel diary is to use?" at bounding box center [230, 328] width 349 height 112
type textarea "How easy do you feel XXX is to use?"
click at [64, 109] on icon at bounding box center [60, 106] width 22 height 22
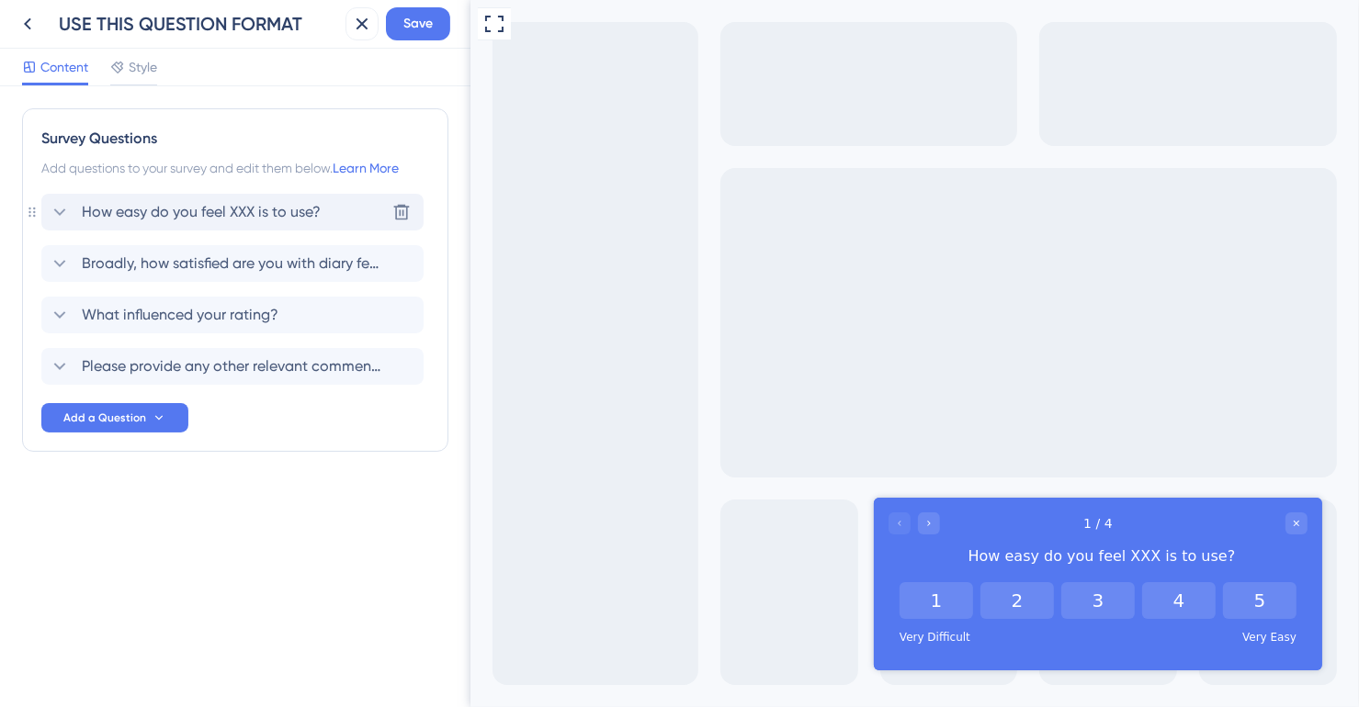
scroll to position [0, 0]
click at [138, 253] on span "Broadly, how satisfied are you with diary features?" at bounding box center [233, 264] width 303 height 22
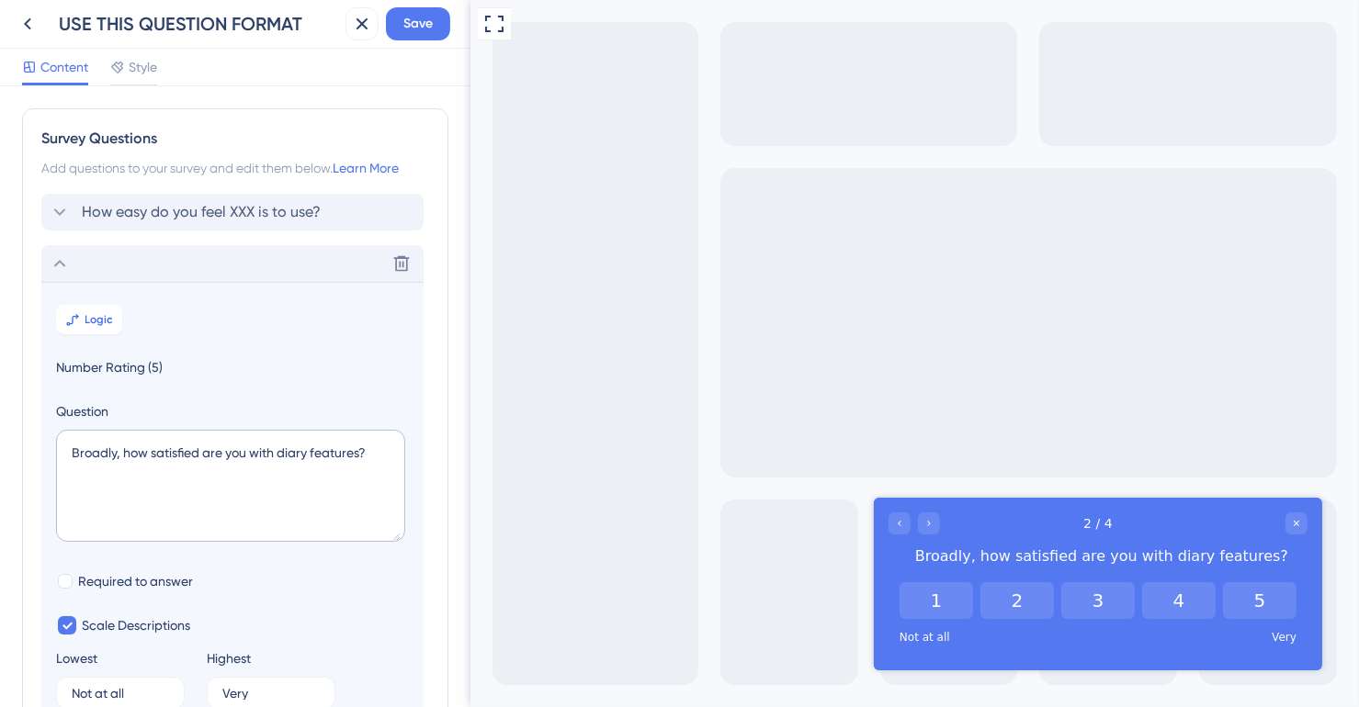
scroll to position [158, 0]
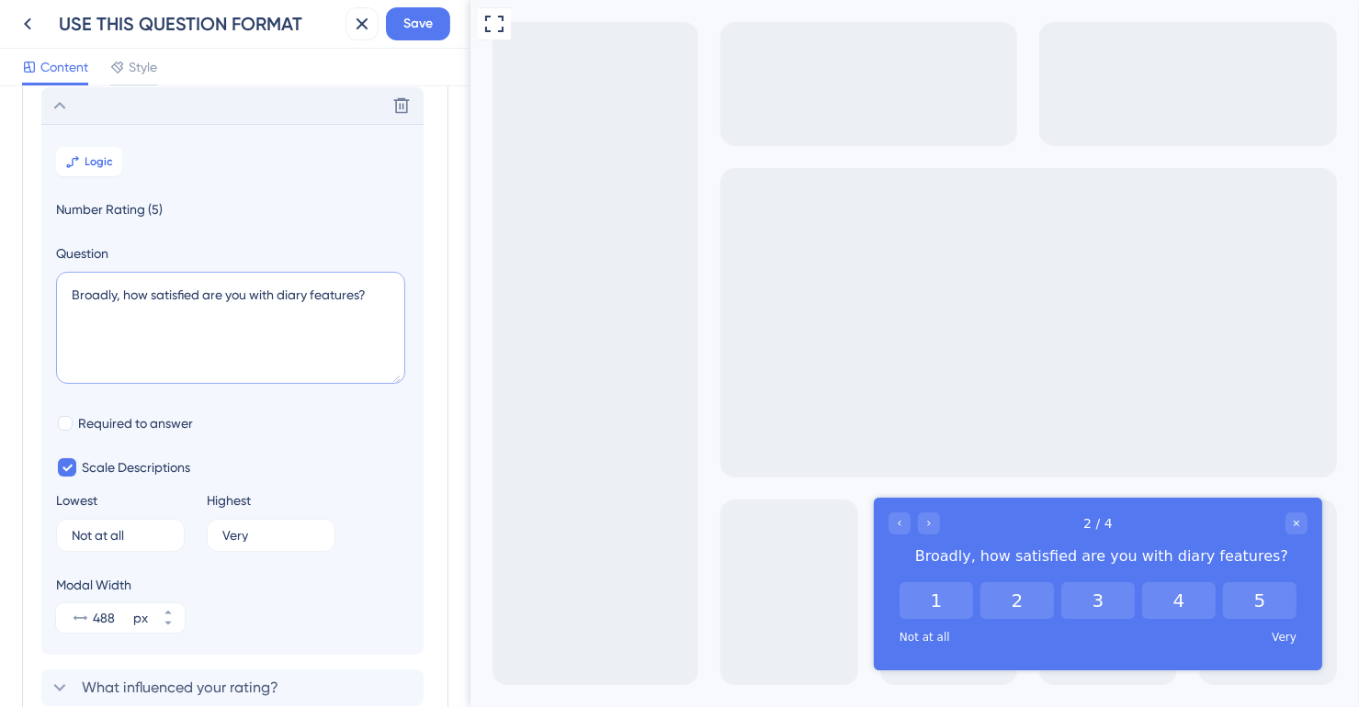
click at [287, 288] on textarea "Broadly, how satisfied are you with diary features?" at bounding box center [230, 328] width 349 height 112
type textarea "Broadly, how satisfied are you with XXX features?"
click at [59, 98] on icon at bounding box center [60, 106] width 22 height 22
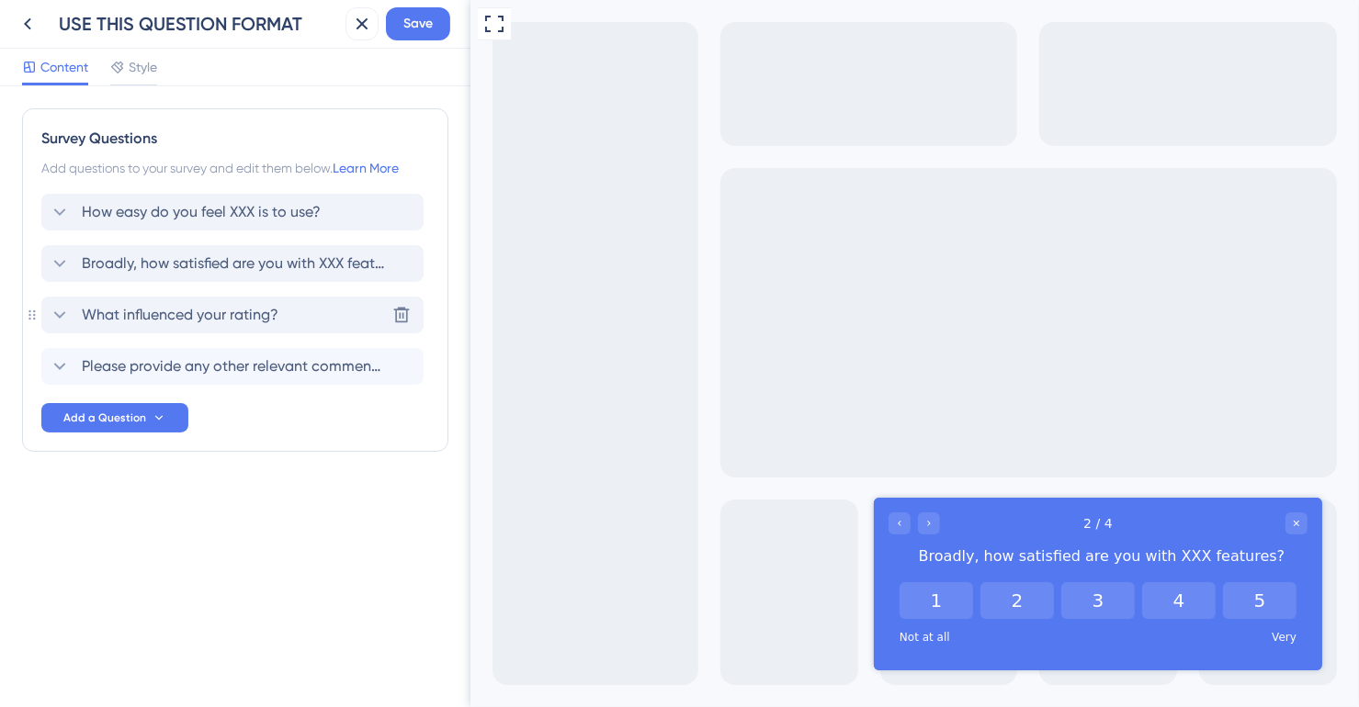
click at [160, 313] on span "What influenced your rating?" at bounding box center [180, 315] width 197 height 22
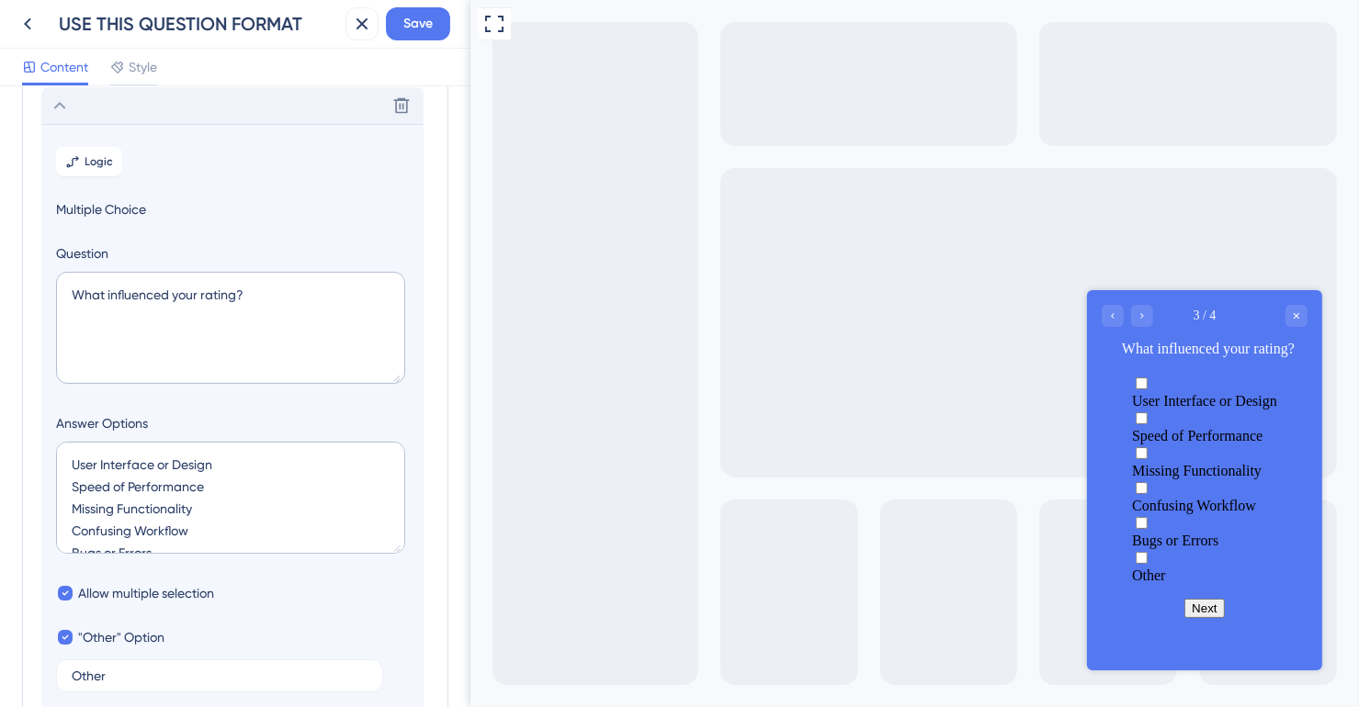
scroll to position [209, 0]
click at [62, 104] on icon at bounding box center [60, 105] width 12 height 7
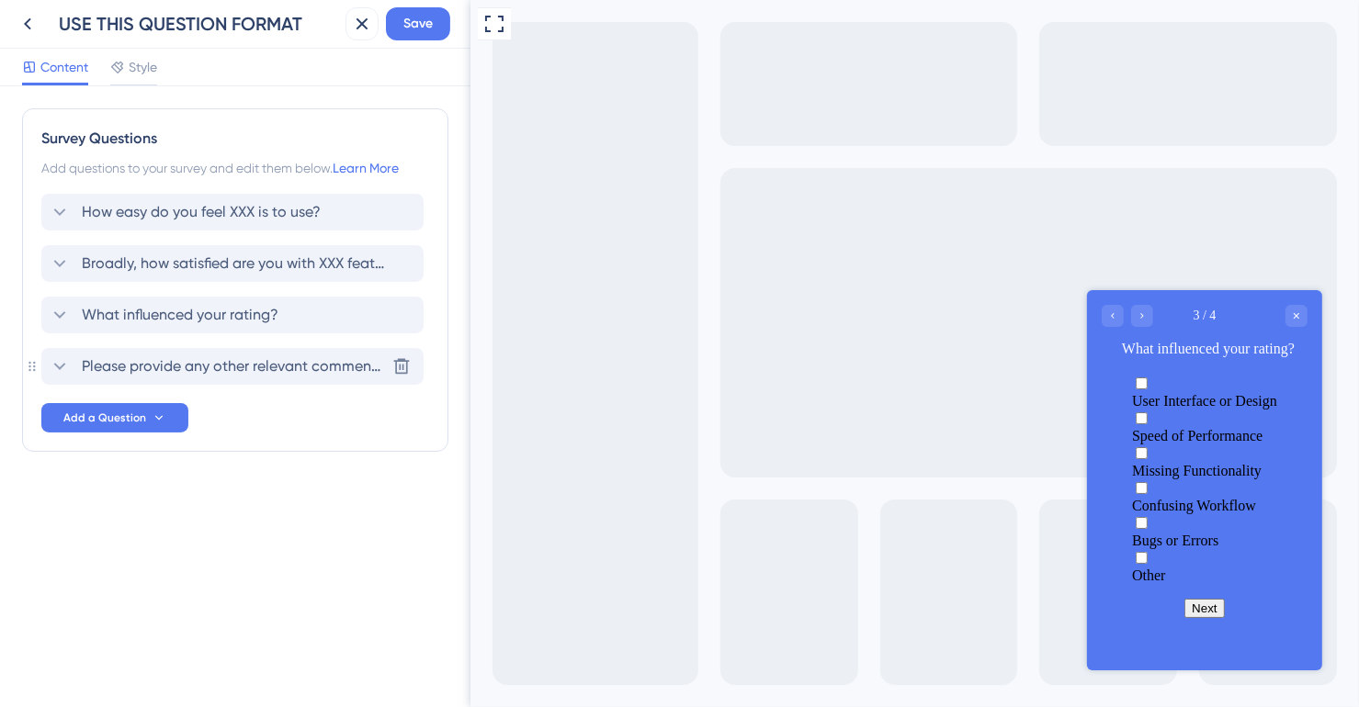
click at [116, 368] on span "Please provide any other relevant comments/feedback" at bounding box center [233, 366] width 303 height 22
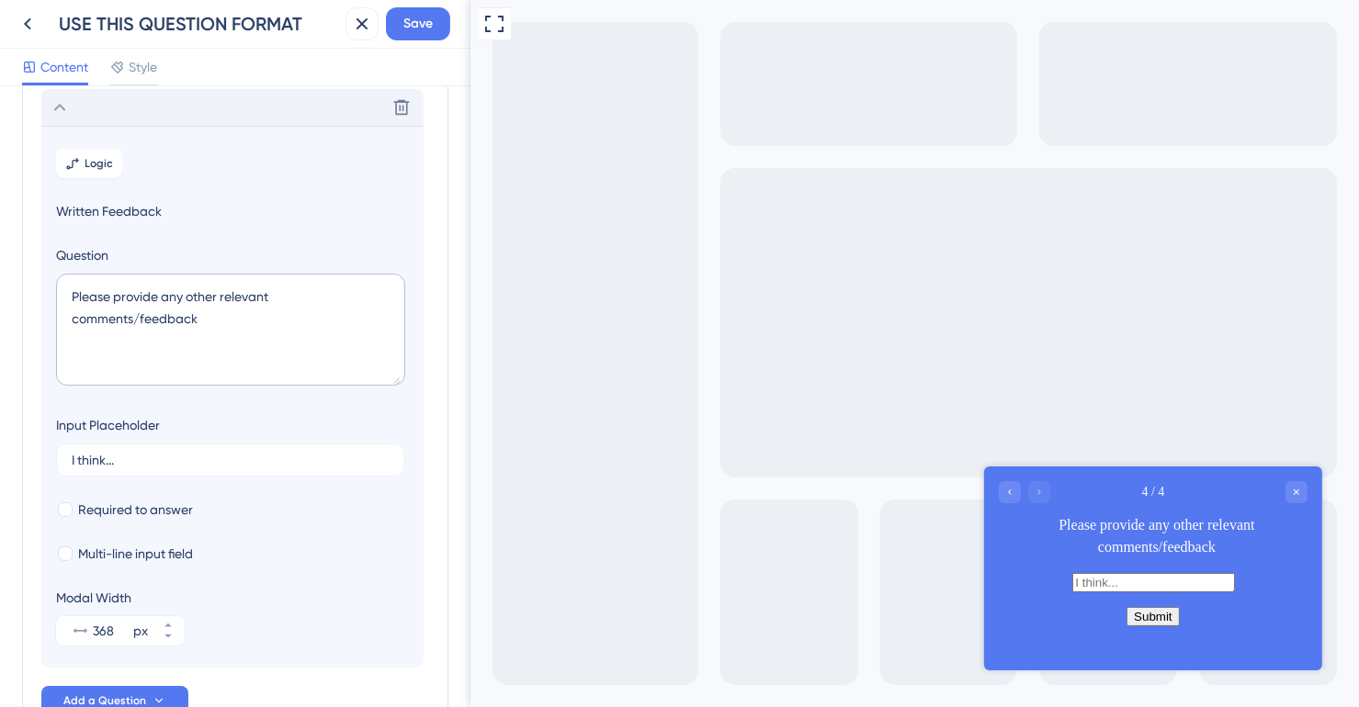
scroll to position [261, 0]
click at [59, 116] on div "Delete" at bounding box center [232, 105] width 382 height 37
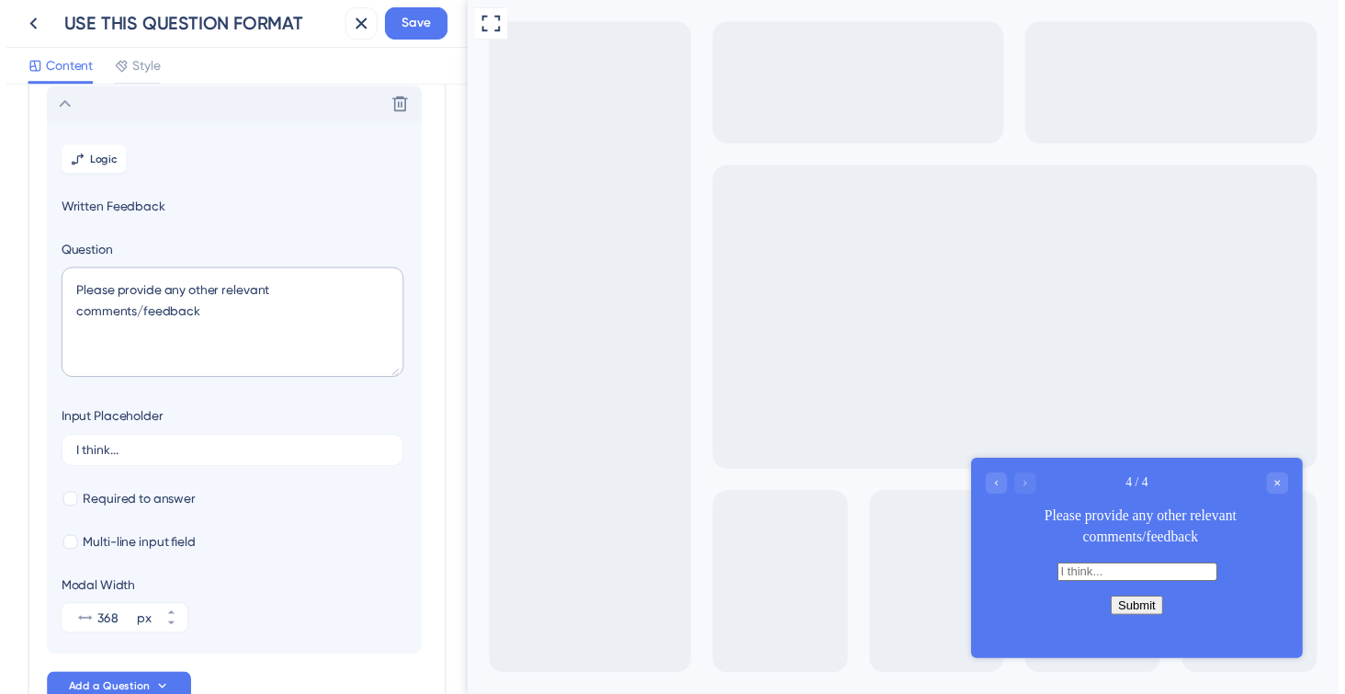
scroll to position [0, 0]
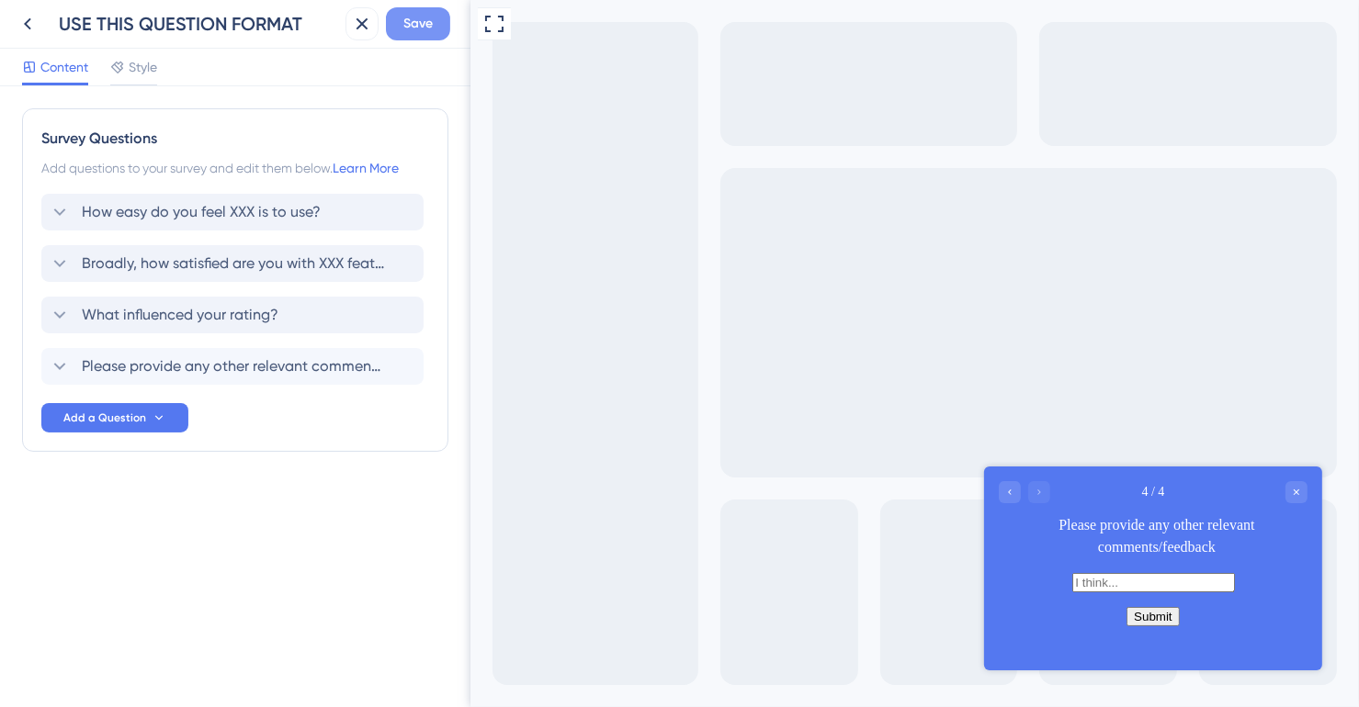
click at [427, 36] on button "Save" at bounding box center [418, 23] width 64 height 33
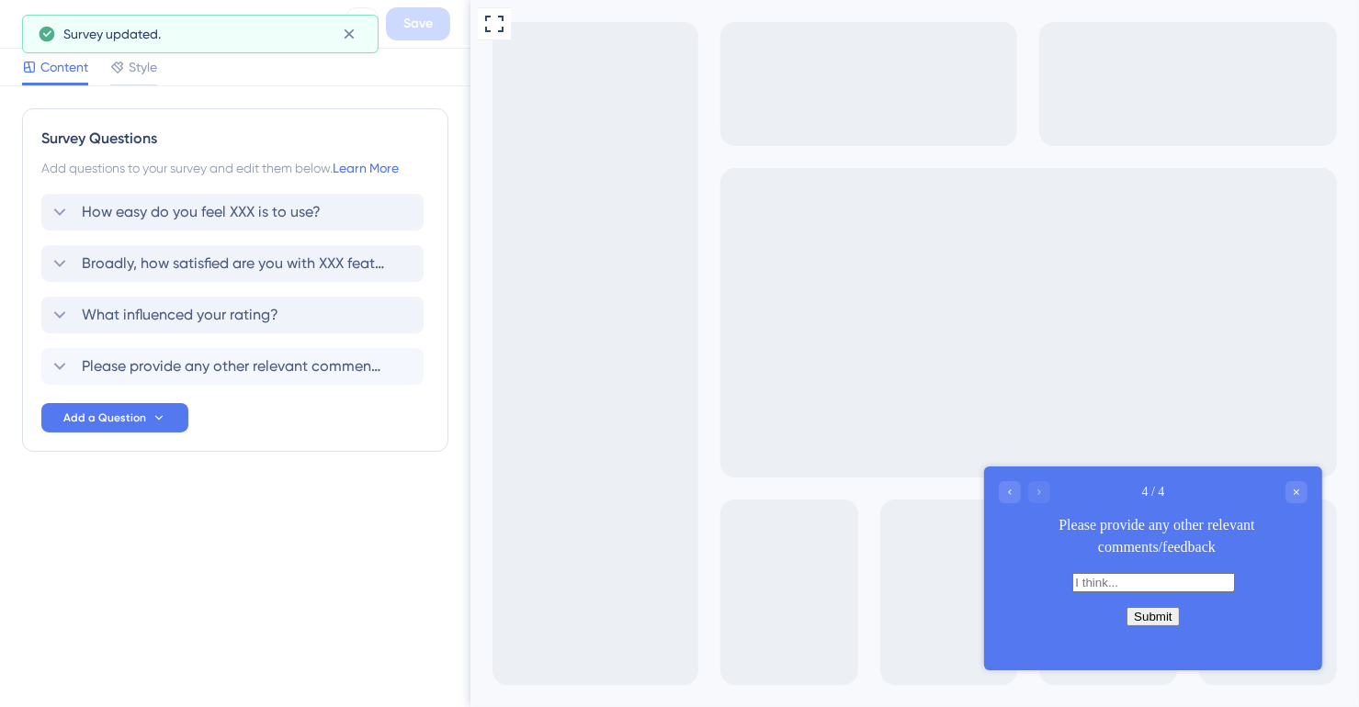
click at [37, 20] on div "Survey updated." at bounding box center [200, 34] width 356 height 39
click at [359, 34] on button at bounding box center [348, 33] width 28 height 29
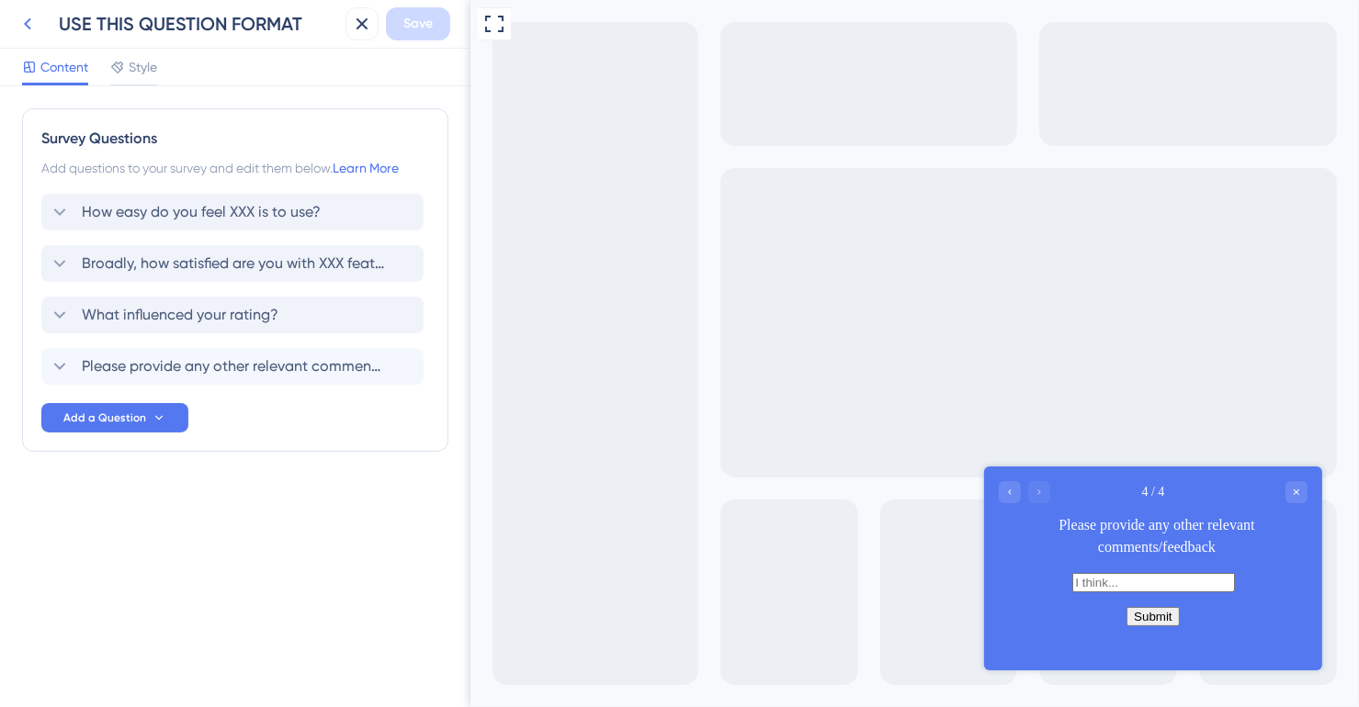
click at [28, 26] on icon at bounding box center [27, 24] width 7 height 12
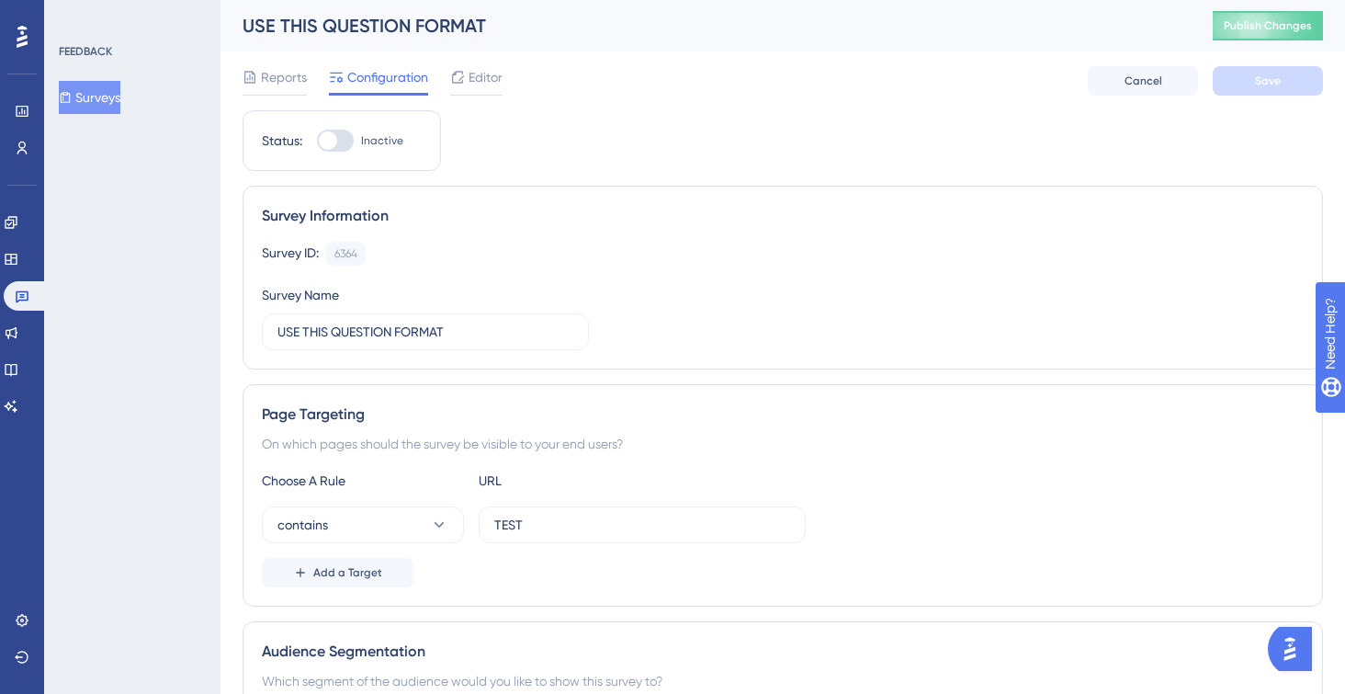
click at [87, 97] on button "Surveys" at bounding box center [90, 97] width 62 height 33
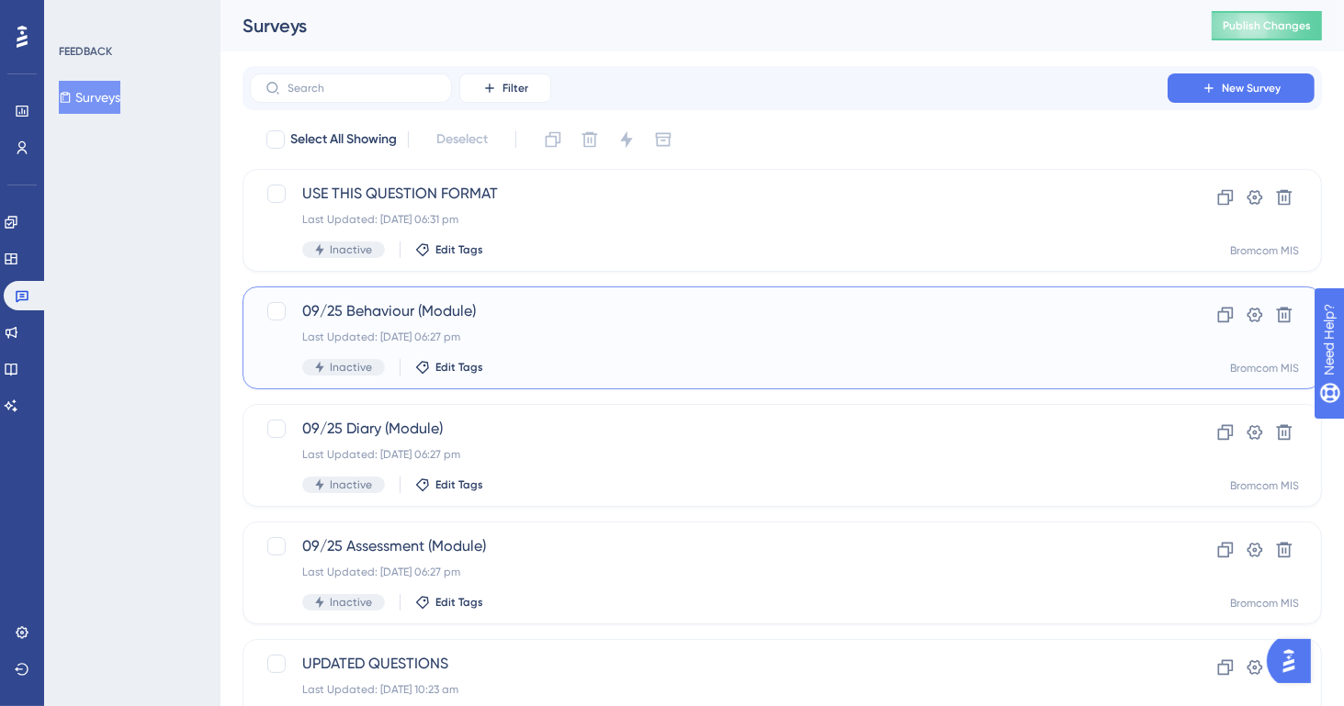
click at [474, 305] on span "09/25 Behaviour (Module)" at bounding box center [708, 311] width 813 height 22
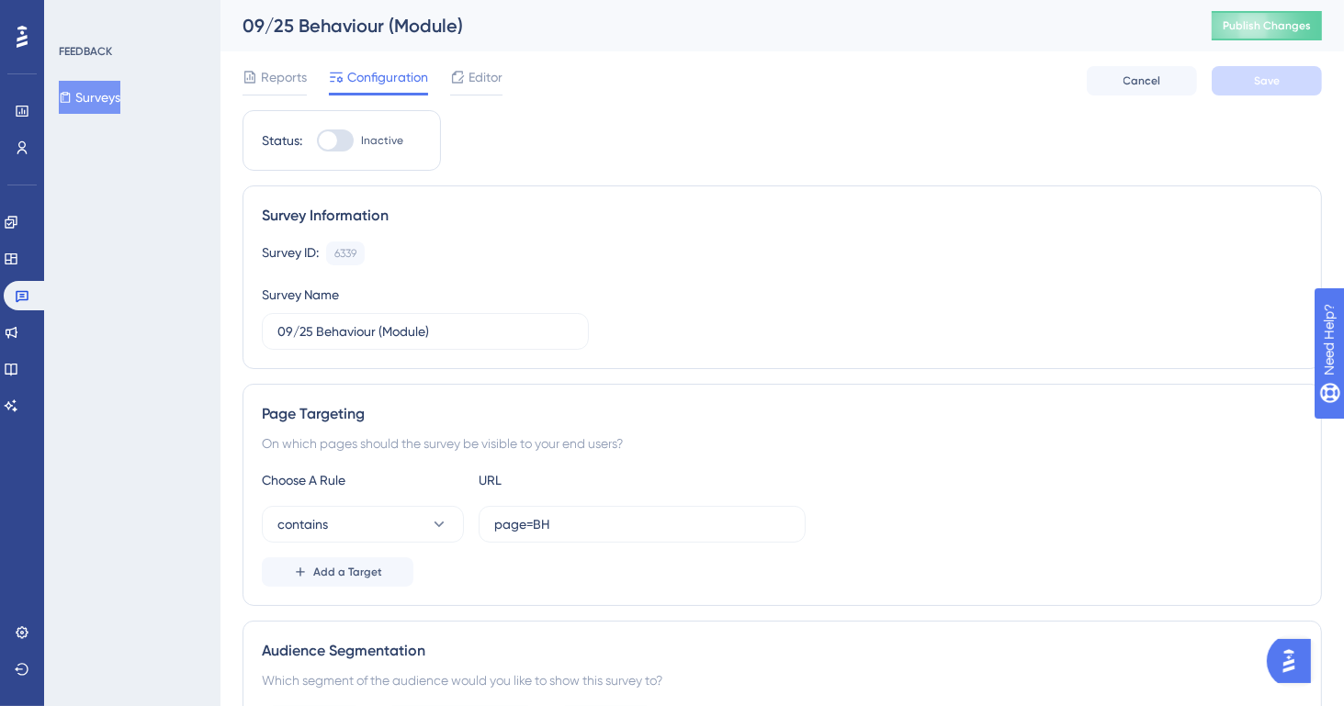
click at [279, 77] on span "Reports" at bounding box center [284, 77] width 46 height 22
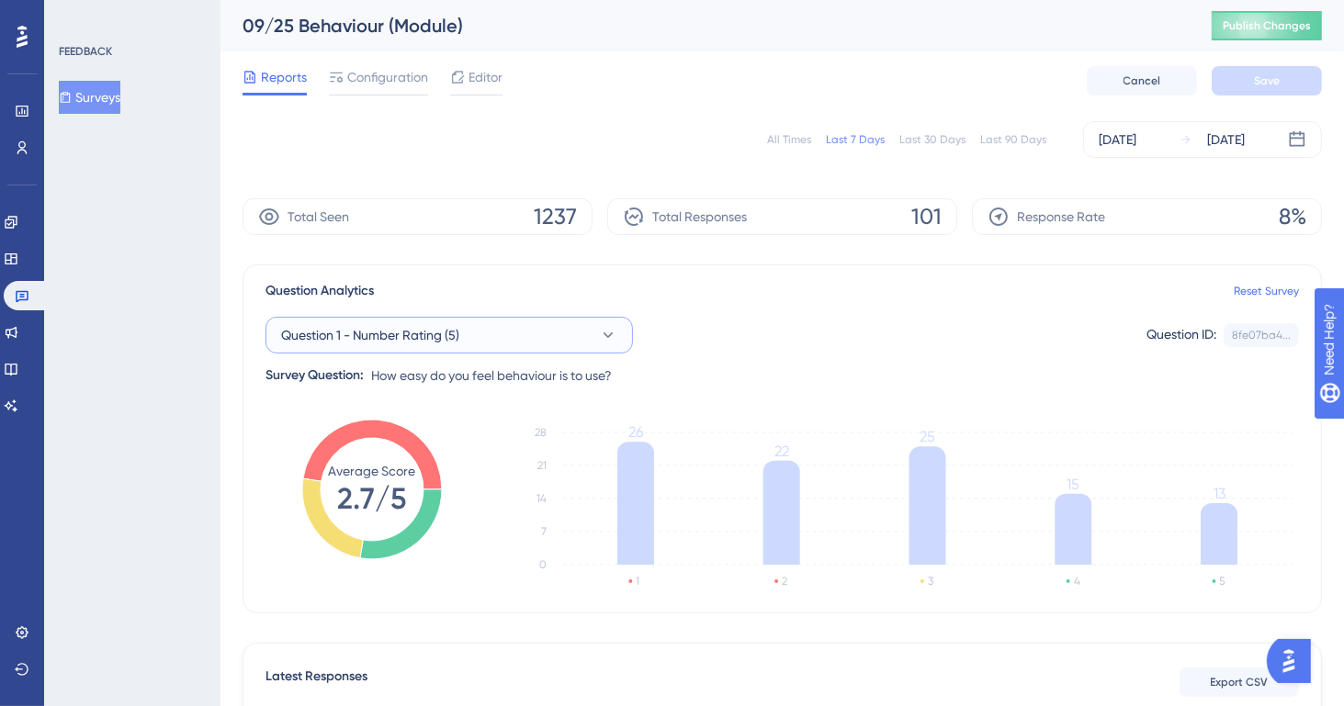
click at [384, 337] on span "Question 1 - Number Rating (5)" at bounding box center [370, 335] width 178 height 22
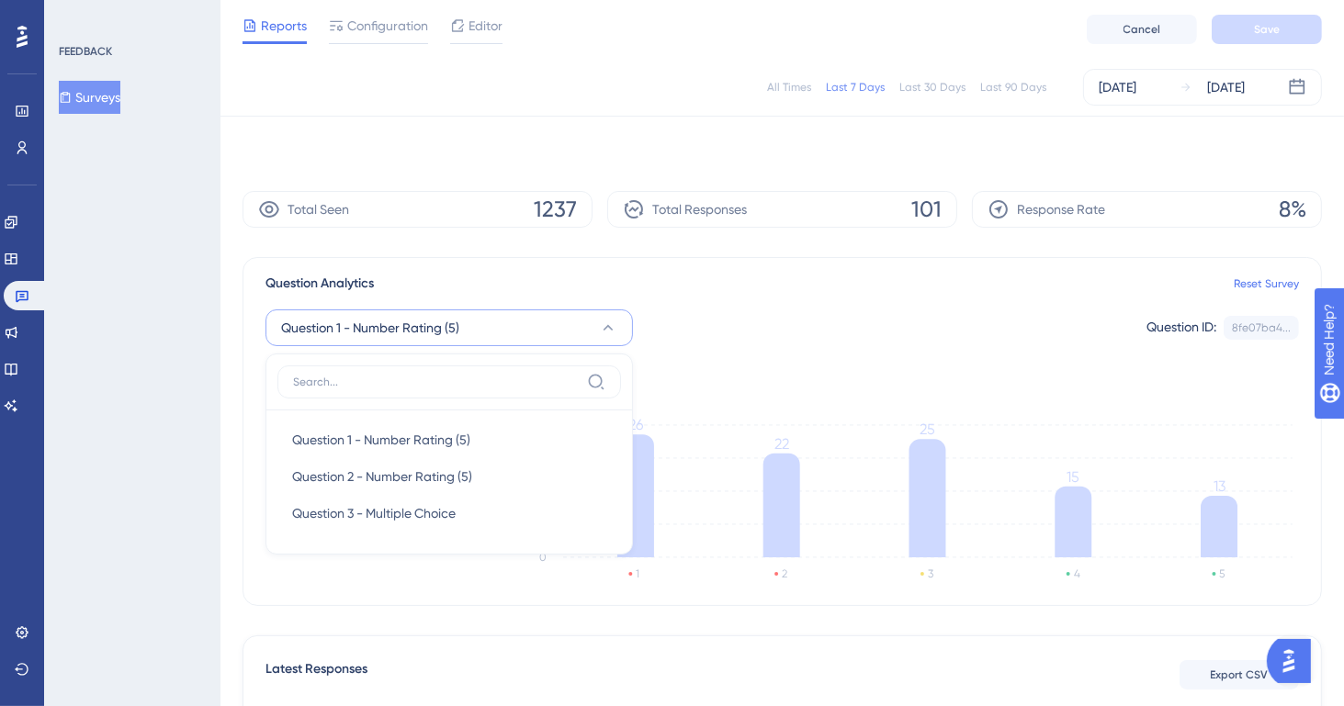
scroll to position [107, 0]
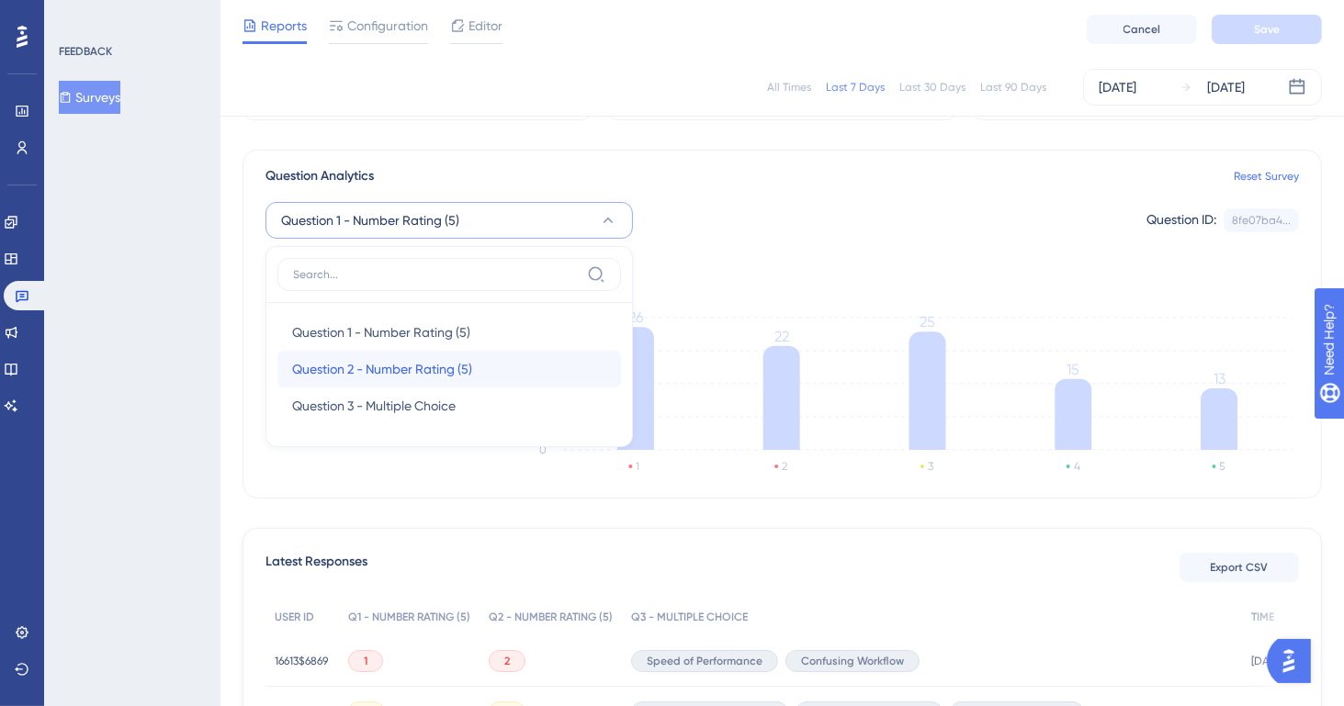
click at [376, 363] on span "Question 2 - Number Rating (5)" at bounding box center [382, 369] width 180 height 22
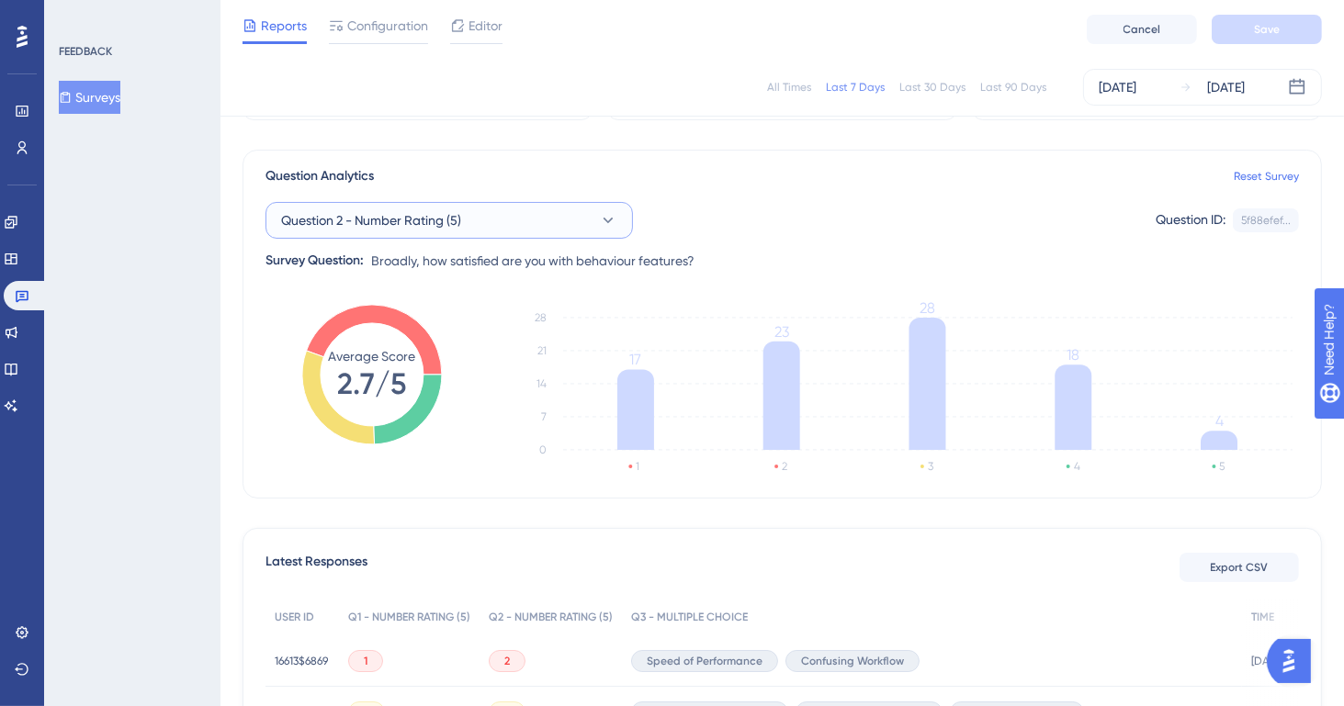
click at [460, 218] on span "Question 2 - Number Rating (5)" at bounding box center [371, 220] width 180 height 22
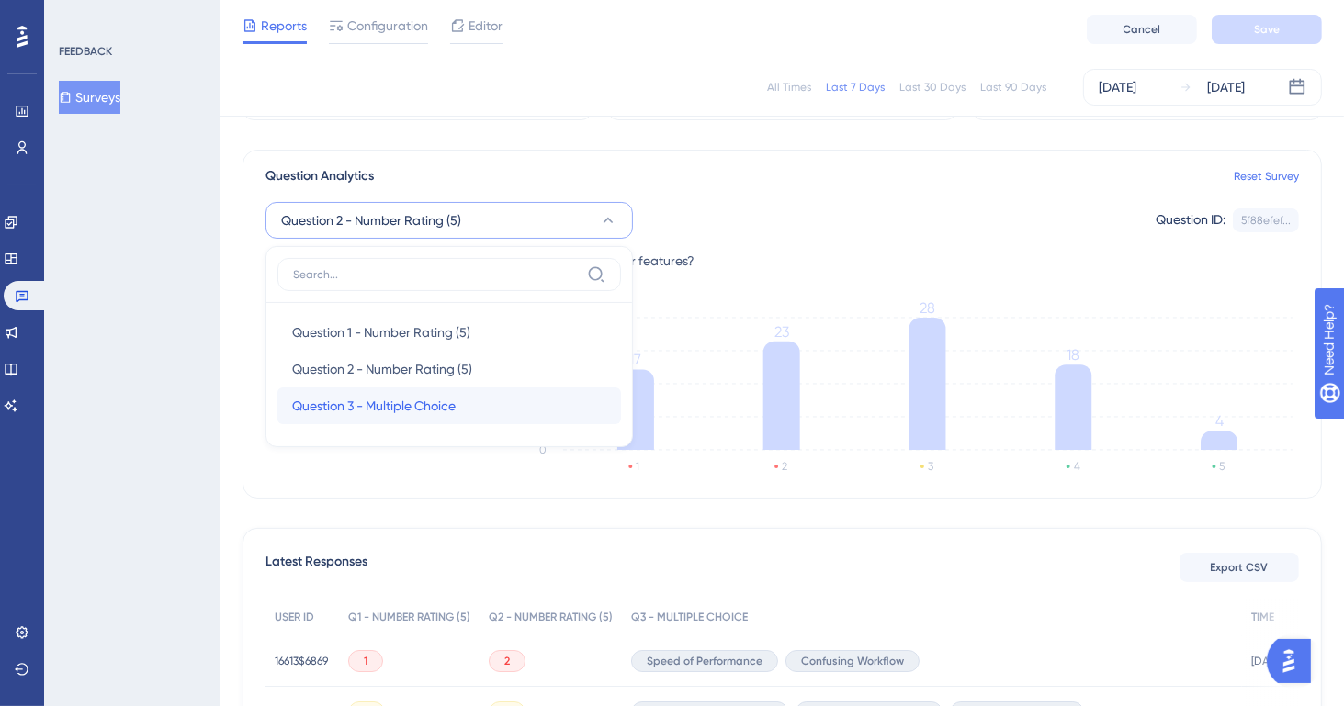
click at [317, 390] on div "Question 3 - Multiple Choice Question 3 - Multiple Choice" at bounding box center [449, 406] width 314 height 37
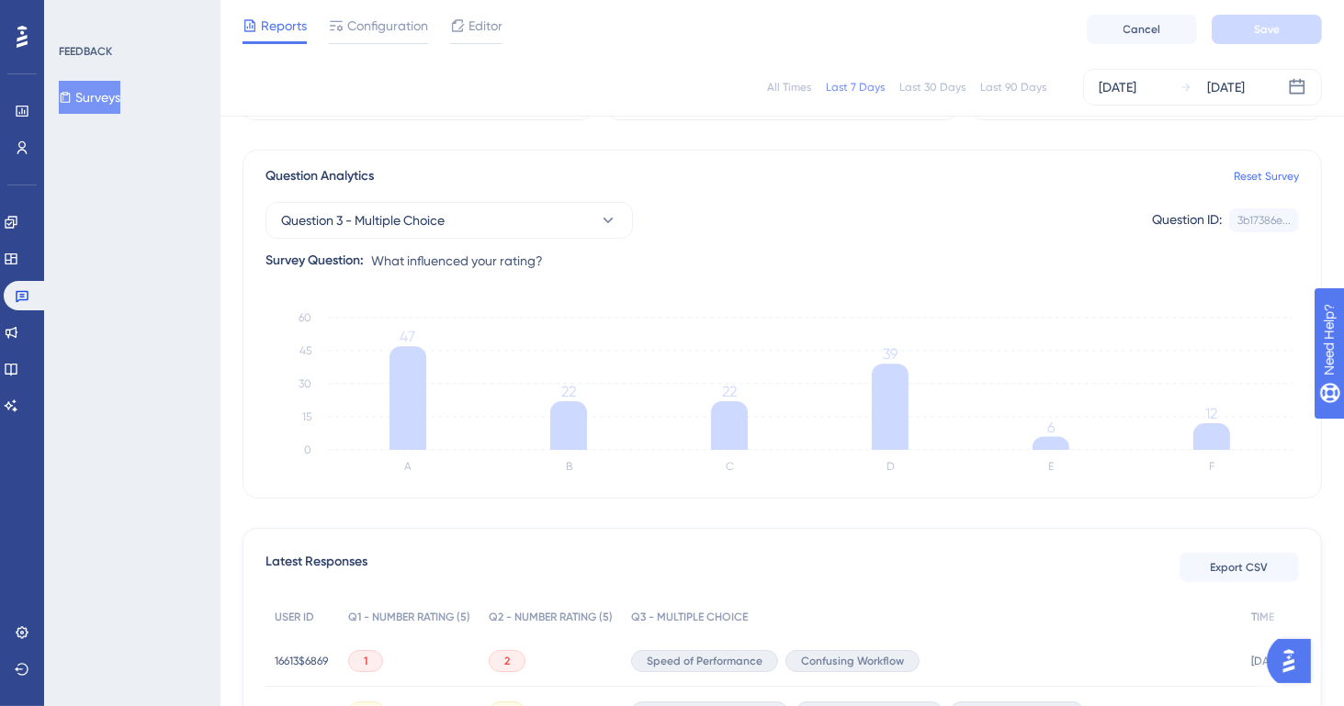
click at [71, 94] on icon at bounding box center [66, 97] width 10 height 11
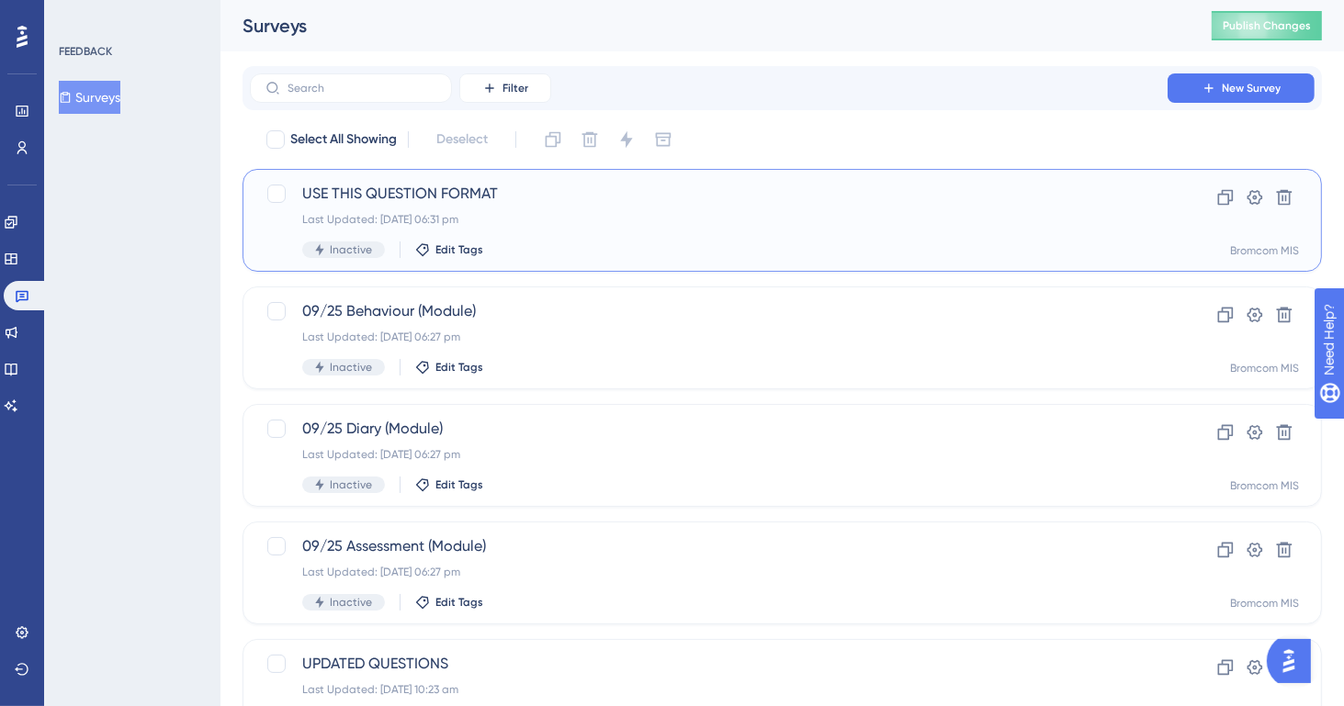
click at [386, 209] on div "USE THIS QUESTION FORMAT Last Updated: [DATE] 06:31 pm Inactive Edit Tags" at bounding box center [708, 220] width 813 height 75
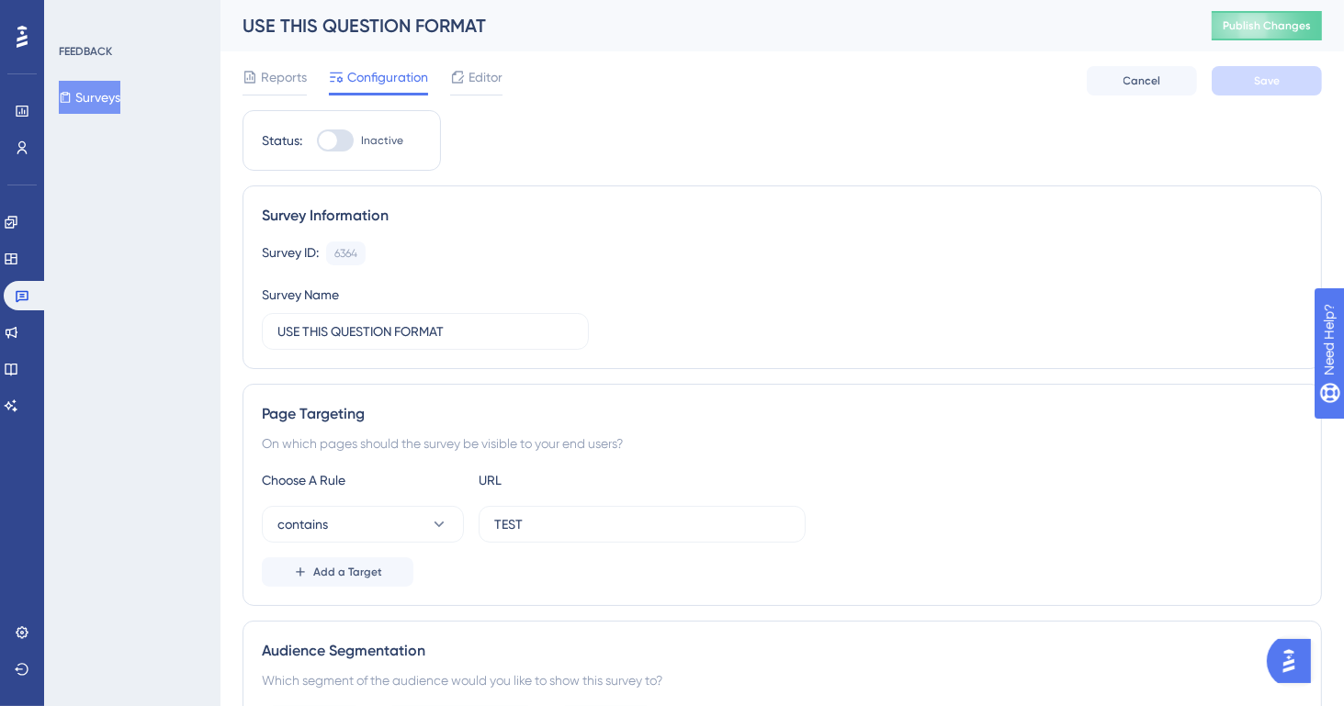
click at [476, 80] on span "Editor" at bounding box center [485, 77] width 34 height 22
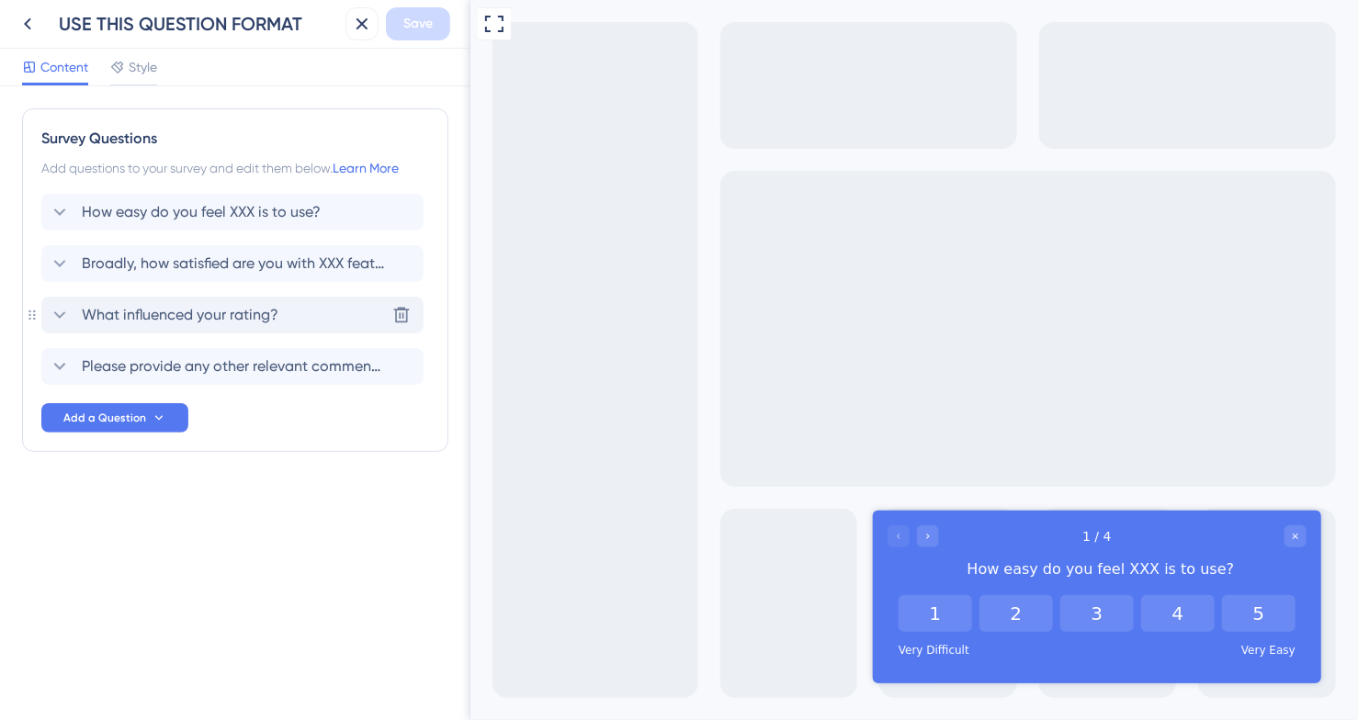
click at [199, 306] on span "What influenced your rating?" at bounding box center [180, 315] width 197 height 22
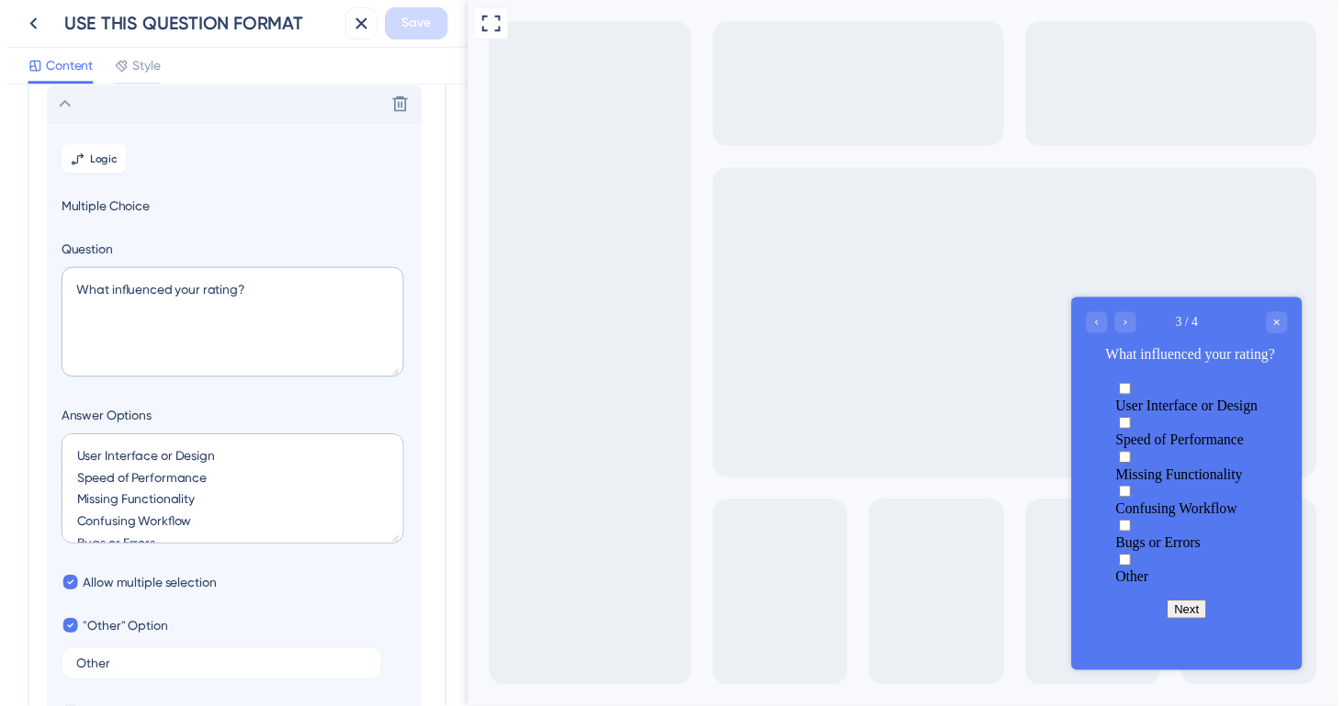
scroll to position [209, 0]
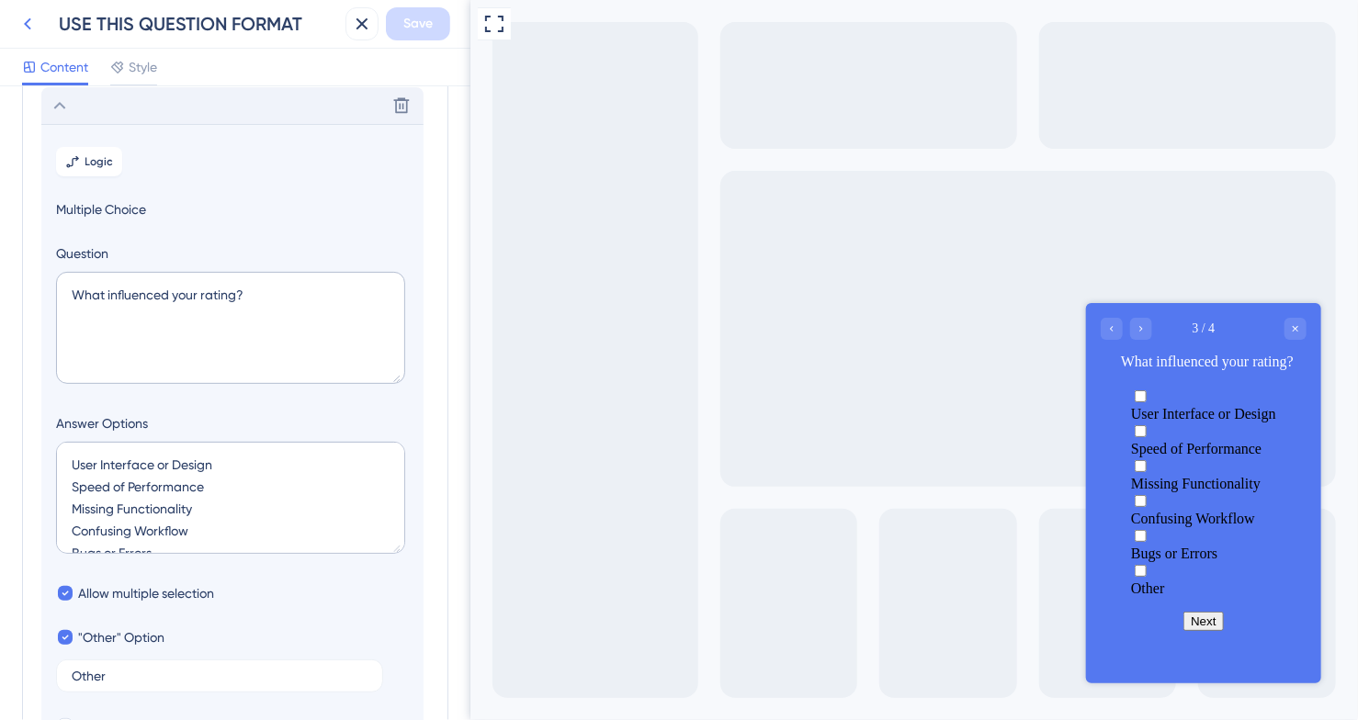
click at [18, 19] on icon at bounding box center [28, 24] width 22 height 22
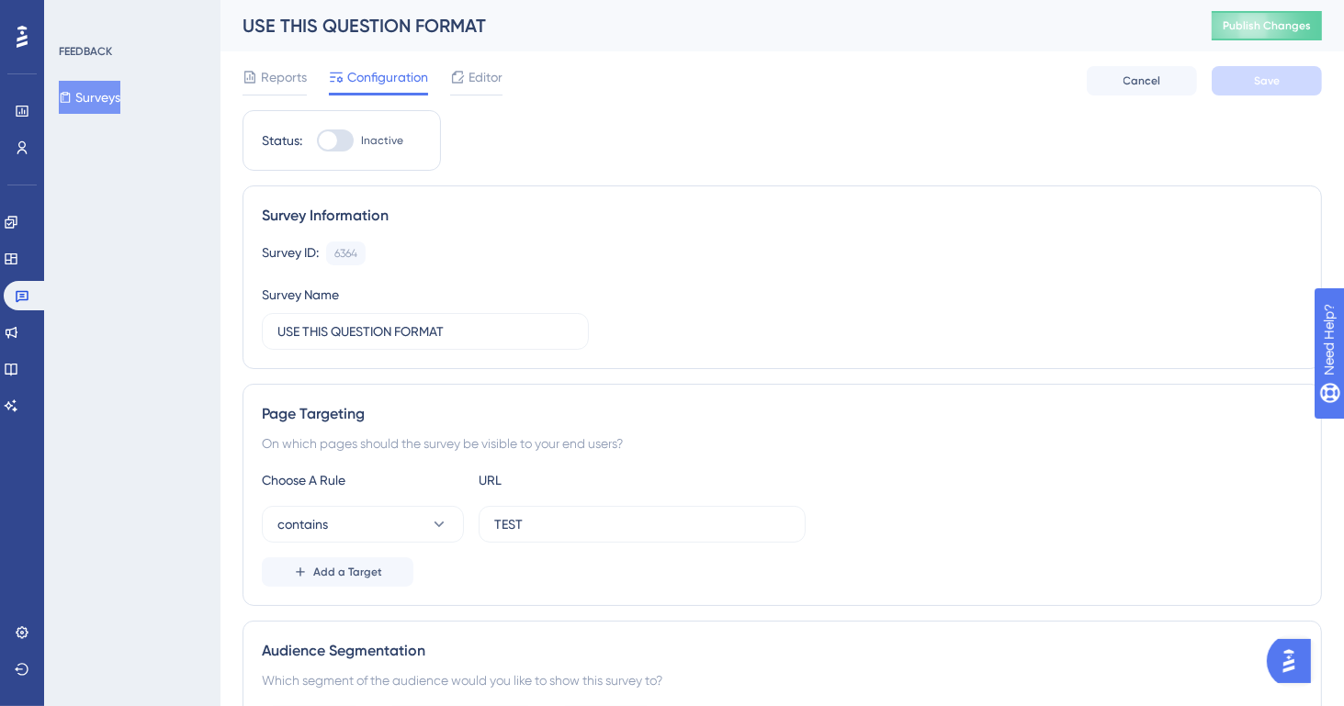
click at [88, 98] on button "Surveys" at bounding box center [90, 97] width 62 height 33
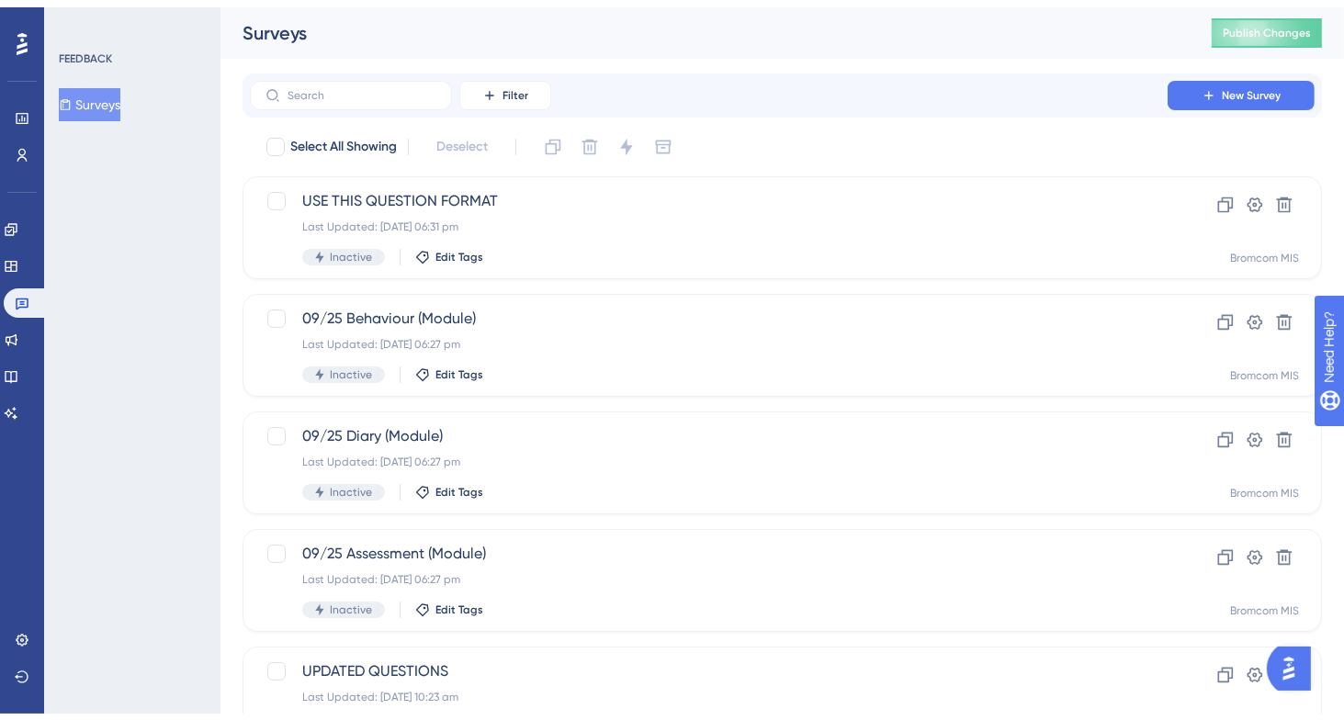
scroll to position [705, 0]
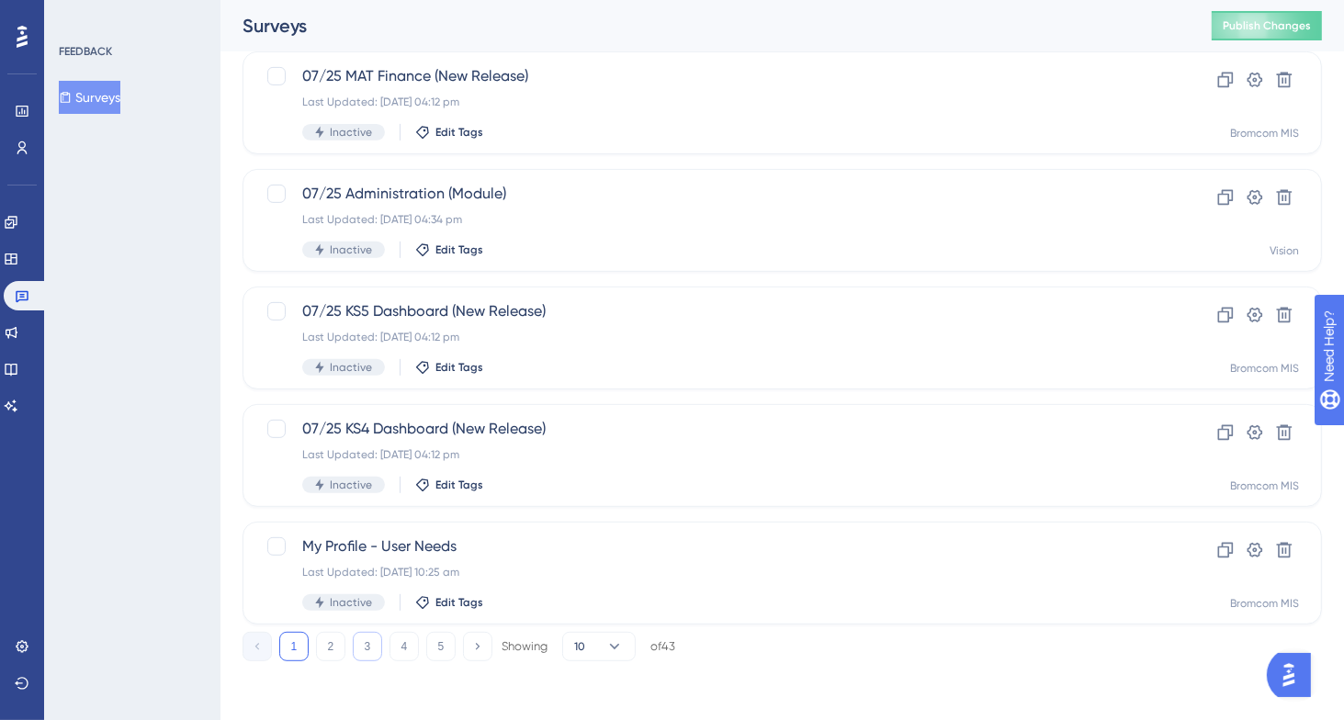
click at [358, 646] on button "3" at bounding box center [367, 646] width 29 height 29
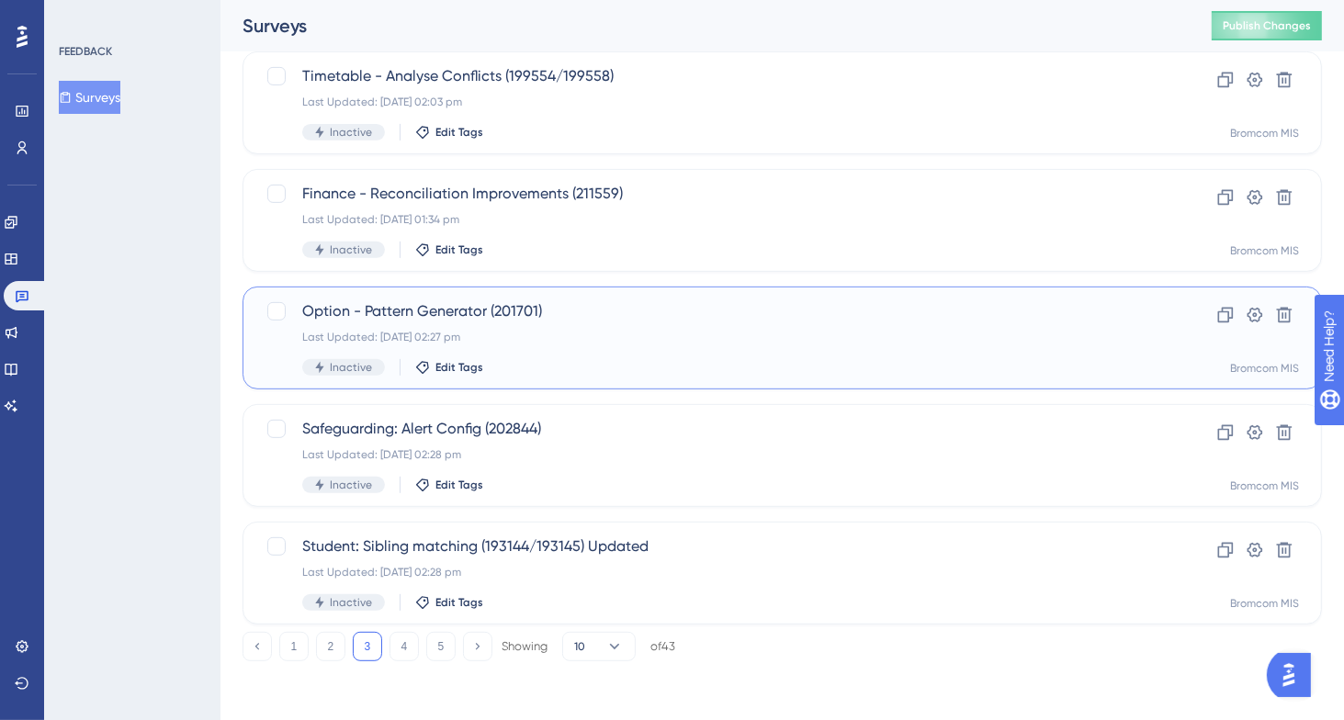
click at [571, 349] on div "Option - Pattern Generator (201701) Last Updated: [DATE] 02:27 pm Inactive Edit…" at bounding box center [708, 337] width 813 height 75
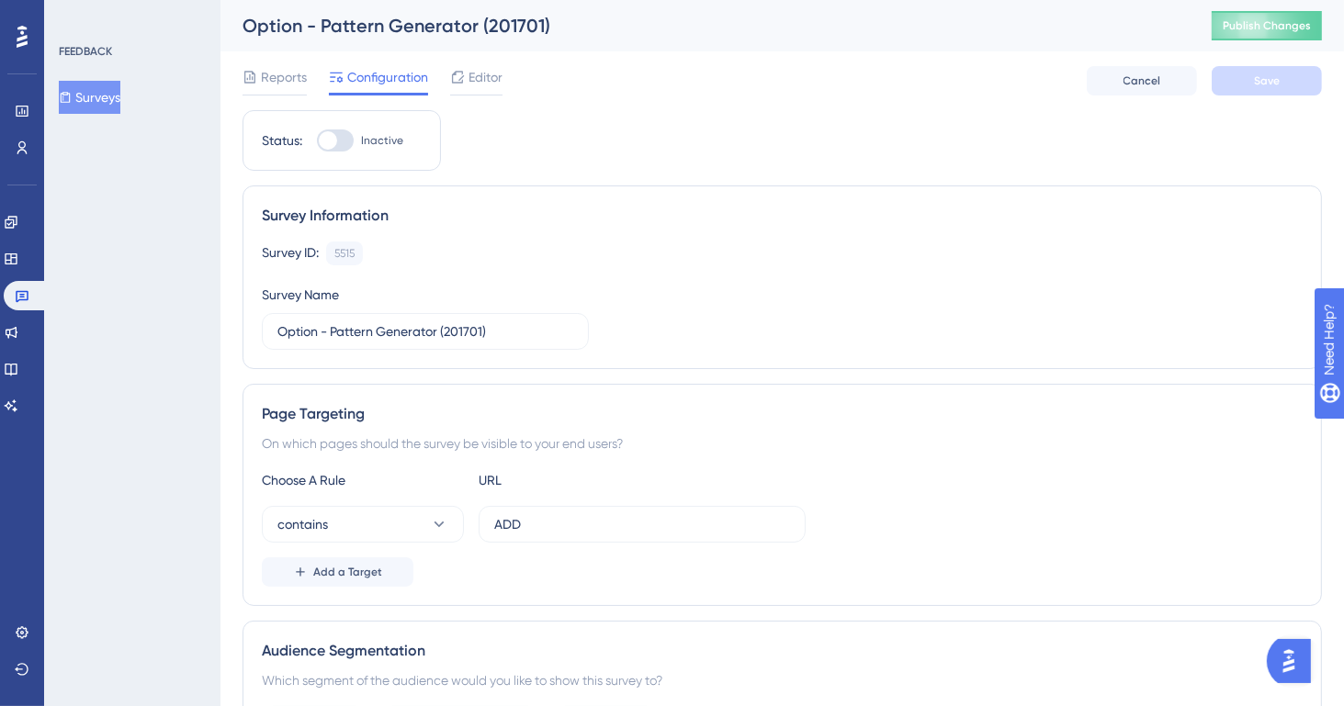
click at [276, 76] on span "Reports" at bounding box center [284, 77] width 46 height 22
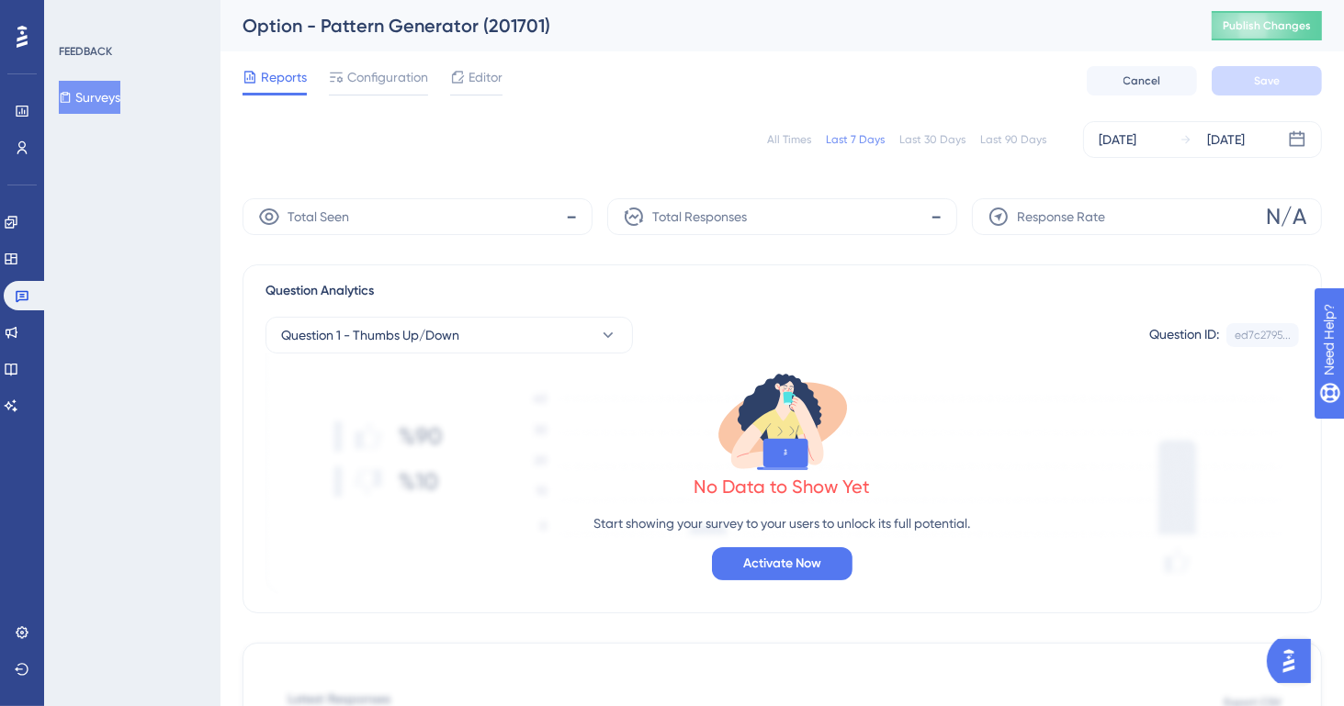
click at [770, 140] on div "All Times Last 7 Days Last 30 Days Last 90 Days [DATE] [DATE]" at bounding box center [782, 139] width 1079 height 37
click at [787, 132] on div "All Times" at bounding box center [789, 139] width 44 height 15
